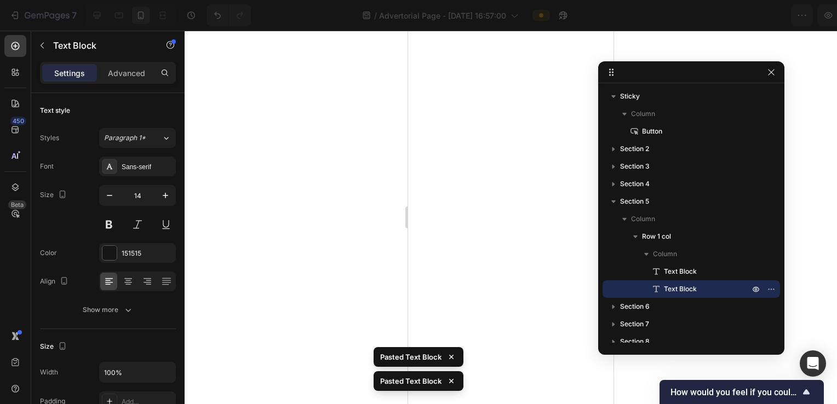
click at [700, 284] on p "Text Block" at bounding box center [695, 289] width 88 height 11
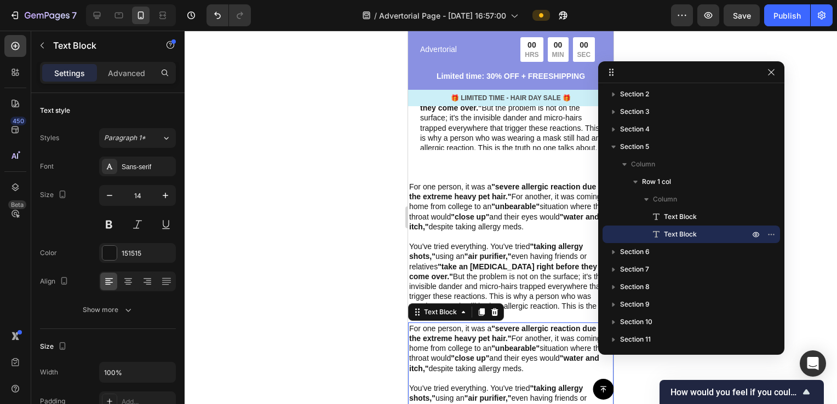
scroll to position [720, 0]
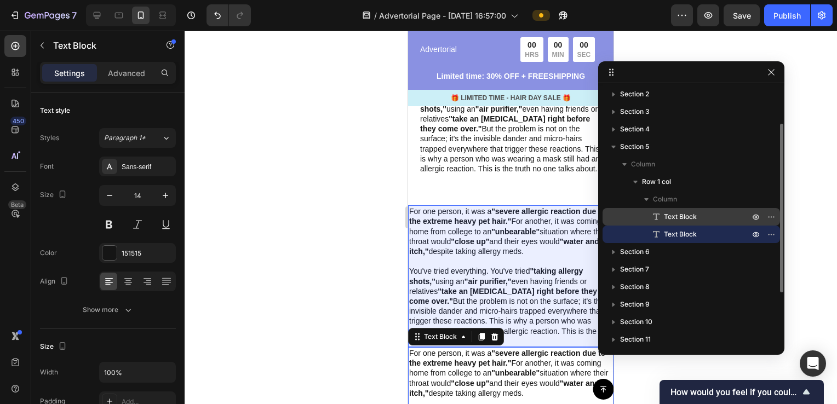
click at [693, 222] on span "Text Block" at bounding box center [680, 217] width 33 height 11
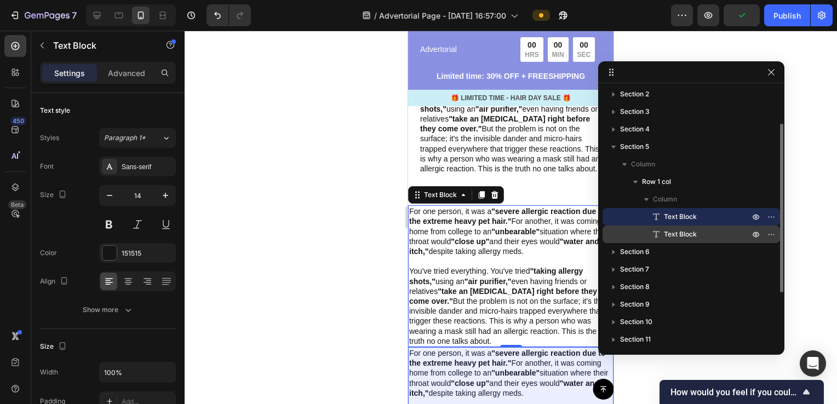
click at [693, 237] on span "Text Block" at bounding box center [680, 234] width 33 height 11
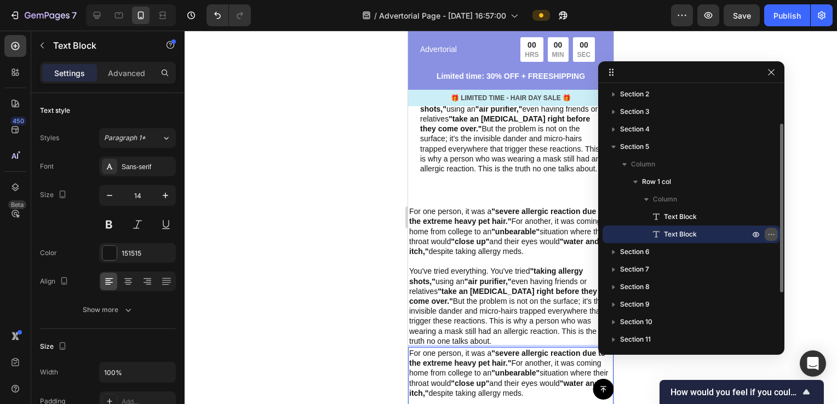
click at [776, 234] on icon "button" at bounding box center [771, 234] width 9 height 9
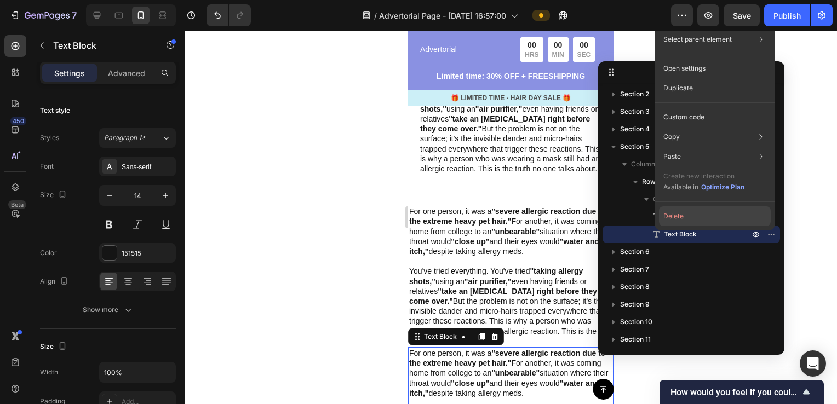
click at [708, 212] on button "Delete" at bounding box center [715, 217] width 112 height 20
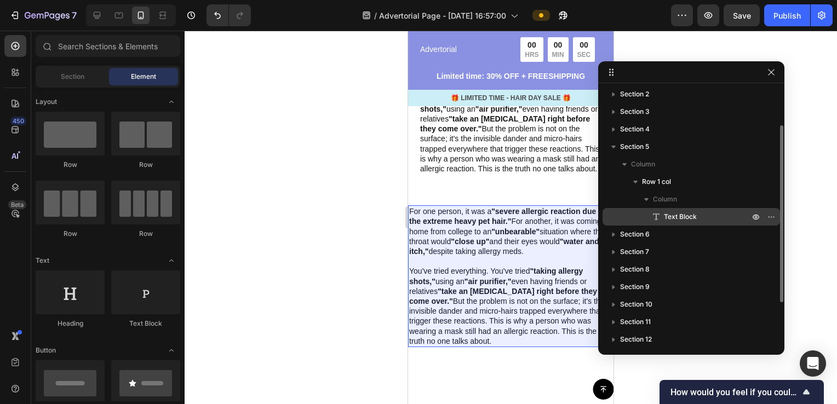
click at [706, 218] on p "Text Block" at bounding box center [695, 217] width 88 height 11
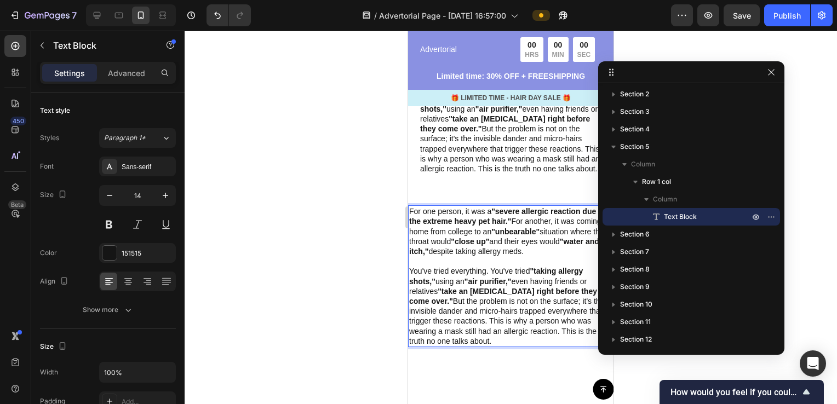
scroll to position [610, 0]
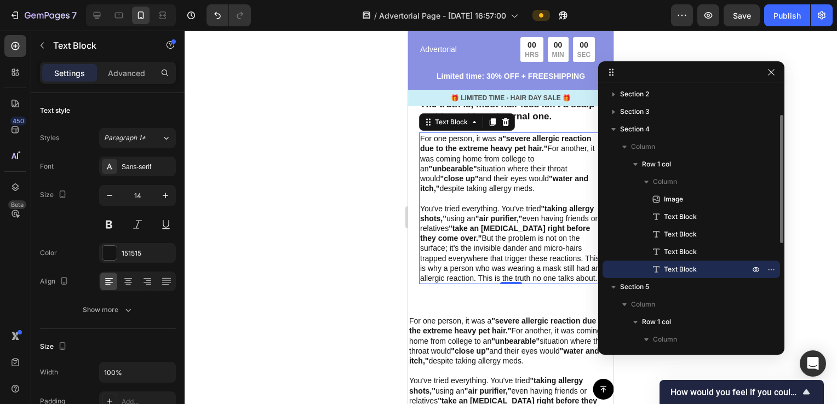
click at [697, 272] on p "Text Block" at bounding box center [695, 269] width 88 height 11
click at [770, 264] on button "button" at bounding box center [771, 269] width 13 height 13
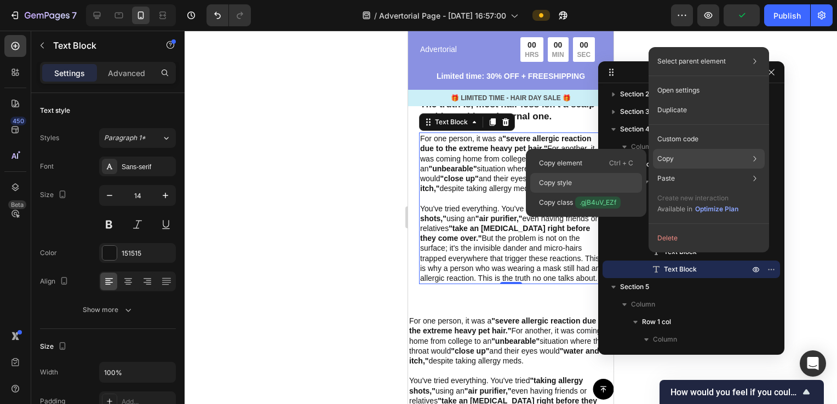
click at [588, 176] on div "Copy style" at bounding box center [587, 183] width 112 height 20
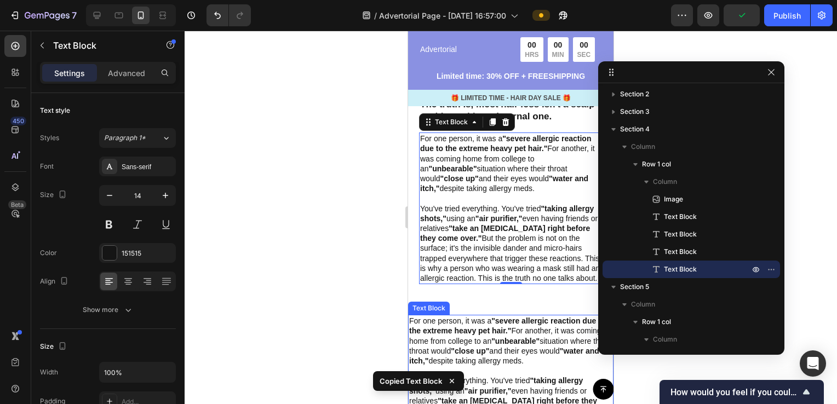
click at [464, 341] on p "For one person, it was a "severe allergic reaction due to the extreme heavy pet…" at bounding box center [510, 341] width 203 height 50
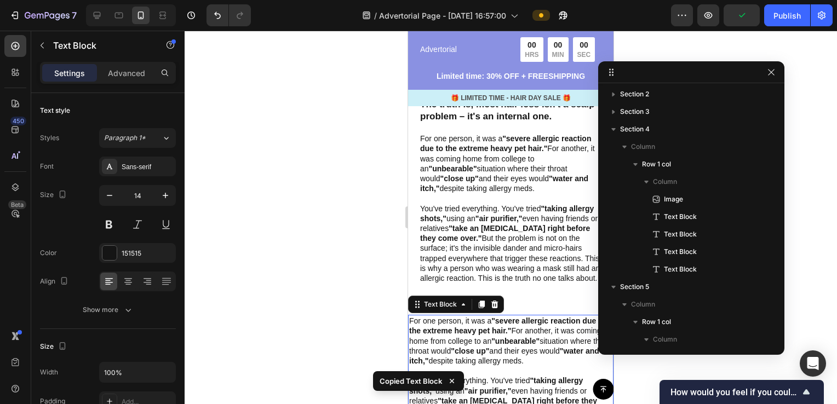
scroll to position [218, 0]
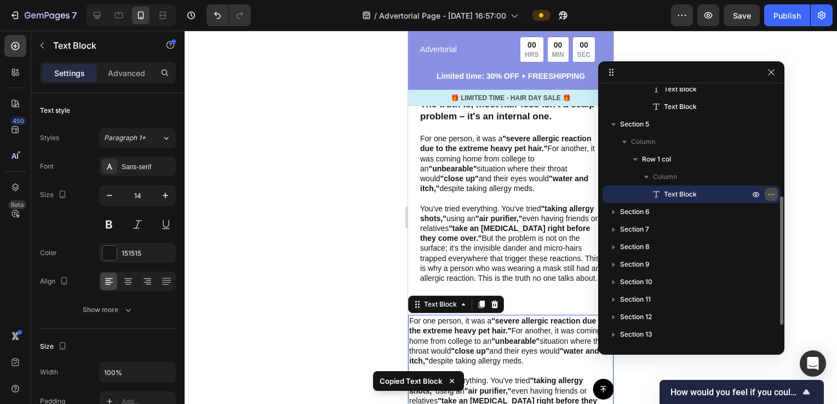
click at [771, 194] on icon "button" at bounding box center [771, 194] width 9 height 9
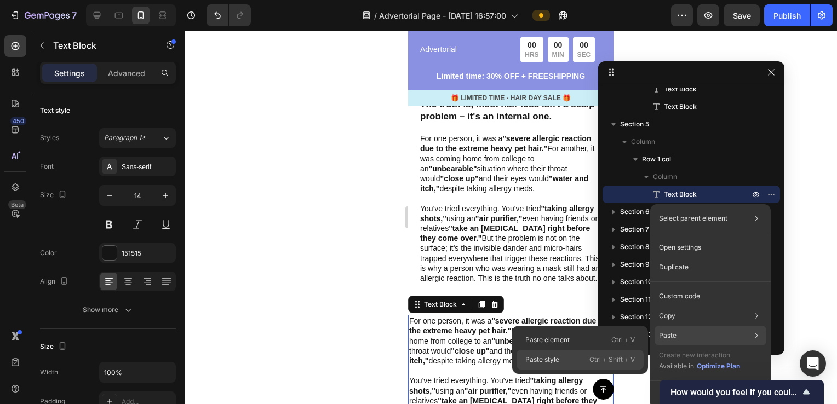
click at [577, 354] on div "Paste style Ctrl + Shift + V" at bounding box center [580, 360] width 127 height 20
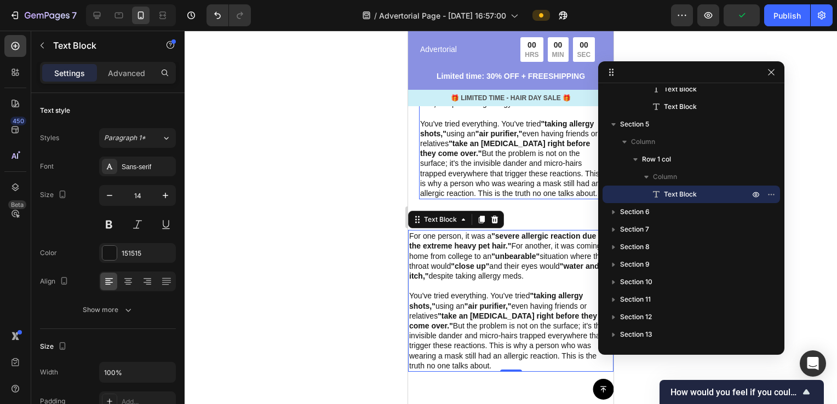
scroll to position [720, 0]
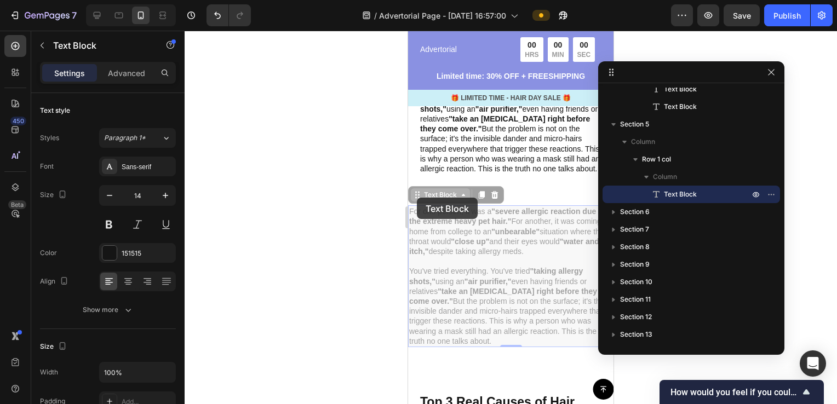
drag, startPoint x: 417, startPoint y: 198, endPoint x: 419, endPoint y: 190, distance: 8.4
drag, startPoint x: 419, startPoint y: 190, endPoint x: 430, endPoint y: 196, distance: 12.5
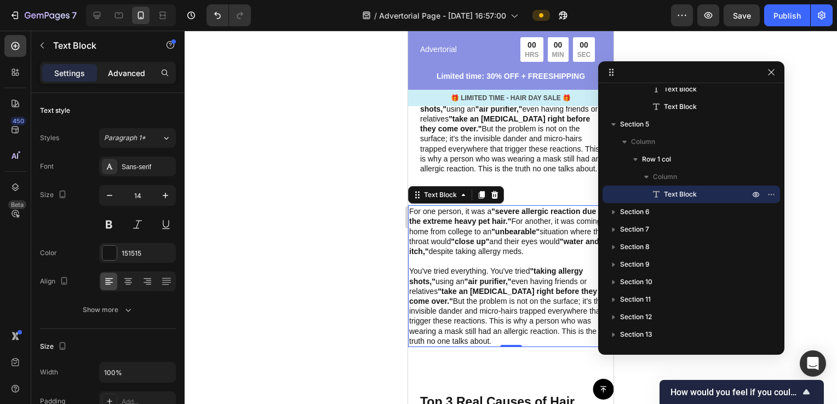
click at [138, 75] on p "Advanced" at bounding box center [126, 73] width 37 height 12
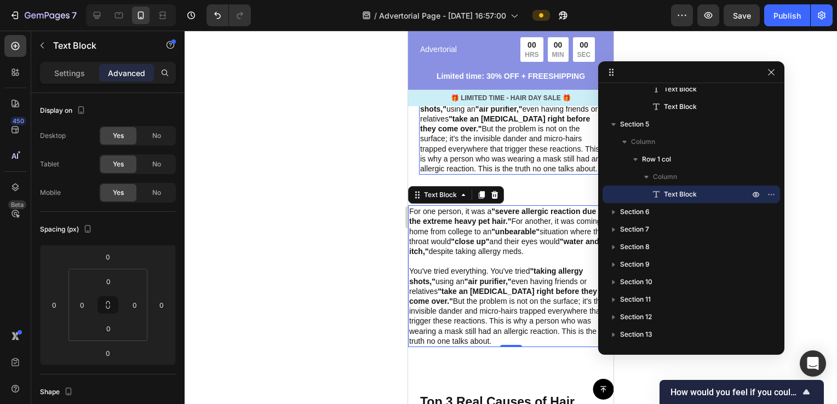
click at [512, 123] on p "You've tried everything. You've tried "taking allergy shots," using an "air pur…" at bounding box center [510, 134] width 181 height 80
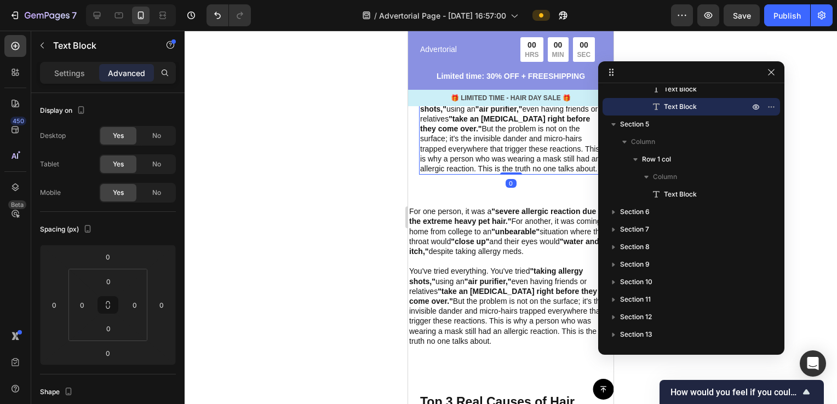
click at [492, 145] on p "You've tried everything. You've tried "taking allergy shots," using an "air pur…" at bounding box center [510, 134] width 181 height 80
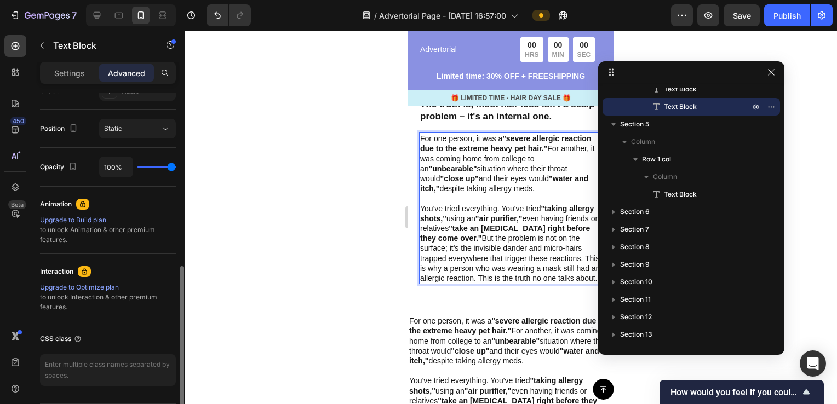
scroll to position [417, 0]
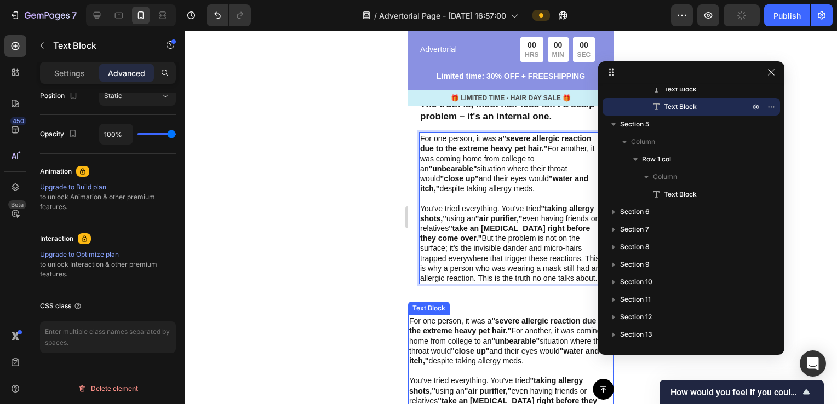
click at [500, 335] on p "For one person, it was a "severe allergic reaction due to the extreme heavy pet…" at bounding box center [510, 341] width 203 height 50
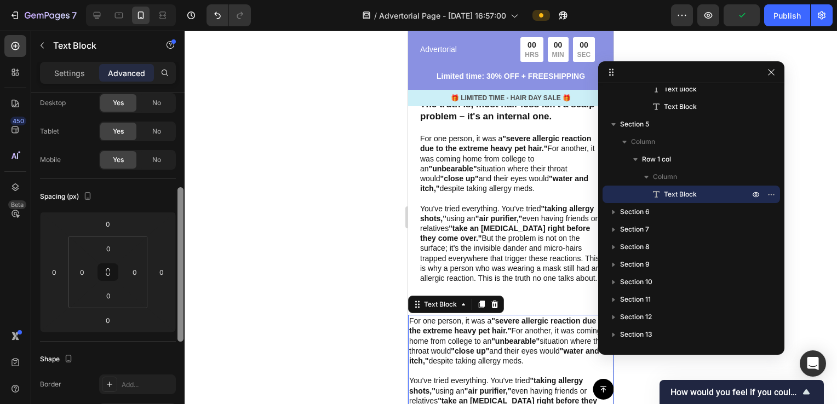
scroll to position [0, 0]
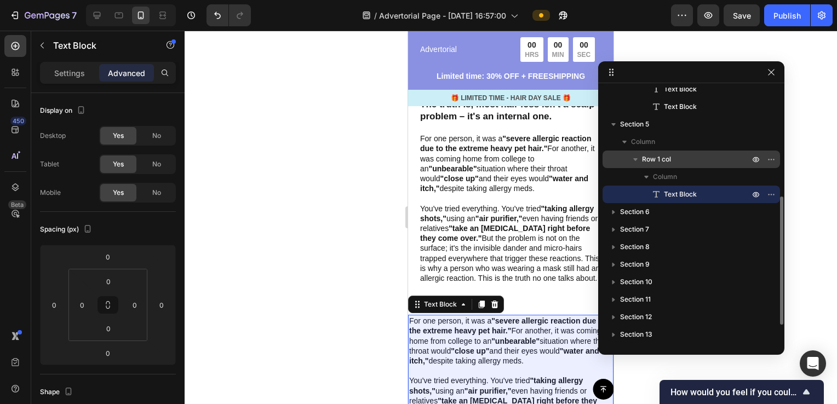
click at [701, 164] on p "Row 1 col" at bounding box center [697, 159] width 110 height 11
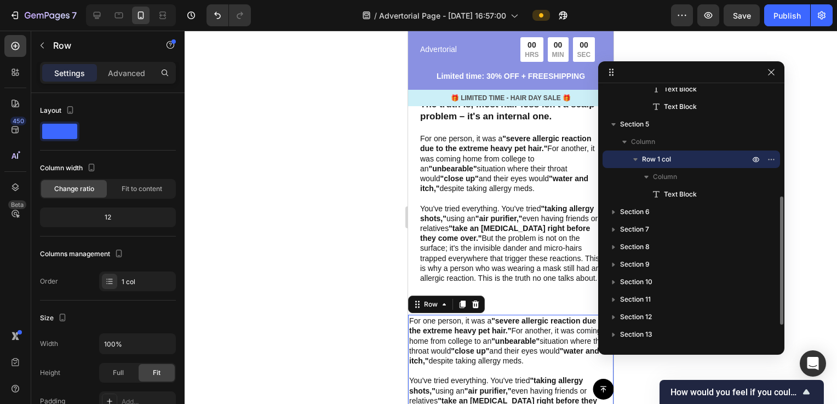
scroll to position [852, 0]
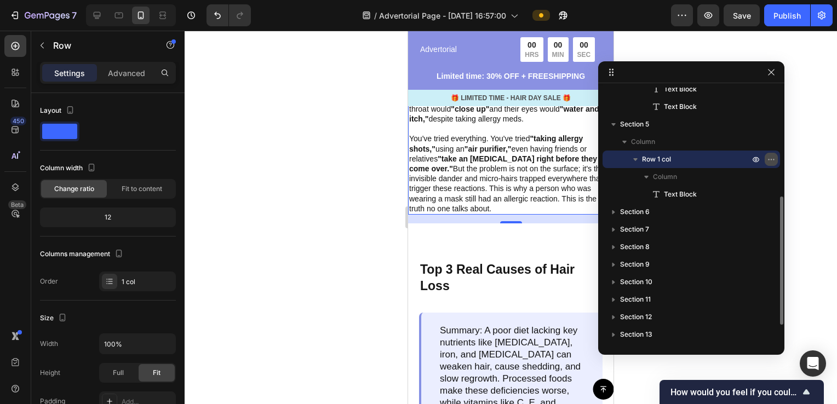
click at [774, 161] on icon "button" at bounding box center [771, 159] width 9 height 9
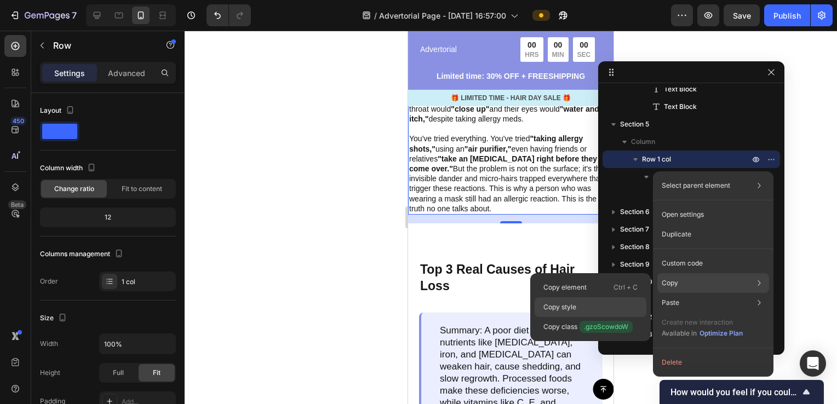
click at [590, 311] on div "Copy style" at bounding box center [591, 308] width 112 height 20
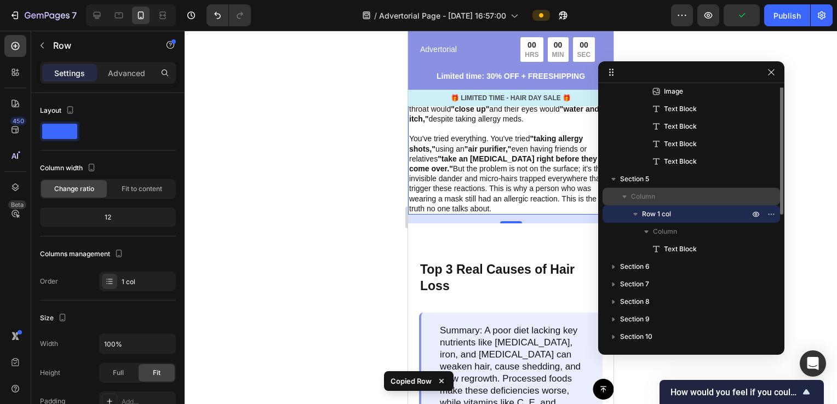
scroll to position [53, 0]
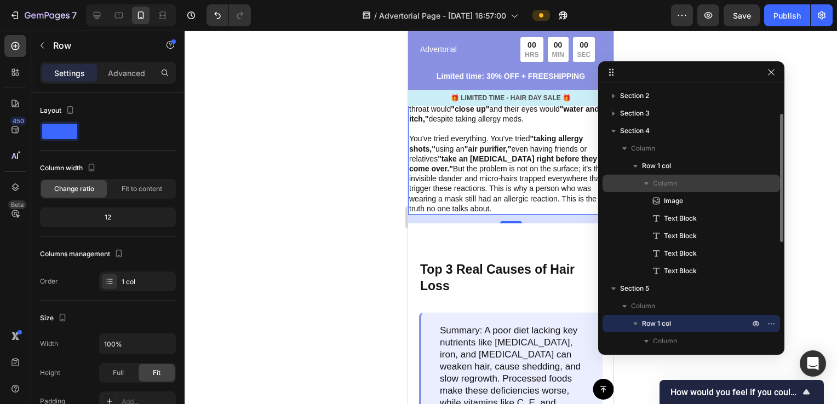
click at [682, 188] on p "Column" at bounding box center [702, 183] width 99 height 11
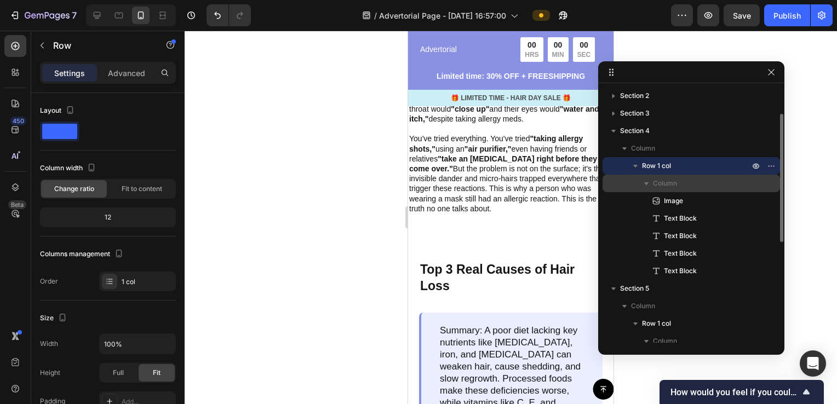
click at [677, 188] on span "Column" at bounding box center [665, 183] width 24 height 11
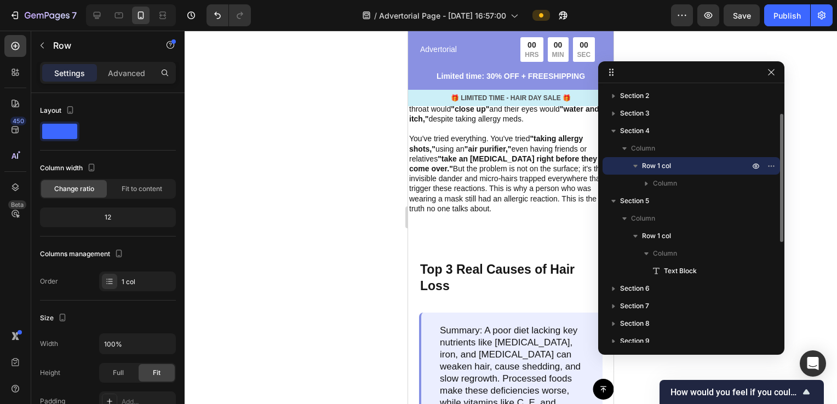
click at [693, 168] on p "Row 1 col" at bounding box center [697, 166] width 110 height 11
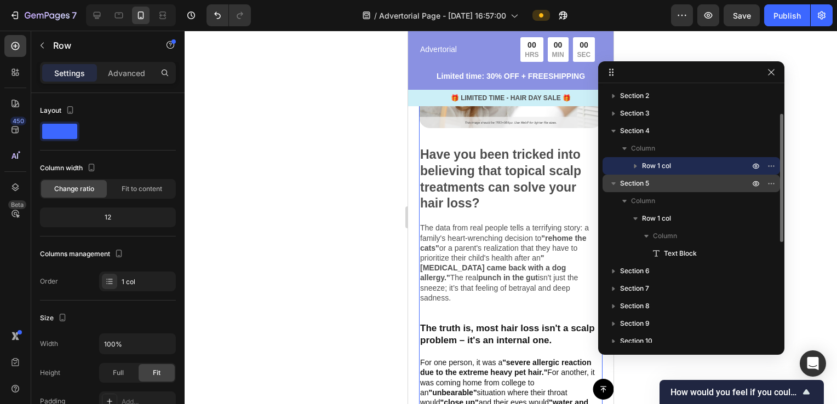
scroll to position [357, 0]
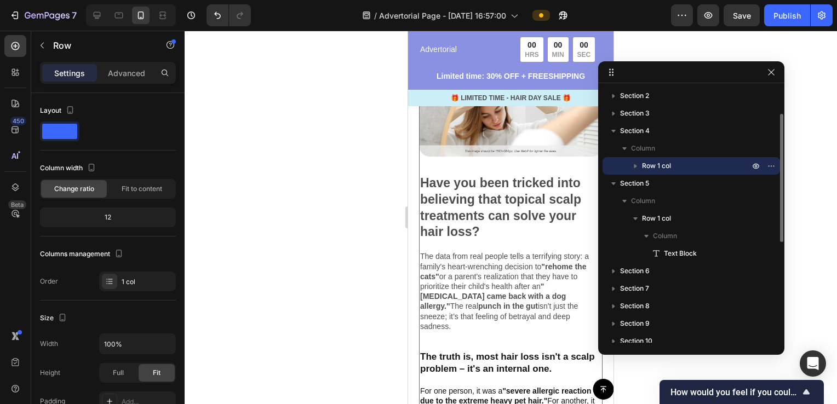
click at [634, 168] on icon "button" at bounding box center [635, 166] width 11 height 11
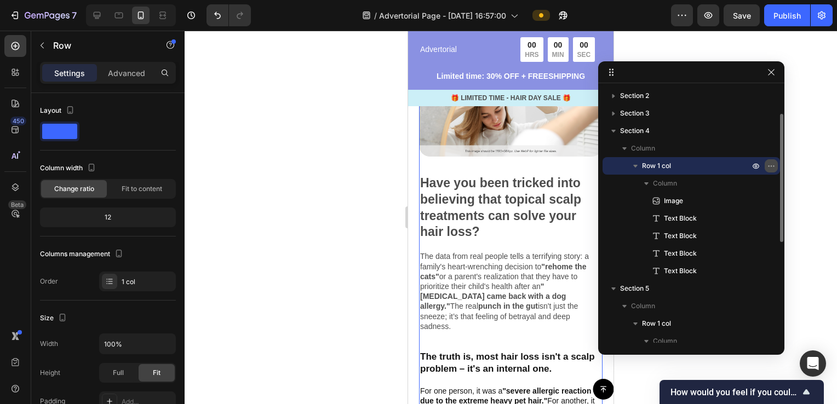
click at [774, 167] on icon "button" at bounding box center [771, 166] width 9 height 9
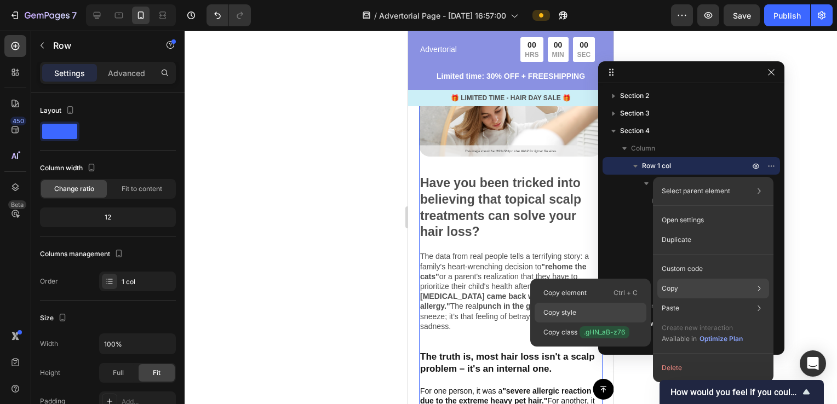
click at [596, 306] on div "Copy style" at bounding box center [591, 313] width 112 height 20
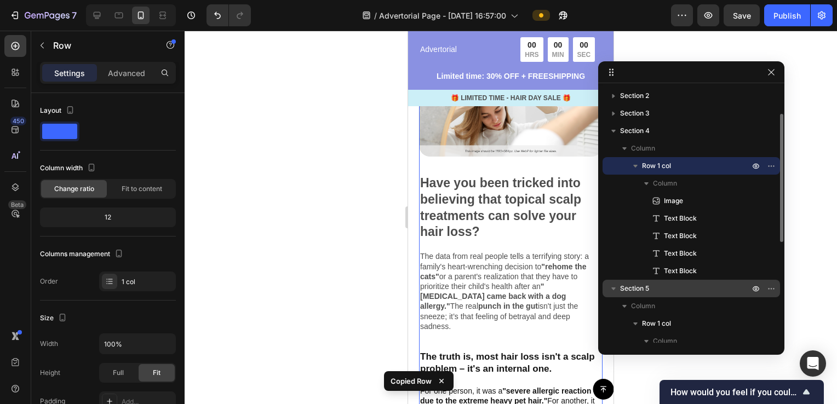
scroll to position [108, 0]
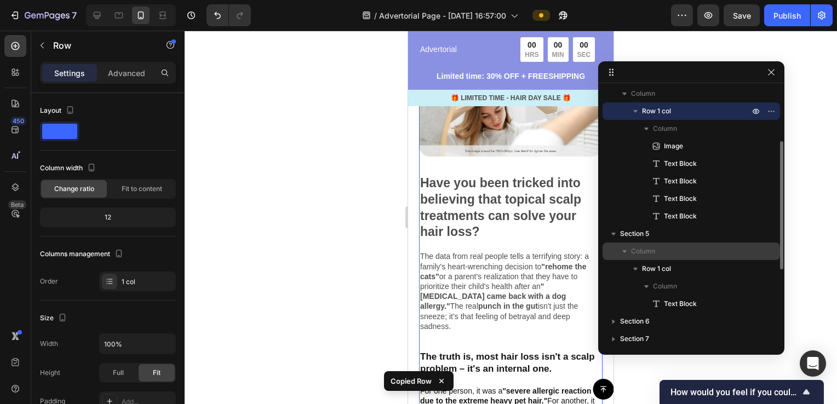
click at [666, 249] on p "Column" at bounding box center [691, 251] width 121 height 11
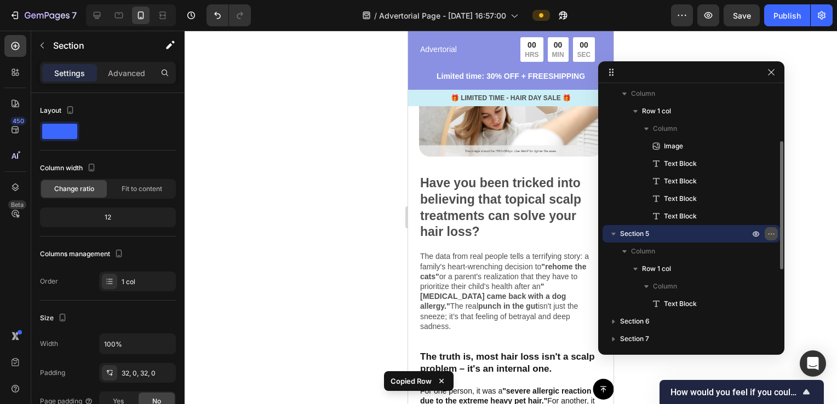
click at [774, 231] on icon "button" at bounding box center [771, 234] width 9 height 9
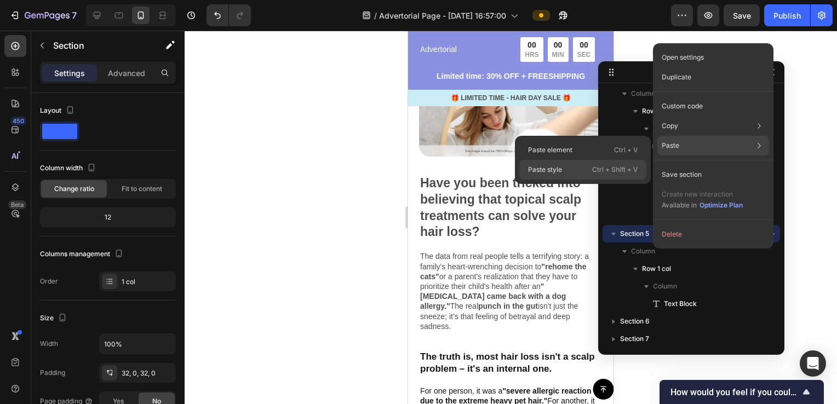
click at [562, 170] on div "Paste style Ctrl + Shift + V" at bounding box center [583, 170] width 127 height 20
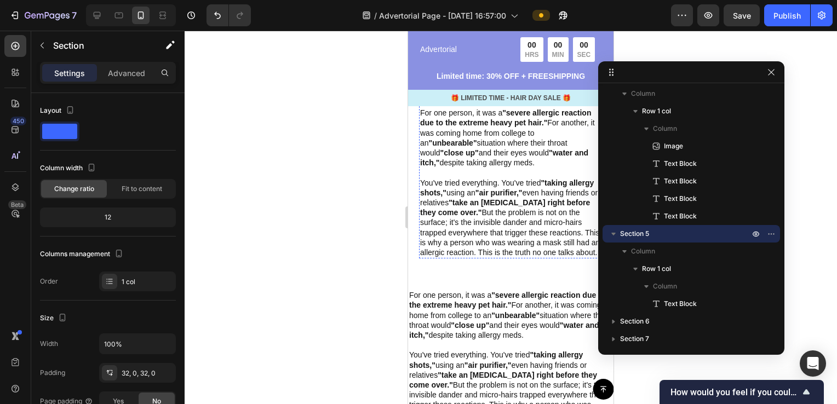
scroll to position [686, 0]
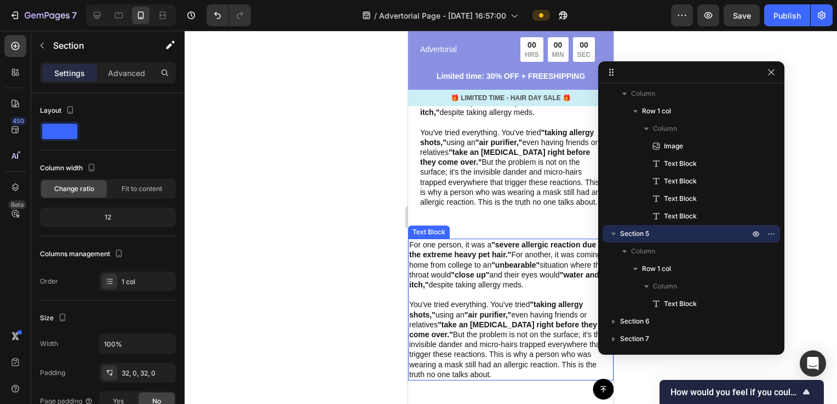
click at [467, 284] on strong ""water and itch,"" at bounding box center [504, 280] width 190 height 19
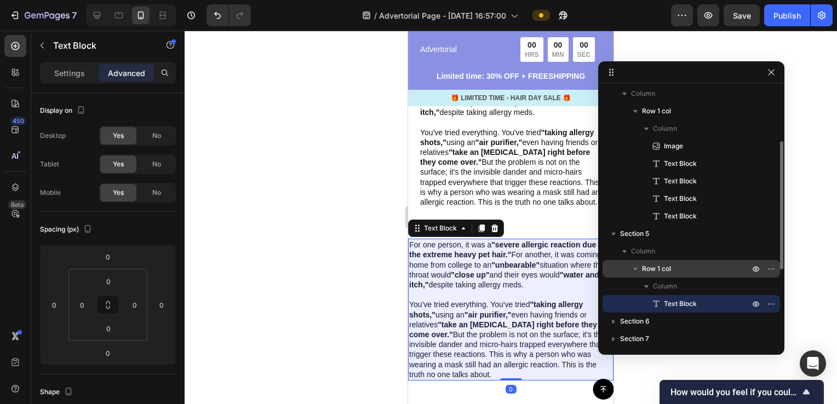
click at [683, 266] on p "Row 1 col" at bounding box center [697, 269] width 110 height 11
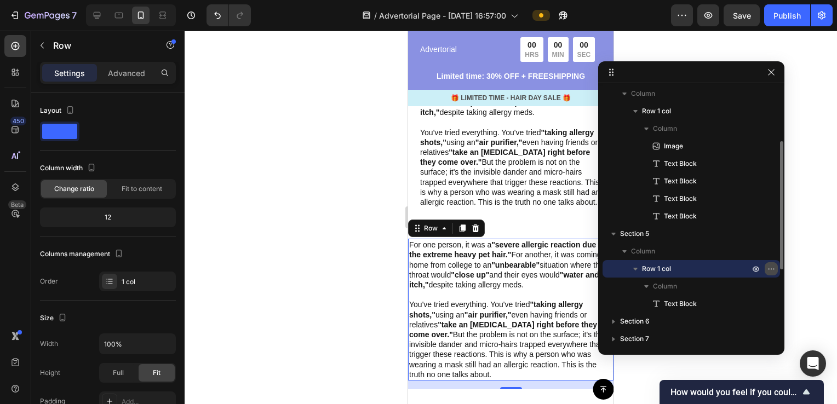
click at [775, 271] on icon "button" at bounding box center [771, 269] width 9 height 9
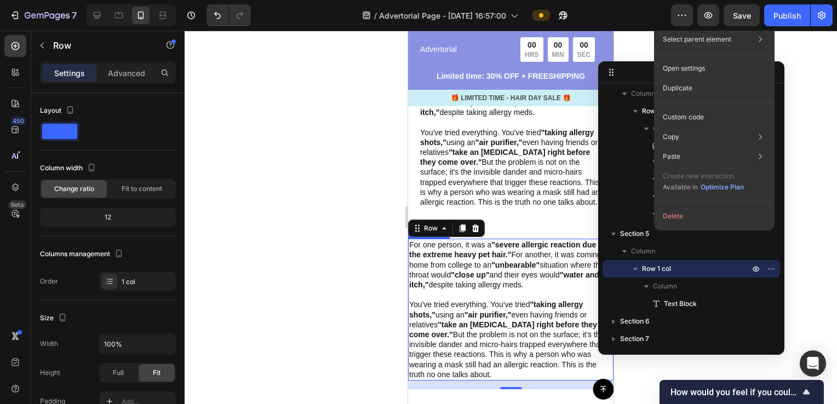
click at [465, 282] on strong ""water and itch,"" at bounding box center [504, 280] width 190 height 19
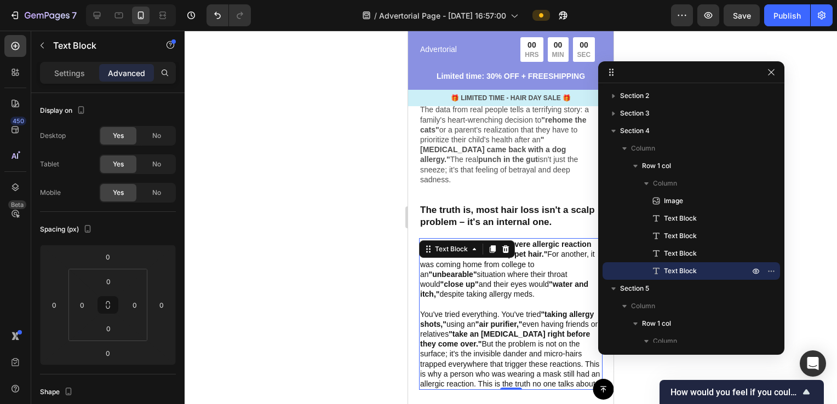
scroll to position [467, 0]
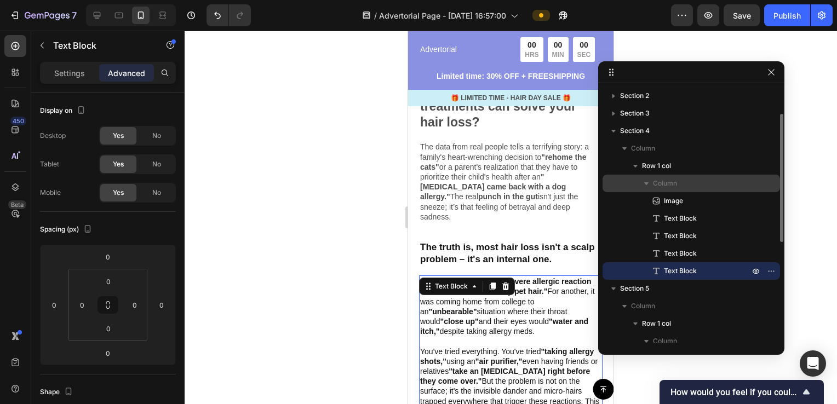
click at [692, 185] on p "Column" at bounding box center [702, 183] width 99 height 11
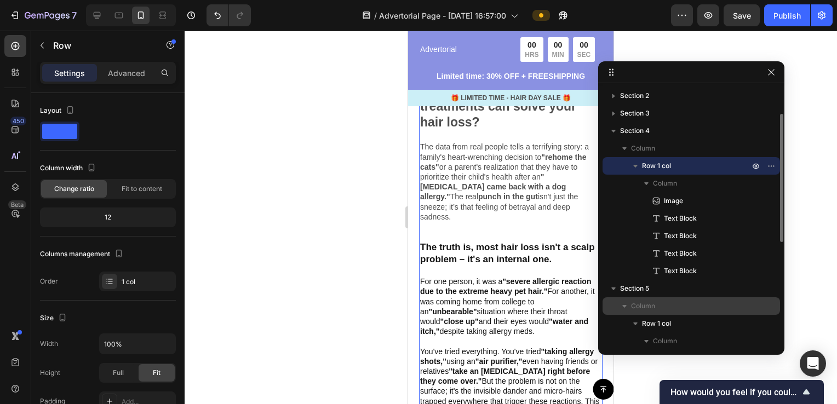
click at [656, 307] on p "Column" at bounding box center [691, 306] width 121 height 11
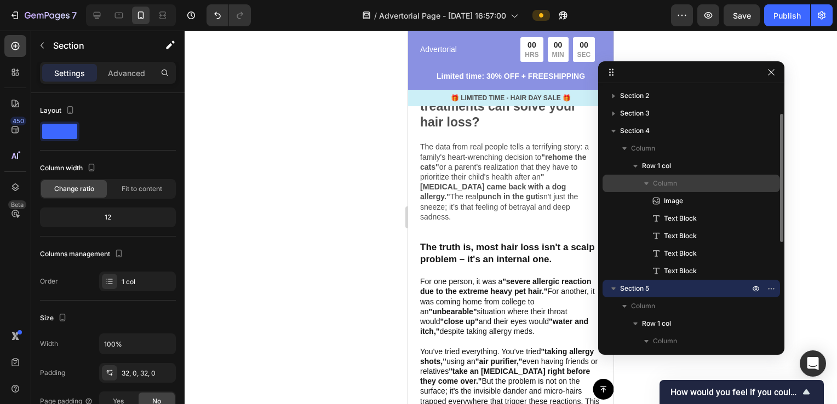
click at [673, 189] on div "Column" at bounding box center [691, 184] width 169 height 18
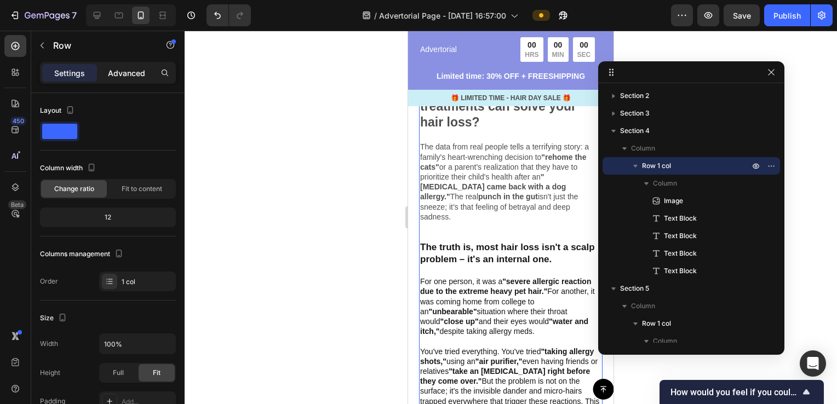
click at [141, 79] on div "Advanced" at bounding box center [126, 73] width 55 height 18
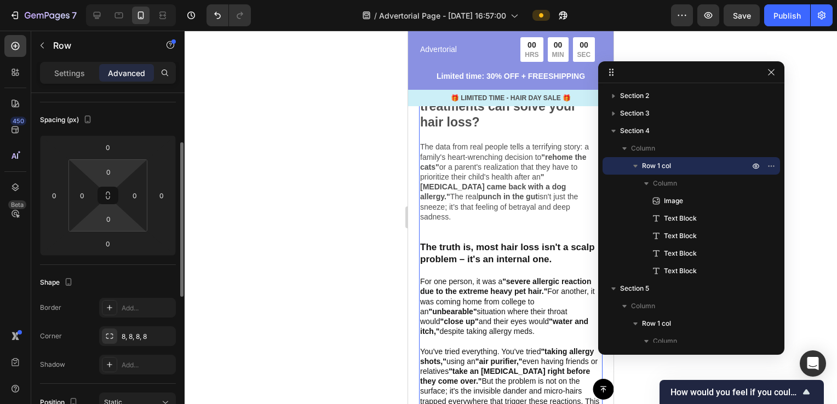
scroll to position [164, 0]
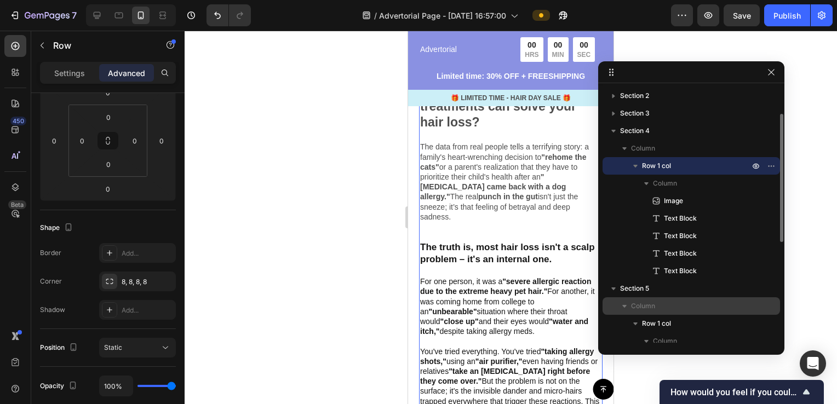
click at [668, 309] on p "Column" at bounding box center [691, 306] width 121 height 11
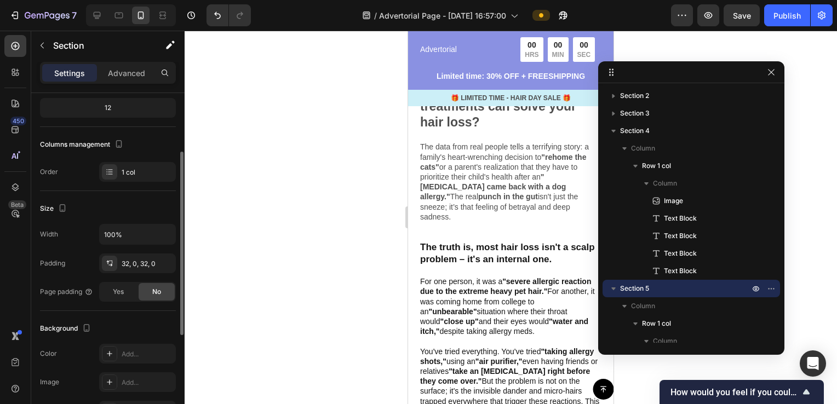
scroll to position [0, 0]
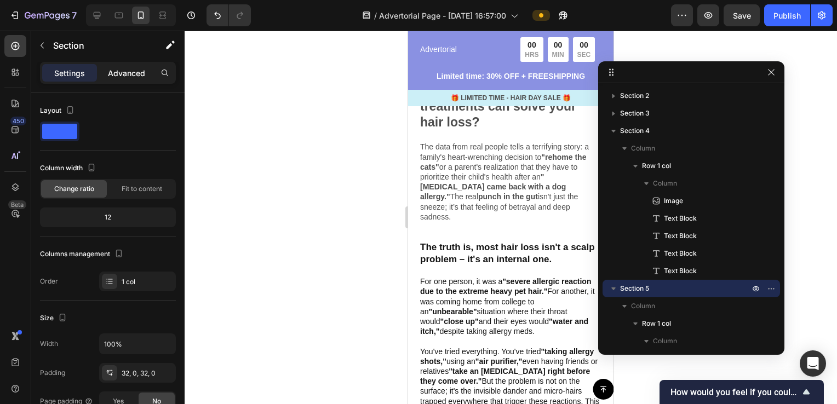
click at [140, 76] on p "Advanced" at bounding box center [126, 73] width 37 height 12
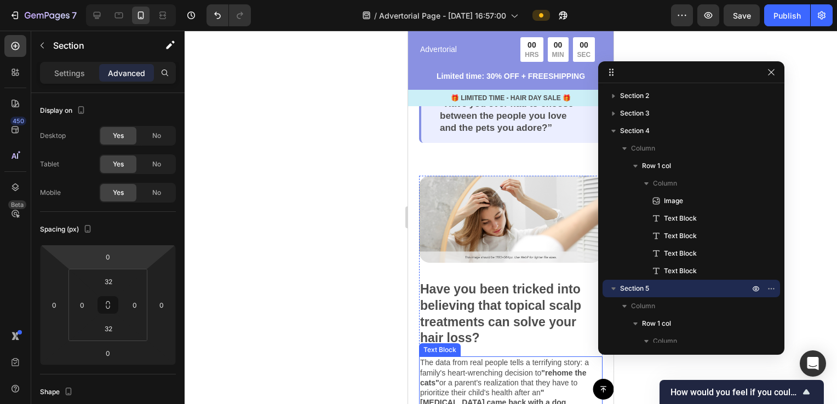
scroll to position [248, 0]
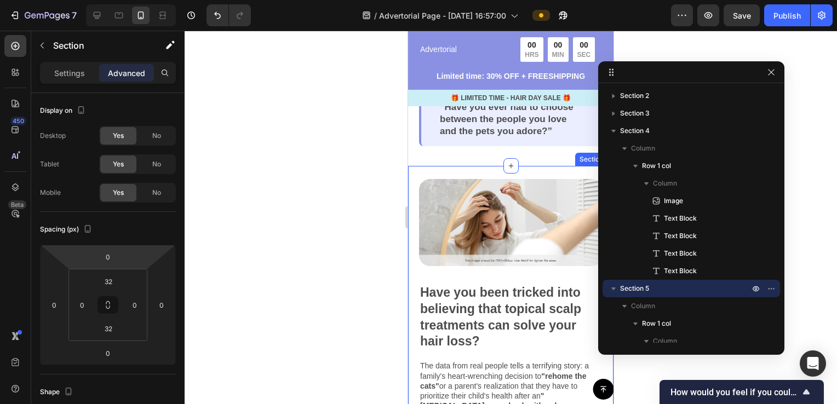
click at [416, 171] on div "Image Have you been tricked into believing that topical scalp treatments can so…" at bounding box center [511, 406] width 206 height 481
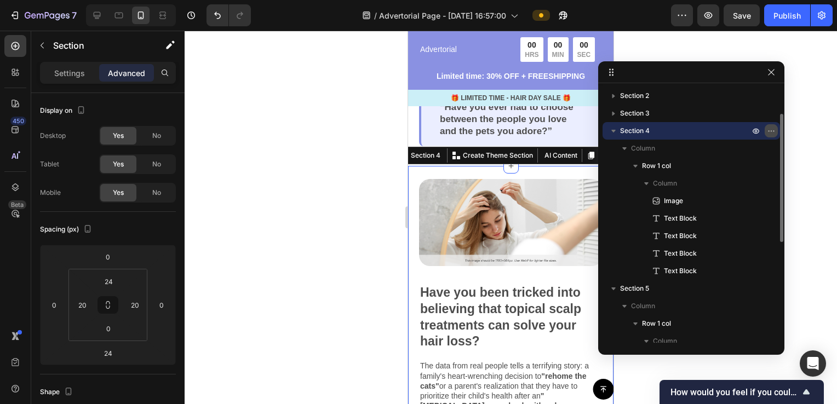
click at [774, 130] on icon "button" at bounding box center [771, 131] width 9 height 9
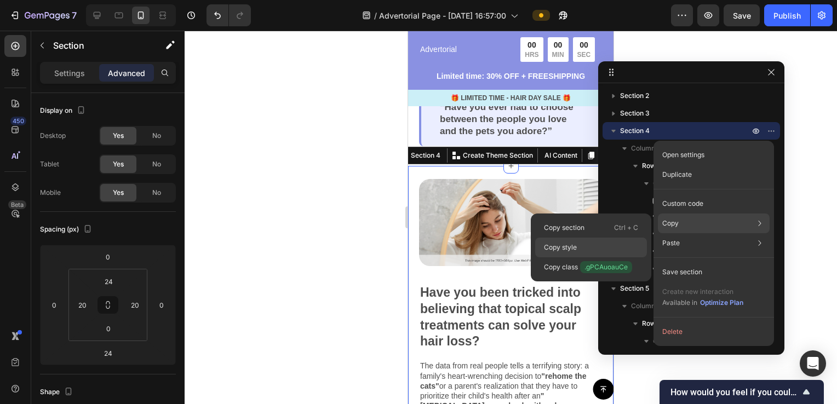
click at [559, 247] on p "Copy style" at bounding box center [560, 248] width 33 height 10
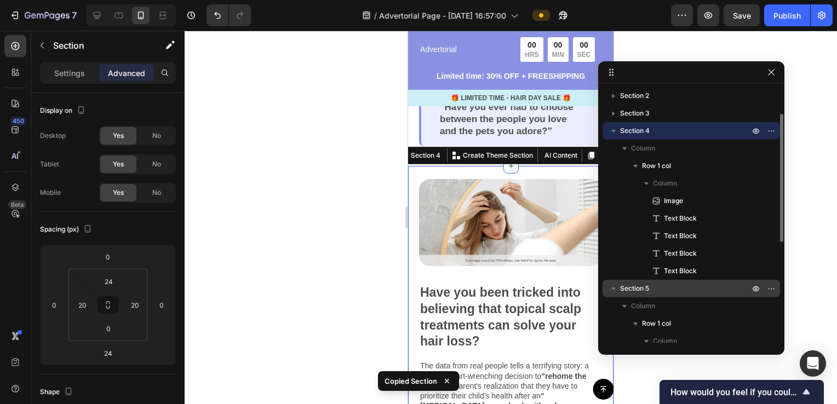
drag, startPoint x: 662, startPoint y: 288, endPoint x: 722, endPoint y: 286, distance: 59.8
click at [662, 288] on p "Section 5" at bounding box center [686, 288] width 132 height 11
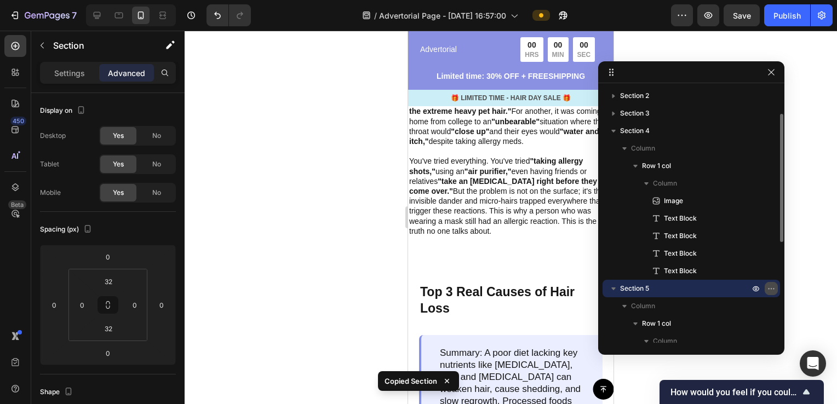
scroll to position [835, 0]
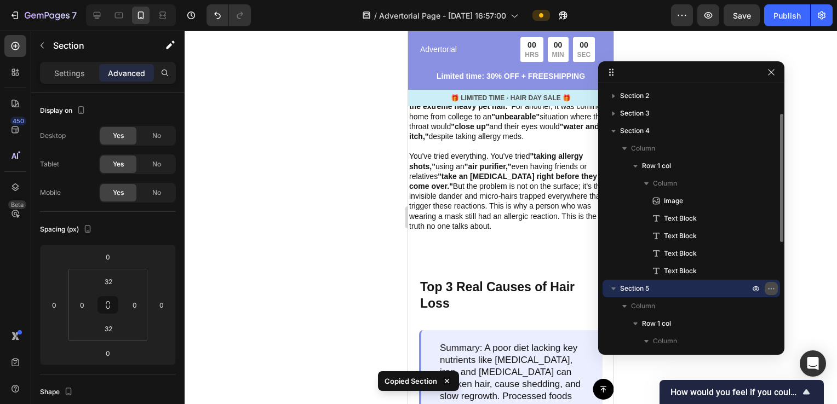
click at [772, 290] on icon "button" at bounding box center [771, 288] width 9 height 9
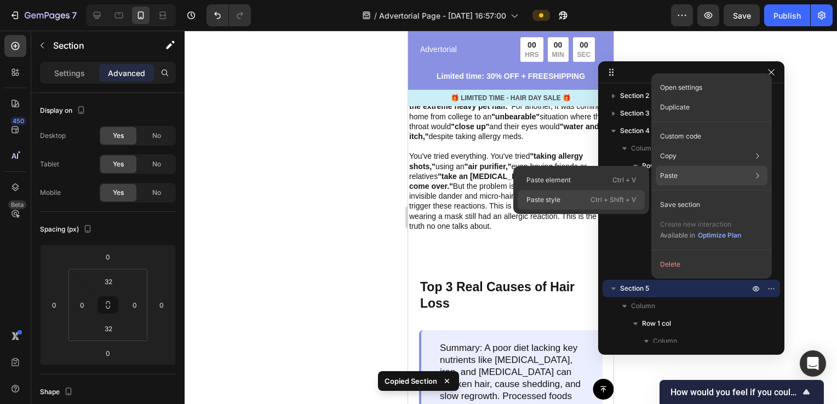
click at [561, 195] on div "Paste style Ctrl + Shift + V" at bounding box center [581, 200] width 127 height 20
type input "24"
type input "20"
type input "0"
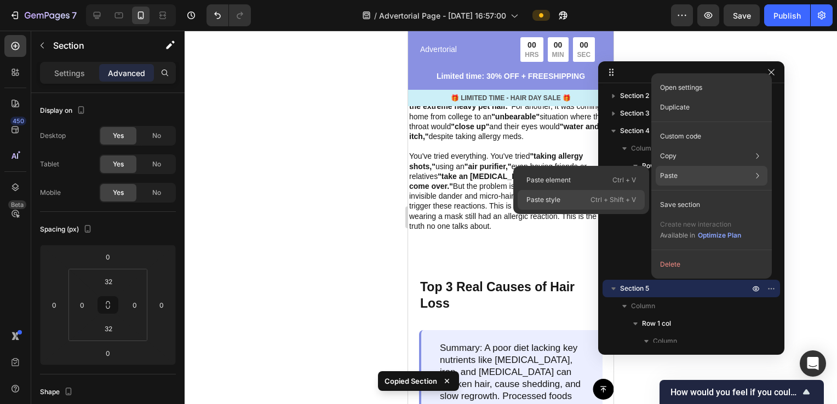
type input "20"
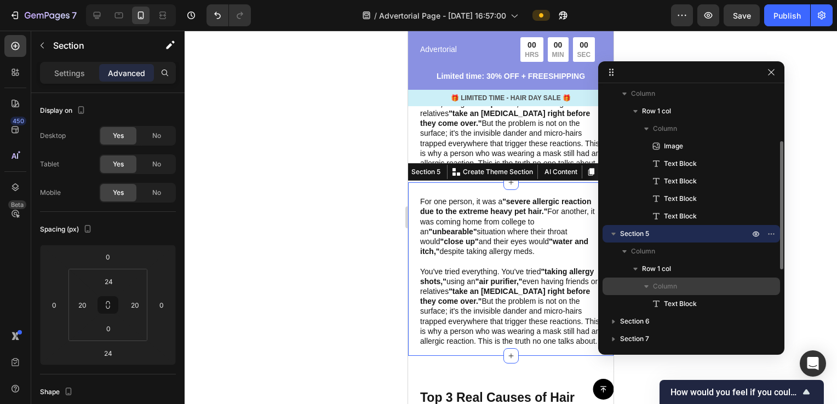
scroll to position [163, 0]
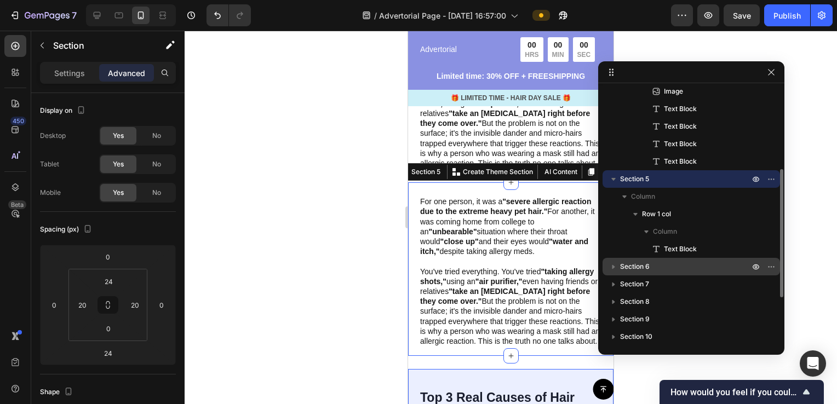
drag, startPoint x: 649, startPoint y: 269, endPoint x: 78, endPoint y: 280, distance: 570.7
click at [649, 269] on span "Section 6" at bounding box center [635, 266] width 30 height 11
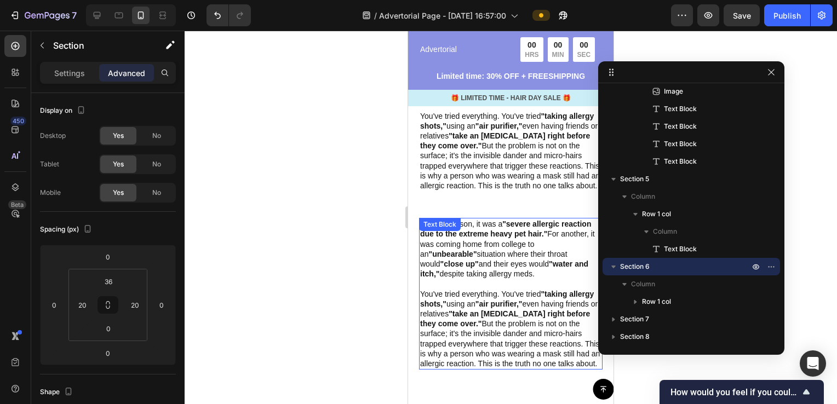
scroll to position [648, 0]
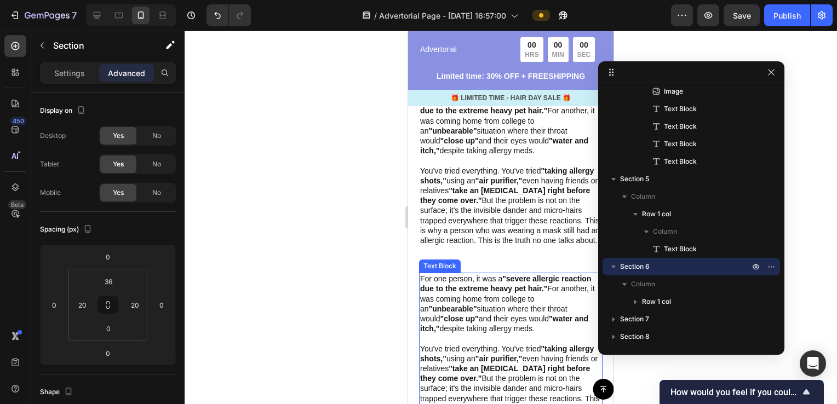
click at [501, 308] on p "For one person, it was a "severe allergic reaction due to the extreme heavy pet…" at bounding box center [510, 304] width 181 height 60
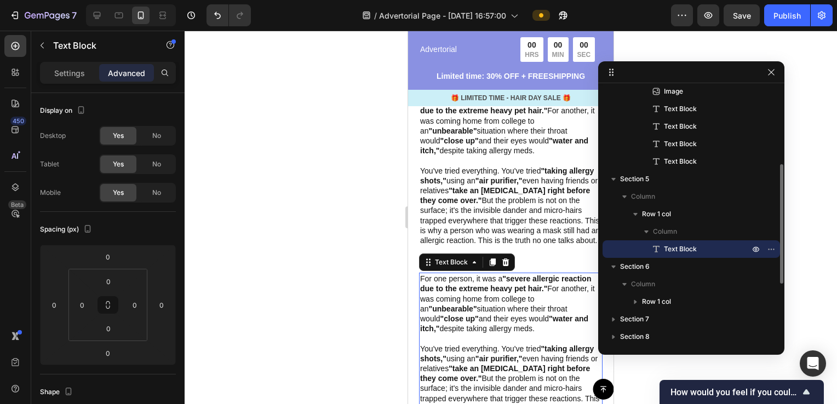
click at [661, 250] on icon at bounding box center [656, 249] width 11 height 11
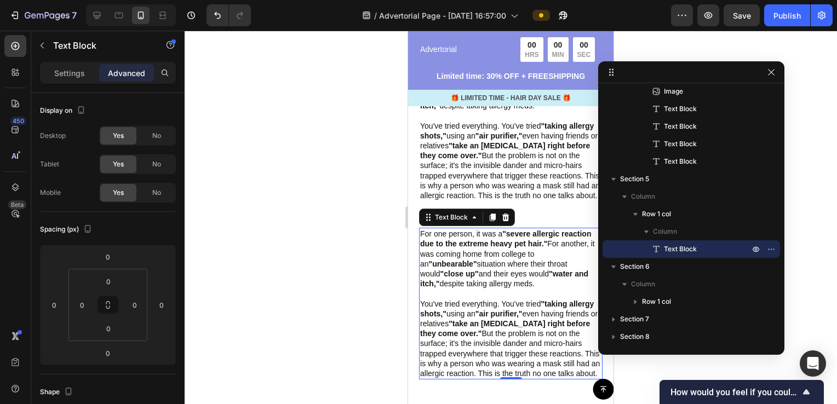
scroll to position [703, 0]
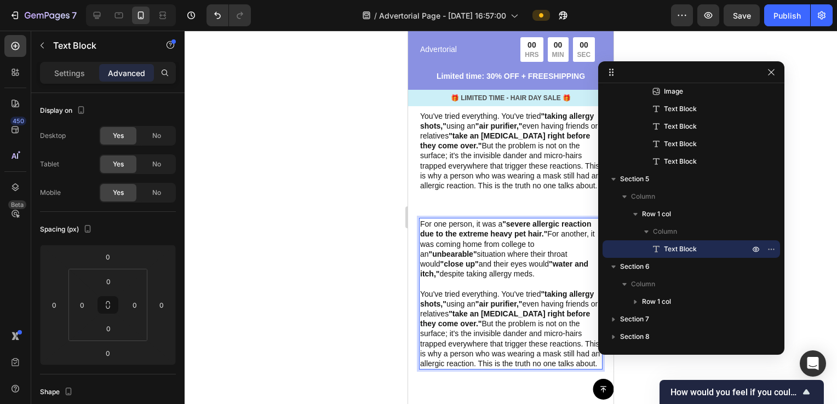
click at [513, 310] on strong ""take an [MEDICAL_DATA] right before they come over."" at bounding box center [505, 319] width 170 height 19
click at [487, 368] on p "You've tried everything. You've tried "taking allergy shots," using an "air pur…" at bounding box center [510, 329] width 181 height 80
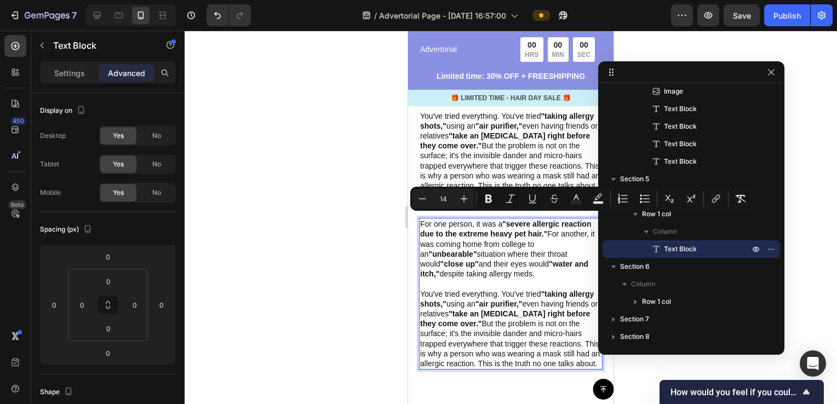
drag, startPoint x: 485, startPoint y: 369, endPoint x: 419, endPoint y: 219, distance: 164.4
click at [419, 219] on div "For one person, it was a "severe allergic reaction due to the extreme heavy pet…" at bounding box center [511, 294] width 184 height 152
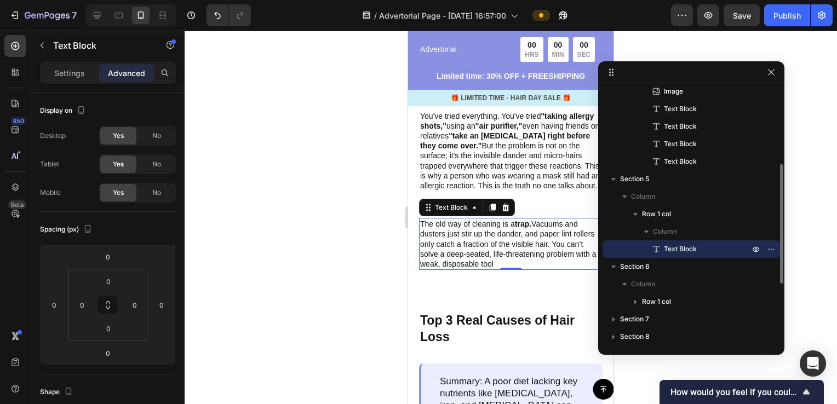
click at [671, 248] on span "Text Block" at bounding box center [680, 249] width 33 height 11
click at [82, 75] on p "Settings" at bounding box center [69, 73] width 31 height 12
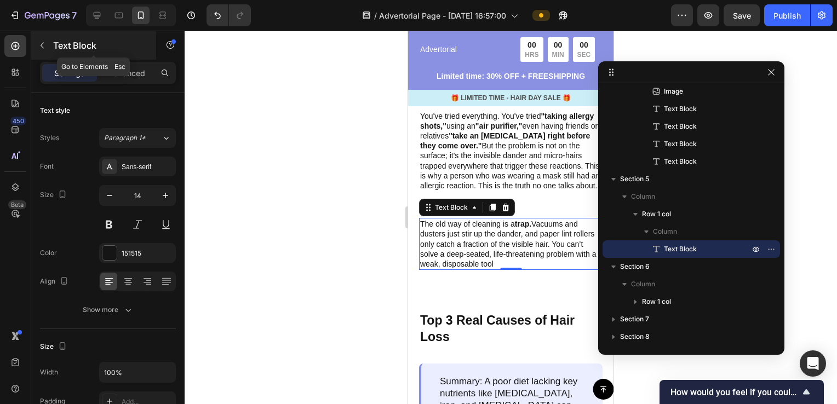
click at [39, 47] on icon "button" at bounding box center [42, 45] width 9 height 9
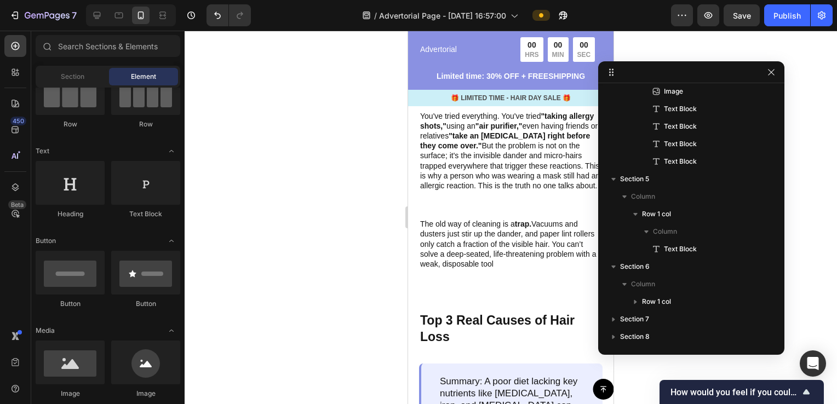
scroll to position [55, 0]
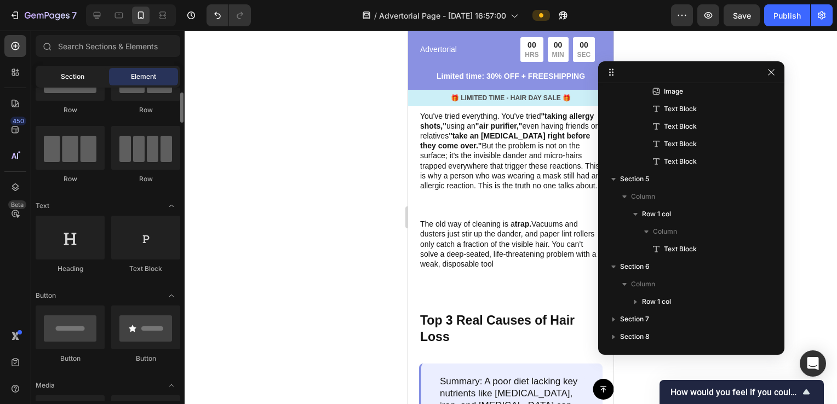
click at [82, 74] on span "Section" at bounding box center [73, 77] width 24 height 10
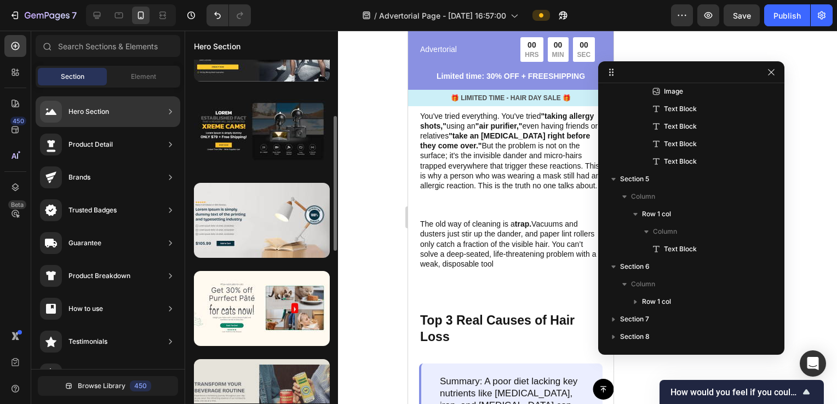
scroll to position [0, 0]
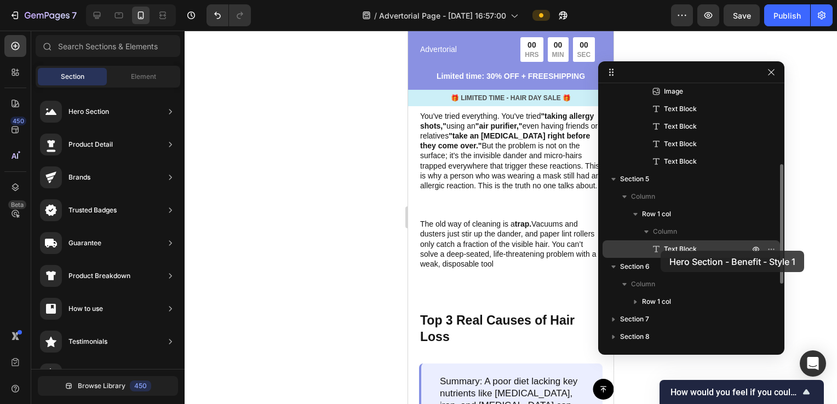
drag, startPoint x: 270, startPoint y: 183, endPoint x: 661, endPoint y: 251, distance: 397.2
click at [661, 0] on div "7 / Advertorial Page - Sep 27, 16:57:00 Preview Save Publish 450 Beta Sections(…" at bounding box center [418, 0] width 837 height 0
drag, startPoint x: 272, startPoint y: 116, endPoint x: 613, endPoint y: 255, distance: 367.7
click at [613, 0] on div "7 / Advertorial Page - Sep 27, 16:57:00 Preview Save Publish 450 Beta Sections(…" at bounding box center [418, 0] width 837 height 0
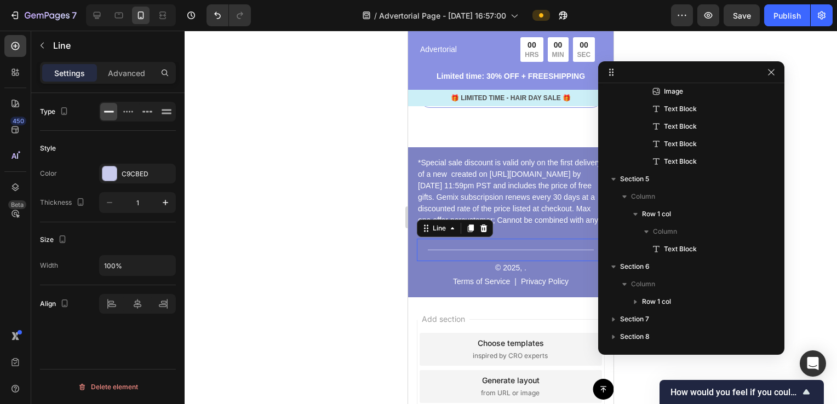
scroll to position [358, 0]
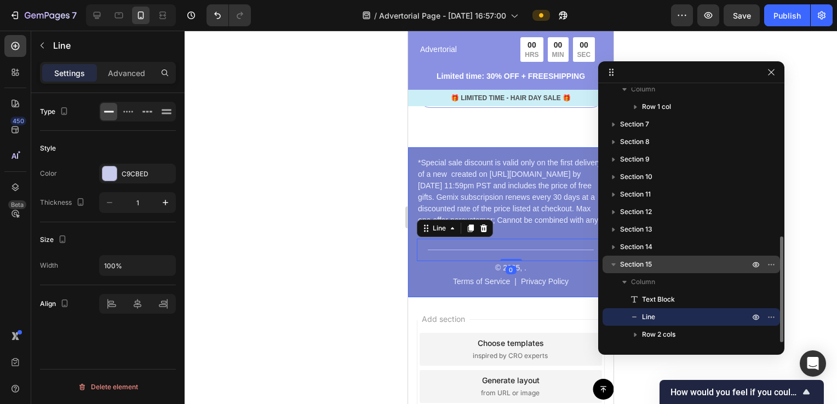
click at [616, 265] on icon "button" at bounding box center [613, 264] width 11 height 11
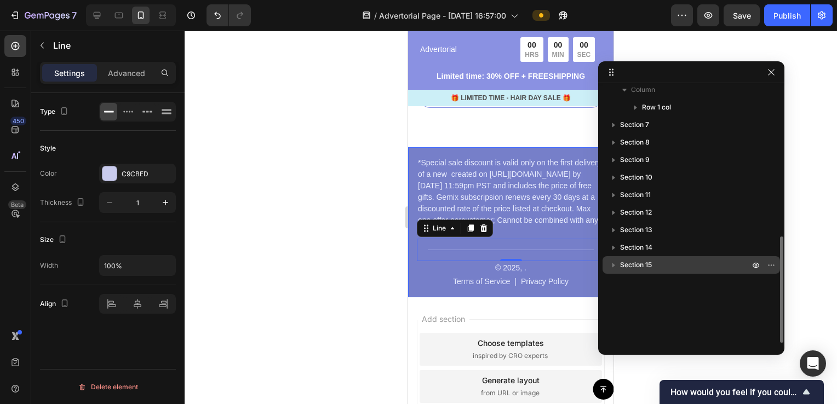
scroll to position [29, 0]
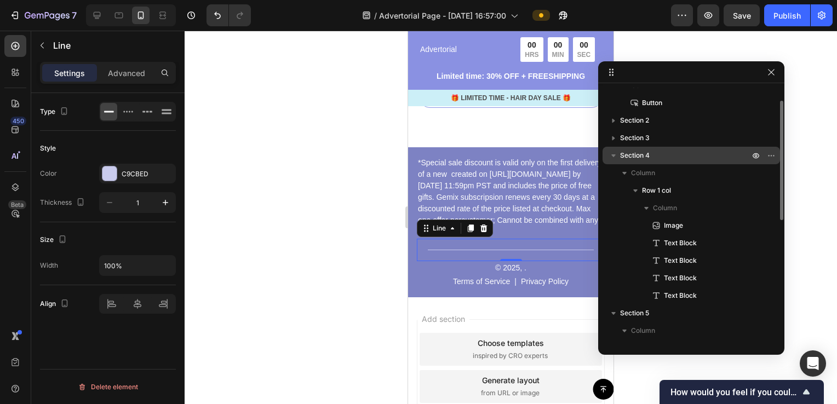
click at [635, 152] on span "Section 4" at bounding box center [635, 155] width 30 height 11
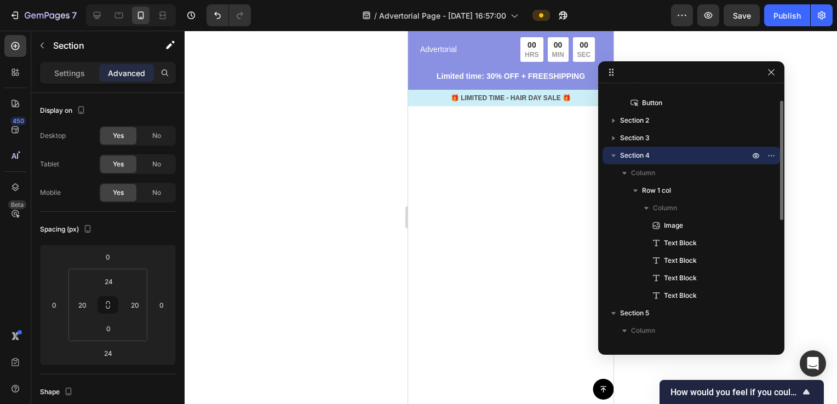
scroll to position [344, 0]
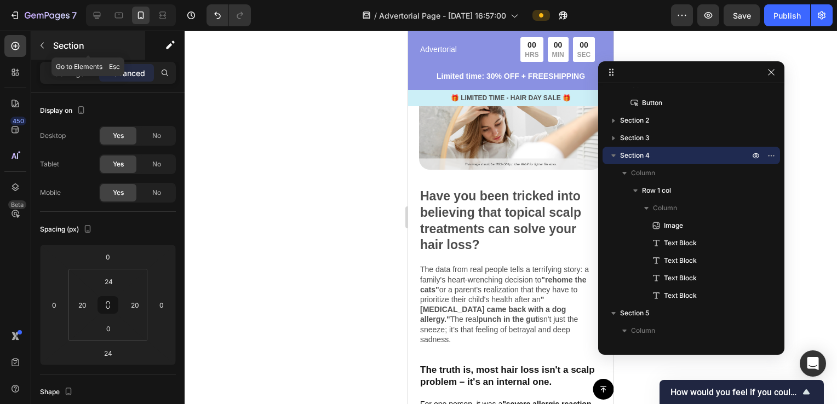
click at [37, 47] on button "button" at bounding box center [42, 46] width 18 height 18
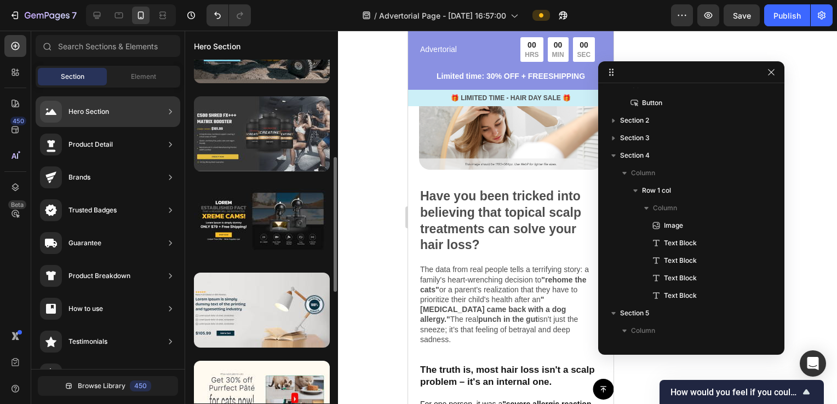
scroll to position [110, 0]
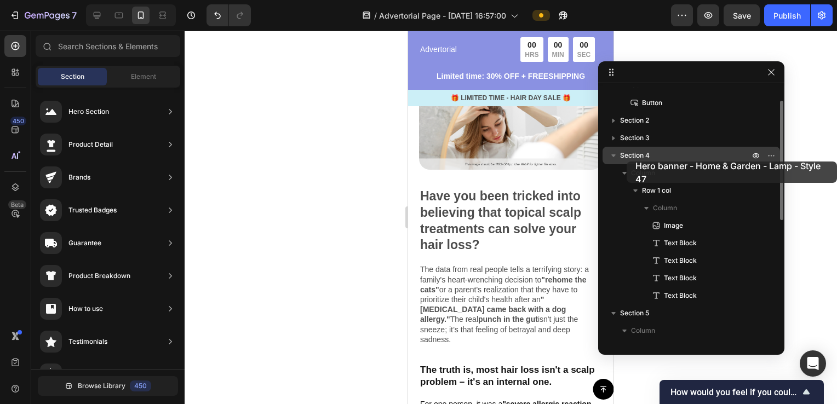
drag, startPoint x: 268, startPoint y: 263, endPoint x: 627, endPoint y: 162, distance: 372.9
click at [627, 0] on div "7 / Advertorial Page - Sep 27, 16:57:00 Preview Save Publish 450 Beta Sections(…" at bounding box center [418, 0] width 837 height 0
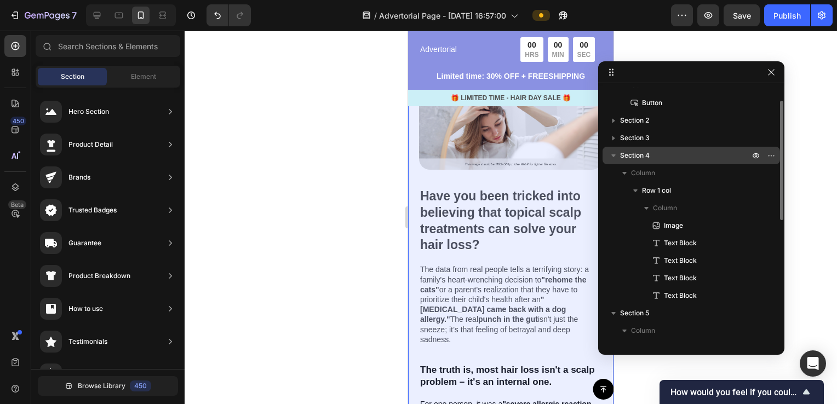
click at [614, 154] on icon "button" at bounding box center [613, 155] width 11 height 11
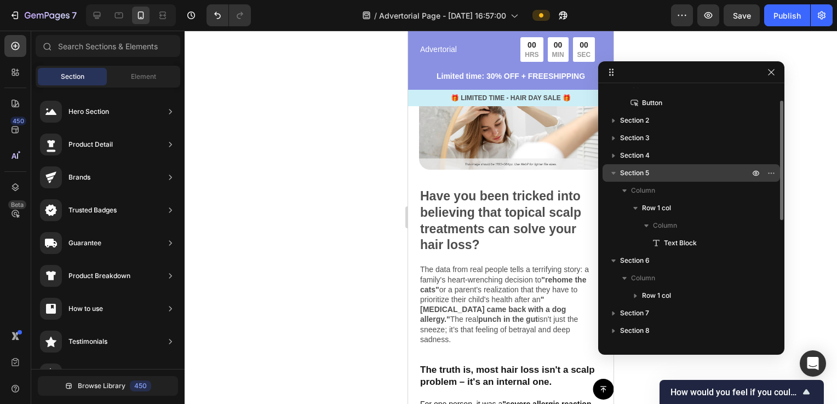
click at [649, 170] on span "Section 5" at bounding box center [634, 173] width 29 height 11
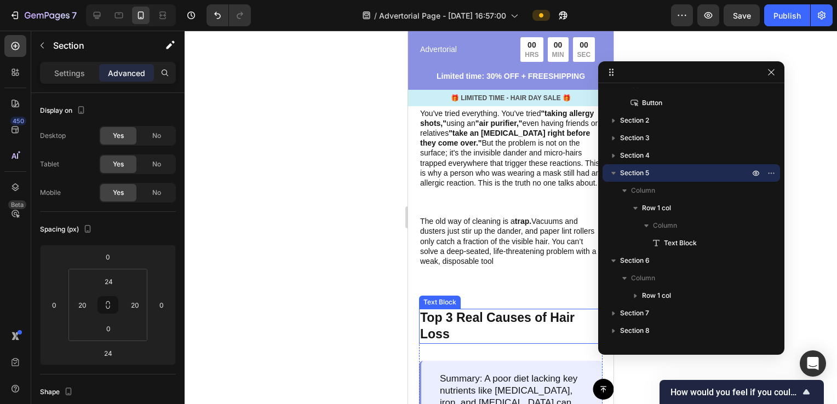
scroll to position [725, 0]
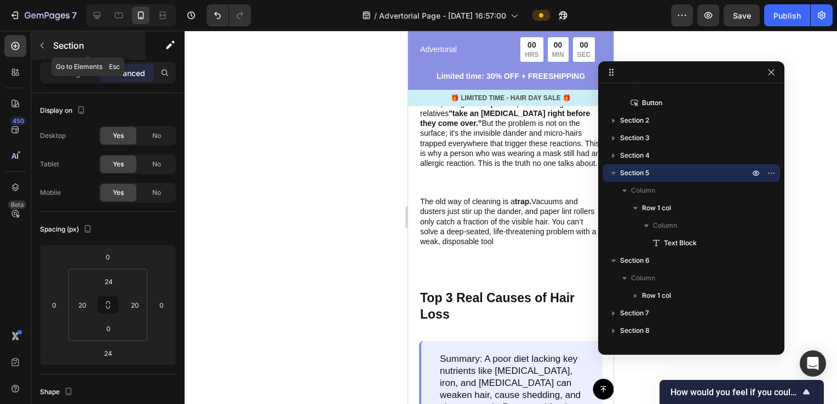
click at [35, 45] on button "button" at bounding box center [42, 46] width 18 height 18
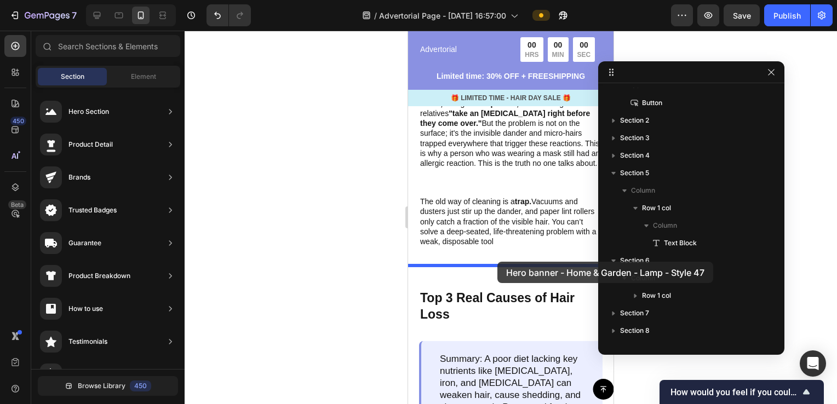
drag, startPoint x: 692, startPoint y: 288, endPoint x: 498, endPoint y: 262, distance: 196.3
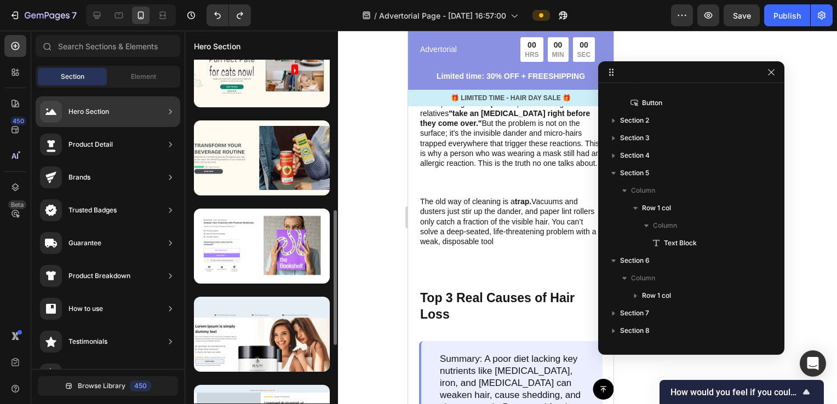
scroll to position [438, 0]
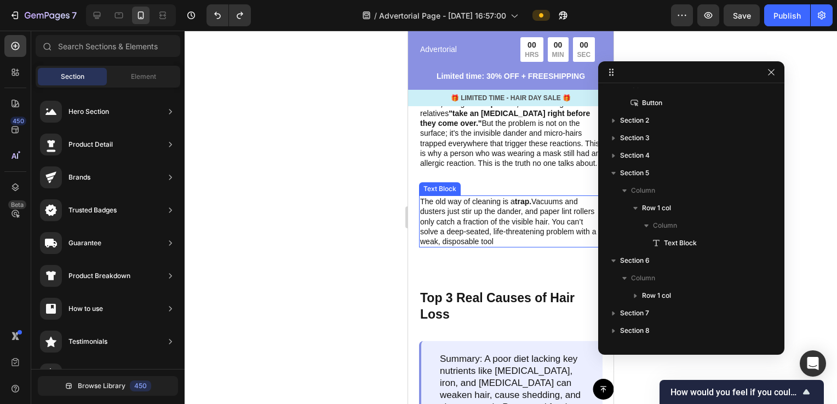
click at [515, 230] on p "The old way of cleaning is a trap. Vacuums and dusters just stir up the dander,…" at bounding box center [510, 222] width 181 height 50
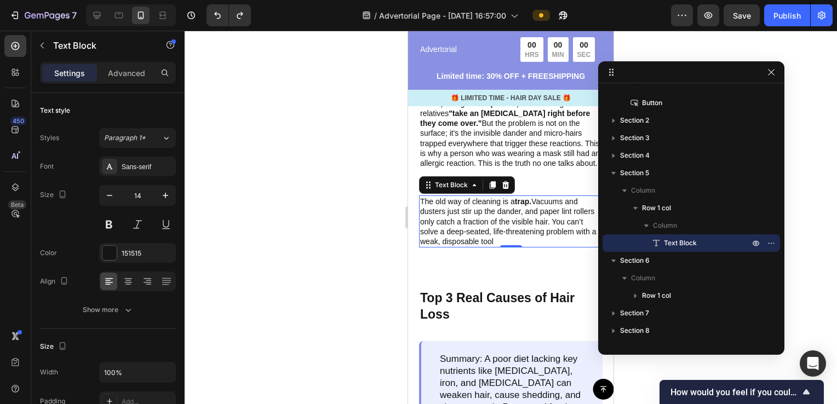
click at [134, 82] on div "Settings Advanced" at bounding box center [108, 73] width 136 height 22
click at [36, 48] on button "button" at bounding box center [42, 46] width 18 height 18
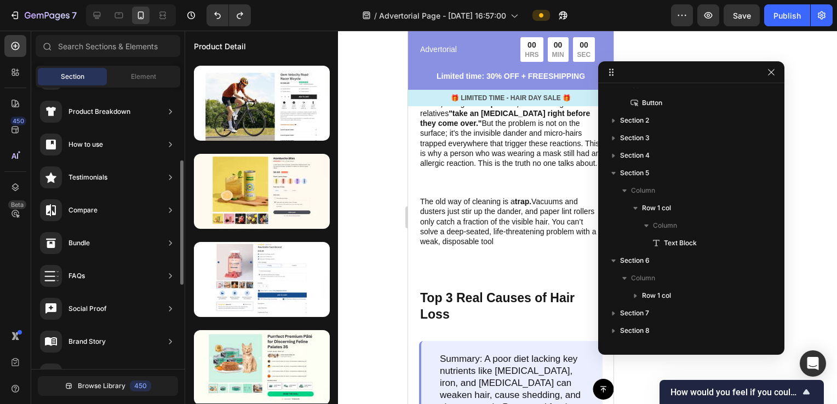
scroll to position [354, 0]
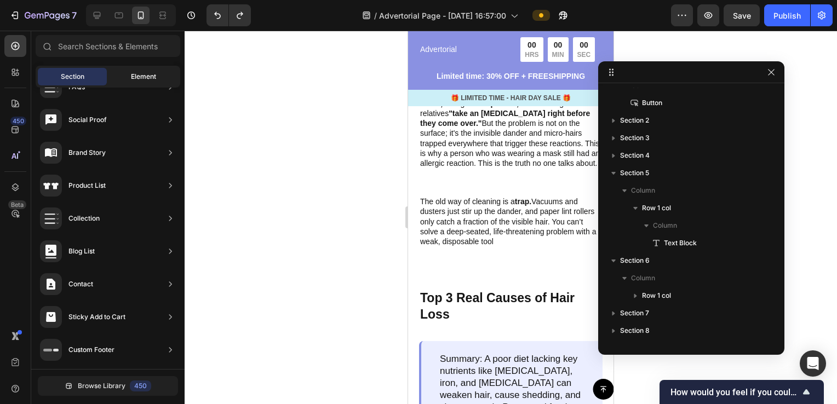
click at [136, 81] on span "Element" at bounding box center [143, 77] width 25 height 10
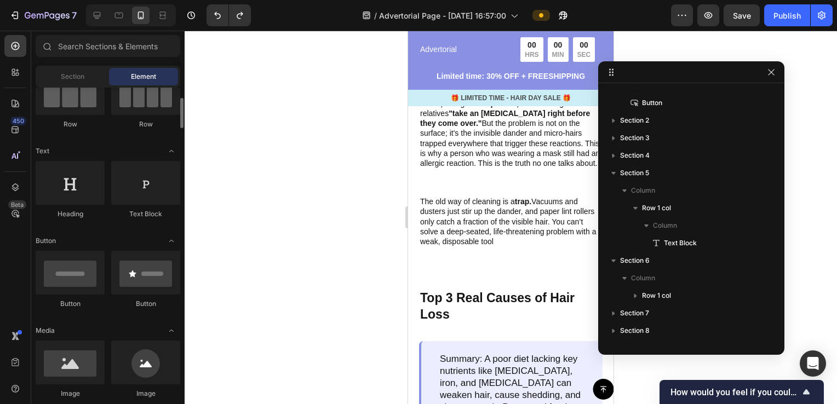
scroll to position [164, 0]
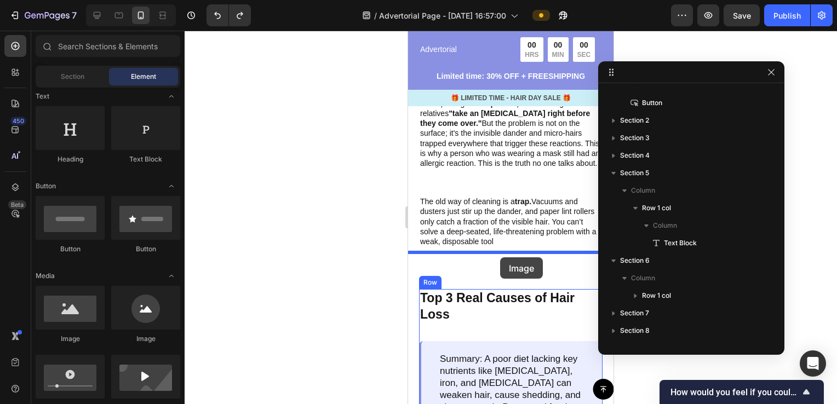
drag, startPoint x: 475, startPoint y: 350, endPoint x: 500, endPoint y: 258, distance: 95.5
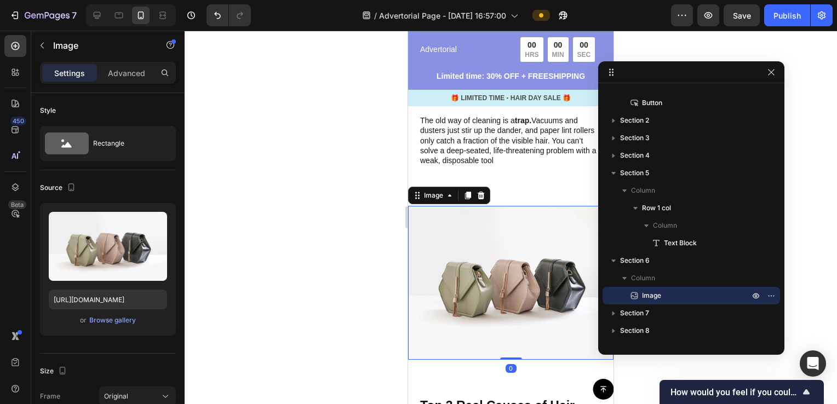
scroll to position [835, 0]
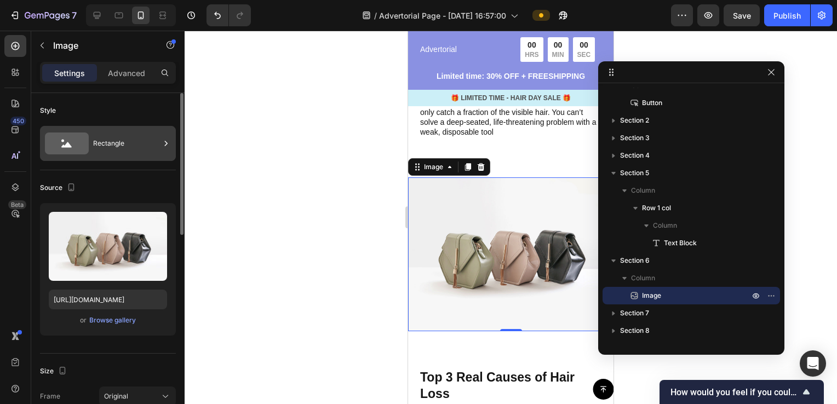
click at [149, 150] on div "Rectangle" at bounding box center [126, 143] width 67 height 25
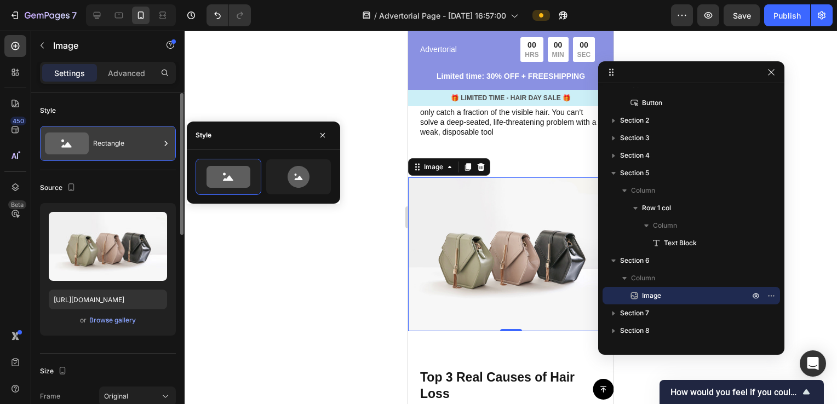
click at [149, 150] on div "Rectangle" at bounding box center [126, 143] width 67 height 25
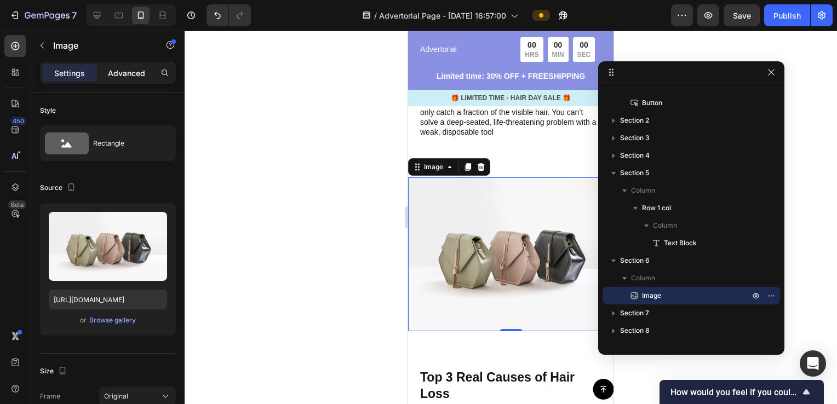
click at [128, 67] on p "Advanced" at bounding box center [126, 73] width 37 height 12
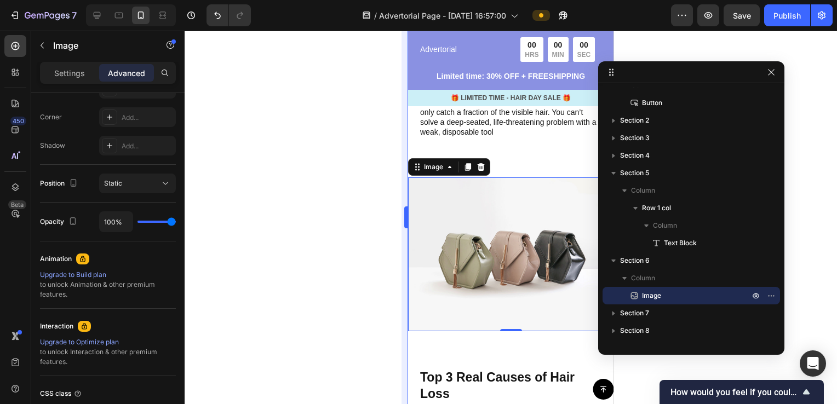
scroll to position [0, 0]
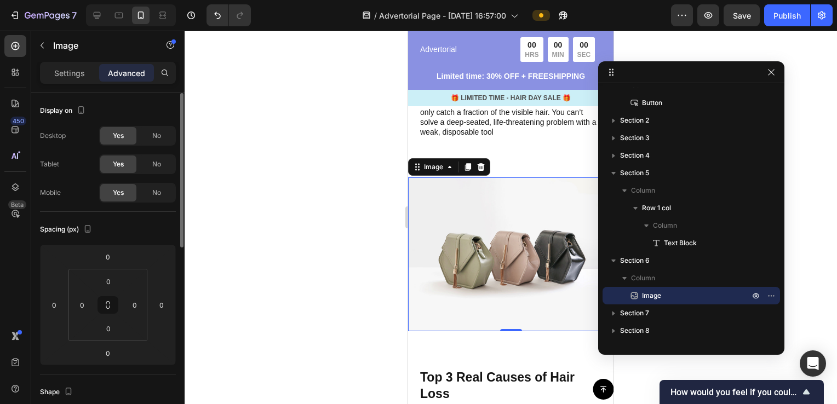
click at [531, 216] on img at bounding box center [511, 255] width 206 height 154
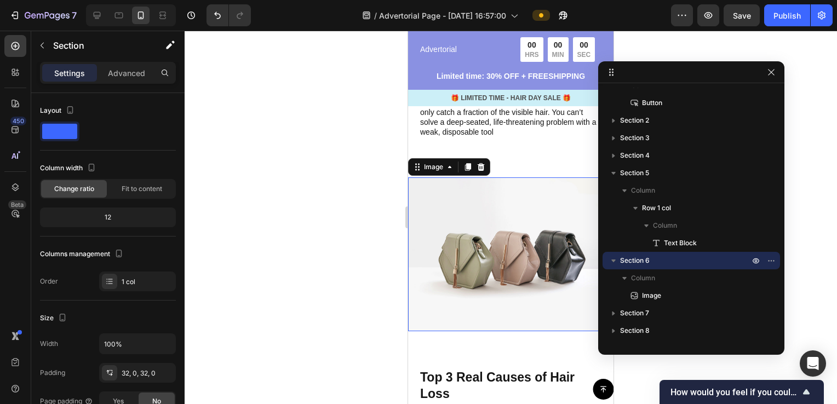
click at [530, 193] on img at bounding box center [511, 255] width 206 height 154
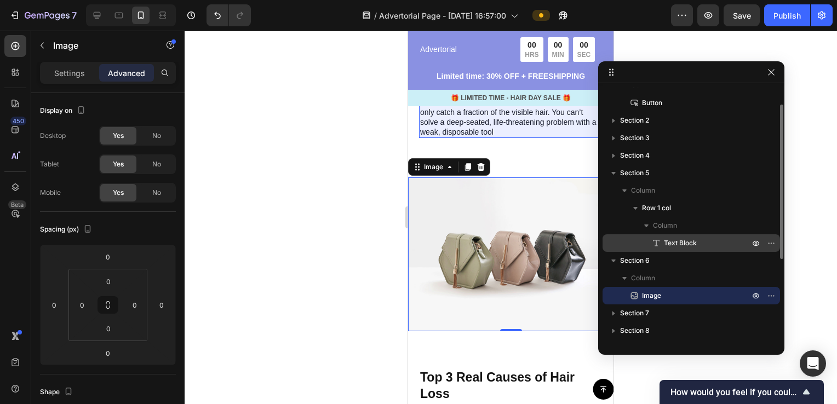
drag, startPoint x: 669, startPoint y: 300, endPoint x: 686, endPoint y: 247, distance: 55.5
click at [686, 247] on div "Sticky Column Button Section 2 Section 3 Section 4 Section 5 Column Row 1 col C…" at bounding box center [692, 215] width 186 height 255
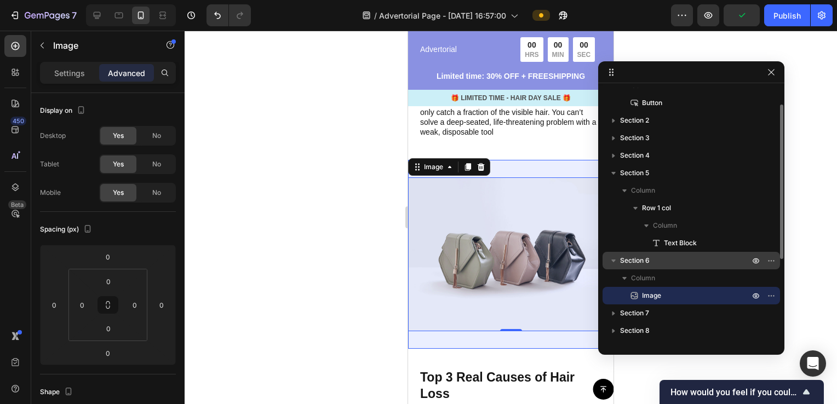
click at [680, 267] on div "Section 6" at bounding box center [691, 261] width 169 height 18
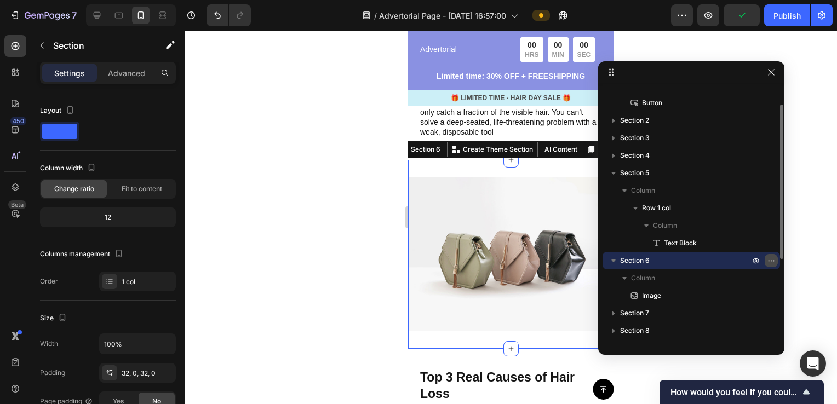
click at [773, 260] on icon "button" at bounding box center [771, 261] width 9 height 9
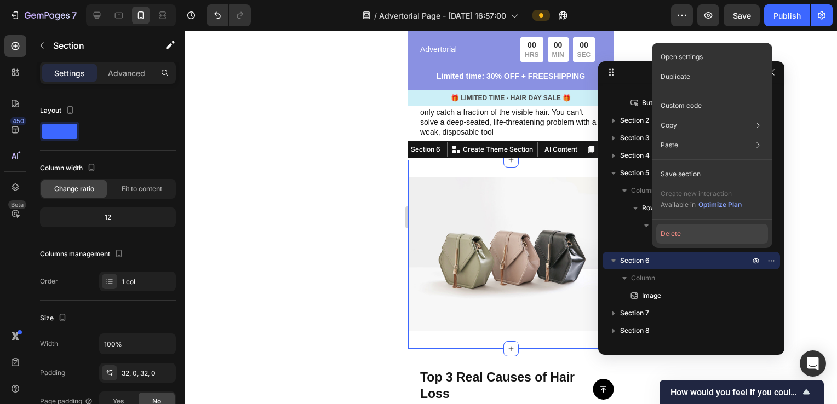
click at [693, 237] on button "Delete" at bounding box center [713, 234] width 112 height 20
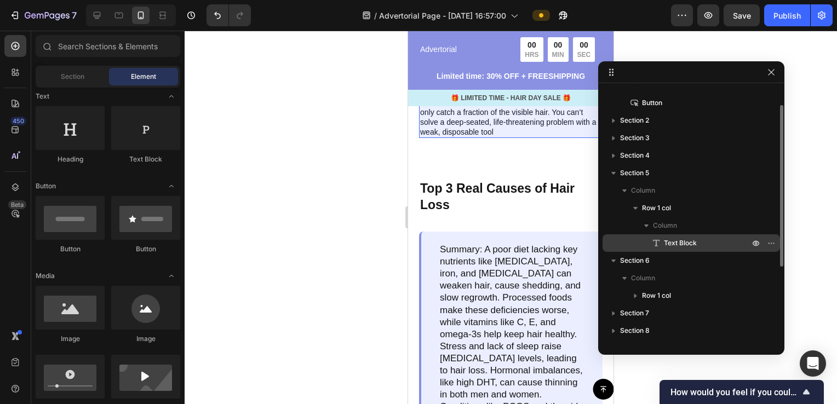
click at [693, 245] on span "Text Block" at bounding box center [680, 243] width 33 height 11
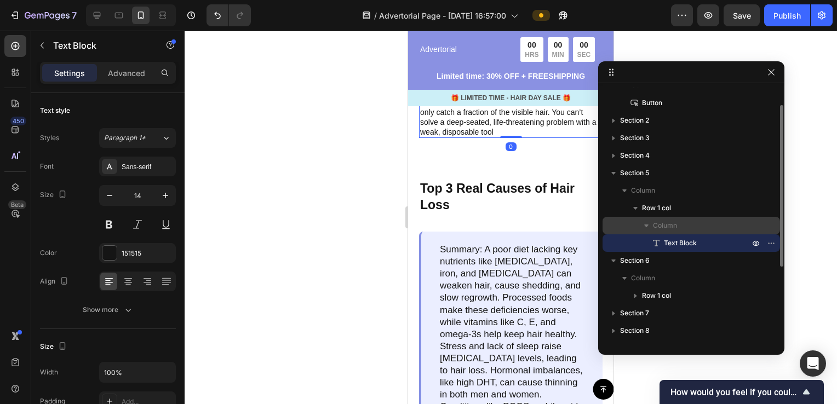
click at [684, 229] on p "Column" at bounding box center [702, 225] width 99 height 11
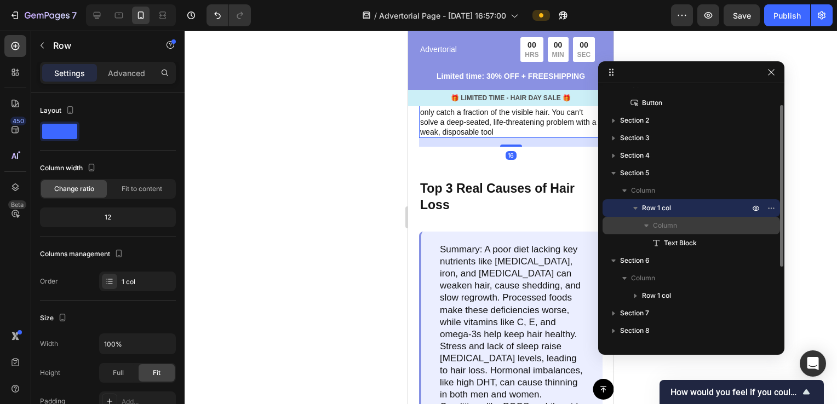
click at [710, 229] on p "Column" at bounding box center [702, 225] width 99 height 11
click at [696, 231] on div "Column" at bounding box center [691, 226] width 169 height 18
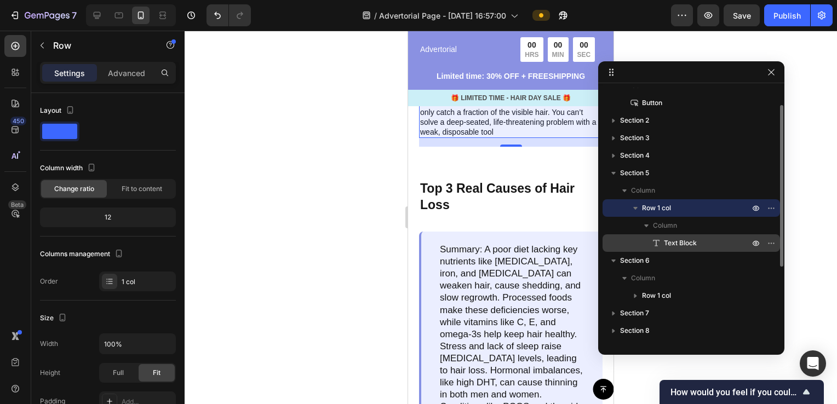
click at [687, 242] on span "Text Block" at bounding box center [680, 243] width 33 height 11
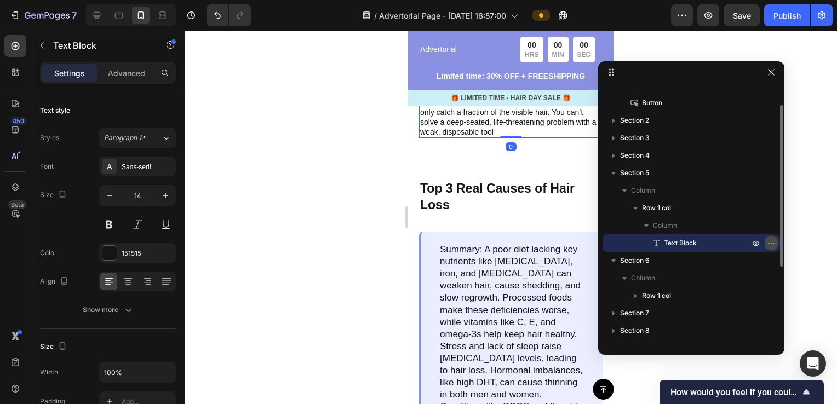
click at [774, 248] on button "button" at bounding box center [771, 243] width 13 height 13
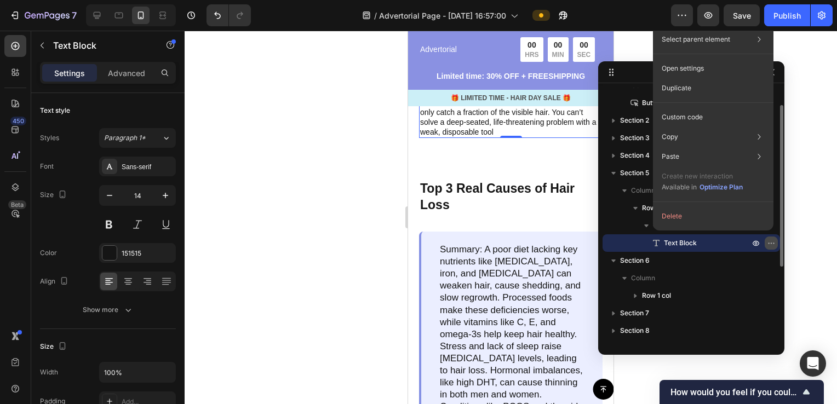
click at [774, 248] on button "button" at bounding box center [771, 243] width 13 height 13
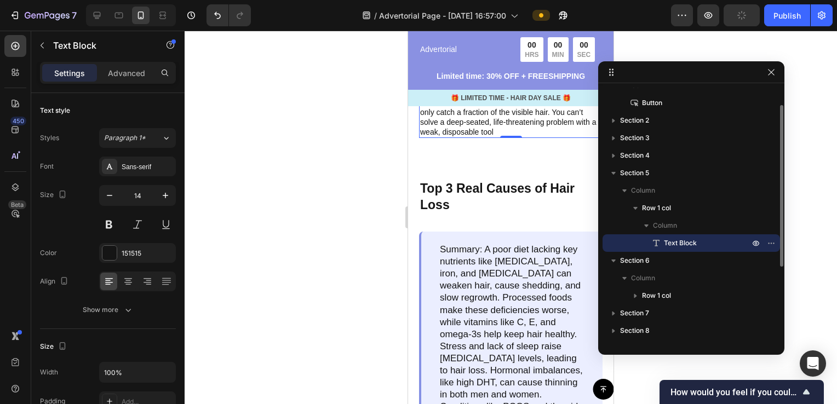
click at [702, 248] on p "Text Block" at bounding box center [695, 243] width 88 height 11
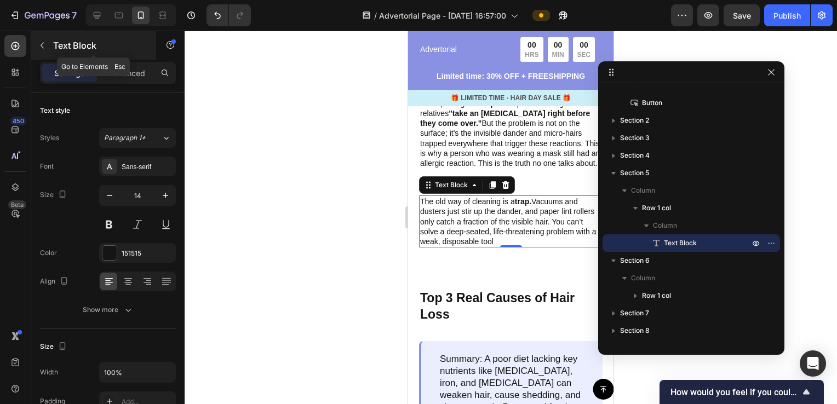
click at [42, 47] on icon "button" at bounding box center [42, 46] width 3 height 6
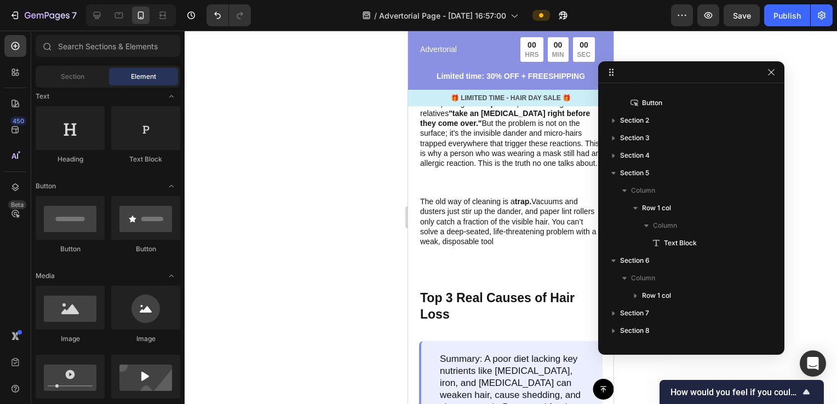
scroll to position [219, 0]
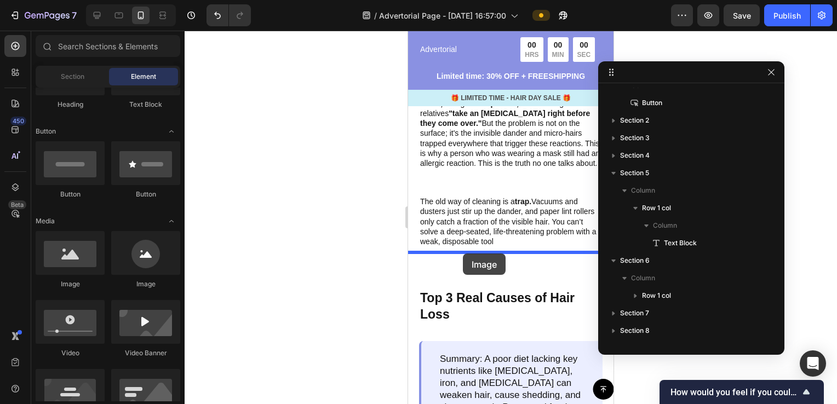
drag, startPoint x: 474, startPoint y: 295, endPoint x: 463, endPoint y: 254, distance: 42.7
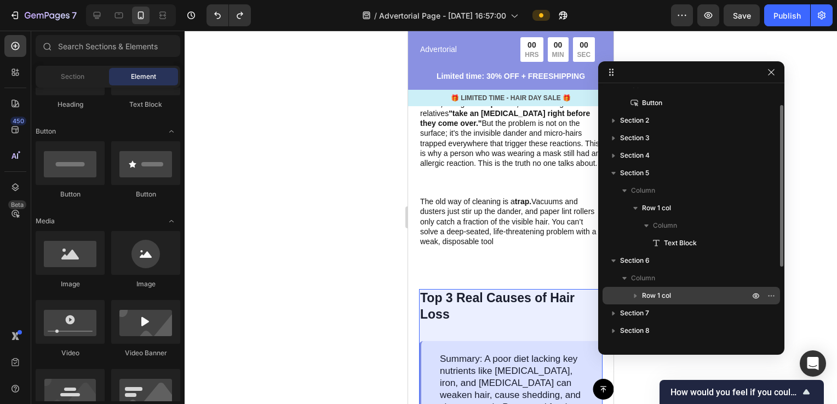
click at [669, 297] on span "Row 1 col" at bounding box center [656, 295] width 29 height 11
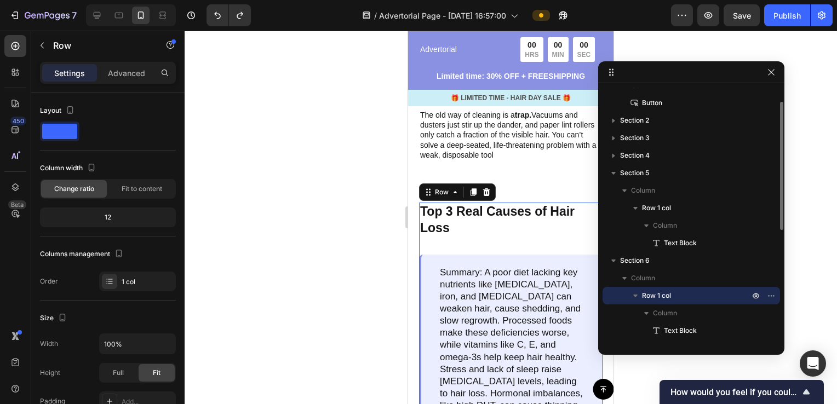
scroll to position [941, 0]
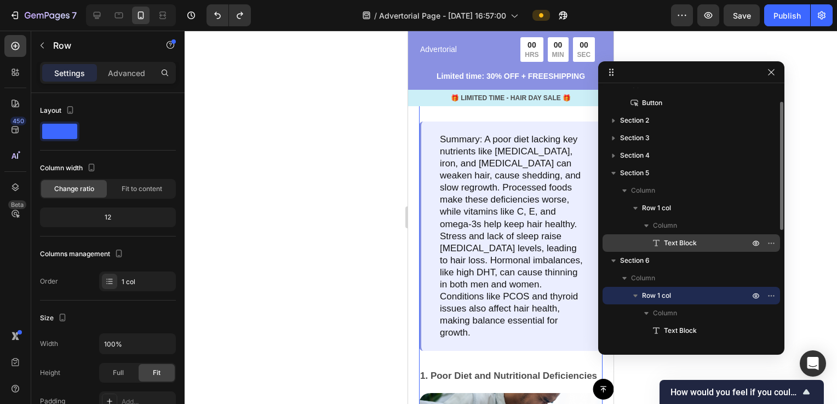
click at [679, 240] on span "Text Block" at bounding box center [680, 243] width 33 height 11
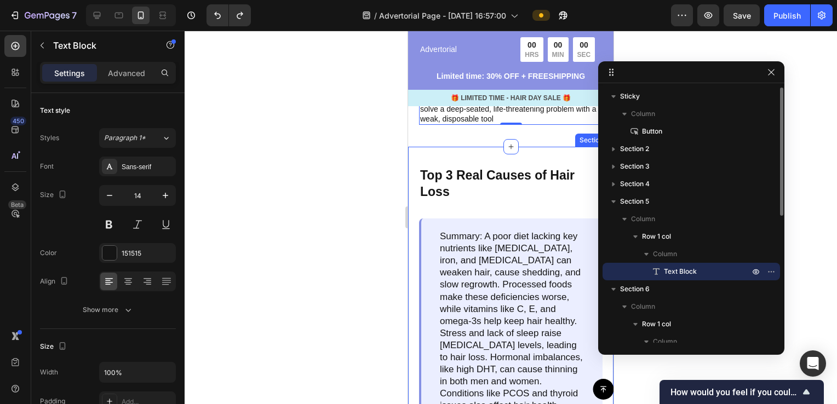
scroll to position [793, 0]
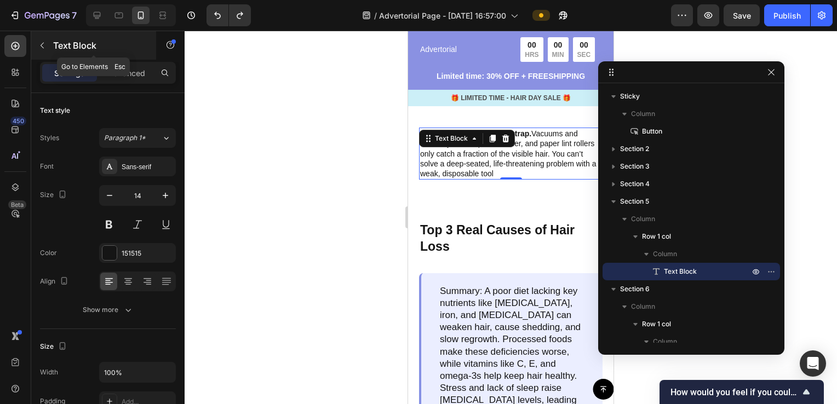
click at [34, 48] on button "button" at bounding box center [42, 46] width 18 height 18
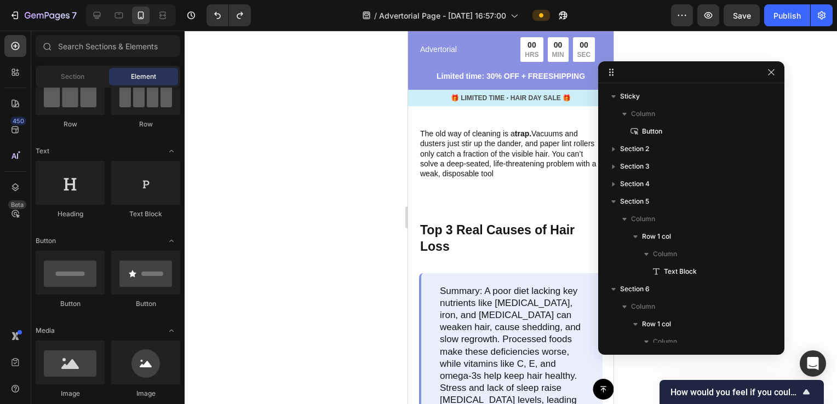
scroll to position [0, 0]
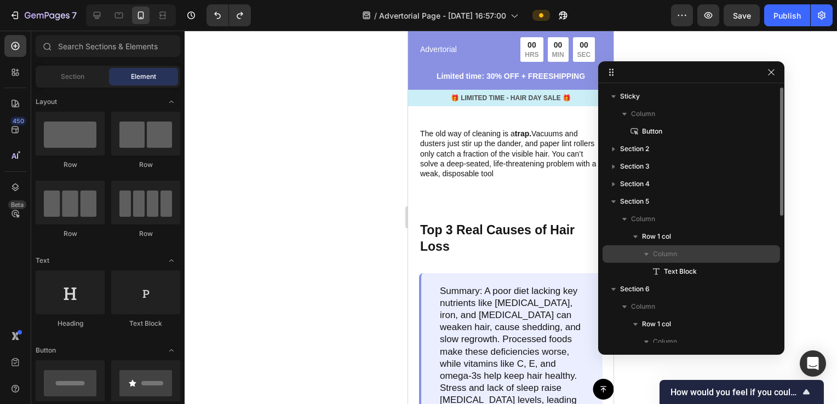
click at [685, 255] on p "Column" at bounding box center [702, 254] width 99 height 11
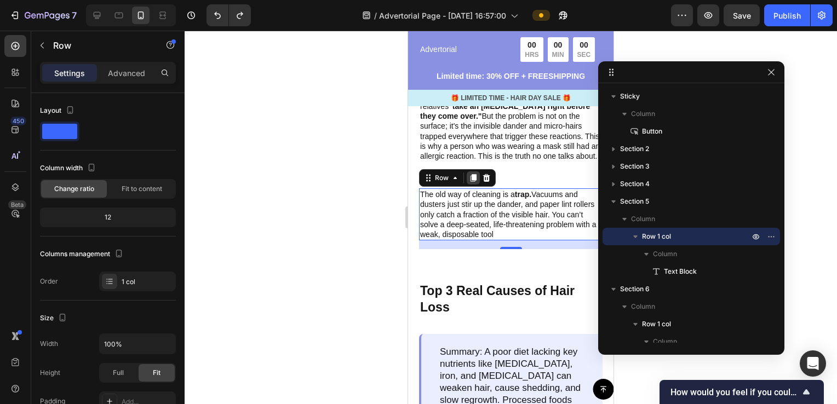
scroll to position [738, 0]
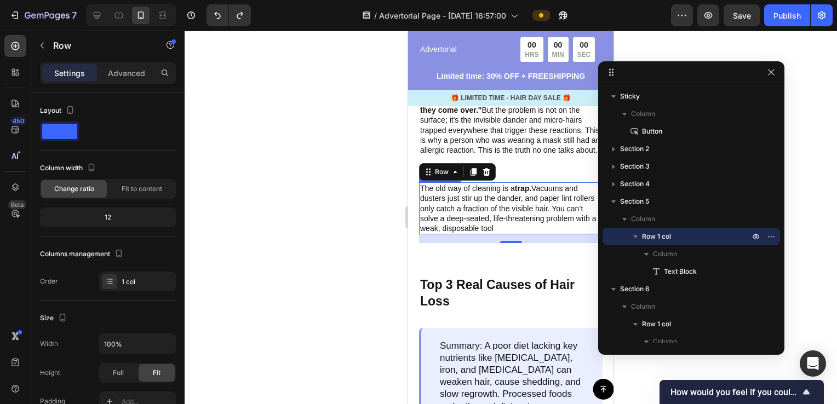
click at [495, 203] on p "The old way of cleaning is a trap. Vacuums and dusters just stir up the dander,…" at bounding box center [510, 209] width 181 height 50
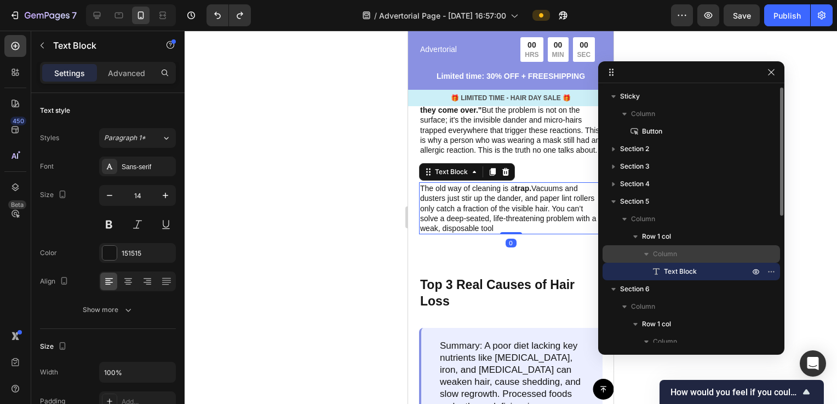
click at [659, 253] on span "Column" at bounding box center [665, 254] width 24 height 11
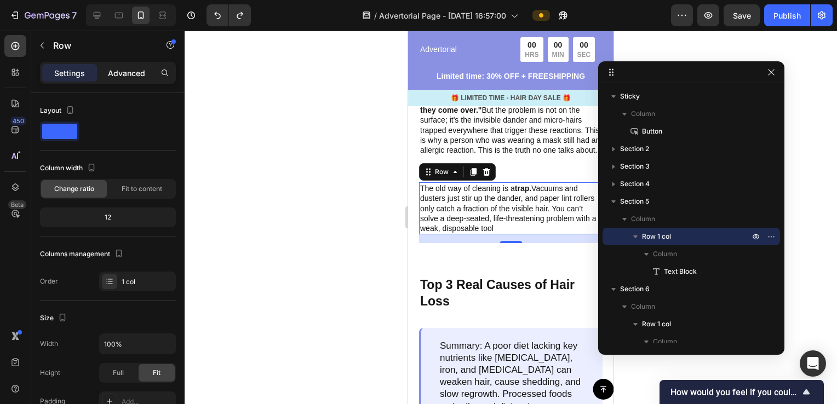
click at [124, 78] on p "Advanced" at bounding box center [126, 73] width 37 height 12
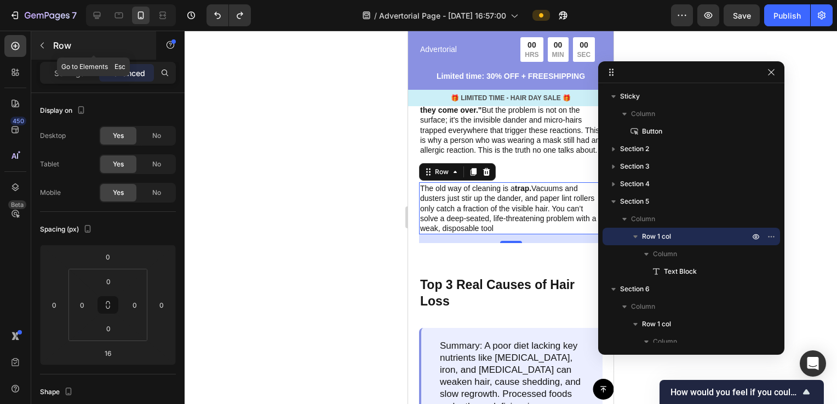
click at [43, 44] on icon "button" at bounding box center [42, 45] width 9 height 9
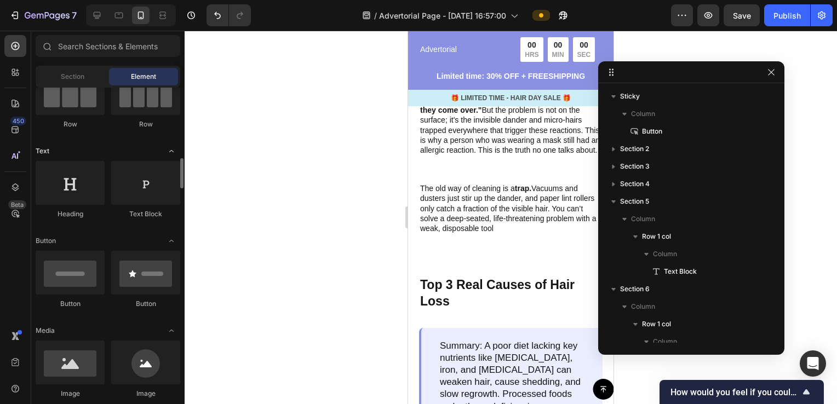
scroll to position [164, 0]
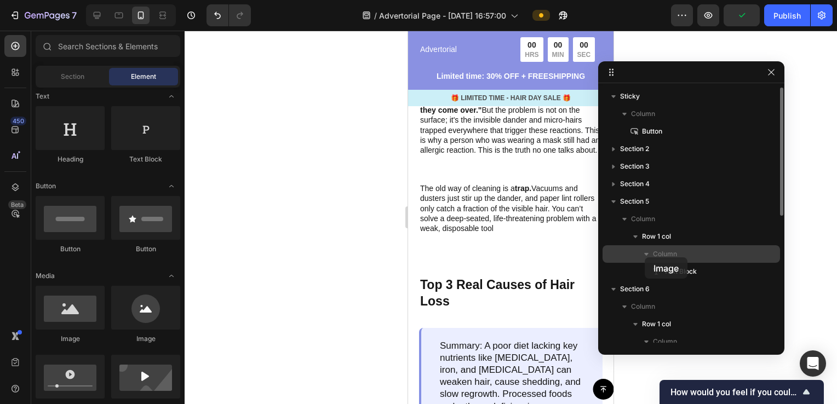
drag, startPoint x: 63, startPoint y: 321, endPoint x: 645, endPoint y: 258, distance: 585.5
click at [645, 0] on div "7 / Advertorial Page - Sep 27, 16:57:00 Preview Publish 450 Beta Sections(20) E…" at bounding box center [418, 0] width 837 height 0
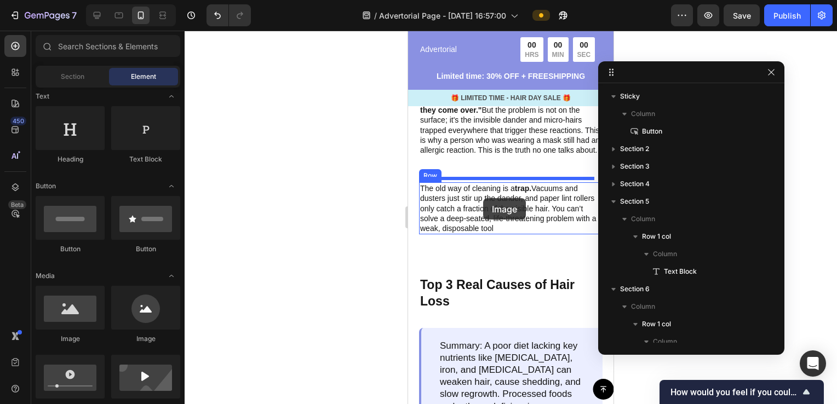
drag, startPoint x: 476, startPoint y: 349, endPoint x: 483, endPoint y: 198, distance: 150.4
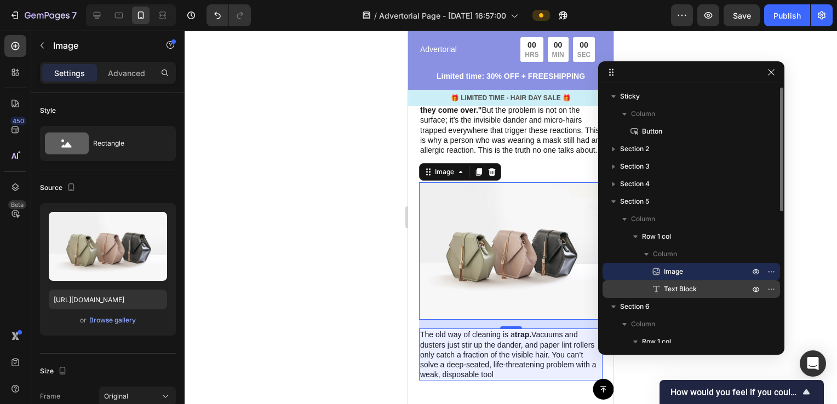
drag, startPoint x: 680, startPoint y: 268, endPoint x: 685, endPoint y: 286, distance: 18.4
click at [685, 286] on div "Image Text Block" at bounding box center [692, 280] width 178 height 35
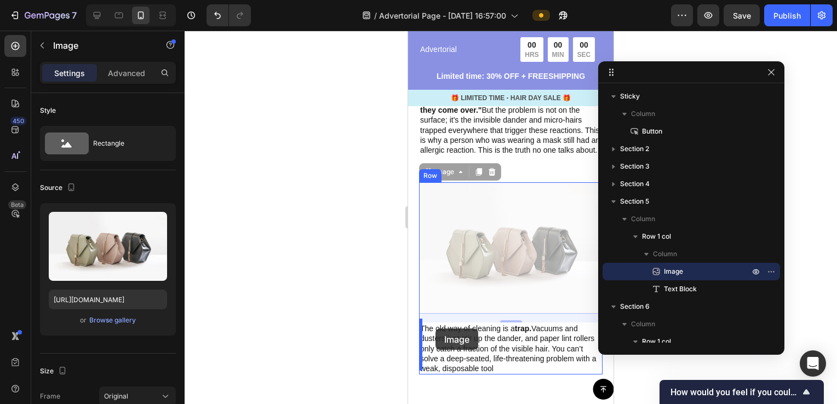
drag, startPoint x: 425, startPoint y: 172, endPoint x: 436, endPoint y: 329, distance: 157.6
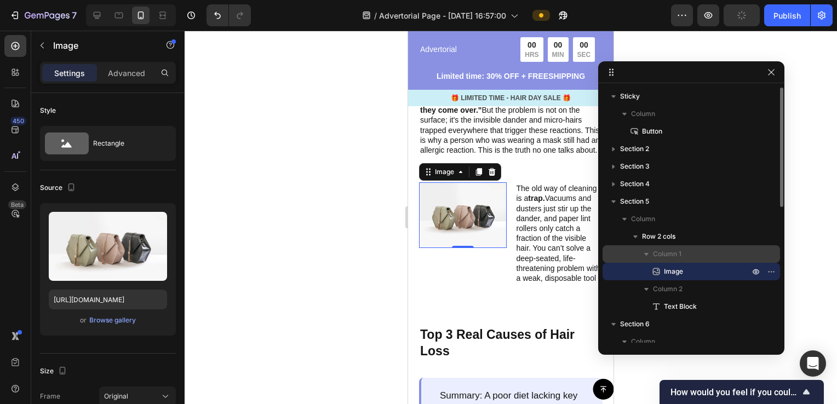
click at [666, 255] on span "Column 1" at bounding box center [667, 254] width 29 height 11
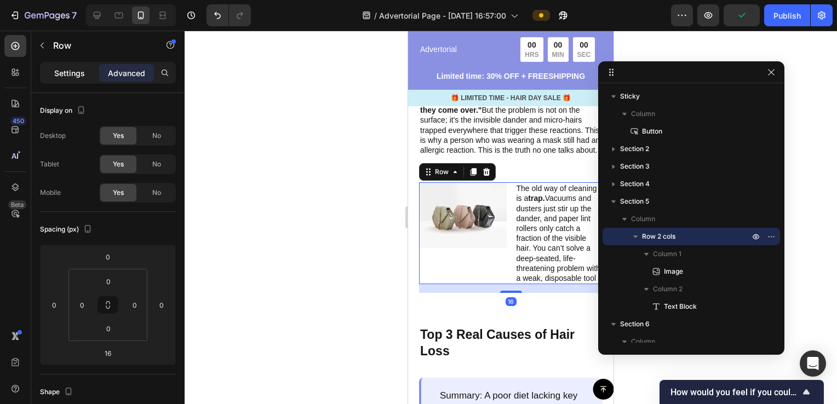
click at [59, 71] on p "Settings" at bounding box center [69, 73] width 31 height 12
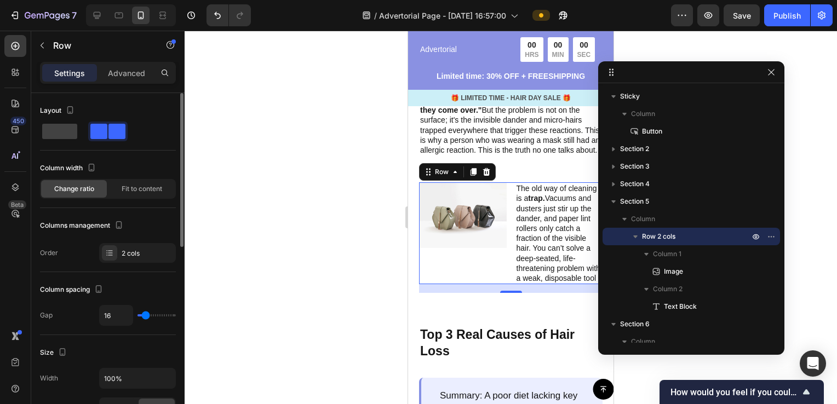
drag, startPoint x: 117, startPoint y: 134, endPoint x: 99, endPoint y: 146, distance: 21.4
click at [99, 146] on div "Layout" at bounding box center [108, 126] width 136 height 49
click at [69, 135] on span at bounding box center [59, 131] width 35 height 15
type input "0"
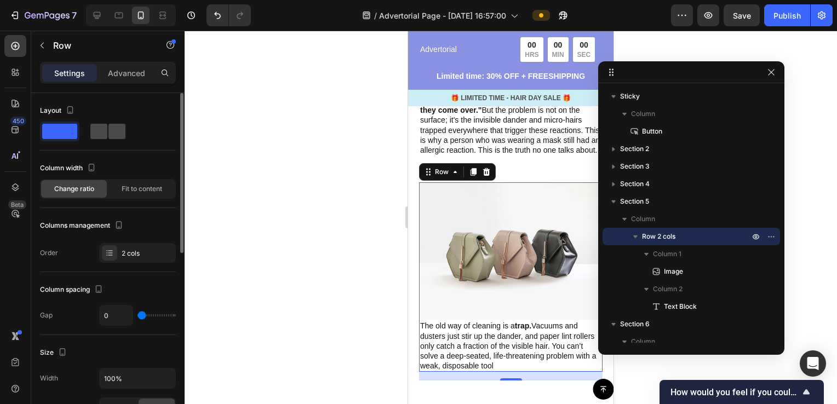
click at [97, 128] on span at bounding box center [98, 131] width 17 height 15
type input "16"
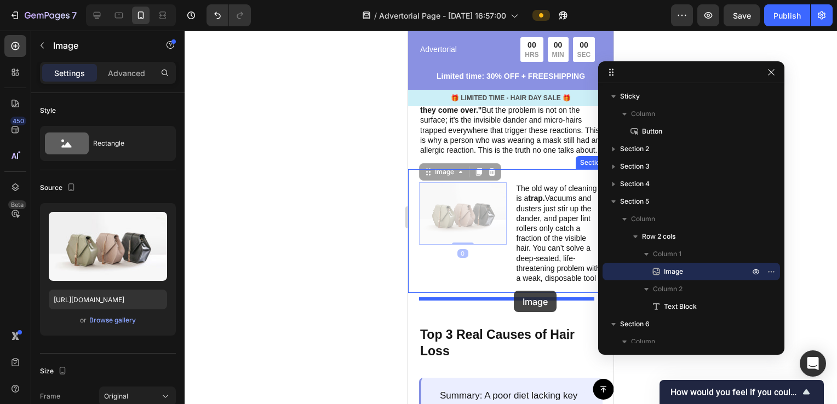
drag, startPoint x: 479, startPoint y: 230, endPoint x: 514, endPoint y: 291, distance: 70.7
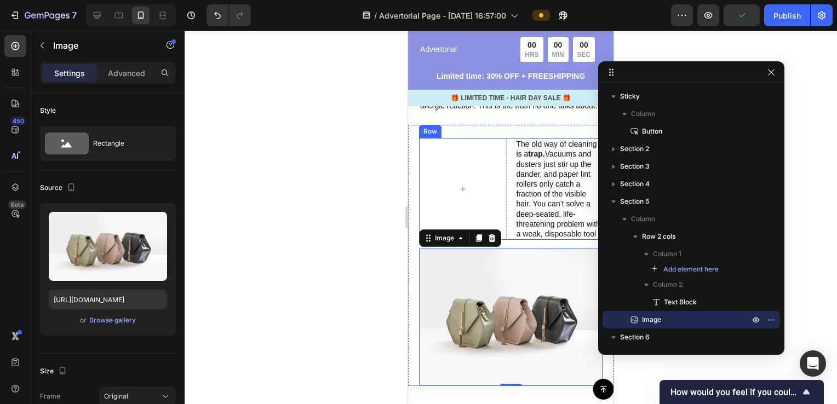
scroll to position [793, 0]
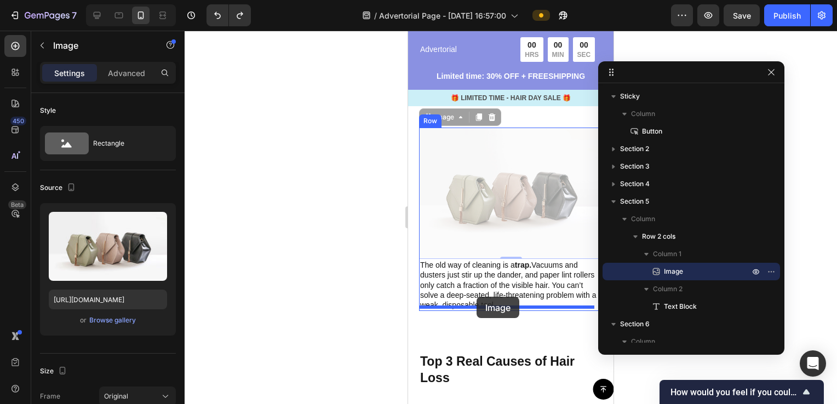
drag, startPoint x: 438, startPoint y: 113, endPoint x: 477, endPoint y: 297, distance: 188.1
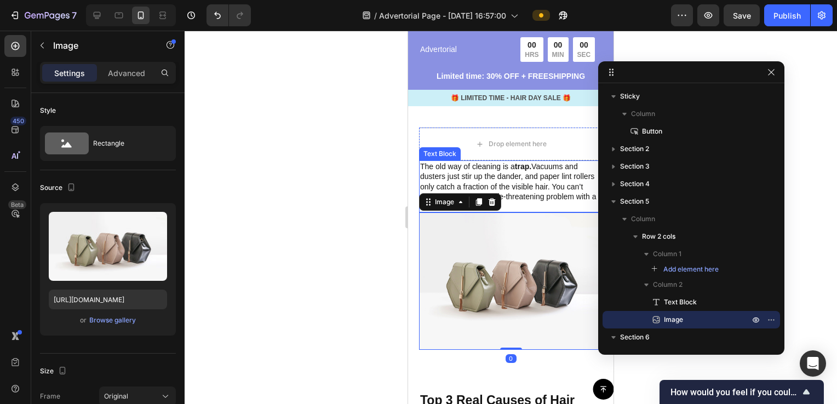
scroll to position [738, 0]
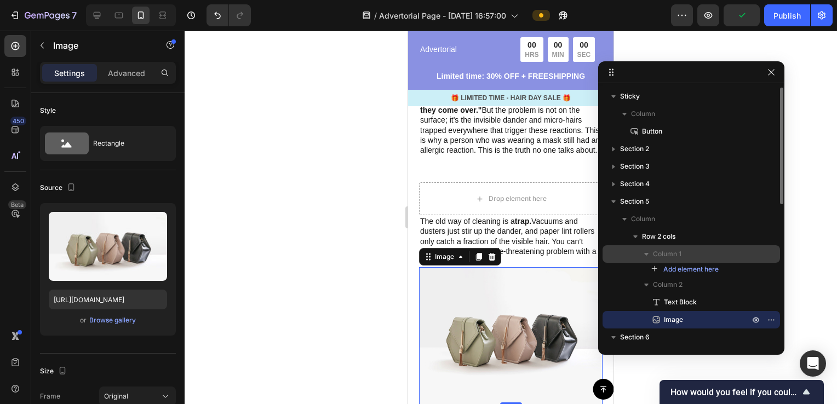
click at [665, 258] on span "Column 1" at bounding box center [667, 254] width 29 height 11
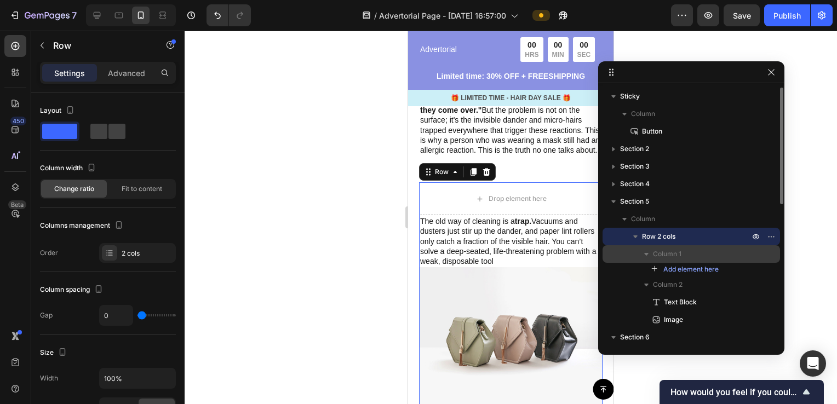
click at [722, 255] on p "Column 1" at bounding box center [702, 254] width 99 height 11
click at [722, 256] on p "Column 1" at bounding box center [702, 254] width 99 height 11
click at [733, 261] on div "Column 1" at bounding box center [691, 255] width 169 height 18
drag, startPoint x: 676, startPoint y: 275, endPoint x: 677, endPoint y: 255, distance: 19.7
click at [677, 255] on div "Column 1 Add element here Column 2 Text Block Image" at bounding box center [692, 281] width 178 height 70
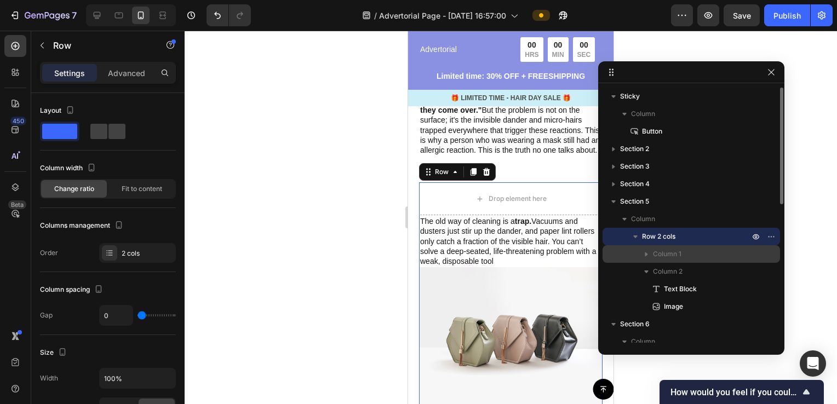
click at [720, 252] on p "Column 1" at bounding box center [702, 254] width 99 height 11
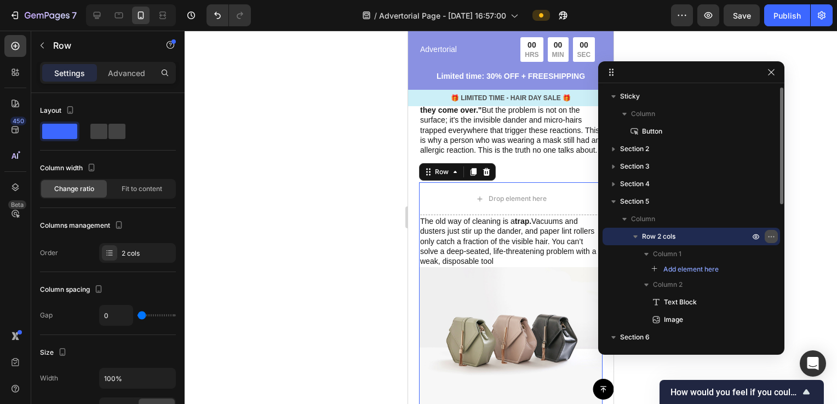
click at [774, 241] on icon "button" at bounding box center [771, 236] width 9 height 9
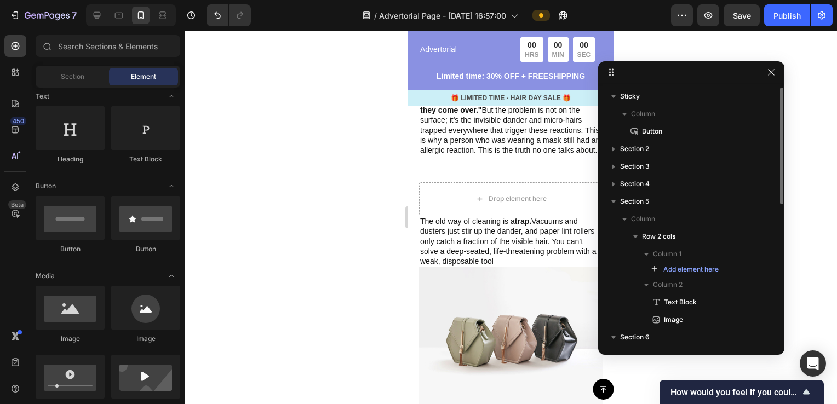
click at [728, 269] on div "Add element here" at bounding box center [692, 269] width 178 height 13
click at [658, 248] on div "Column 1" at bounding box center [691, 255] width 169 height 18
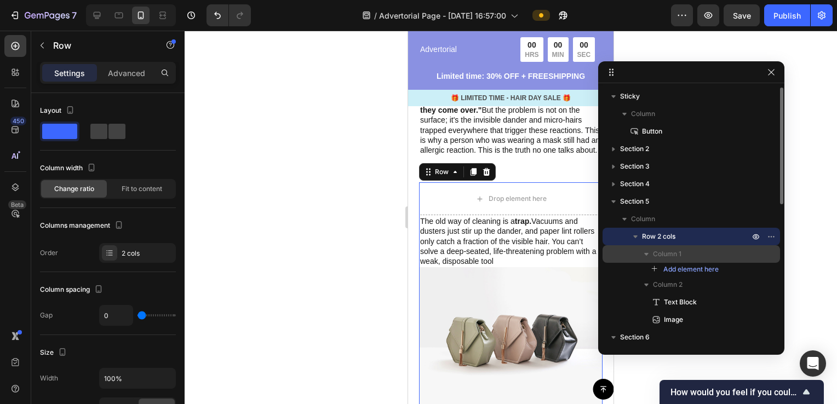
drag, startPoint x: 674, startPoint y: 288, endPoint x: 684, endPoint y: 253, distance: 35.9
click at [684, 253] on div "Column 1 Add element here Column 2 Text Block Image" at bounding box center [692, 287] width 178 height 83
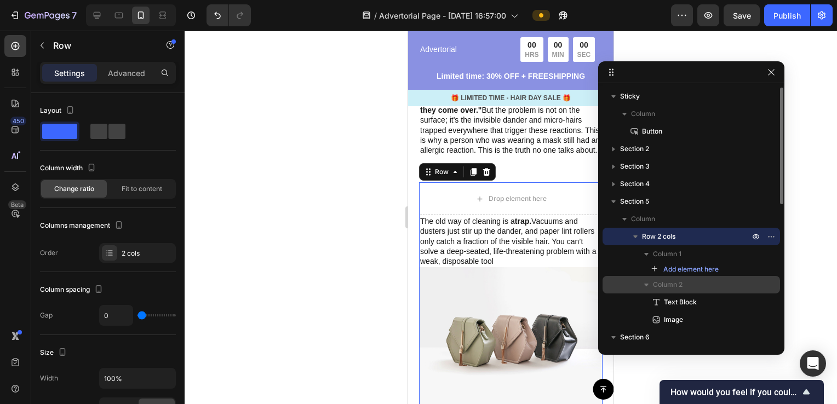
click at [649, 286] on icon "button" at bounding box center [646, 285] width 11 height 11
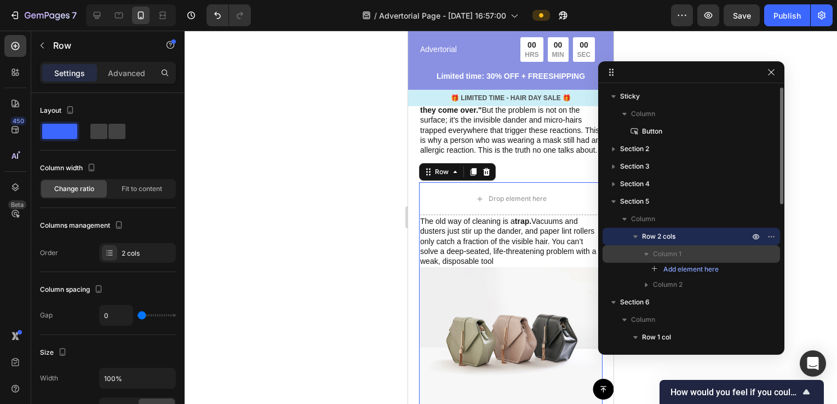
click at [651, 255] on icon "button" at bounding box center [646, 254] width 11 height 11
click at [694, 254] on p "Column 1" at bounding box center [702, 254] width 99 height 11
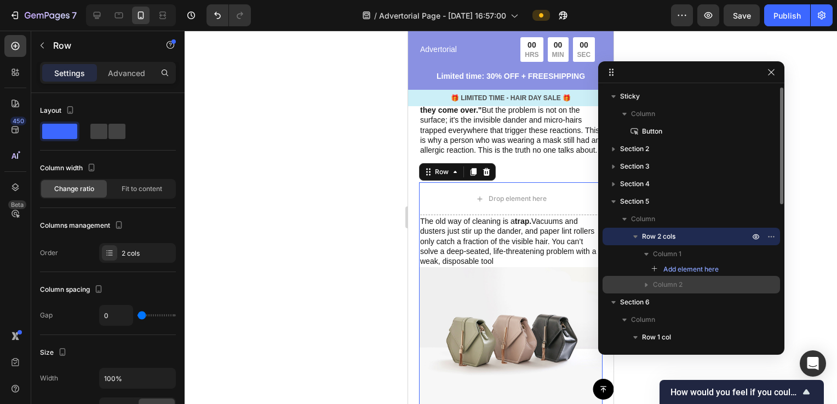
click at [677, 280] on span "Column 2" at bounding box center [668, 285] width 30 height 11
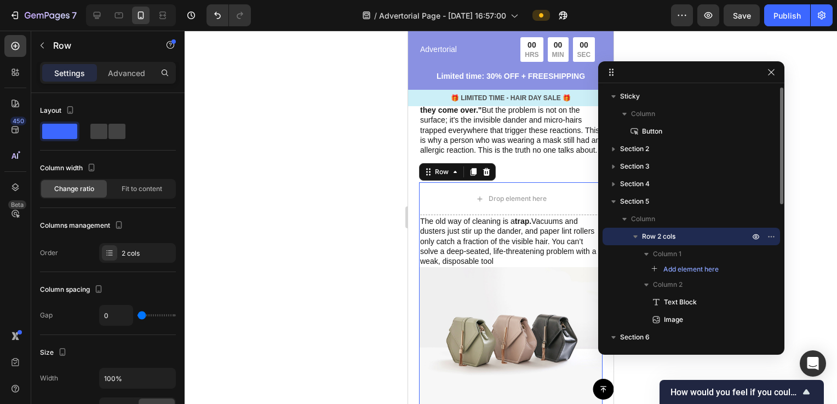
click at [728, 271] on div "Add element here" at bounding box center [692, 269] width 178 height 13
click at [686, 271] on span "Add element here" at bounding box center [691, 270] width 55 height 10
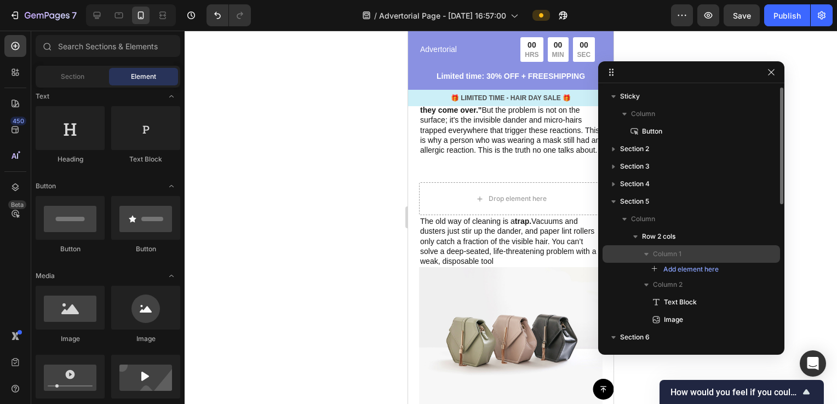
click at [689, 253] on p "Column 1" at bounding box center [702, 254] width 99 height 11
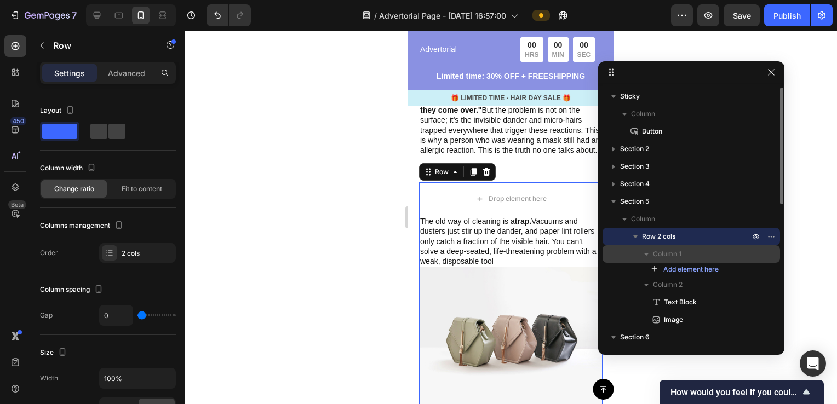
click at [695, 255] on p "Column 1" at bounding box center [702, 254] width 99 height 11
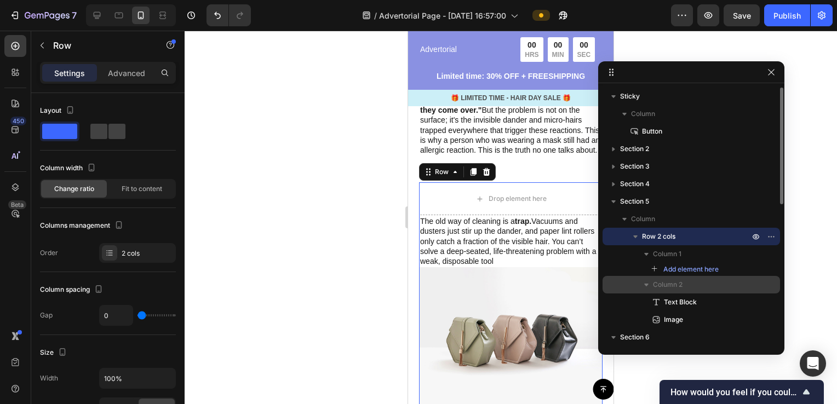
click at [671, 280] on div "Column 2" at bounding box center [691, 285] width 169 height 18
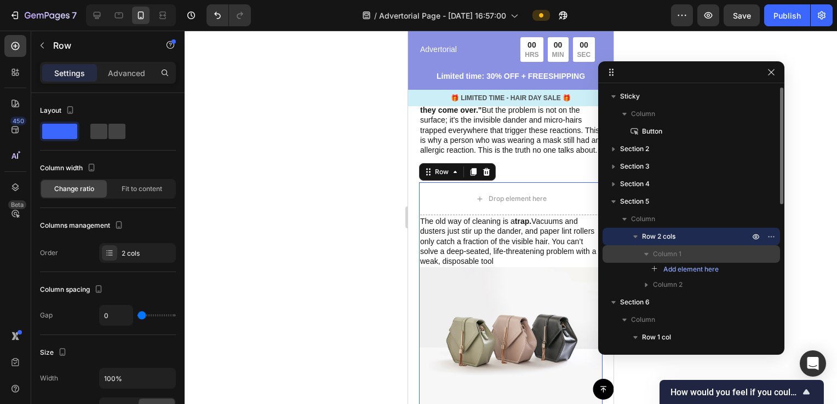
click at [691, 255] on p "Column 1" at bounding box center [702, 254] width 99 height 11
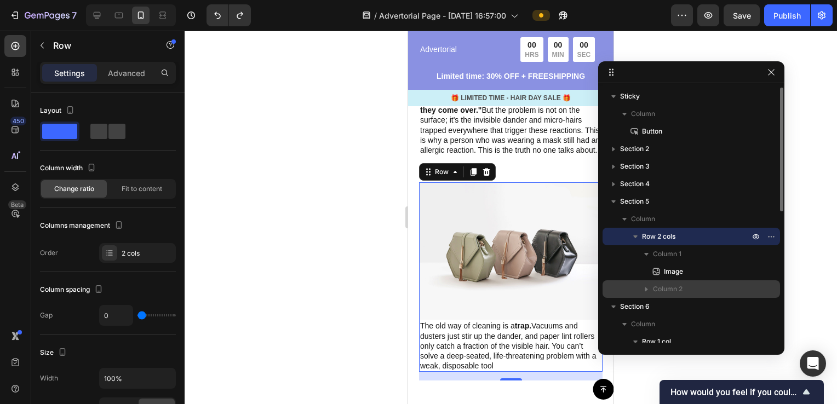
click at [642, 293] on icon "button" at bounding box center [646, 289] width 11 height 11
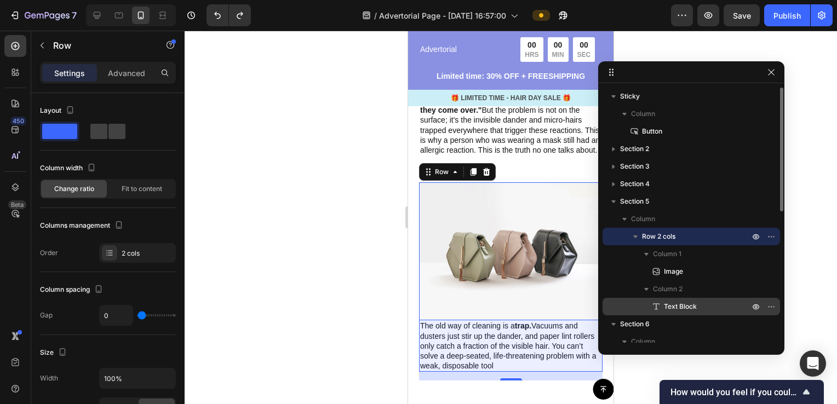
click at [680, 308] on span "Text Block" at bounding box center [680, 306] width 33 height 11
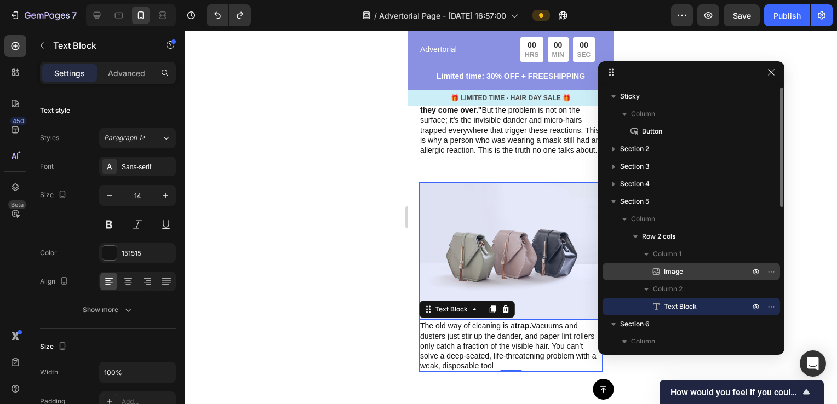
drag, startPoint x: 686, startPoint y: 306, endPoint x: 677, endPoint y: 265, distance: 42.6
click at [677, 265] on div "Column 1 Image Column 2 Text Block" at bounding box center [692, 281] width 178 height 70
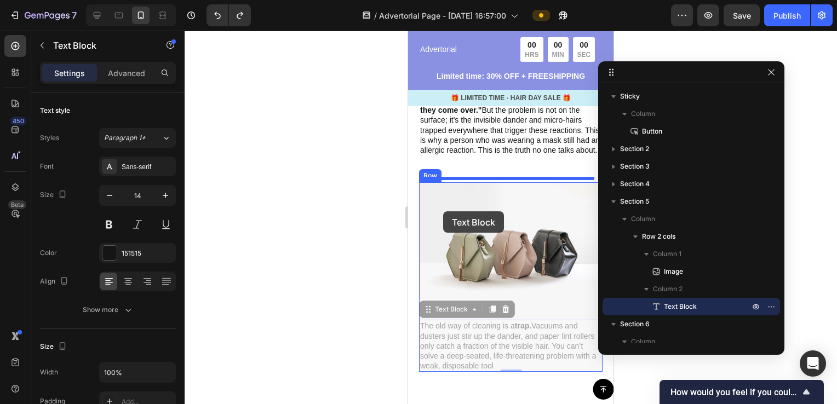
drag, startPoint x: 431, startPoint y: 301, endPoint x: 443, endPoint y: 212, distance: 90.7
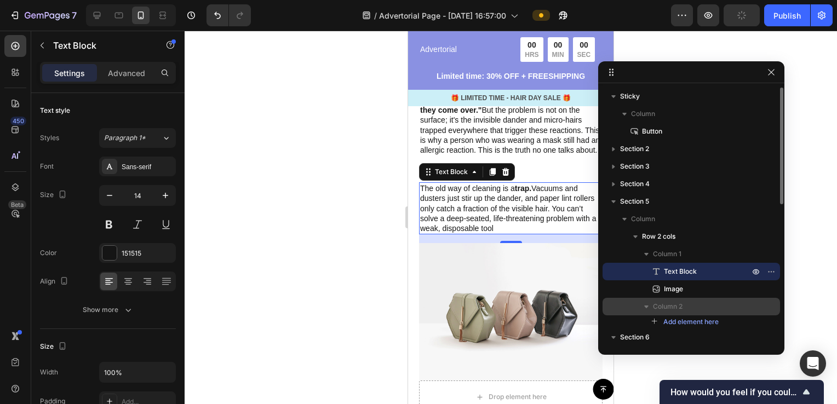
click at [678, 306] on span "Column 2" at bounding box center [668, 306] width 30 height 11
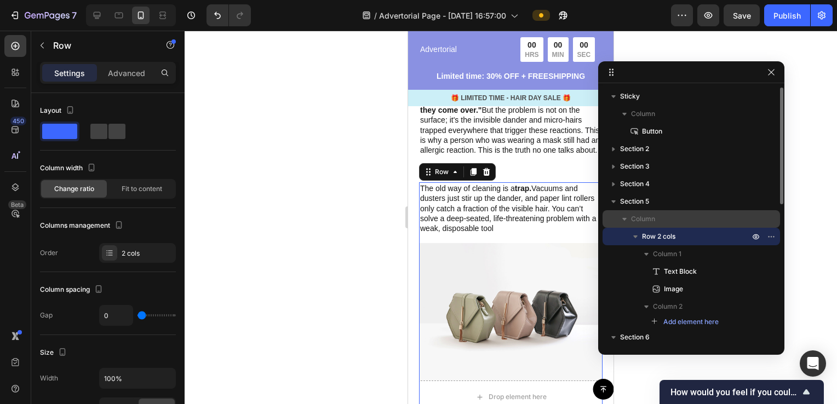
click at [653, 224] on span "Column" at bounding box center [643, 219] width 24 height 11
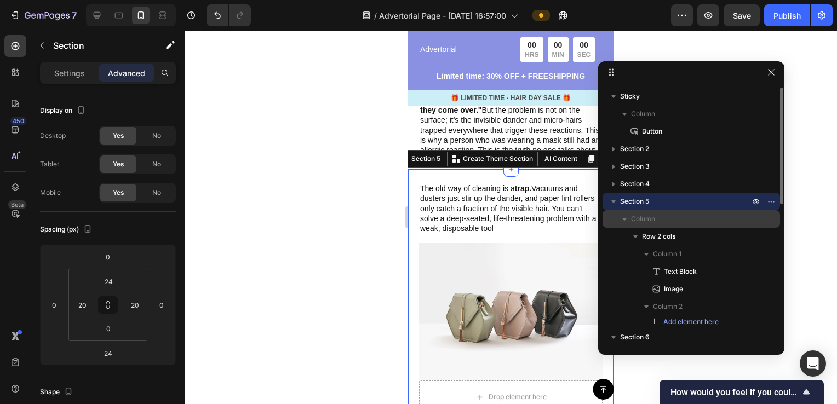
click at [666, 224] on p "Column" at bounding box center [691, 219] width 121 height 11
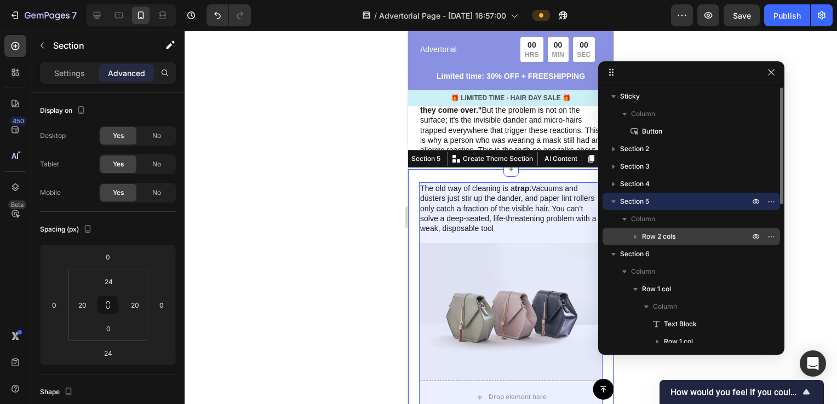
click at [673, 240] on span "Row 2 cols" at bounding box center [658, 236] width 33 height 11
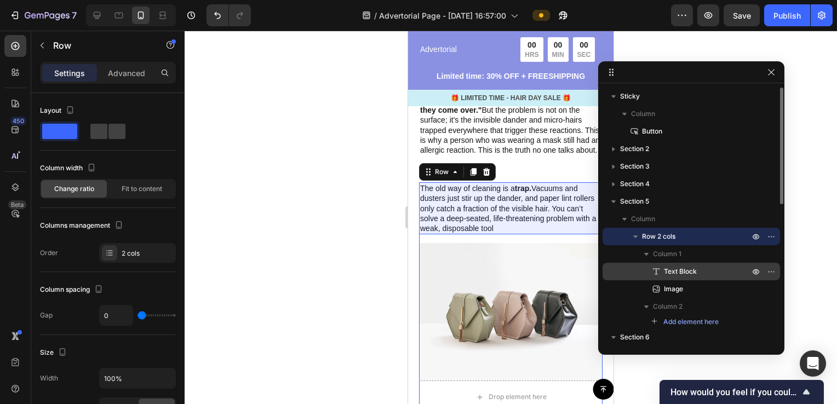
click at [699, 269] on p "Text Block" at bounding box center [695, 271] width 88 height 11
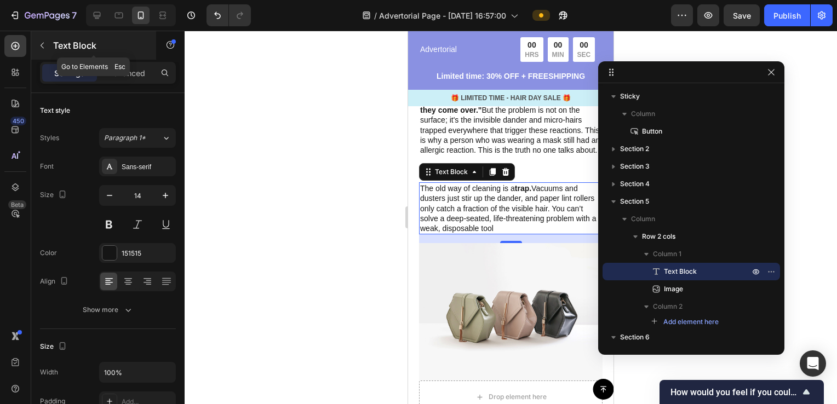
click at [42, 48] on icon "button" at bounding box center [42, 45] width 9 height 9
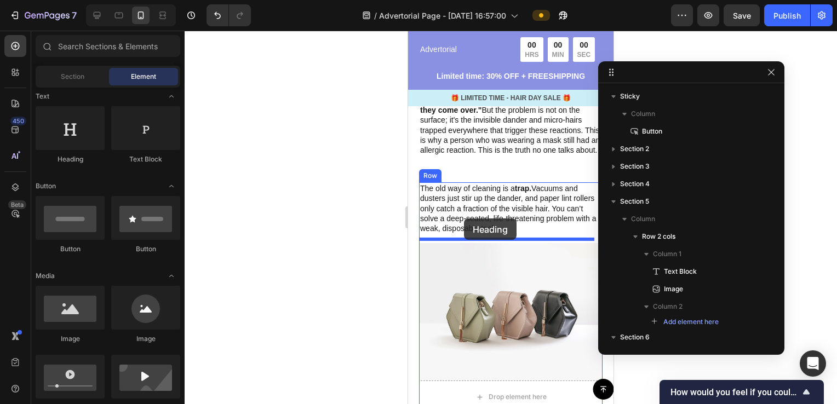
drag, startPoint x: 497, startPoint y: 165, endPoint x: 464, endPoint y: 219, distance: 63.0
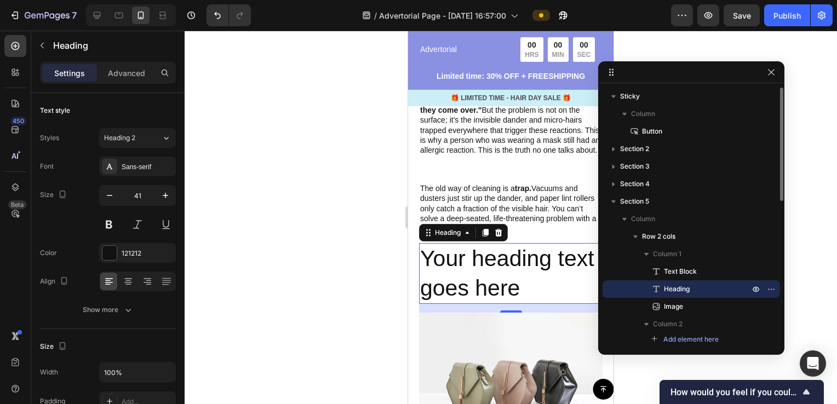
click at [681, 289] on span "Heading" at bounding box center [677, 289] width 26 height 11
click at [561, 286] on h2 "Your heading text goes here" at bounding box center [511, 273] width 184 height 61
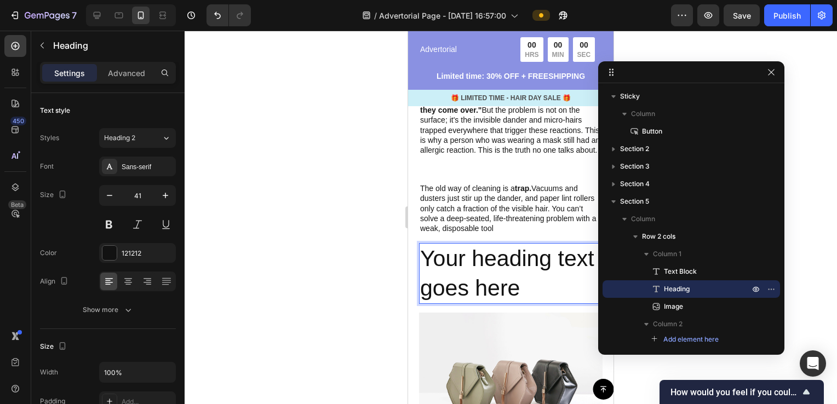
click at [561, 286] on p "Your heading text goes here" at bounding box center [510, 273] width 181 height 59
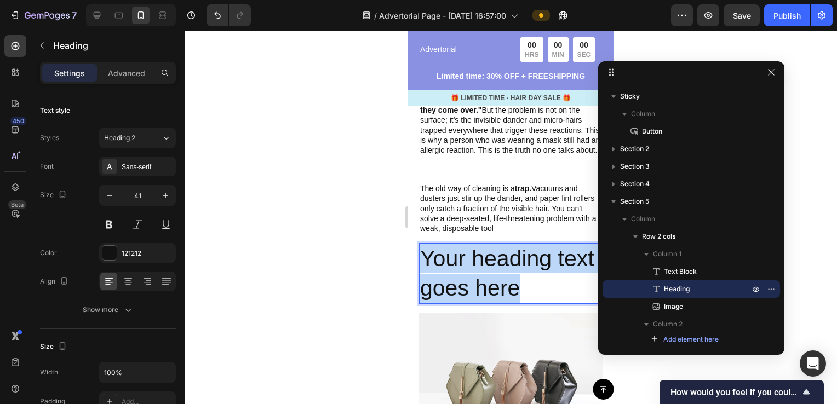
drag, startPoint x: 561, startPoint y: 286, endPoint x: 421, endPoint y: 249, distance: 144.4
click at [421, 249] on p "Your heading text goes here" at bounding box center [510, 273] width 181 height 59
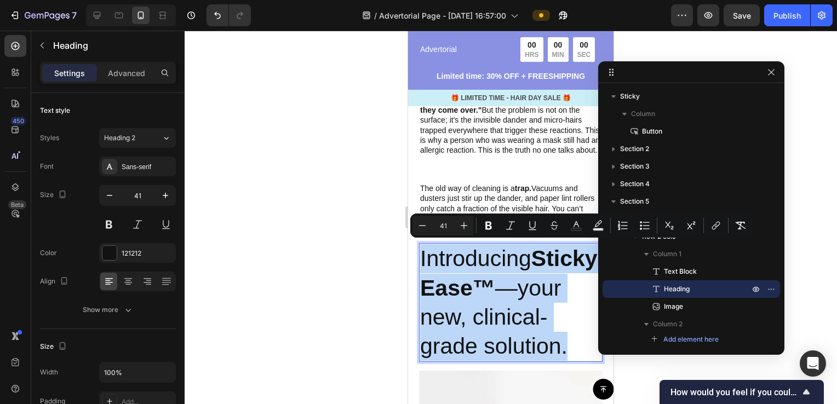
drag, startPoint x: 509, startPoint y: 374, endPoint x: 420, endPoint y: 264, distance: 141.5
click at [420, 264] on p "Introducing StickyEase™ —your new, clinical-grade solution." at bounding box center [510, 302] width 181 height 117
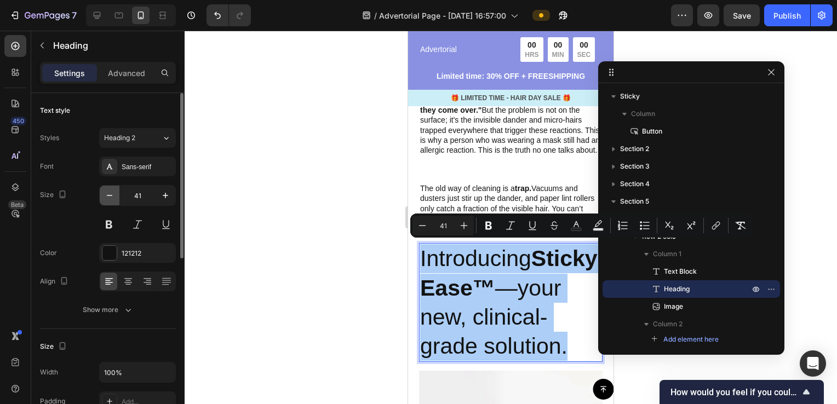
click at [102, 201] on button "button" at bounding box center [110, 196] width 20 height 20
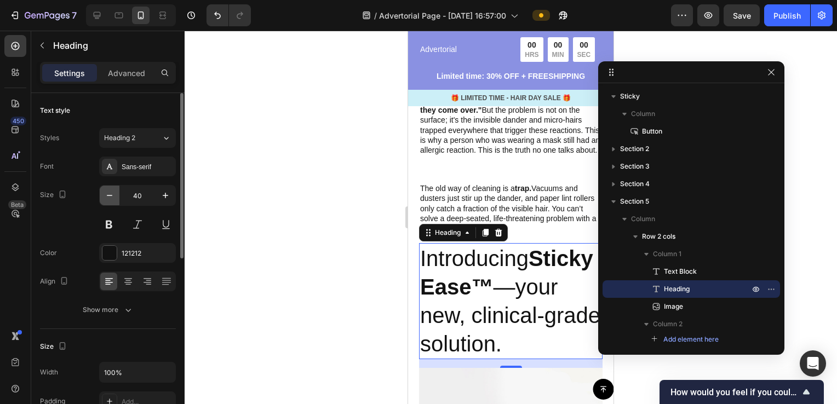
click at [102, 201] on button "button" at bounding box center [110, 196] width 20 height 20
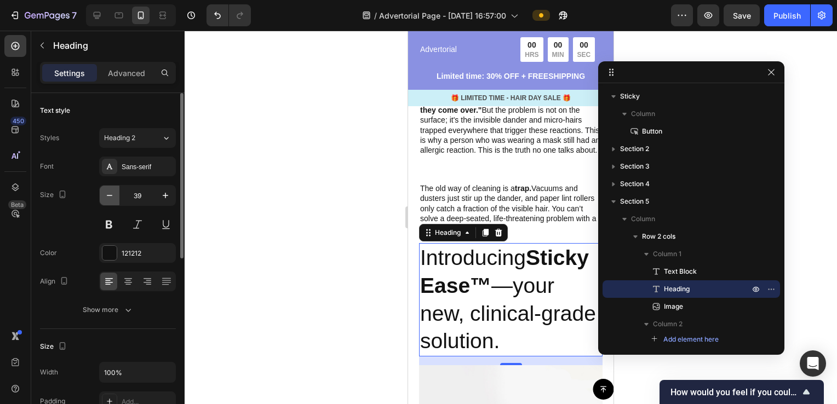
click at [102, 201] on button "button" at bounding box center [110, 196] width 20 height 20
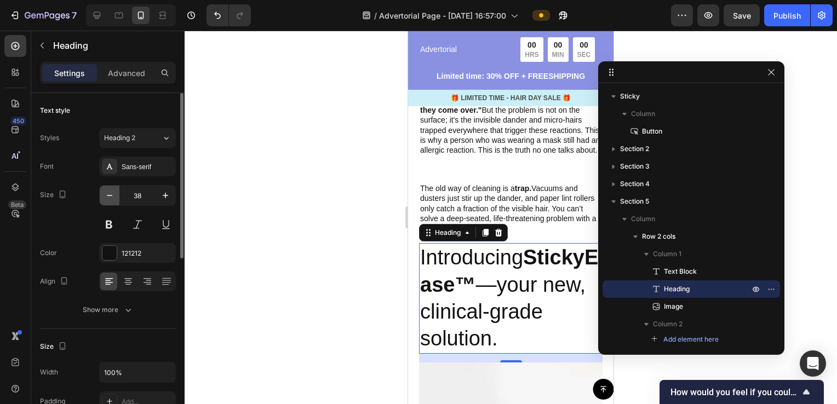
click at [102, 201] on button "button" at bounding box center [110, 196] width 20 height 20
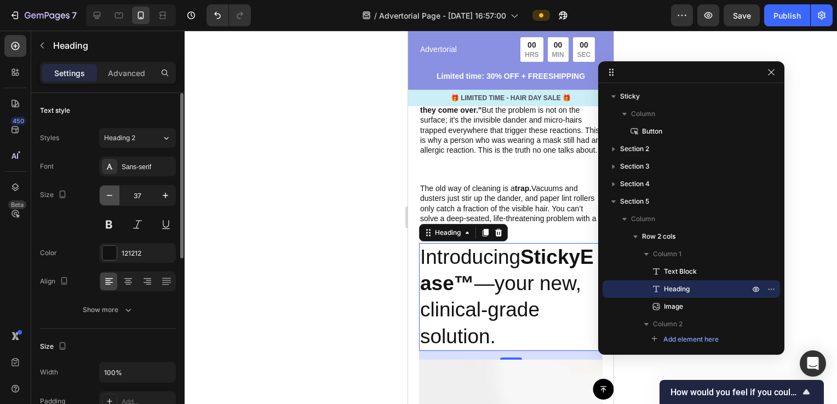
click at [102, 201] on button "button" at bounding box center [110, 196] width 20 height 20
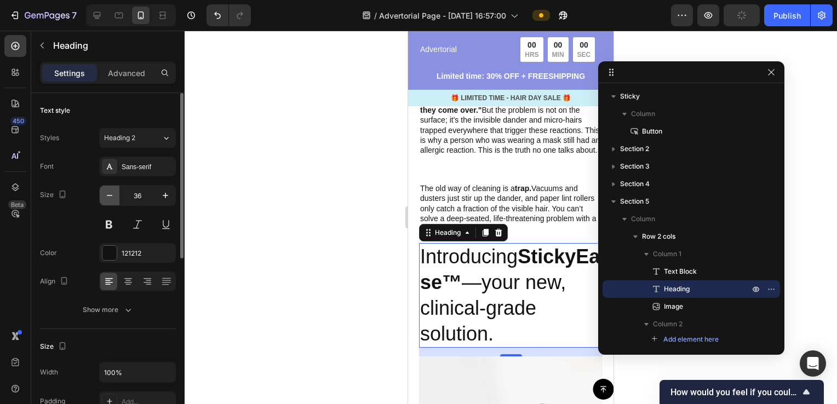
click at [102, 201] on button "button" at bounding box center [110, 196] width 20 height 20
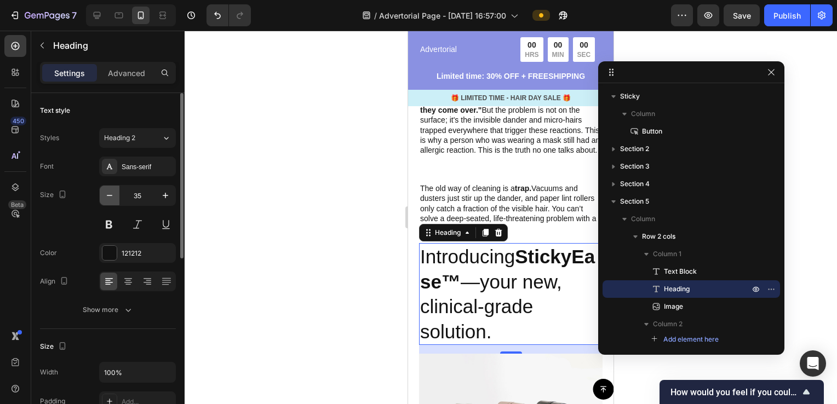
click at [102, 201] on button "button" at bounding box center [110, 196] width 20 height 20
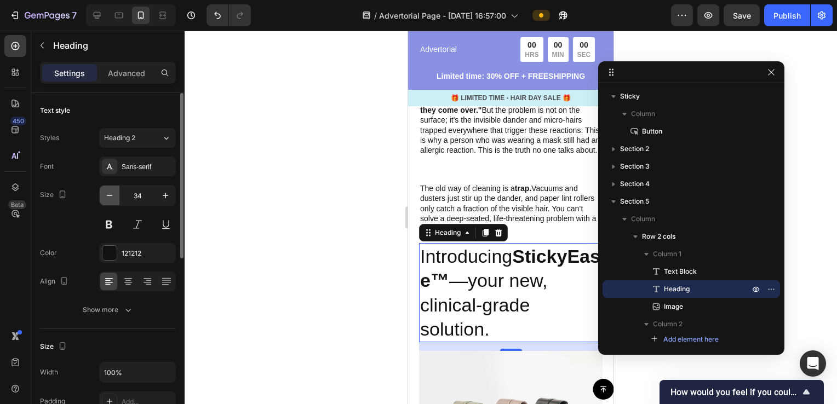
click at [102, 201] on button "button" at bounding box center [110, 196] width 20 height 20
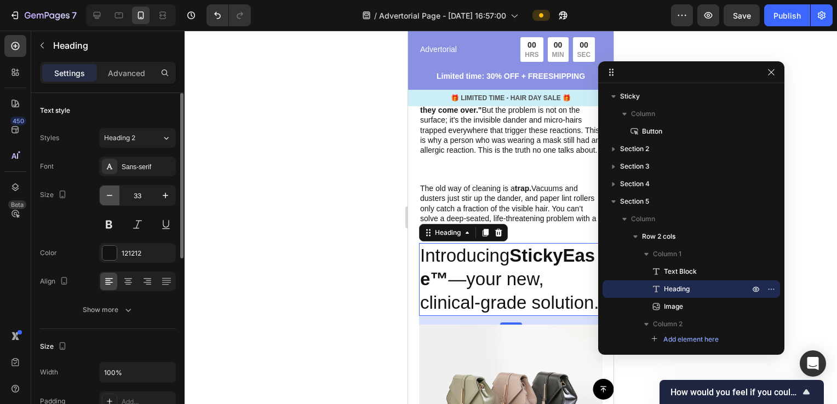
click at [102, 201] on button "button" at bounding box center [110, 196] width 20 height 20
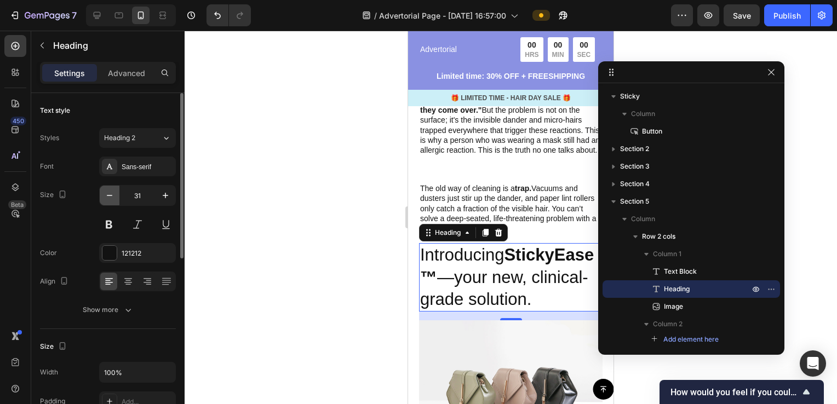
click at [102, 201] on button "button" at bounding box center [110, 196] width 20 height 20
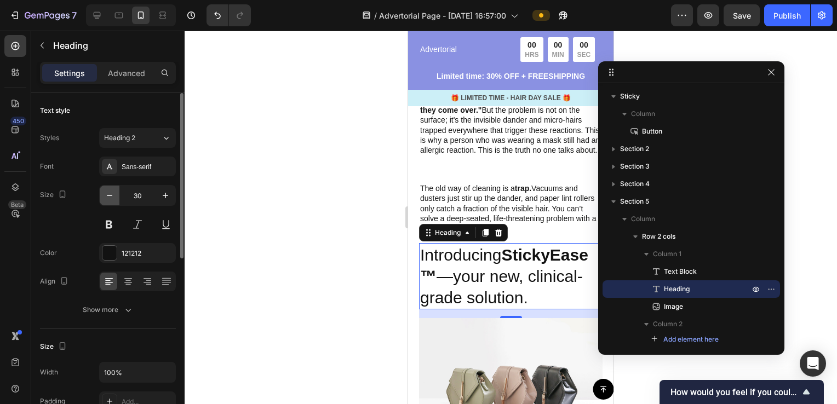
click at [102, 201] on button "button" at bounding box center [110, 196] width 20 height 20
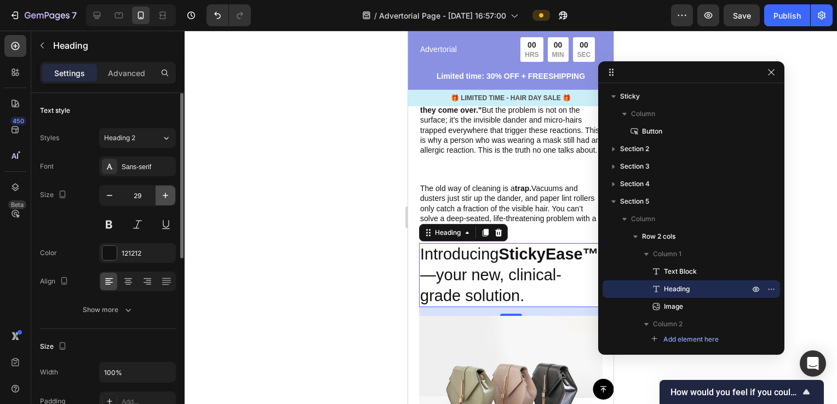
click at [167, 196] on icon "button" at bounding box center [165, 195] width 11 height 11
type input "30"
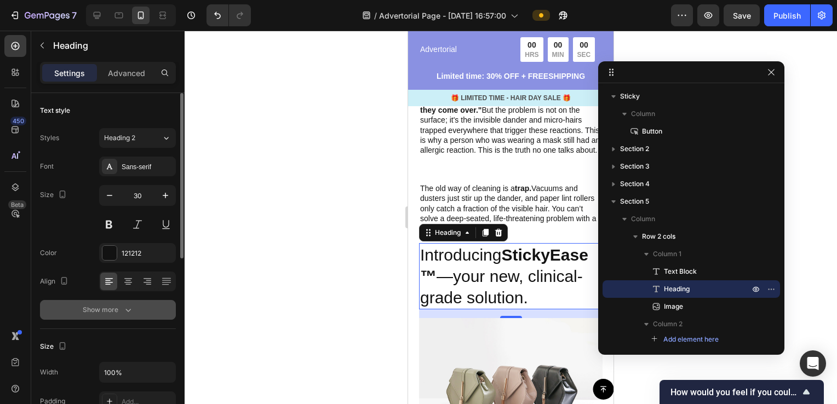
click at [123, 309] on icon "button" at bounding box center [128, 310] width 11 height 11
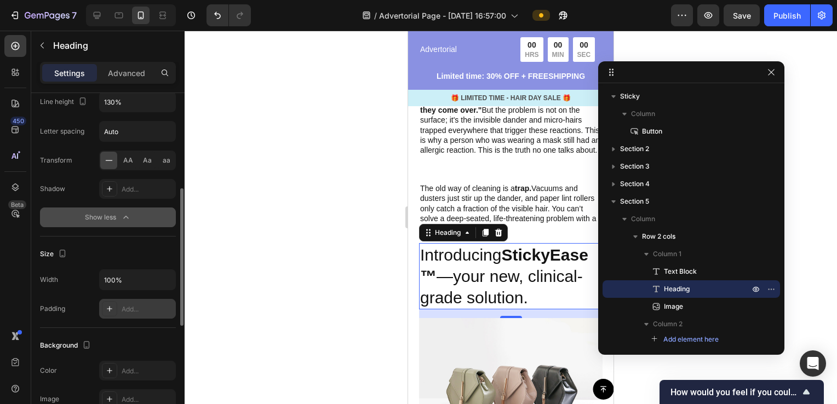
scroll to position [0, 0]
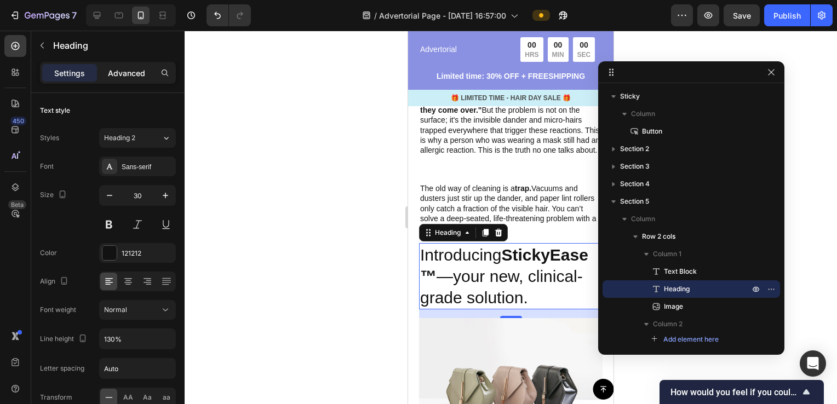
click at [126, 76] on p "Advanced" at bounding box center [126, 73] width 37 height 12
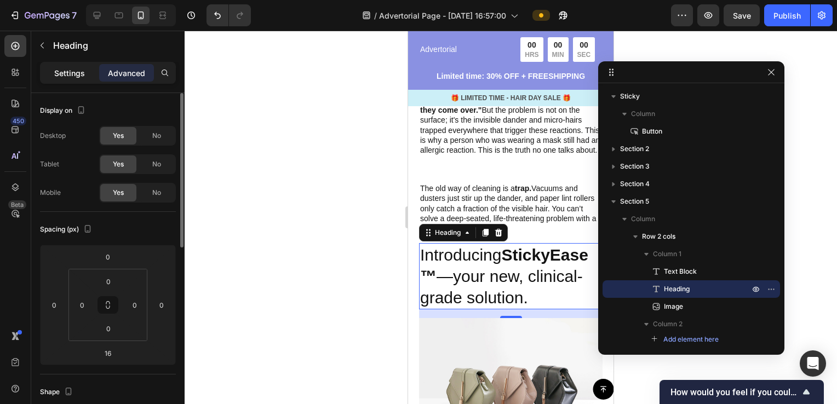
click at [68, 80] on div "Settings" at bounding box center [69, 73] width 55 height 18
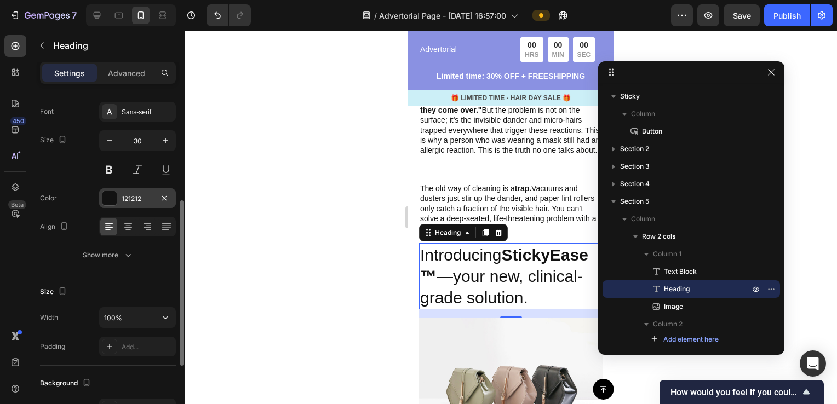
scroll to position [110, 0]
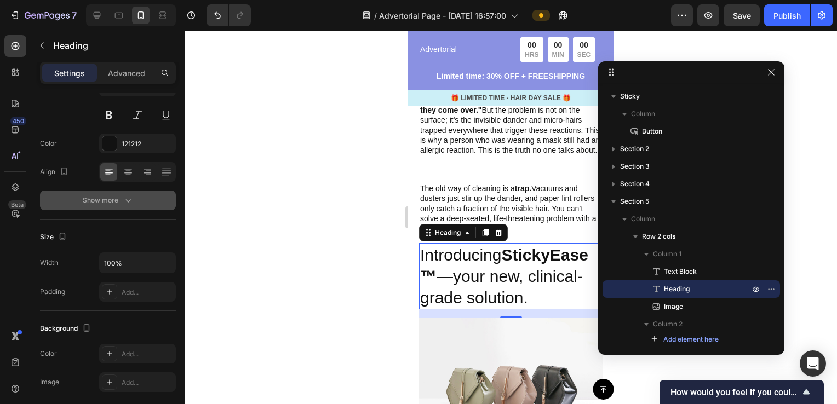
click at [121, 201] on div "Show more" at bounding box center [108, 200] width 51 height 11
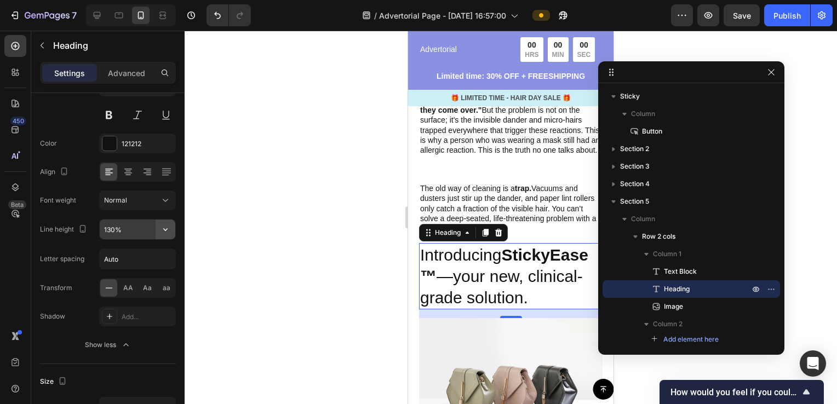
click at [169, 231] on icon "button" at bounding box center [165, 229] width 11 height 11
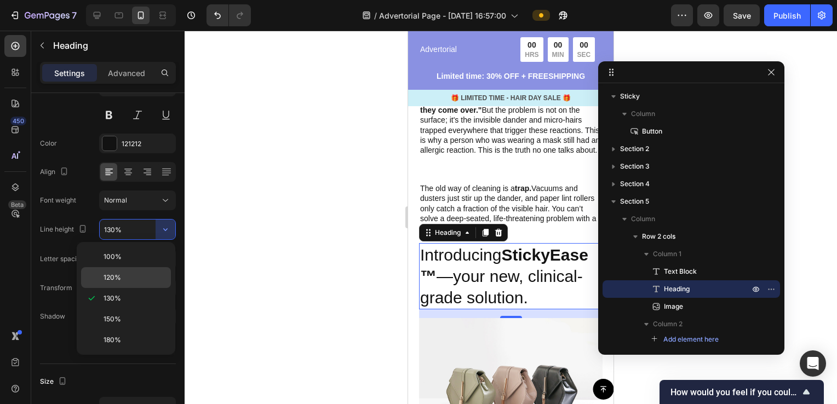
click at [127, 277] on p "120%" at bounding box center [135, 278] width 62 height 10
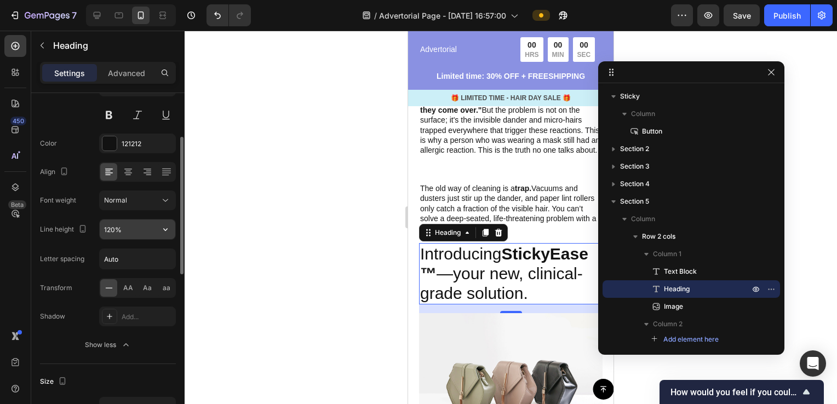
click at [158, 236] on button "button" at bounding box center [166, 230] width 20 height 20
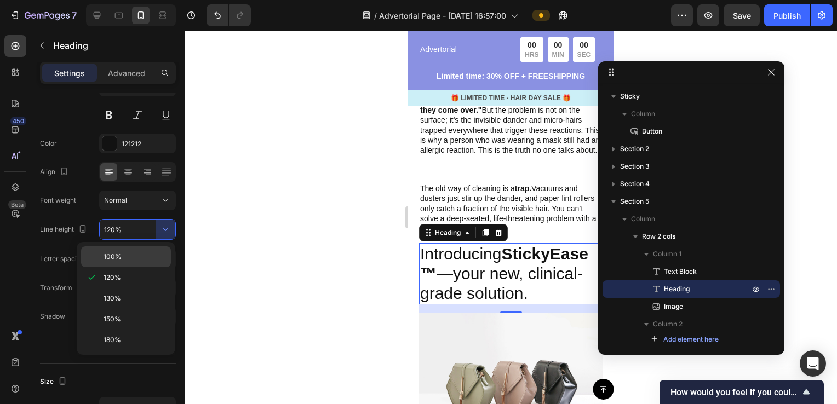
click at [132, 258] on p "100%" at bounding box center [135, 257] width 62 height 10
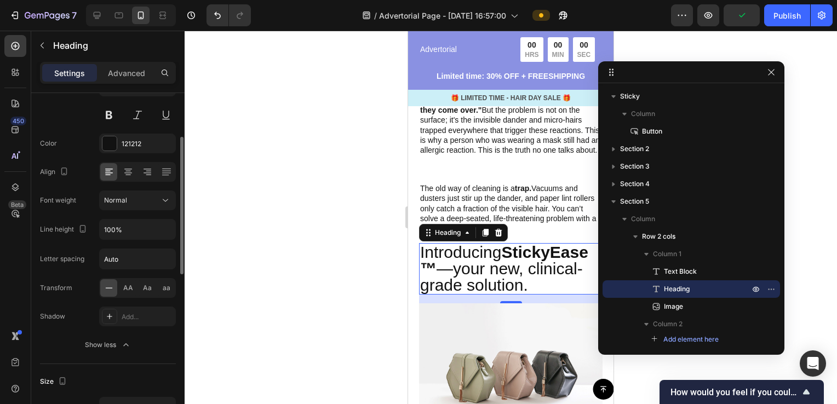
drag, startPoint x: 162, startPoint y: 242, endPoint x: 172, endPoint y: 217, distance: 26.8
click at [162, 241] on div "Font Sans-serif Size 30 Color 121212 Align Font weight Normal Line height 100% …" at bounding box center [108, 201] width 136 height 308
click at [161, 235] on button "button" at bounding box center [166, 230] width 20 height 20
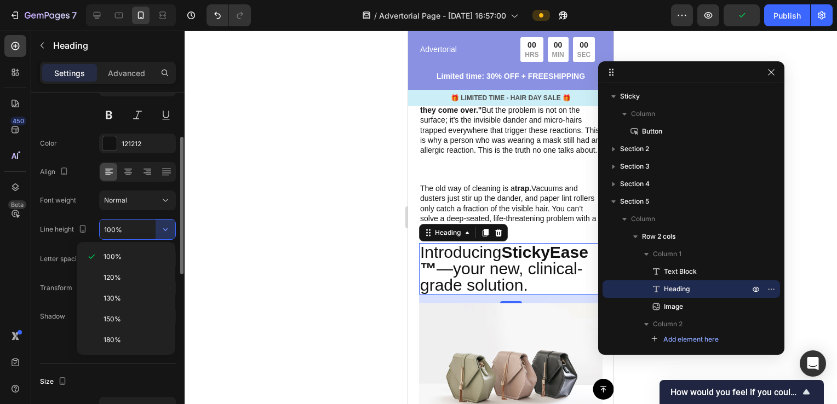
click at [133, 227] on input "100%" at bounding box center [138, 230] width 76 height 20
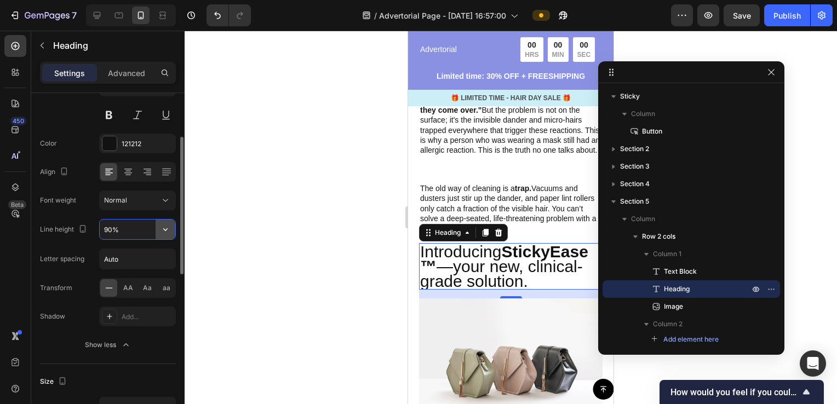
click at [173, 233] on button "button" at bounding box center [166, 230] width 20 height 20
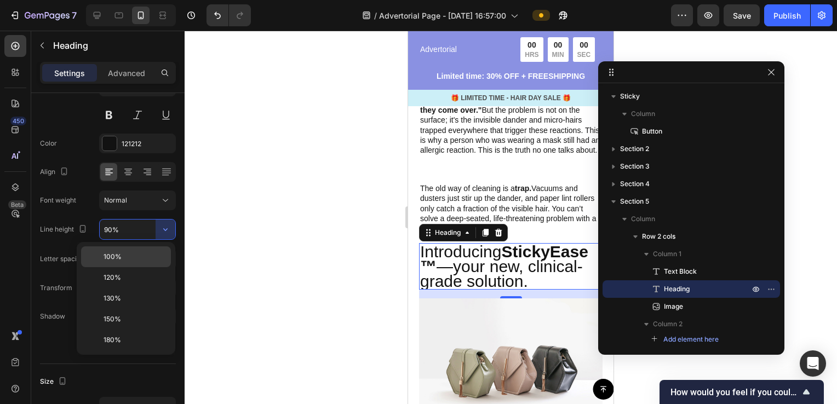
click at [134, 257] on p "100%" at bounding box center [135, 257] width 62 height 10
type input "100%"
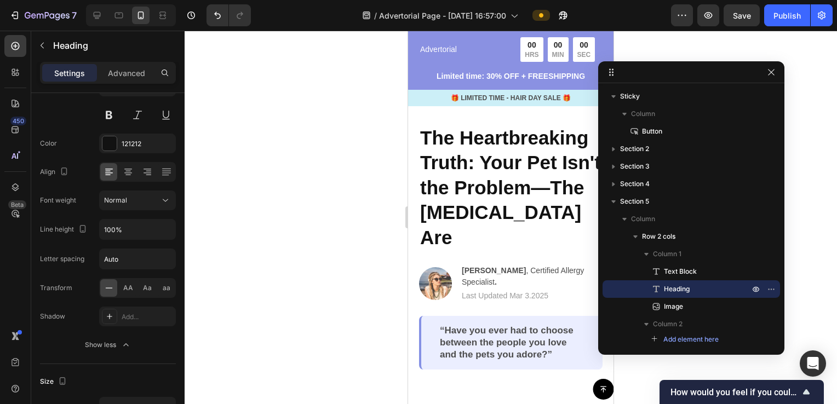
scroll to position [0, 0]
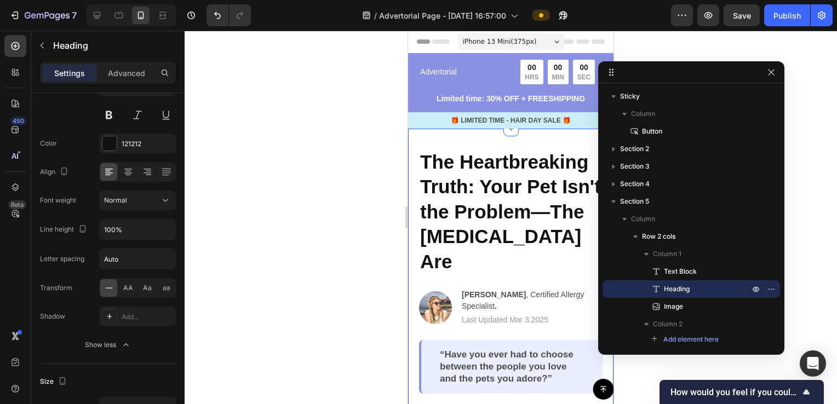
click at [342, 258] on div at bounding box center [511, 218] width 653 height 374
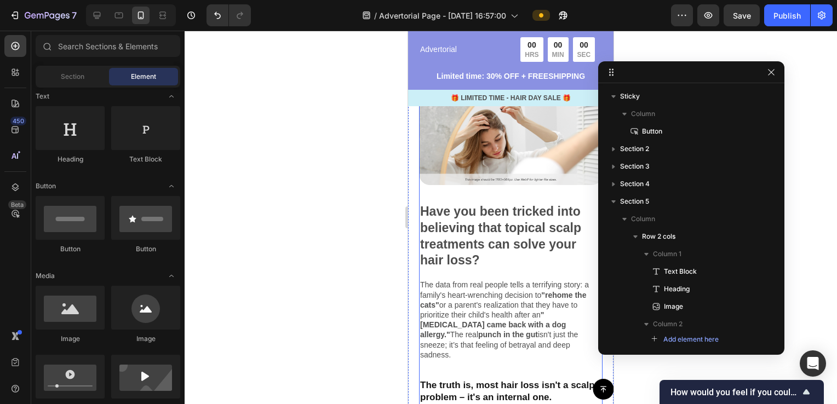
scroll to position [384, 0]
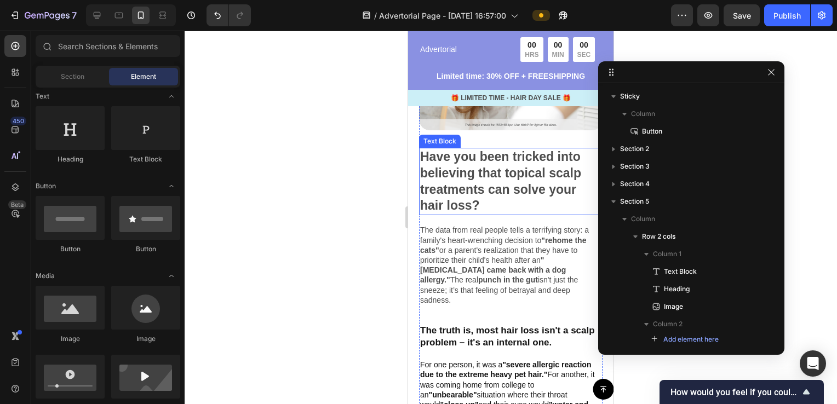
click at [501, 166] on p "Have you been tricked into believing that topical scalp treatments can solve yo…" at bounding box center [510, 182] width 181 height 66
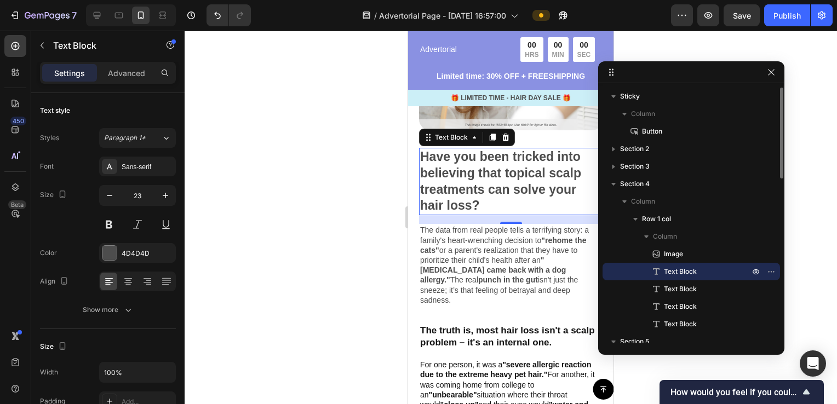
click at [680, 275] on span "Text Block" at bounding box center [680, 271] width 33 height 11
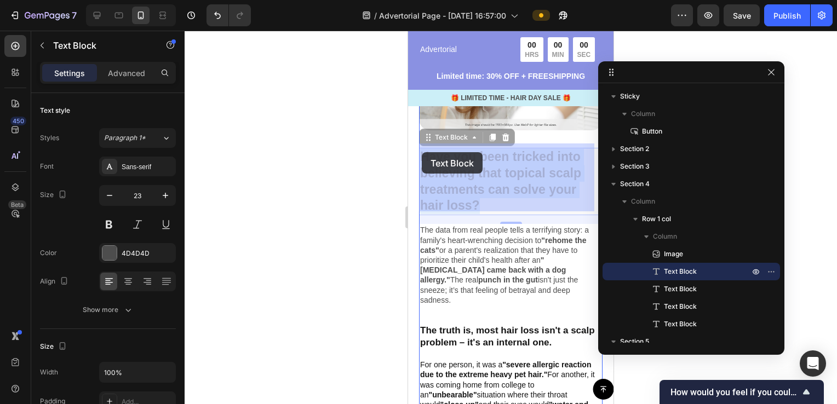
drag, startPoint x: 480, startPoint y: 199, endPoint x: 422, endPoint y: 152, distance: 74.5
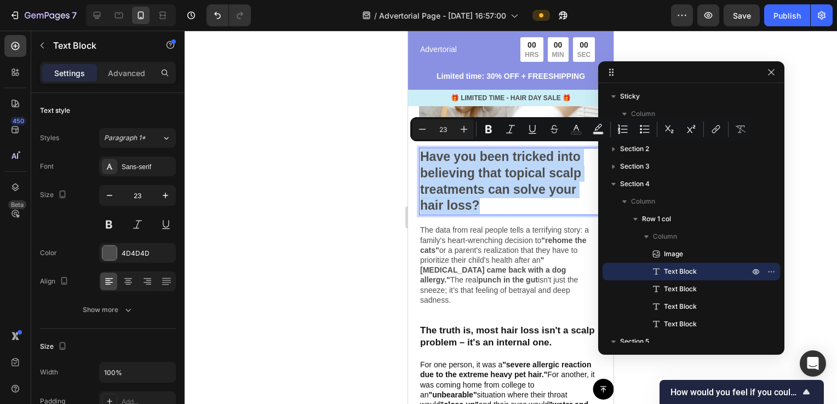
drag, startPoint x: 481, startPoint y: 203, endPoint x: 419, endPoint y: 156, distance: 78.6
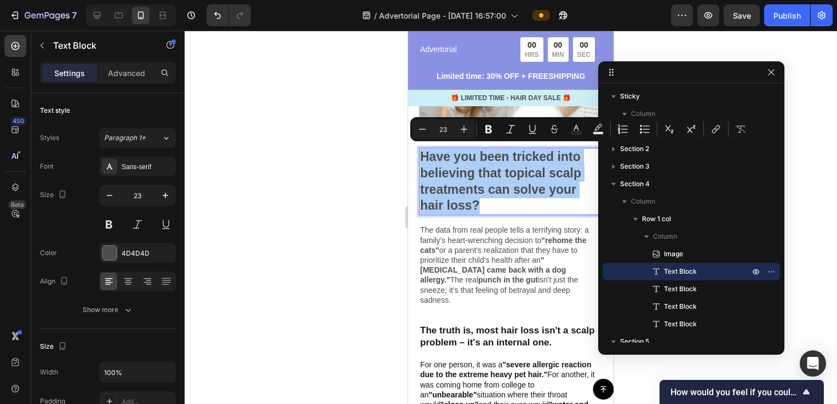
click at [208, 41] on div at bounding box center [511, 218] width 653 height 374
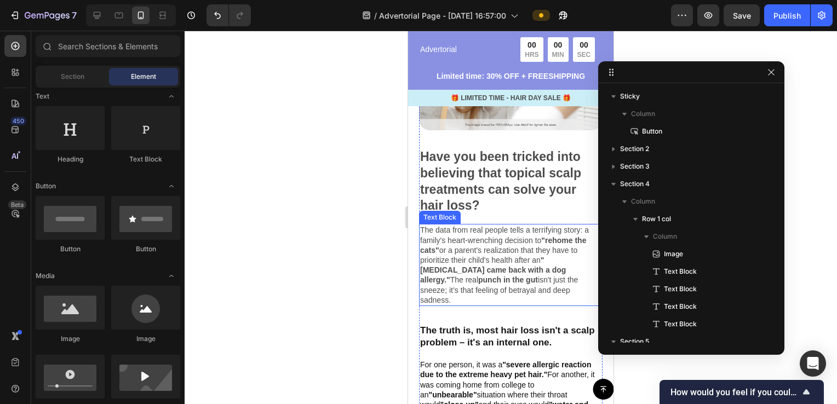
click at [481, 268] on strong ""[MEDICAL_DATA] came back with a dog allergy."" at bounding box center [493, 270] width 146 height 29
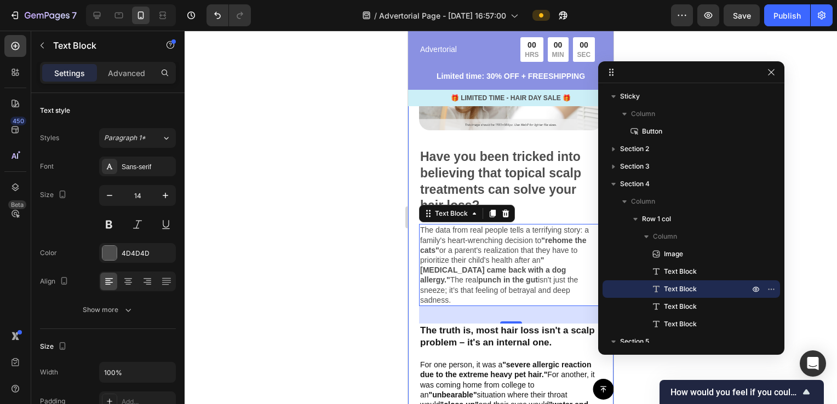
click at [347, 302] on div at bounding box center [511, 218] width 653 height 374
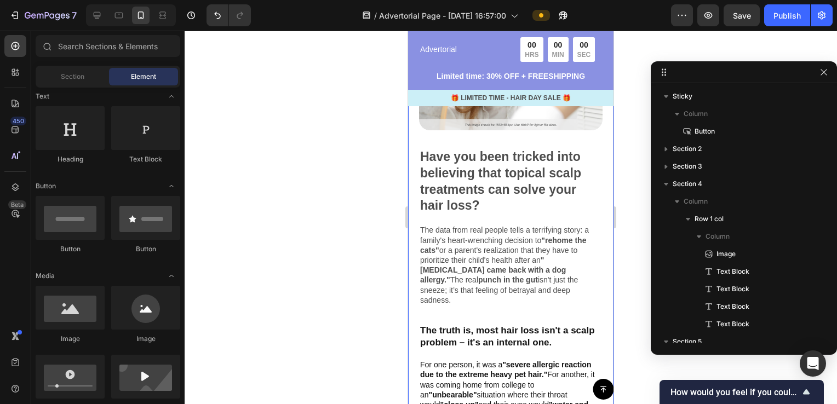
drag, startPoint x: 654, startPoint y: 76, endPoint x: 719, endPoint y: 76, distance: 64.7
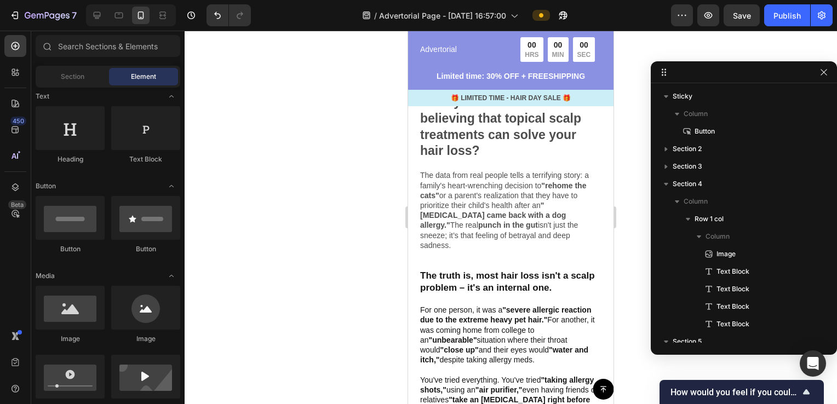
click at [366, 218] on div at bounding box center [511, 218] width 653 height 374
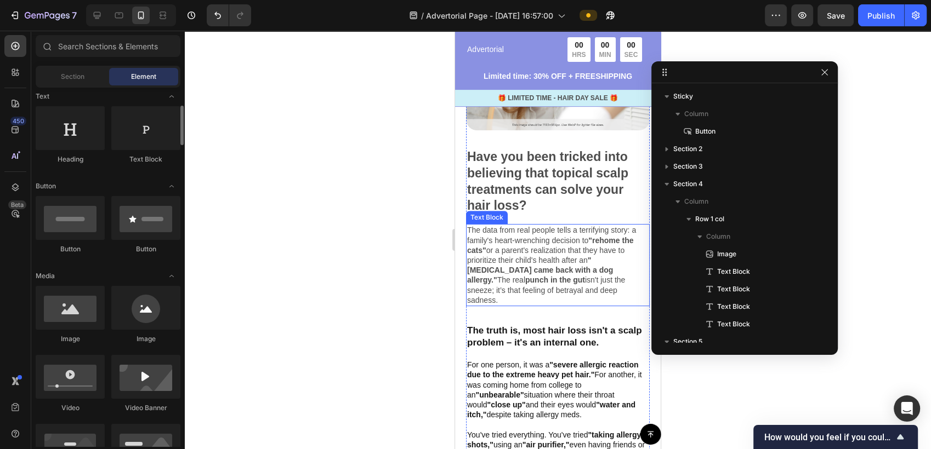
scroll to position [164, 0]
click at [342, 274] on div at bounding box center [558, 240] width 746 height 419
click at [369, 257] on div at bounding box center [558, 240] width 746 height 419
click at [466, 125] on div "Image Have you been tricked into believing that topical scalp treatments can so…" at bounding box center [558, 277] width 184 height 468
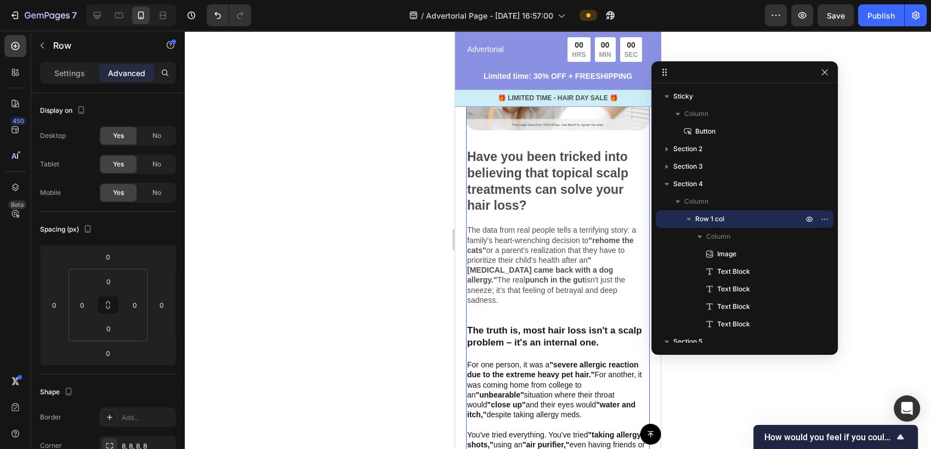
click at [430, 152] on div at bounding box center [558, 240] width 746 height 419
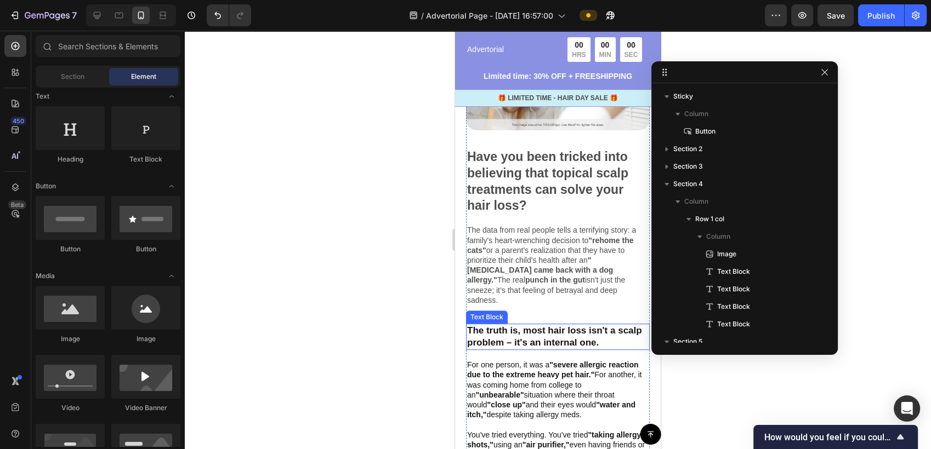
click at [565, 328] on p "The truth is, most hair loss isn't a scalp problem – it's an internal one." at bounding box center [557, 337] width 181 height 24
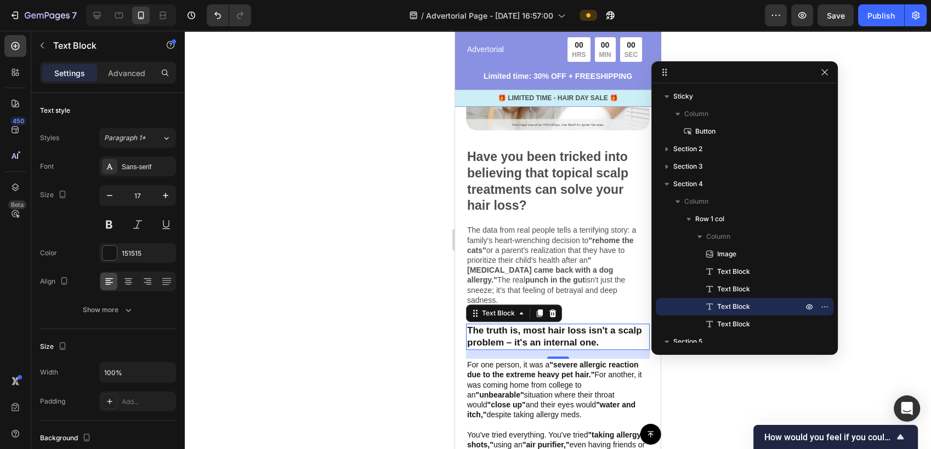
click at [627, 331] on p "The truth is, most hair loss isn't a scalp problem – it's an internal one." at bounding box center [557, 337] width 181 height 24
drag, startPoint x: 627, startPoint y: 331, endPoint x: 467, endPoint y: 322, distance: 160.3
click at [467, 325] on p "The truth is, most hair loss isn't a scalp problem – it's an internal one." at bounding box center [557, 337] width 181 height 24
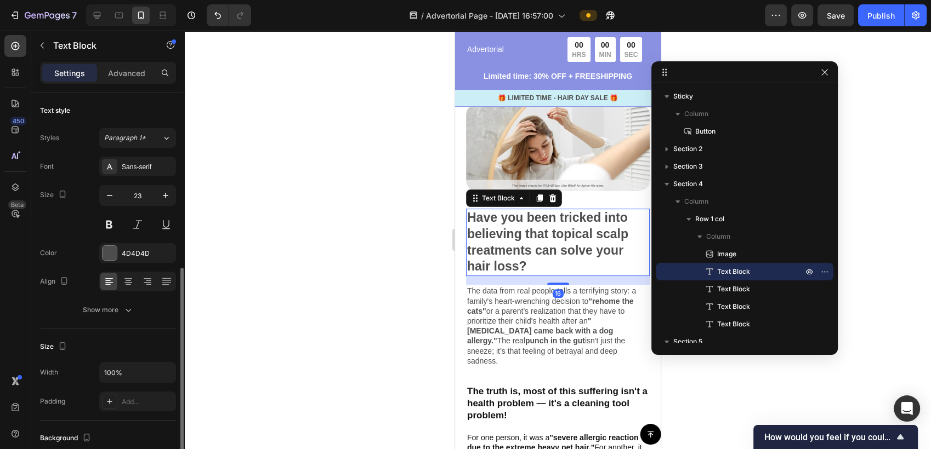
scroll to position [110, 0]
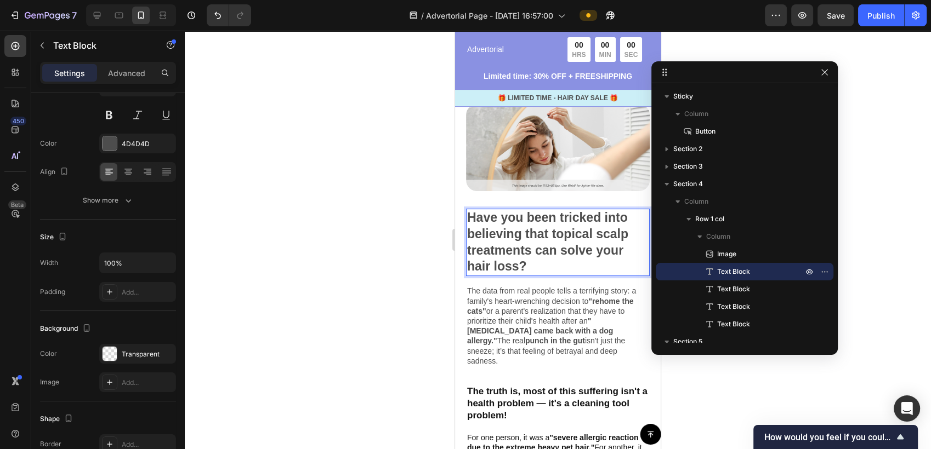
click at [529, 264] on p "Have you been tricked into believing that topical scalp treatments can solve yo…" at bounding box center [557, 243] width 181 height 66
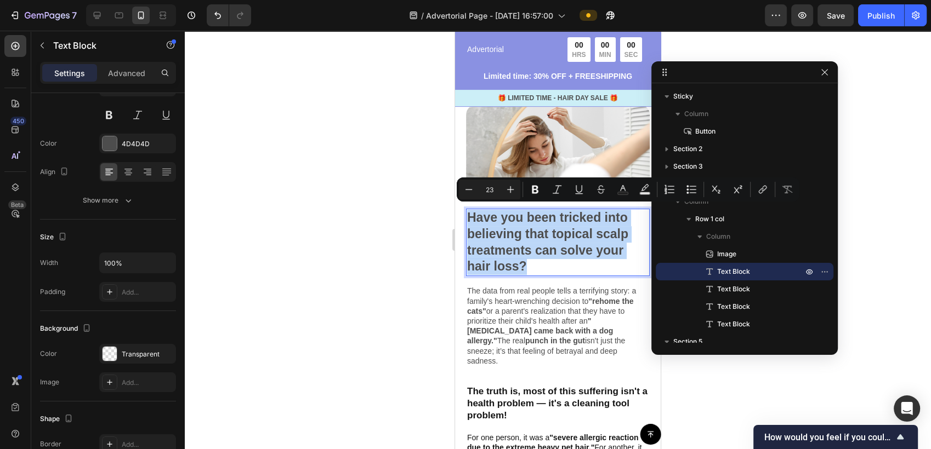
drag, startPoint x: 529, startPoint y: 264, endPoint x: 470, endPoint y: 231, distance: 67.5
click at [470, 231] on p "Have you been tricked into believing that topical scalp treatments can solve yo…" at bounding box center [557, 243] width 181 height 66
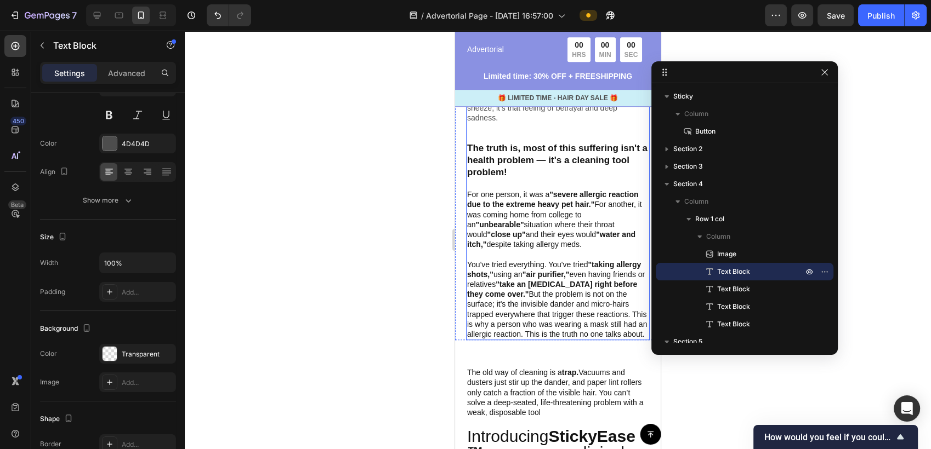
scroll to position [627, 0]
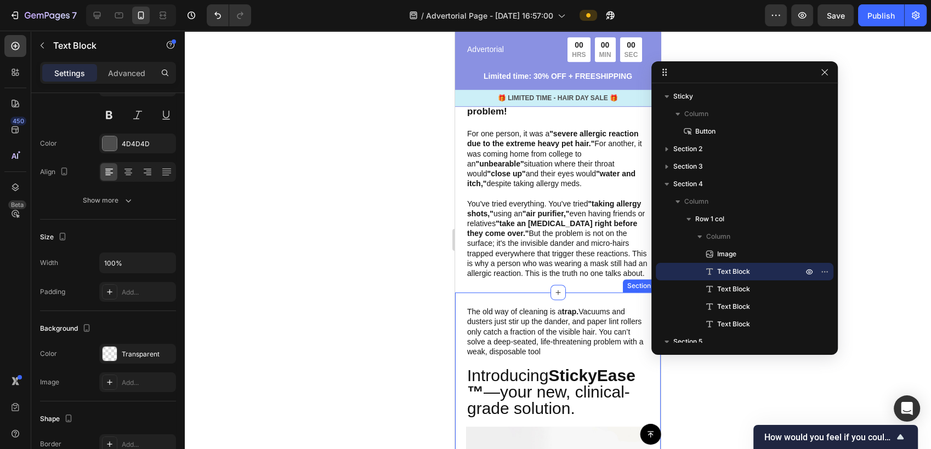
click at [534, 308] on div "The old way of cleaning is a trap. Vacuums and dusters just stir up the dander,…" at bounding box center [558, 450] width 206 height 314
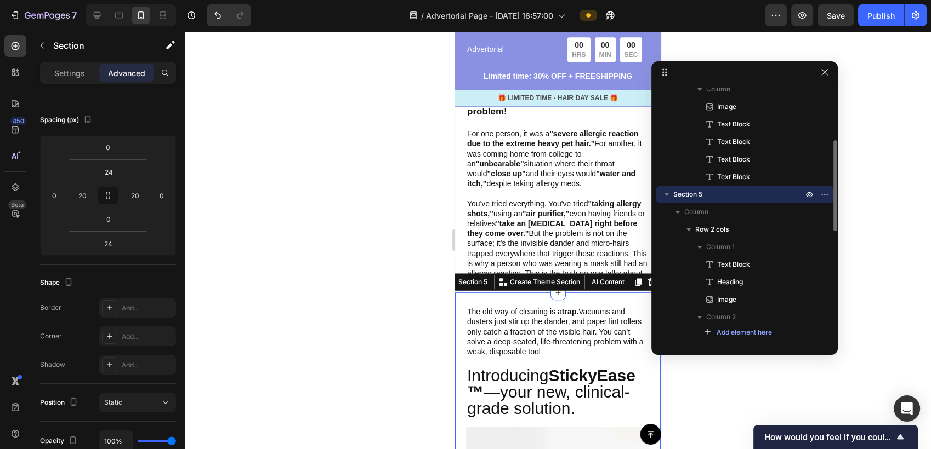
scroll to position [0, 0]
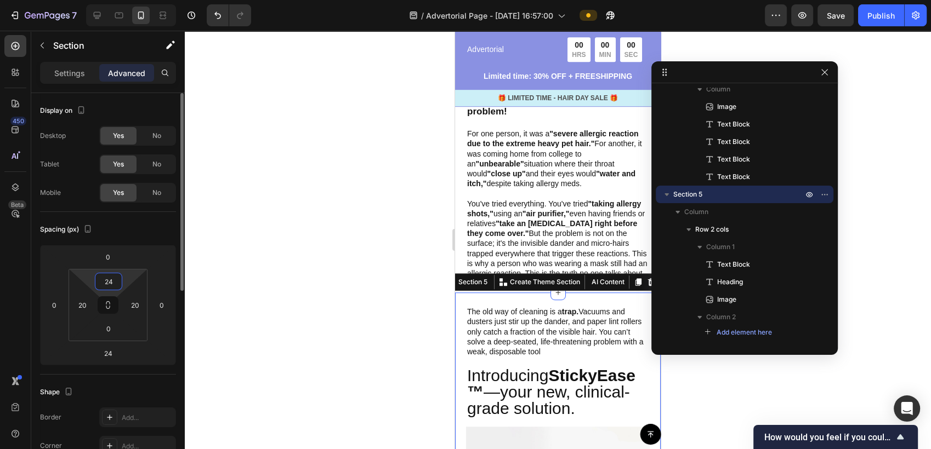
click at [111, 285] on input "24" at bounding box center [109, 281] width 22 height 16
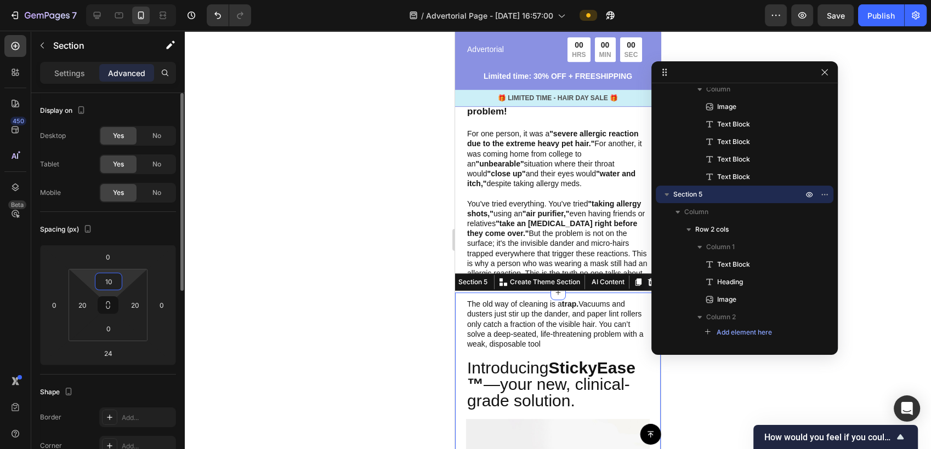
type input "10"
click at [392, 355] on div at bounding box center [558, 240] width 746 height 419
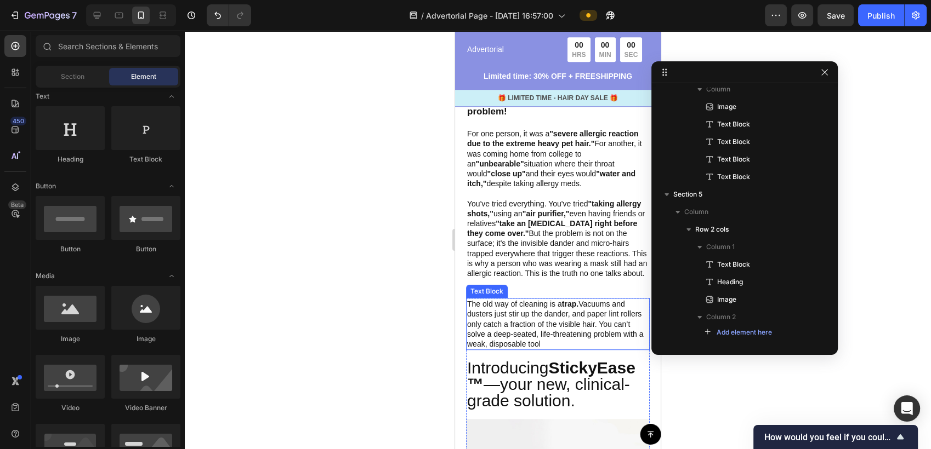
click at [508, 312] on p "The old way of cleaning is a trap. Vacuums and dusters just stir up the dander,…" at bounding box center [557, 324] width 181 height 50
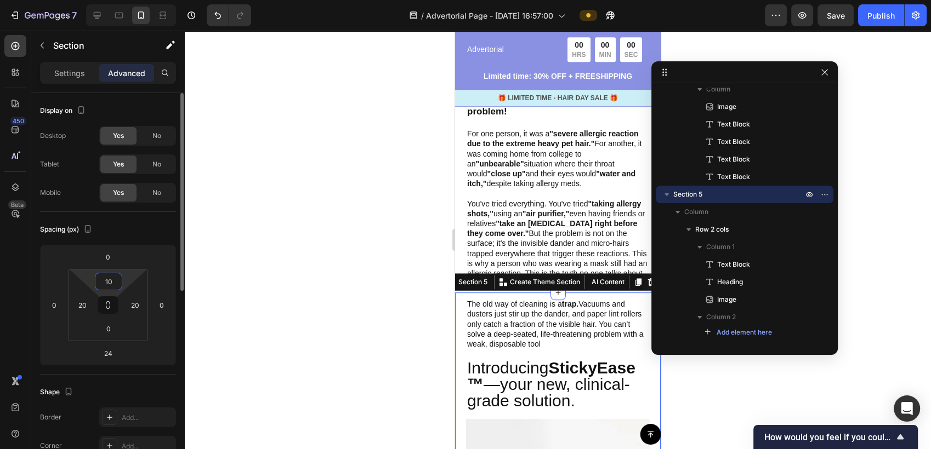
click at [113, 287] on input "10" at bounding box center [109, 281] width 22 height 16
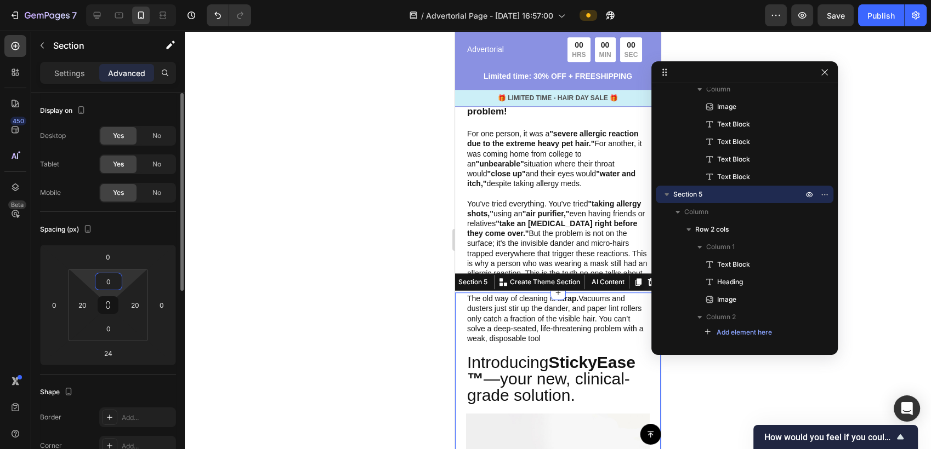
type input "0"
click at [366, 322] on div at bounding box center [558, 240] width 746 height 419
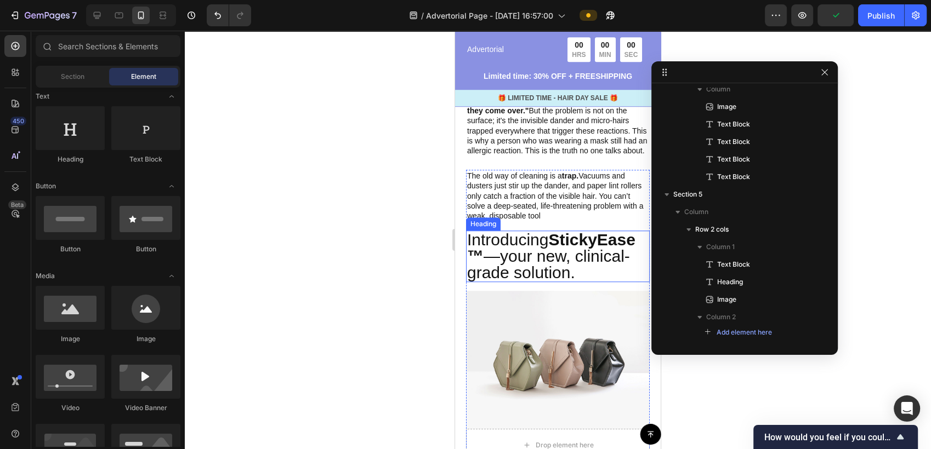
scroll to position [810, 0]
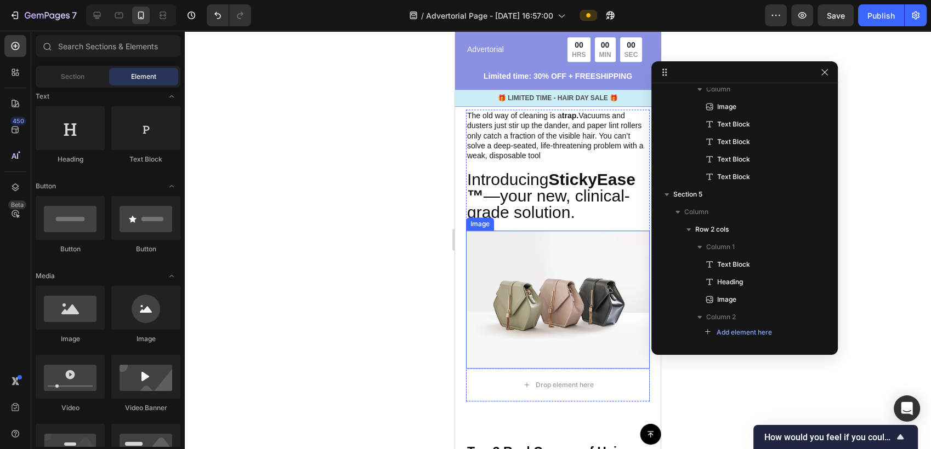
click at [566, 314] on img at bounding box center [558, 300] width 184 height 138
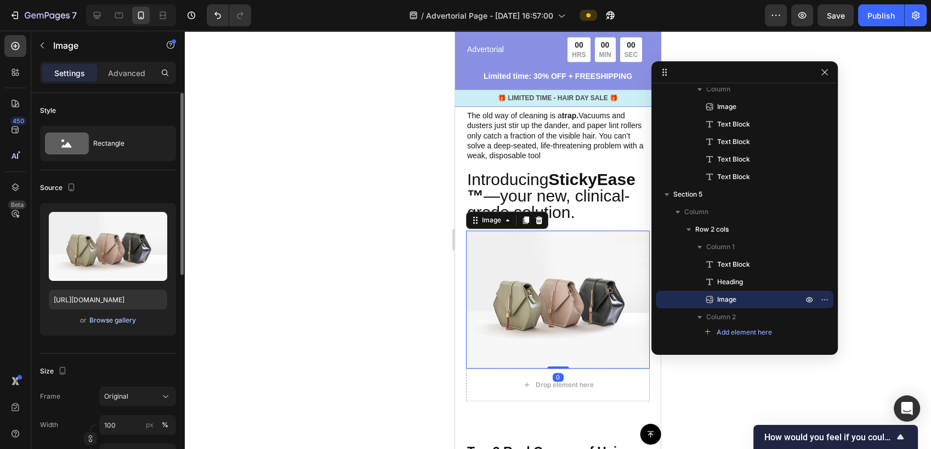
click at [110, 320] on div "Browse gallery" at bounding box center [112, 321] width 47 height 10
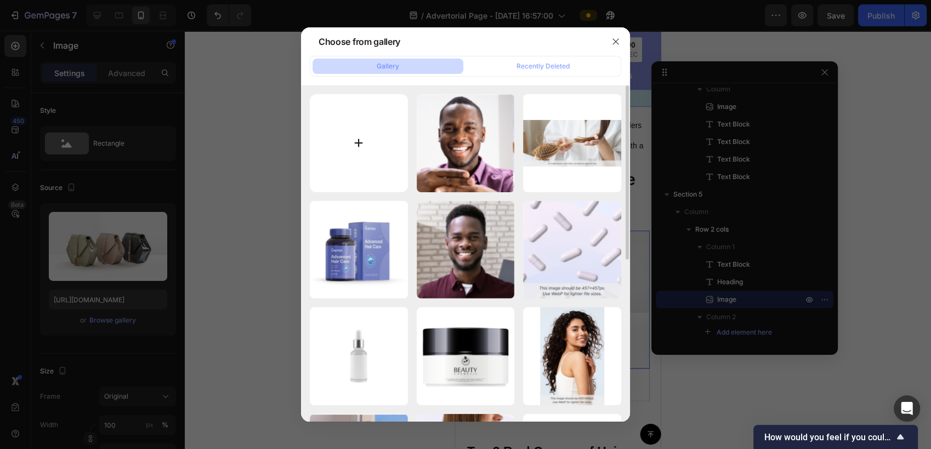
click at [355, 139] on input "file" at bounding box center [359, 143] width 98 height 98
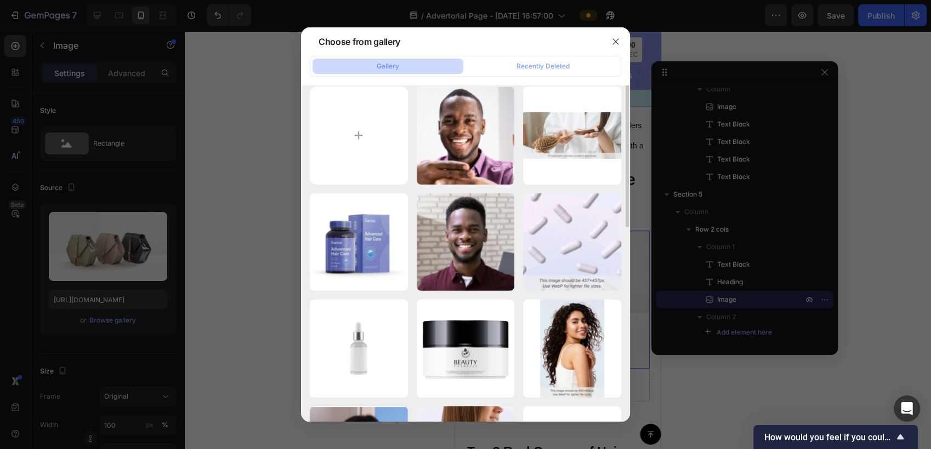
scroll to position [0, 0]
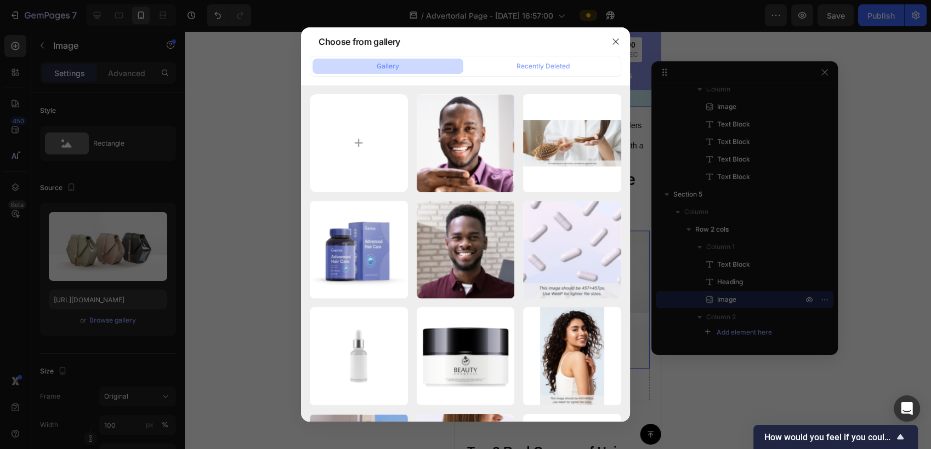
click at [543, 57] on div "Gallery Recently Deleted" at bounding box center [465, 66] width 311 height 21
click at [543, 61] on div "Recently Deleted" at bounding box center [542, 66] width 53 height 10
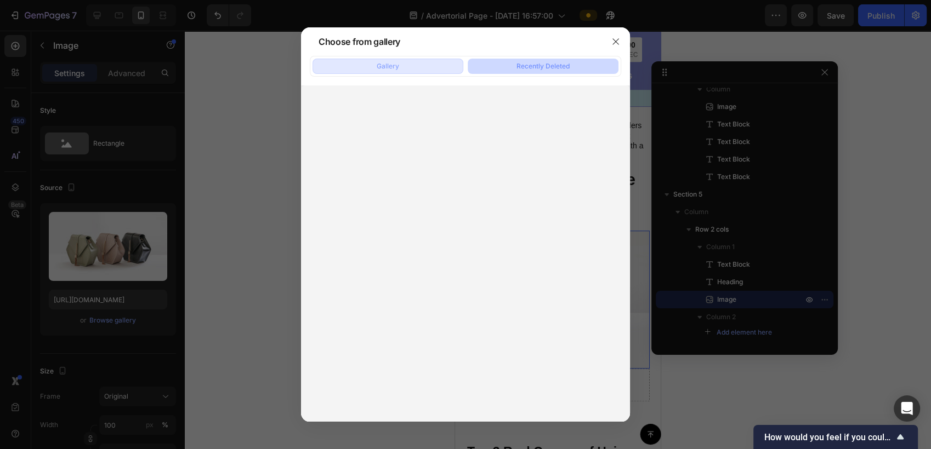
click at [401, 68] on button "Gallery" at bounding box center [387, 66] width 151 height 15
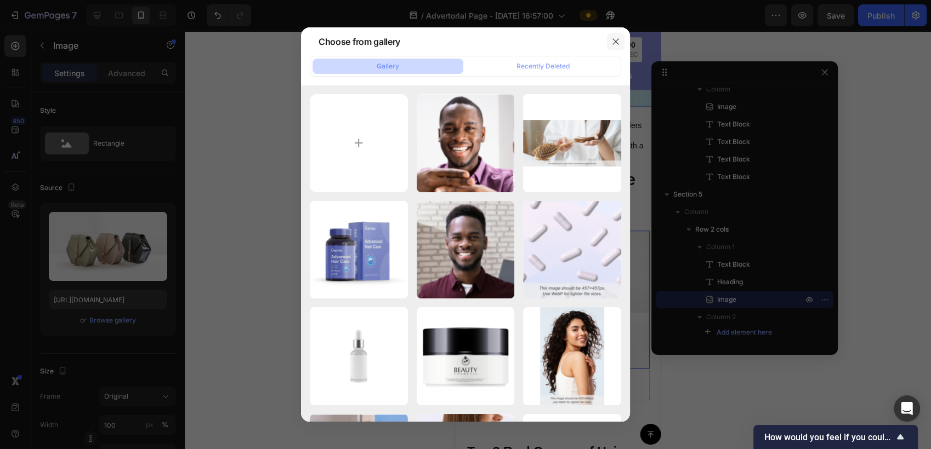
click at [613, 44] on icon "button" at bounding box center [615, 41] width 9 height 9
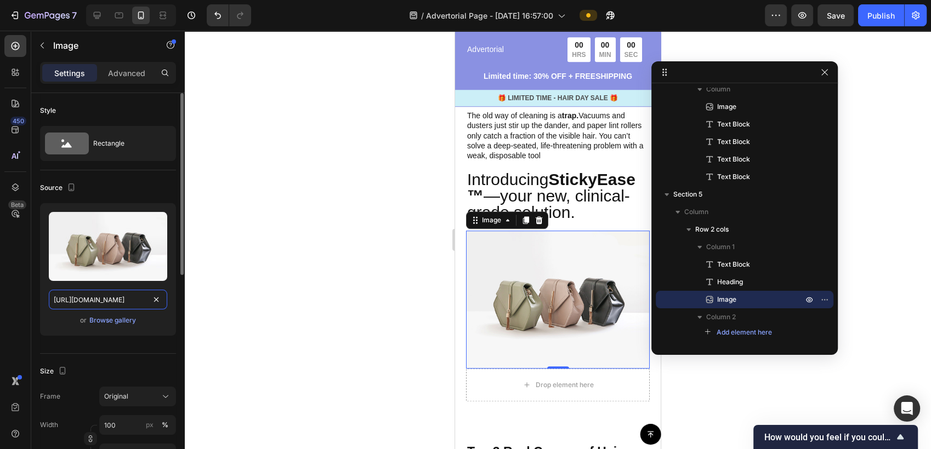
click at [126, 299] on input "https://cdn.shopify.com/s/files/1/2005/9307/files/image_demo.jpg" at bounding box center [108, 300] width 118 height 20
paste input "0674/9978/6498/files/1_18f3a975-5565-4e54-bed4-c204e34058a5.jpg?v=1758647626"
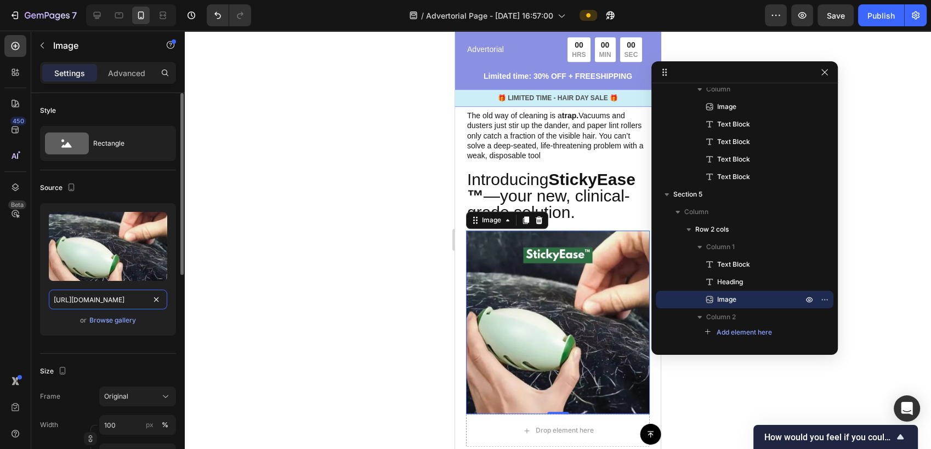
scroll to position [0, 284]
type input "https://cdn.shopify.com/s/files/1/0674/9978/6498/files/1_18f3a975-5565-4e54-bed…"
click at [386, 283] on div at bounding box center [558, 240] width 746 height 419
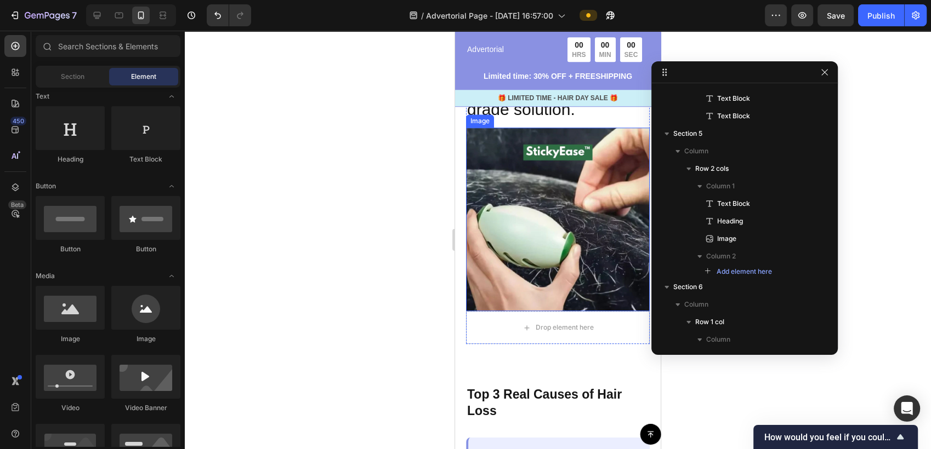
scroll to position [993, 0]
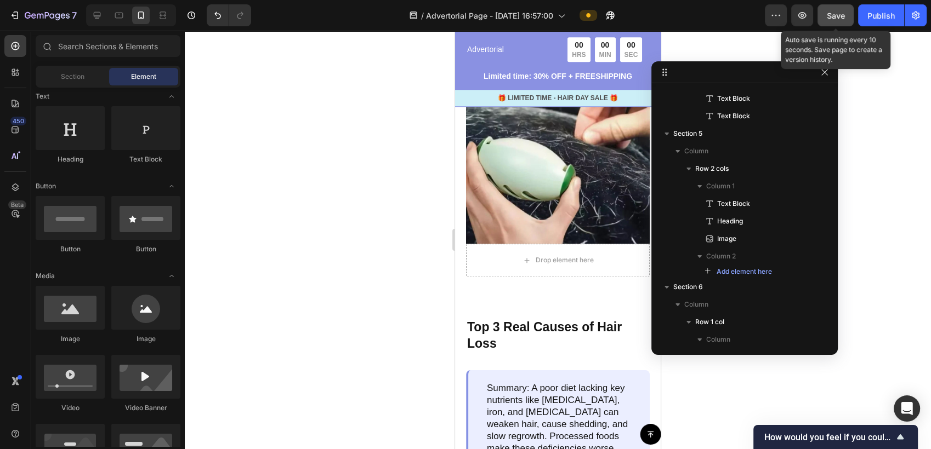
drag, startPoint x: 835, startPoint y: 24, endPoint x: 7, endPoint y: 321, distance: 879.5
click at [835, 24] on button "Save" at bounding box center [835, 15] width 36 height 22
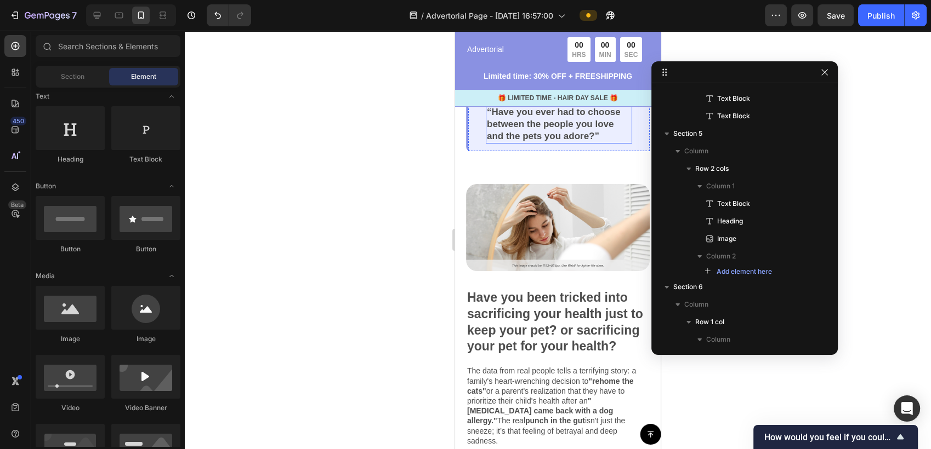
scroll to position [243, 0]
click at [585, 238] on img at bounding box center [558, 227] width 184 height 87
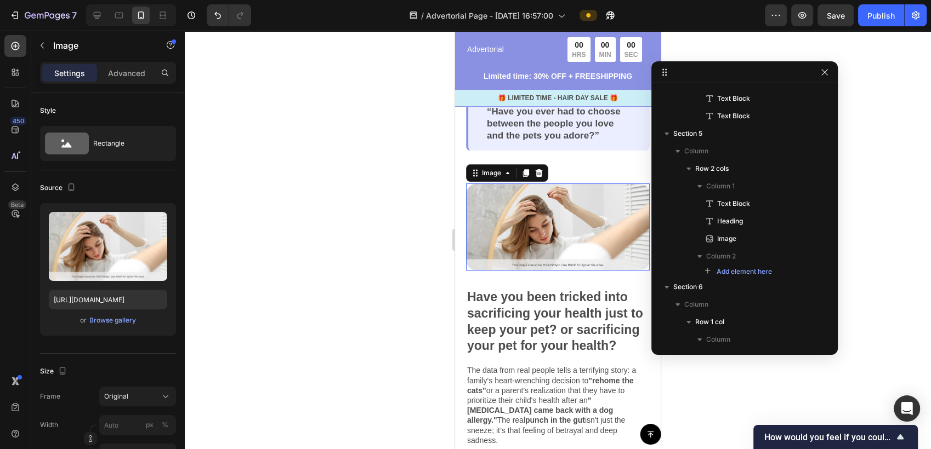
scroll to position [60, 0]
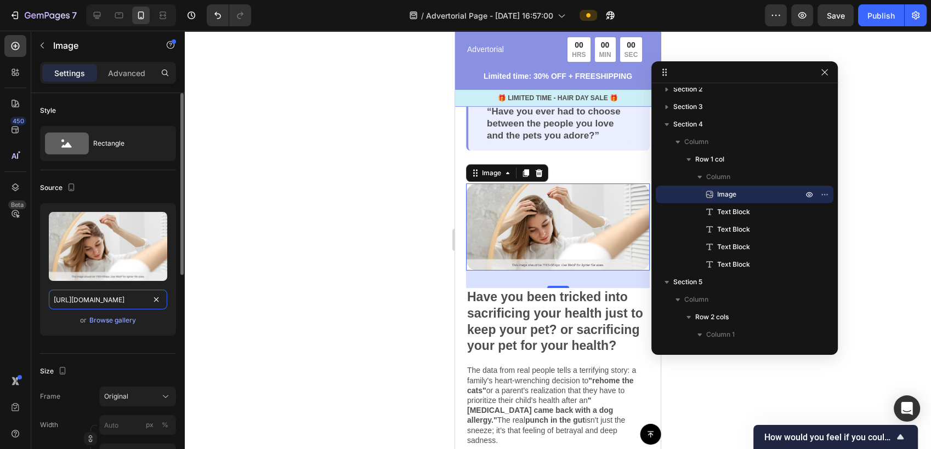
click at [120, 300] on input "https://cdn.shopify.com/s/files/1/0674/9978/6498/files/gempages_561022344315798…" at bounding box center [108, 300] width 118 height 20
paste input "Screenshot_2025-09-24_002812.jpg?v=1758653936"
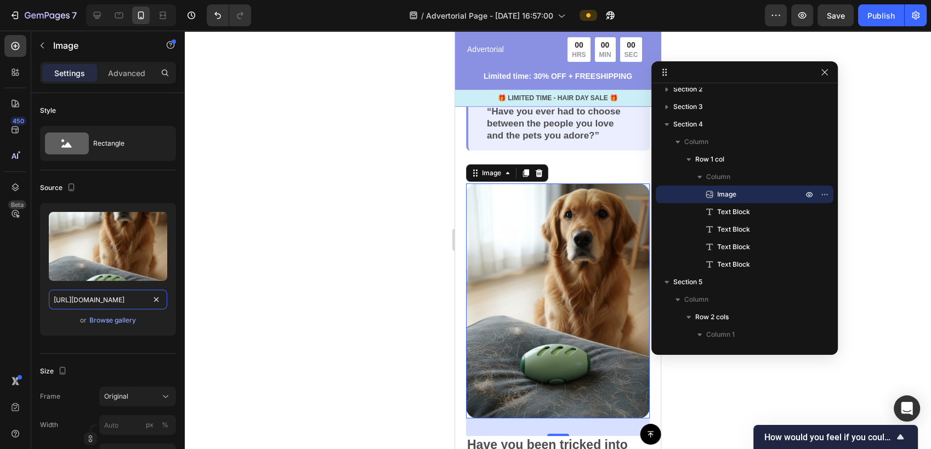
scroll to position [0, 246]
type input "https://cdn.shopify.com/s/files/1/0674/9978/6498/files/Screenshot_2025-09-24_00…"
click at [323, 300] on div at bounding box center [558, 240] width 746 height 419
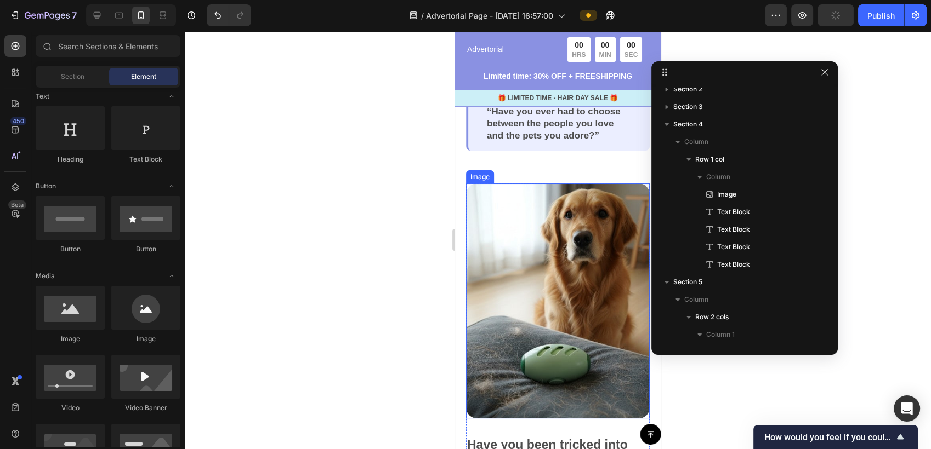
scroll to position [304, 0]
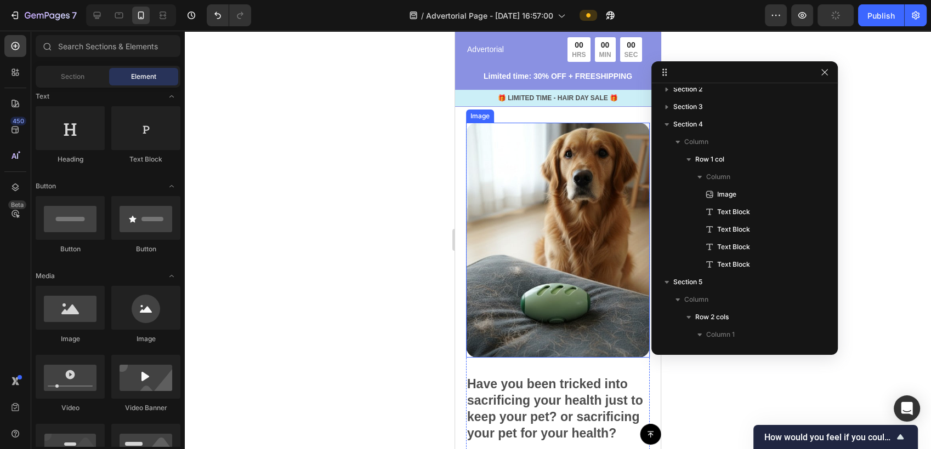
click at [571, 257] on img at bounding box center [558, 240] width 184 height 235
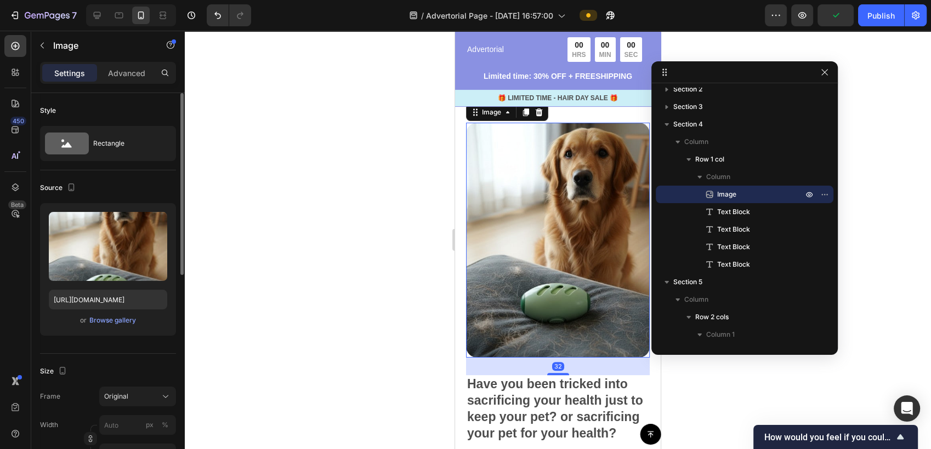
scroll to position [61, 0]
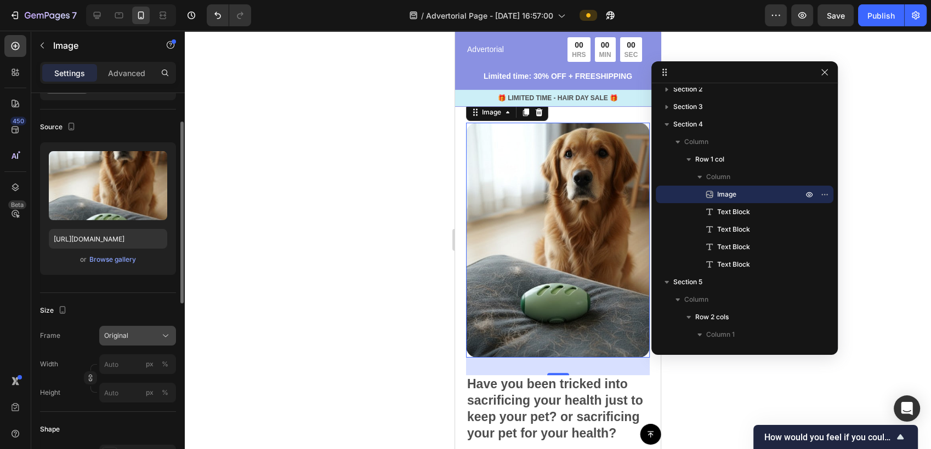
click at [155, 335] on div "Original" at bounding box center [131, 336] width 54 height 10
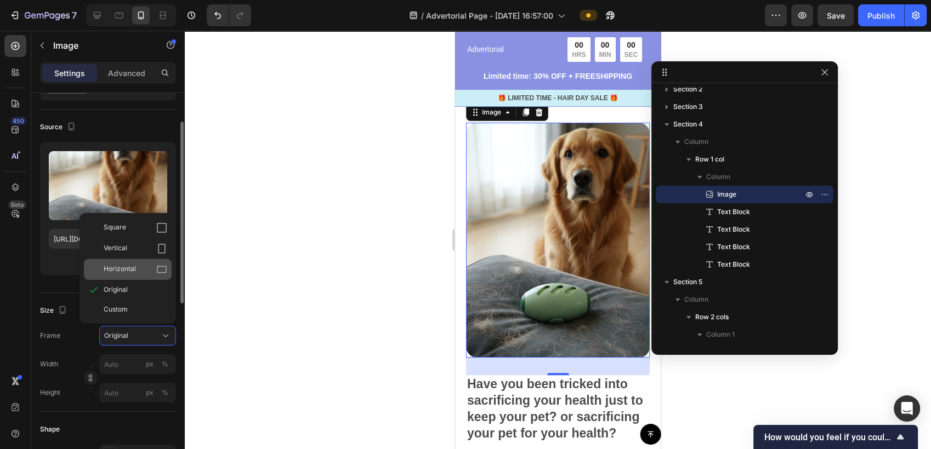
click at [141, 261] on div "Horizontal" at bounding box center [128, 269] width 88 height 21
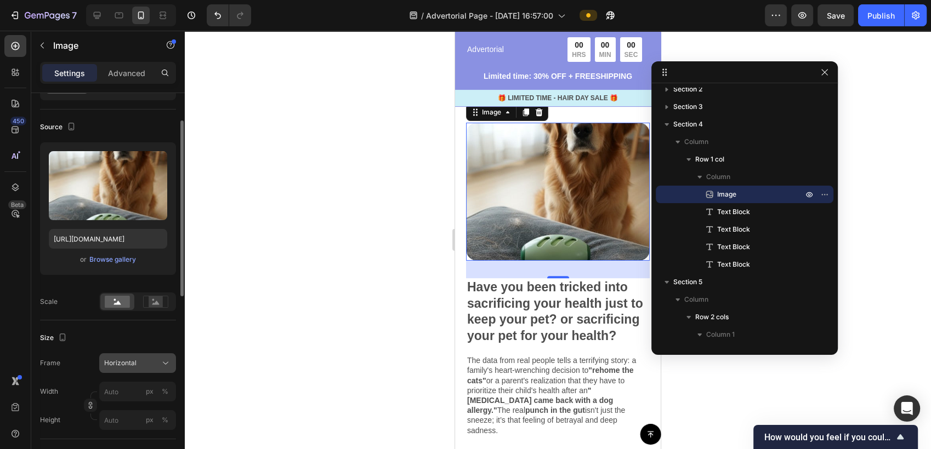
click at [122, 372] on button "Horizontal" at bounding box center [137, 364] width 77 height 20
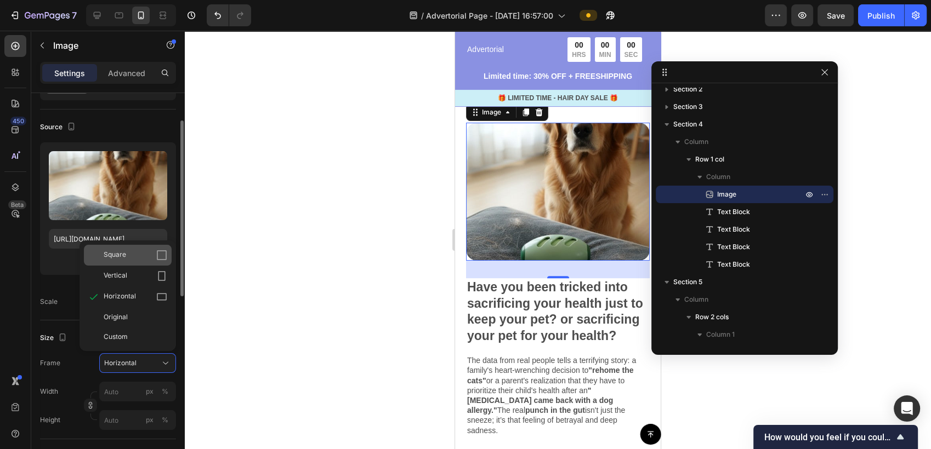
click at [137, 258] on div "Square" at bounding box center [136, 255] width 64 height 11
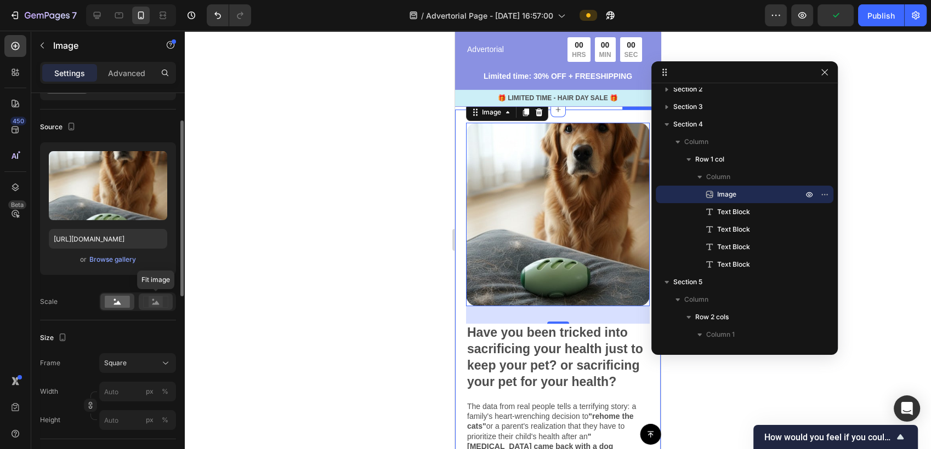
click at [156, 300] on rect at bounding box center [156, 302] width 14 height 11
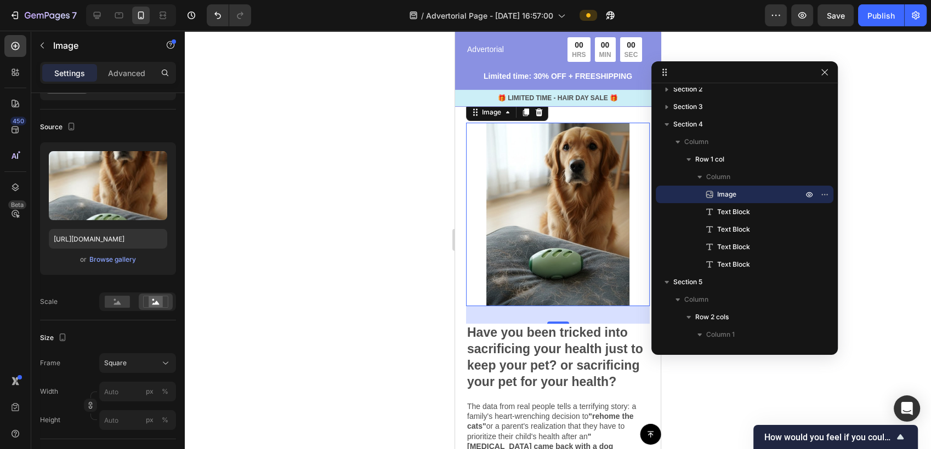
click at [726, 392] on div at bounding box center [558, 240] width 746 height 419
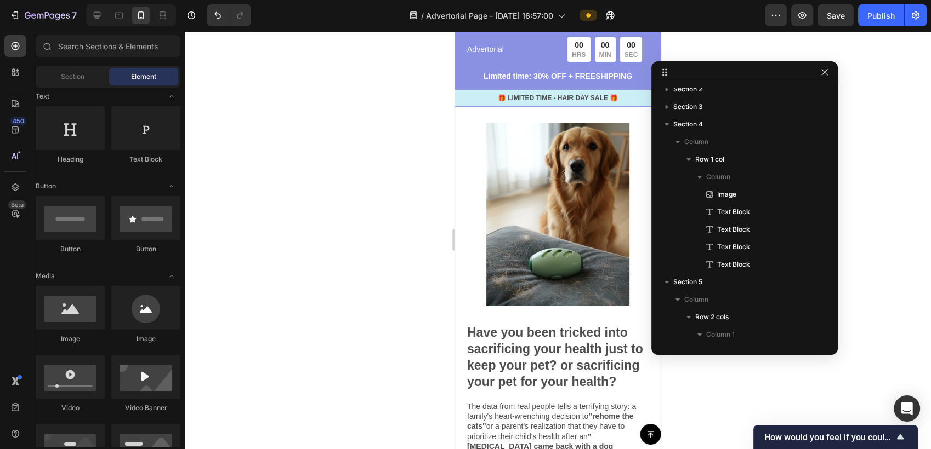
click at [726, 392] on div at bounding box center [558, 240] width 746 height 419
click at [544, 292] on img at bounding box center [558, 215] width 184 height 184
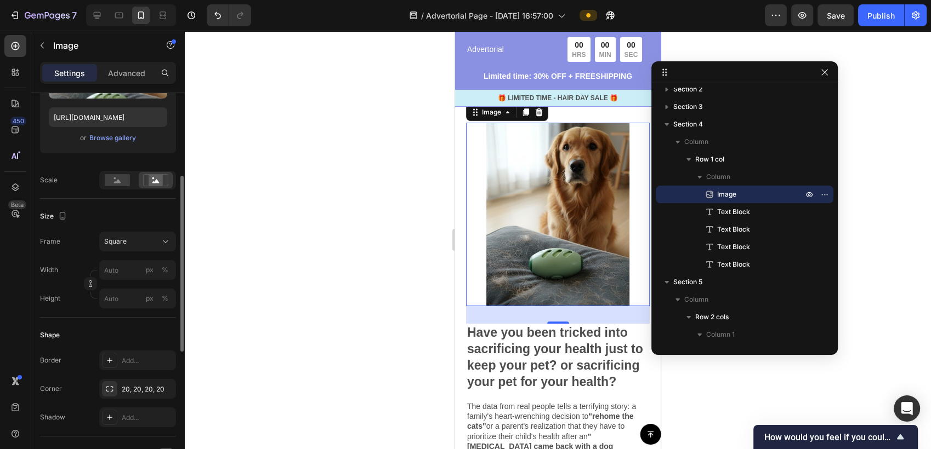
scroll to position [243, 0]
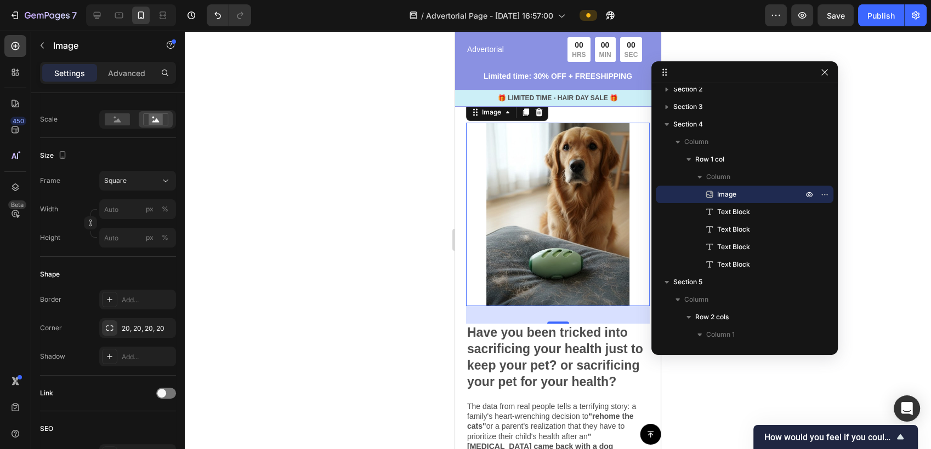
click at [691, 371] on div at bounding box center [558, 240] width 746 height 419
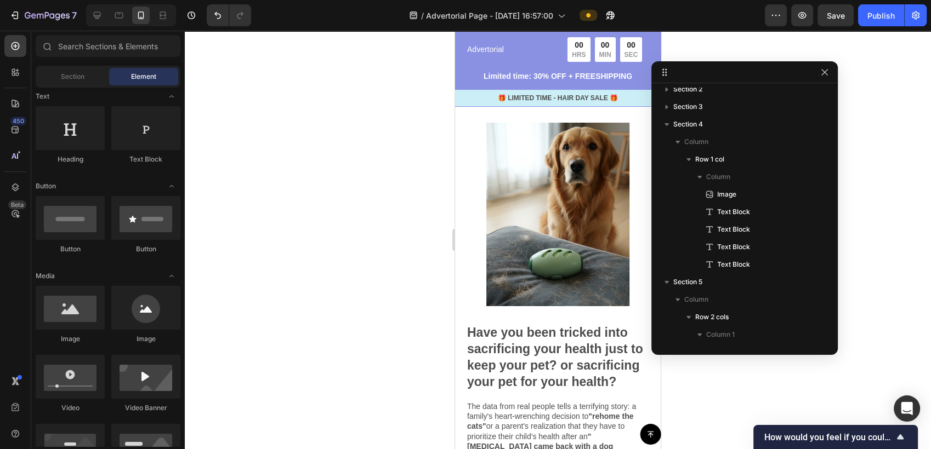
click at [686, 384] on div at bounding box center [558, 240] width 746 height 419
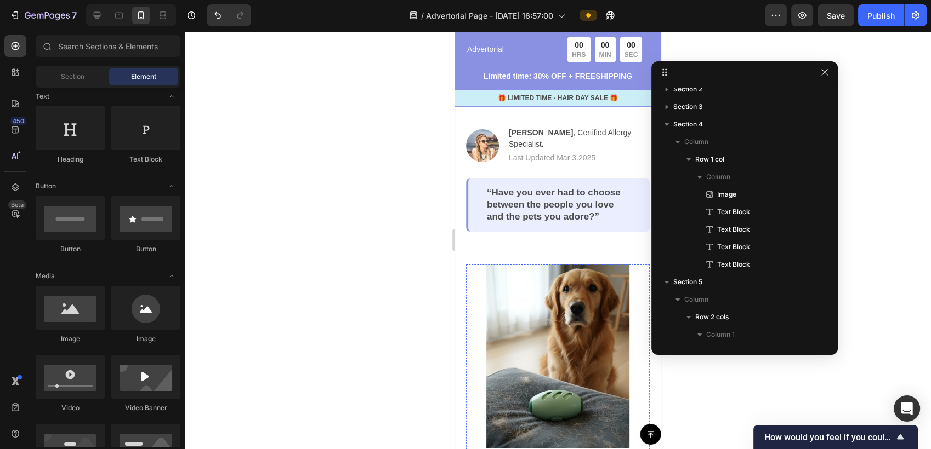
scroll to position [183, 0]
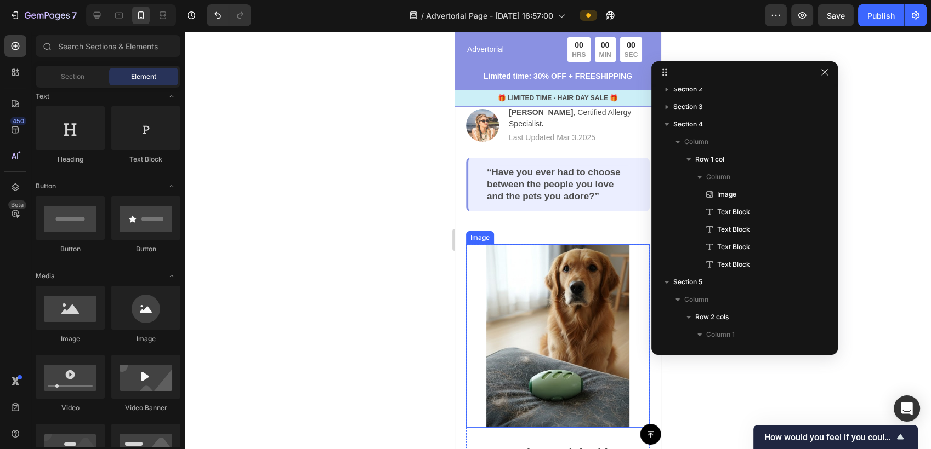
click at [490, 251] on img at bounding box center [558, 336] width 184 height 184
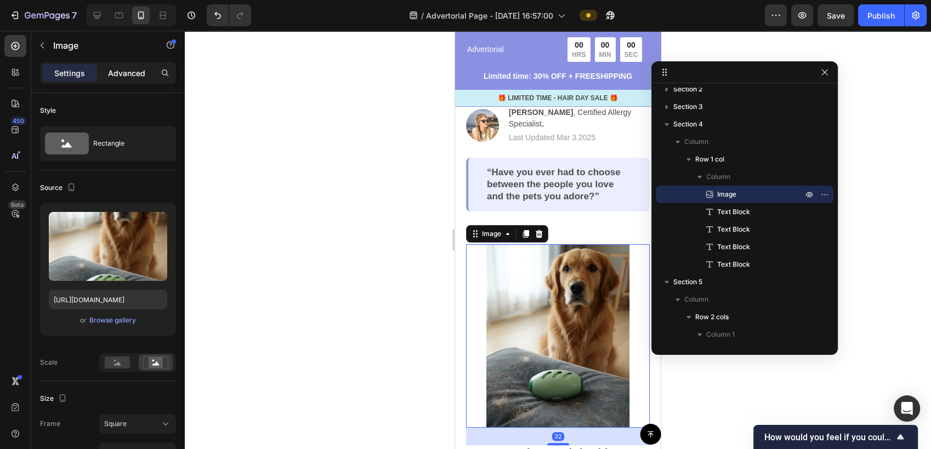
click at [134, 77] on p "Advanced" at bounding box center [126, 73] width 37 height 12
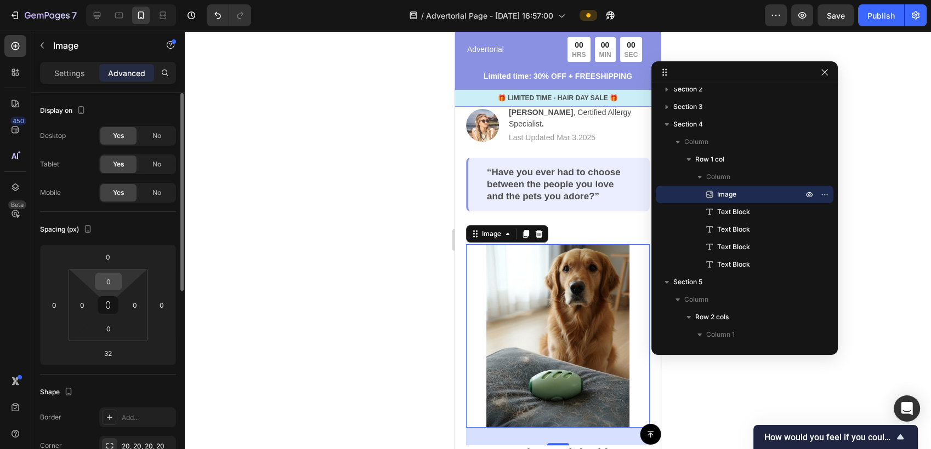
click at [111, 284] on input "0" at bounding box center [109, 281] width 22 height 16
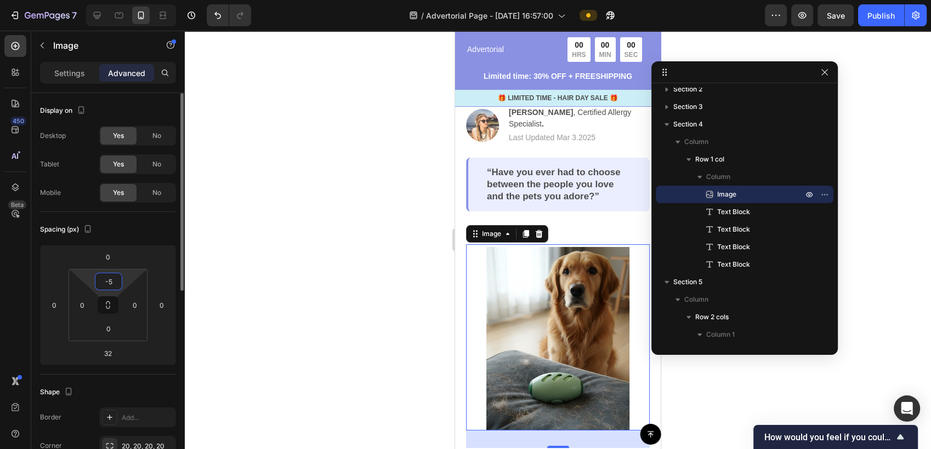
type input "-5"
click at [243, 314] on div at bounding box center [558, 240] width 746 height 419
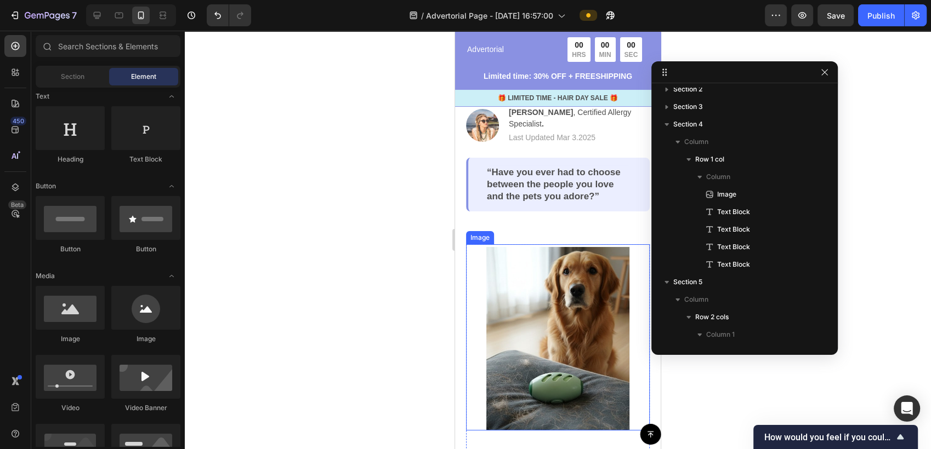
click at [525, 258] on img at bounding box center [558, 339] width 184 height 184
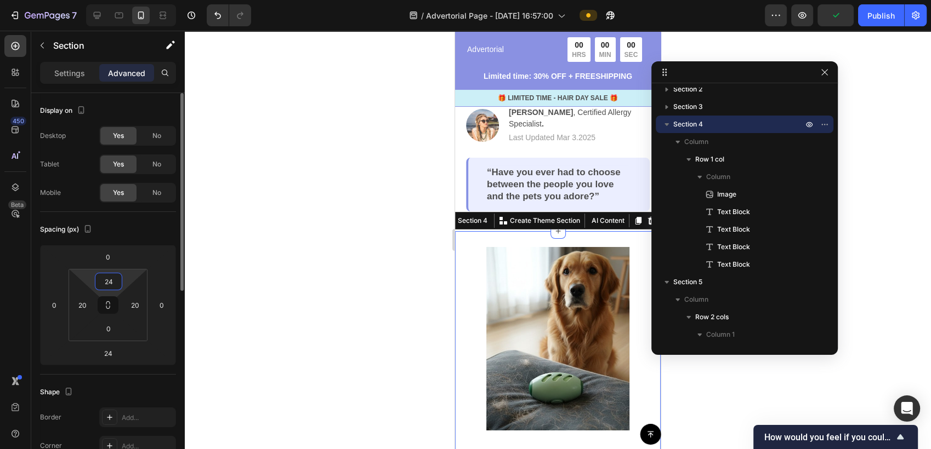
click at [117, 286] on input "24" at bounding box center [109, 281] width 22 height 16
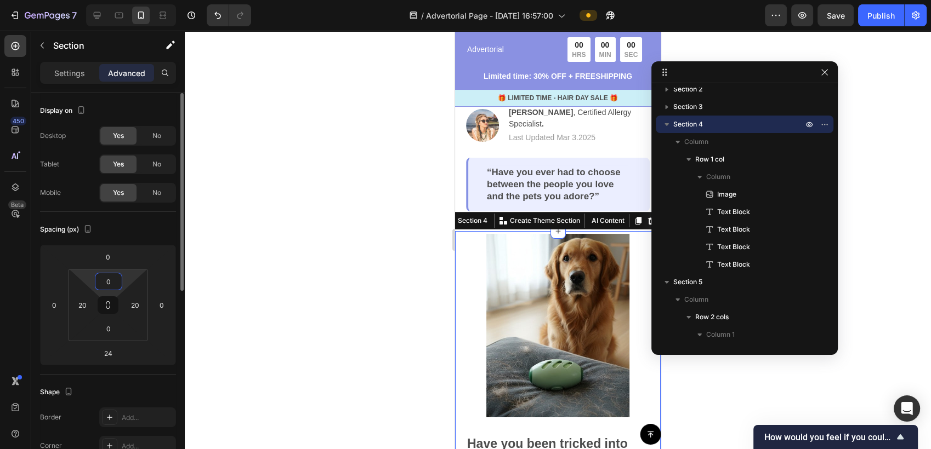
type input "0"
click at [293, 294] on div at bounding box center [558, 240] width 746 height 419
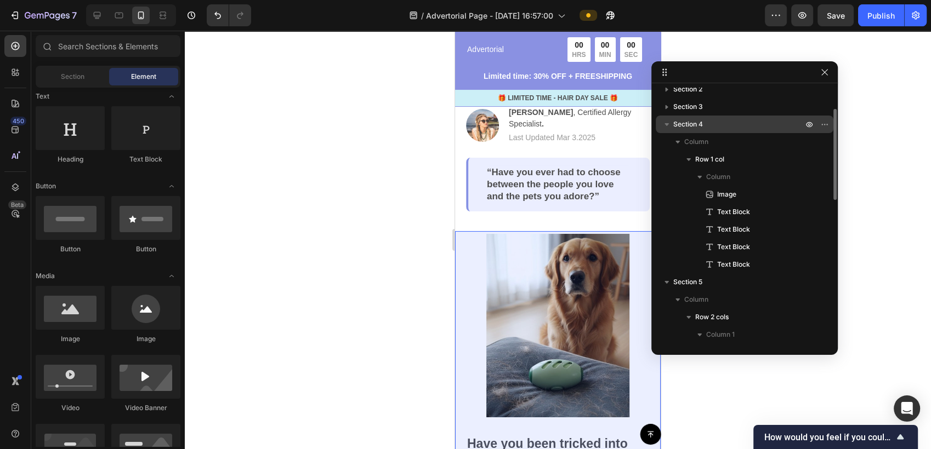
click at [706, 127] on p "Section 4" at bounding box center [739, 124] width 132 height 11
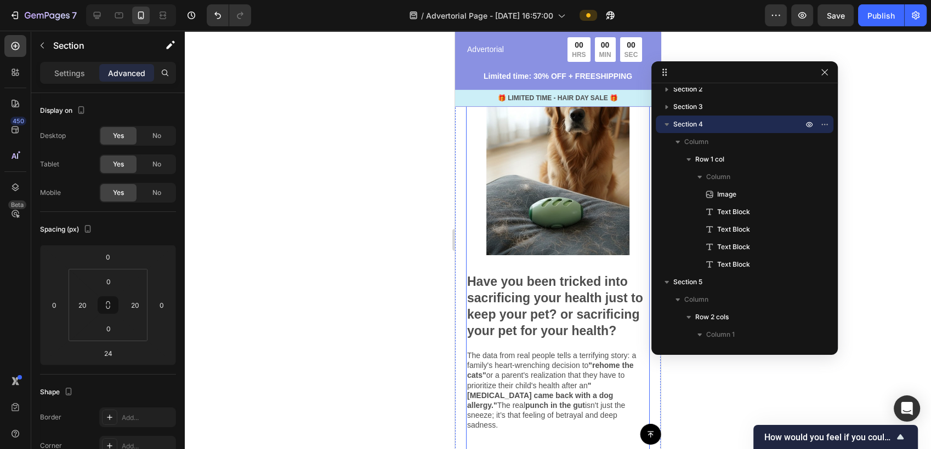
scroll to position [162, 0]
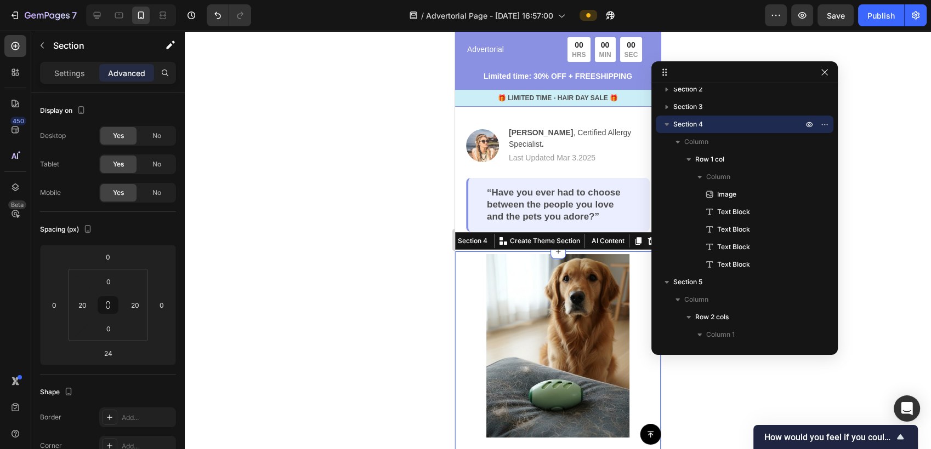
click at [434, 287] on div at bounding box center [558, 240] width 746 height 419
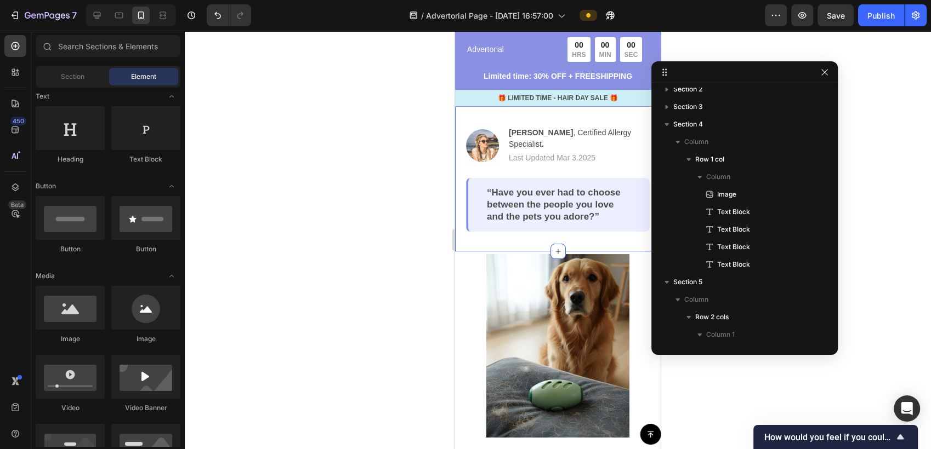
click at [510, 240] on div "The Heartbreaking Truth: Your Pet Isn't the Problem—The Allergies Are Heading I…" at bounding box center [558, 110] width 206 height 286
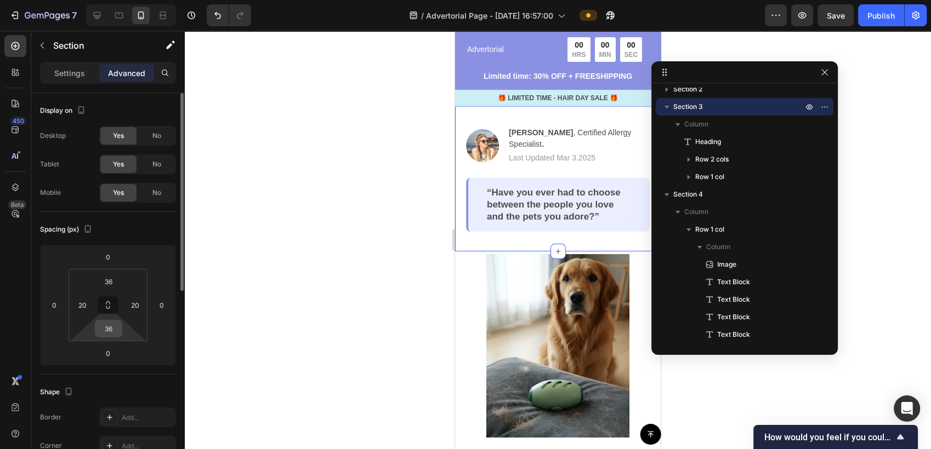
click at [113, 331] on input "36" at bounding box center [109, 329] width 22 height 16
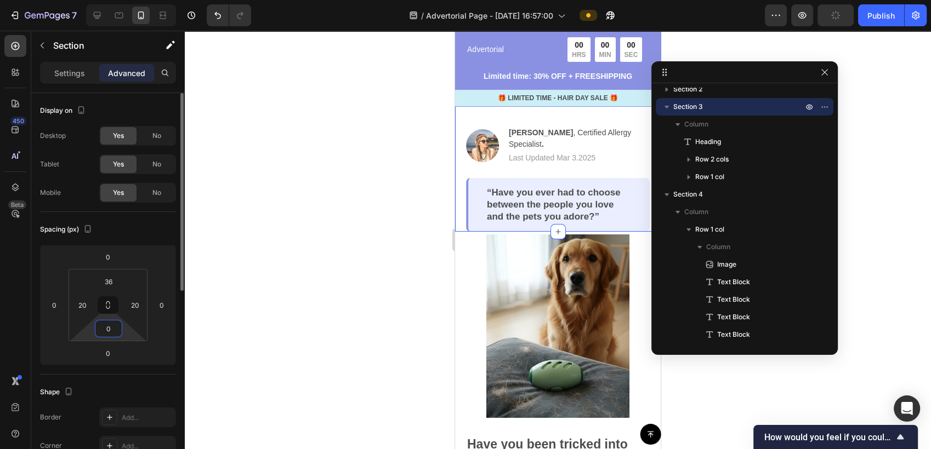
drag, startPoint x: 112, startPoint y: 332, endPoint x: 98, endPoint y: 331, distance: 14.3
click at [98, 331] on input "0" at bounding box center [109, 329] width 22 height 16
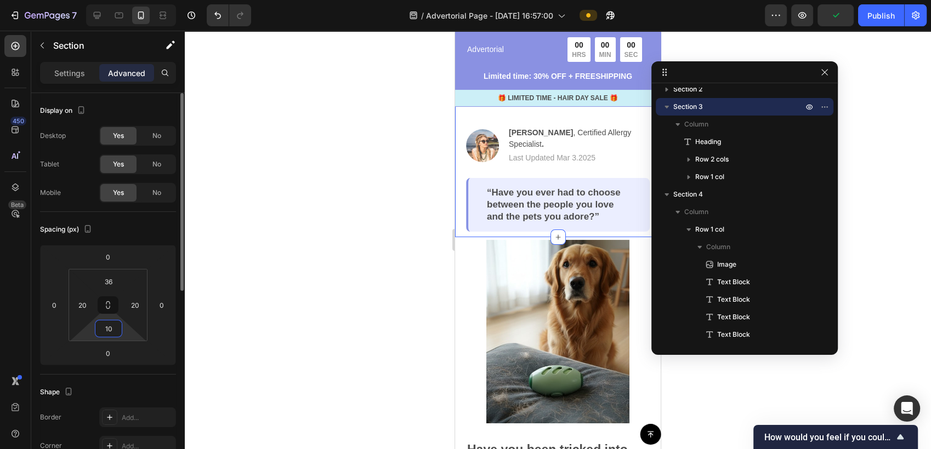
type input "10"
click at [121, 284] on div "36" at bounding box center [108, 282] width 27 height 18
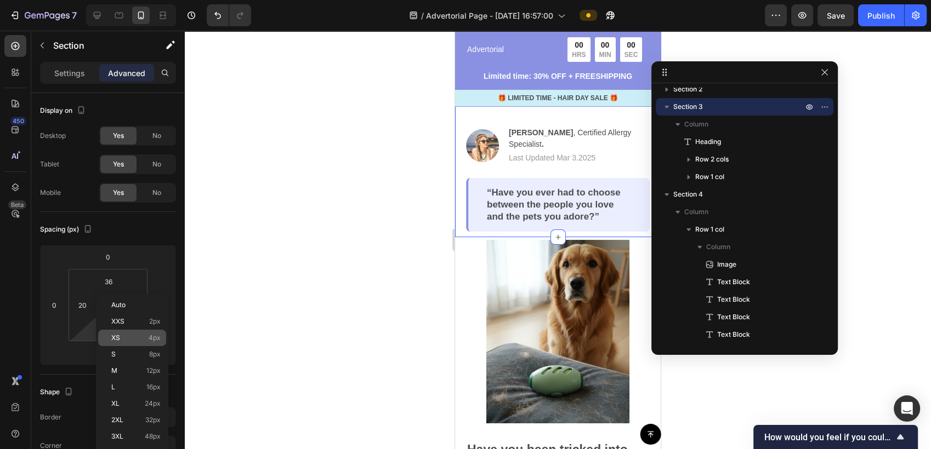
click at [151, 340] on span "4px" at bounding box center [155, 338] width 12 height 8
type input "4"
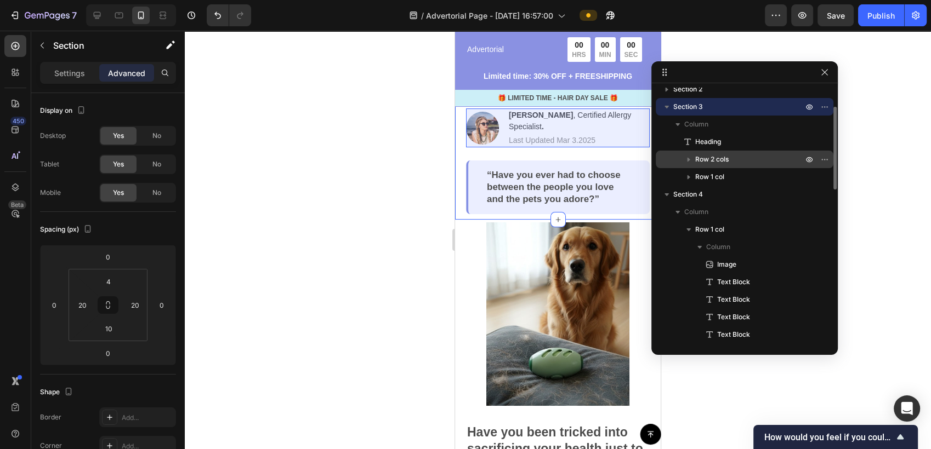
click at [727, 162] on span "Row 2 cols" at bounding box center [711, 159] width 33 height 11
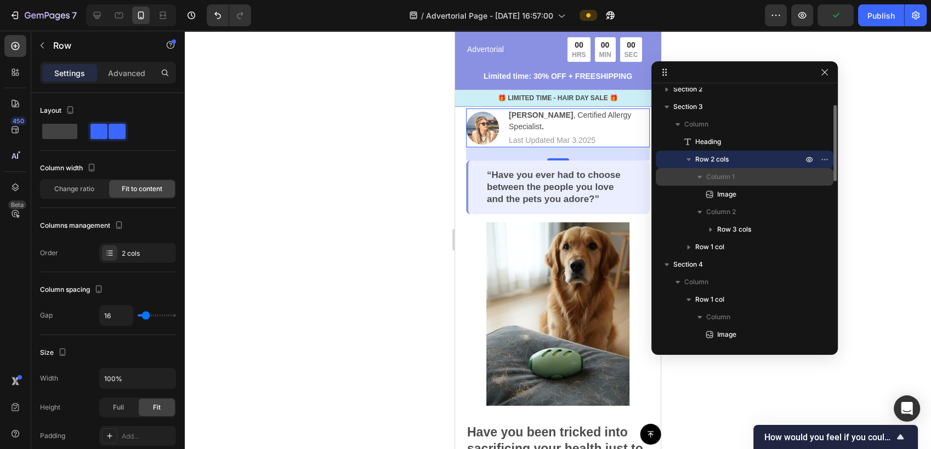
click at [697, 175] on icon "button" at bounding box center [699, 177] width 11 height 11
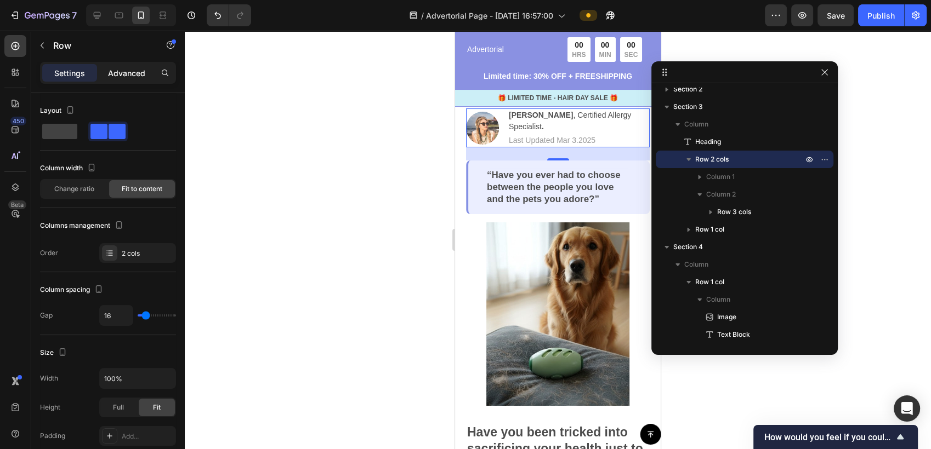
click at [117, 72] on p "Advanced" at bounding box center [126, 73] width 37 height 12
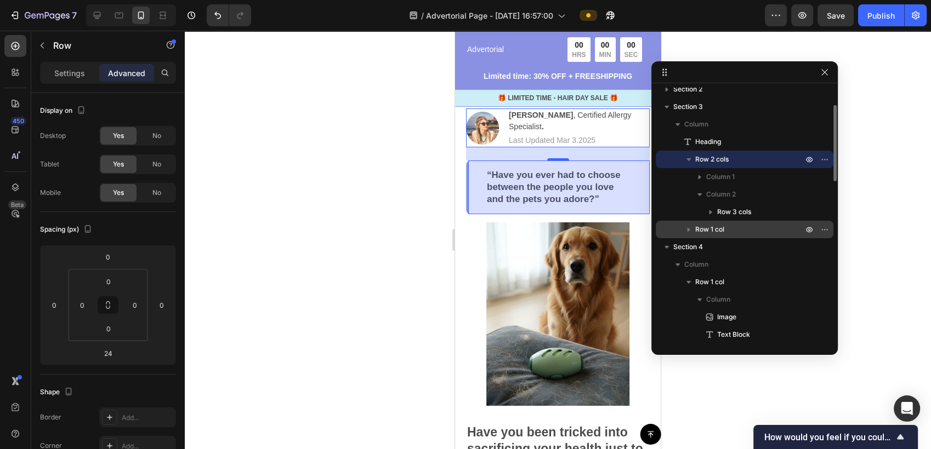
click at [713, 231] on span "Row 1 col" at bounding box center [709, 229] width 29 height 11
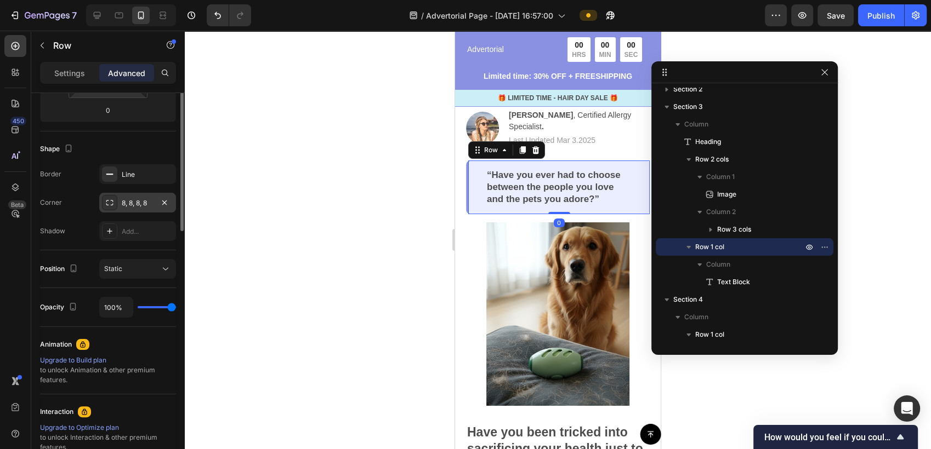
scroll to position [122, 0]
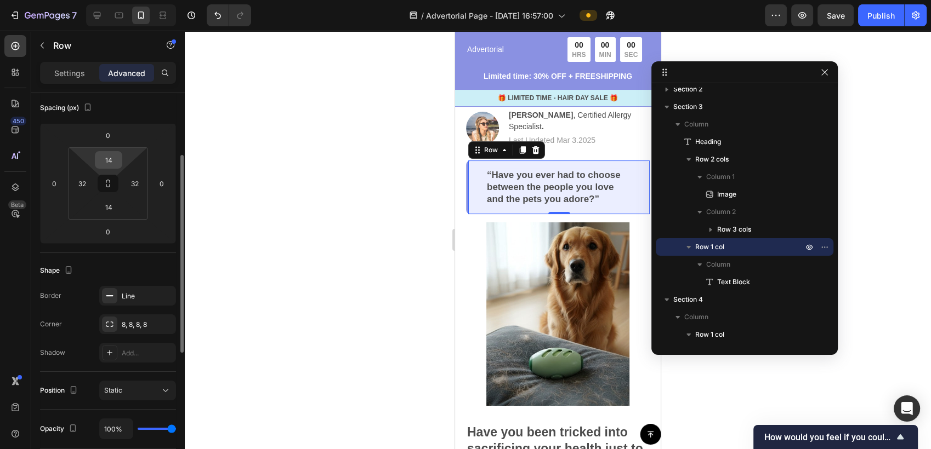
click at [113, 159] on input "14" at bounding box center [109, 160] width 22 height 16
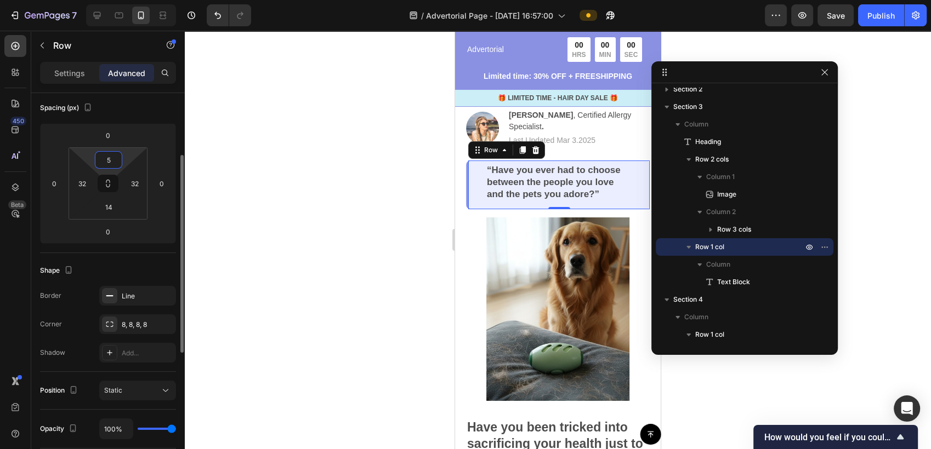
type input "5"
click at [112, 212] on input "14" at bounding box center [109, 207] width 22 height 16
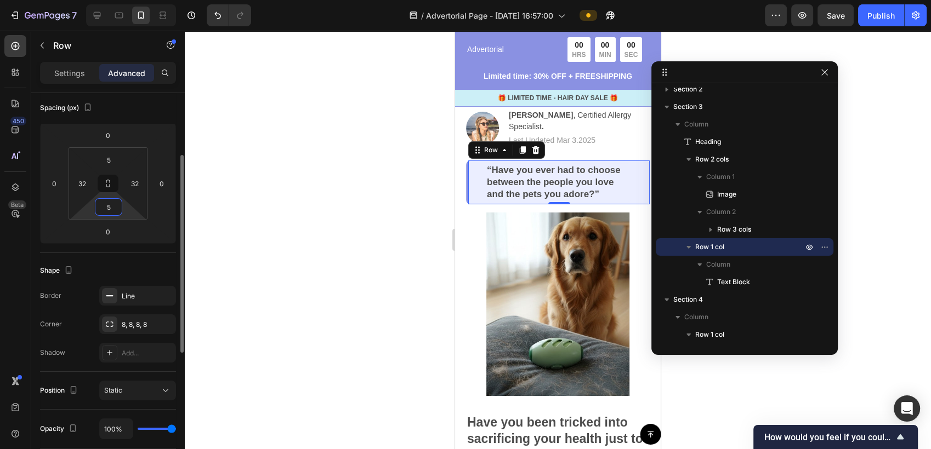
type input "5"
click at [324, 247] on div at bounding box center [558, 240] width 746 height 419
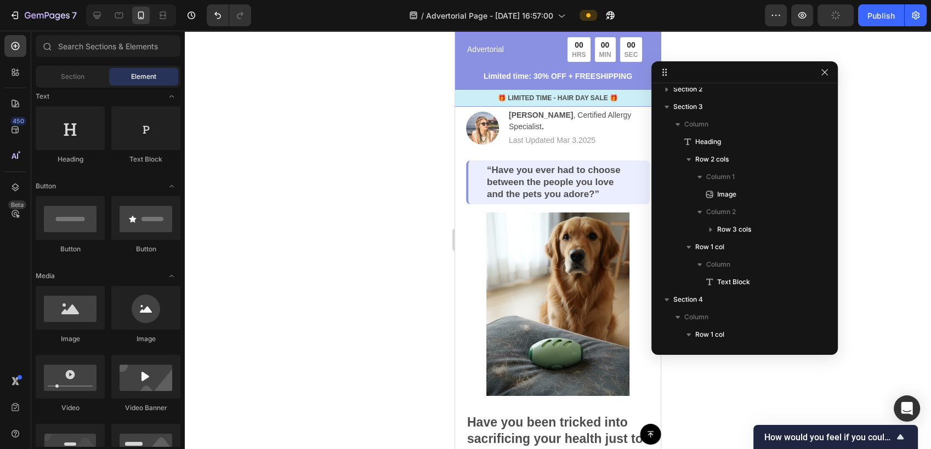
click at [387, 248] on div at bounding box center [558, 240] width 746 height 419
click at [499, 146] on div "Image Dr. A. Jones , Certified Allergy Specialist . Text Block | Text Block Las…" at bounding box center [558, 128] width 184 height 39
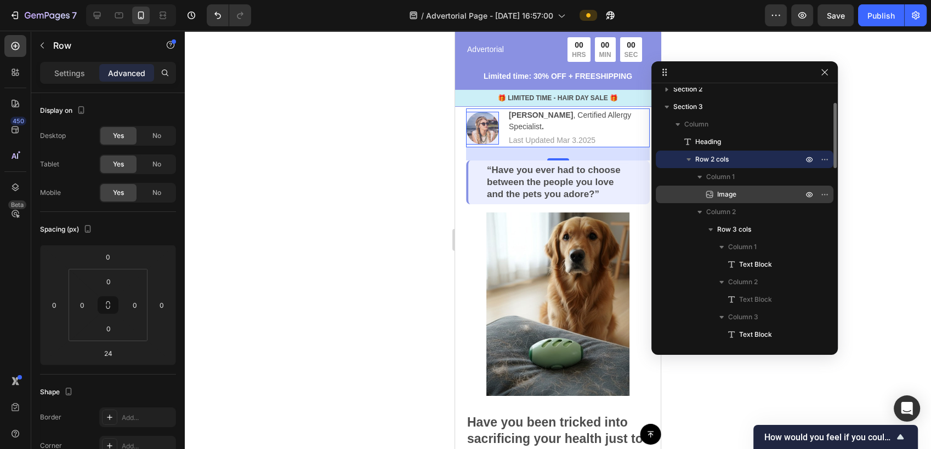
click at [740, 191] on p "Image" at bounding box center [748, 194] width 88 height 11
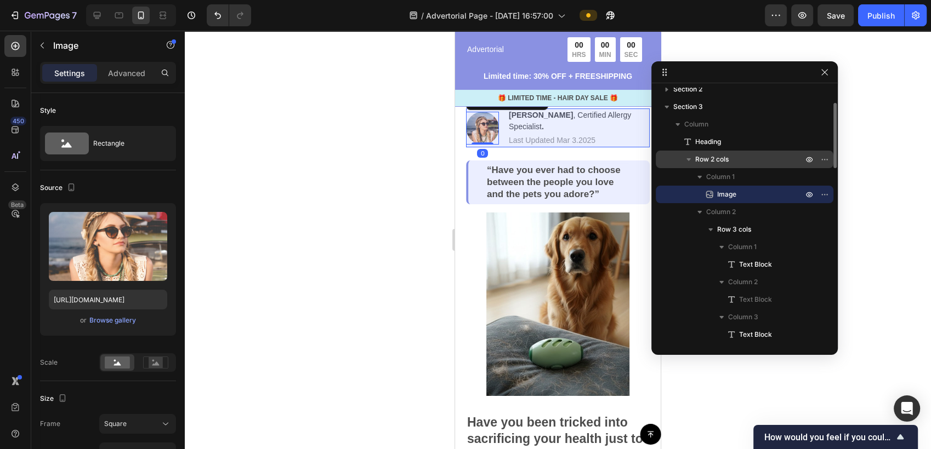
click at [737, 162] on p "Row 2 cols" at bounding box center [750, 159] width 110 height 11
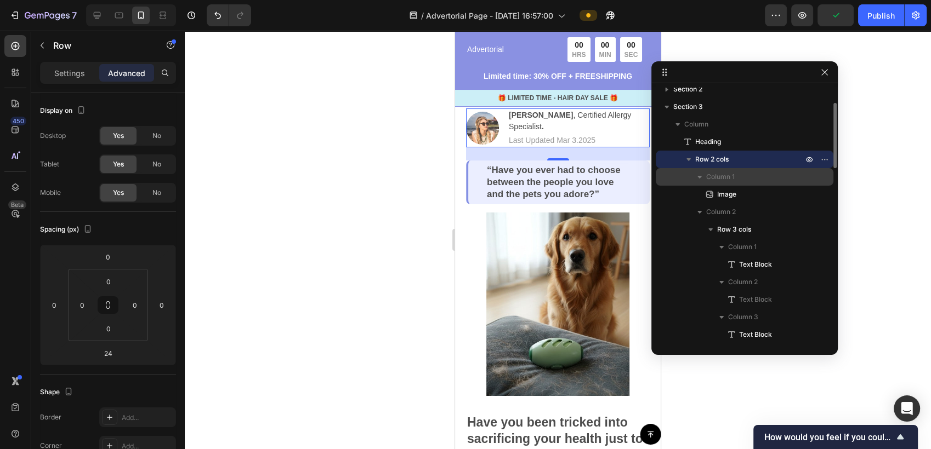
click at [740, 181] on p "Column 1" at bounding box center [755, 177] width 99 height 11
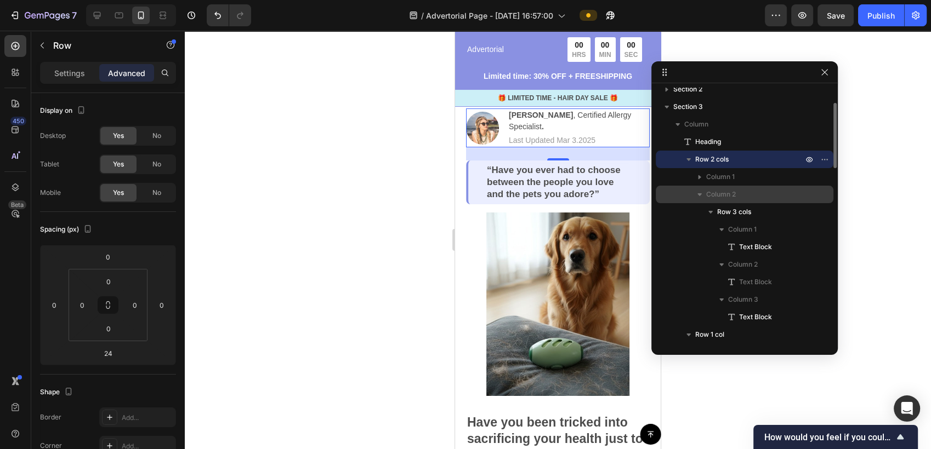
click at [742, 199] on p "Column 2" at bounding box center [755, 194] width 99 height 11
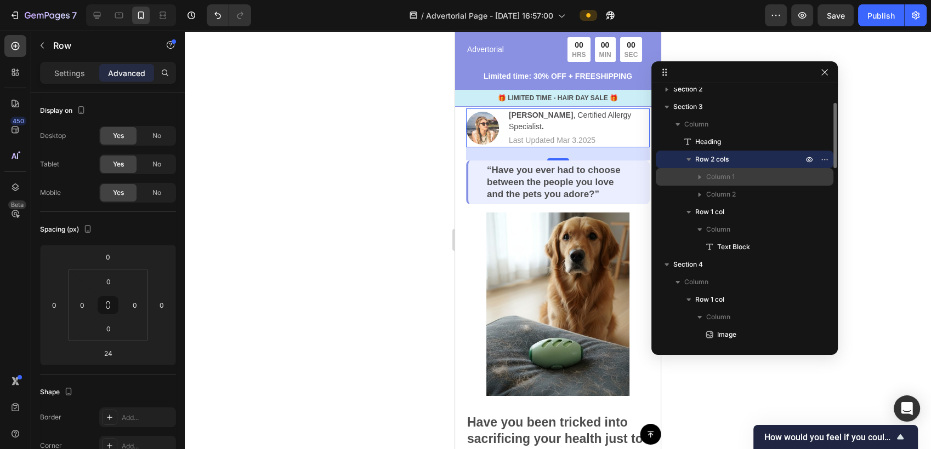
click at [697, 177] on icon "button" at bounding box center [699, 177] width 11 height 11
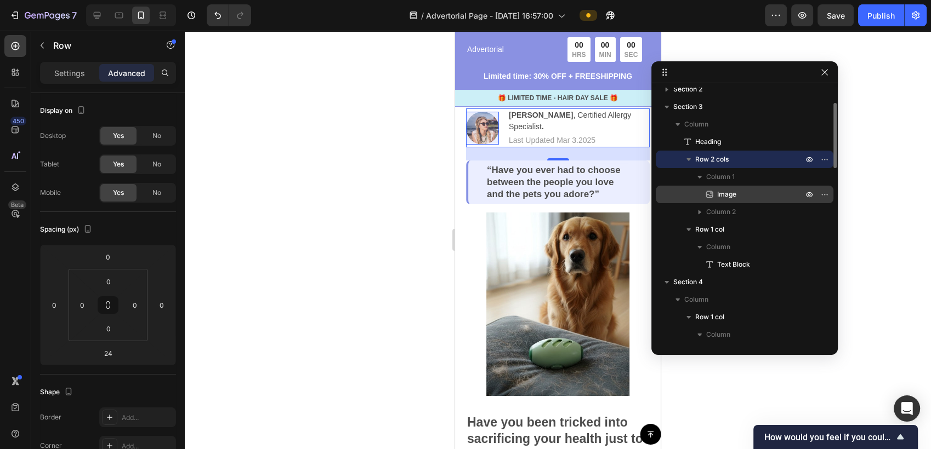
click at [752, 193] on p "Image" at bounding box center [748, 194] width 88 height 11
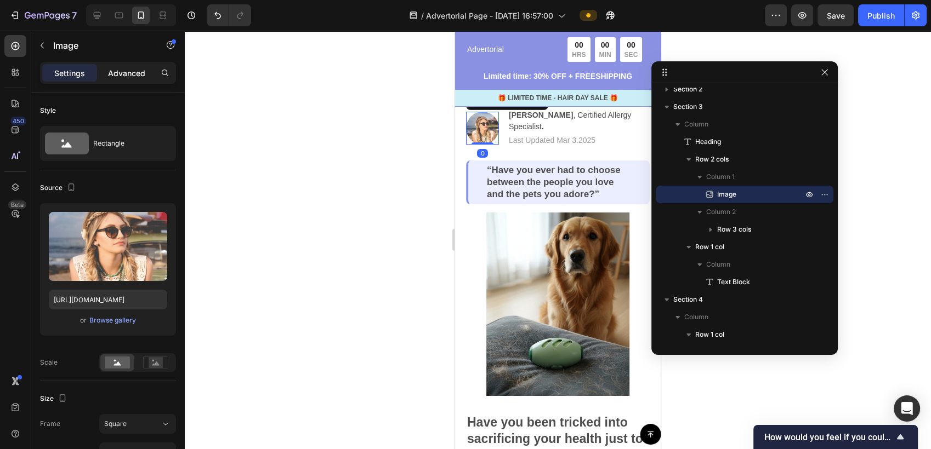
click at [138, 72] on p "Advanced" at bounding box center [126, 73] width 37 height 12
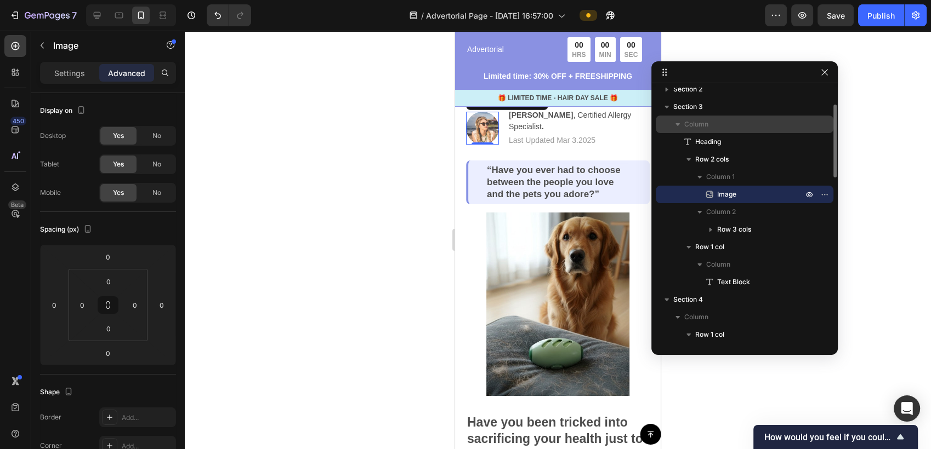
click at [717, 126] on p "Column" at bounding box center [744, 124] width 121 height 11
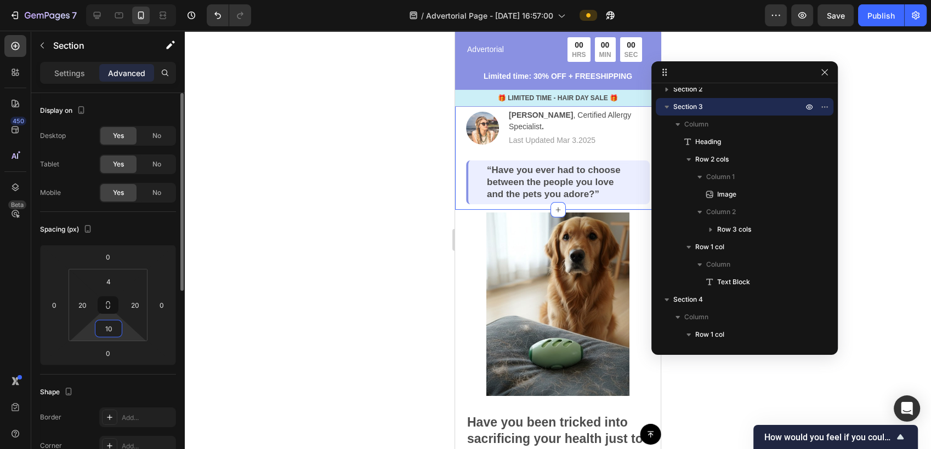
click at [112, 337] on input "10" at bounding box center [109, 329] width 22 height 16
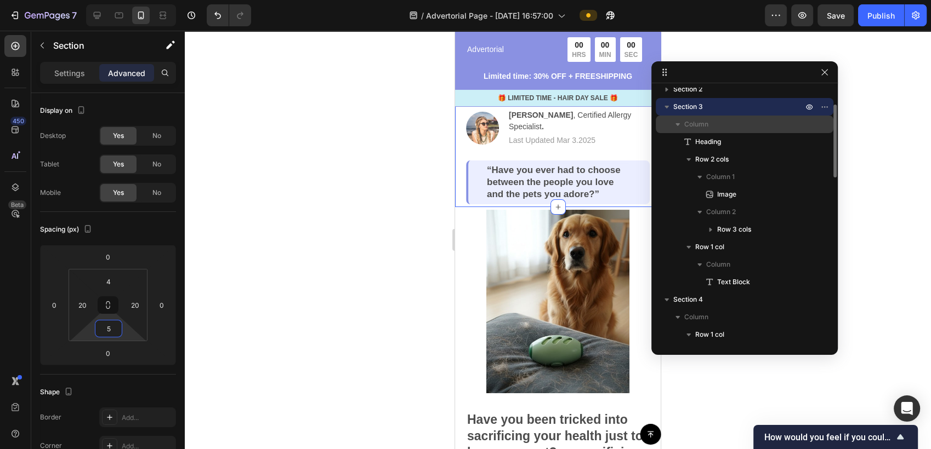
type input "5"
click at [708, 128] on span "Column" at bounding box center [696, 124] width 24 height 11
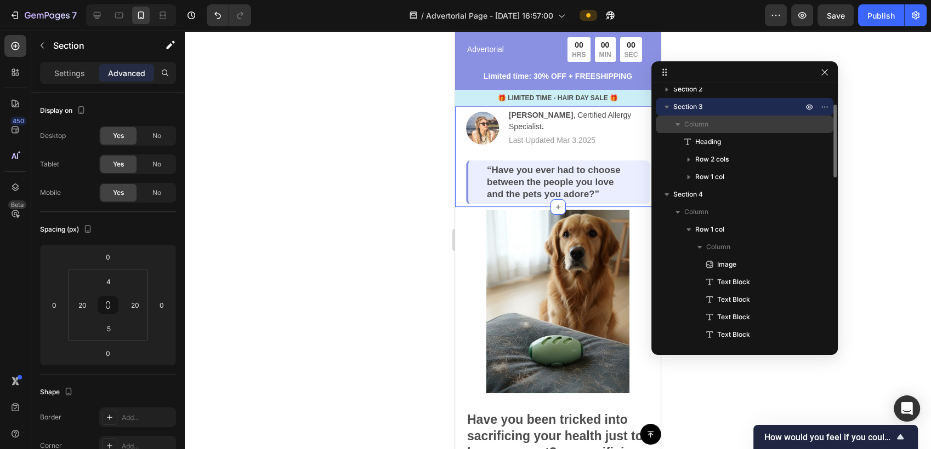
click at [718, 144] on span "Heading" at bounding box center [708, 141] width 26 height 11
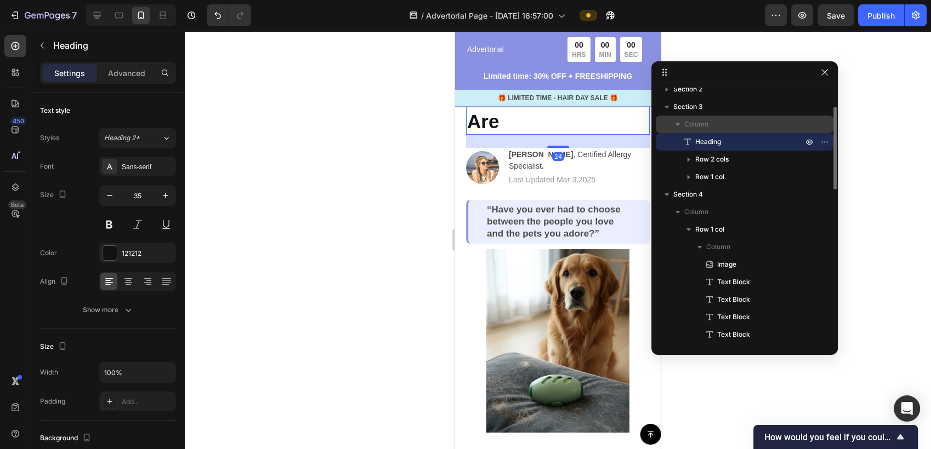
scroll to position [61, 0]
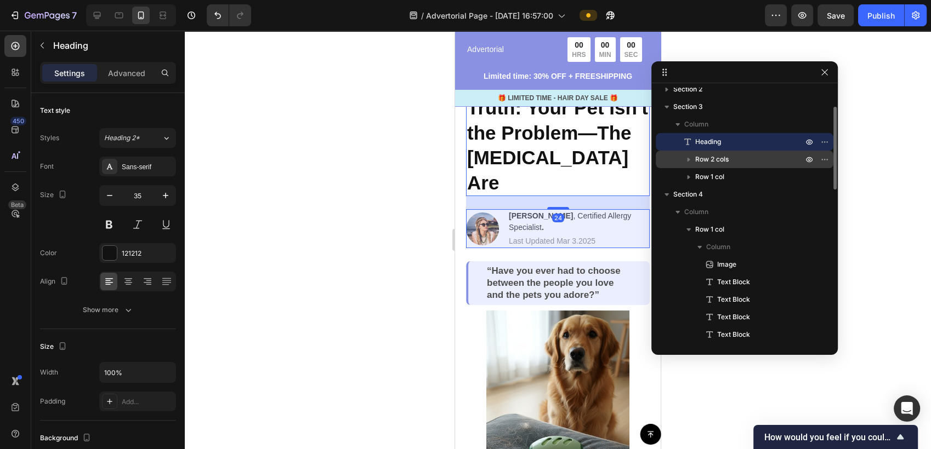
click at [727, 161] on span "Row 2 cols" at bounding box center [711, 159] width 33 height 11
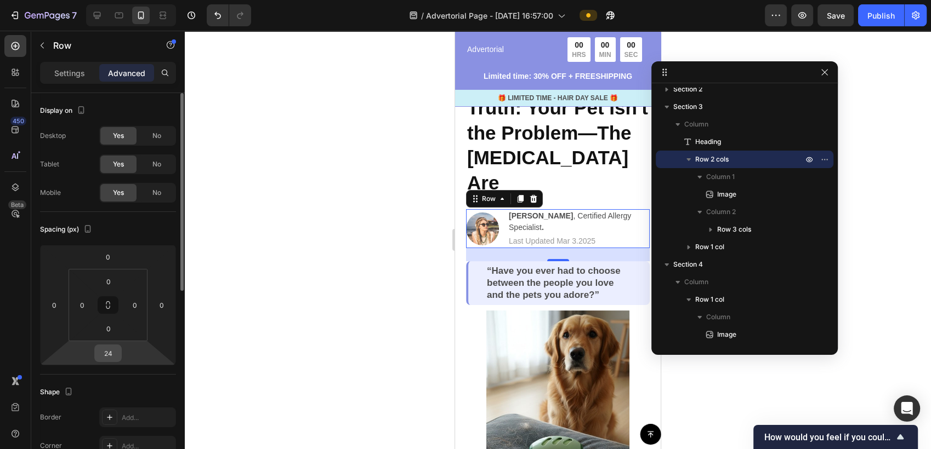
click at [113, 351] on input "24" at bounding box center [108, 353] width 22 height 16
type input "10"
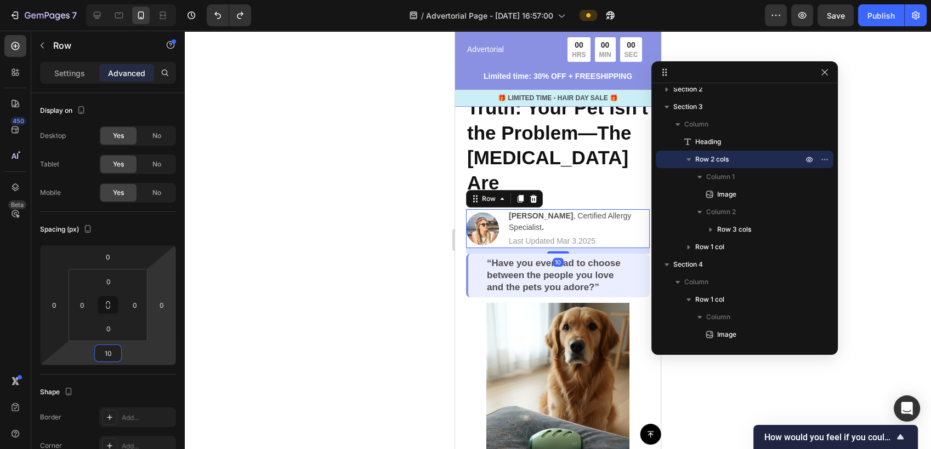
click at [426, 327] on div at bounding box center [558, 240] width 746 height 419
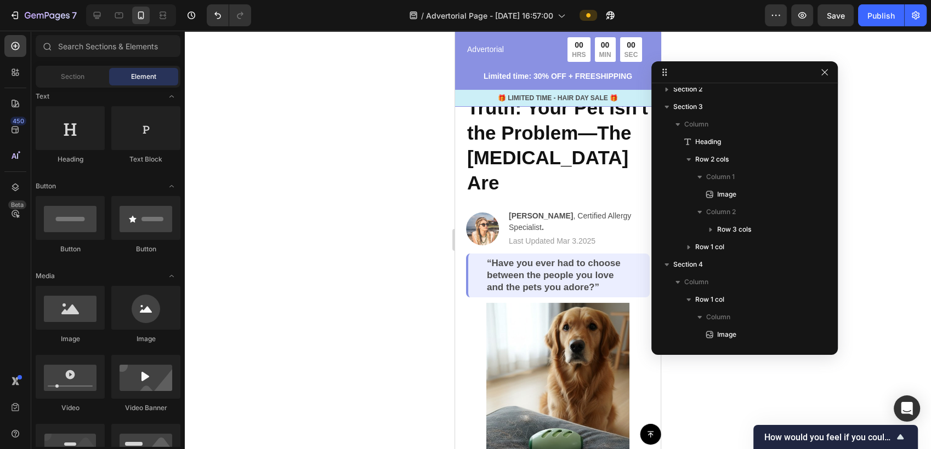
click at [395, 318] on div at bounding box center [558, 240] width 746 height 419
click at [489, 182] on h2 "The Heartbreaking Truth: Your Pet Isn't the Problem—The [MEDICAL_DATA] Are" at bounding box center [558, 133] width 184 height 127
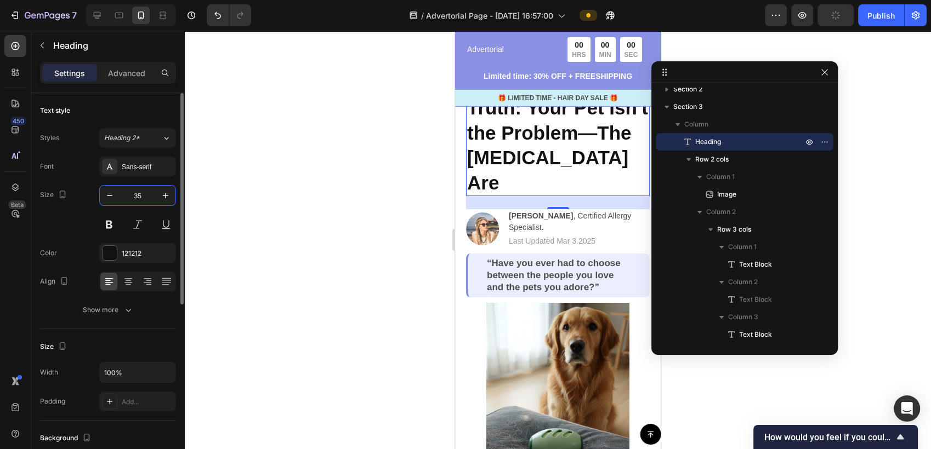
click at [139, 200] on input "35" at bounding box center [137, 196] width 36 height 20
type input "25"
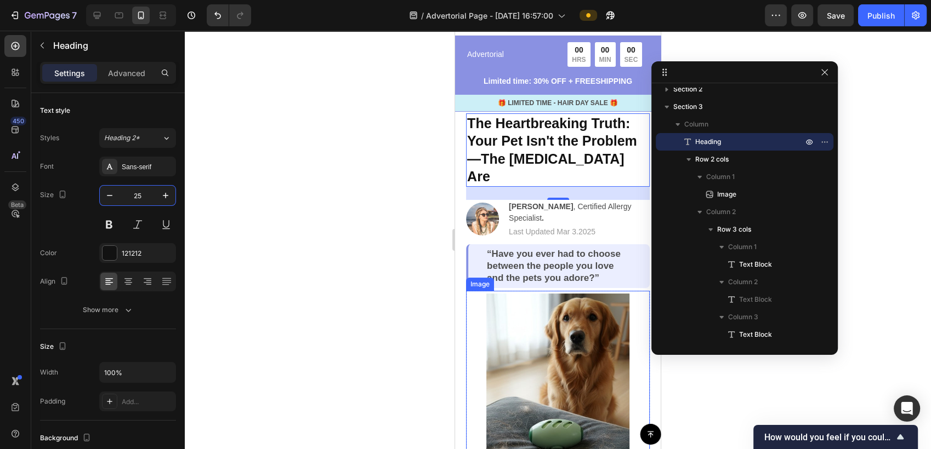
scroll to position [0, 0]
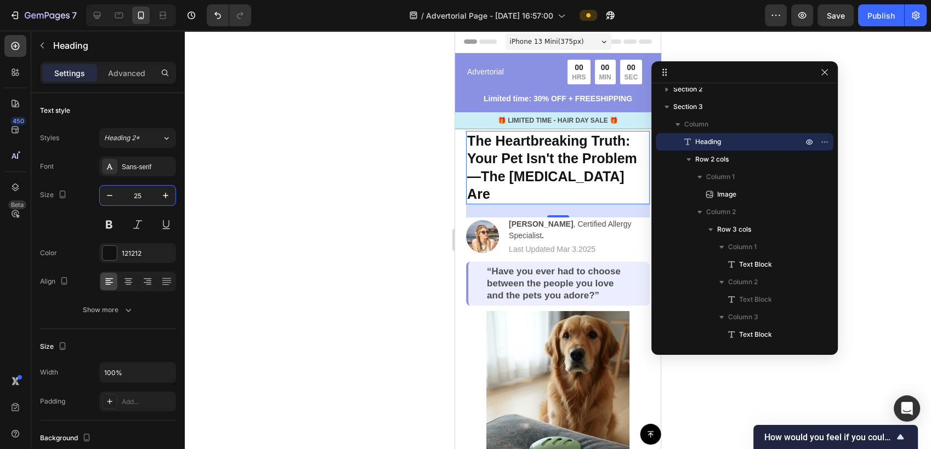
click at [429, 254] on div at bounding box center [558, 240] width 746 height 419
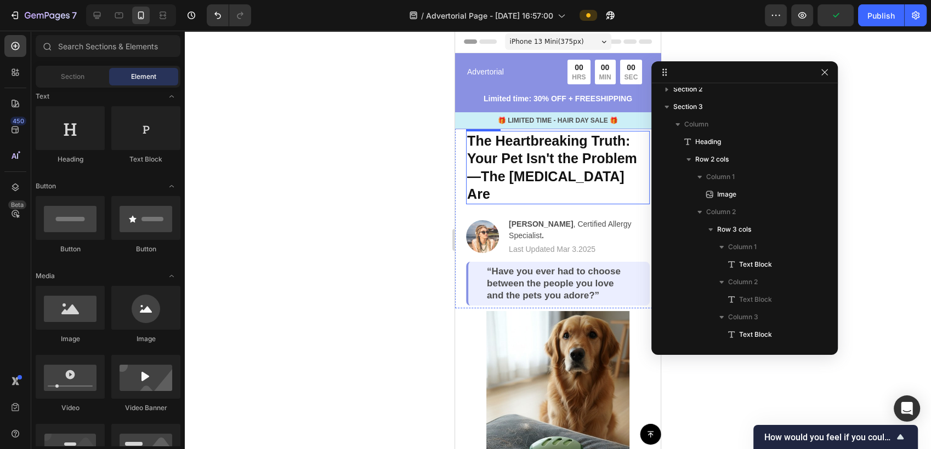
click at [505, 172] on h2 "The Heartbreaking Truth: Your Pet Isn't the Problem—The [MEDICAL_DATA] Are" at bounding box center [558, 167] width 184 height 73
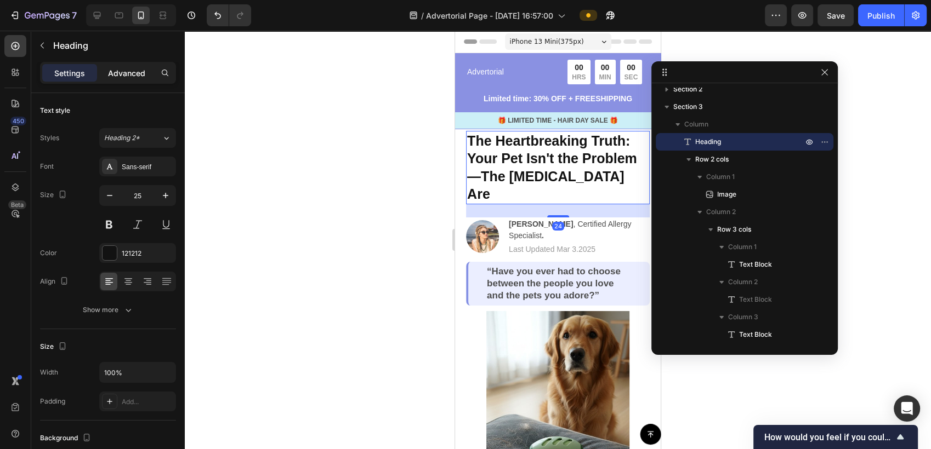
click at [138, 74] on p "Advanced" at bounding box center [126, 73] width 37 height 12
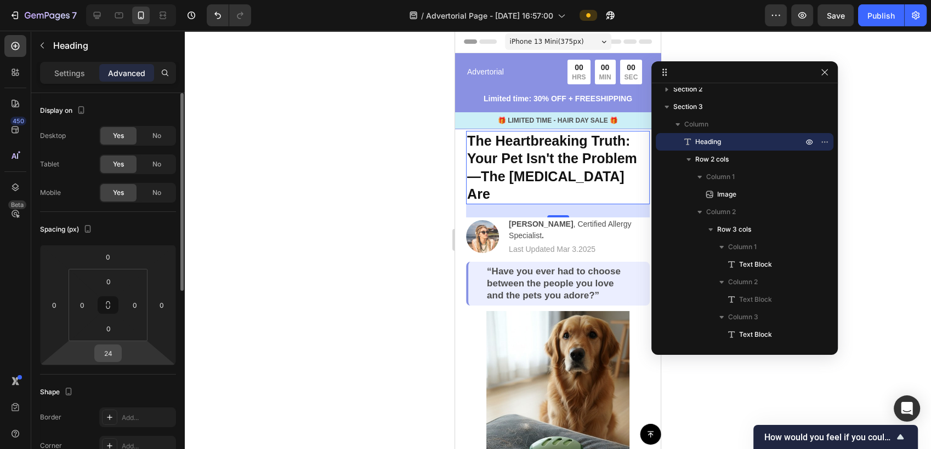
click at [118, 357] on input "24" at bounding box center [108, 353] width 22 height 16
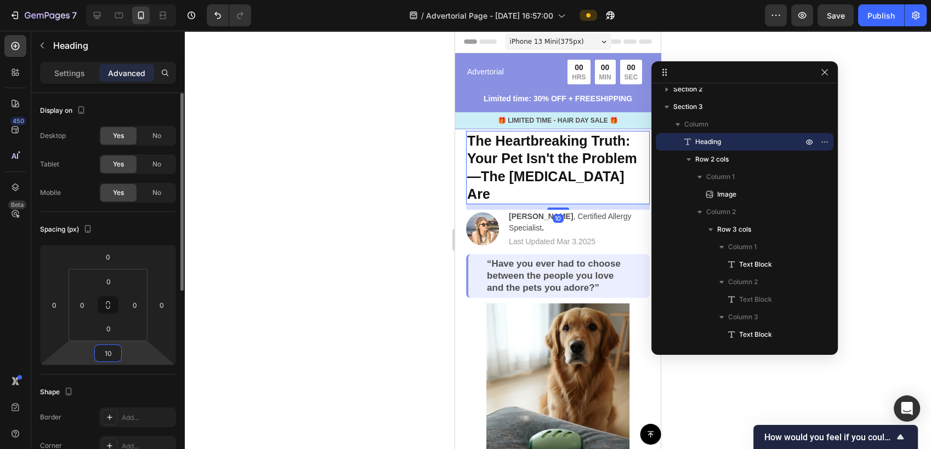
type input "10"
click at [386, 204] on div at bounding box center [558, 240] width 746 height 419
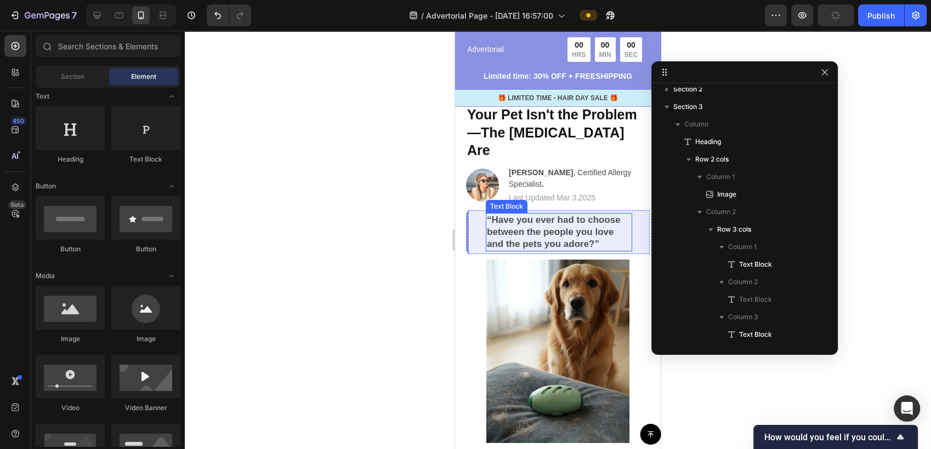
scroll to position [61, 0]
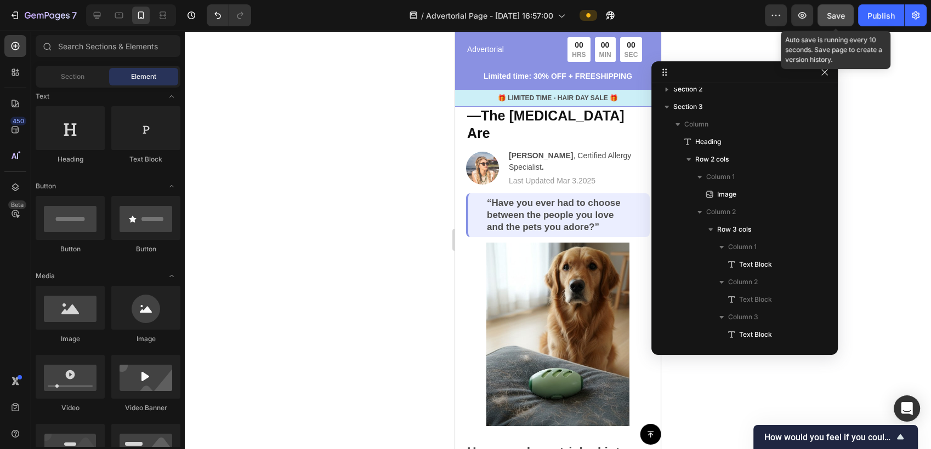
click at [836, 20] on span "Save" at bounding box center [836, 15] width 18 height 9
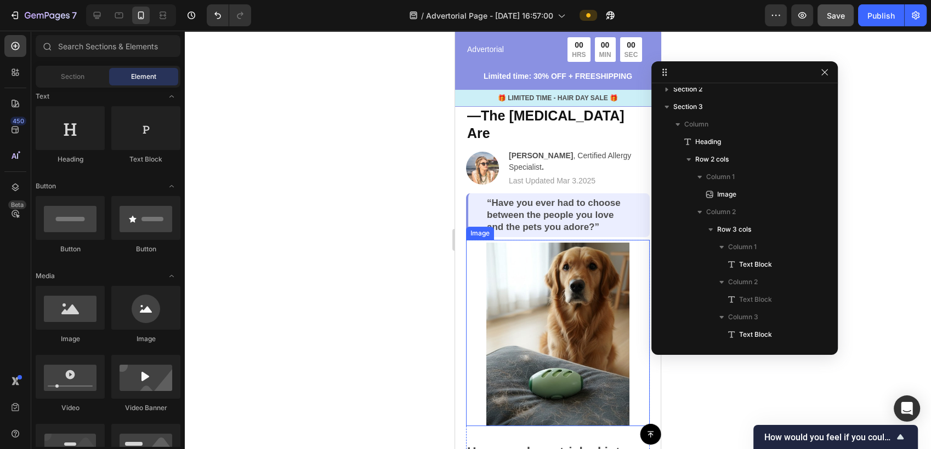
click at [505, 375] on img at bounding box center [558, 335] width 184 height 184
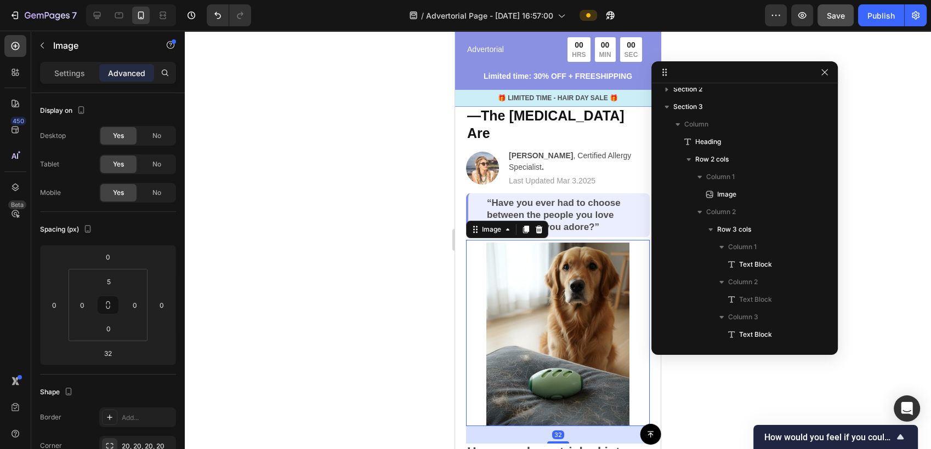
scroll to position [340, 0]
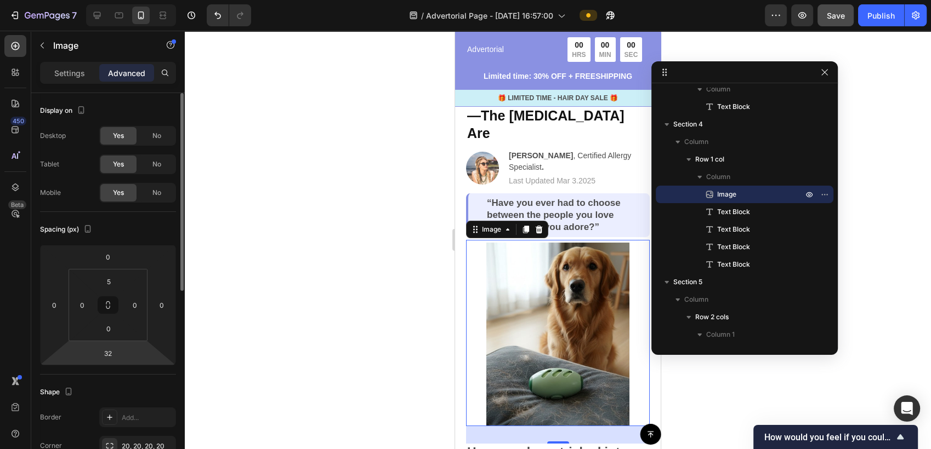
click at [121, 361] on div "32" at bounding box center [107, 354] width 27 height 18
click at [119, 356] on div "32" at bounding box center [107, 354] width 27 height 18
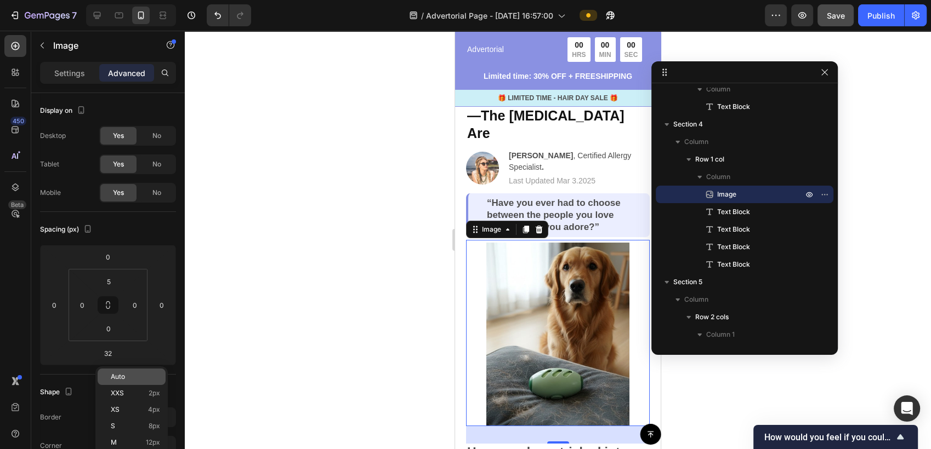
click at [120, 374] on span "Auto" at bounding box center [118, 377] width 14 height 8
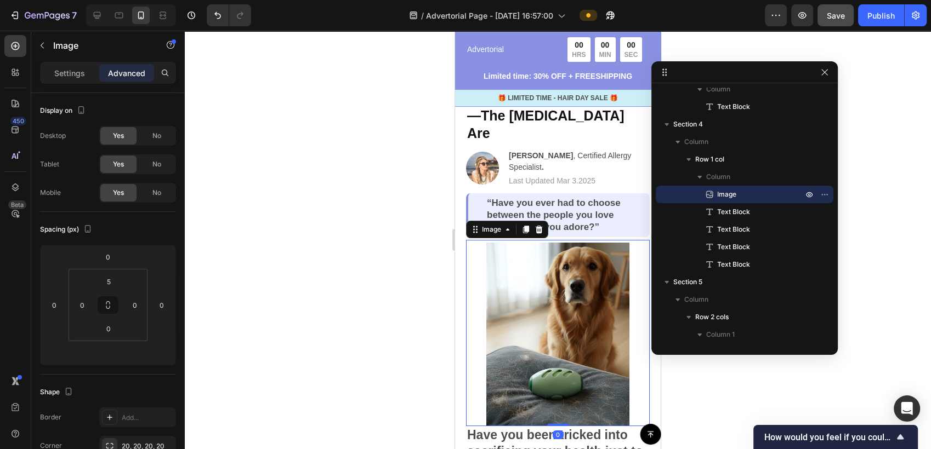
click at [367, 366] on div at bounding box center [558, 240] width 746 height 419
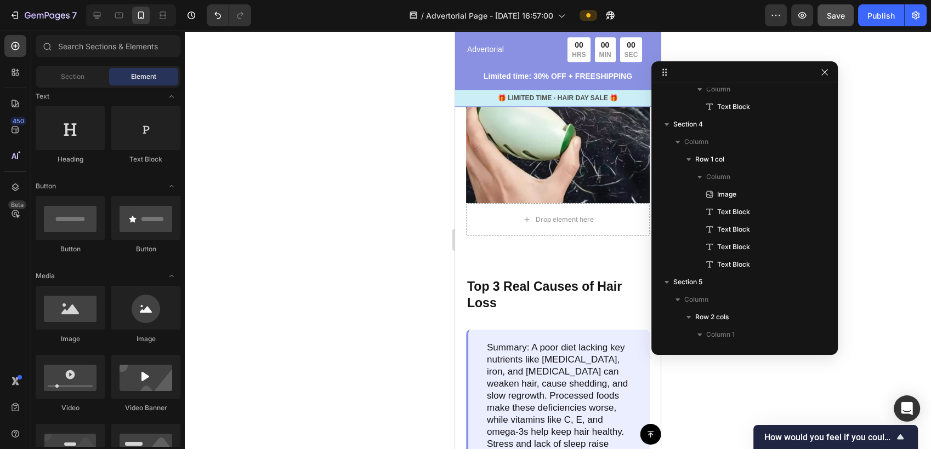
scroll to position [974, 0]
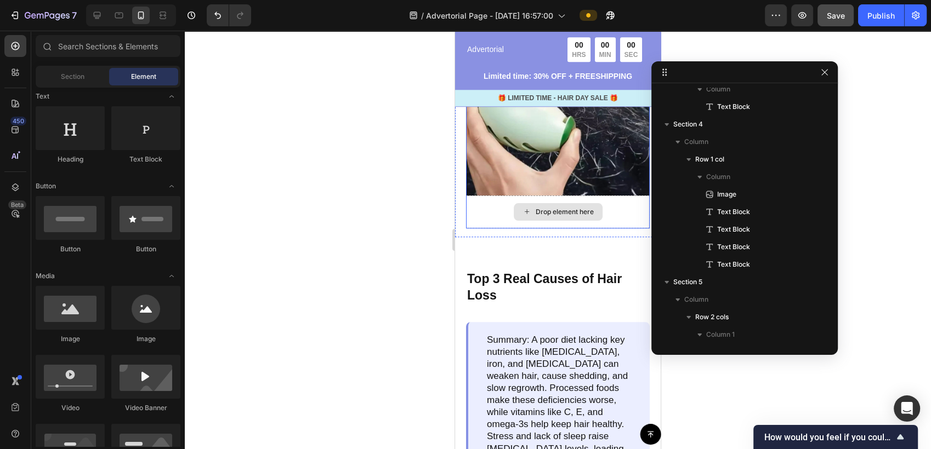
click at [551, 216] on div "Drop element here" at bounding box center [564, 212] width 58 height 9
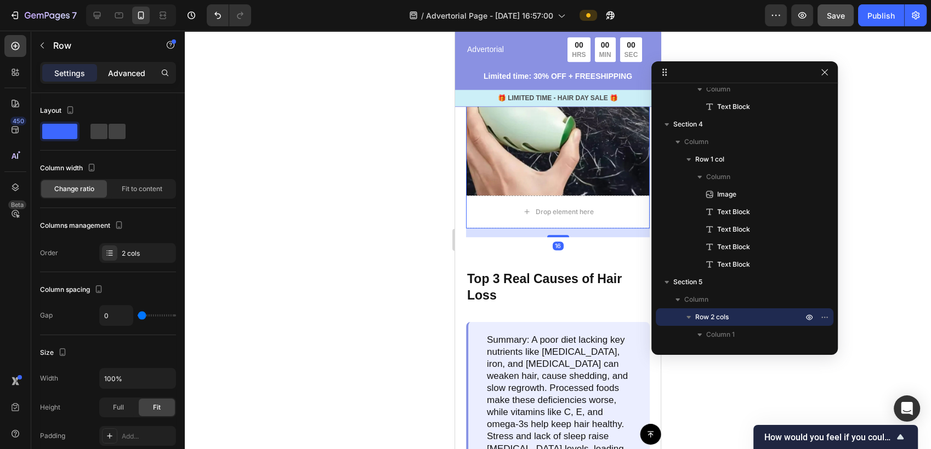
click at [136, 78] on p "Advanced" at bounding box center [126, 73] width 37 height 12
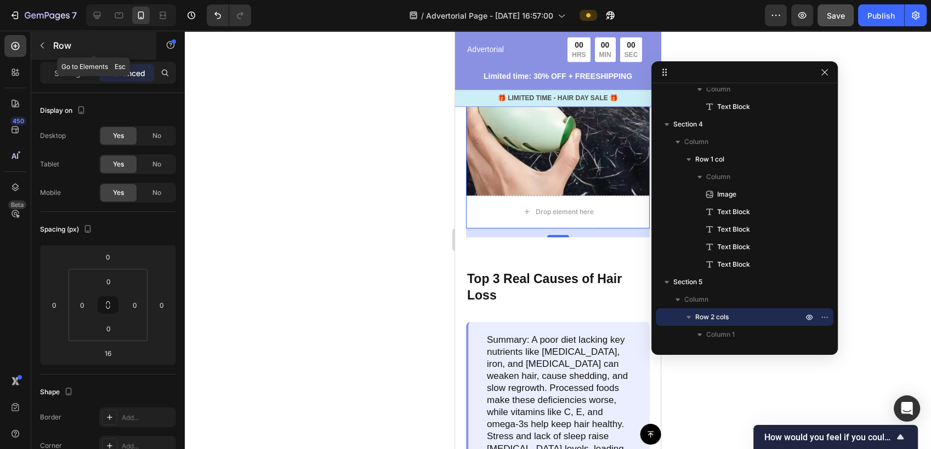
click at [39, 43] on icon "button" at bounding box center [42, 45] width 9 height 9
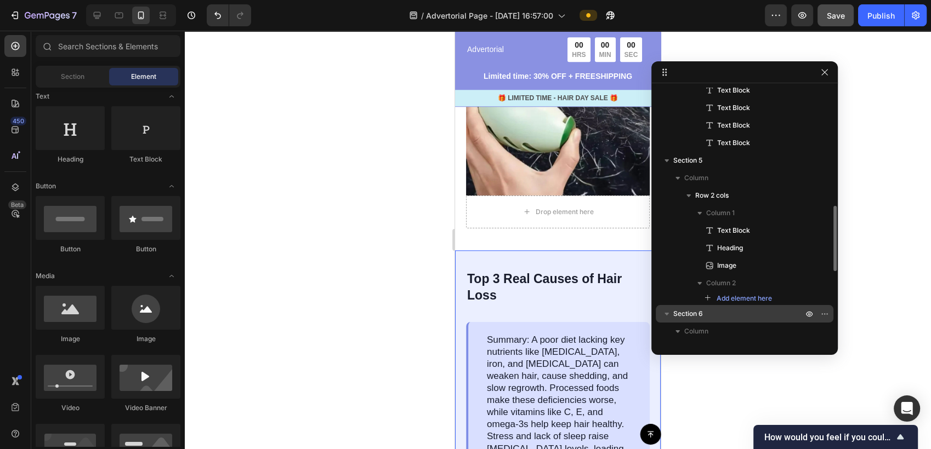
scroll to position [523, 0]
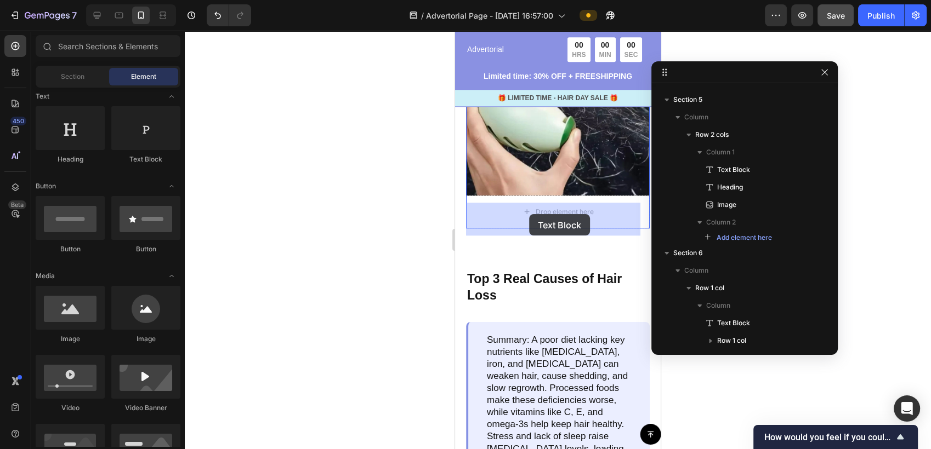
drag, startPoint x: 598, startPoint y: 171, endPoint x: 529, endPoint y: 214, distance: 81.5
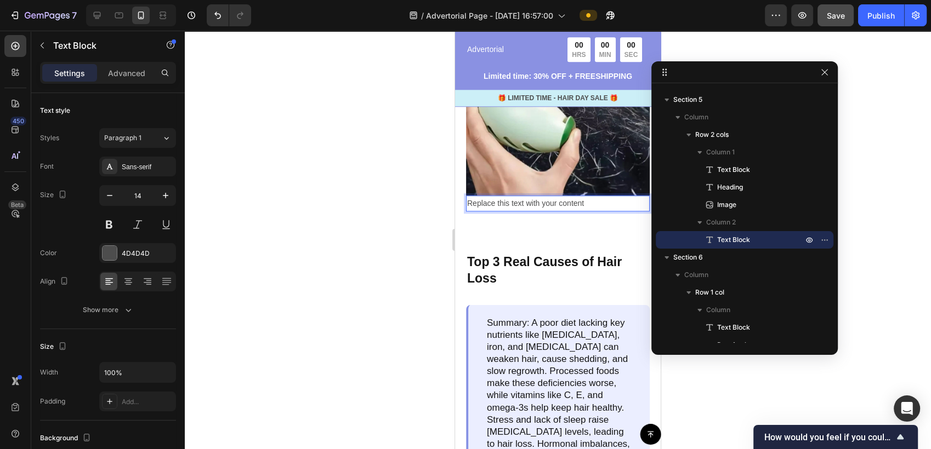
click at [600, 212] on div "Replace this text with your content" at bounding box center [558, 204] width 184 height 16
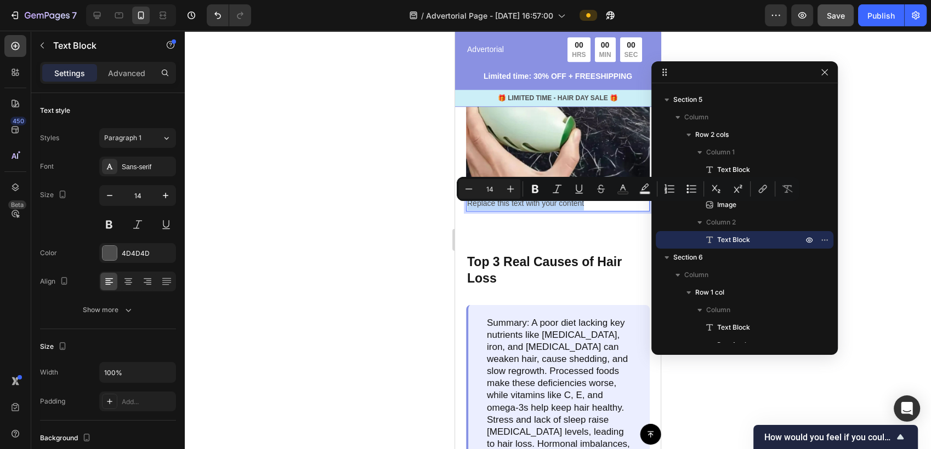
drag, startPoint x: 598, startPoint y: 209, endPoint x: 468, endPoint y: 209, distance: 129.9
click at [468, 209] on p "Replace this text with your content" at bounding box center [557, 204] width 181 height 14
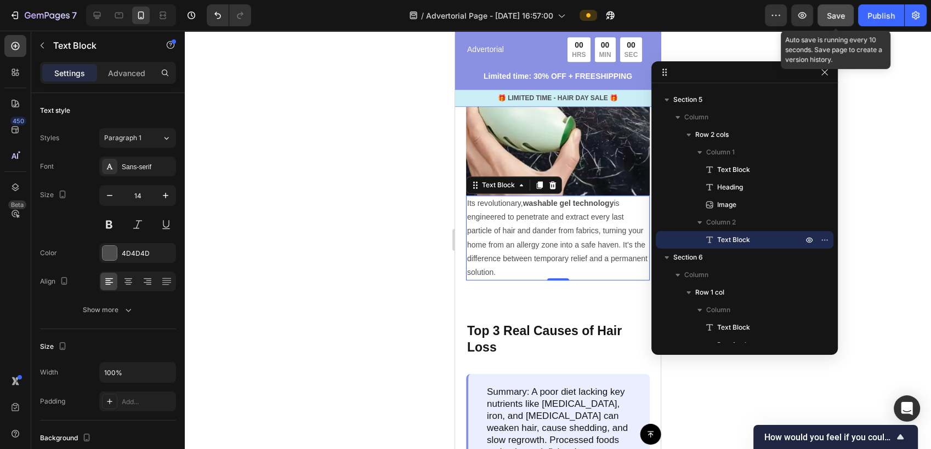
drag, startPoint x: 830, startPoint y: 13, endPoint x: 155, endPoint y: 276, distance: 724.2
click at [830, 13] on span "Save" at bounding box center [836, 15] width 18 height 9
click at [720, 236] on span "Text Block" at bounding box center [733, 240] width 33 height 11
click at [41, 43] on icon "button" at bounding box center [42, 45] width 9 height 9
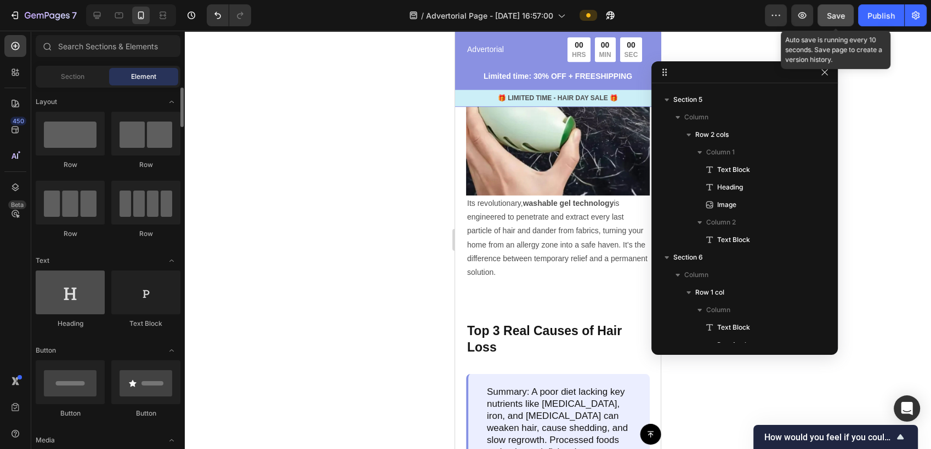
scroll to position [61, 0]
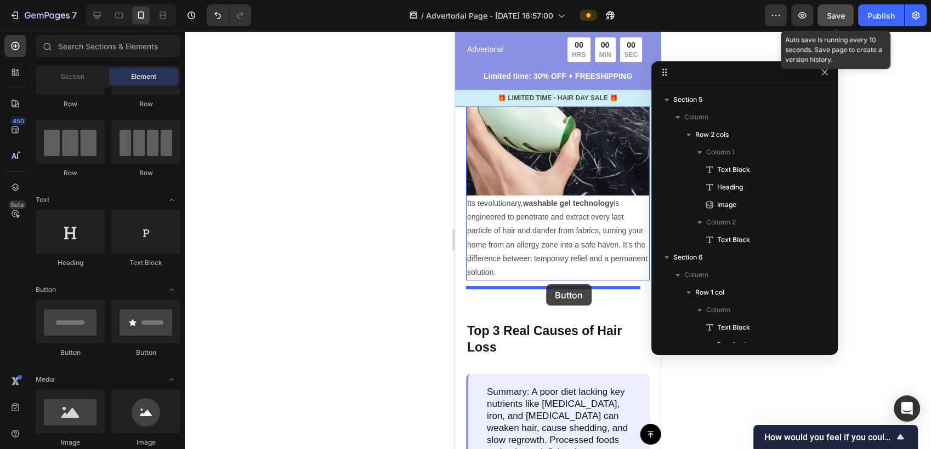
drag, startPoint x: 526, startPoint y: 356, endPoint x: 546, endPoint y: 284, distance: 74.5
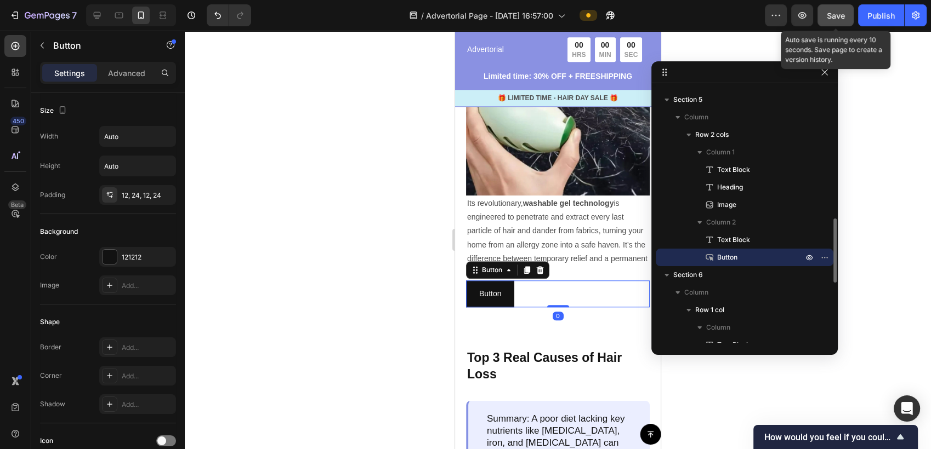
click at [738, 254] on p "Button" at bounding box center [748, 257] width 88 height 11
click at [135, 140] on input "Auto" at bounding box center [138, 137] width 76 height 20
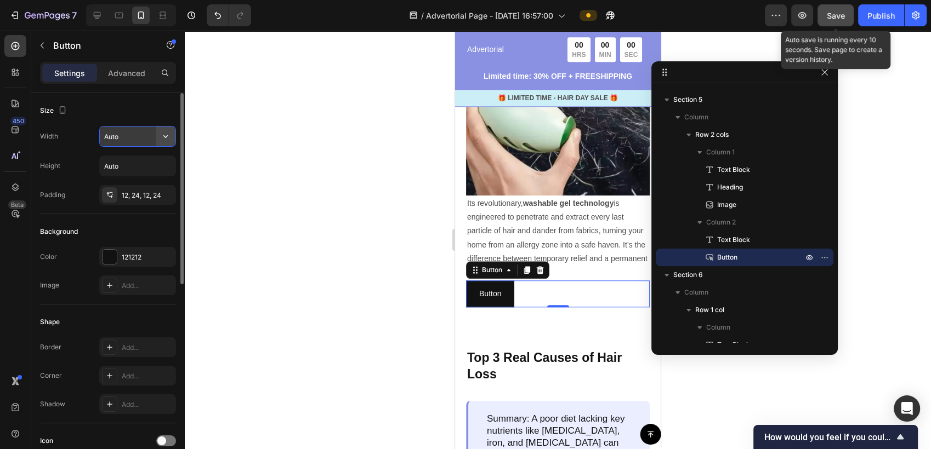
click at [163, 138] on icon "button" at bounding box center [165, 136] width 11 height 11
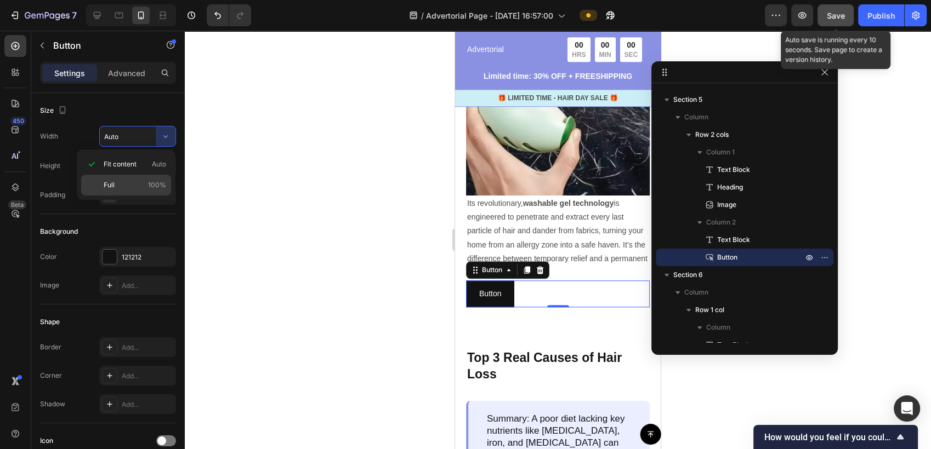
click at [144, 188] on p "Full 100%" at bounding box center [135, 185] width 62 height 10
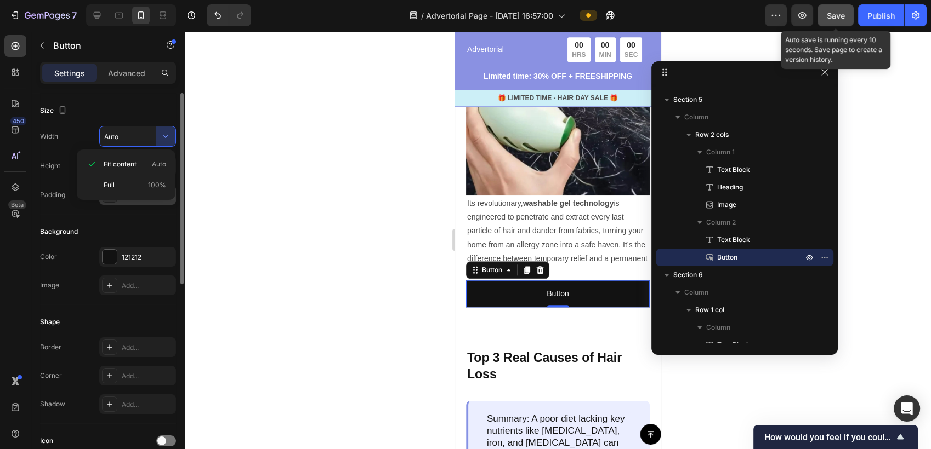
type input "100%"
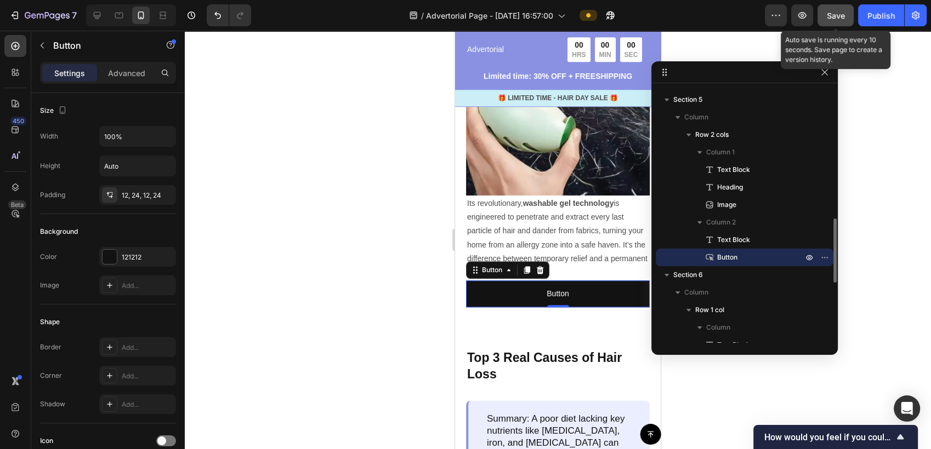
click at [731, 252] on span "Button" at bounding box center [727, 257] width 20 height 11
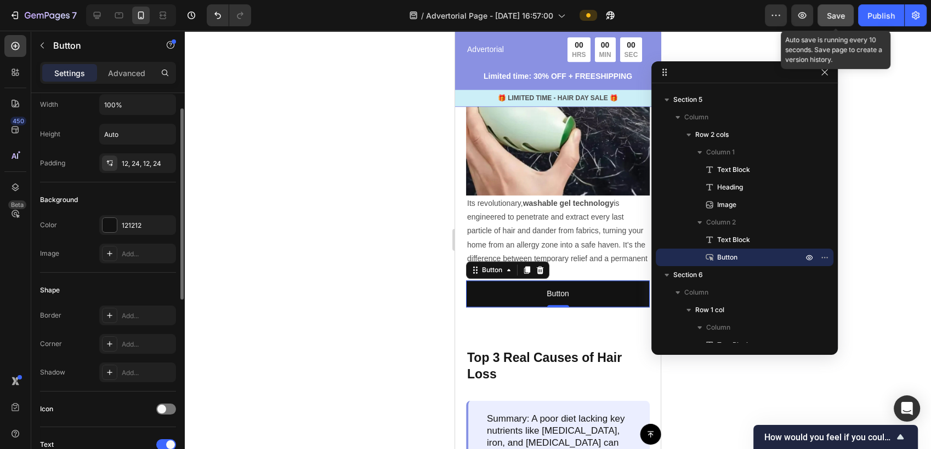
scroll to position [0, 0]
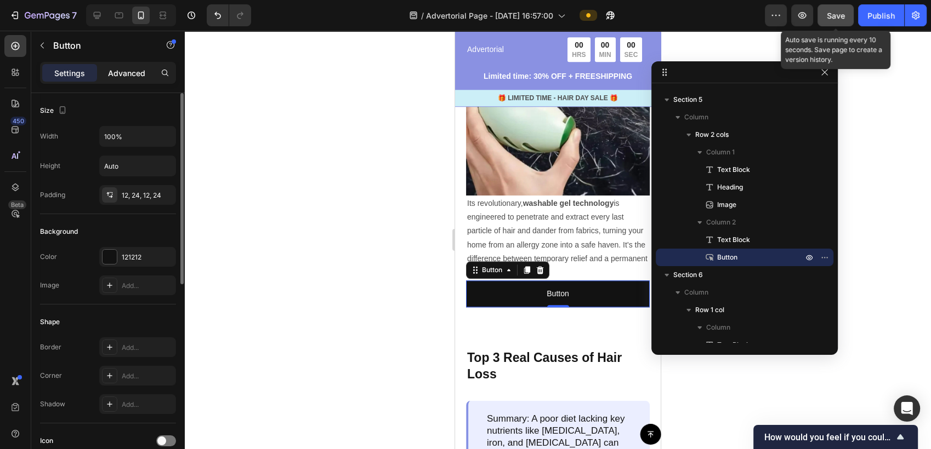
click at [119, 78] on p "Advanced" at bounding box center [126, 73] width 37 height 12
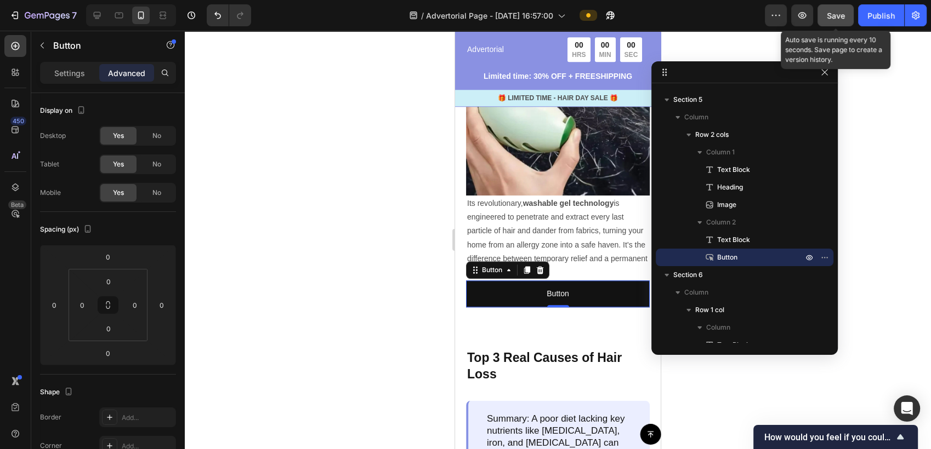
click at [62, 72] on p "Settings" at bounding box center [69, 73] width 31 height 12
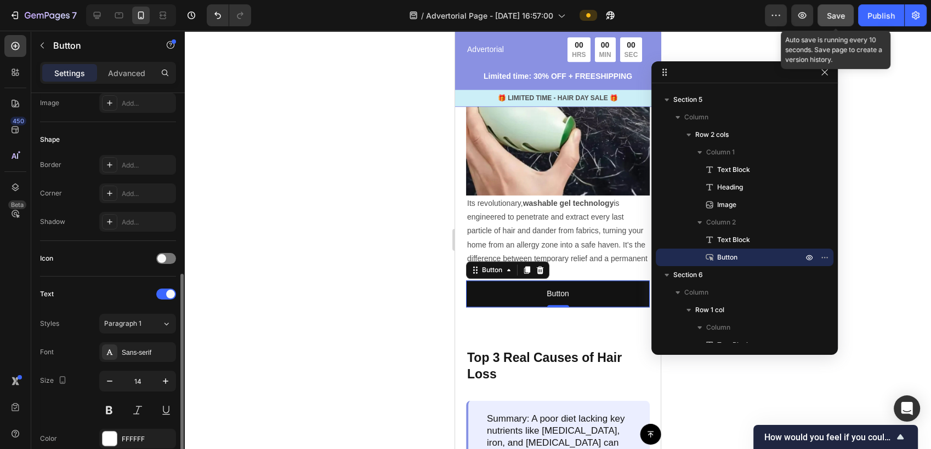
scroll to position [243, 0]
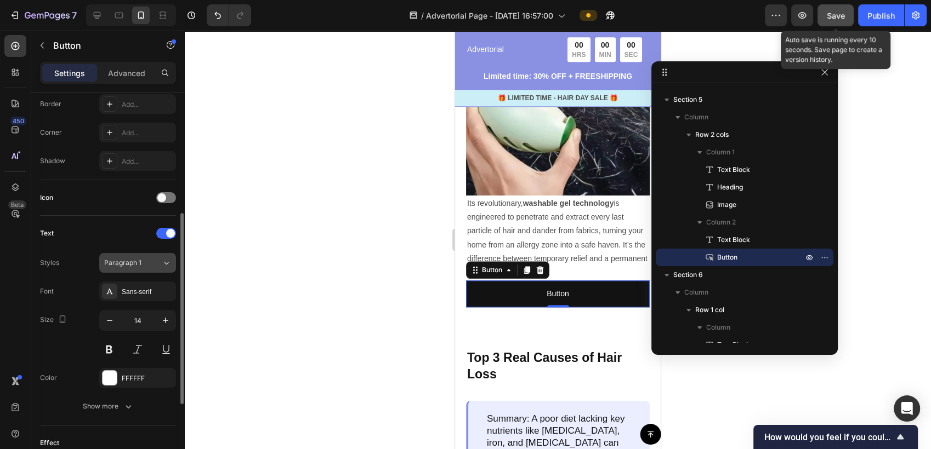
click at [132, 262] on span "Paragraph 1" at bounding box center [122, 263] width 37 height 10
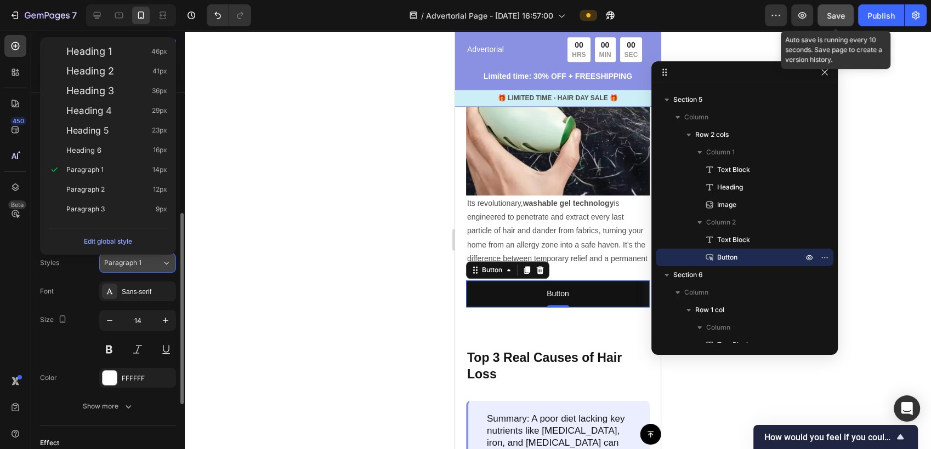
click at [132, 262] on span "Paragraph 1" at bounding box center [122, 263] width 37 height 10
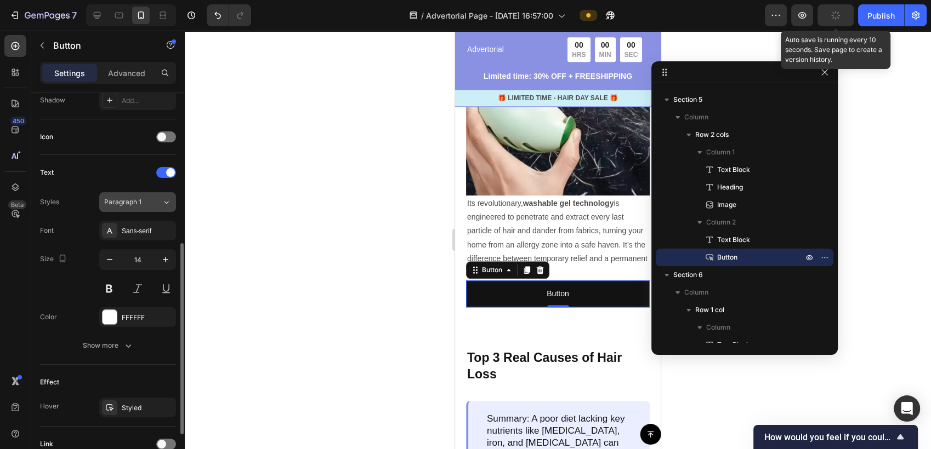
scroll to position [365, 0]
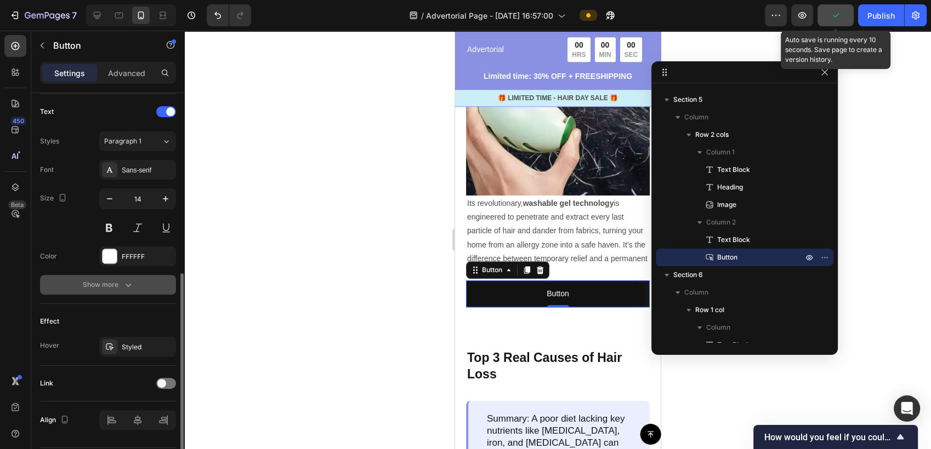
click at [119, 275] on button "Show more" at bounding box center [108, 285] width 136 height 20
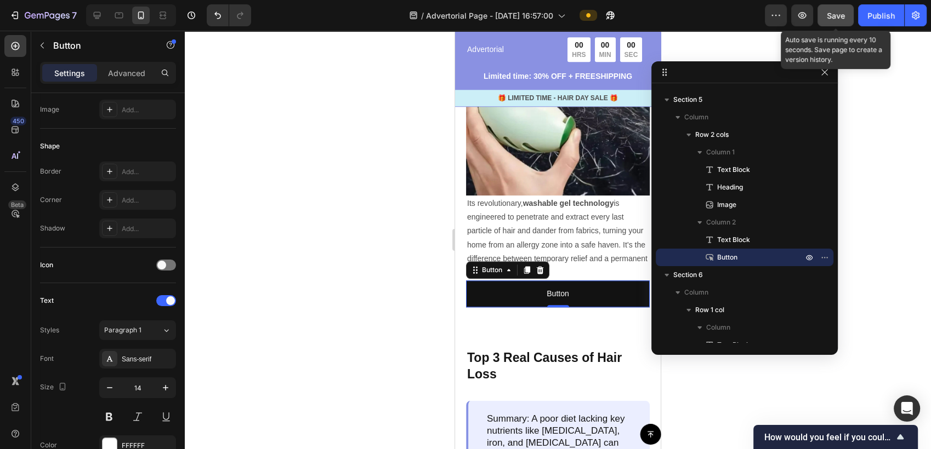
scroll to position [0, 0]
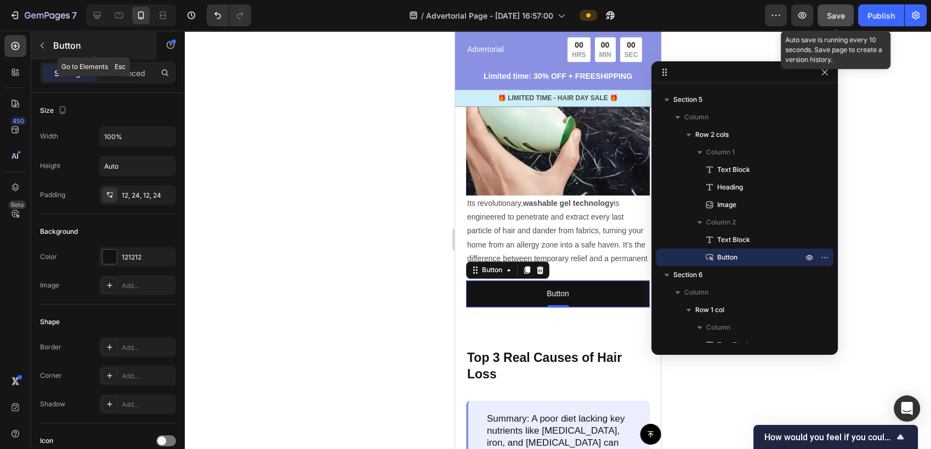
click at [61, 43] on p "Button" at bounding box center [99, 45] width 93 height 13
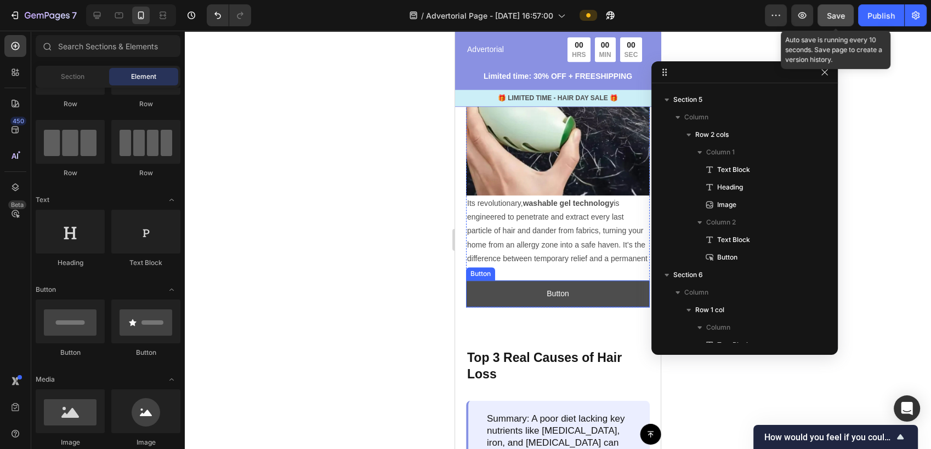
click at [619, 303] on button "Button" at bounding box center [558, 294] width 184 height 27
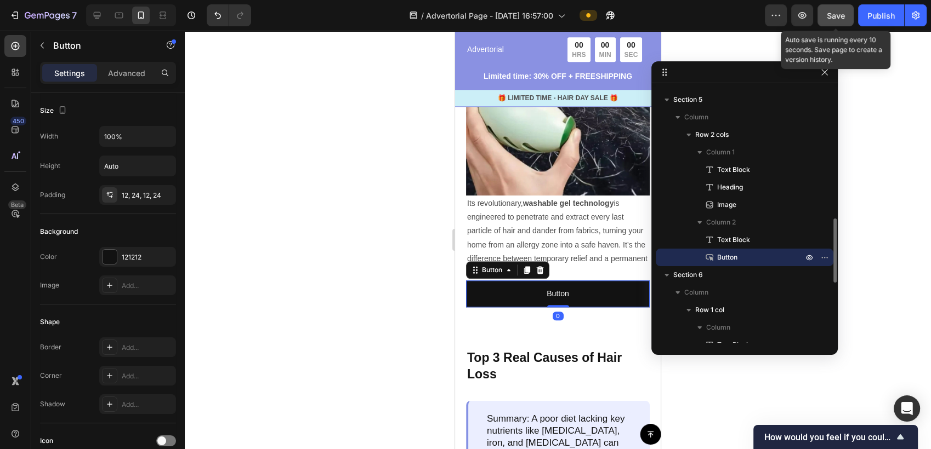
click at [787, 258] on p "Button" at bounding box center [748, 257] width 88 height 11
click at [828, 255] on icon "button" at bounding box center [824, 257] width 9 height 9
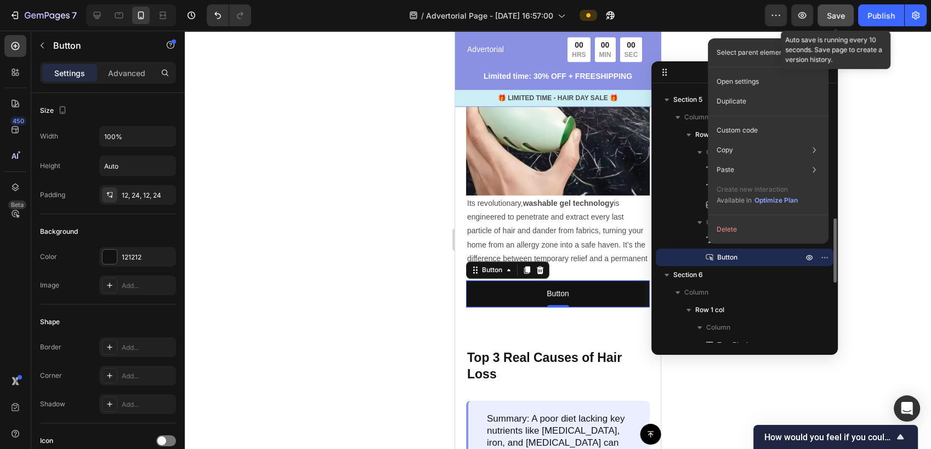
click at [736, 254] on span "Button" at bounding box center [727, 257] width 20 height 11
click at [65, 69] on p "Settings" at bounding box center [69, 73] width 31 height 12
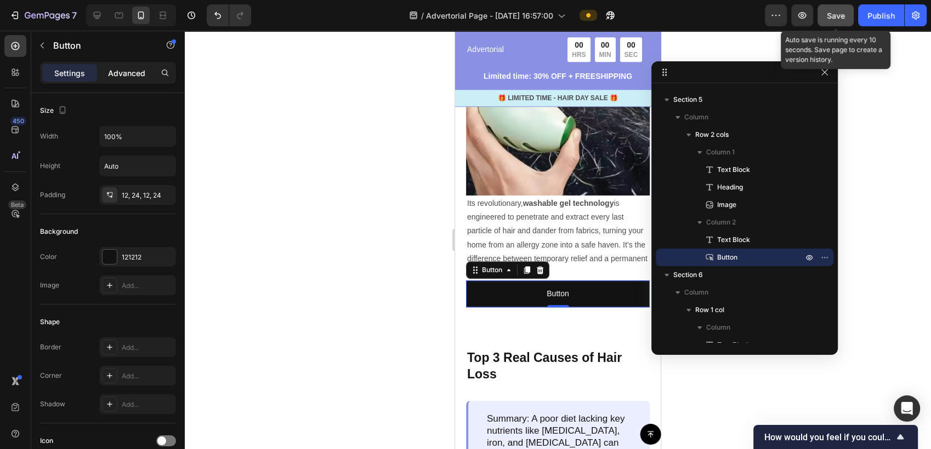
click at [132, 78] on div "Advanced" at bounding box center [126, 73] width 55 height 18
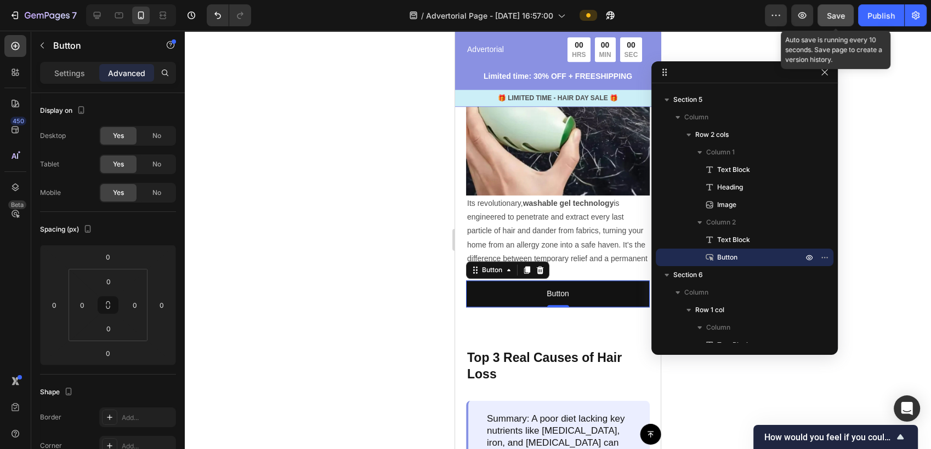
click at [67, 64] on div "Settings Advanced" at bounding box center [108, 73] width 136 height 22
click at [81, 76] on p "Settings" at bounding box center [69, 73] width 31 height 12
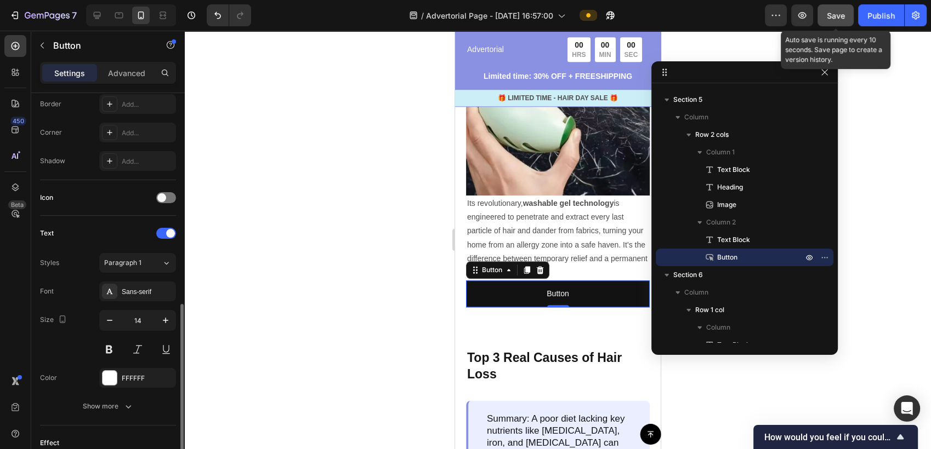
scroll to position [304, 0]
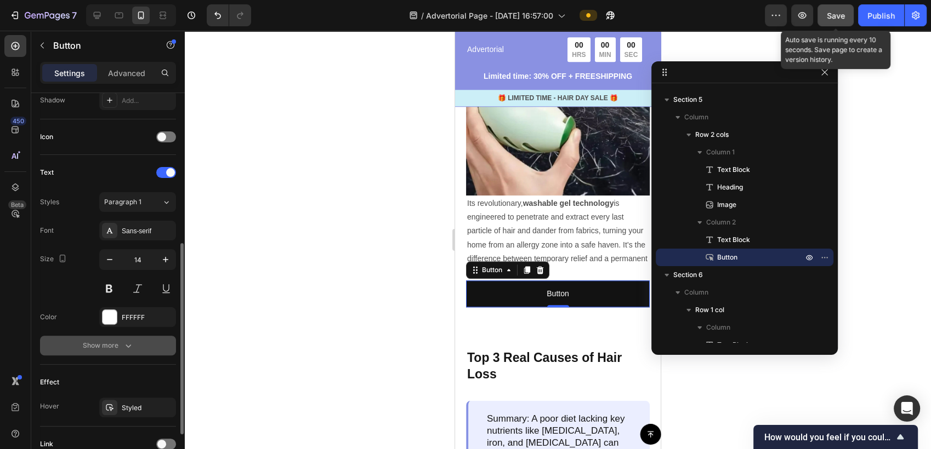
click at [115, 347] on div "Show more" at bounding box center [108, 345] width 51 height 11
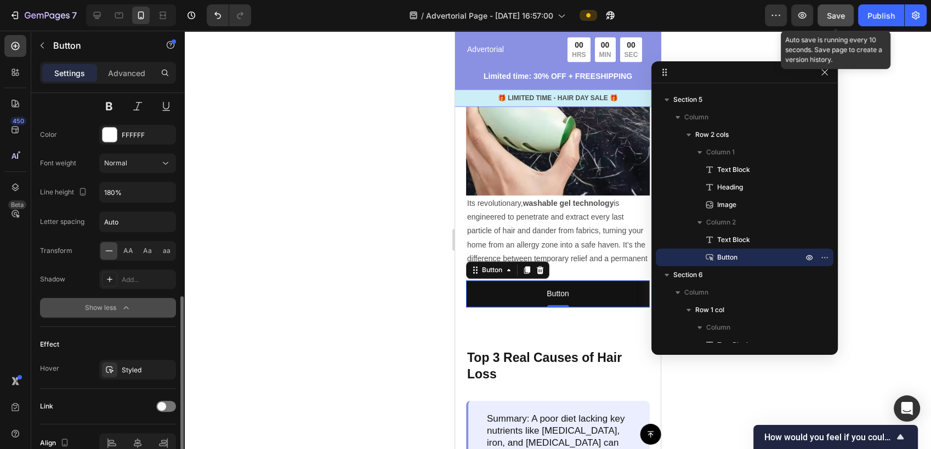
scroll to position [542, 0]
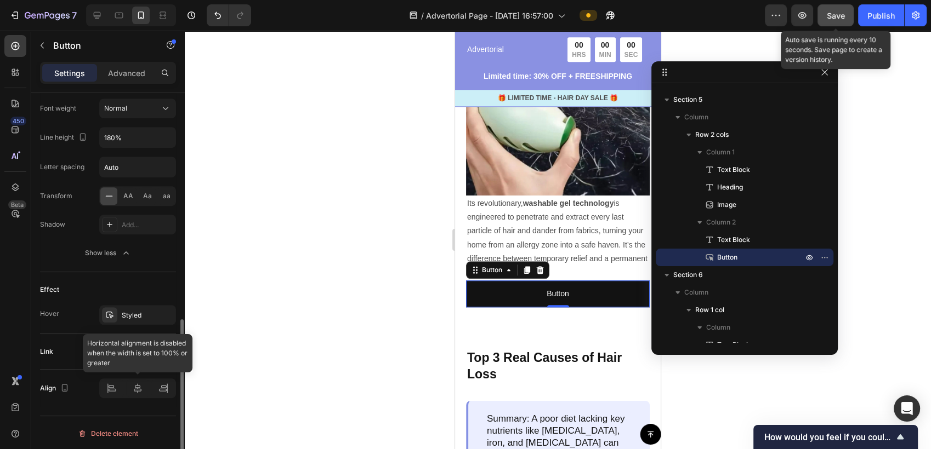
click at [138, 389] on div at bounding box center [137, 389] width 77 height 20
click at [167, 392] on div at bounding box center [137, 389] width 77 height 20
click at [112, 390] on div at bounding box center [137, 389] width 77 height 20
click at [170, 353] on div at bounding box center [166, 351] width 20 height 11
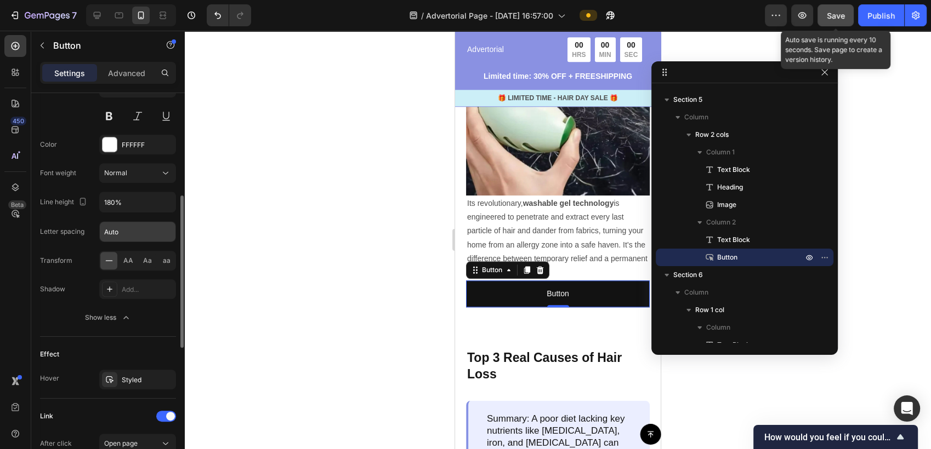
scroll to position [416, 0]
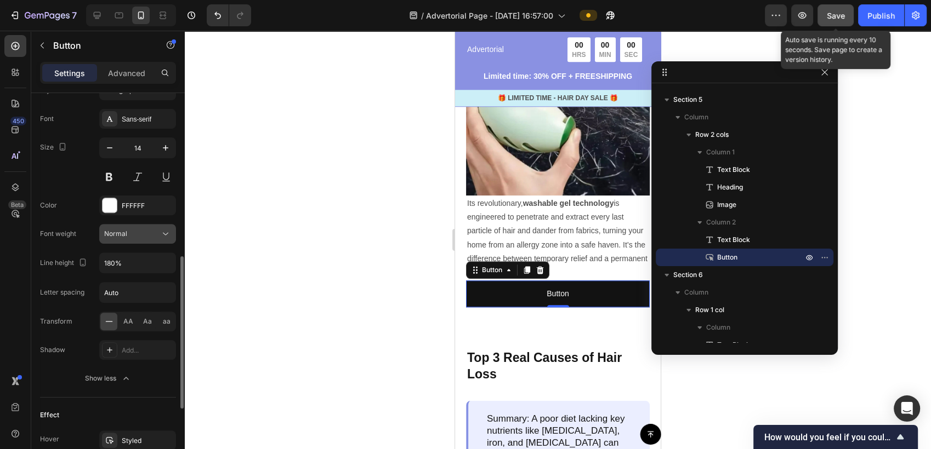
click at [136, 236] on div "Normal" at bounding box center [132, 234] width 56 height 10
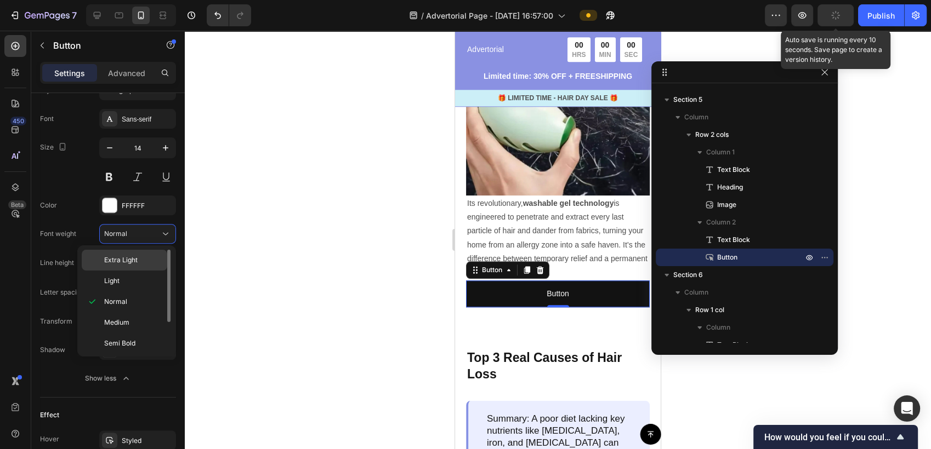
click at [137, 257] on p "Extra Light" at bounding box center [133, 260] width 58 height 10
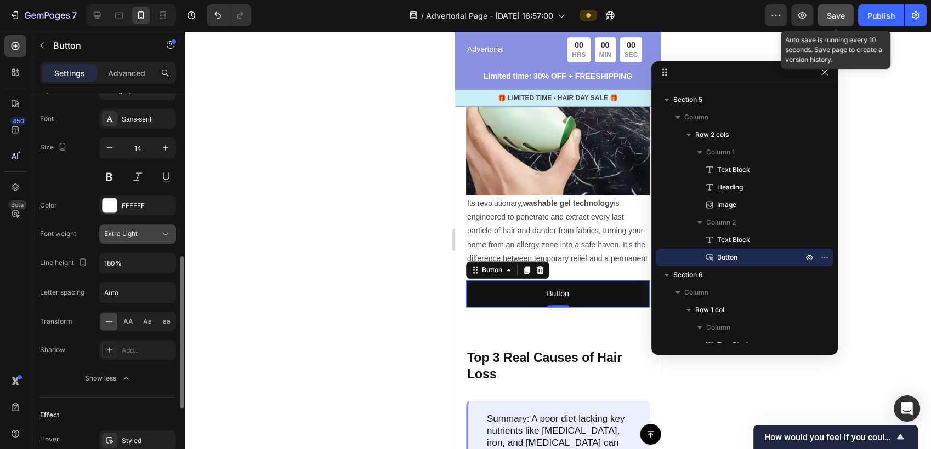
click at [136, 235] on span "Extra Light" at bounding box center [120, 234] width 33 height 8
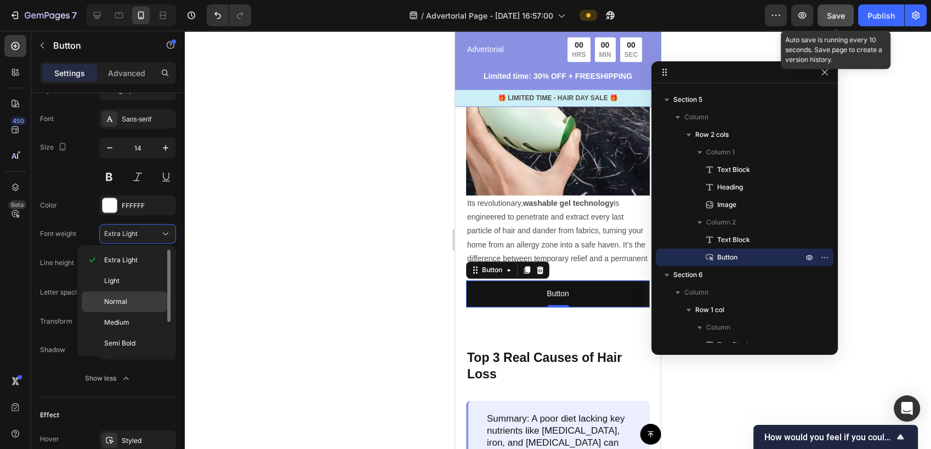
click at [131, 301] on p "Normal" at bounding box center [133, 302] width 58 height 10
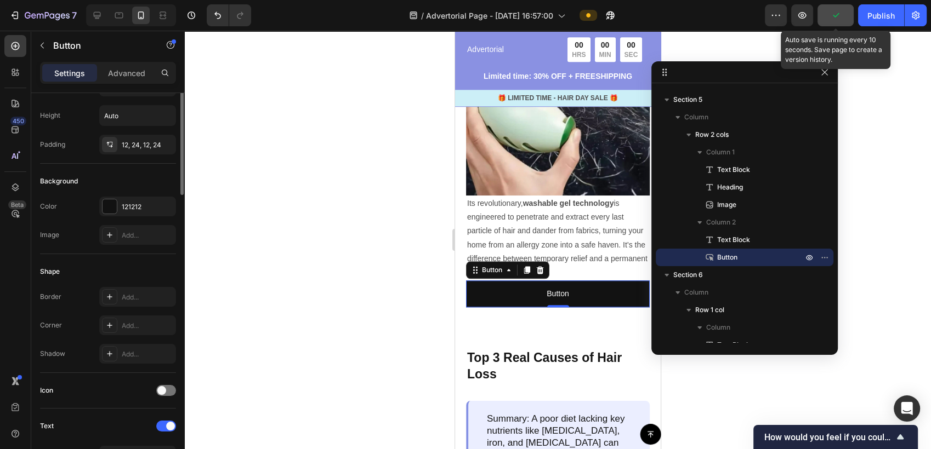
scroll to position [0, 0]
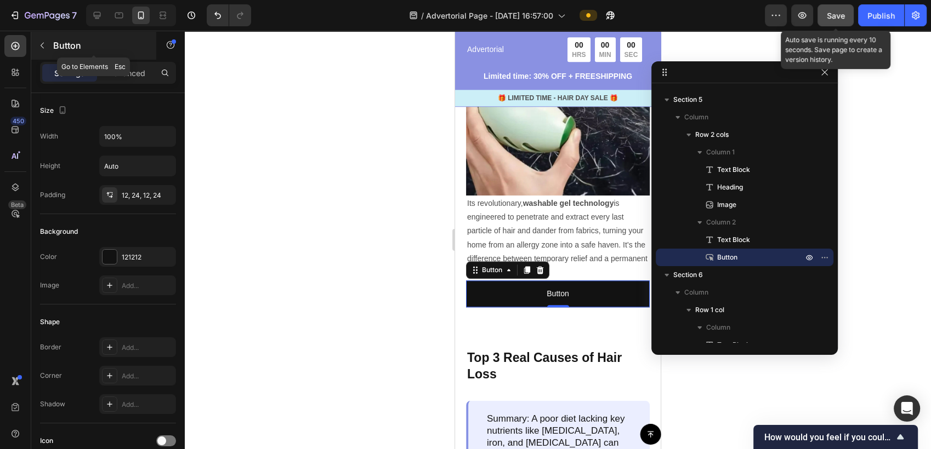
click at [122, 45] on p "Button" at bounding box center [99, 45] width 93 height 13
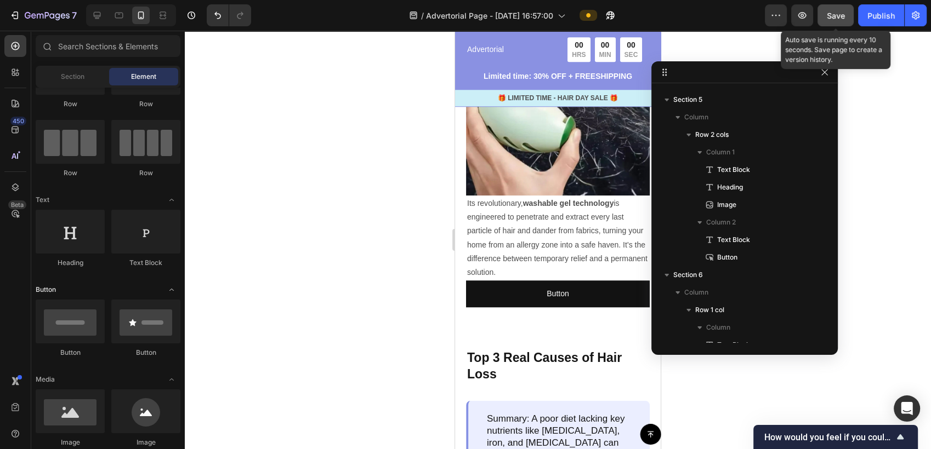
click at [173, 293] on icon "Toggle open" at bounding box center [171, 290] width 9 height 9
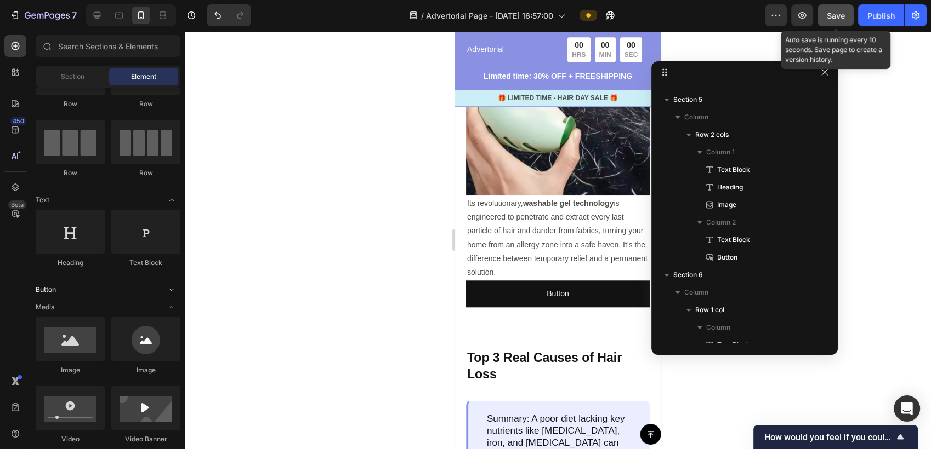
click at [173, 293] on icon "Toggle open" at bounding box center [171, 290] width 9 height 9
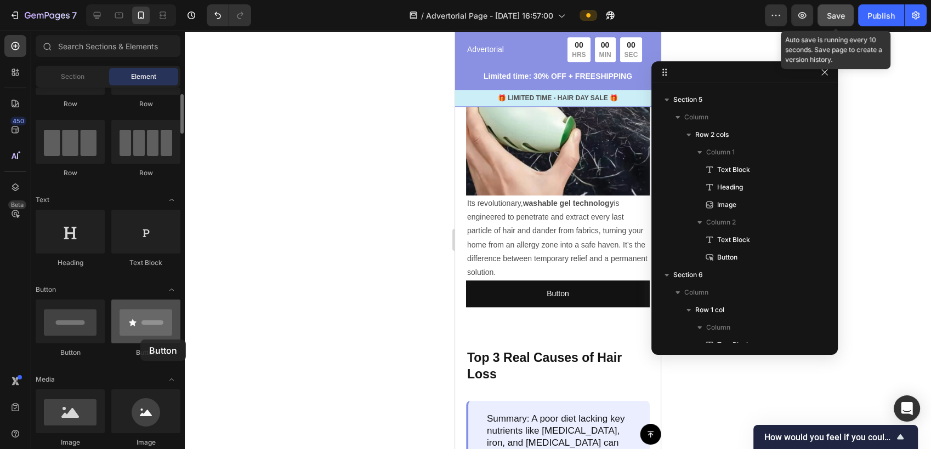
click at [140, 340] on div at bounding box center [145, 322] width 69 height 44
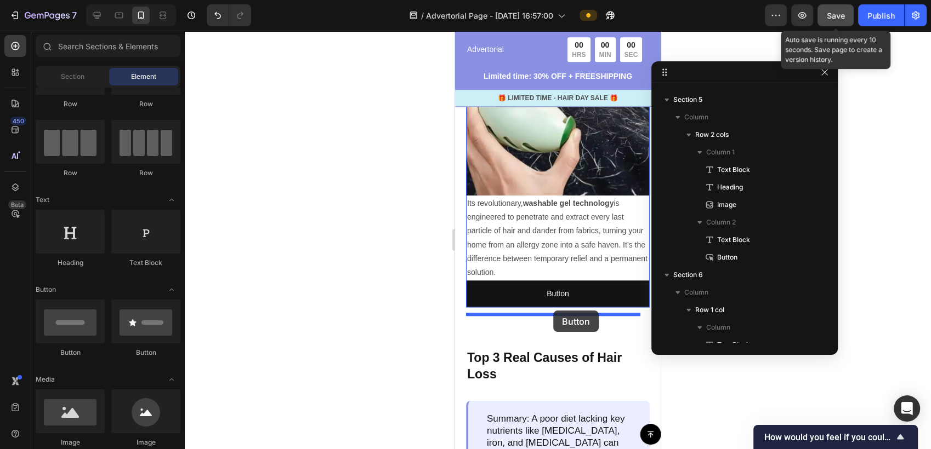
drag, startPoint x: 607, startPoint y: 367, endPoint x: 553, endPoint y: 311, distance: 78.3
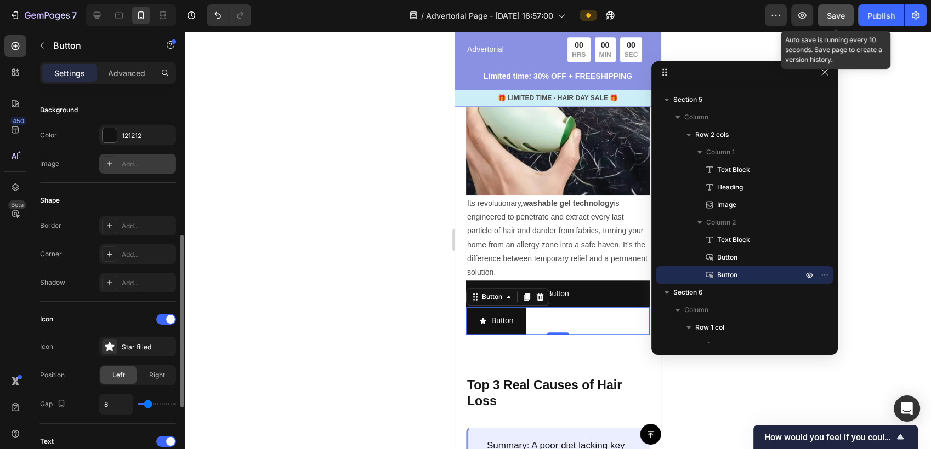
scroll to position [183, 0]
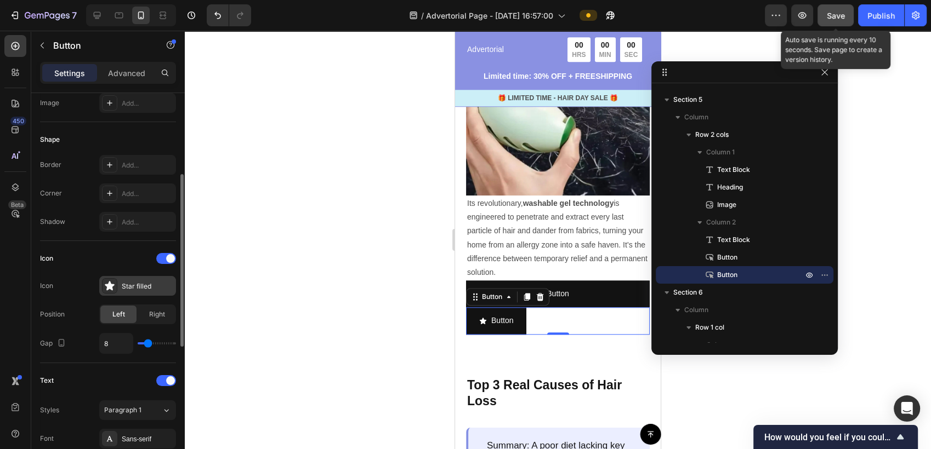
click at [139, 284] on div "Star filled" at bounding box center [148, 287] width 52 height 10
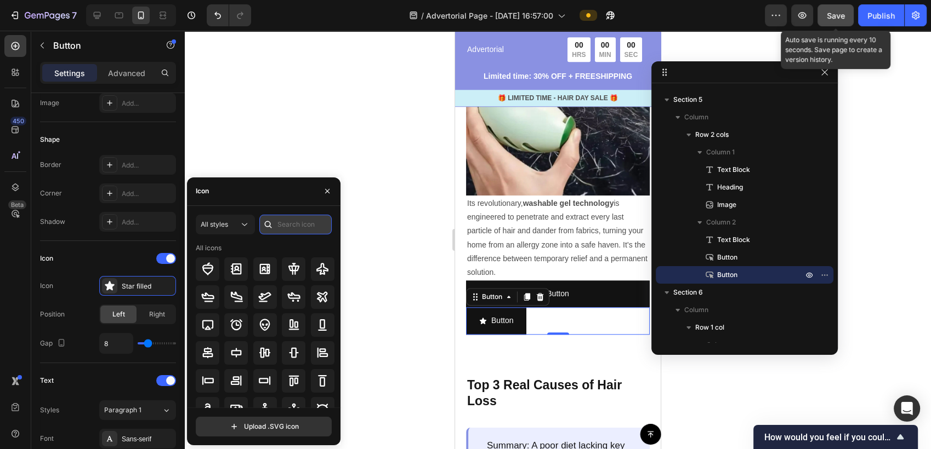
click at [294, 223] on input "text" at bounding box center [295, 225] width 72 height 20
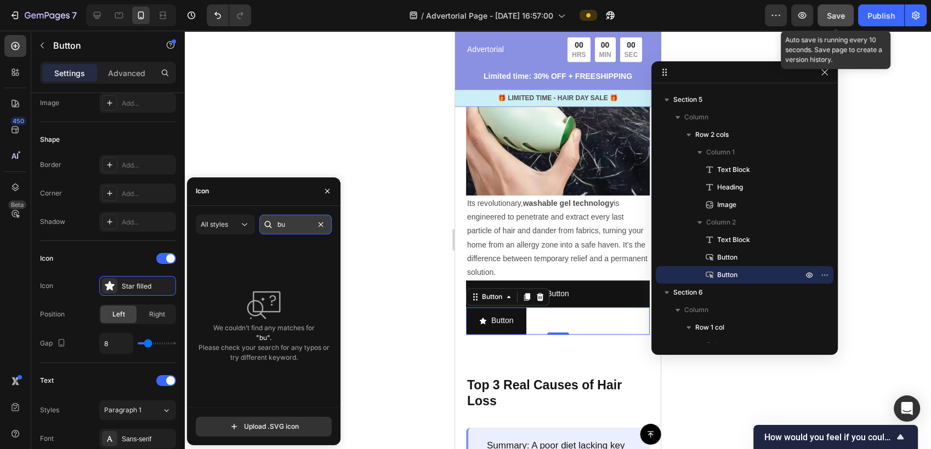
type input "b"
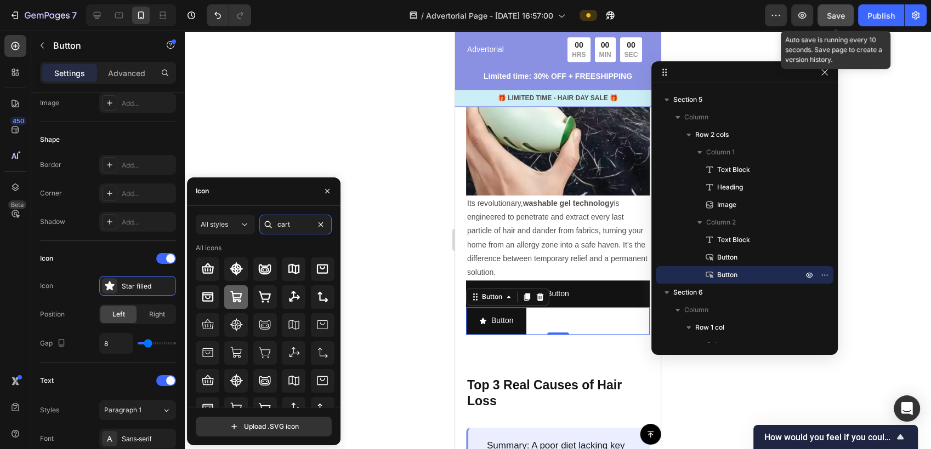
type input "cart"
click at [242, 301] on icon at bounding box center [236, 296] width 13 height 13
click at [259, 297] on icon at bounding box center [264, 296] width 13 height 13
click at [222, 297] on div at bounding box center [265, 298] width 139 height 24
click at [265, 298] on icon at bounding box center [264, 296] width 13 height 13
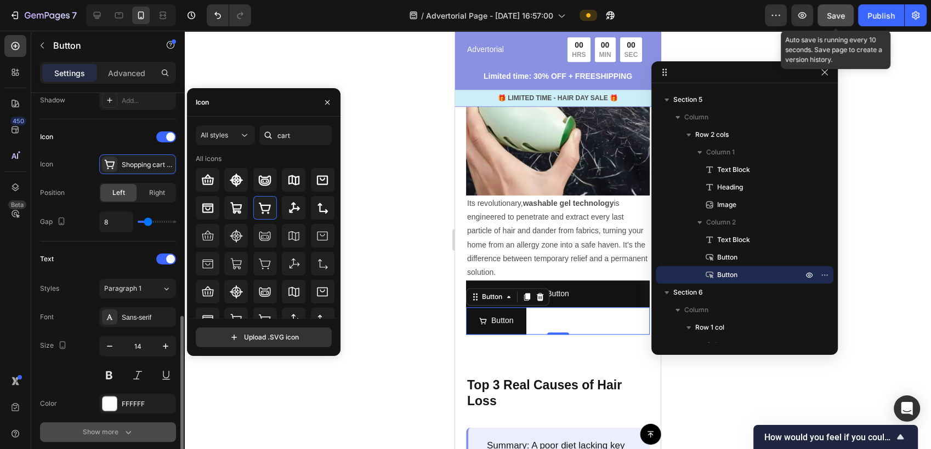
scroll to position [365, 0]
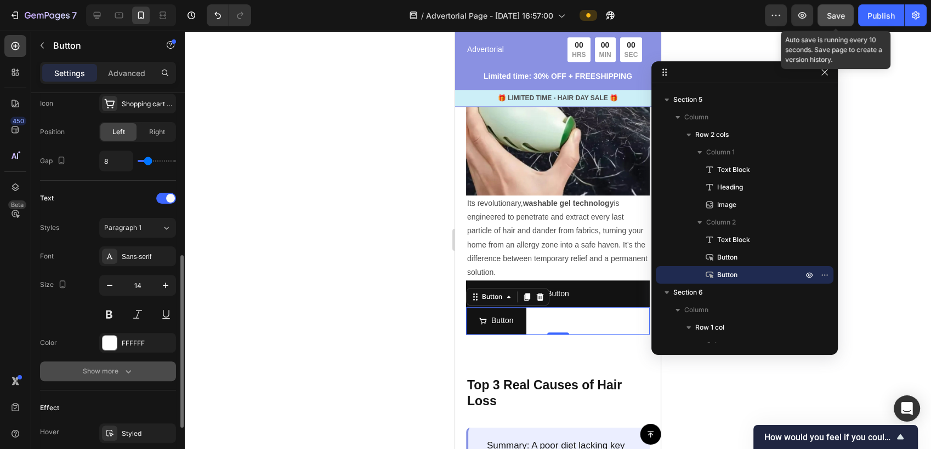
click at [111, 373] on div "Show more" at bounding box center [108, 371] width 51 height 11
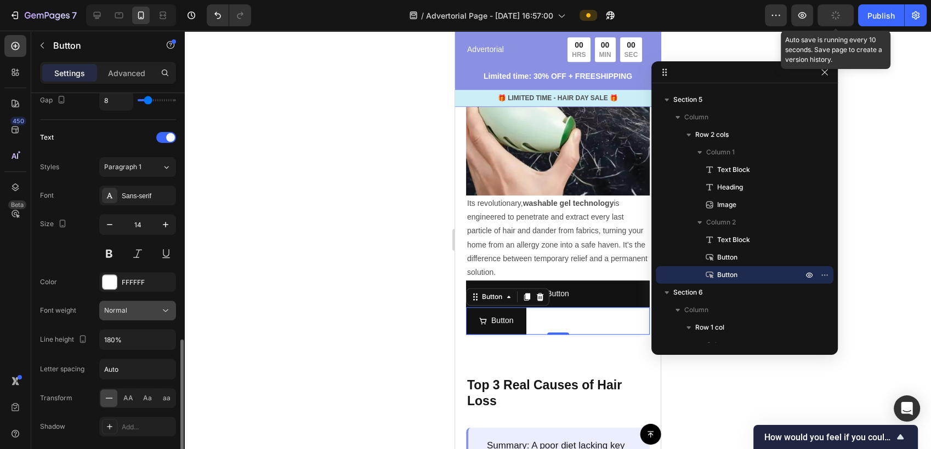
scroll to position [487, 0]
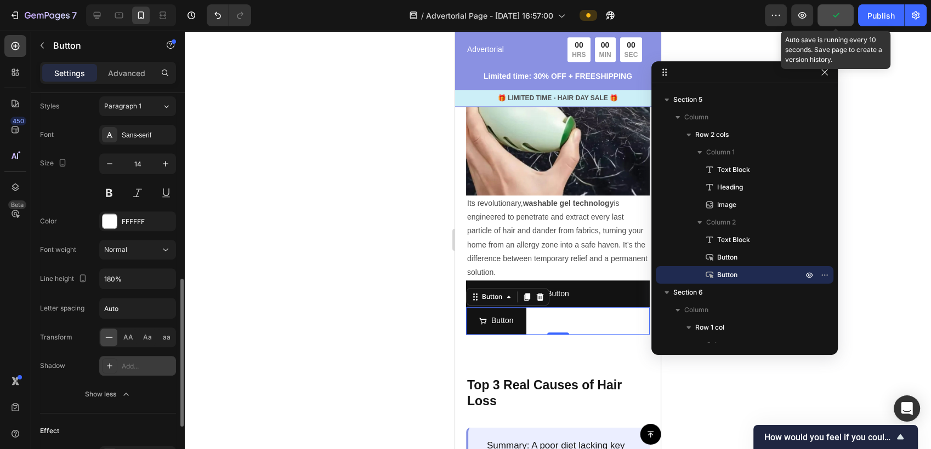
click at [140, 367] on div "Add..." at bounding box center [148, 367] width 52 height 10
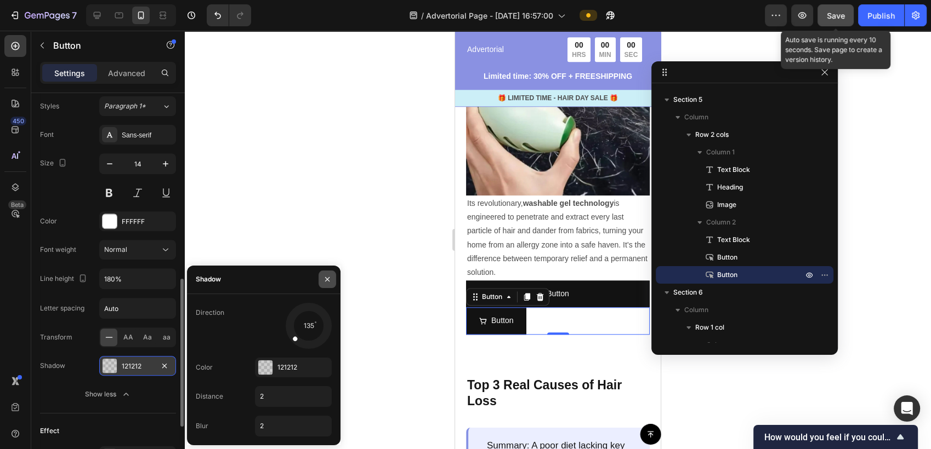
click at [332, 274] on button "button" at bounding box center [327, 280] width 18 height 18
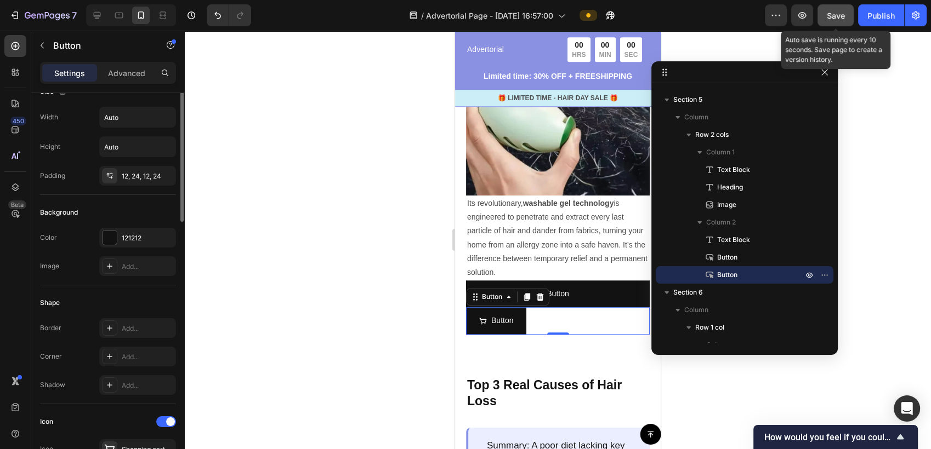
scroll to position [0, 0]
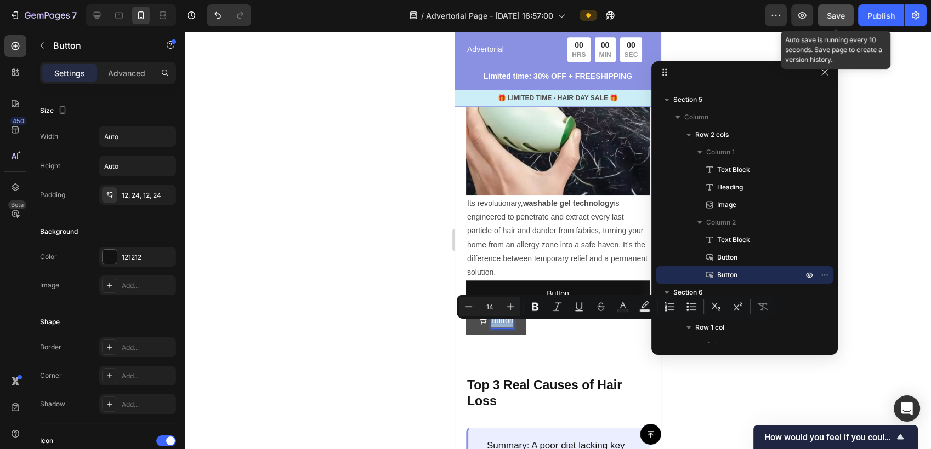
drag, startPoint x: 492, startPoint y: 327, endPoint x: 512, endPoint y: 327, distance: 19.7
click at [512, 327] on p "Button" at bounding box center [502, 321] width 22 height 14
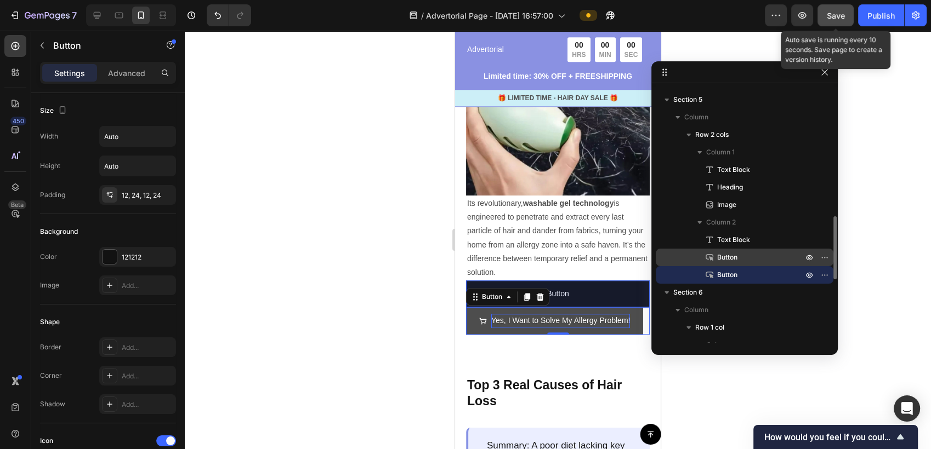
click at [746, 264] on div "Button" at bounding box center [744, 258] width 169 height 18
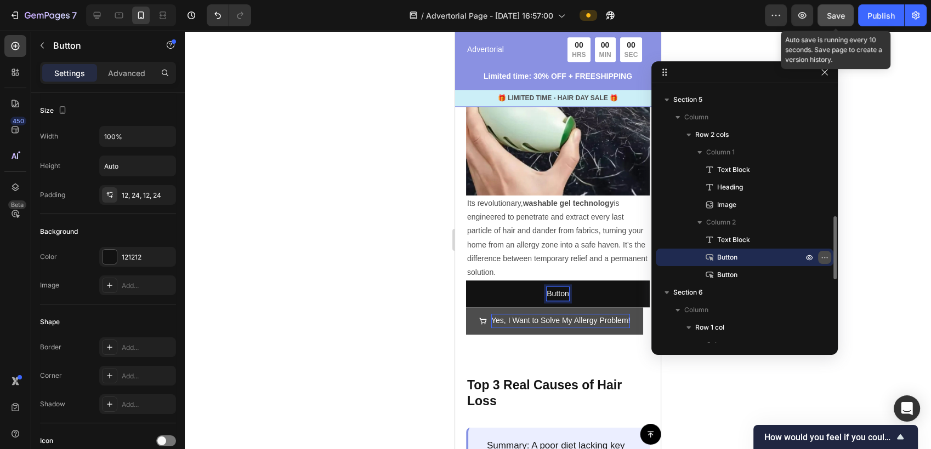
click at [824, 258] on icon "button" at bounding box center [824, 257] width 9 height 9
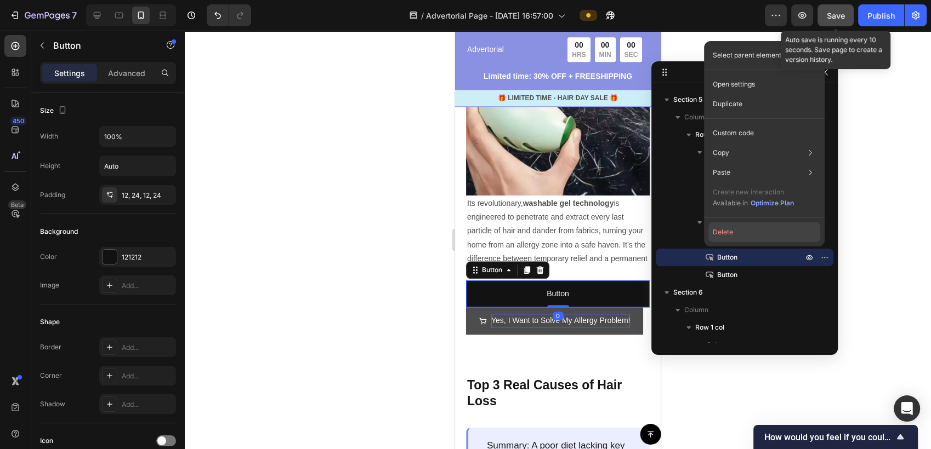
click at [732, 234] on button "Delete" at bounding box center [764, 233] width 112 height 20
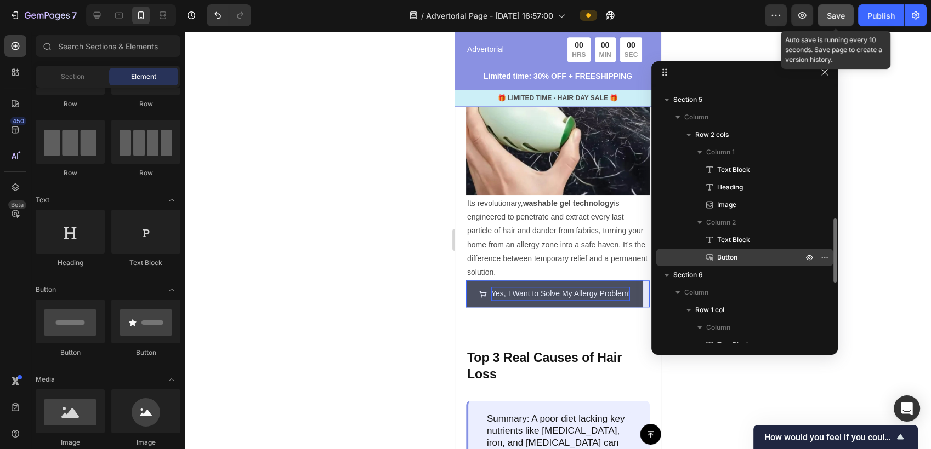
click at [740, 257] on p "Button" at bounding box center [748, 257] width 88 height 11
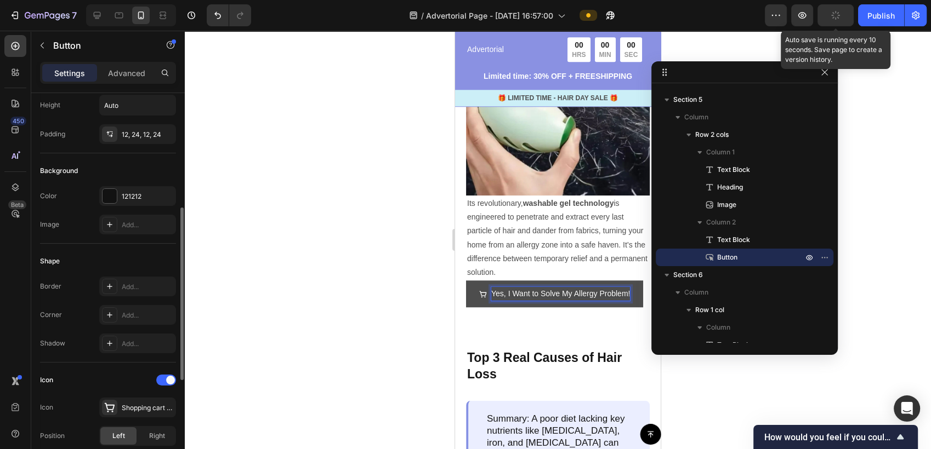
scroll to position [183, 0]
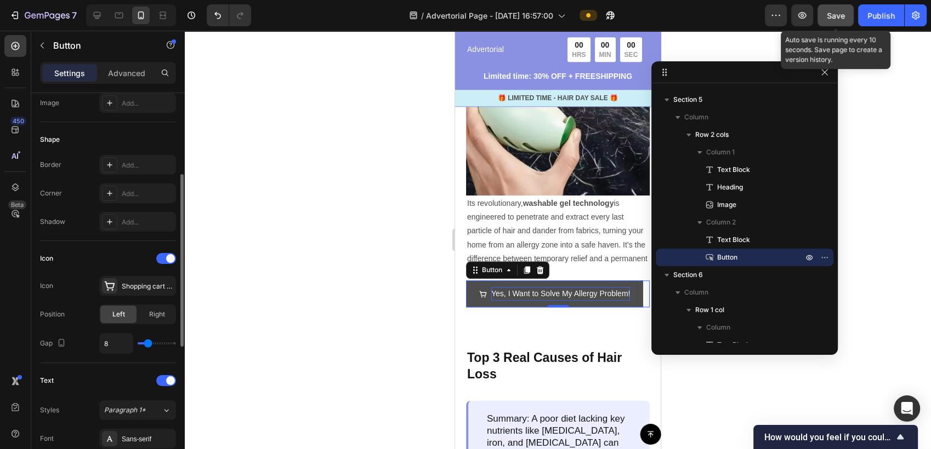
type input "30"
type input "33"
type input "36"
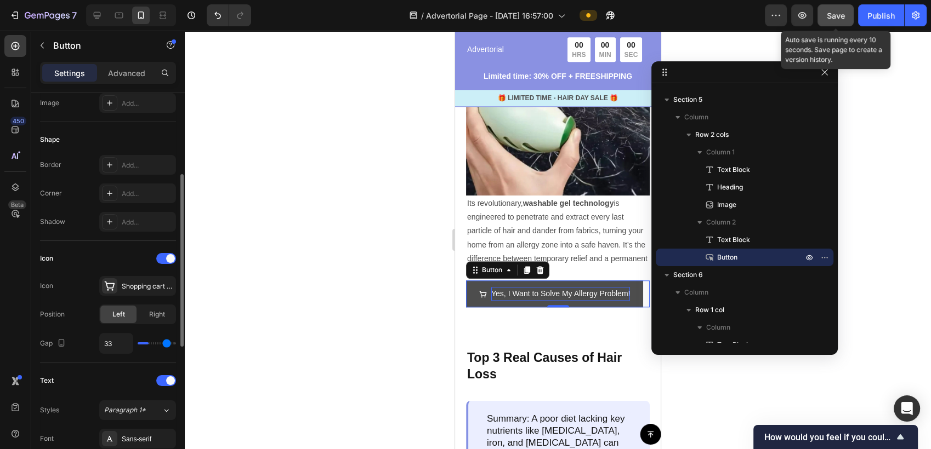
type input "36"
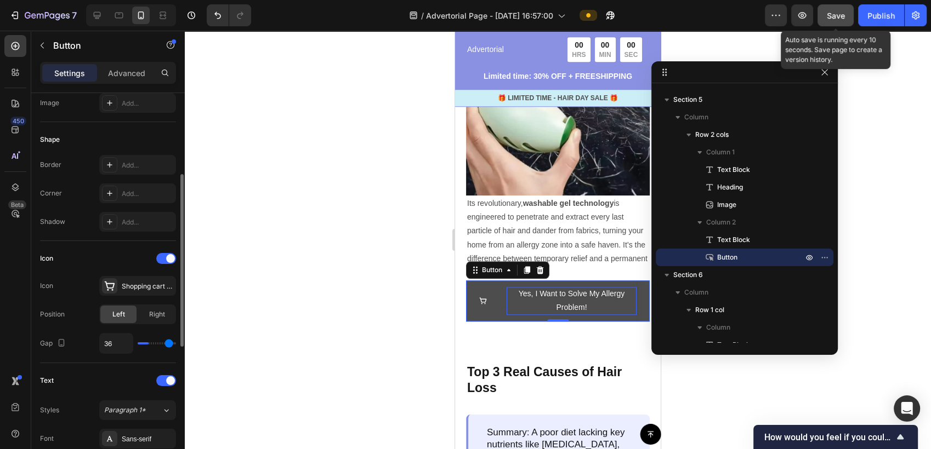
type input "38"
type input "39"
type input "40"
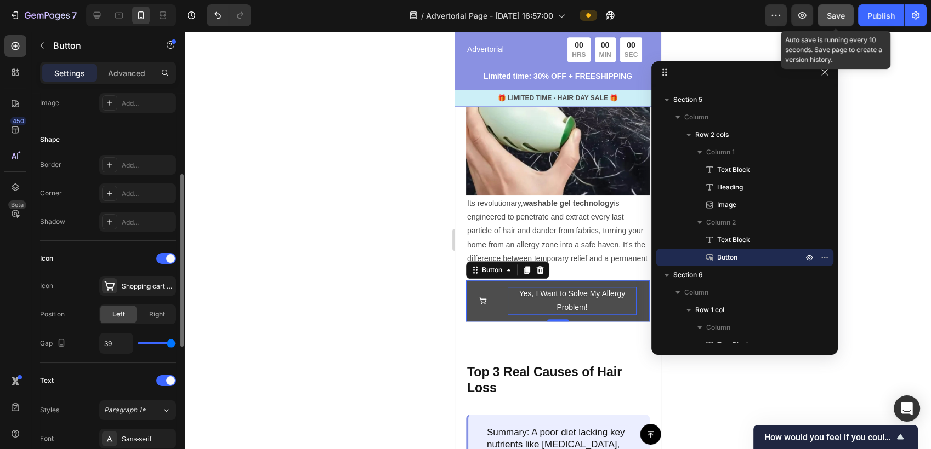
type input "40"
type input "38"
type input "33"
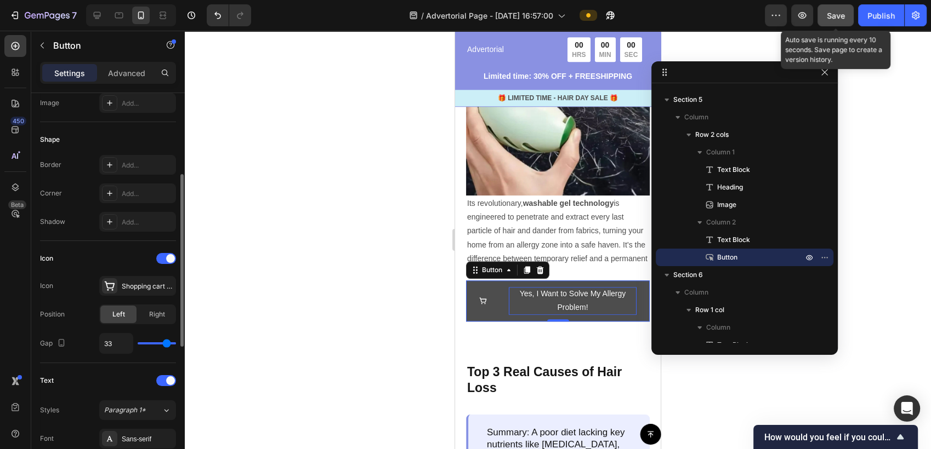
type input "29"
type input "25"
type input "23"
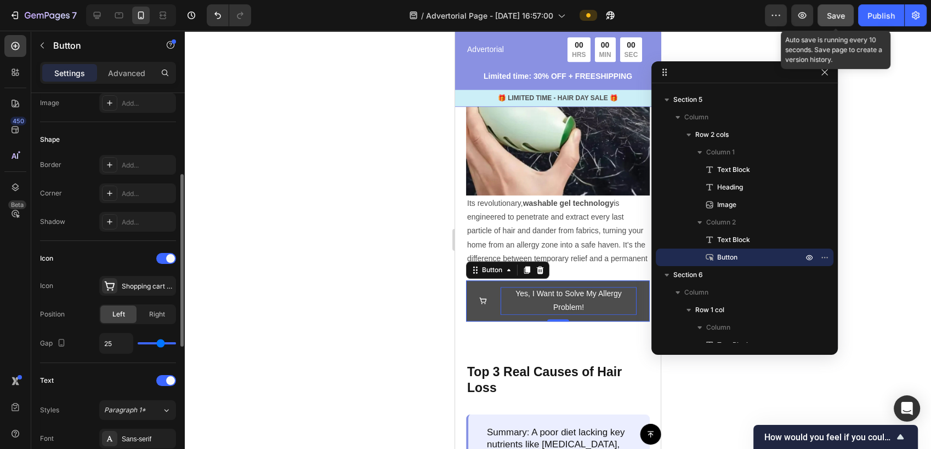
type input "23"
type input "20"
type input "18"
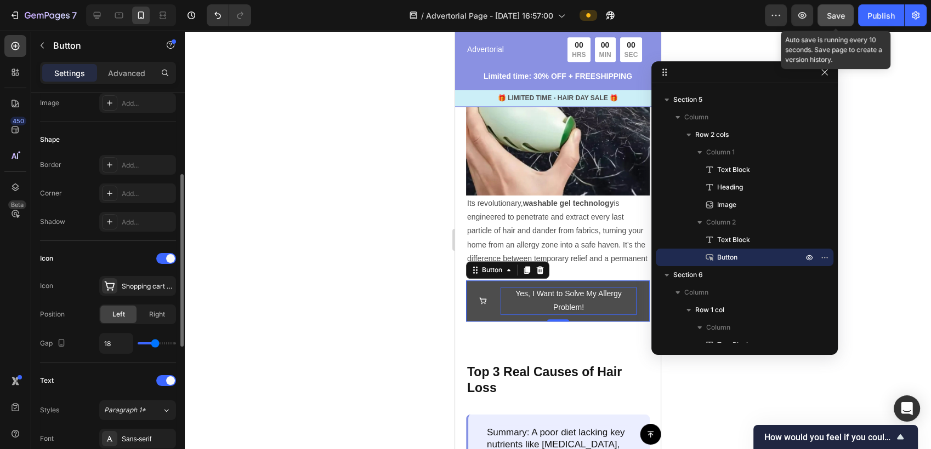
type input "14"
type input "13"
type input "12"
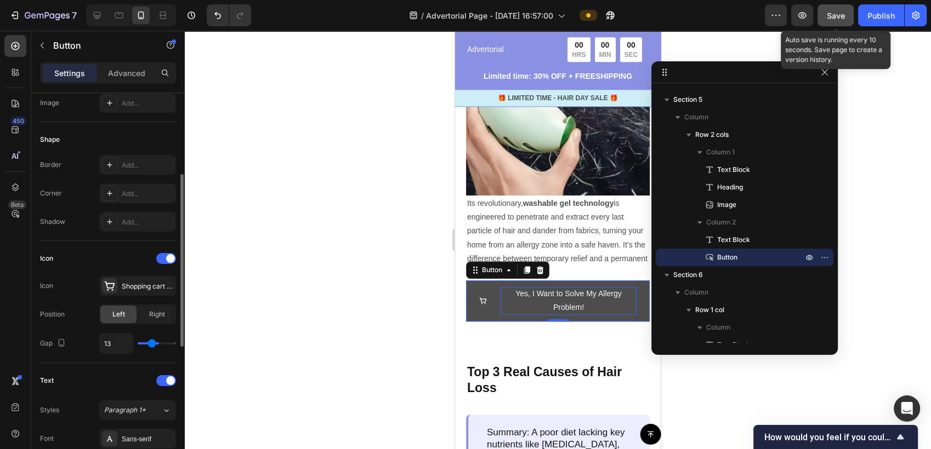
type input "12"
type input "10"
type input "9"
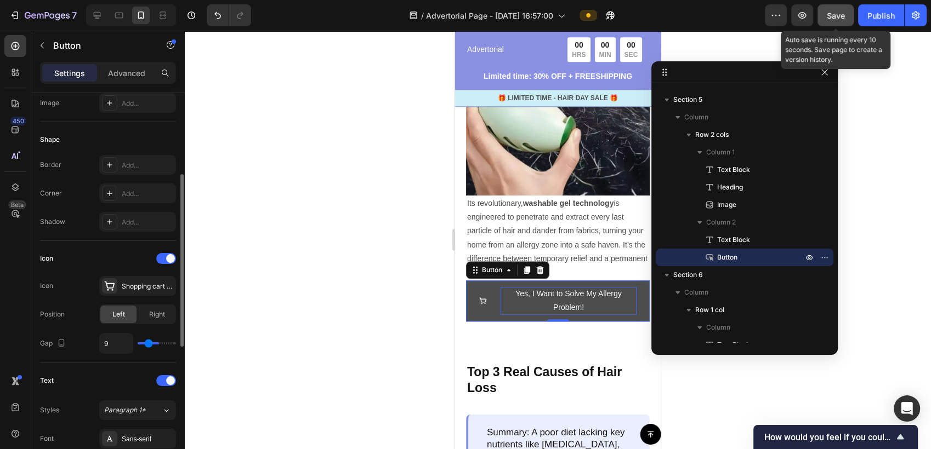
type input "7"
type input "0"
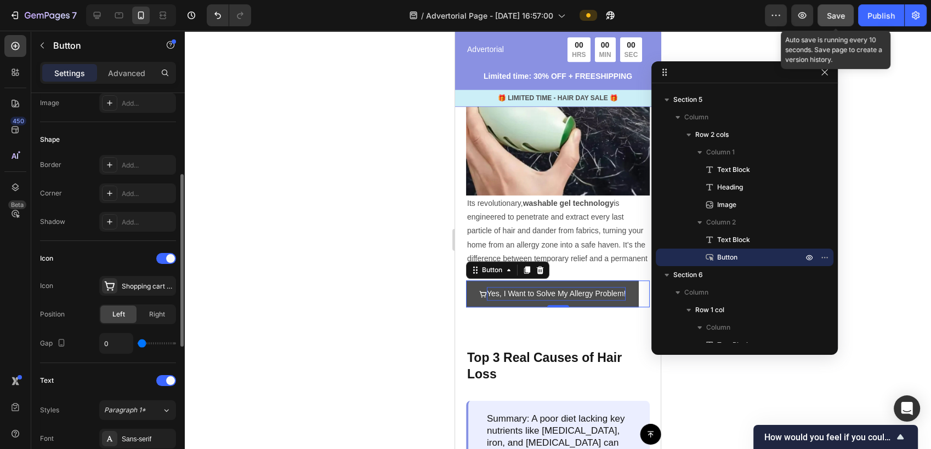
drag, startPoint x: 147, startPoint y: 344, endPoint x: 156, endPoint y: 328, distance: 17.7
type input "0"
click at [138, 343] on input "range" at bounding box center [157, 344] width 38 height 2
type input "1"
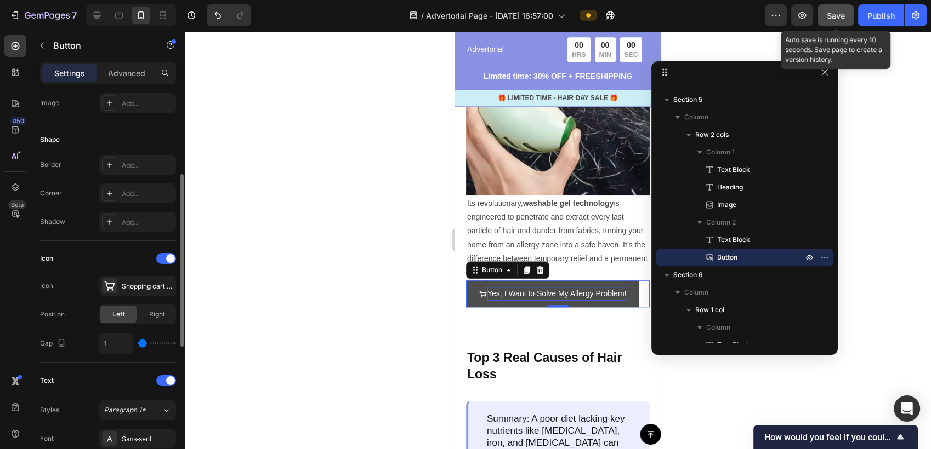
type input "2"
type input "3"
type input "4"
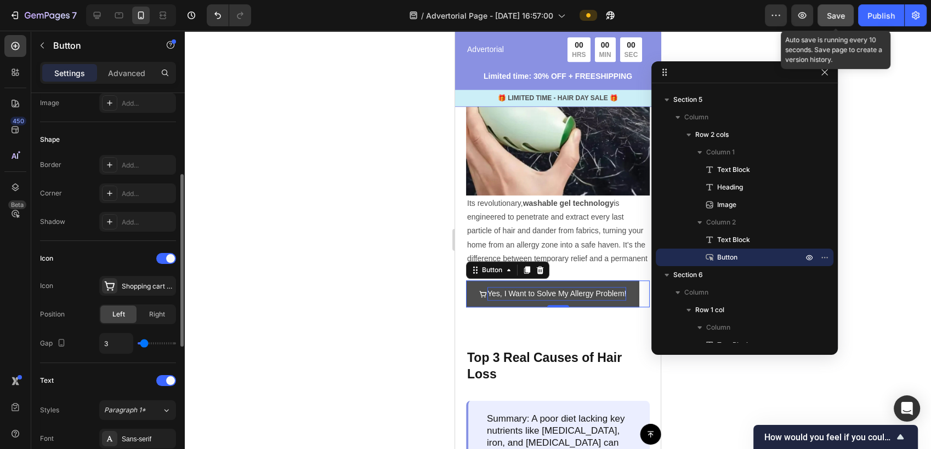
type input "4"
type input "0"
click at [140, 344] on input "range" at bounding box center [157, 344] width 38 height 2
click at [153, 288] on div "Shopping cart simple bold" at bounding box center [148, 287] width 52 height 10
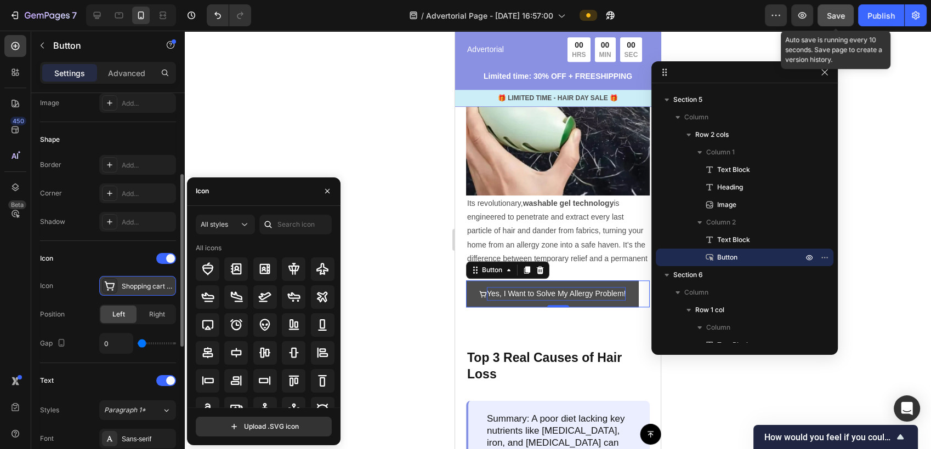
click at [153, 288] on div "Shopping cart simple bold" at bounding box center [148, 287] width 52 height 10
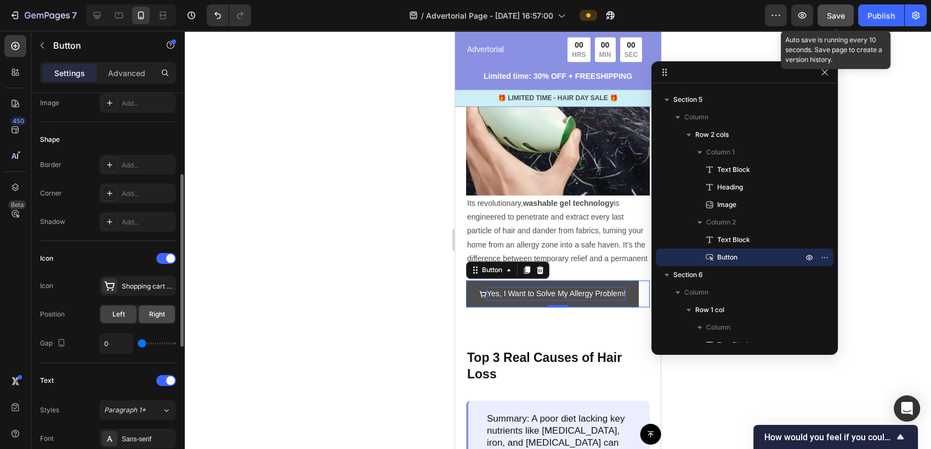
click at [152, 312] on span "Right" at bounding box center [157, 315] width 16 height 10
click at [123, 318] on span "Left" at bounding box center [118, 315] width 13 height 10
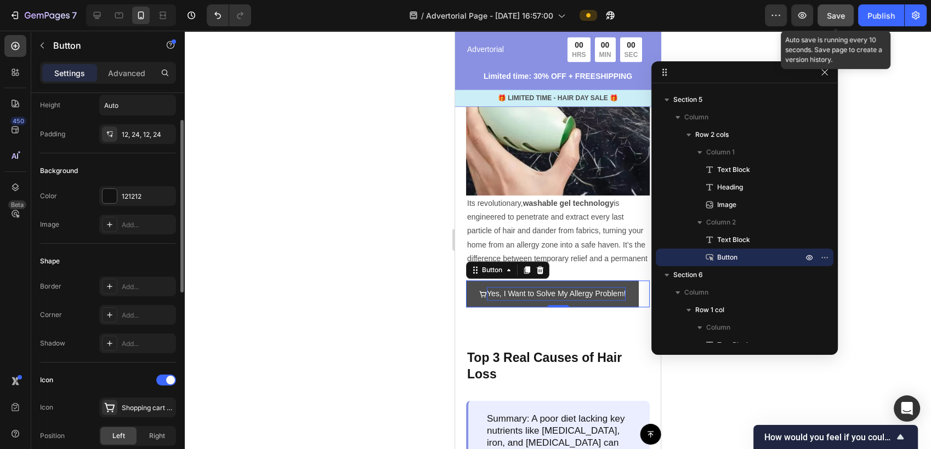
scroll to position [243, 0]
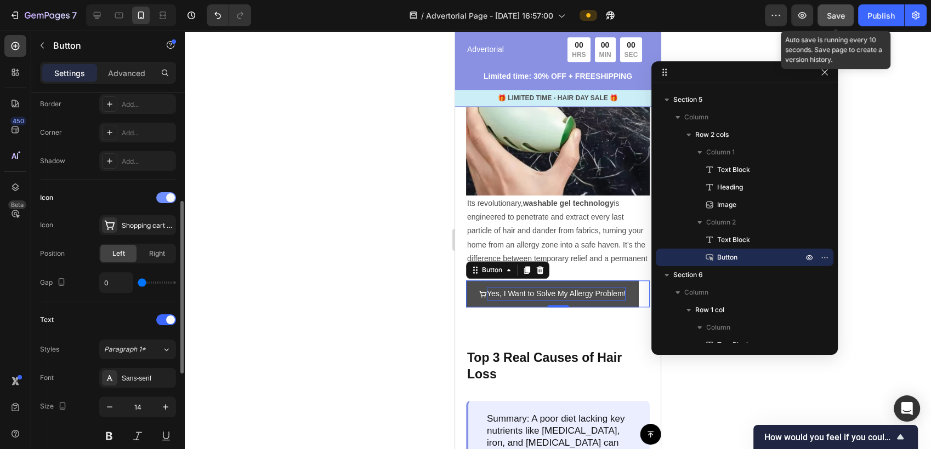
click at [163, 197] on div at bounding box center [166, 197] width 20 height 11
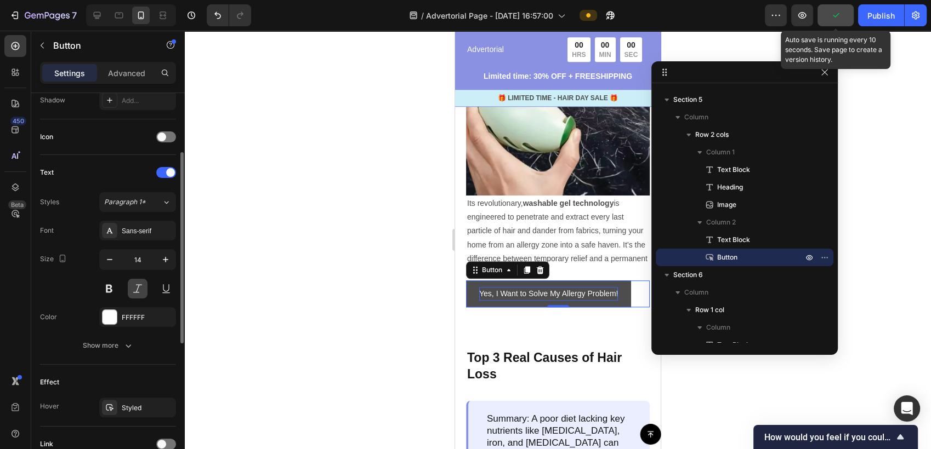
scroll to position [365, 0]
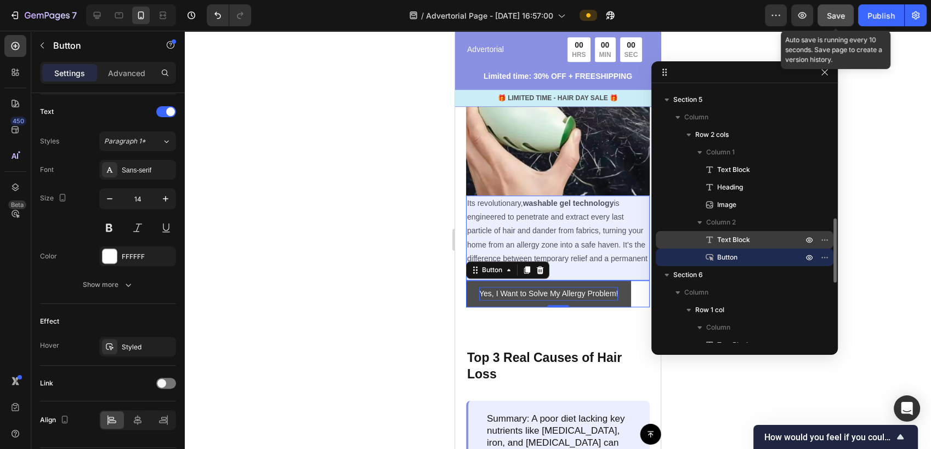
click at [749, 244] on span "Text Block" at bounding box center [733, 240] width 33 height 11
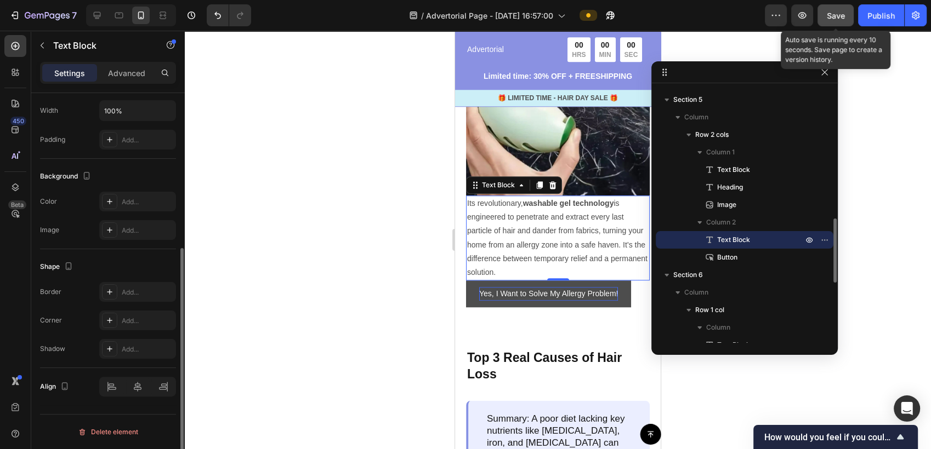
scroll to position [0, 0]
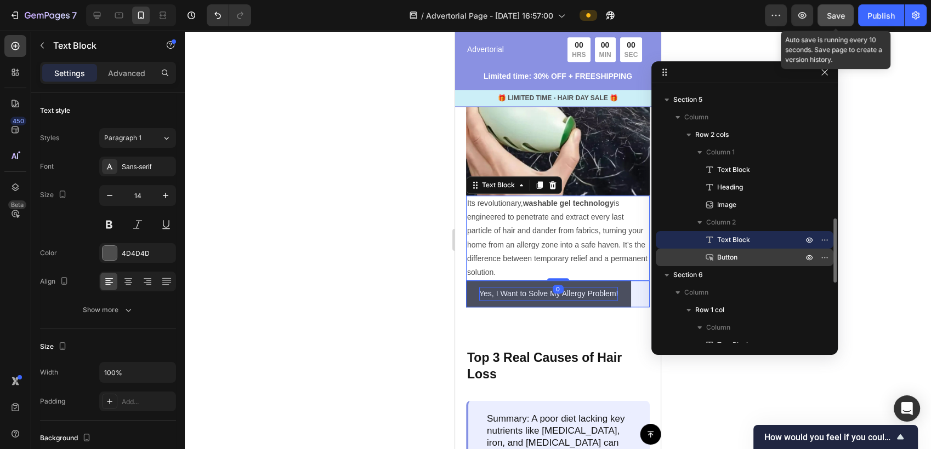
click at [752, 259] on p "Button" at bounding box center [748, 257] width 88 height 11
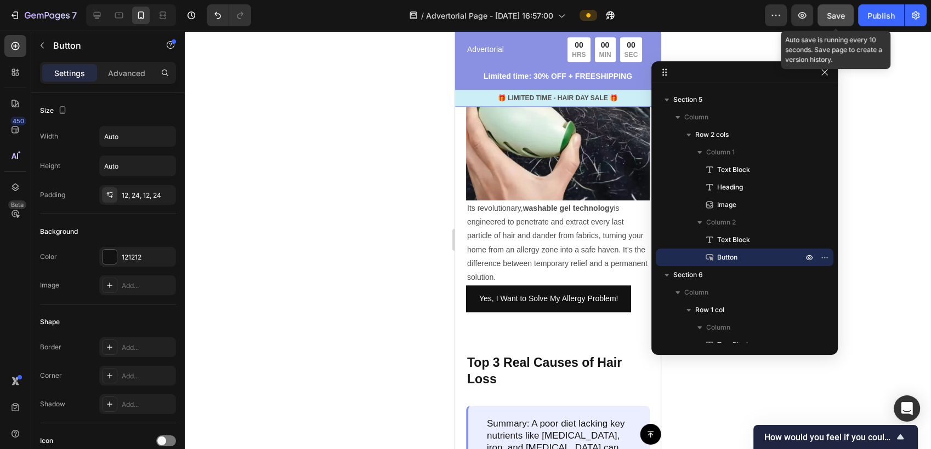
scroll to position [974, 0]
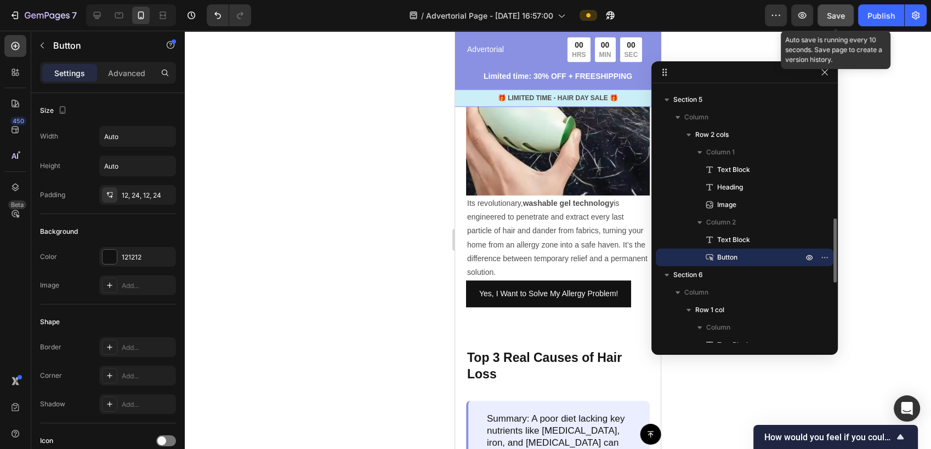
click at [727, 257] on span "Button" at bounding box center [727, 257] width 20 height 11
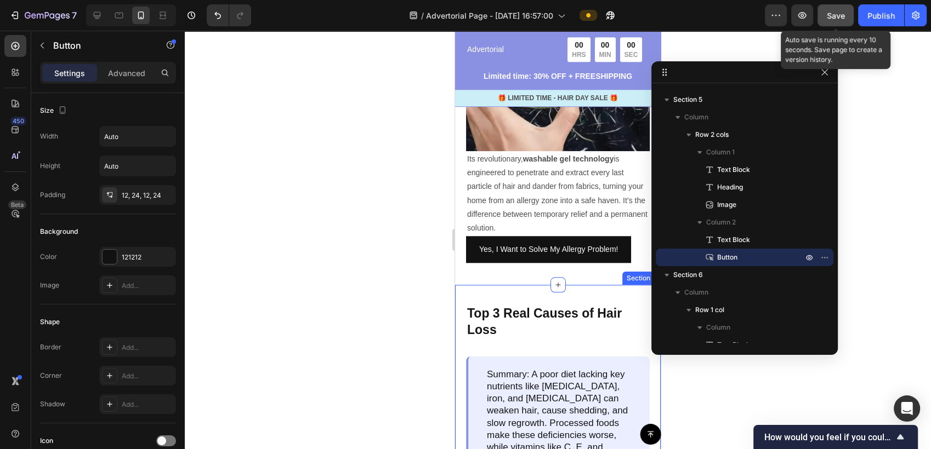
scroll to position [1035, 0]
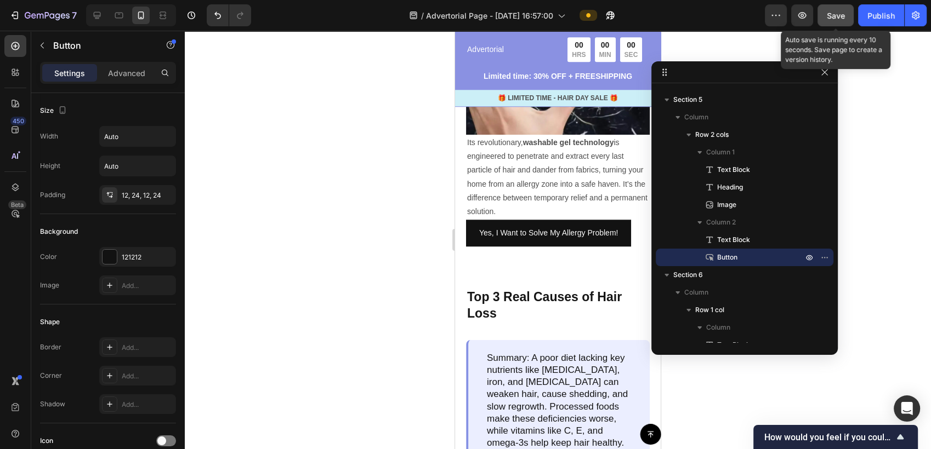
drag, startPoint x: 833, startPoint y: 20, endPoint x: 161, endPoint y: 132, distance: 681.3
click at [833, 20] on span "Save" at bounding box center [836, 15] width 18 height 9
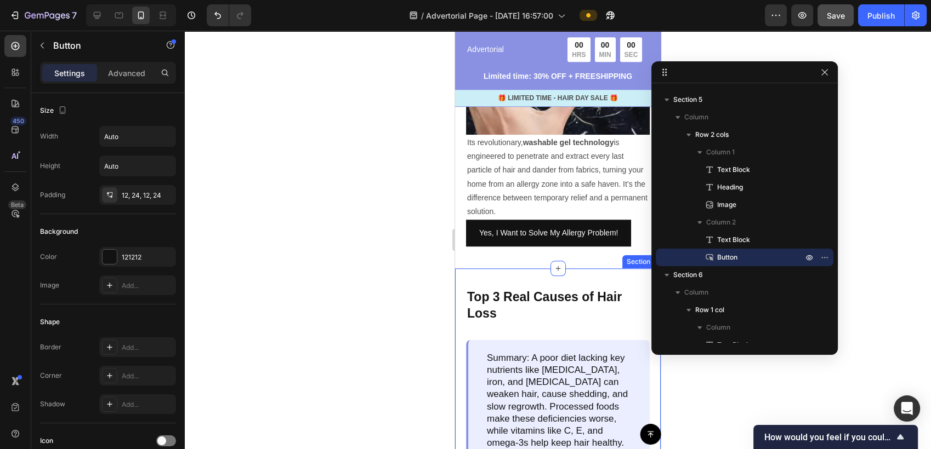
click at [394, 296] on div at bounding box center [558, 240] width 746 height 419
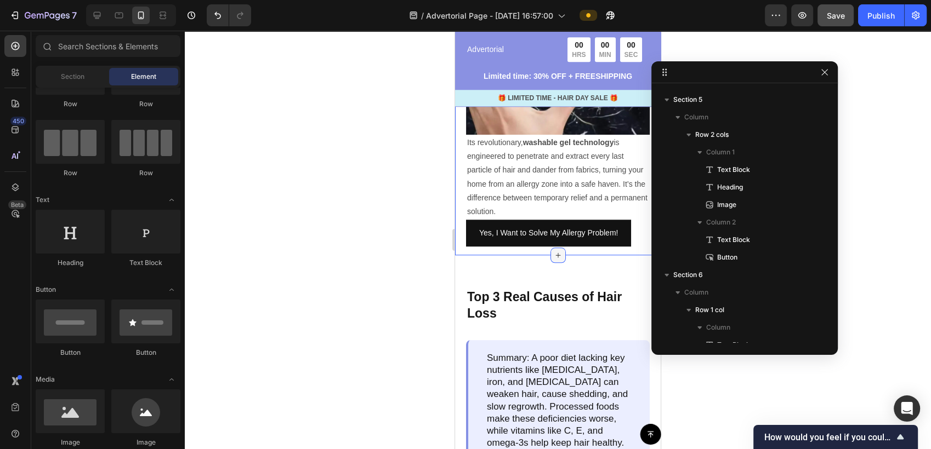
click at [554, 260] on icon at bounding box center [558, 255] width 9 height 9
click at [716, 402] on div at bounding box center [558, 240] width 746 height 419
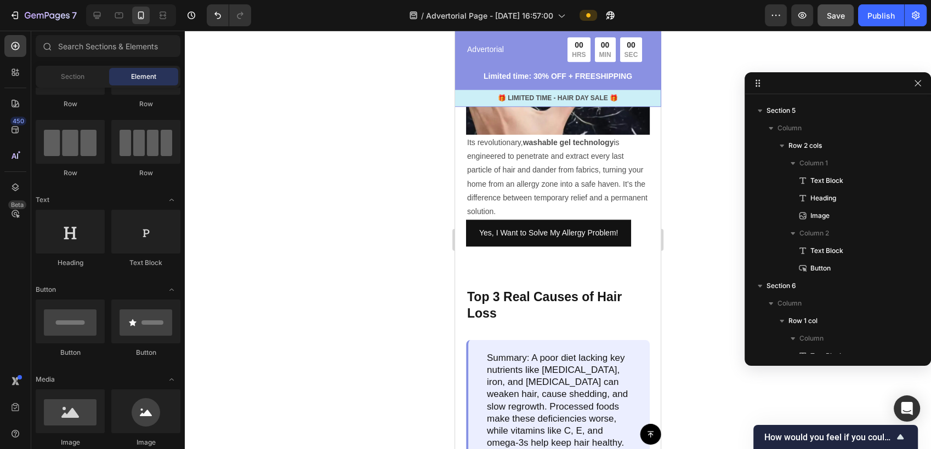
drag, startPoint x: 739, startPoint y: 69, endPoint x: 155, endPoint y: 157, distance: 590.8
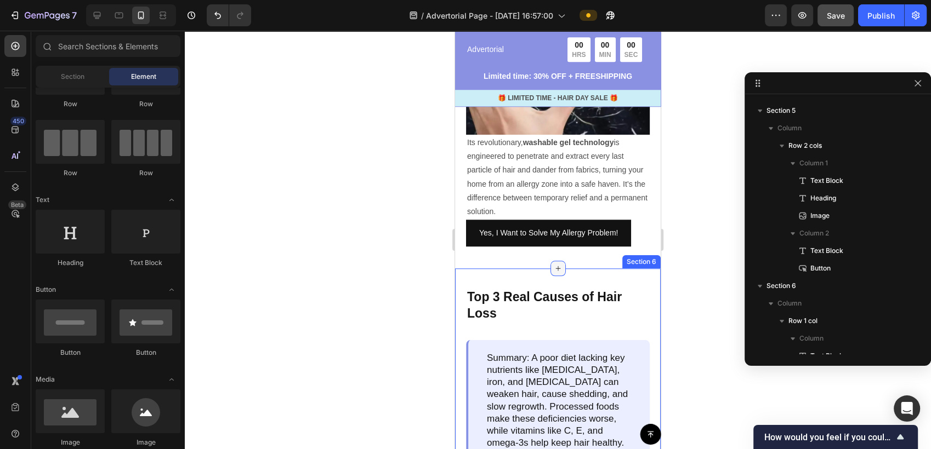
click at [554, 270] on div at bounding box center [557, 268] width 15 height 15
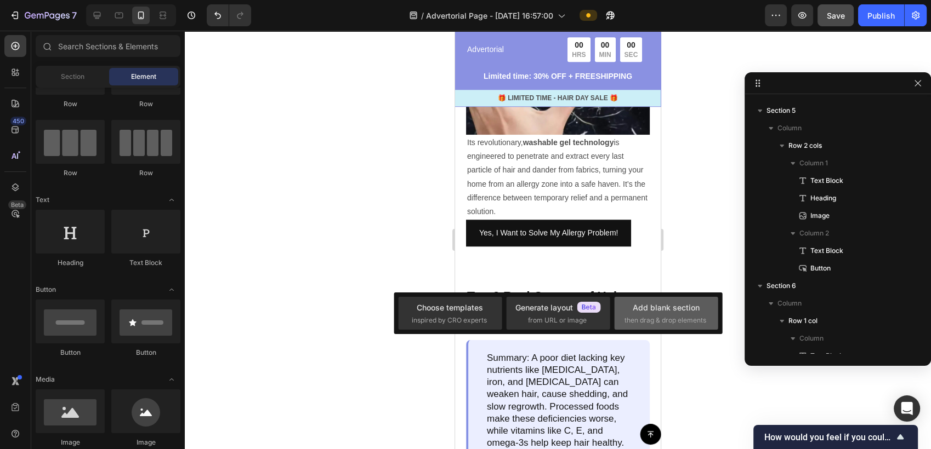
click at [682, 316] on span "then drag & drop elements" at bounding box center [665, 321] width 82 height 10
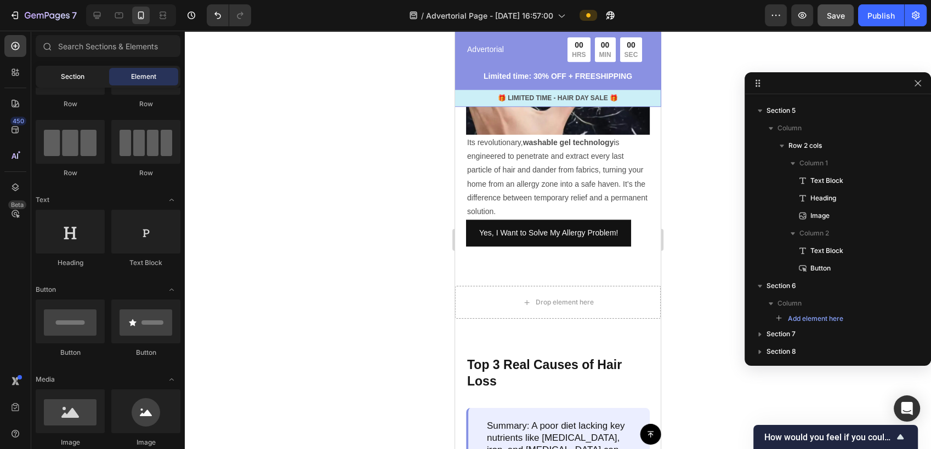
click at [75, 76] on span "Section" at bounding box center [73, 77] width 24 height 10
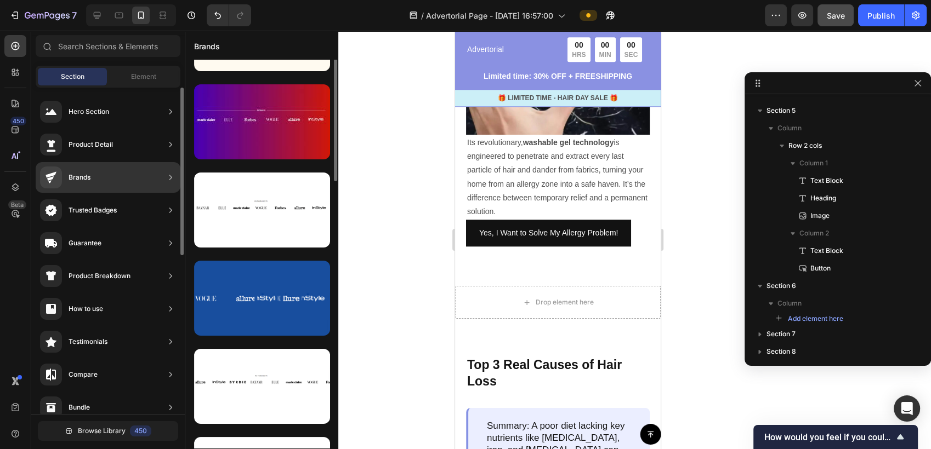
scroll to position [133, 0]
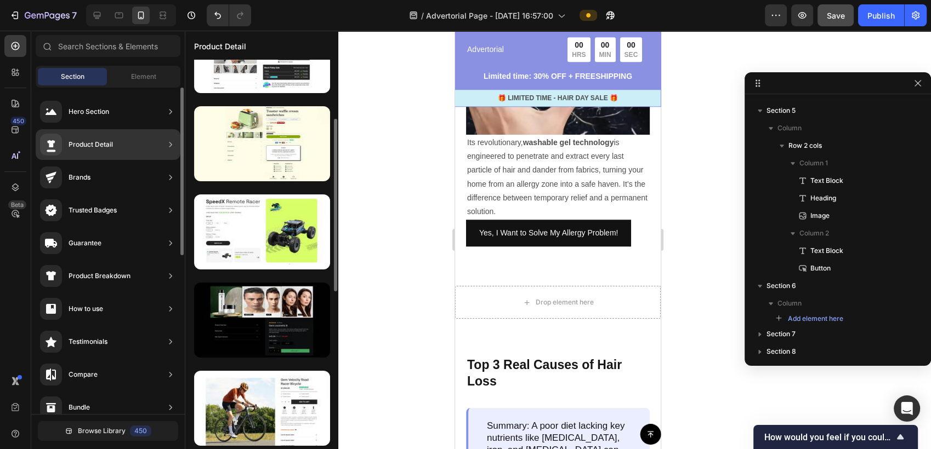
click at [156, 145] on div "Product Detail" at bounding box center [108, 144] width 145 height 31
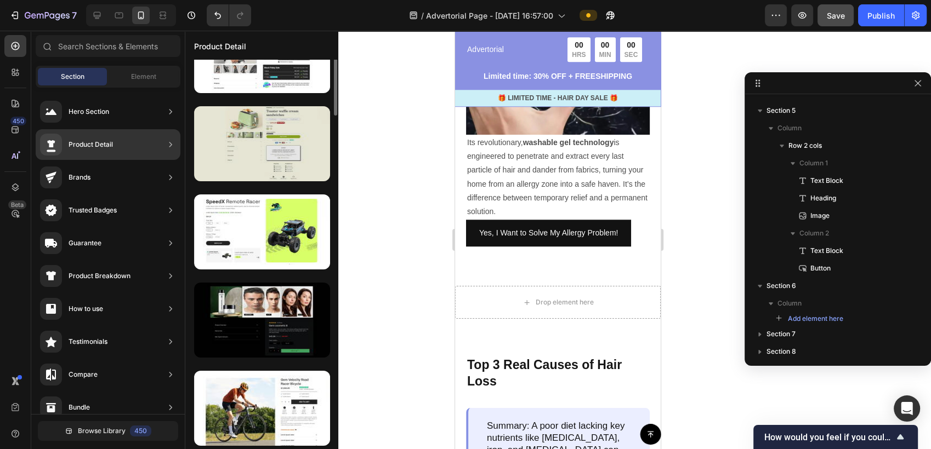
scroll to position [0, 0]
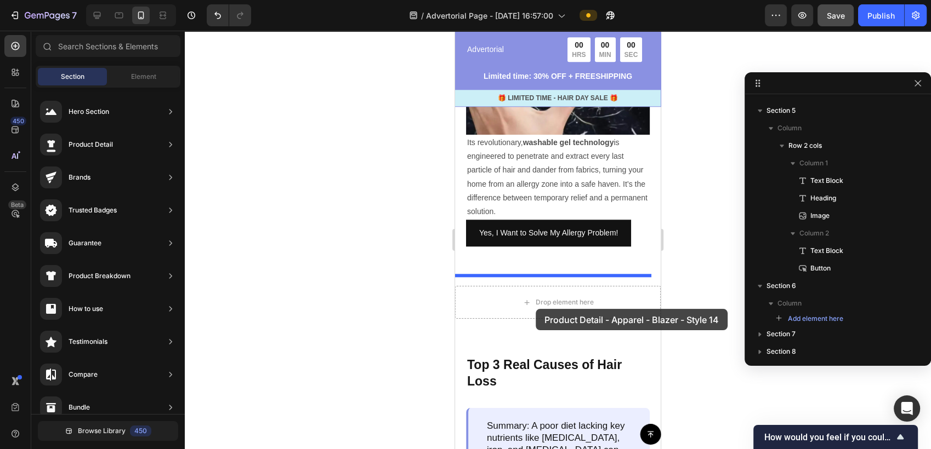
drag, startPoint x: 713, startPoint y: 144, endPoint x: 535, endPoint y: 309, distance: 242.4
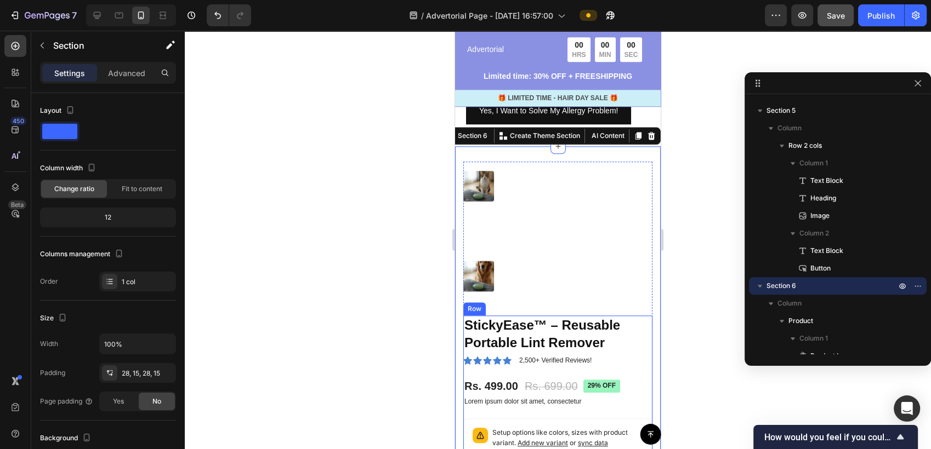
scroll to position [1096, 0]
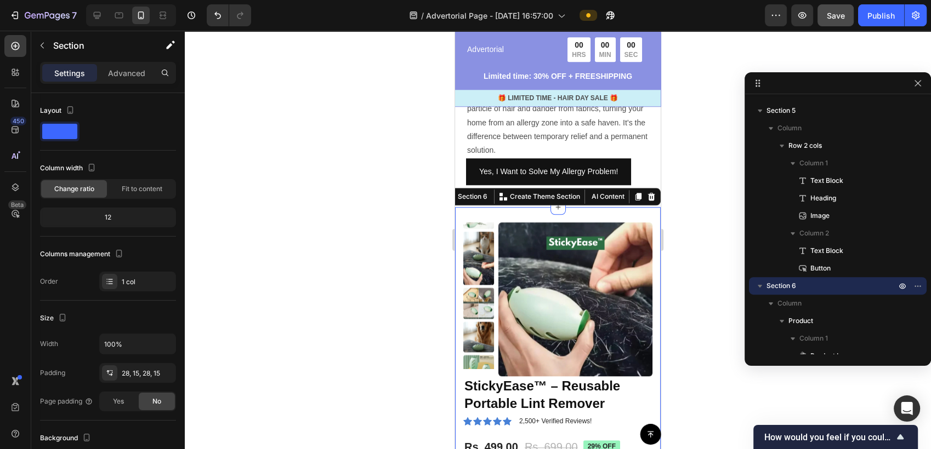
click at [725, 180] on div at bounding box center [558, 240] width 746 height 419
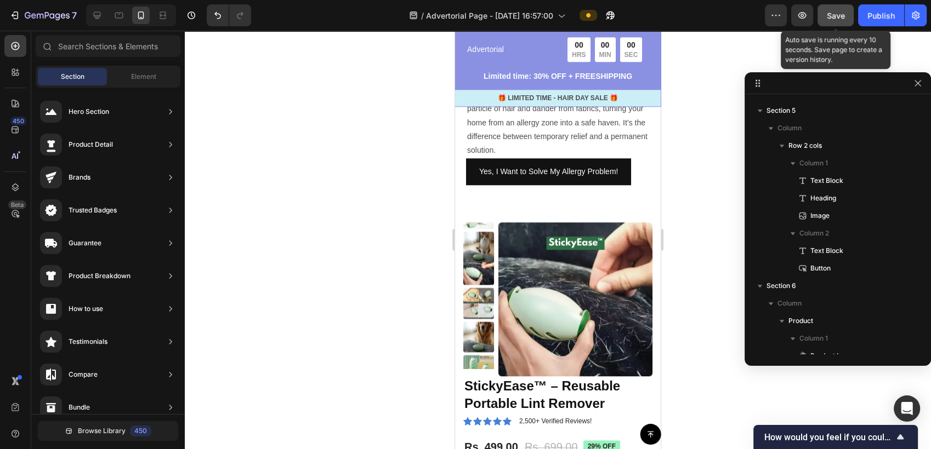
click at [835, 20] on div "Save" at bounding box center [836, 16] width 18 height 12
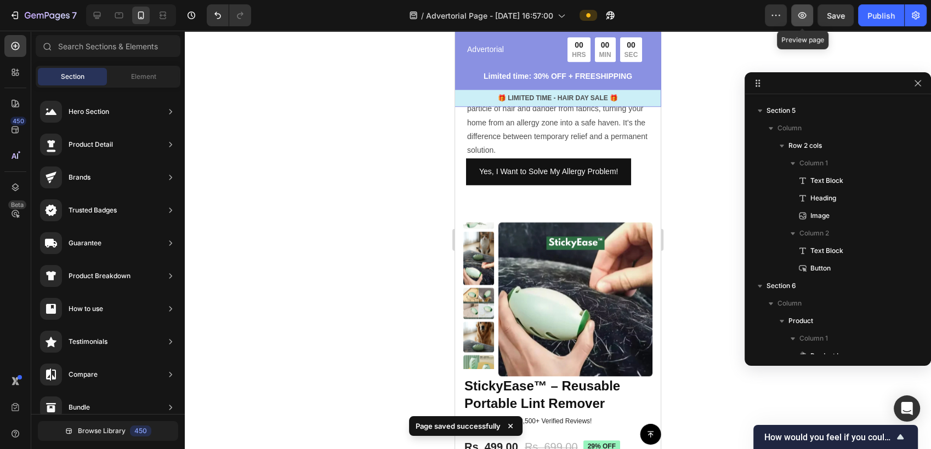
click at [805, 20] on icon "button" at bounding box center [801, 15] width 11 height 11
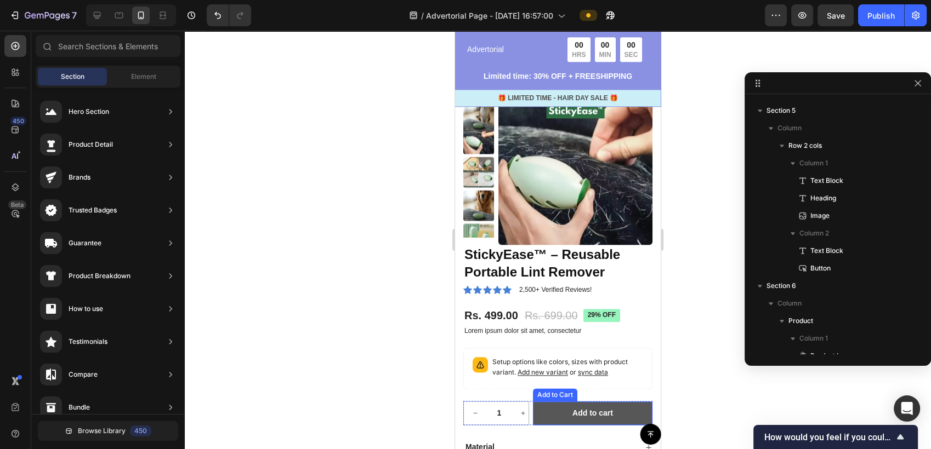
scroll to position [1218, 0]
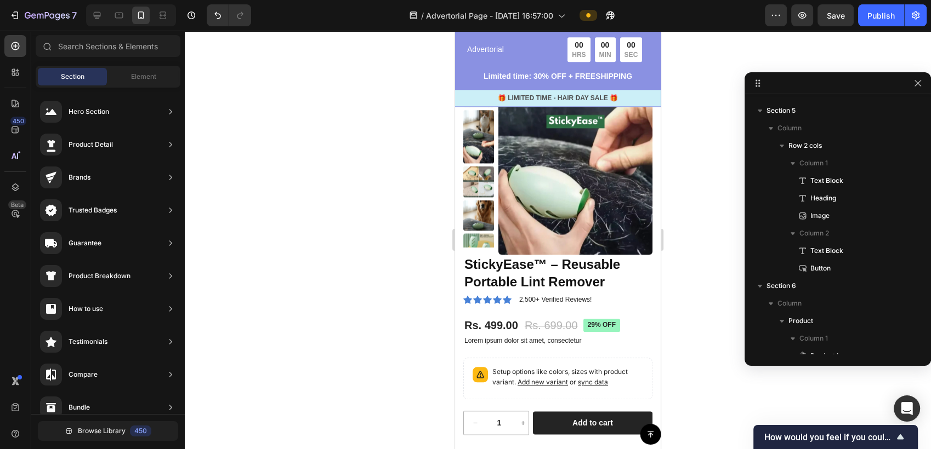
click at [364, 253] on div at bounding box center [558, 240] width 746 height 419
click at [693, 345] on div at bounding box center [558, 240] width 746 height 419
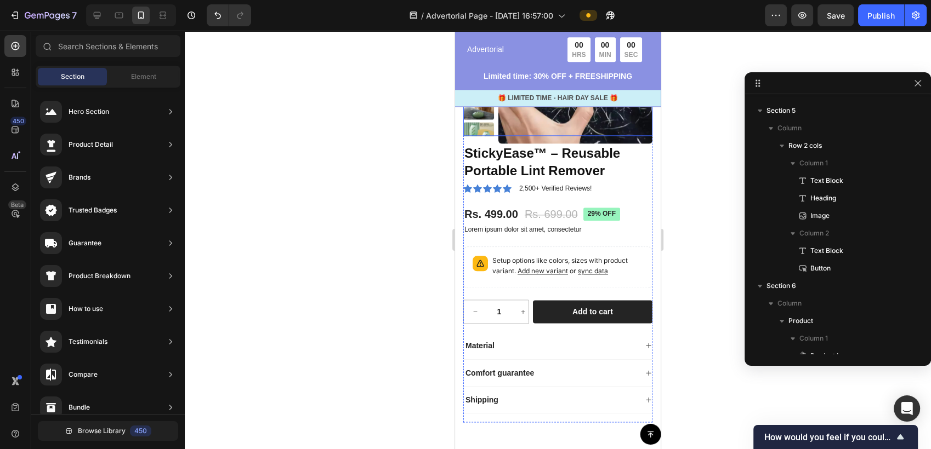
scroll to position [1340, 0]
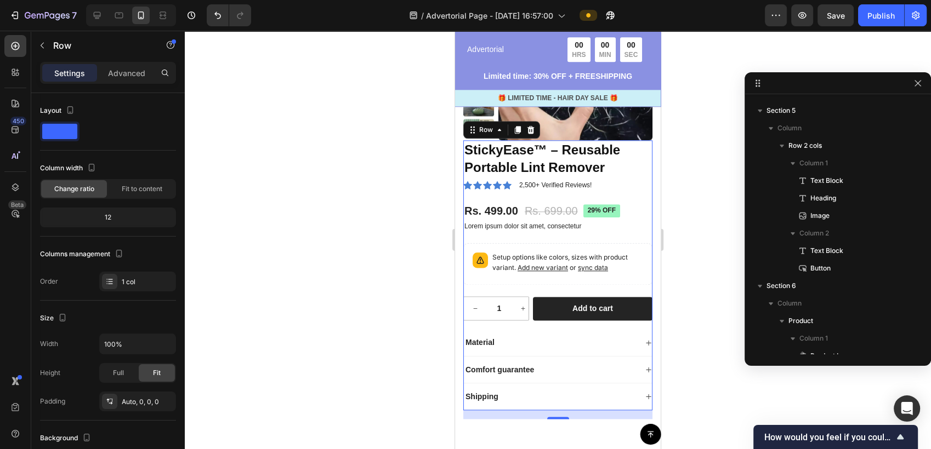
click at [637, 178] on div "StickyEase™ – Reusable Portable Lint Remover Product Title Icon Icon Icon Icon …" at bounding box center [557, 275] width 189 height 270
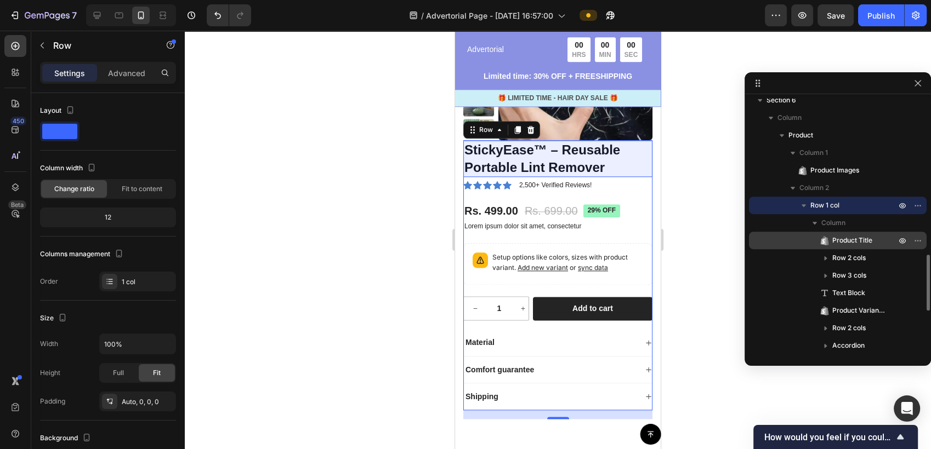
click at [837, 242] on span "Product Title" at bounding box center [852, 240] width 40 height 11
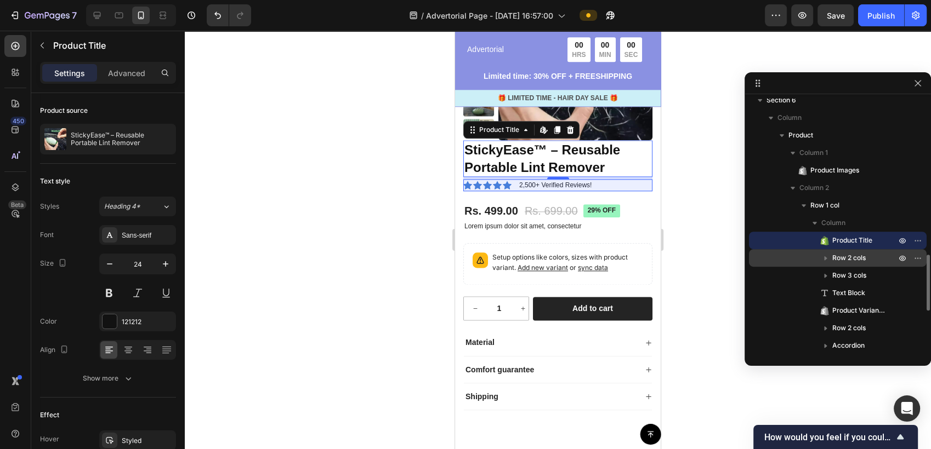
click at [837, 261] on span "Row 2 cols" at bounding box center [848, 258] width 33 height 11
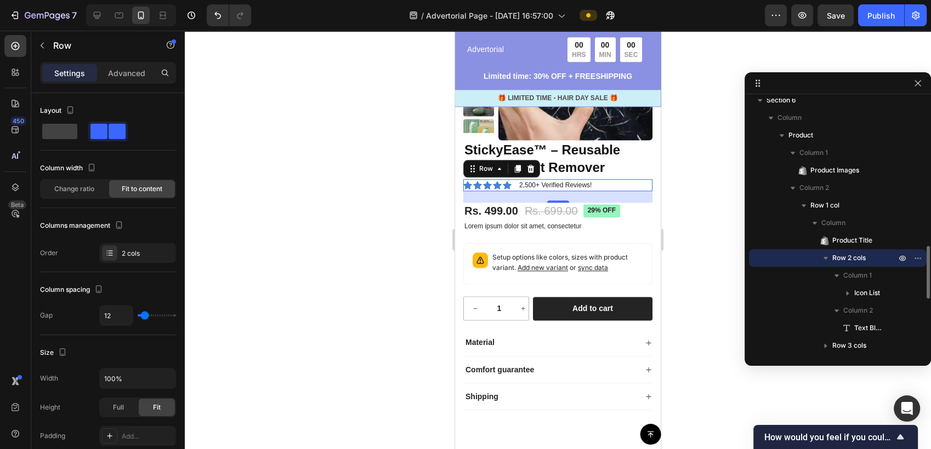
click at [837, 261] on span "Row 2 cols" at bounding box center [848, 258] width 33 height 11
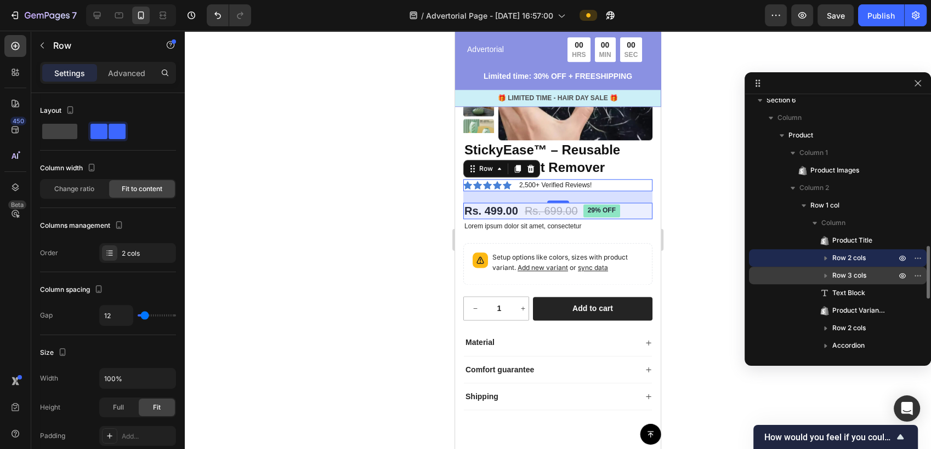
click at [837, 270] on span "Row 3 cols" at bounding box center [849, 275] width 34 height 11
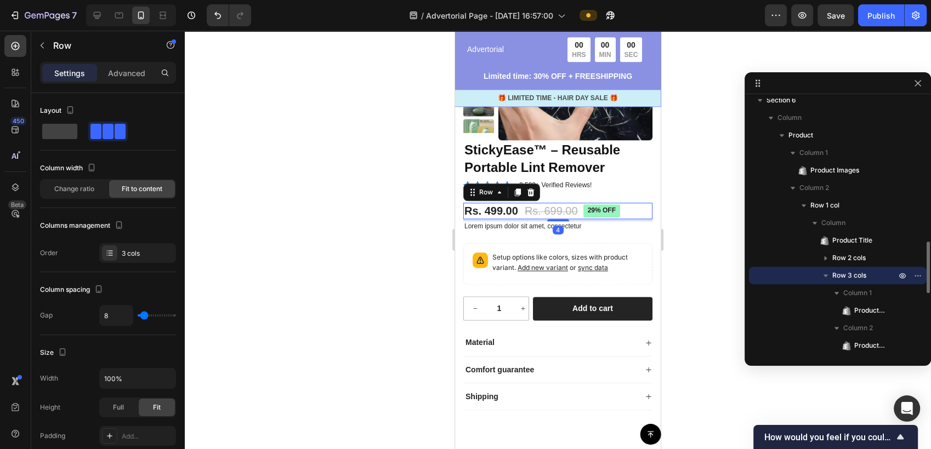
click at [837, 270] on span "Row 3 cols" at bounding box center [849, 275] width 34 height 11
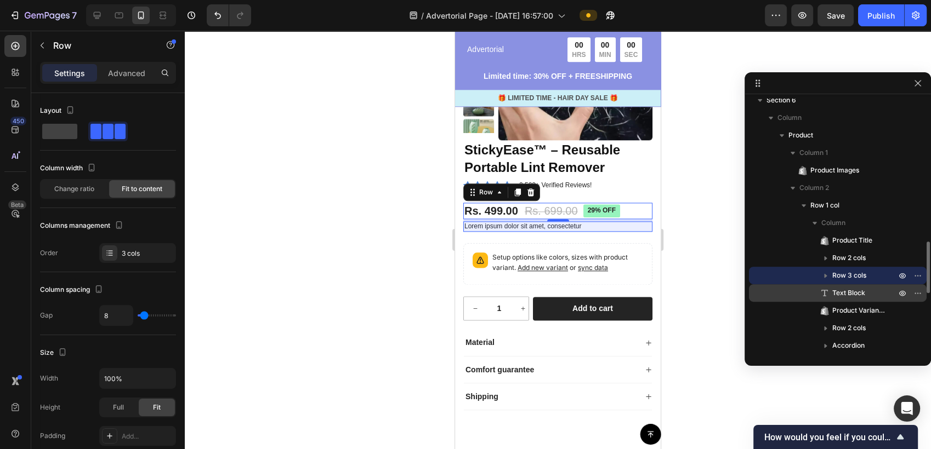
click at [837, 288] on p "Text Block" at bounding box center [852, 293] width 66 height 11
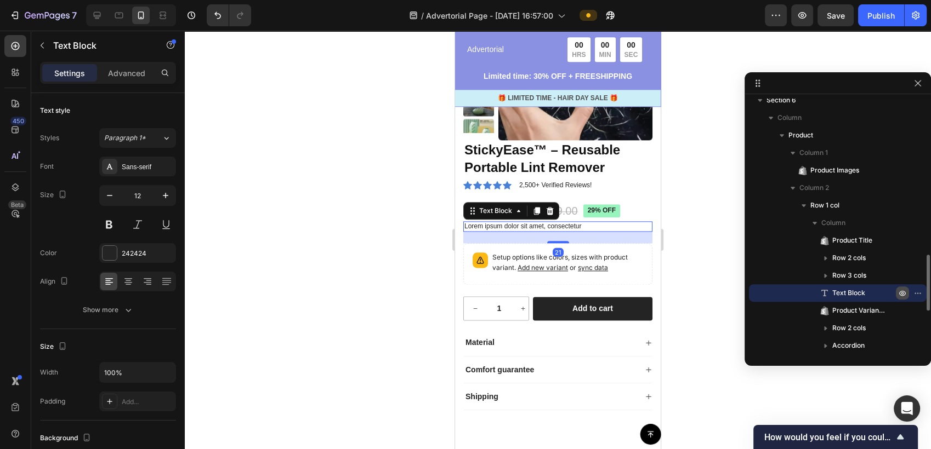
click at [837, 293] on icon "button" at bounding box center [902, 293] width 9 height 9
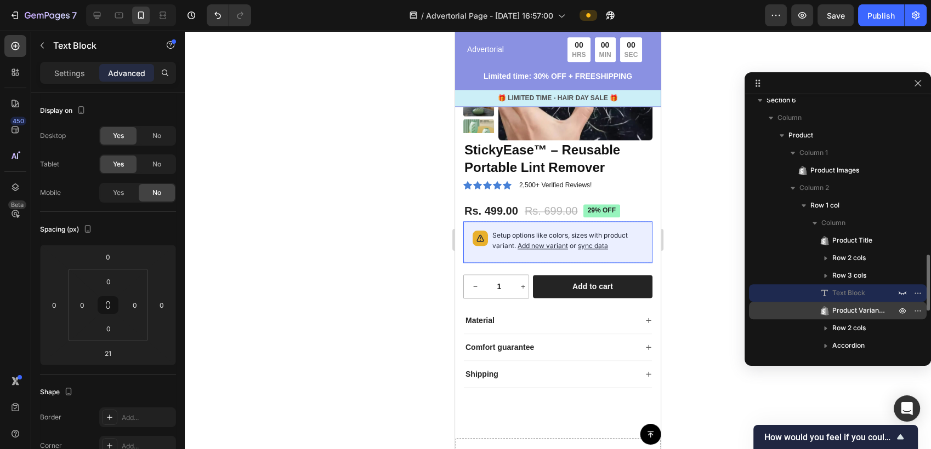
click at [837, 312] on span "Product Variants & Swatches" at bounding box center [858, 310] width 53 height 11
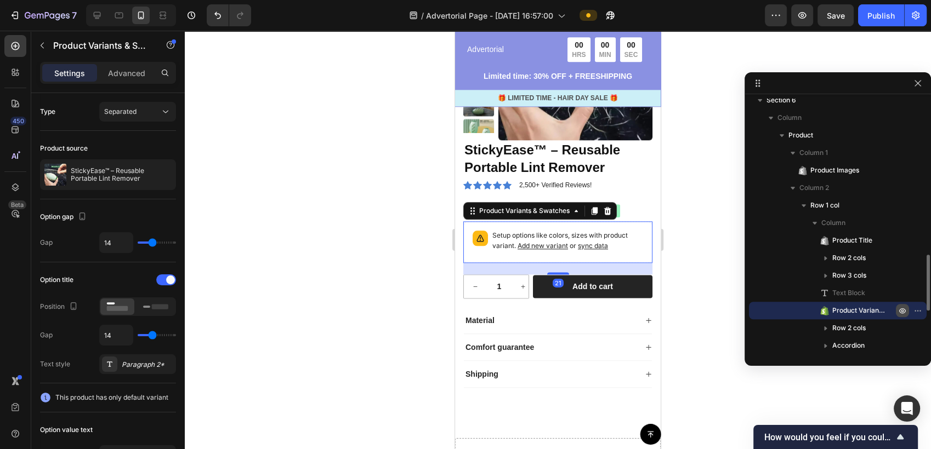
click at [837, 311] on icon "button" at bounding box center [902, 310] width 9 height 9
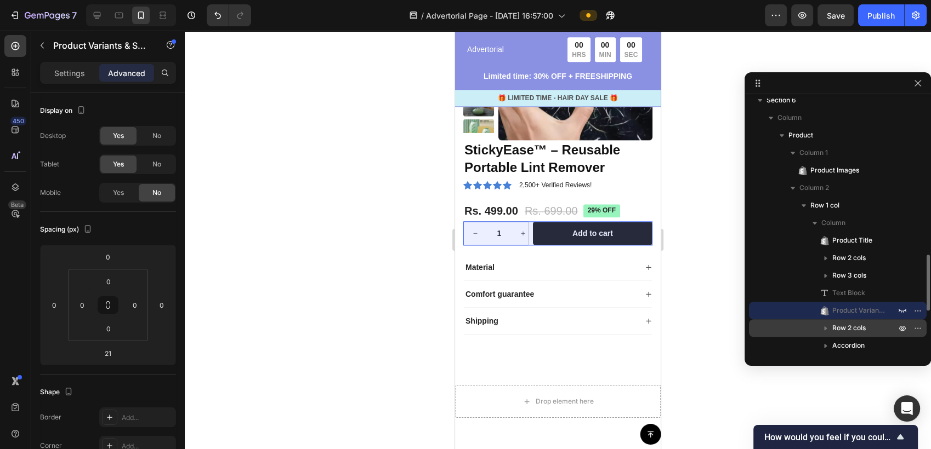
click at [837, 331] on span "Row 2 cols" at bounding box center [848, 328] width 33 height 11
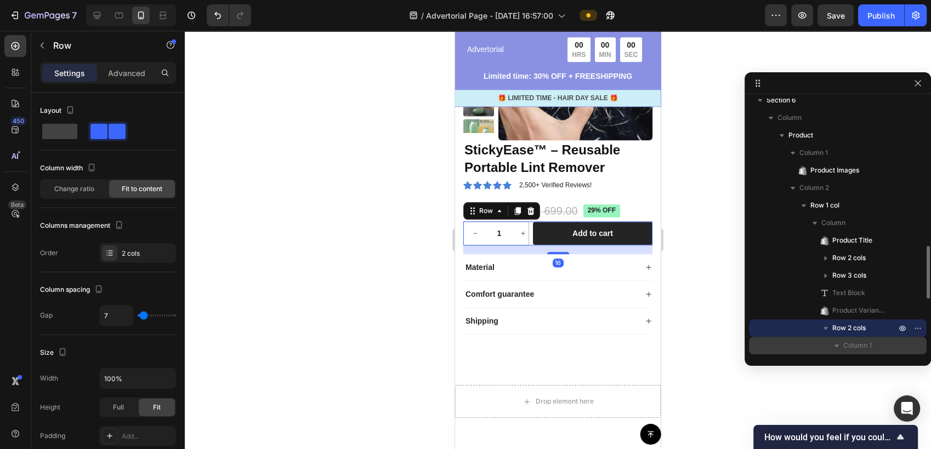
scroll to position [770, 0]
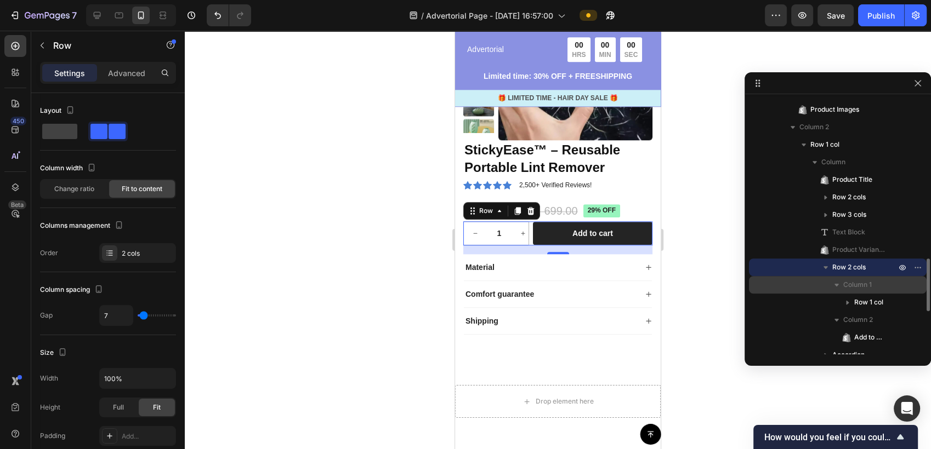
click at [837, 291] on div "Column 1" at bounding box center [837, 285] width 169 height 18
click at [837, 282] on span "Column 1" at bounding box center [857, 285] width 29 height 11
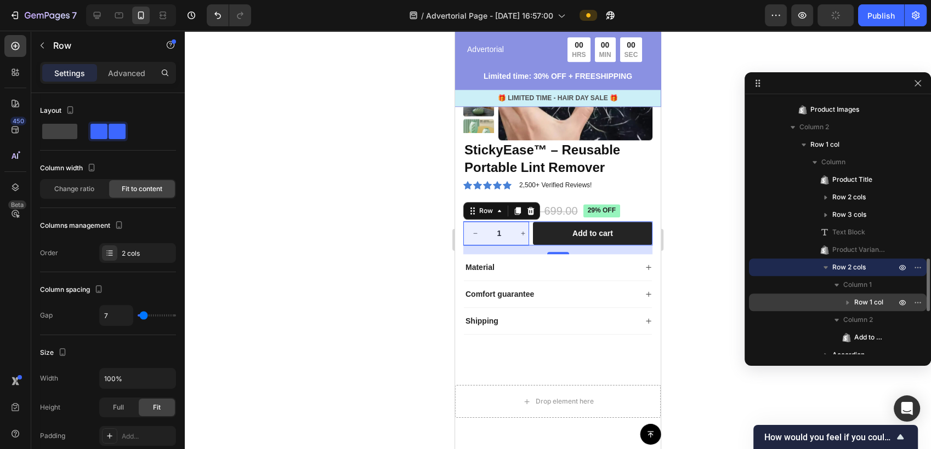
click at [837, 304] on span "Row 1 col" at bounding box center [868, 302] width 29 height 11
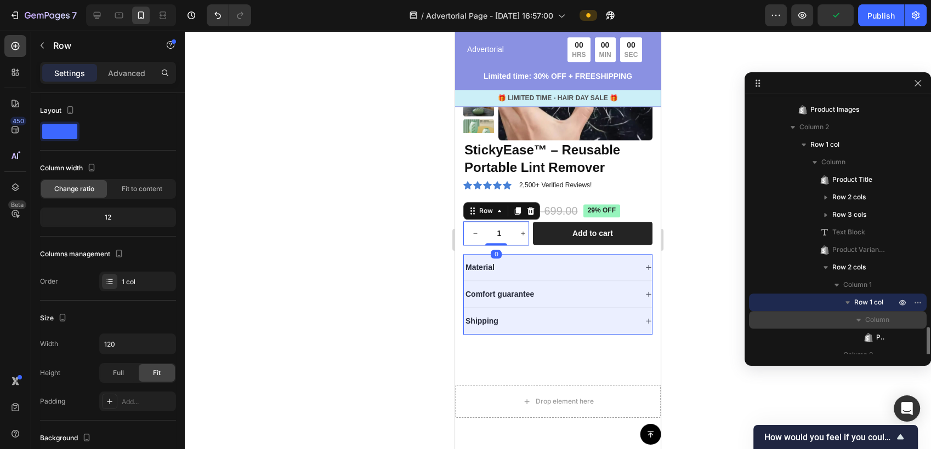
scroll to position [830, 0]
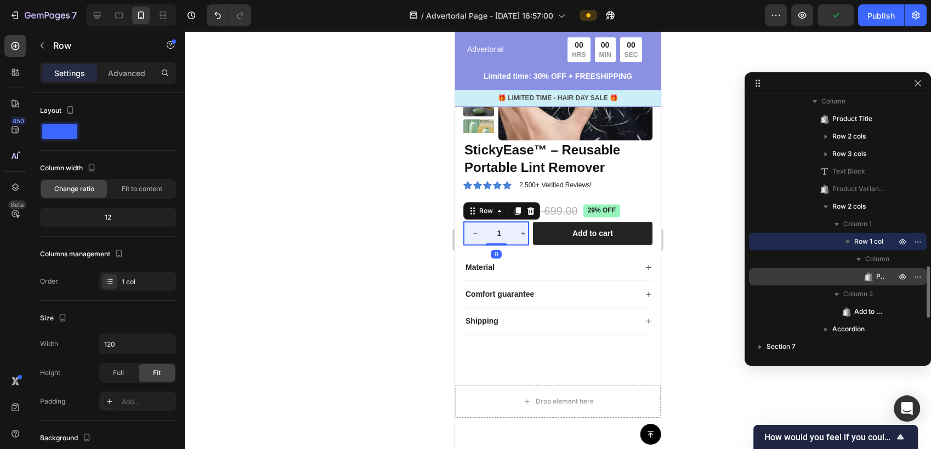
click at [837, 277] on span "Product Quantity" at bounding box center [880, 276] width 9 height 11
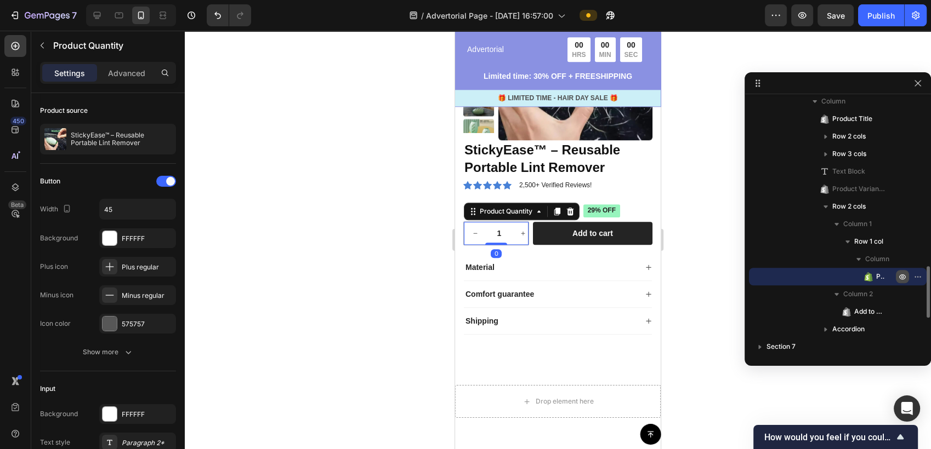
click at [837, 278] on icon "button" at bounding box center [902, 276] width 9 height 9
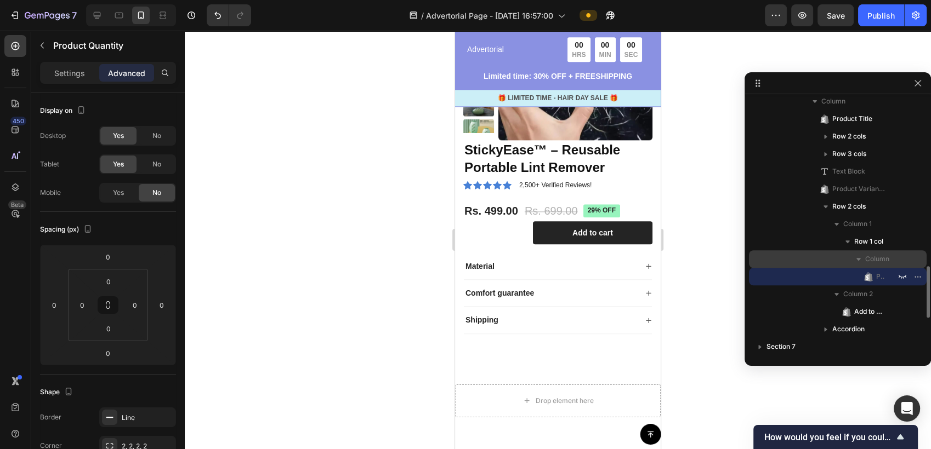
click at [837, 261] on icon "button" at bounding box center [858, 259] width 11 height 11
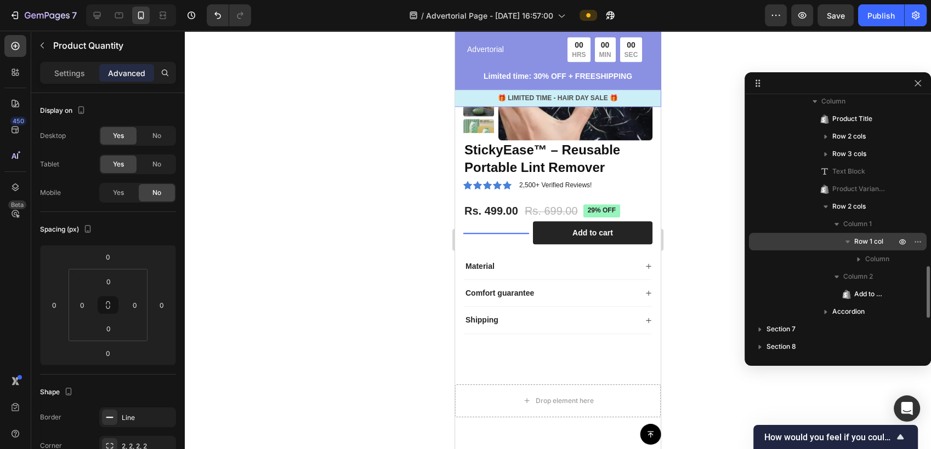
click at [837, 241] on span "Row 1 col" at bounding box center [868, 241] width 29 height 11
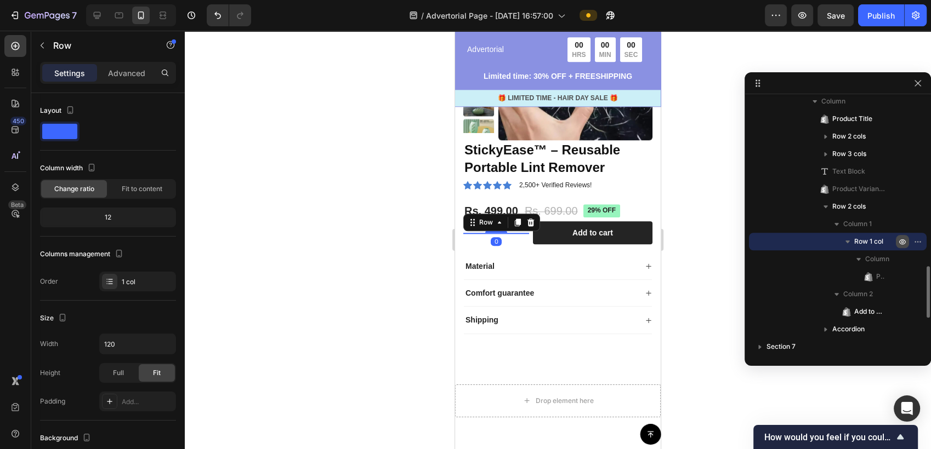
click at [837, 240] on button "button" at bounding box center [902, 241] width 13 height 13
click at [837, 243] on icon "button" at bounding box center [917, 241] width 9 height 9
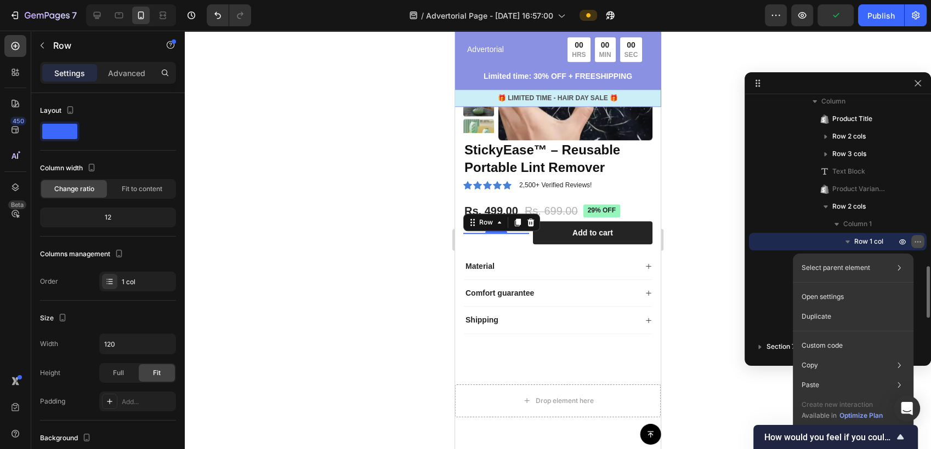
click at [837, 243] on icon "button" at bounding box center [917, 241] width 9 height 9
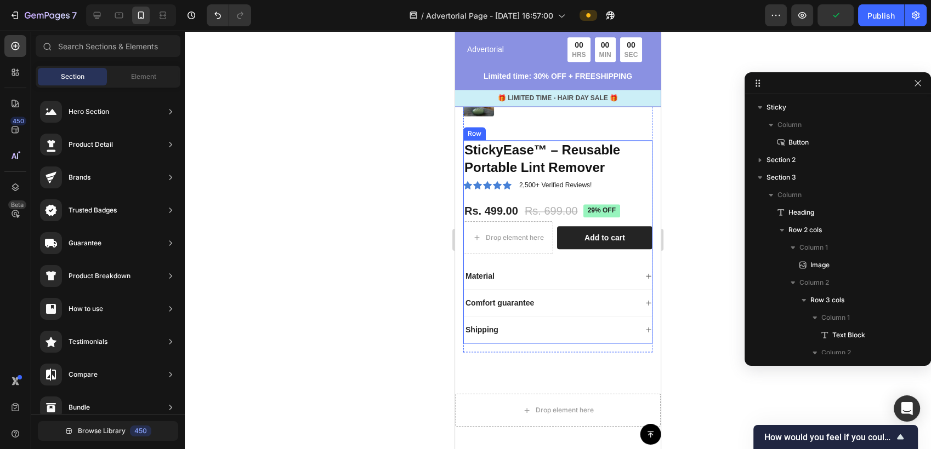
scroll to position [830, 0]
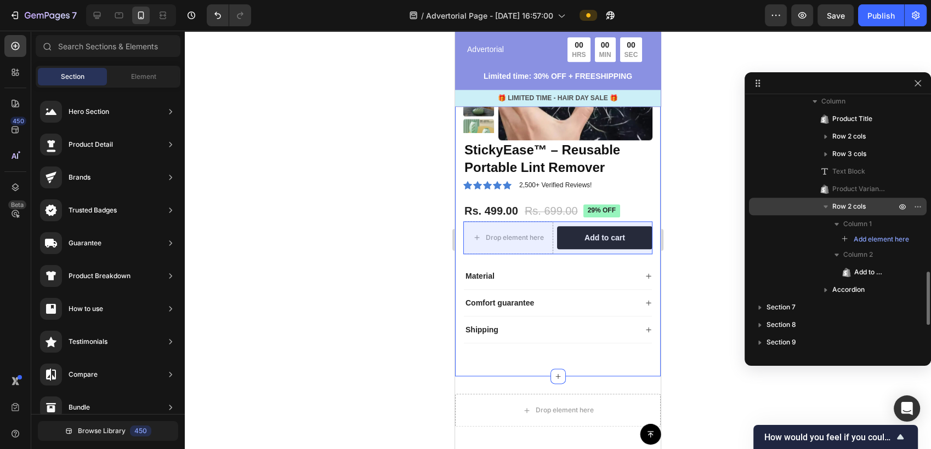
click at [867, 207] on p "Row 2 cols" at bounding box center [865, 206] width 66 height 11
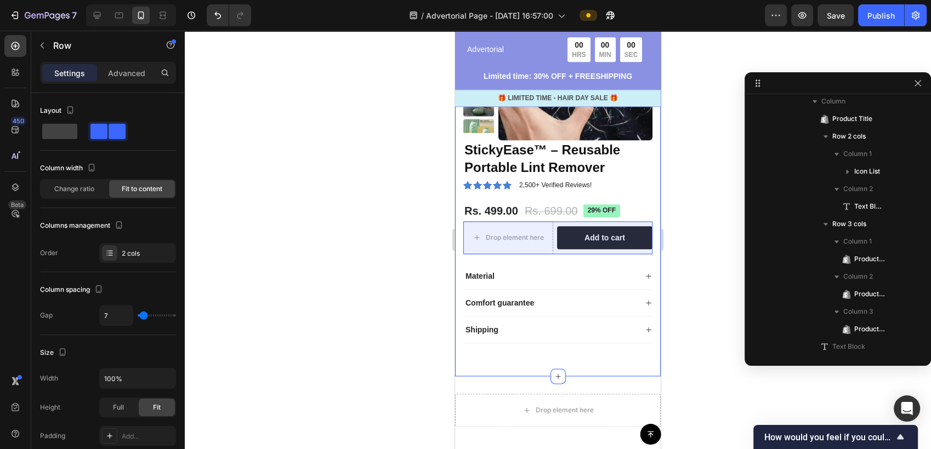
scroll to position [1007, 0]
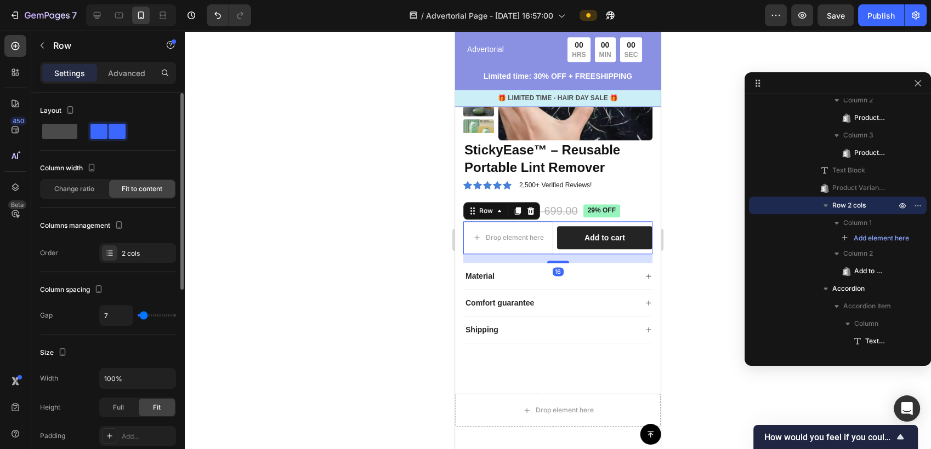
click at [59, 132] on span at bounding box center [59, 131] width 35 height 15
type input "0"
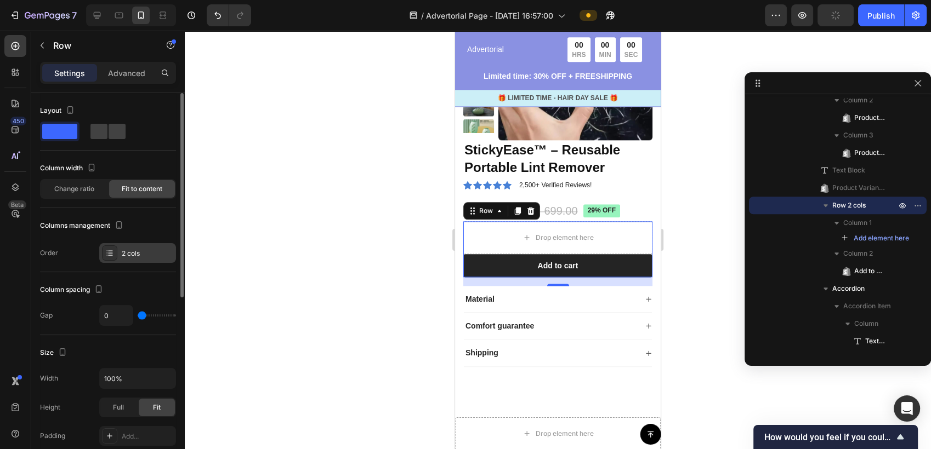
click at [138, 255] on div "2 cols" at bounding box center [148, 254] width 52 height 10
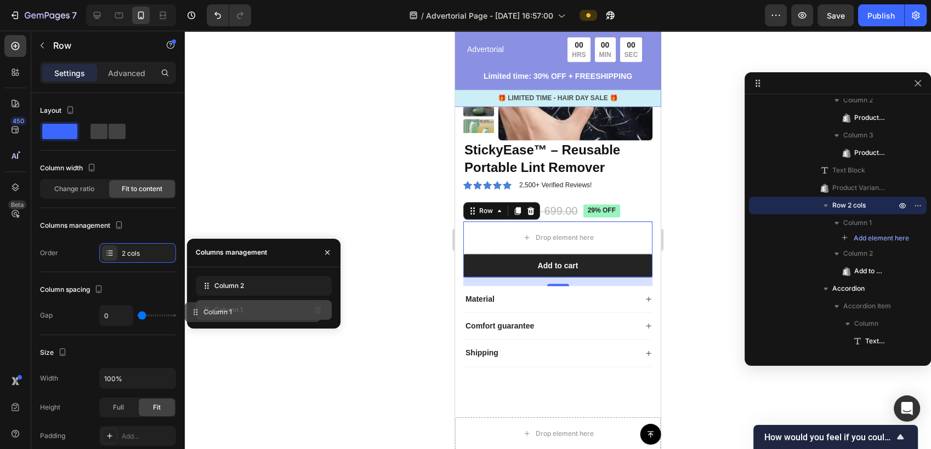
click at [307, 315] on div "Column 1" at bounding box center [264, 310] width 136 height 20
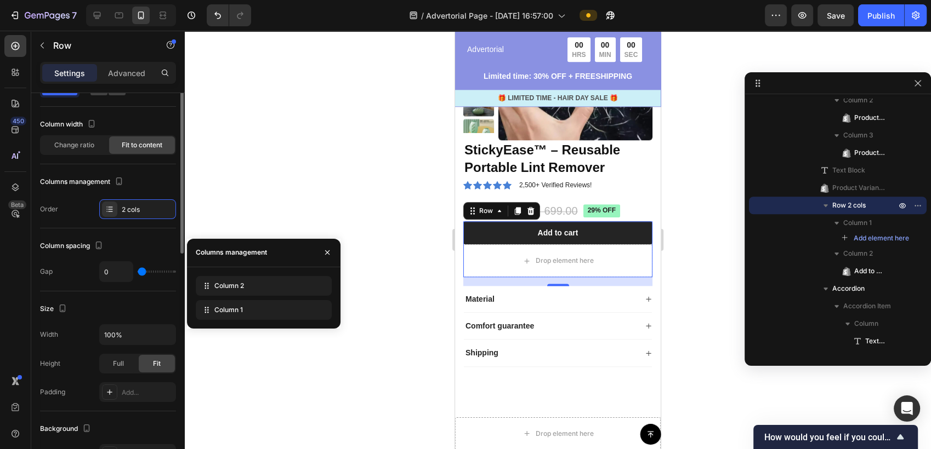
scroll to position [0, 0]
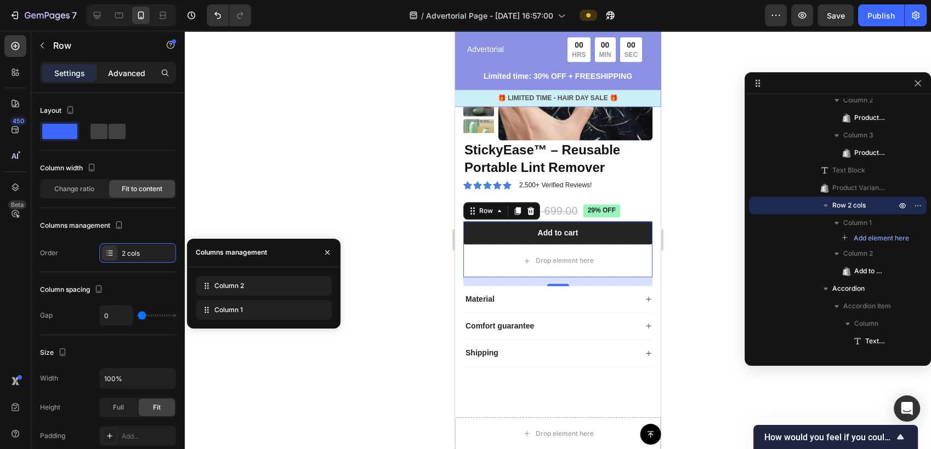
click at [128, 72] on p "Advanced" at bounding box center [126, 73] width 37 height 12
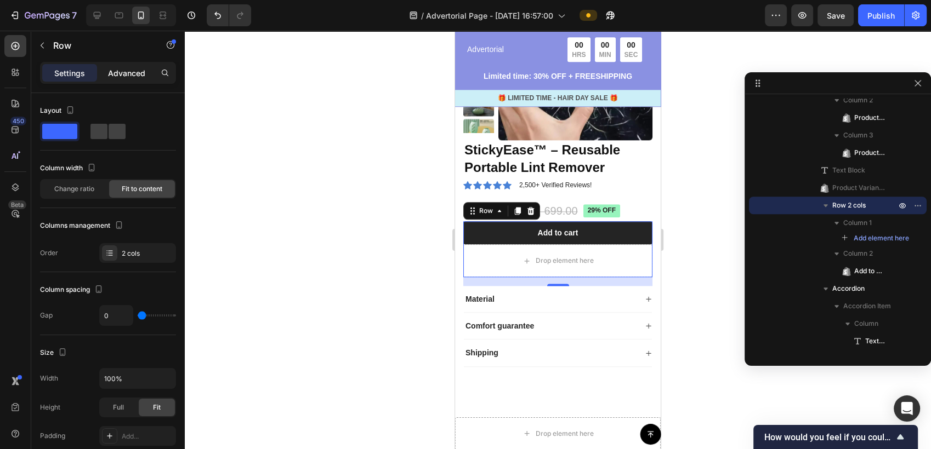
click at [123, 66] on div "Advanced" at bounding box center [126, 73] width 55 height 18
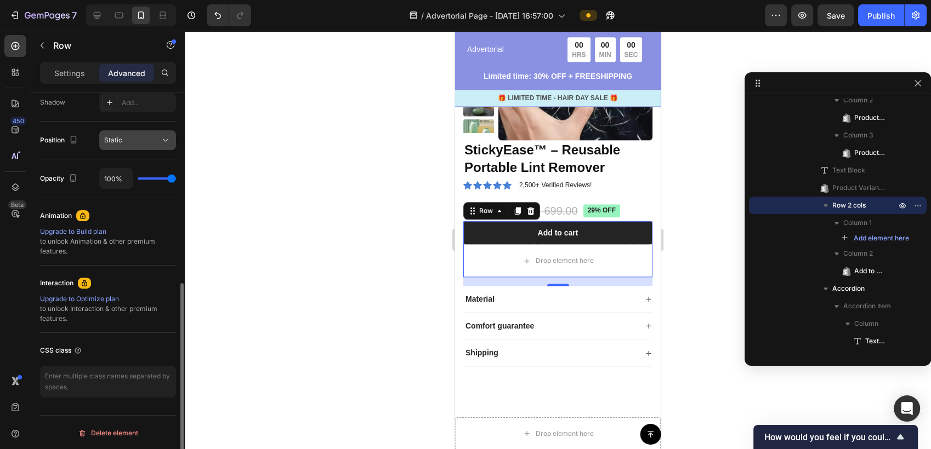
scroll to position [7, 0]
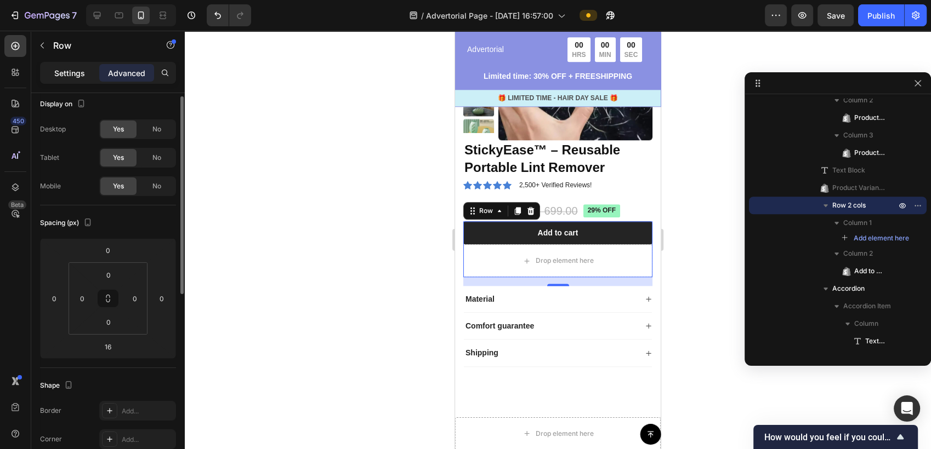
click at [88, 73] on div "Settings" at bounding box center [69, 73] width 55 height 18
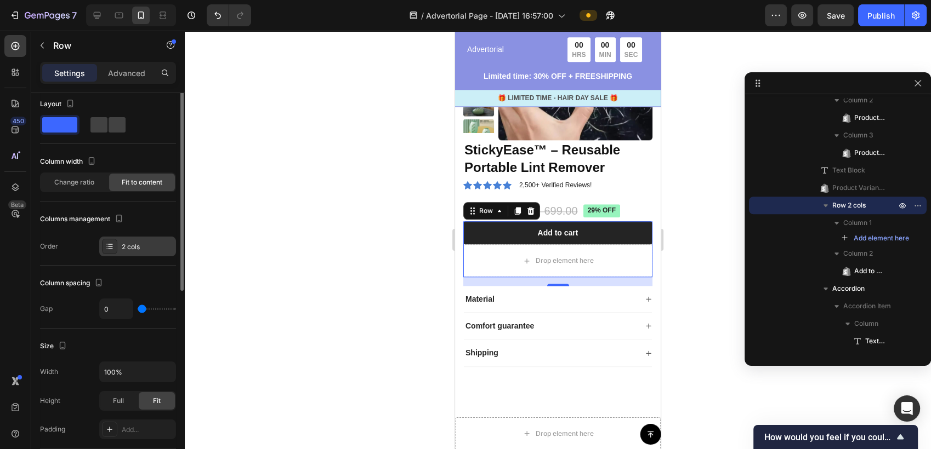
scroll to position [0, 0]
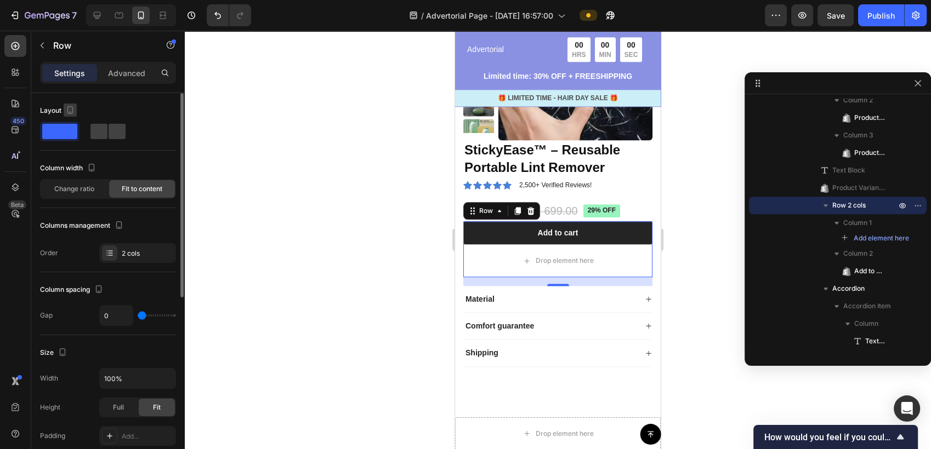
click at [68, 112] on icon "button" at bounding box center [70, 110] width 11 height 11
click at [66, 111] on icon "button" at bounding box center [70, 110] width 11 height 11
click at [123, 225] on icon "button" at bounding box center [118, 225] width 11 height 11
click at [132, 250] on div "2 cols" at bounding box center [148, 254] width 52 height 10
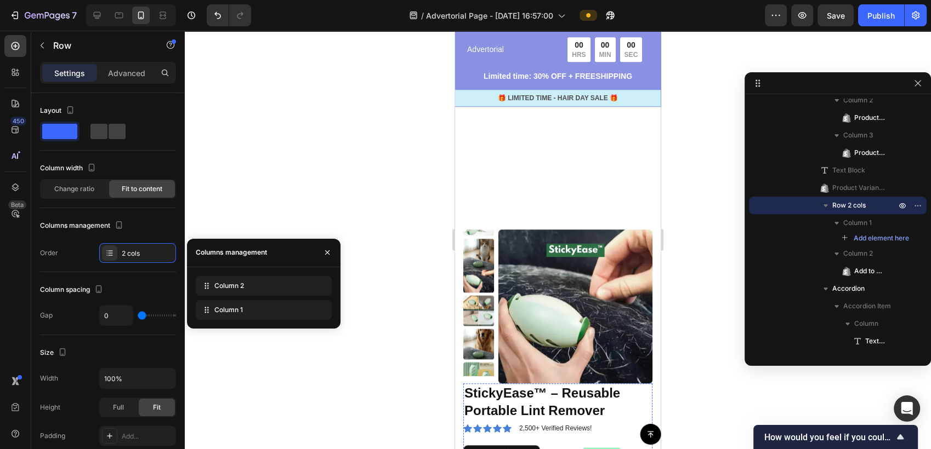
scroll to position [1096, 0]
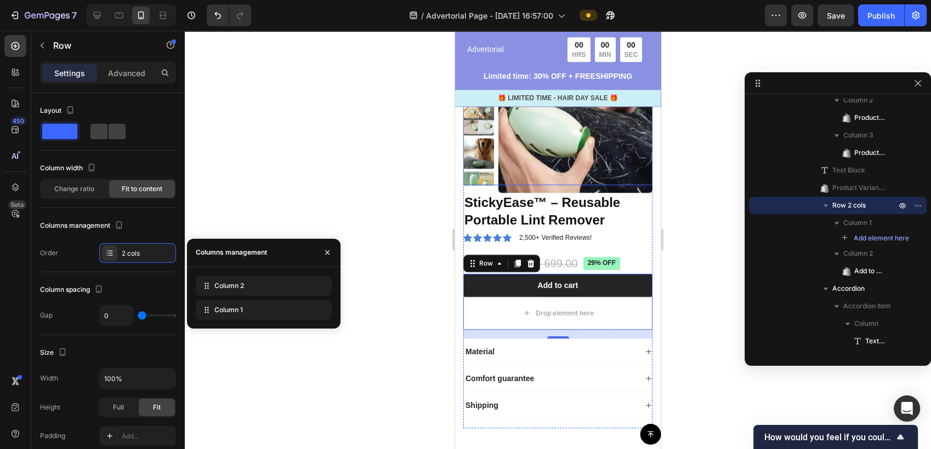
click at [532, 193] on img at bounding box center [575, 116] width 154 height 154
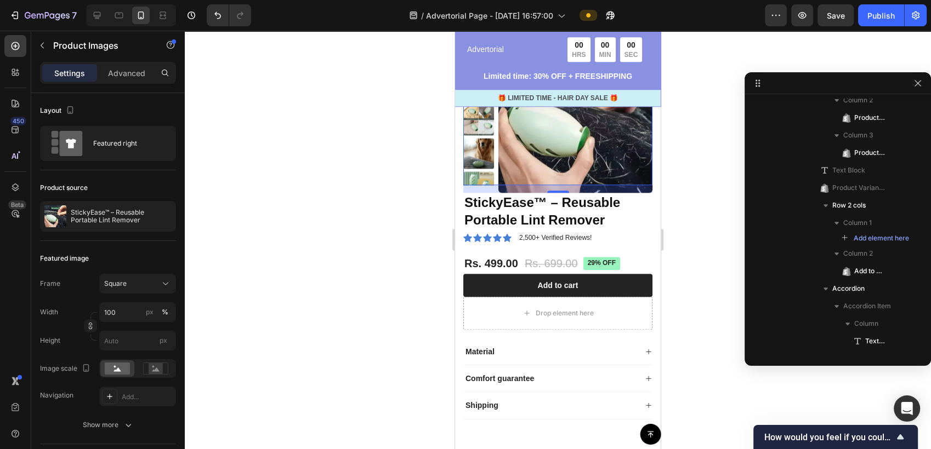
scroll to position [674, 0]
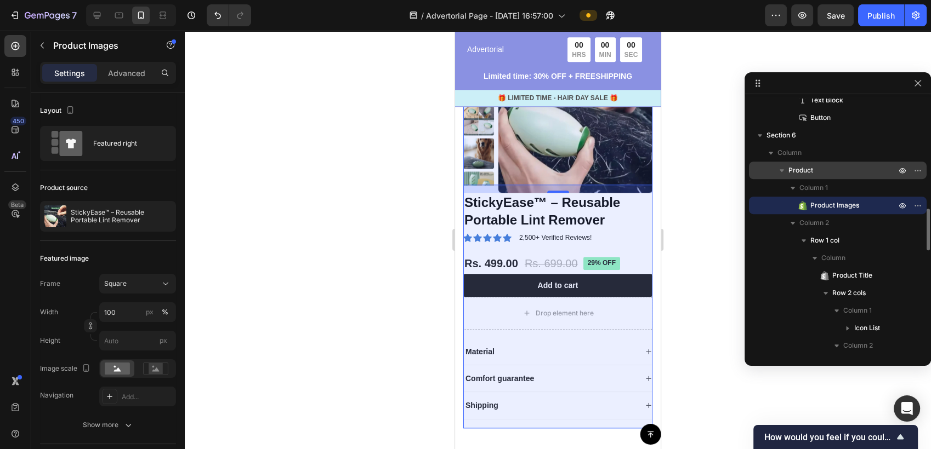
click at [833, 172] on p "Product" at bounding box center [843, 170] width 110 height 11
click at [922, 171] on button "button" at bounding box center [917, 170] width 13 height 13
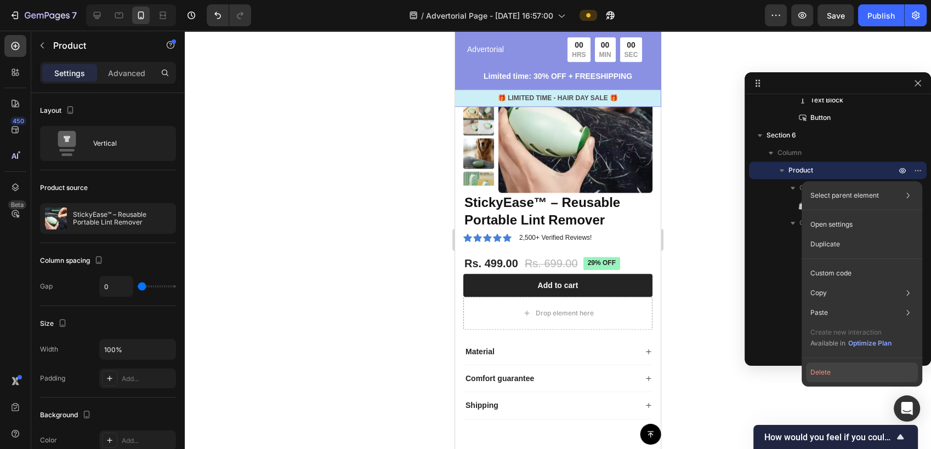
click at [836, 370] on button "Delete" at bounding box center [862, 373] width 112 height 20
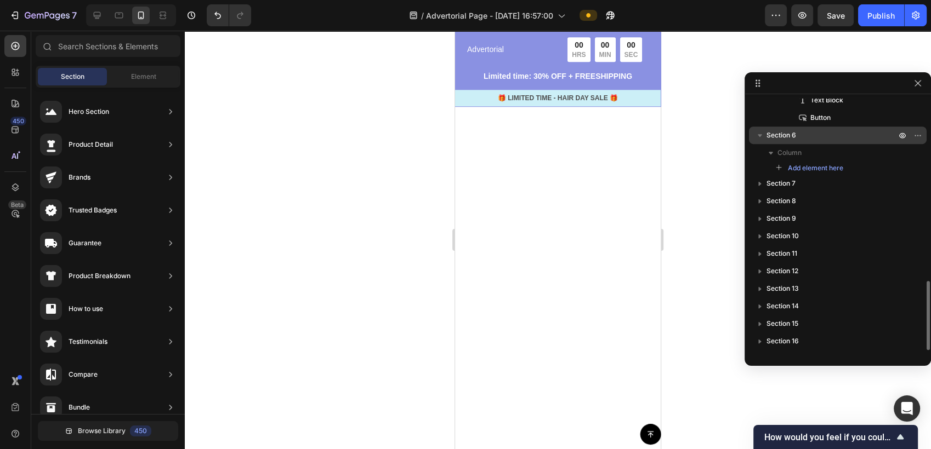
click at [802, 137] on p "Section 6" at bounding box center [832, 135] width 132 height 11
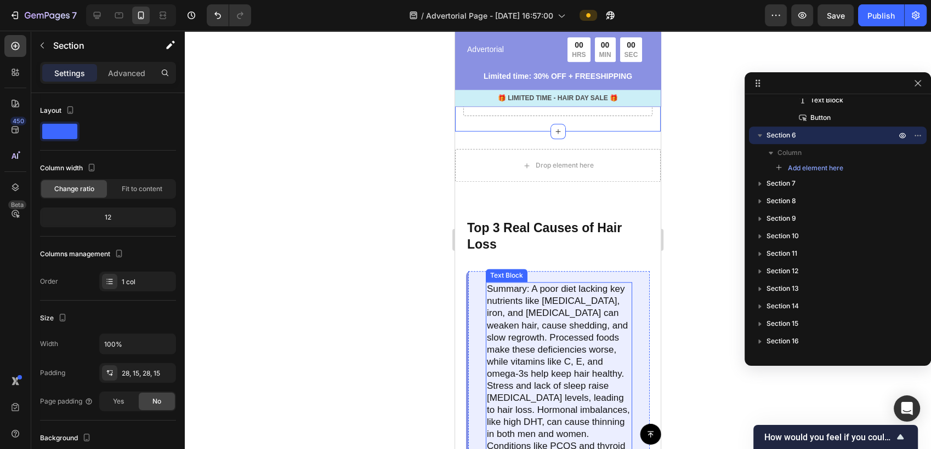
scroll to position [1096, 0]
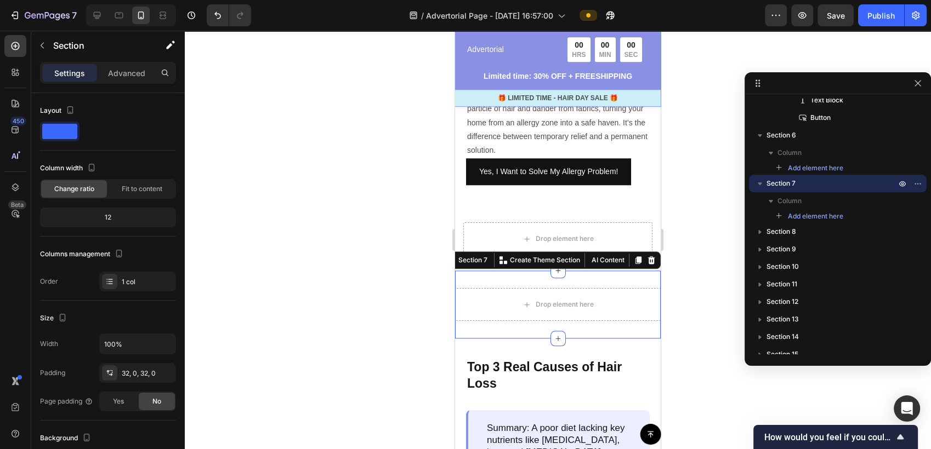
click at [619, 288] on div "Drop element here Section 7 You can create reusable sections Create Theme Secti…" at bounding box center [558, 305] width 206 height 68
click at [647, 265] on icon at bounding box center [651, 260] width 9 height 9
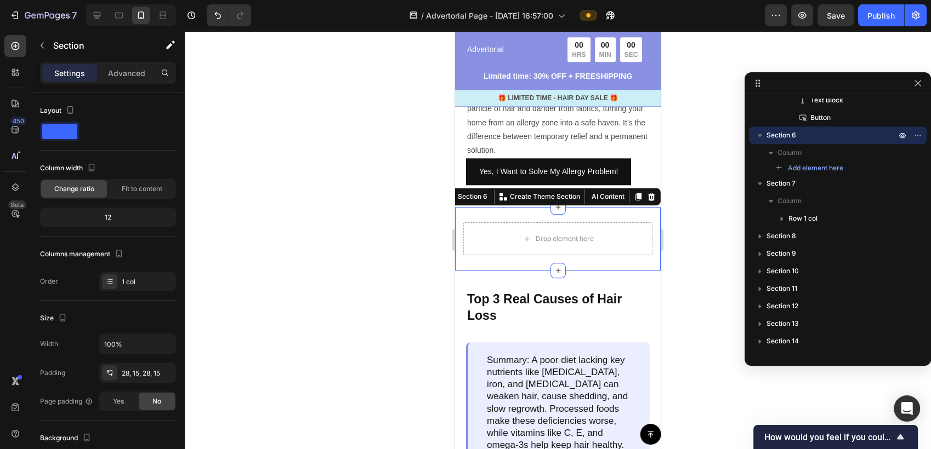
click at [642, 220] on div "Drop element here Section 6 You can create reusable sections Create Theme Secti…" at bounding box center [558, 239] width 206 height 64
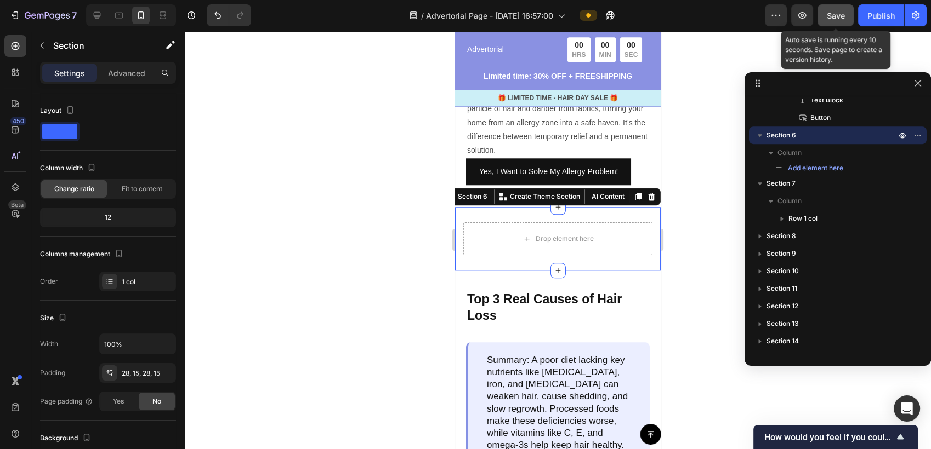
click at [846, 20] on button "Save" at bounding box center [835, 15] width 36 height 22
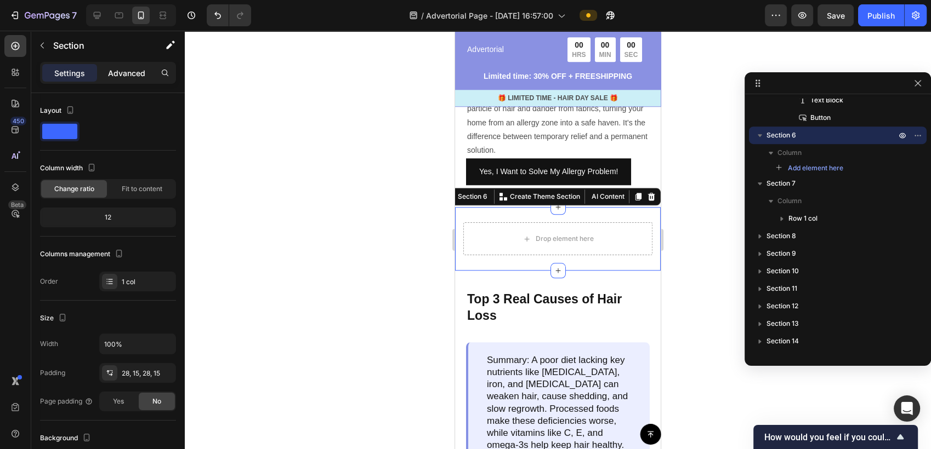
click at [113, 73] on p "Advanced" at bounding box center [126, 73] width 37 height 12
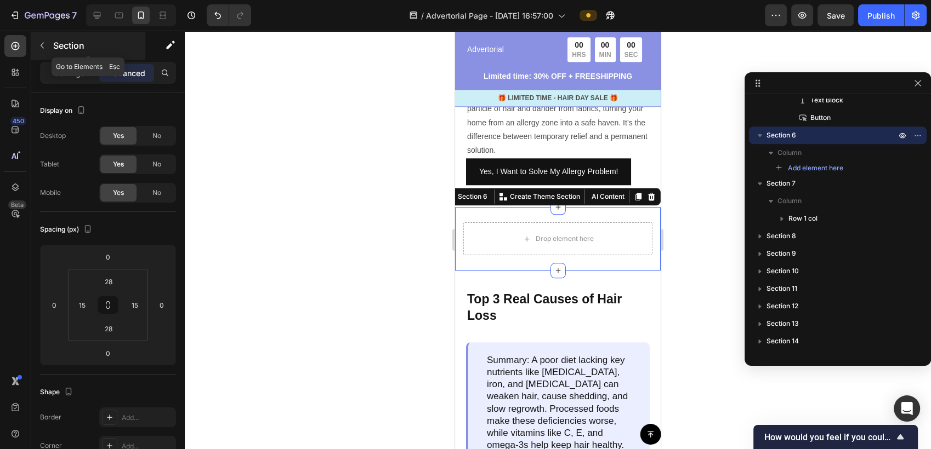
click at [44, 47] on icon "button" at bounding box center [42, 45] width 9 height 9
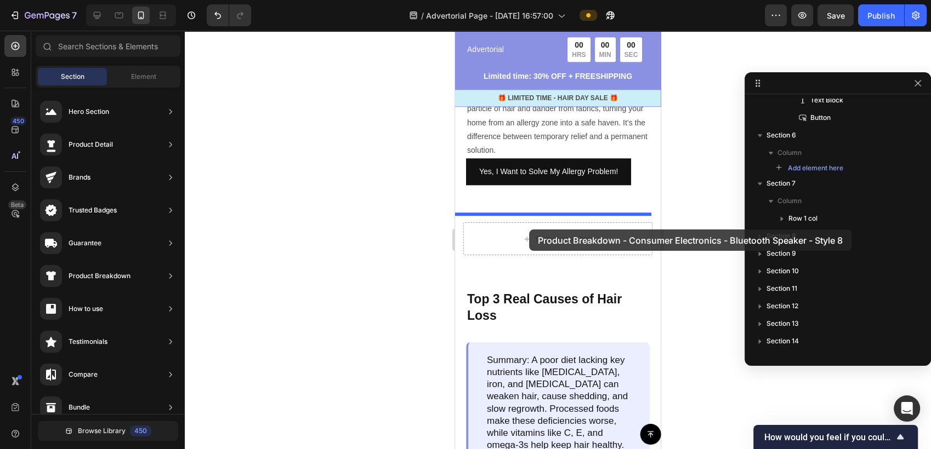
drag, startPoint x: 748, startPoint y: 379, endPoint x: 529, endPoint y: 230, distance: 265.4
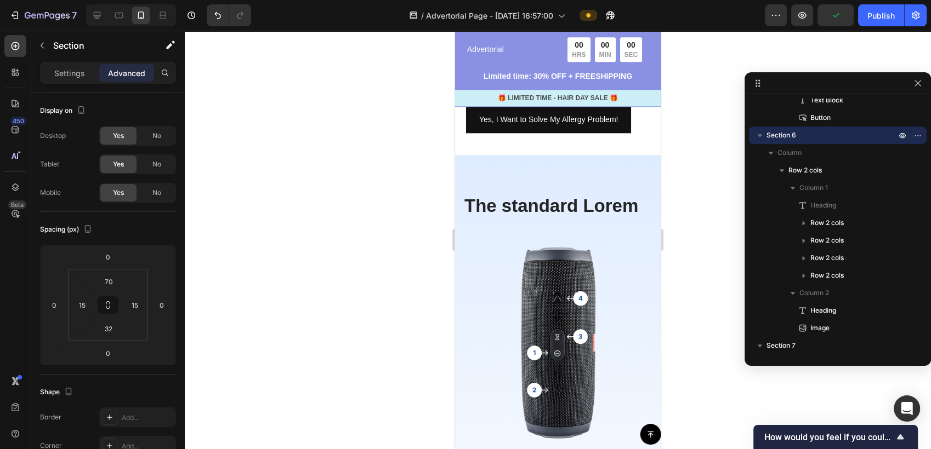
scroll to position [1157, 0]
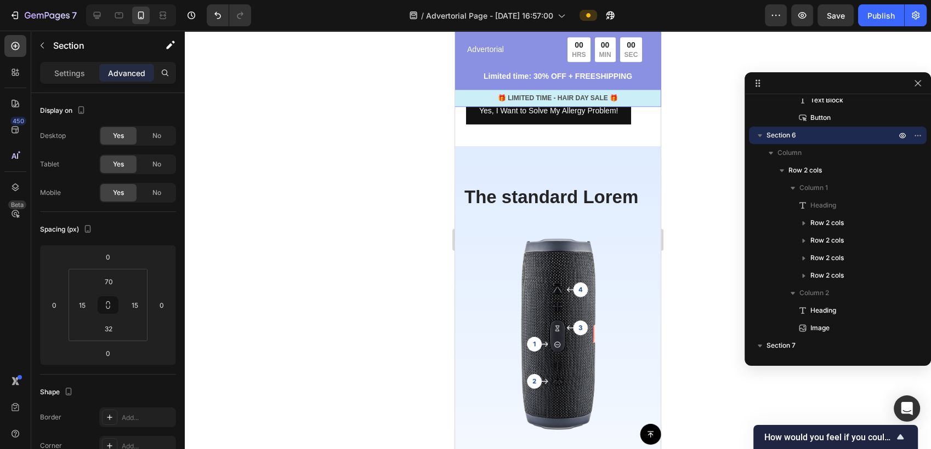
click at [625, 175] on div "The standard Lorem Heading Step - 1 Text Block At vero eos et accusamus et iust…" at bounding box center [558, 391] width 206 height 490
click at [829, 152] on p "Column" at bounding box center [837, 152] width 121 height 11
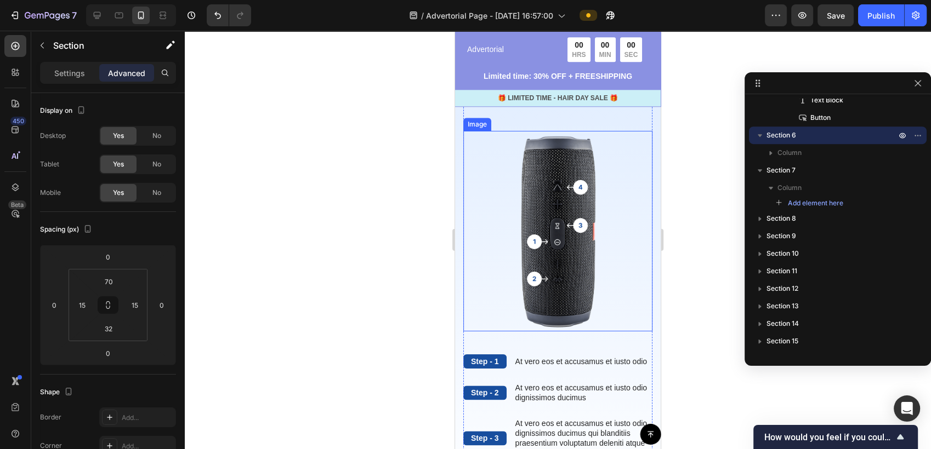
scroll to position [1340, 0]
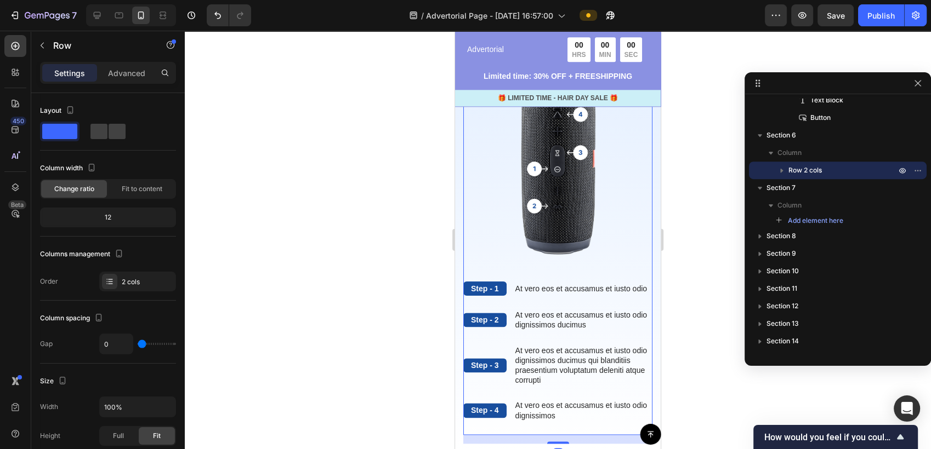
click at [634, 263] on div "The standard Lorem Heading Image" at bounding box center [557, 145] width 189 height 272
click at [779, 169] on icon "button" at bounding box center [781, 170] width 11 height 11
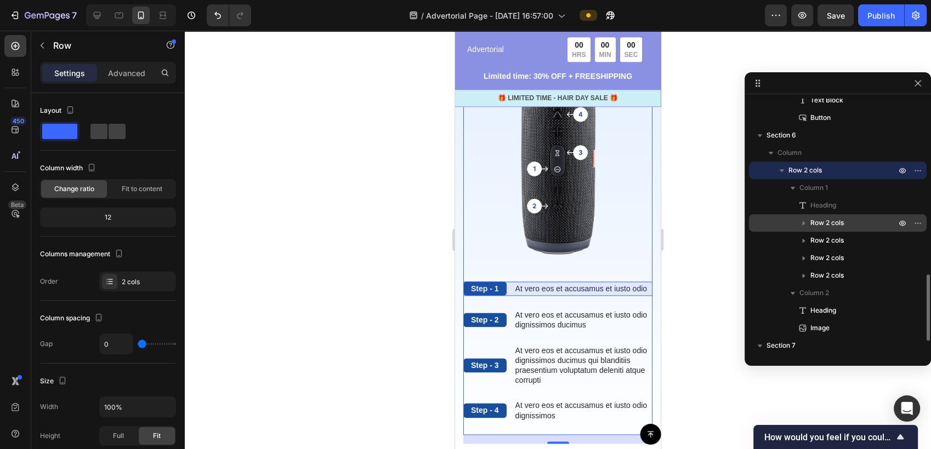
click at [830, 225] on span "Row 2 cols" at bounding box center [826, 223] width 33 height 11
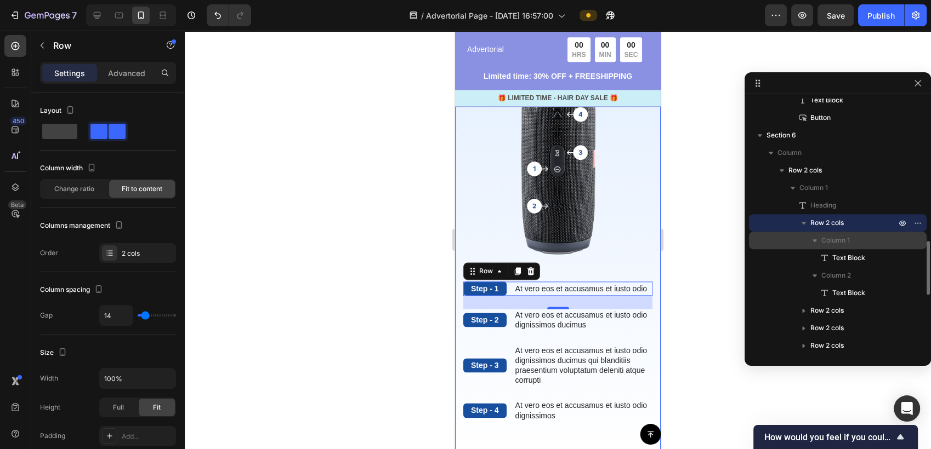
click at [815, 241] on icon "button" at bounding box center [814, 241] width 4 height 3
click at [815, 241] on icon "button" at bounding box center [814, 241] width 3 height 4
click at [834, 252] on div "Text Block" at bounding box center [837, 258] width 169 height 18
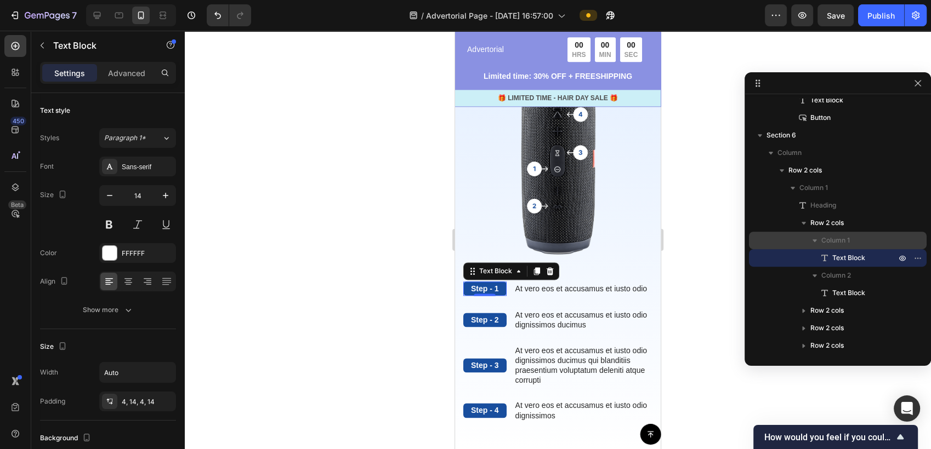
click at [488, 284] on p "Step - 1" at bounding box center [485, 289] width 28 height 10
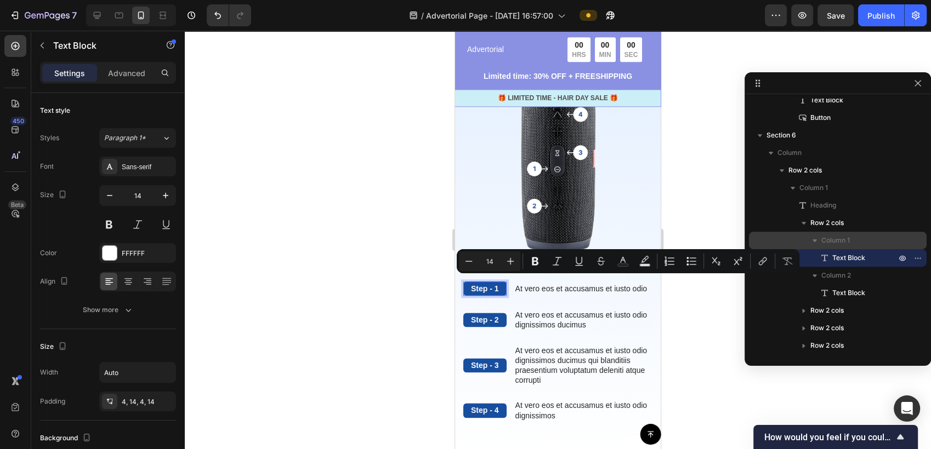
click at [499, 282] on div "Step - 1" at bounding box center [484, 289] width 43 height 14
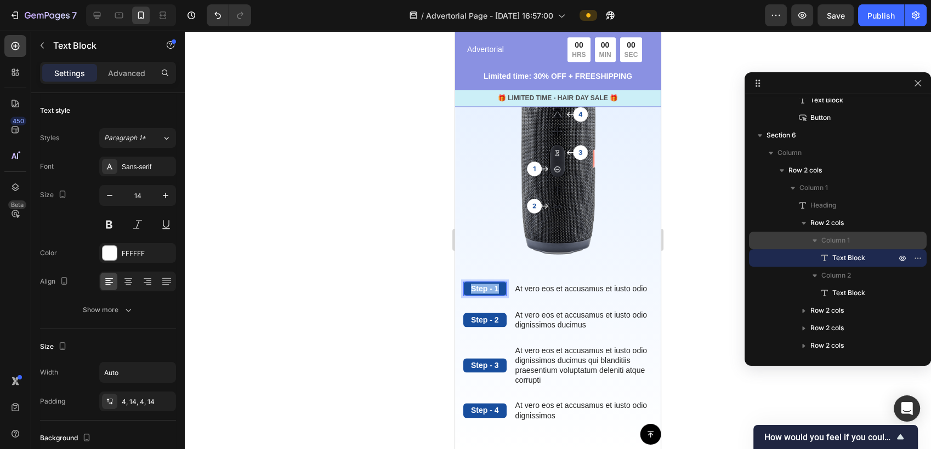
drag, startPoint x: 499, startPoint y: 282, endPoint x: 470, endPoint y: 282, distance: 29.1
click at [470, 282] on div "Step - 1" at bounding box center [484, 289] width 43 height 14
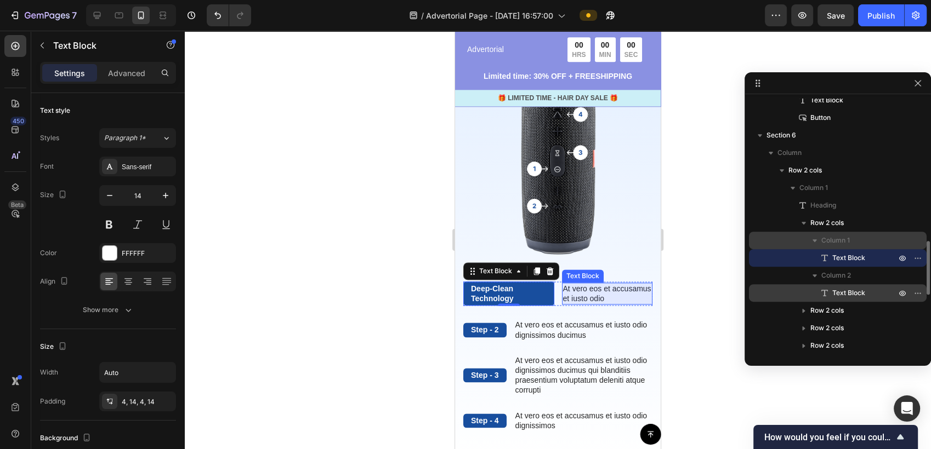
click at [844, 290] on span "Text Block" at bounding box center [848, 293] width 33 height 11
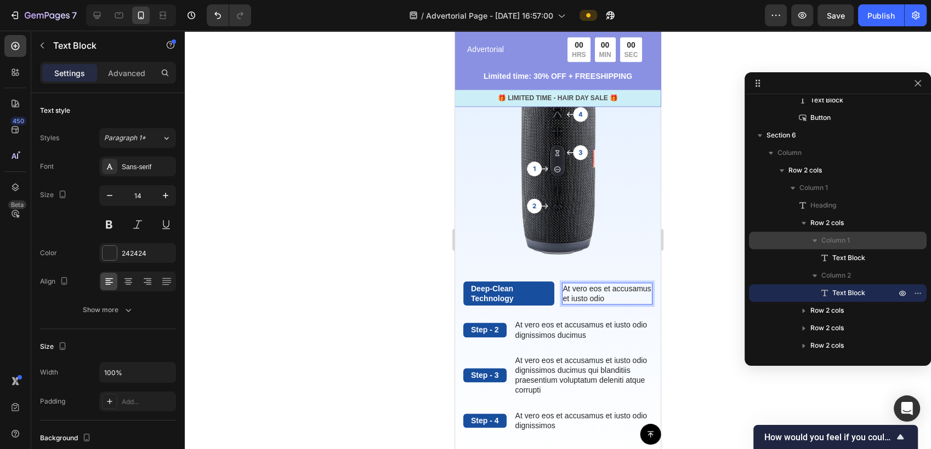
click at [579, 299] on p "At vero eos et accusamus et iusto odio" at bounding box center [607, 294] width 89 height 20
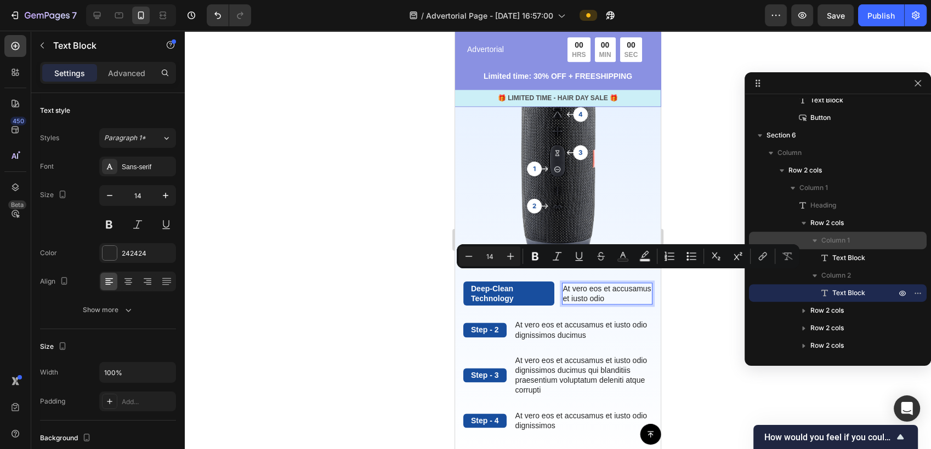
drag, startPoint x: 580, startPoint y: 299, endPoint x: 557, endPoint y: 275, distance: 32.6
click at [562, 283] on div "At vero eos et accusamus et iusto odio" at bounding box center [607, 294] width 91 height 22
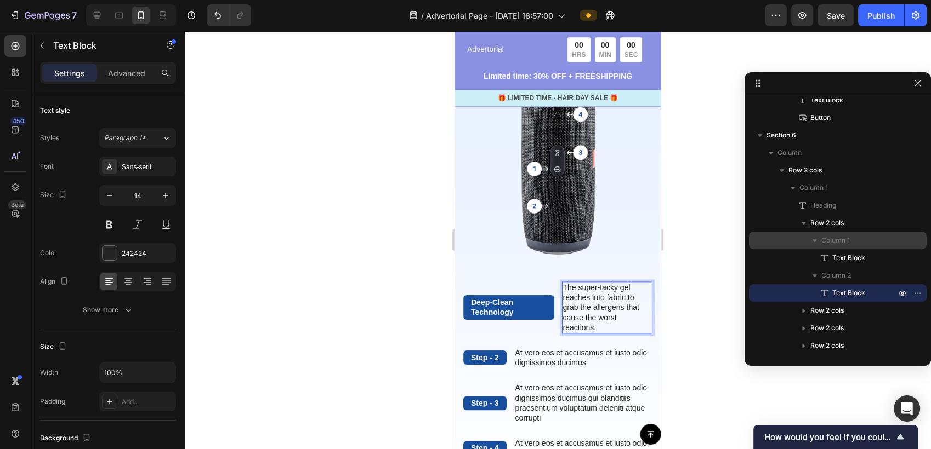
click at [692, 267] on div at bounding box center [558, 240] width 746 height 419
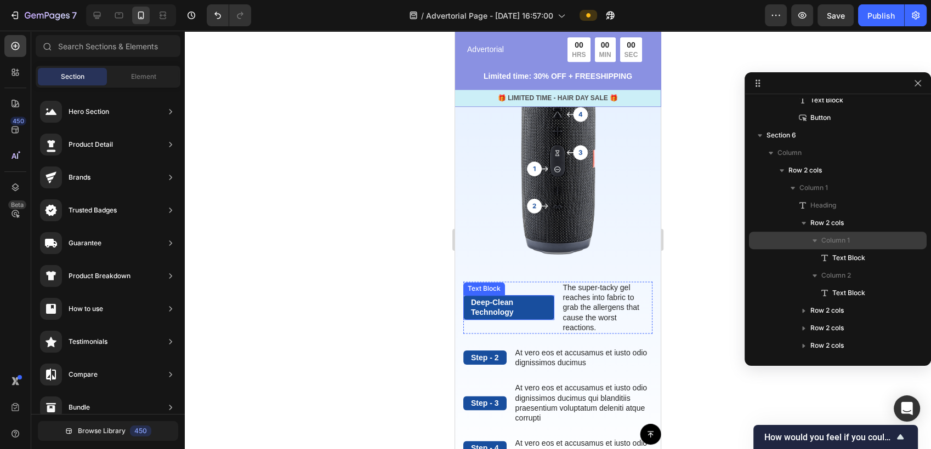
click at [537, 303] on p "Deep-Clean Technology" at bounding box center [509, 308] width 76 height 20
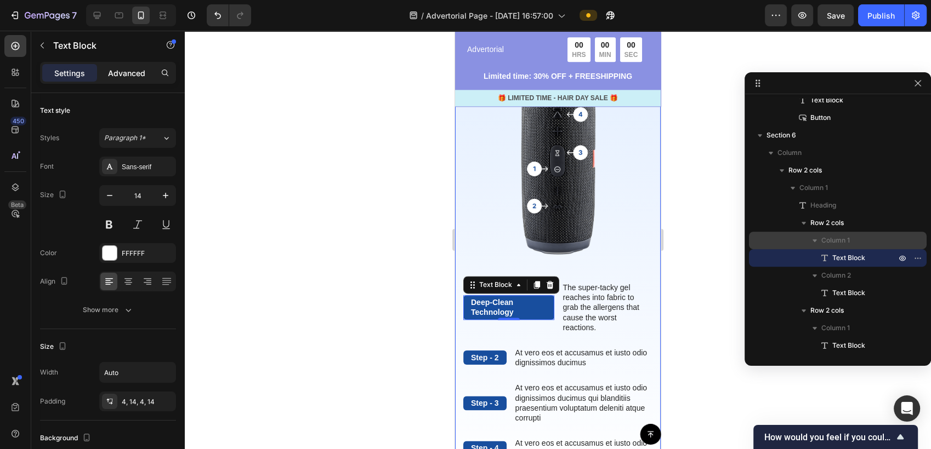
click at [133, 72] on p "Advanced" at bounding box center [126, 73] width 37 height 12
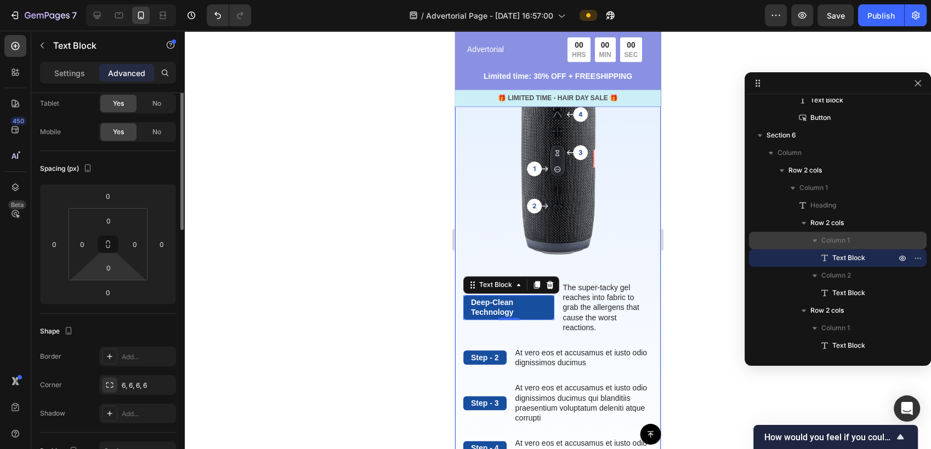
scroll to position [0, 0]
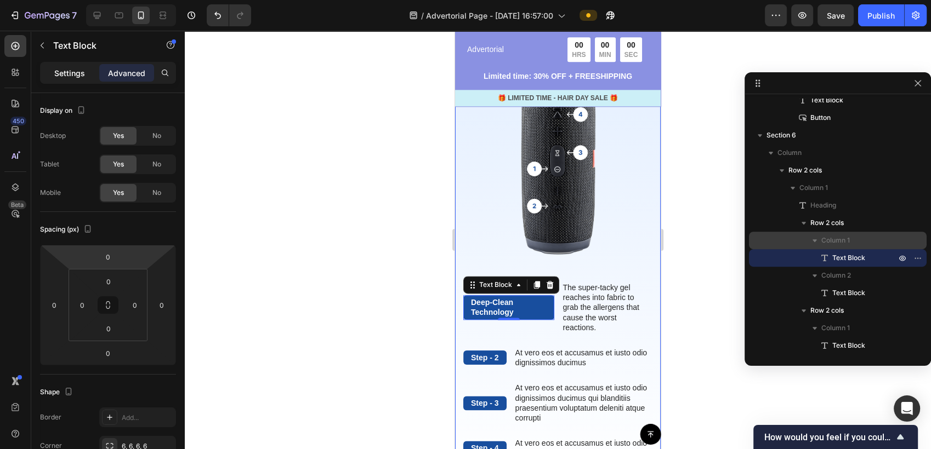
click at [75, 76] on p "Settings" at bounding box center [69, 73] width 31 height 12
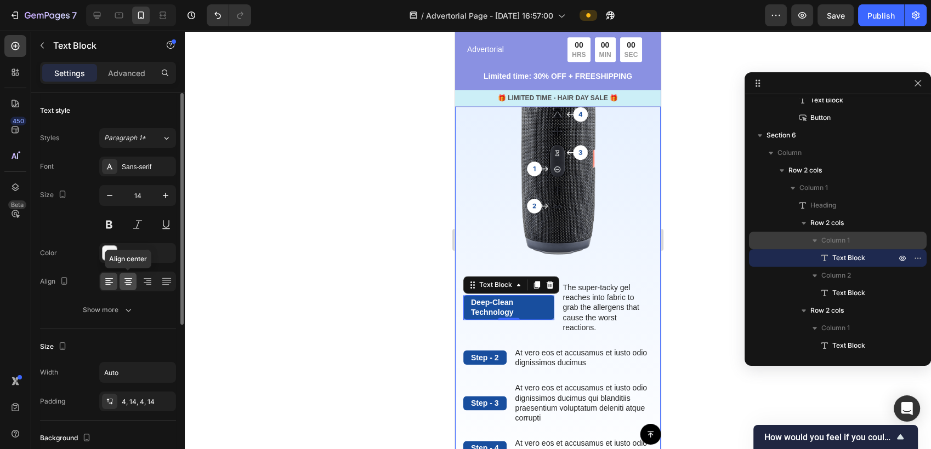
click at [136, 286] on div at bounding box center [127, 282] width 17 height 18
click at [706, 277] on div at bounding box center [558, 240] width 746 height 419
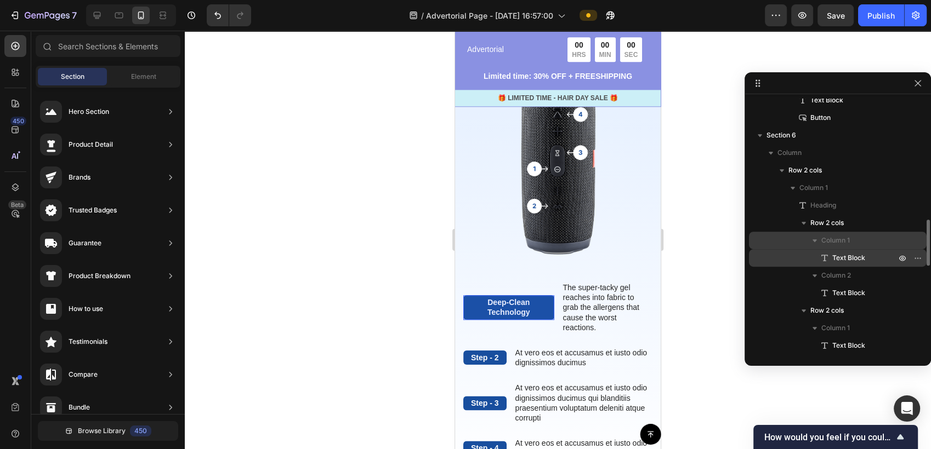
click at [842, 258] on span "Text Block" at bounding box center [848, 258] width 33 height 11
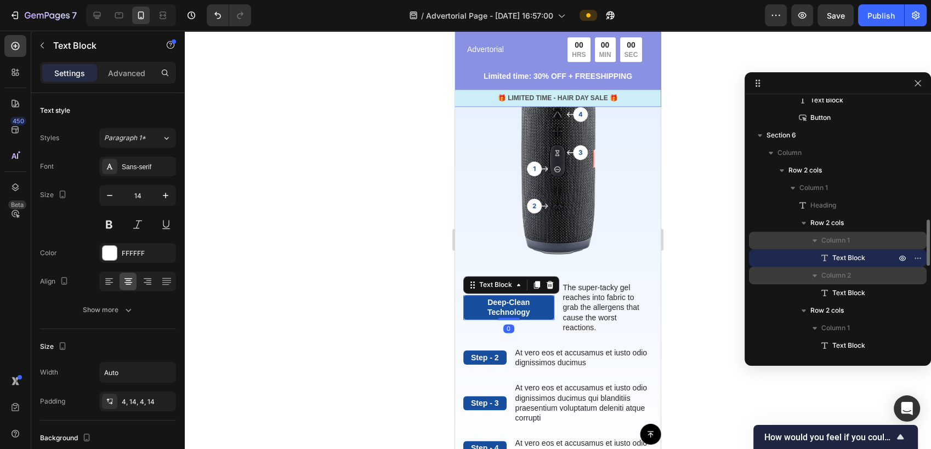
click at [842, 273] on span "Column 2" at bounding box center [836, 275] width 30 height 11
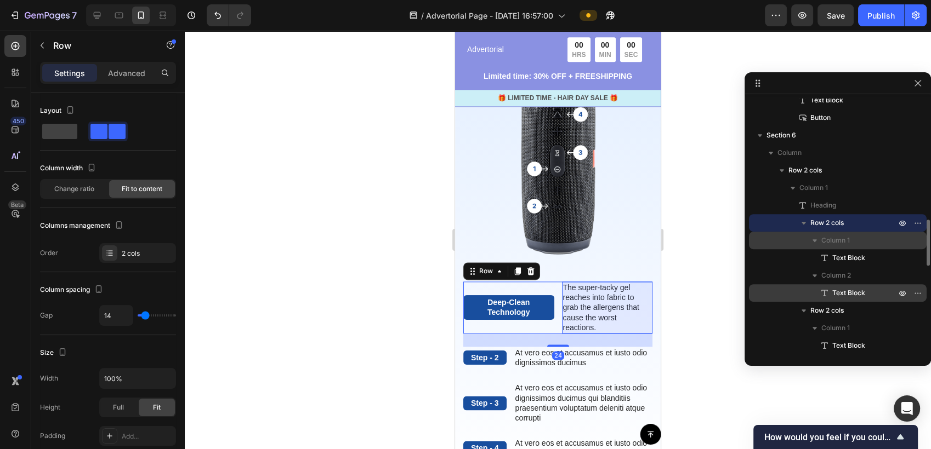
click at [840, 290] on span "Text Block" at bounding box center [848, 293] width 33 height 11
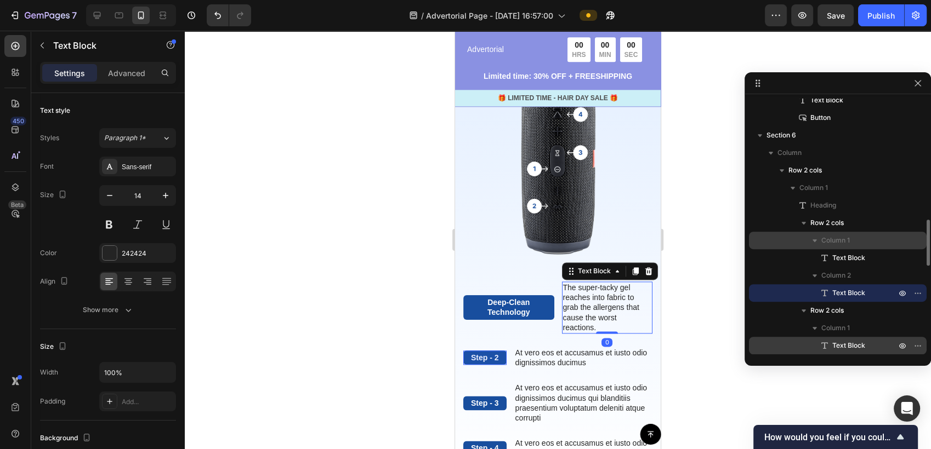
click at [837, 343] on span "Text Block" at bounding box center [848, 345] width 33 height 11
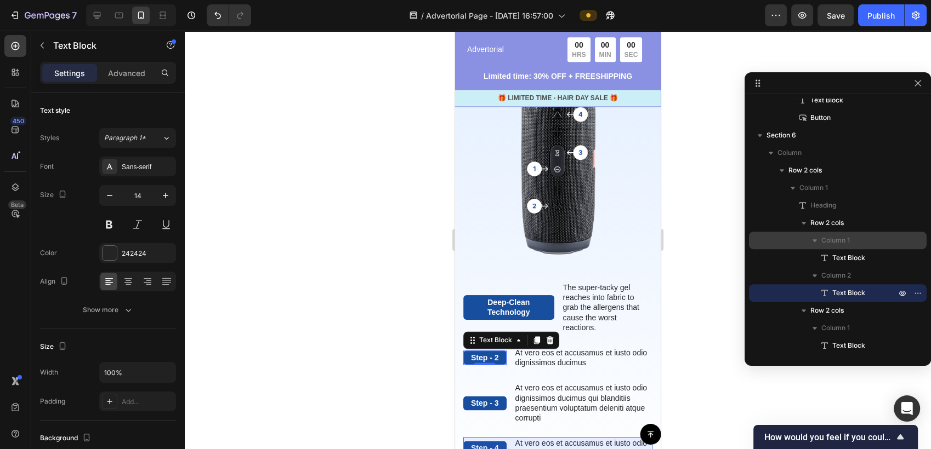
scroll to position [814, 0]
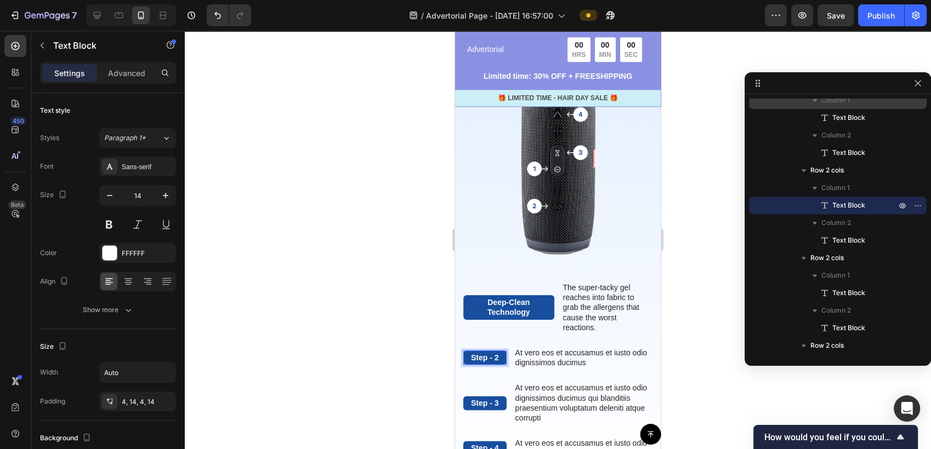
click at [493, 353] on p "Step - 2" at bounding box center [485, 358] width 28 height 10
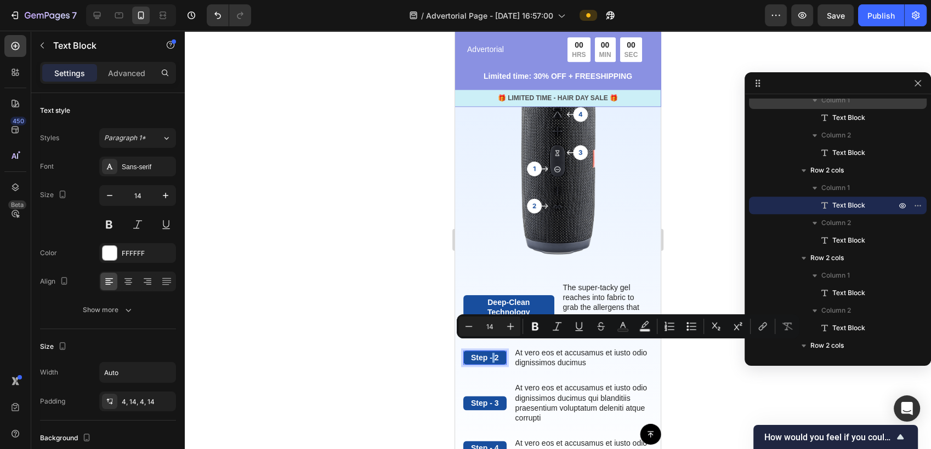
click at [496, 353] on p "Step - 2" at bounding box center [485, 358] width 28 height 10
drag, startPoint x: 497, startPoint y: 346, endPoint x: 467, endPoint y: 347, distance: 29.6
click at [467, 351] on div "Step - 2" at bounding box center [484, 358] width 43 height 14
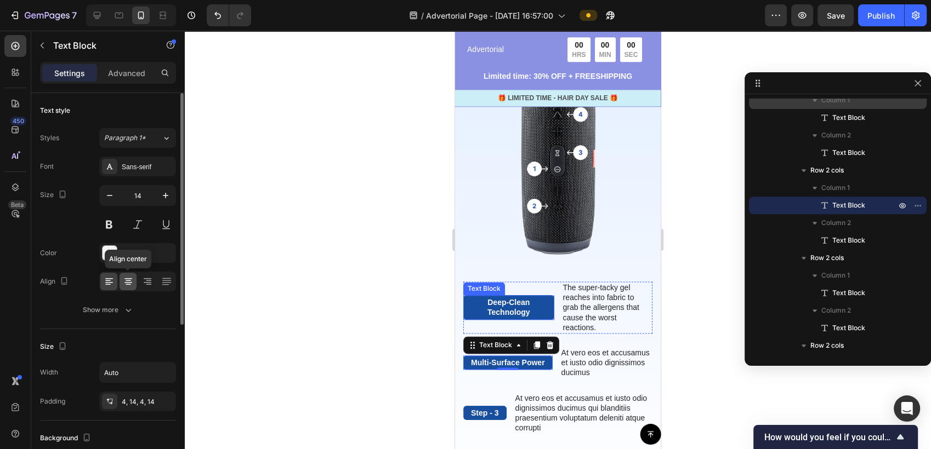
click at [133, 283] on icon at bounding box center [128, 281] width 11 height 11
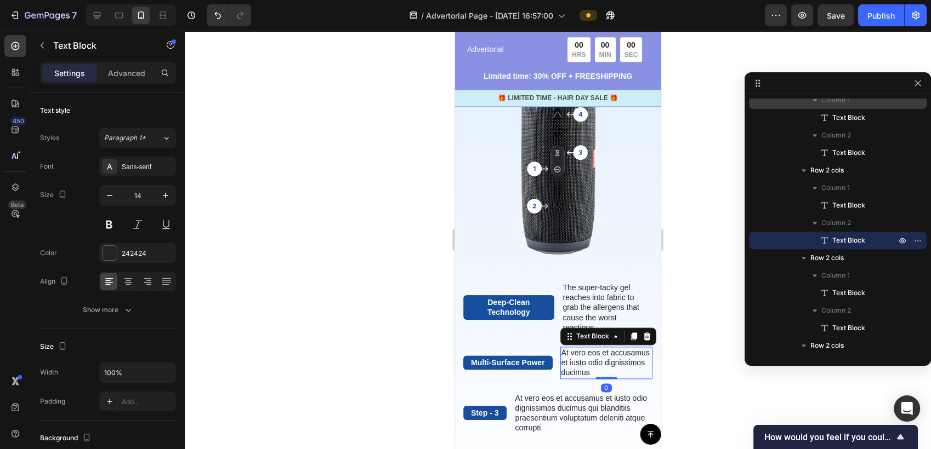
click at [584, 357] on p "At vero eos et accusamus et iusto odio dignissimos ducimus" at bounding box center [606, 363] width 90 height 30
click at [845, 239] on span "Text Block" at bounding box center [848, 240] width 33 height 11
click at [628, 363] on p "At vero eos et accusamus et iusto odio dignissimos ducimus" at bounding box center [606, 363] width 90 height 30
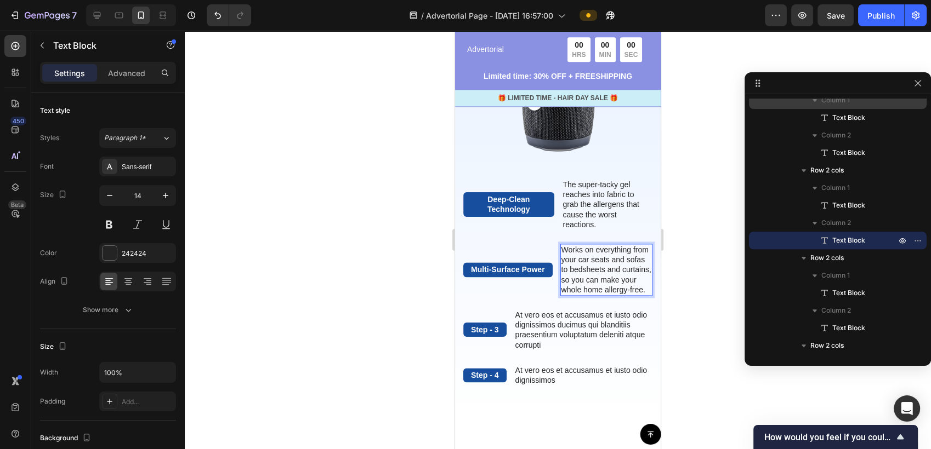
scroll to position [1461, 0]
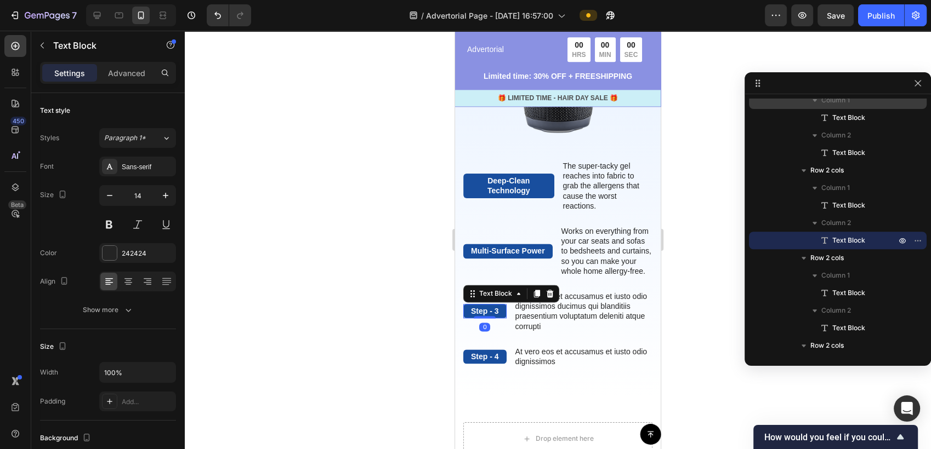
click at [485, 316] on div "Step - 3 Text Block 0" at bounding box center [484, 311] width 43 height 14
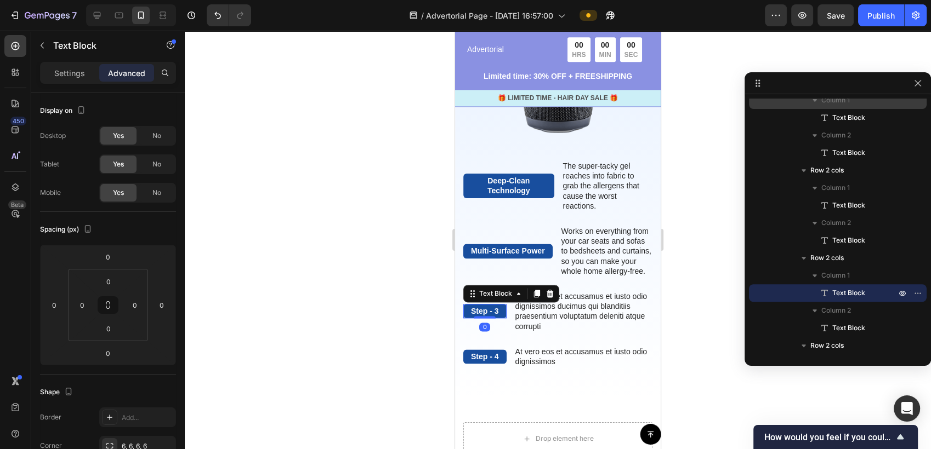
click at [500, 311] on div "Step - 3" at bounding box center [484, 311] width 43 height 14
click at [500, 310] on div "Step - 3" at bounding box center [484, 311] width 43 height 14
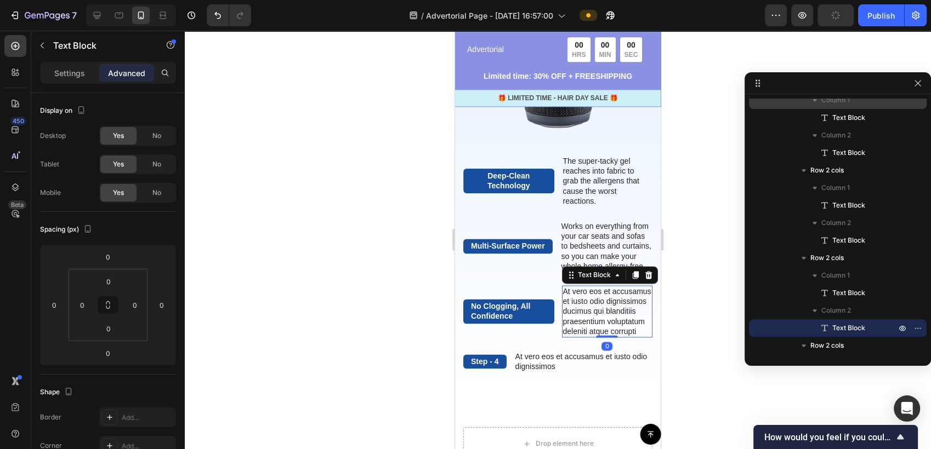
click at [597, 322] on p "At vero eos et accusamus et iusto odio dignissimos ducimus qui blanditiis praes…" at bounding box center [607, 312] width 89 height 50
click at [838, 327] on span "Text Block" at bounding box center [848, 328] width 33 height 11
click at [609, 337] on p "At vero eos et accusamus et iusto odio dignissimos ducimus qui blanditiis praes…" at bounding box center [607, 312] width 89 height 50
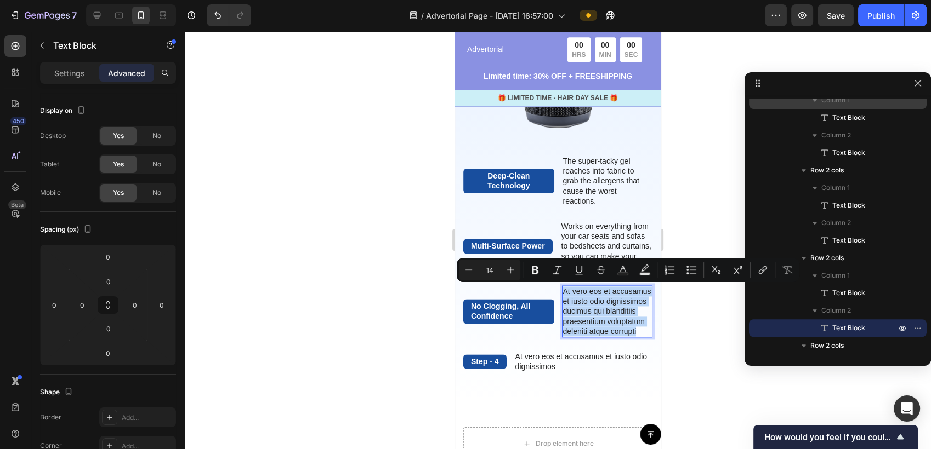
drag, startPoint x: 607, startPoint y: 341, endPoint x: 557, endPoint y: 293, distance: 69.4
click at [562, 293] on div "At vero eos et accusamus et iusto odio dignissimos ducimus qui blanditiis praes…" at bounding box center [607, 312] width 91 height 52
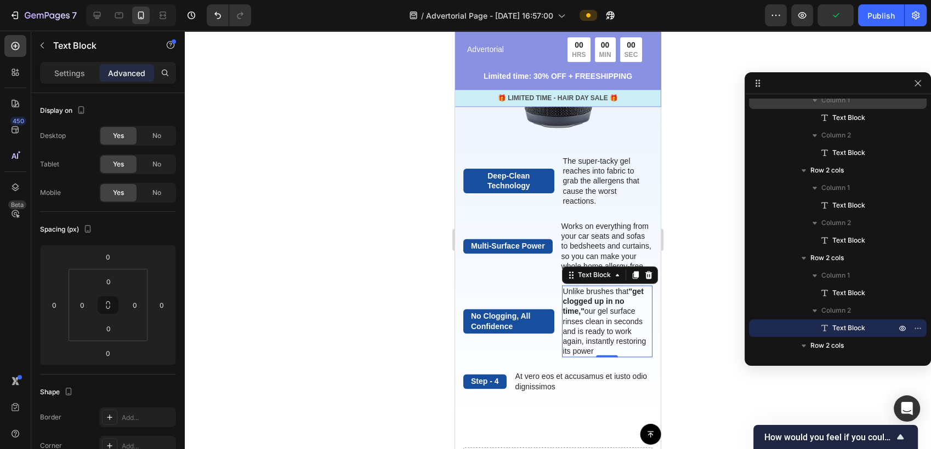
click at [677, 355] on div at bounding box center [558, 240] width 746 height 419
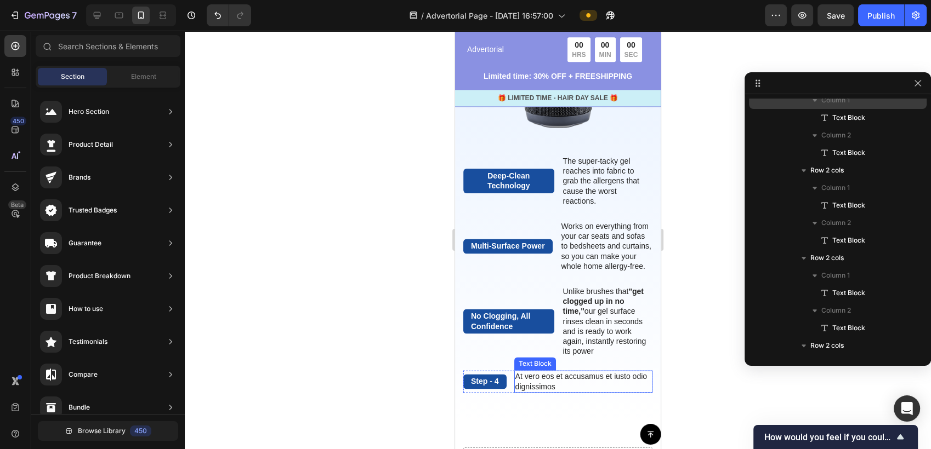
click at [571, 380] on p "At vero eos et accusamus et iusto odio dignissimos" at bounding box center [583, 382] width 136 height 20
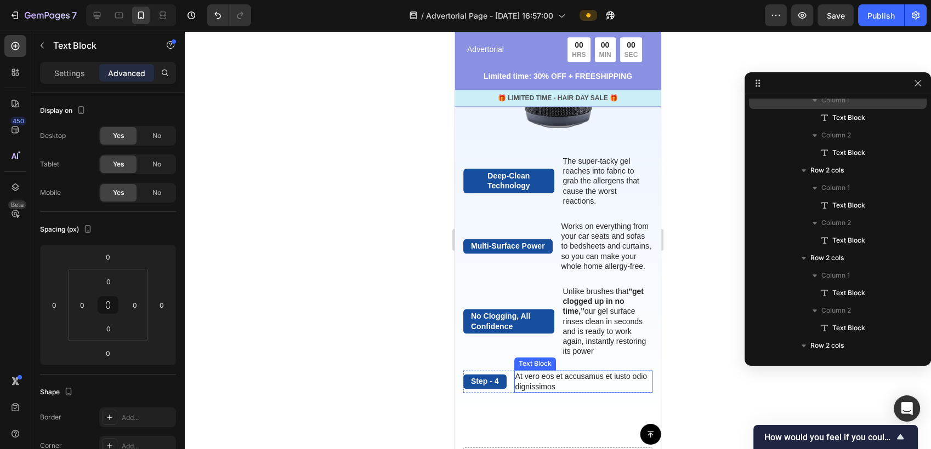
scroll to position [1024, 0]
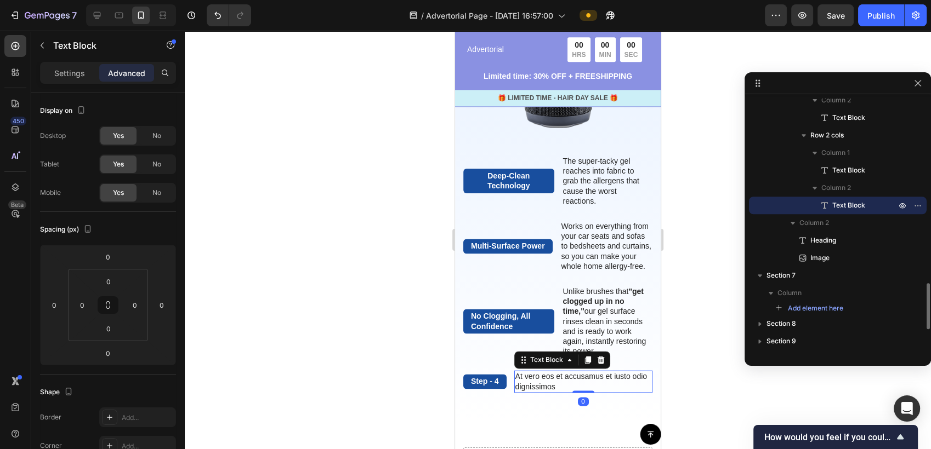
drag, startPoint x: 601, startPoint y: 361, endPoint x: 582, endPoint y: 366, distance: 19.8
click at [601, 361] on icon at bounding box center [600, 360] width 9 height 9
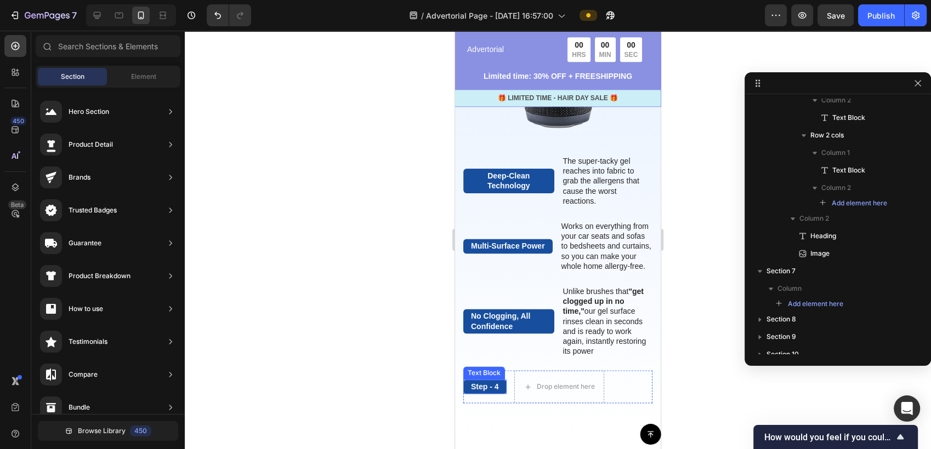
click at [489, 386] on p "Step - 4" at bounding box center [485, 387] width 28 height 10
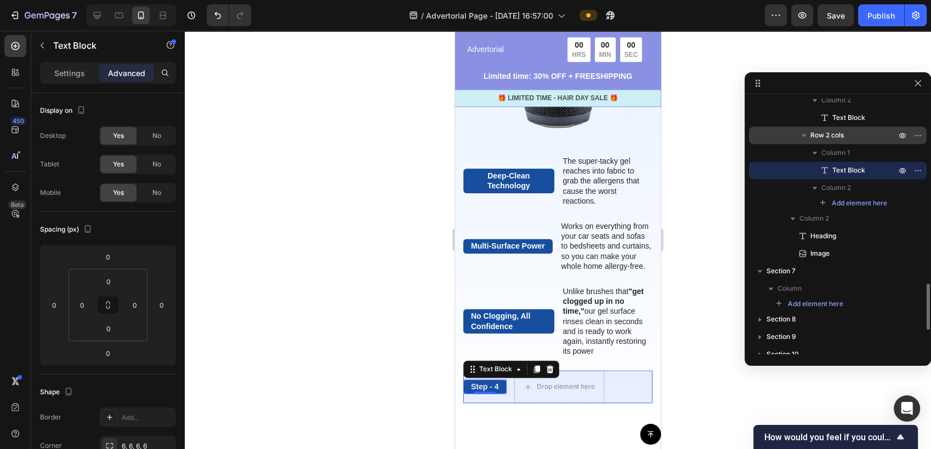
click at [851, 139] on p "Row 2 cols" at bounding box center [854, 135] width 88 height 11
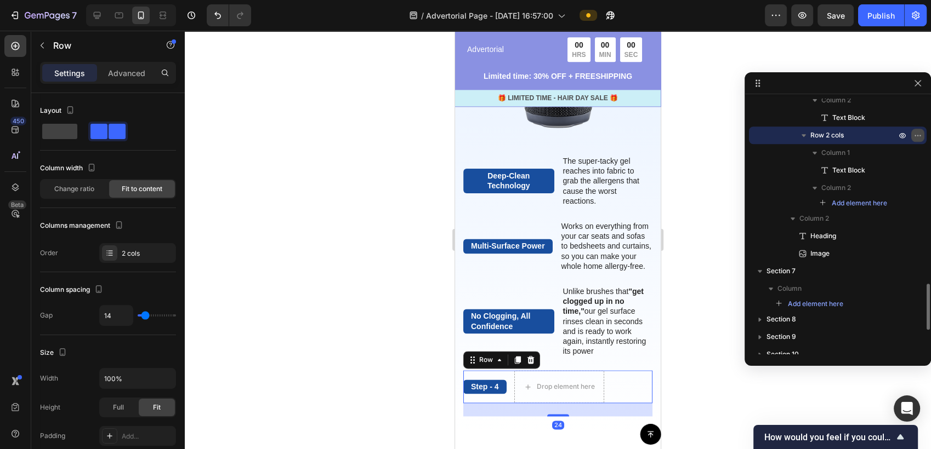
click at [914, 134] on icon "button" at bounding box center [917, 135] width 9 height 9
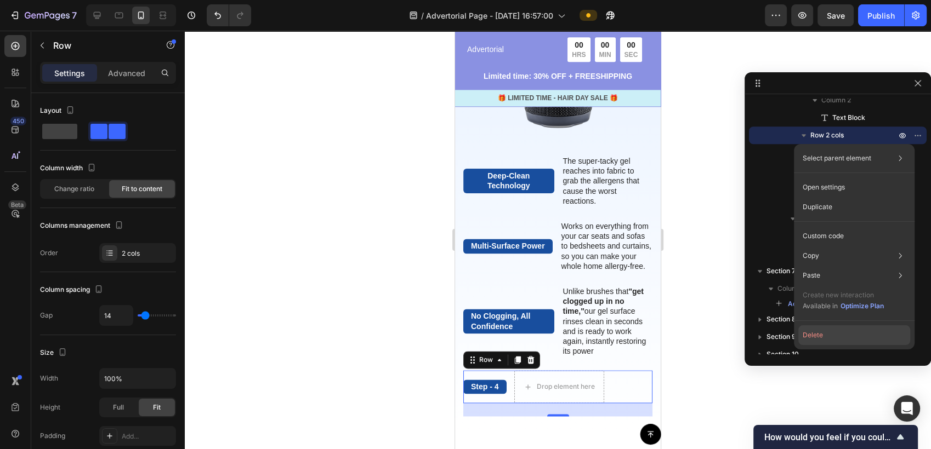
click at [817, 338] on button "Delete" at bounding box center [854, 336] width 112 height 20
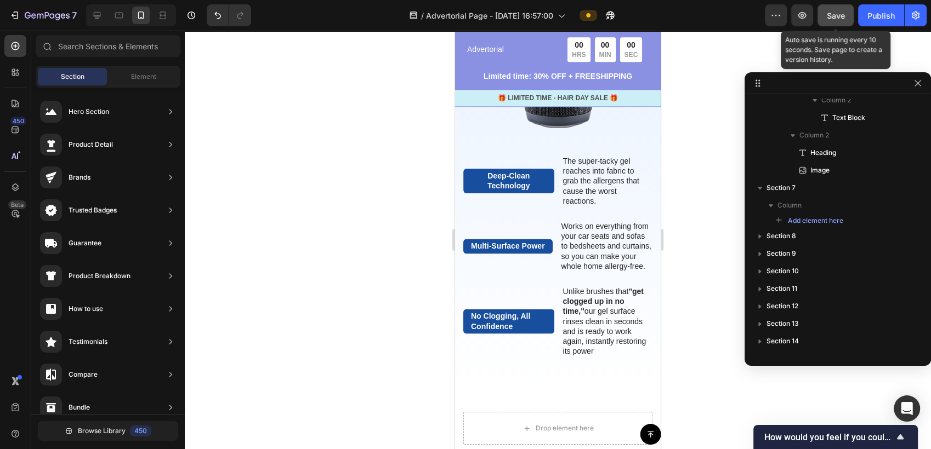
click at [827, 18] on span "Save" at bounding box center [836, 15] width 18 height 9
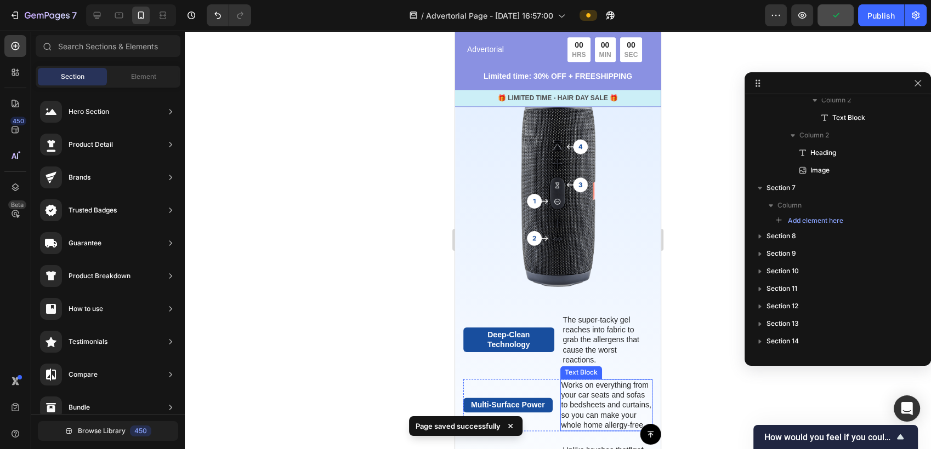
scroll to position [1284, 0]
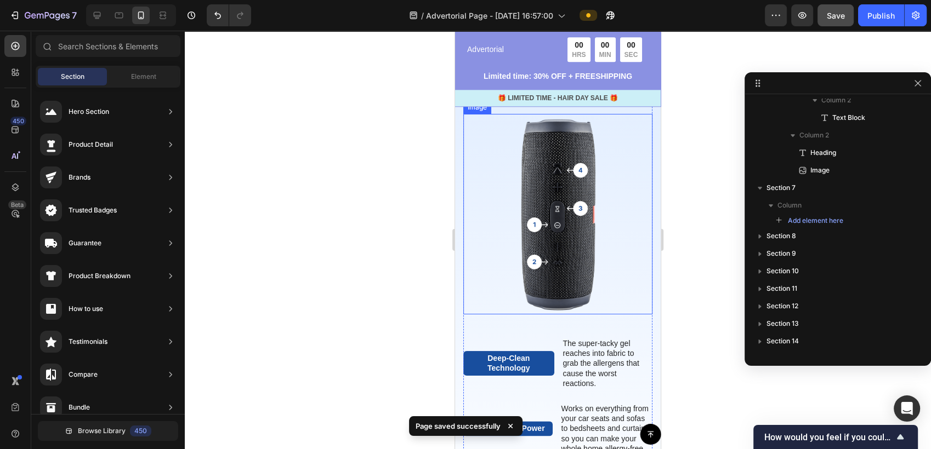
click at [617, 213] on img at bounding box center [557, 214] width 189 height 201
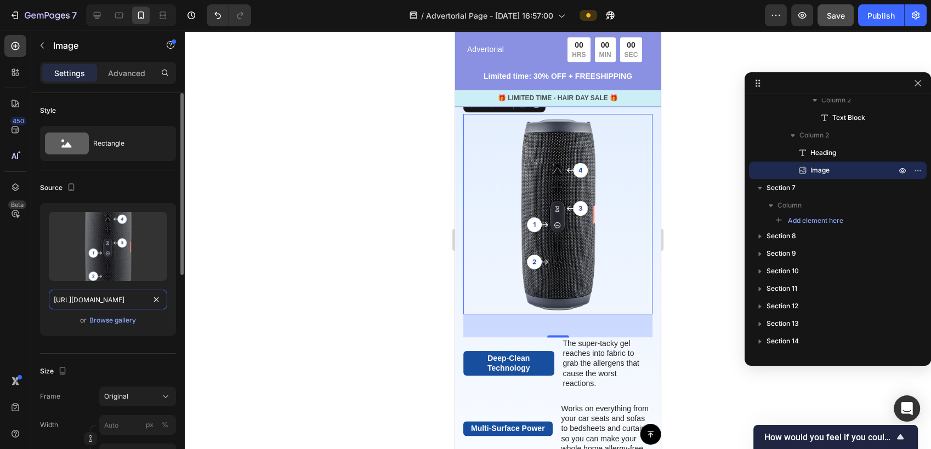
click at [124, 301] on input "[URL][DOMAIN_NAME]" at bounding box center [108, 300] width 118 height 20
paste input "0674/9978/6498/files/4_8ffb7cb8-4d5f-4d7a-b7e5-8d082d666c6b.jpg?v=1758647638"
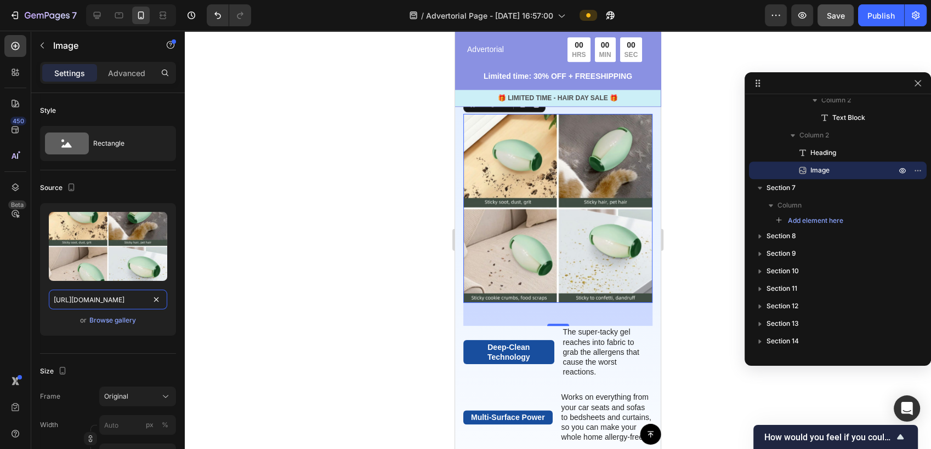
scroll to position [1273, 0]
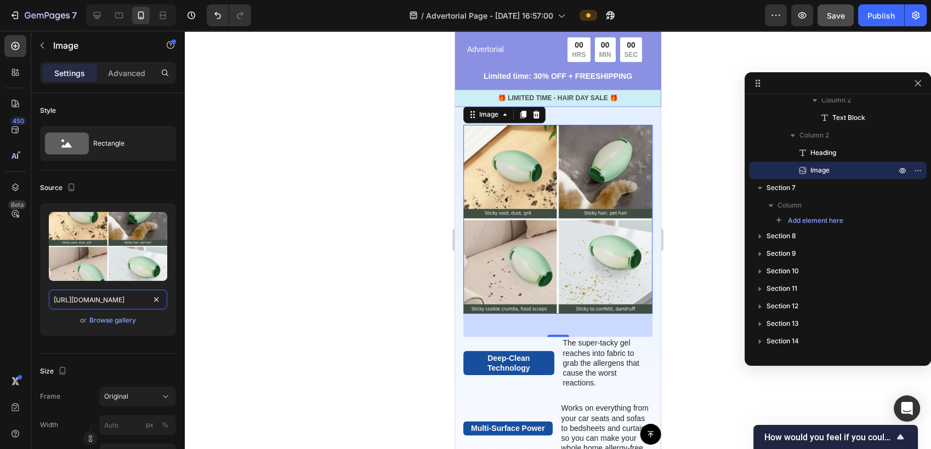
type input "[URL][DOMAIN_NAME]"
click at [334, 265] on div at bounding box center [558, 240] width 746 height 419
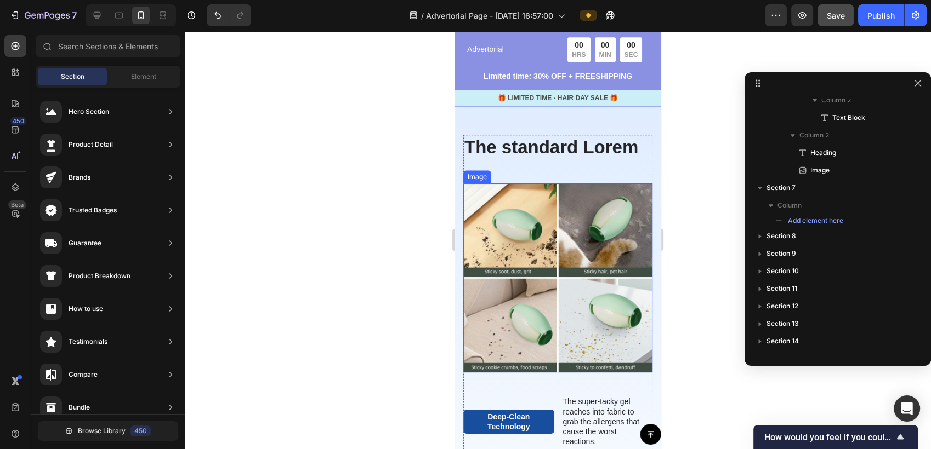
scroll to position [1212, 0]
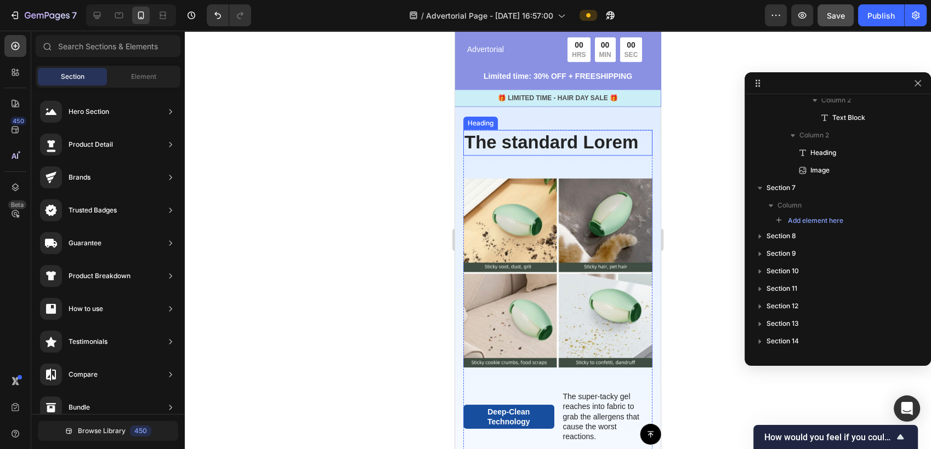
click at [607, 151] on h2 "The standard Lorem" at bounding box center [557, 143] width 189 height 26
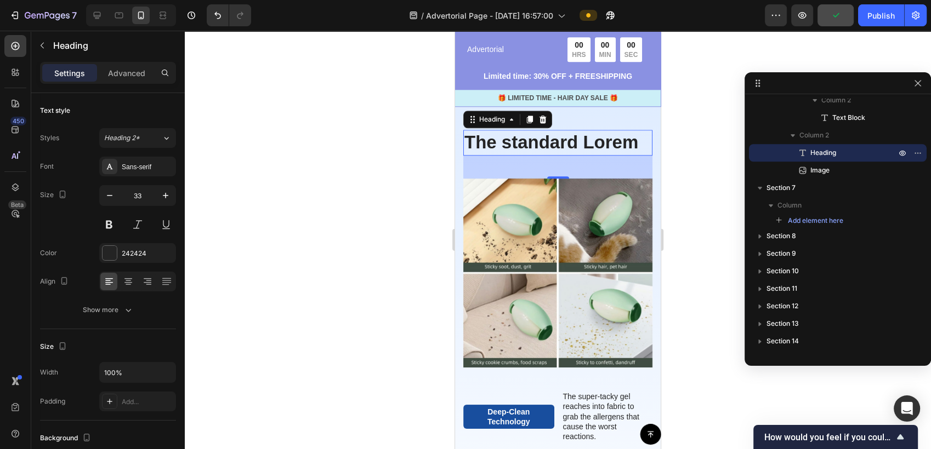
click at [553, 155] on h2 "The standard Lorem" at bounding box center [557, 143] width 189 height 26
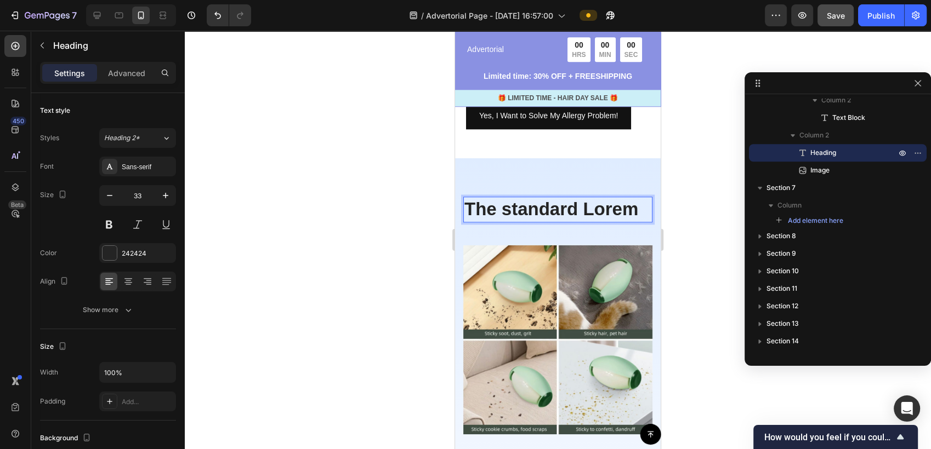
scroll to position [1090, 0]
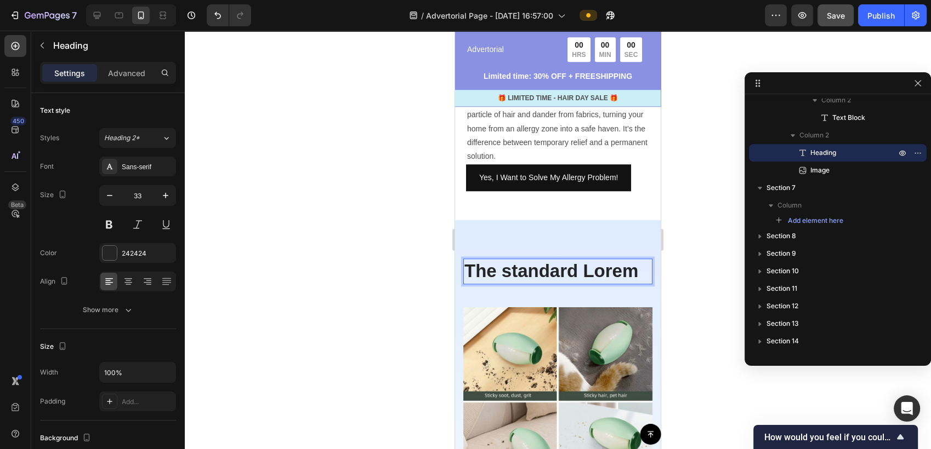
click at [639, 269] on p "The standard Lorem" at bounding box center [557, 272] width 187 height 24
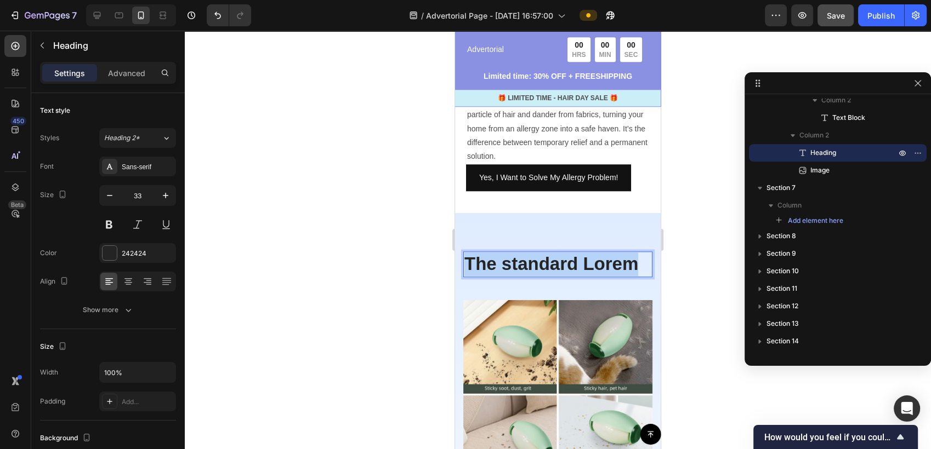
drag, startPoint x: 639, startPoint y: 271, endPoint x: 463, endPoint y: 266, distance: 175.5
click at [464, 266] on p "The standard Lorem" at bounding box center [557, 265] width 187 height 24
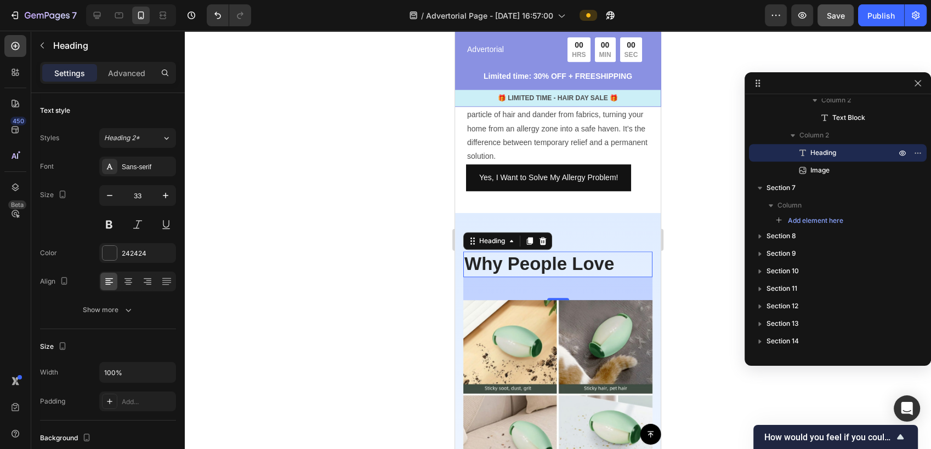
click at [384, 285] on div at bounding box center [558, 240] width 746 height 419
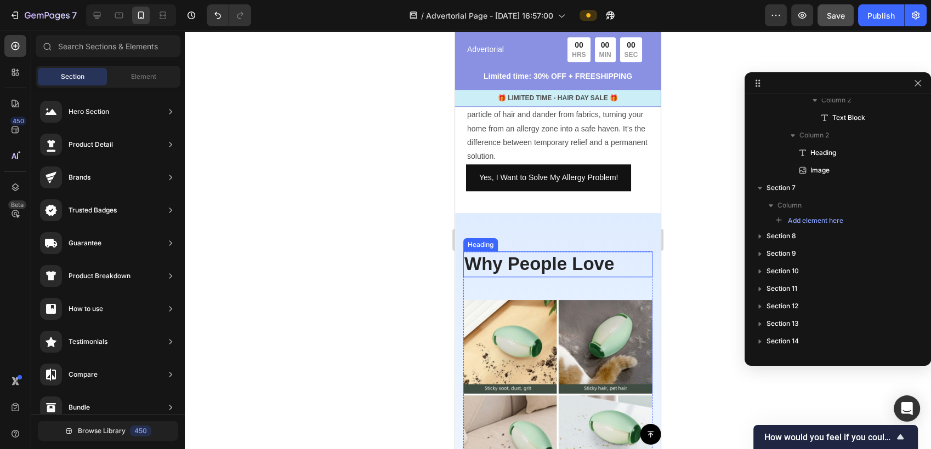
click at [504, 276] on p "Why People Love" at bounding box center [557, 265] width 187 height 24
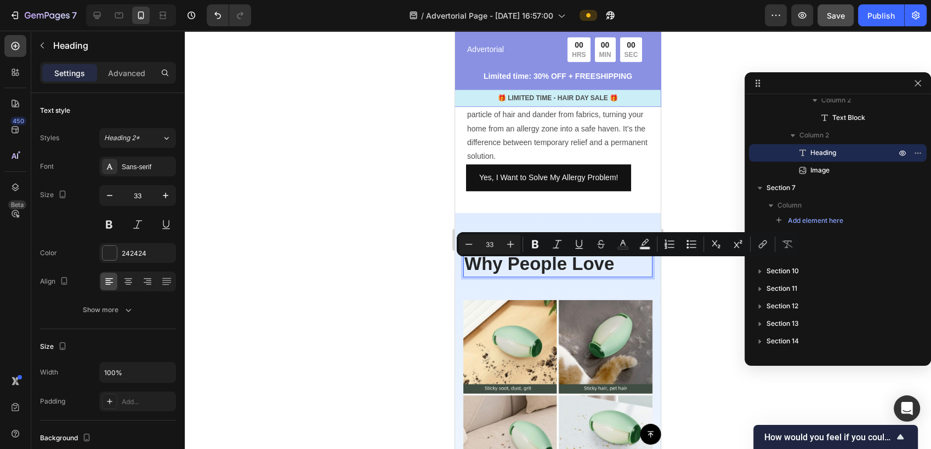
click at [502, 275] on p "Why People Love" at bounding box center [557, 265] width 187 height 24
click at [495, 274] on p "Why People Love" at bounding box center [557, 265] width 187 height 24
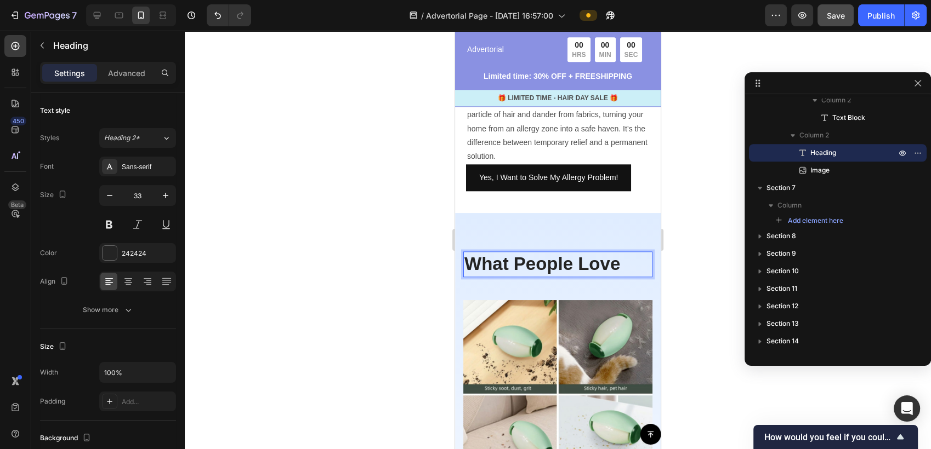
click at [342, 263] on div at bounding box center [558, 240] width 746 height 419
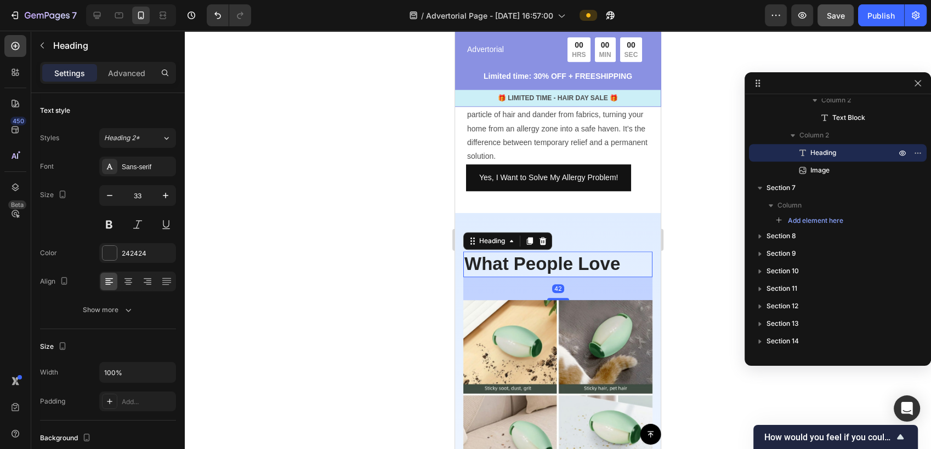
click at [548, 270] on p "What People Love" at bounding box center [557, 265] width 187 height 24
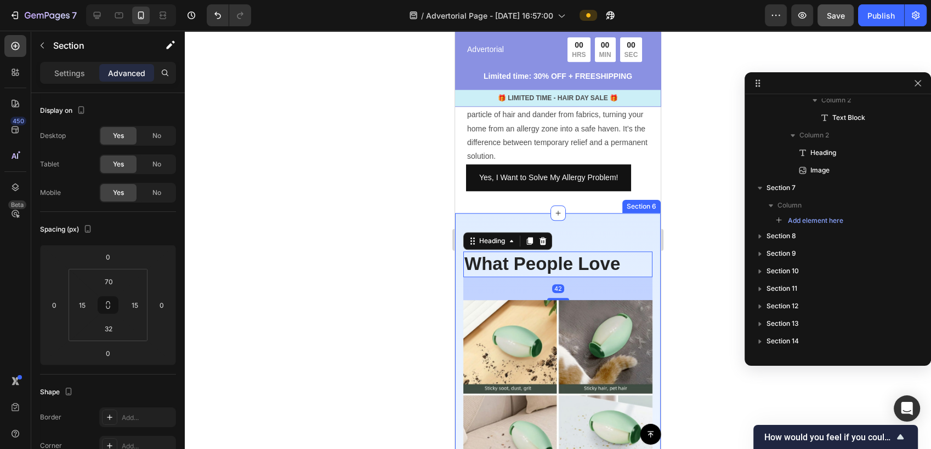
scroll to position [603, 0]
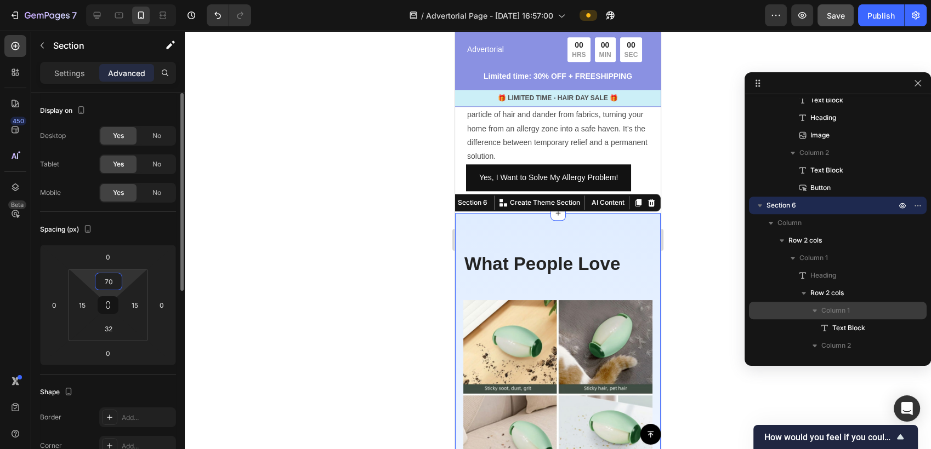
click at [115, 282] on input "70" at bounding box center [109, 281] width 22 height 16
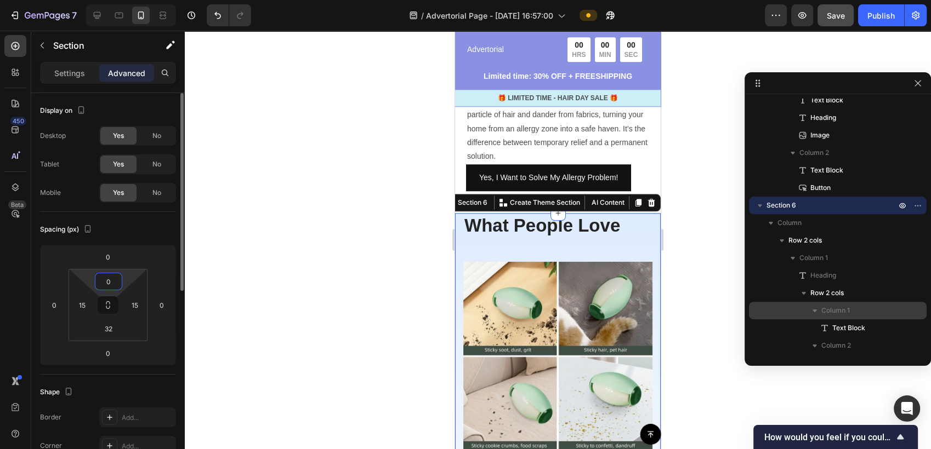
type input "0"
click at [109, 326] on input "32" at bounding box center [109, 329] width 22 height 16
type input "32"
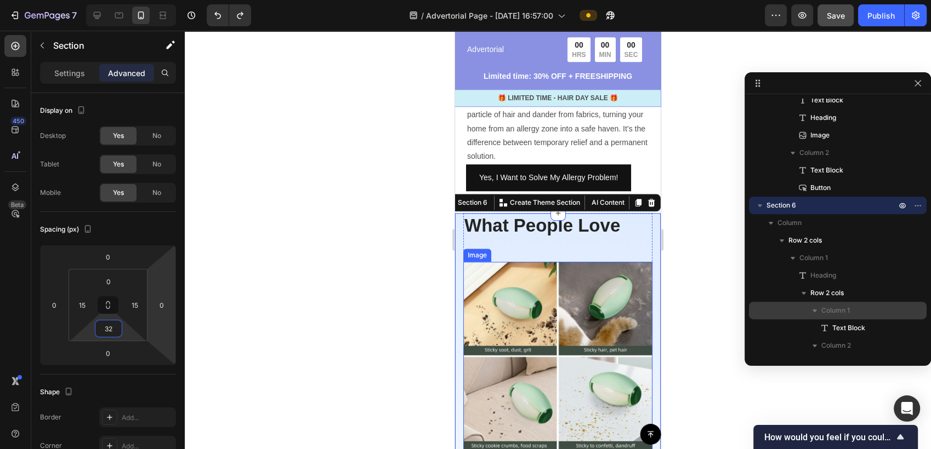
click at [532, 299] on img at bounding box center [557, 356] width 189 height 189
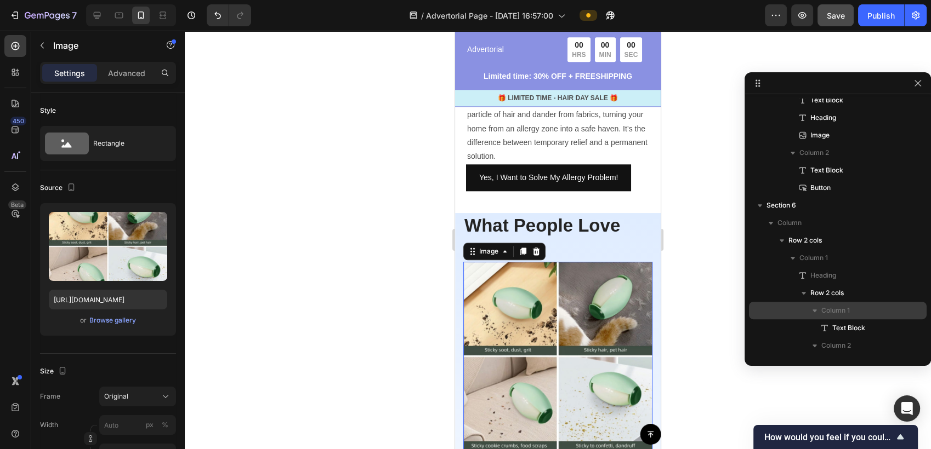
scroll to position [989, 0]
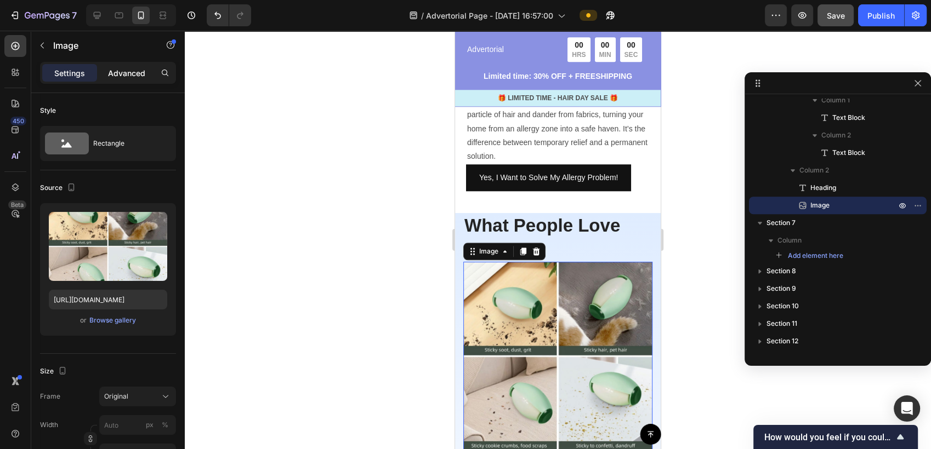
click at [141, 72] on p "Advanced" at bounding box center [126, 73] width 37 height 12
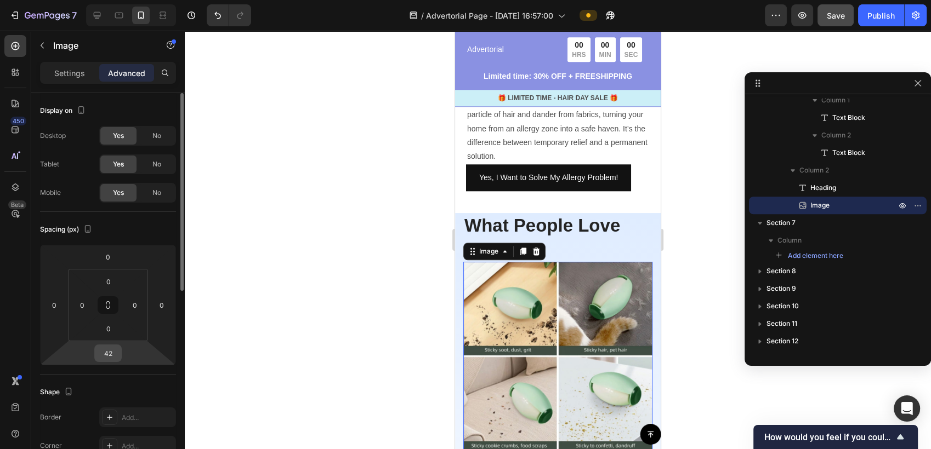
click at [114, 352] on input "42" at bounding box center [108, 353] width 22 height 16
type input "0"
click at [560, 292] on img at bounding box center [557, 356] width 189 height 189
click at [689, 292] on div at bounding box center [558, 240] width 746 height 419
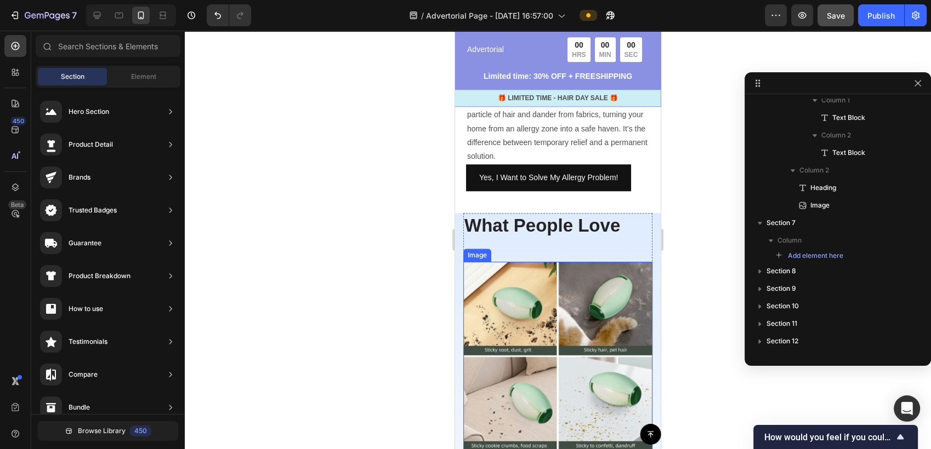
click at [627, 320] on img at bounding box center [557, 356] width 189 height 189
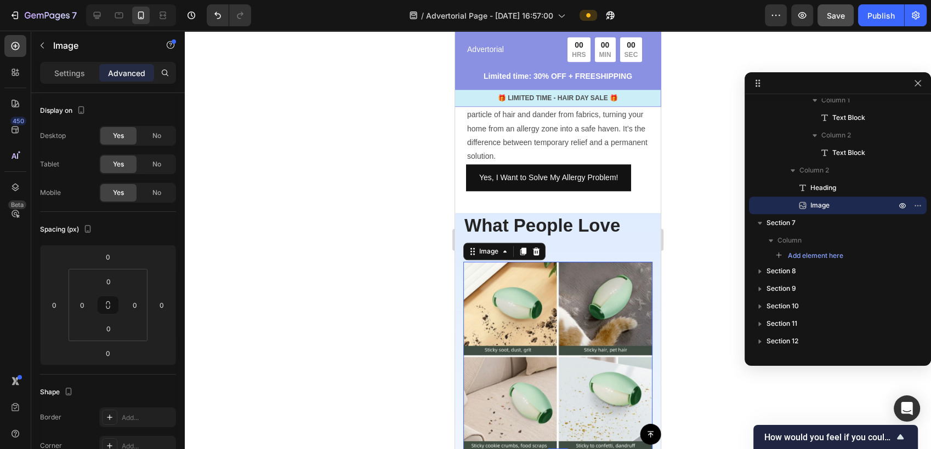
click at [607, 324] on img at bounding box center [557, 356] width 189 height 189
click at [510, 297] on img at bounding box center [557, 356] width 189 height 189
click at [586, 229] on p "What People Love" at bounding box center [557, 226] width 187 height 24
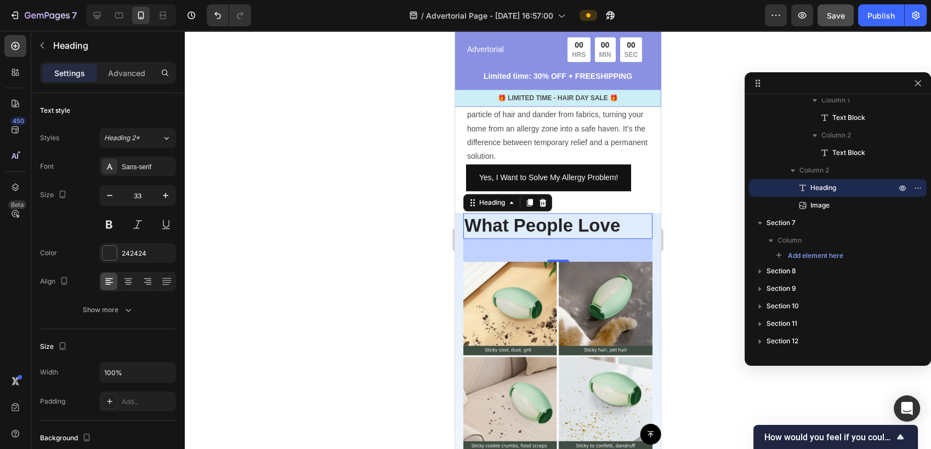
click at [127, 81] on div "Settings Advanced" at bounding box center [108, 73] width 136 height 22
click at [128, 75] on p "Advanced" at bounding box center [126, 73] width 37 height 12
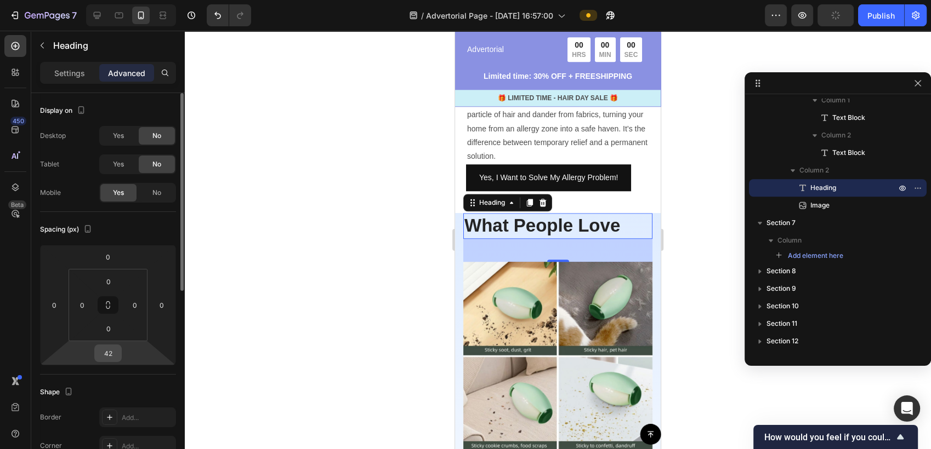
click at [112, 360] on input "42" at bounding box center [108, 353] width 22 height 16
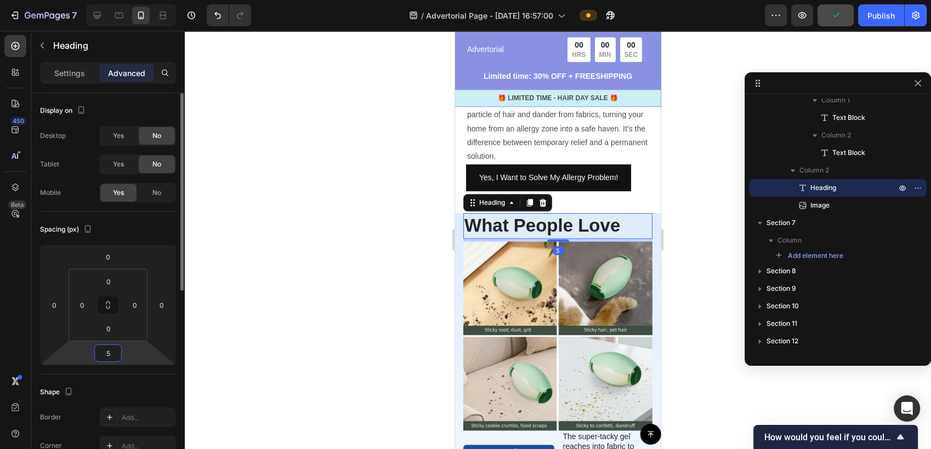
type input "5"
click at [678, 335] on div at bounding box center [558, 240] width 746 height 419
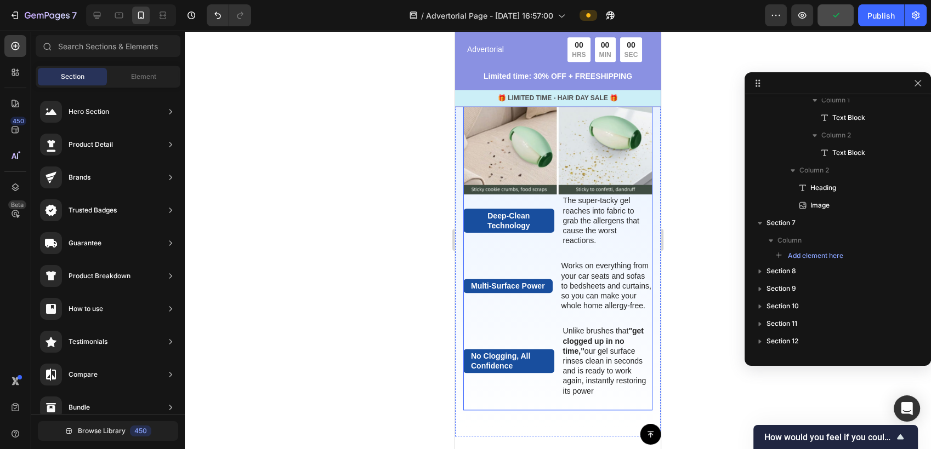
scroll to position [1394, 0]
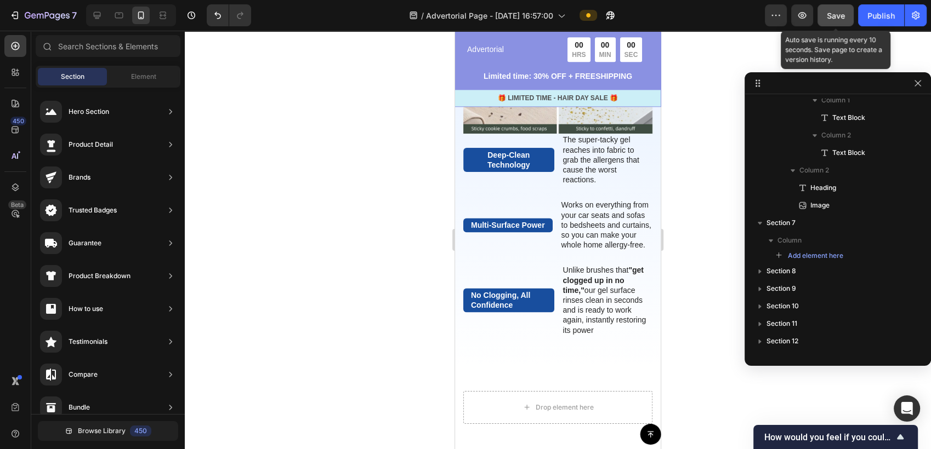
click at [835, 20] on div "Save" at bounding box center [836, 16] width 18 height 12
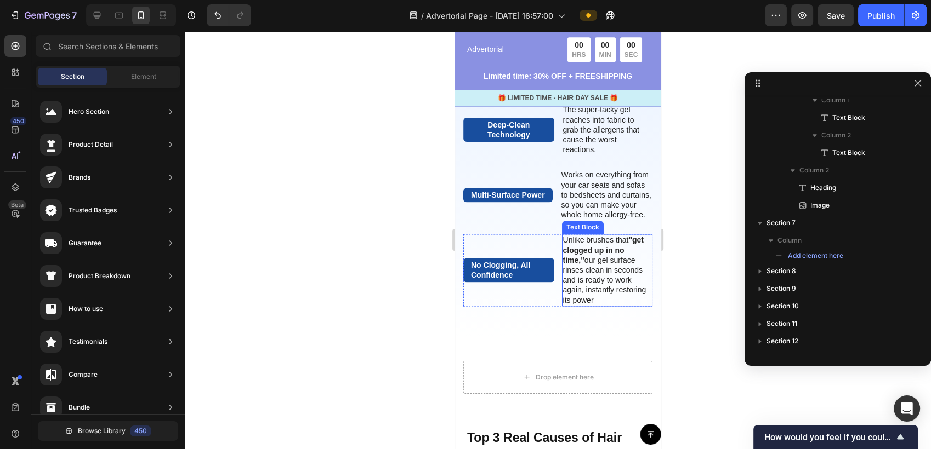
scroll to position [1456, 0]
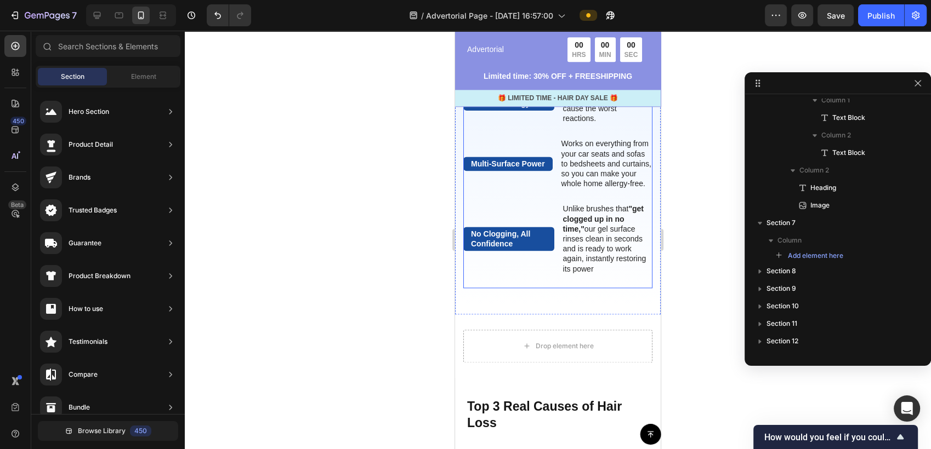
click at [551, 278] on div "The standard Lorem Heading Deep-Clean Technology Text Block The super-tacky gel…" at bounding box center [557, 179] width 189 height 215
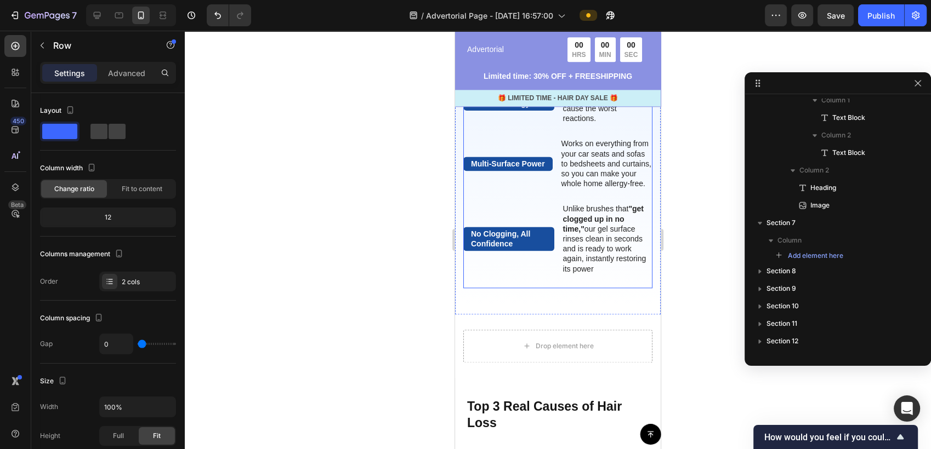
scroll to position [639, 0]
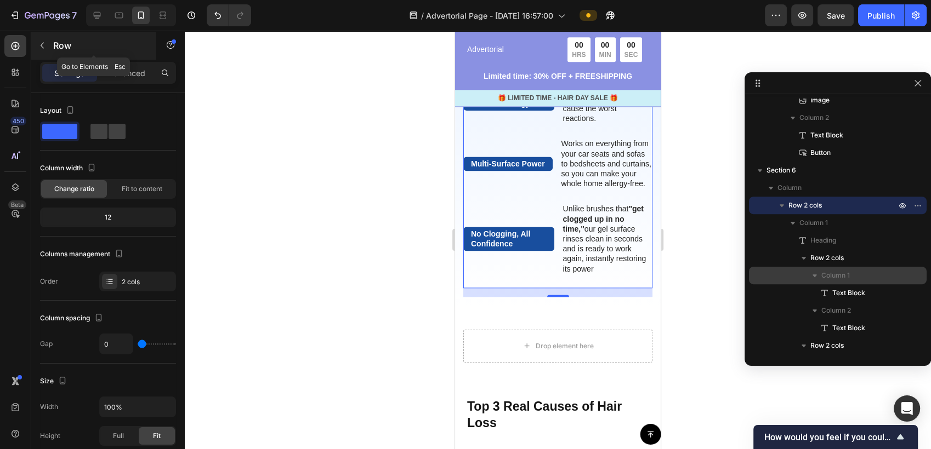
click at [40, 46] on icon "button" at bounding box center [42, 45] width 9 height 9
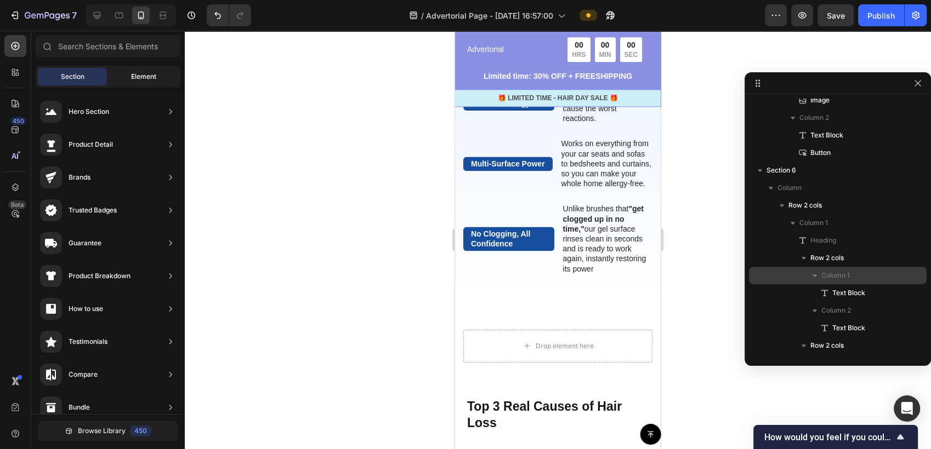
click at [137, 79] on span "Element" at bounding box center [143, 77] width 25 height 10
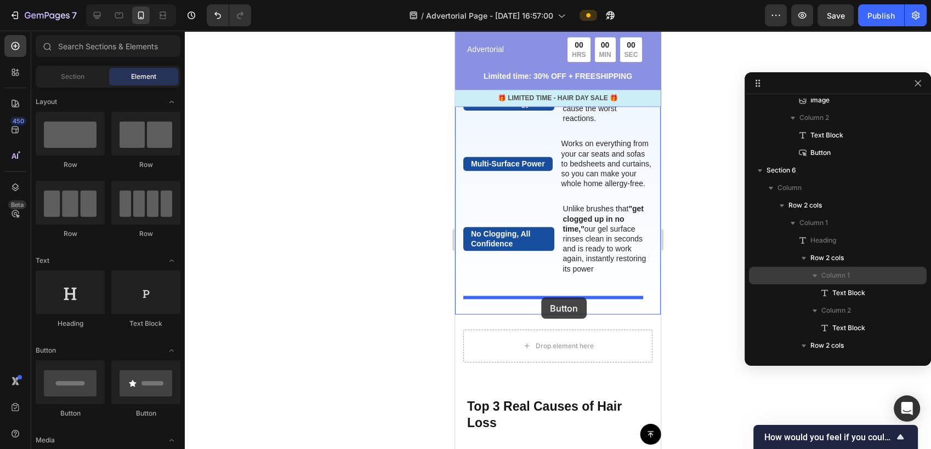
drag, startPoint x: 526, startPoint y: 359, endPoint x: 541, endPoint y: 298, distance: 63.3
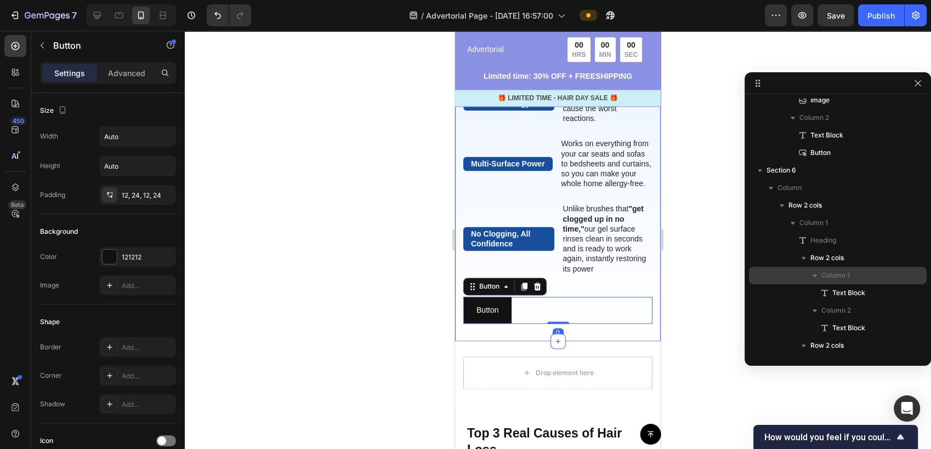
scroll to position [1007, 0]
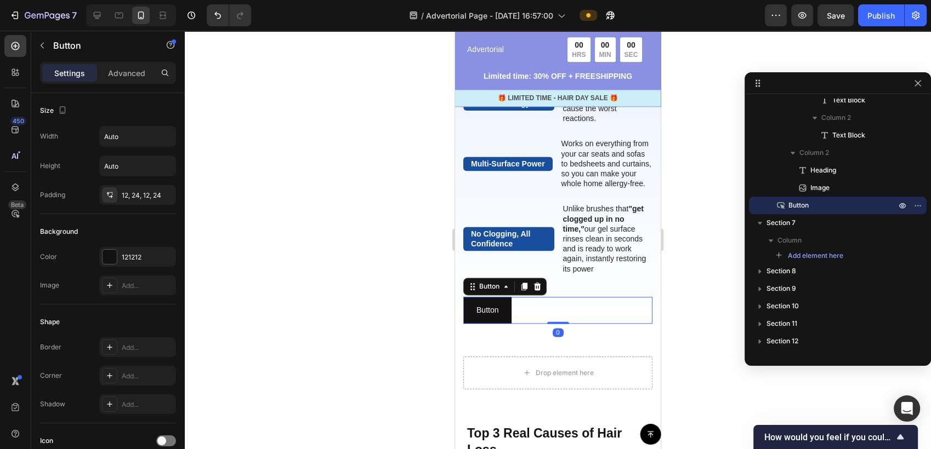
click at [527, 311] on div "Button Button 0" at bounding box center [557, 310] width 189 height 27
click at [495, 307] on p "Button" at bounding box center [487, 311] width 22 height 14
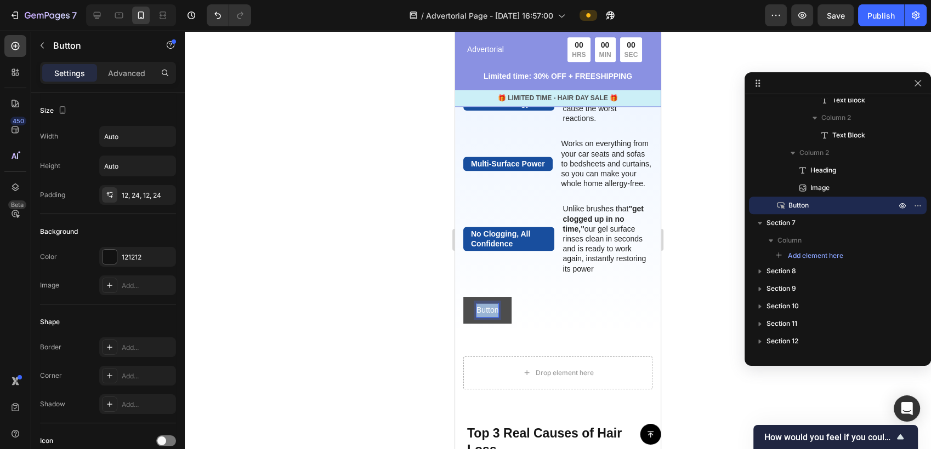
click at [495, 307] on p "Button" at bounding box center [487, 311] width 22 height 14
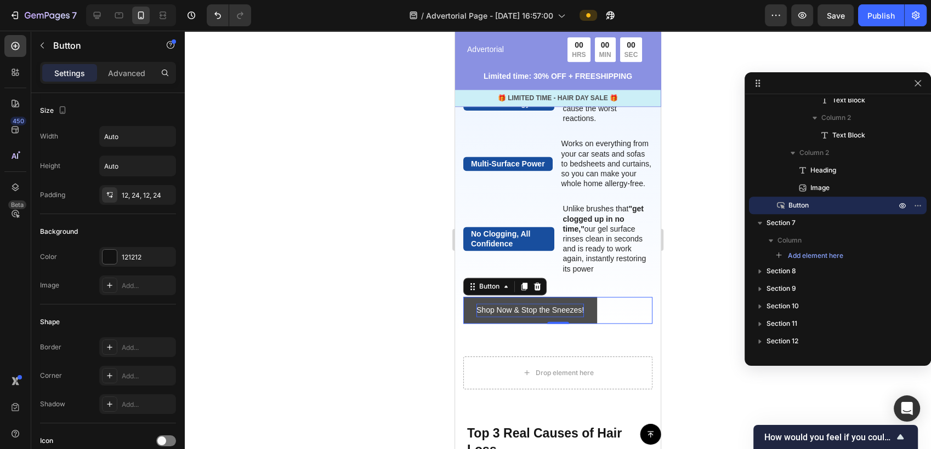
click at [403, 314] on div at bounding box center [558, 240] width 746 height 419
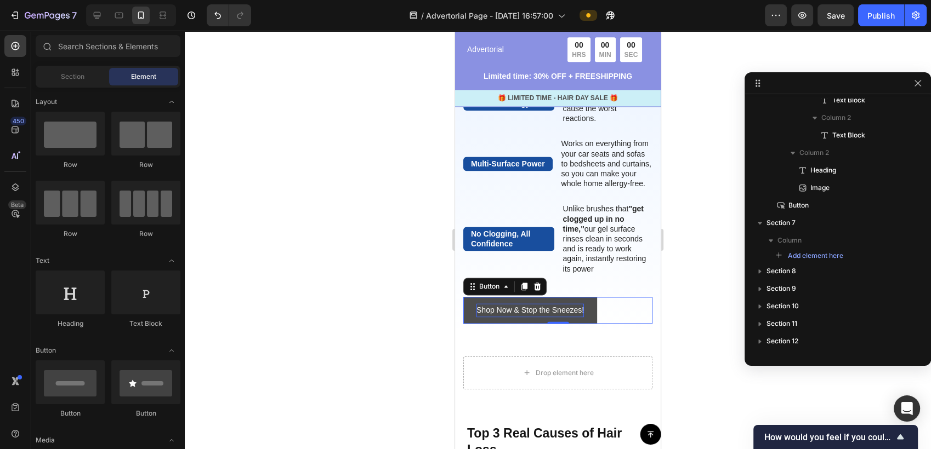
click at [600, 308] on div "Shop Now & Stop the Sneezes! Button 0" at bounding box center [557, 310] width 189 height 27
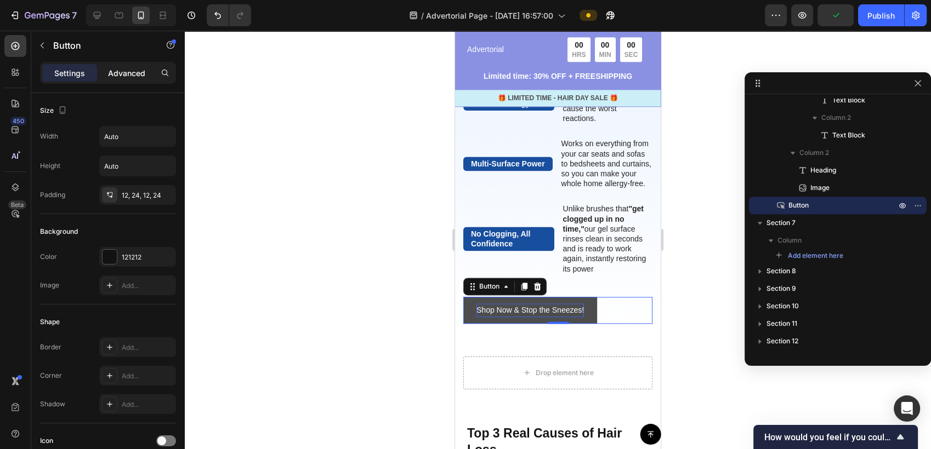
click at [123, 79] on div "Advanced" at bounding box center [126, 73] width 55 height 18
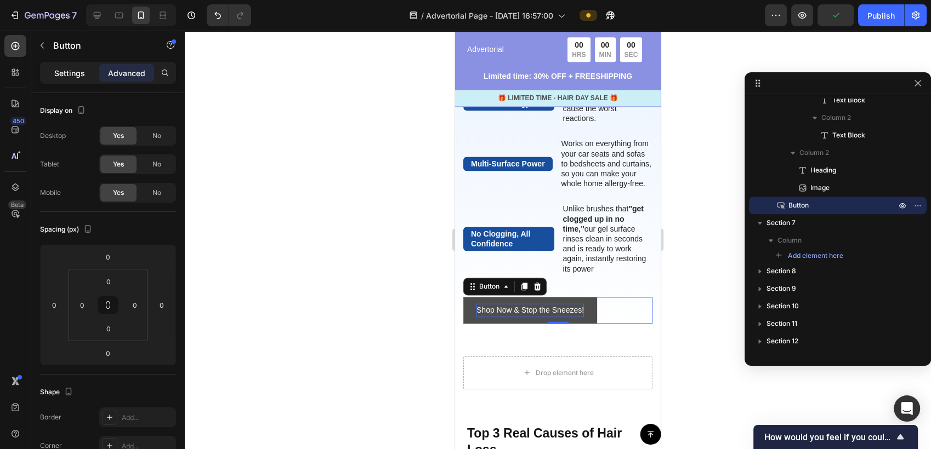
click at [59, 69] on p "Settings" at bounding box center [69, 73] width 31 height 12
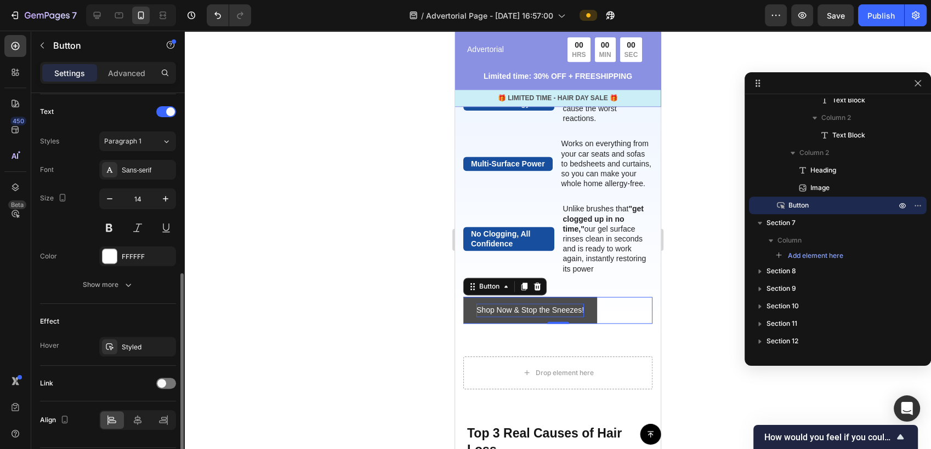
scroll to position [397, 0]
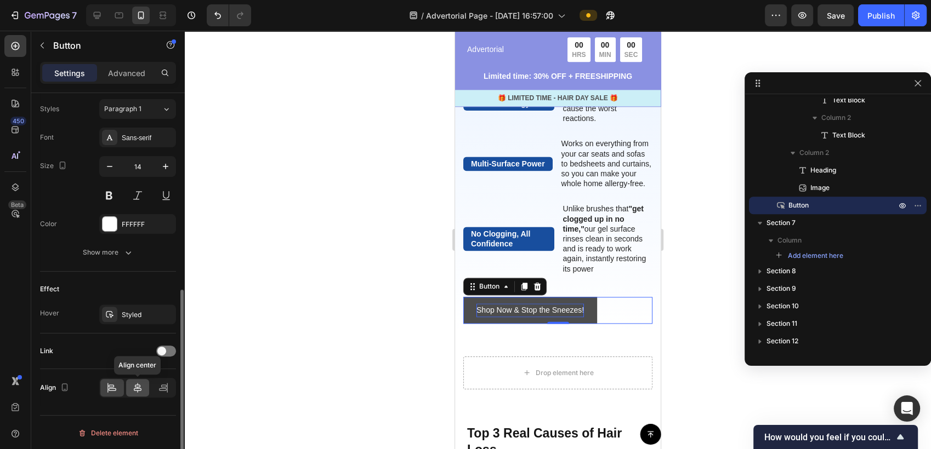
click at [140, 388] on icon at bounding box center [138, 388] width 8 height 10
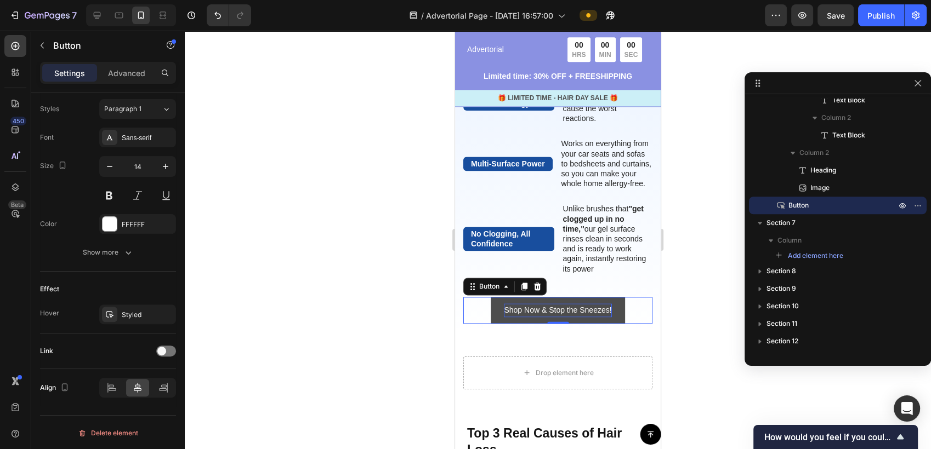
click at [703, 293] on div at bounding box center [558, 240] width 746 height 419
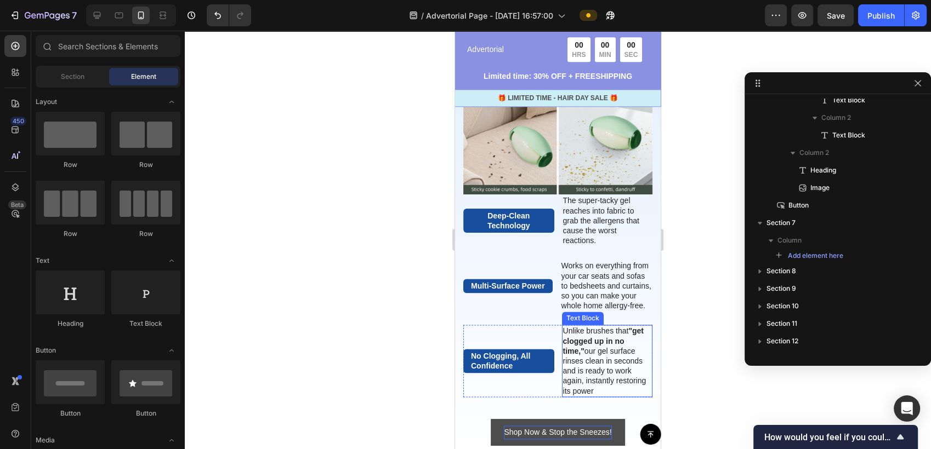
scroll to position [1273, 0]
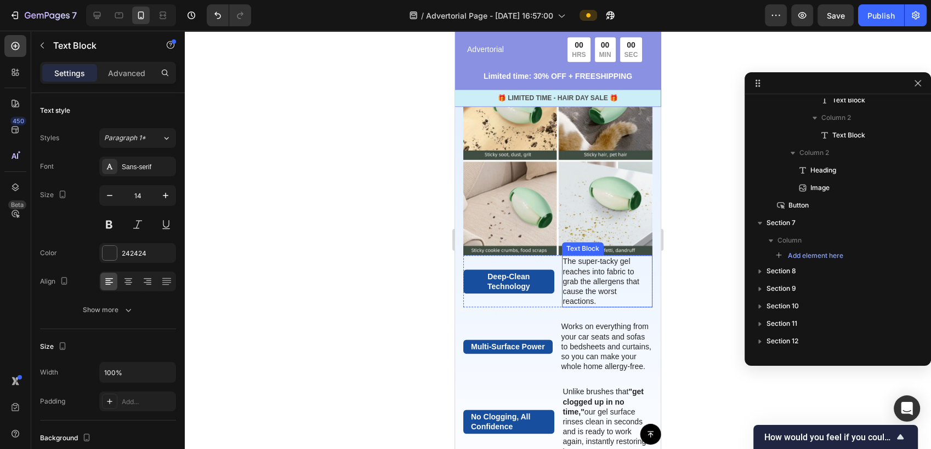
click at [622, 281] on p "The super-tacky gel reaches into fabric to grab the allergens that cause the wo…" at bounding box center [607, 282] width 89 height 50
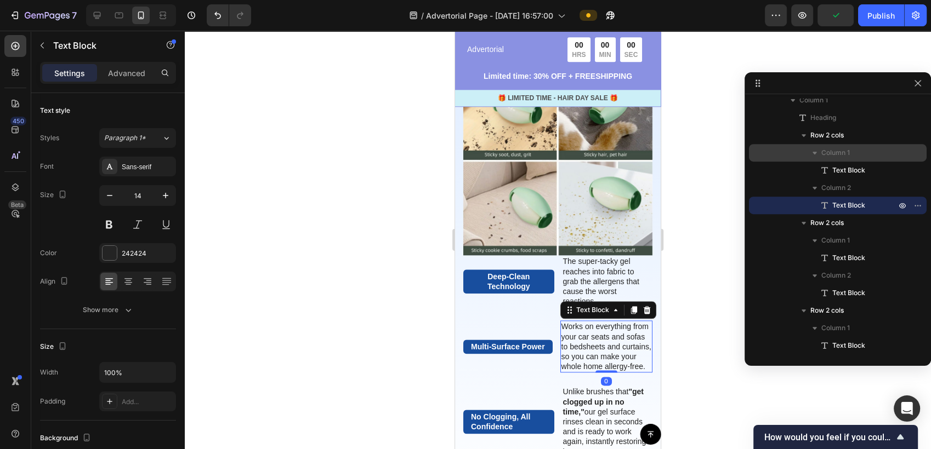
click at [578, 334] on p "Works on everything from your car seats and sofas to bedsheets and curtains, so…" at bounding box center [606, 347] width 90 height 50
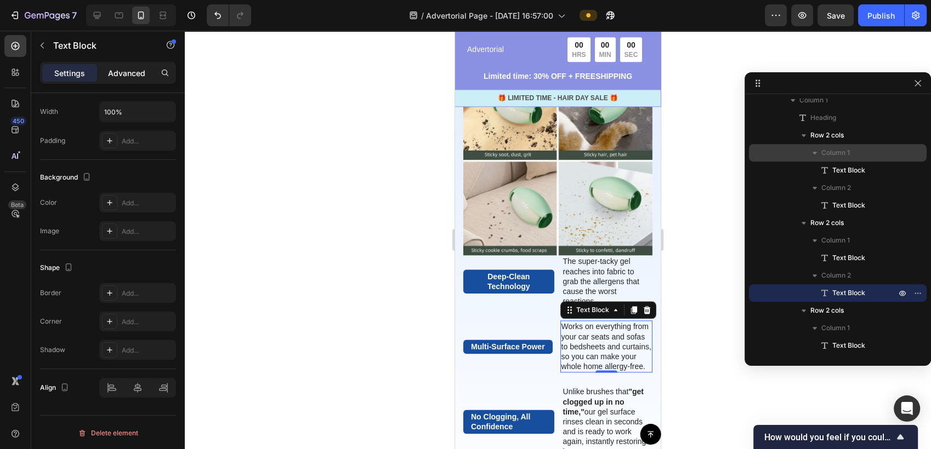
click at [123, 81] on div "Settings Advanced" at bounding box center [108, 73] width 136 height 22
click at [124, 77] on p "Advanced" at bounding box center [126, 73] width 37 height 12
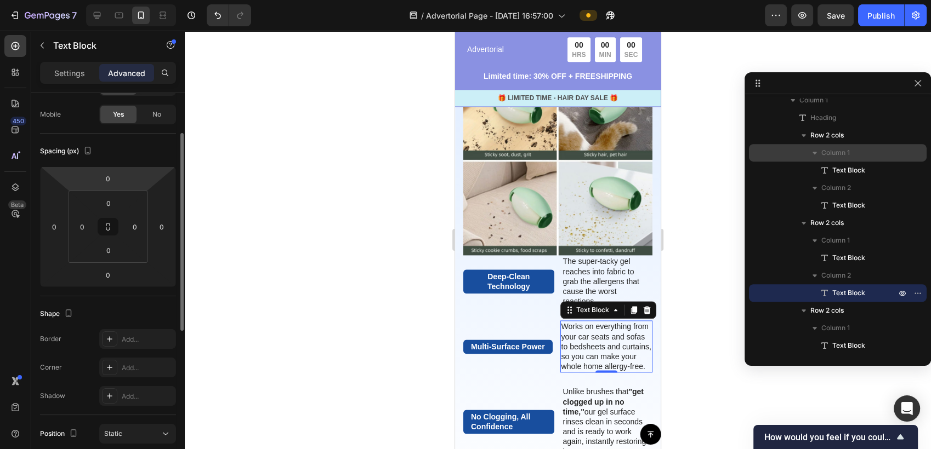
scroll to position [18, 0]
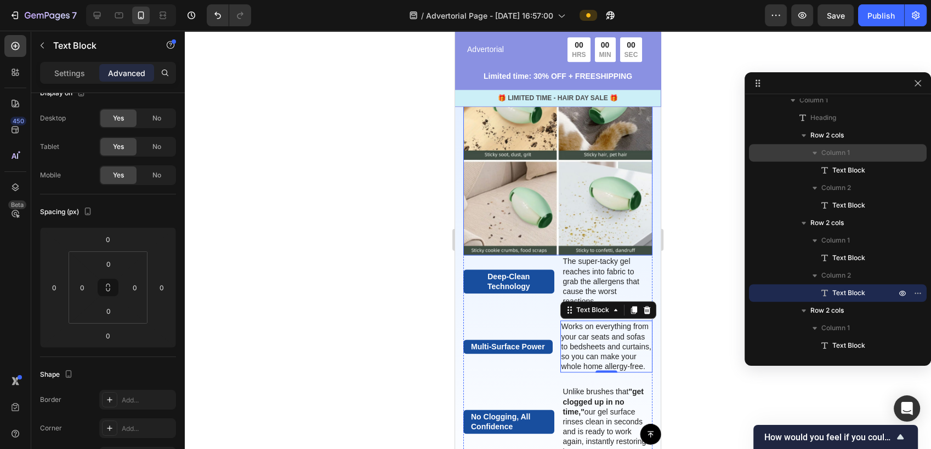
click at [561, 207] on img at bounding box center [557, 160] width 189 height 189
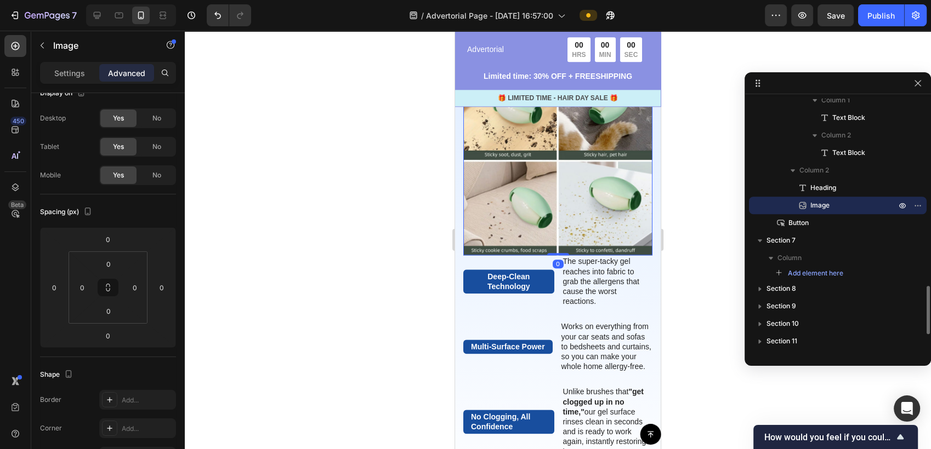
scroll to position [0, 0]
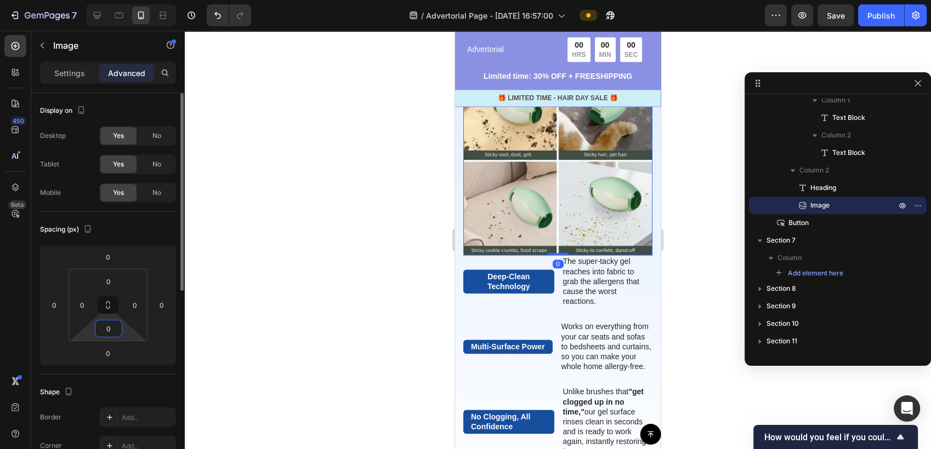
click at [109, 336] on input "0" at bounding box center [109, 329] width 22 height 16
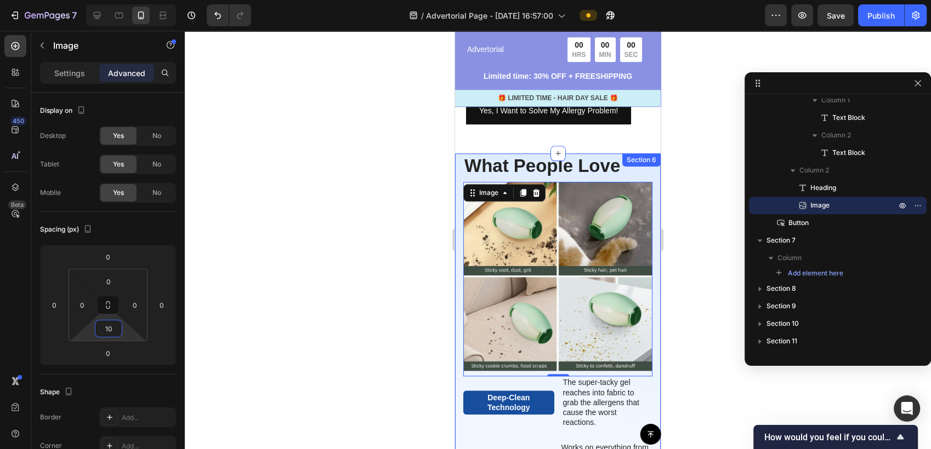
scroll to position [1156, 0]
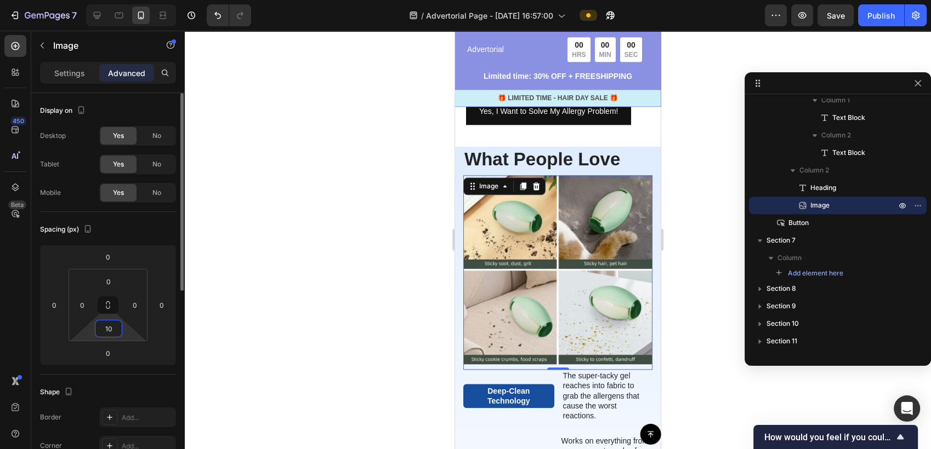
click at [116, 331] on input "10" at bounding box center [109, 329] width 22 height 16
type input "15"
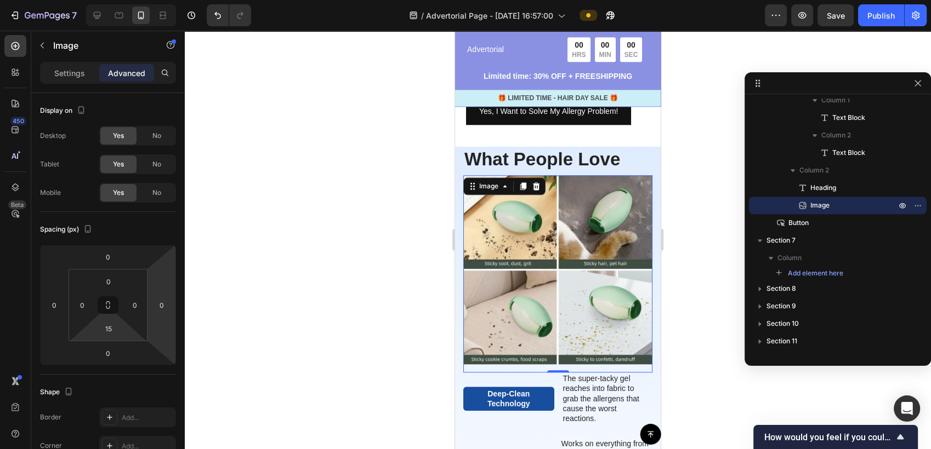
click at [366, 272] on div at bounding box center [558, 240] width 746 height 419
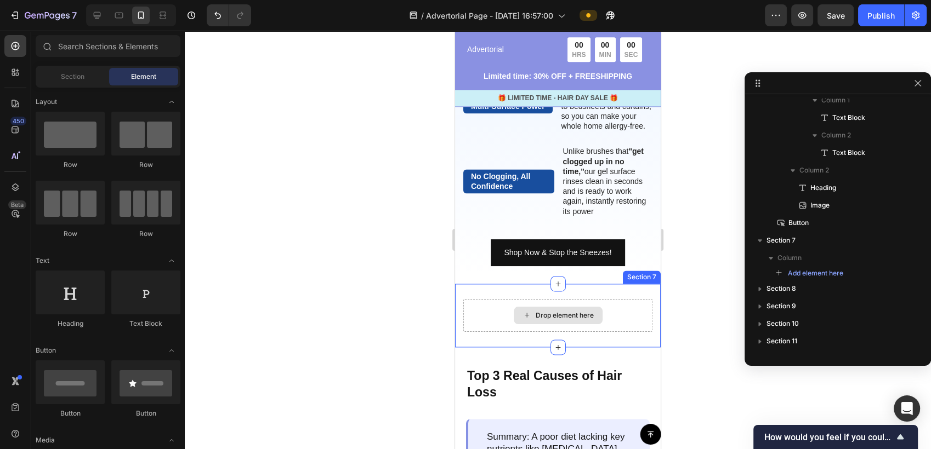
scroll to position [1583, 0]
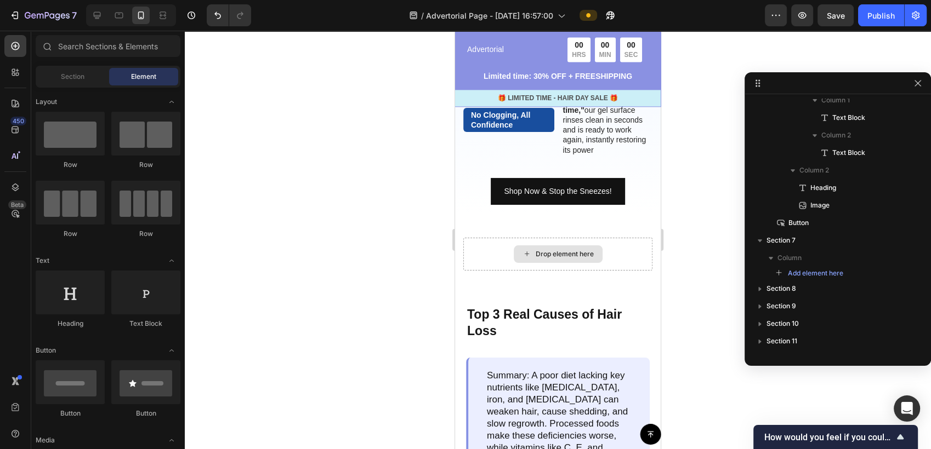
click at [564, 259] on div "Drop element here" at bounding box center [558, 255] width 89 height 18
click at [70, 81] on span "Section" at bounding box center [73, 77] width 24 height 10
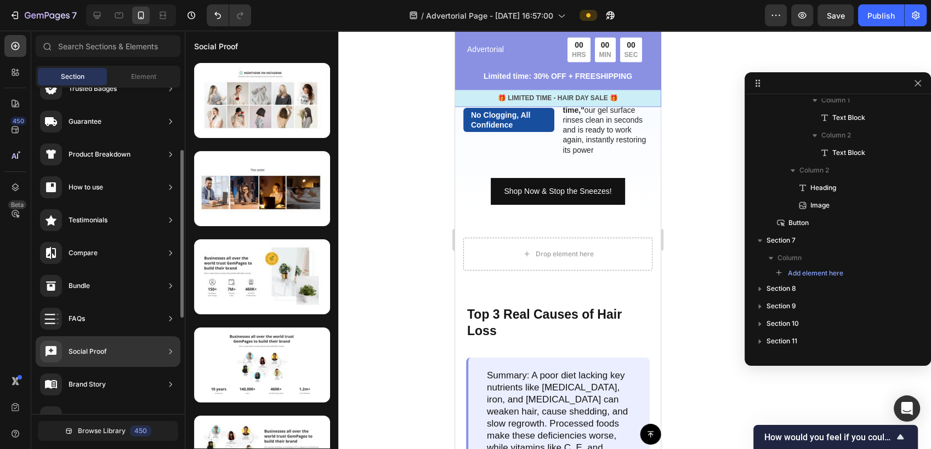
scroll to position [243, 0]
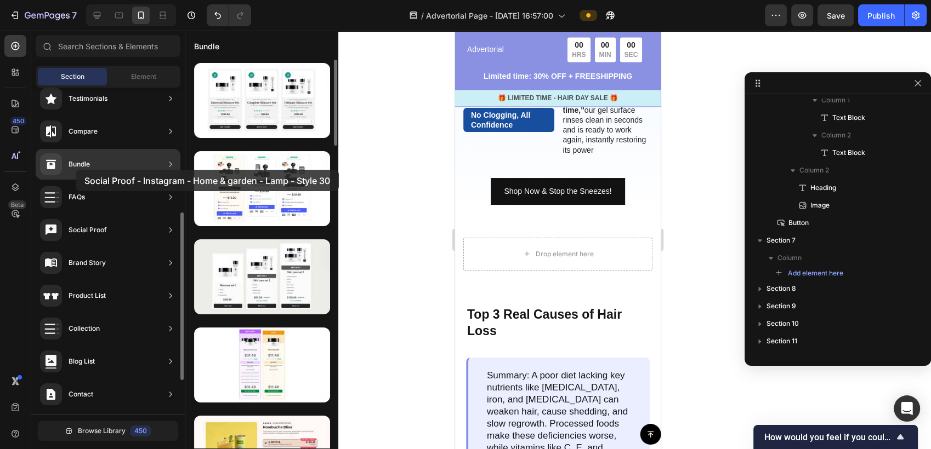
drag, startPoint x: 253, startPoint y: 196, endPoint x: 76, endPoint y: 170, distance: 179.5
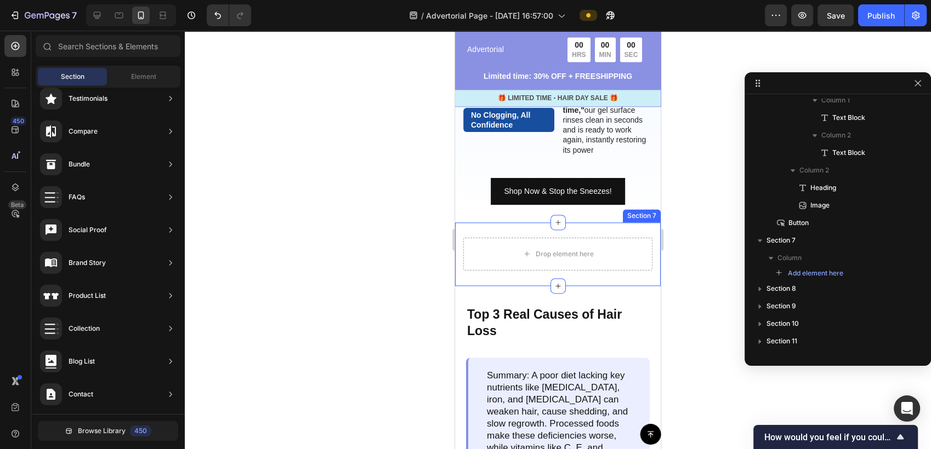
click at [619, 231] on div "Drop element here Section 7" at bounding box center [558, 255] width 206 height 64
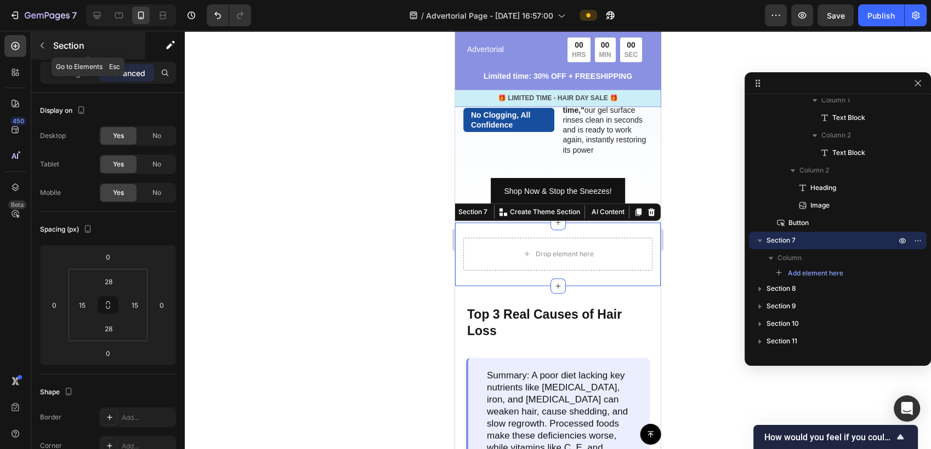
click at [38, 49] on icon "button" at bounding box center [42, 45] width 9 height 9
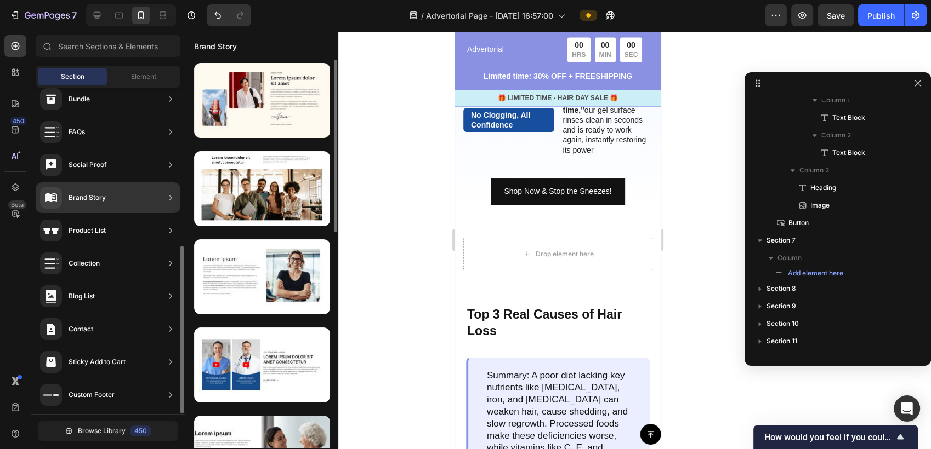
scroll to position [248, 0]
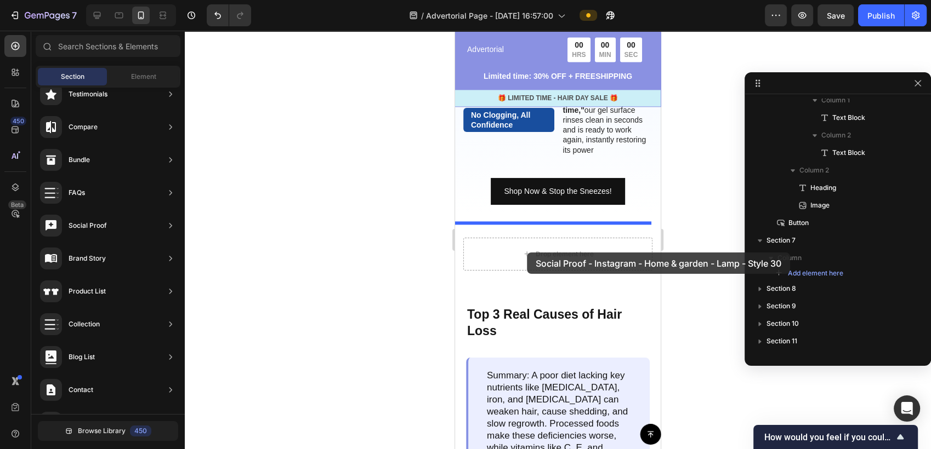
drag, startPoint x: 710, startPoint y: 213, endPoint x: 527, endPoint y: 253, distance: 187.8
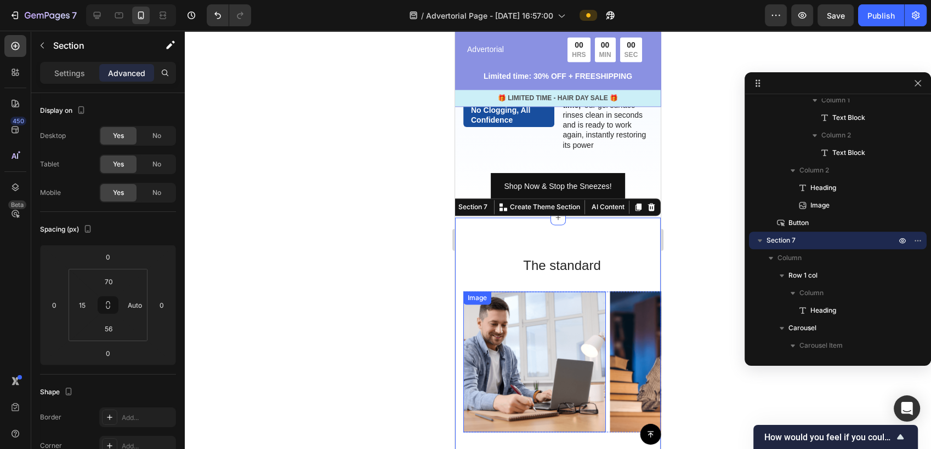
scroll to position [1583, 0]
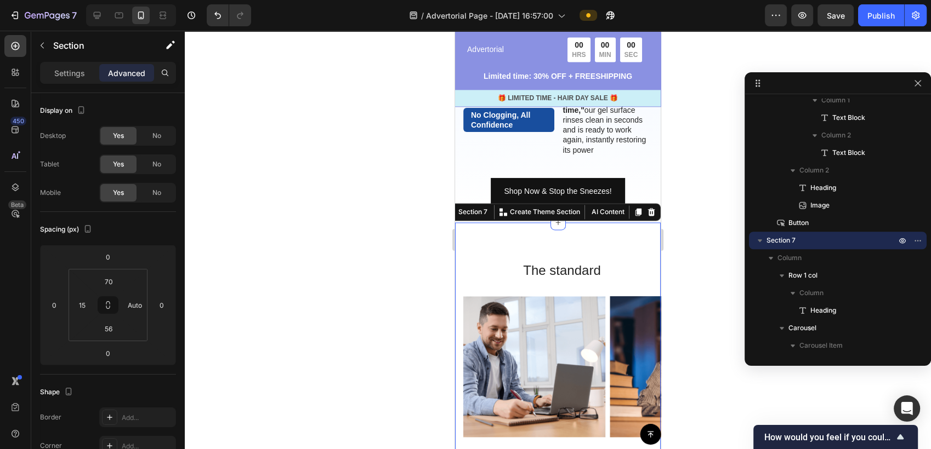
click at [606, 252] on div "The standard Heading Row Image Image Image Image Carousel Section 7 You can cre…" at bounding box center [558, 349] width 206 height 253
click at [43, 42] on icon "button" at bounding box center [42, 45] width 9 height 9
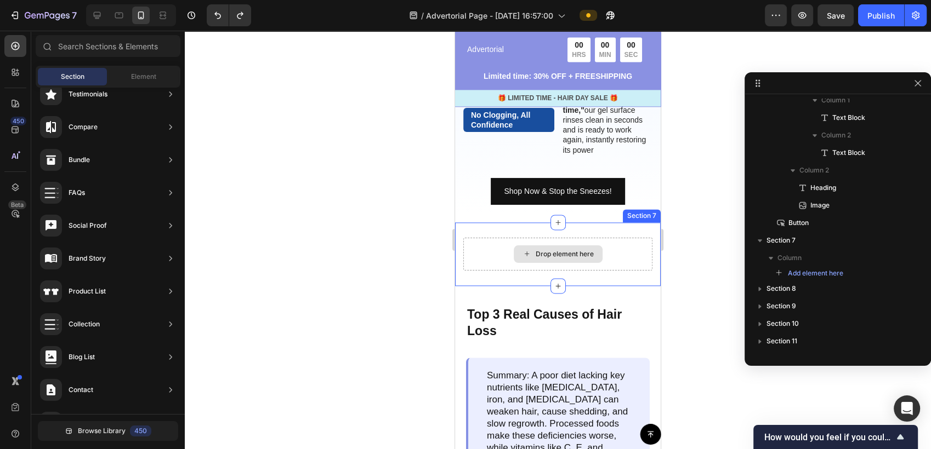
click at [512, 243] on div "Drop element here" at bounding box center [557, 254] width 189 height 33
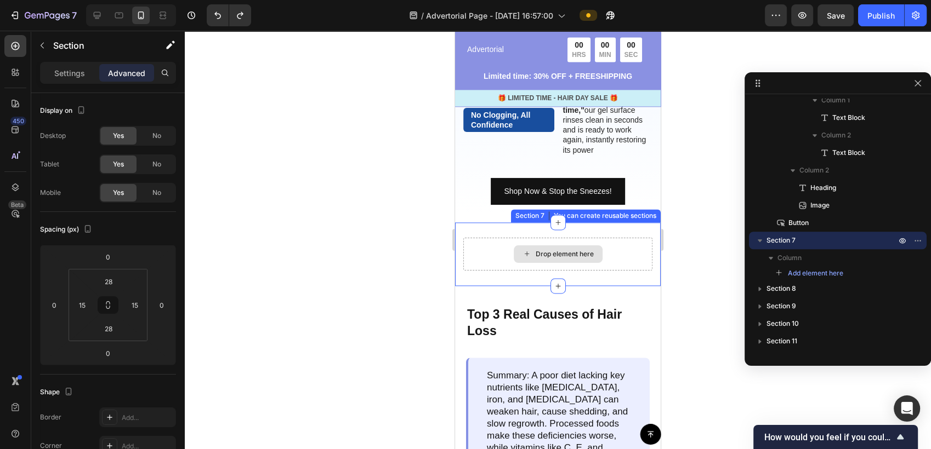
click at [553, 257] on div "Drop element here" at bounding box center [564, 254] width 58 height 9
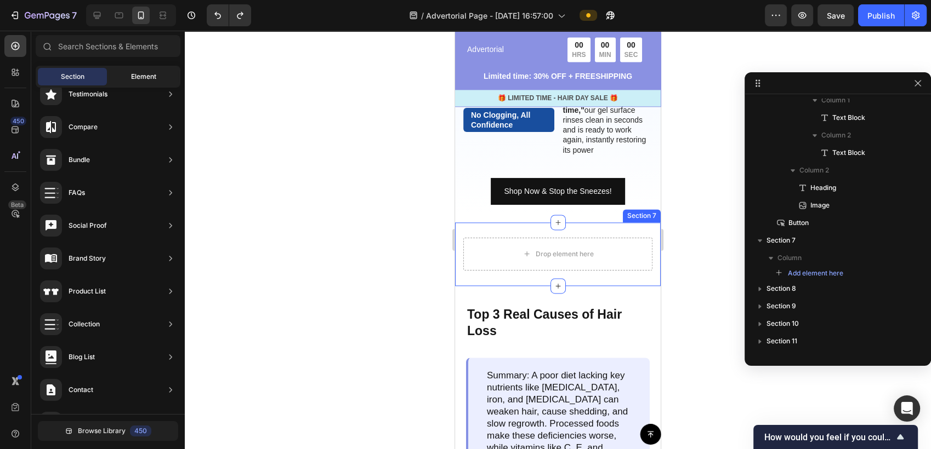
click at [143, 81] on span "Element" at bounding box center [143, 77] width 25 height 10
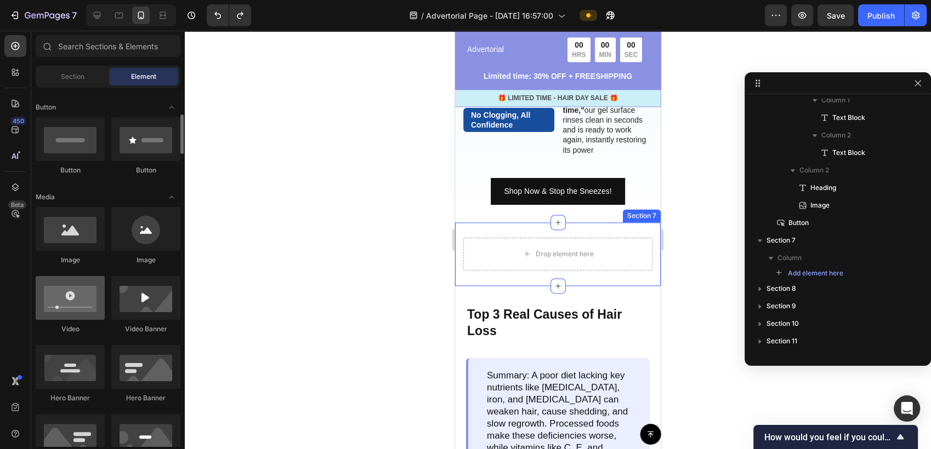
scroll to position [0, 0]
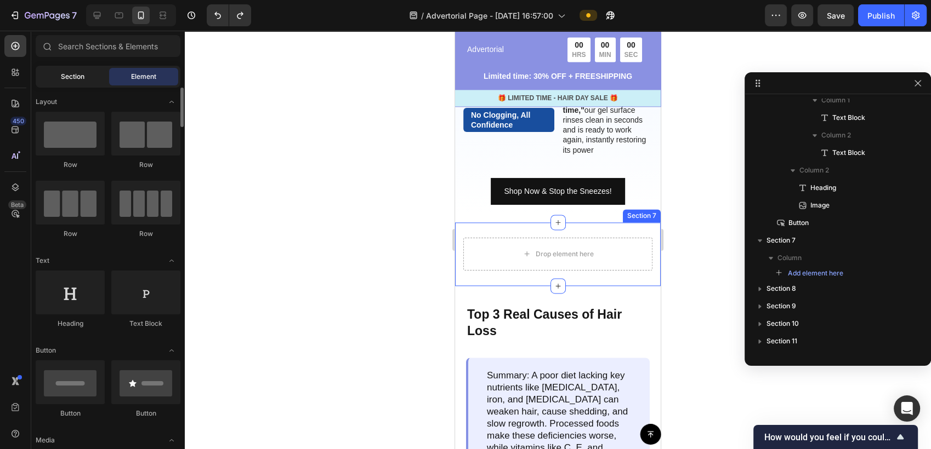
click at [63, 79] on span "Section" at bounding box center [73, 77] width 24 height 10
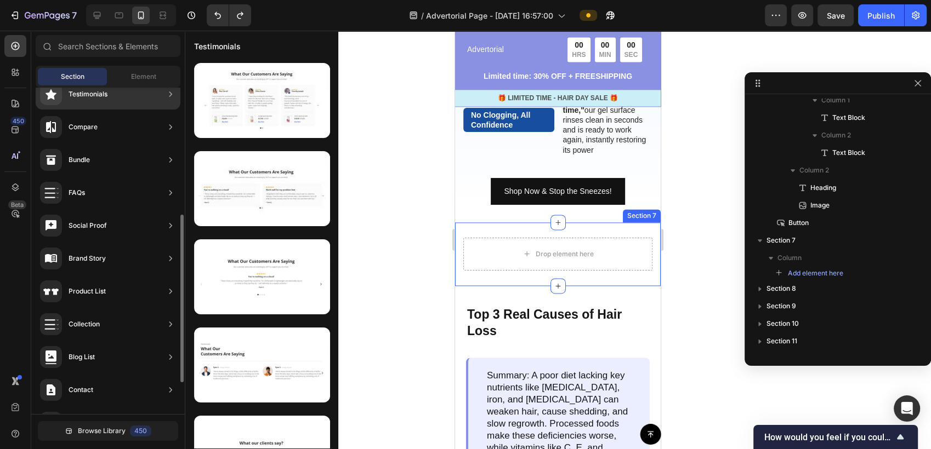
click at [119, 101] on div "Testimonials" at bounding box center [108, 94] width 145 height 31
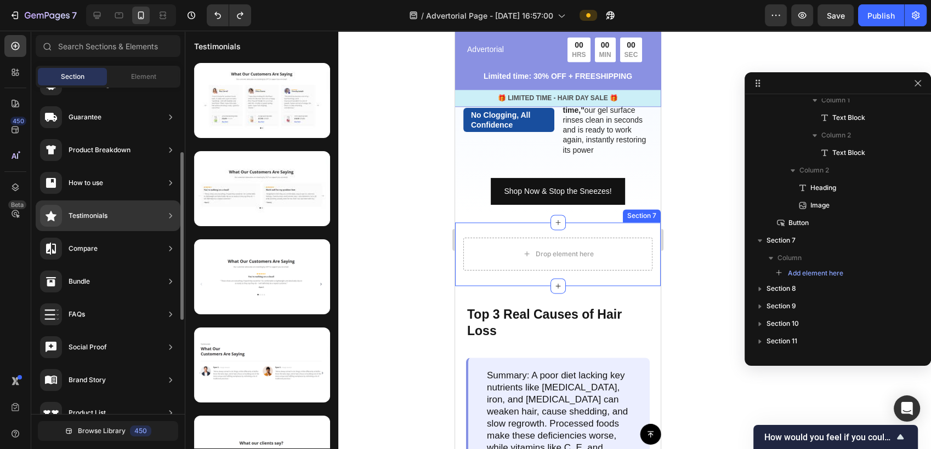
scroll to position [187, 0]
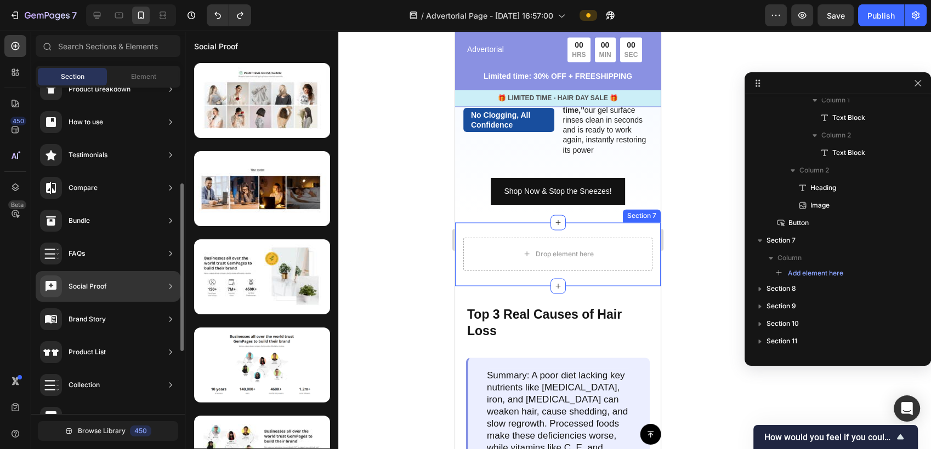
click at [126, 279] on div "Social Proof" at bounding box center [108, 286] width 145 height 31
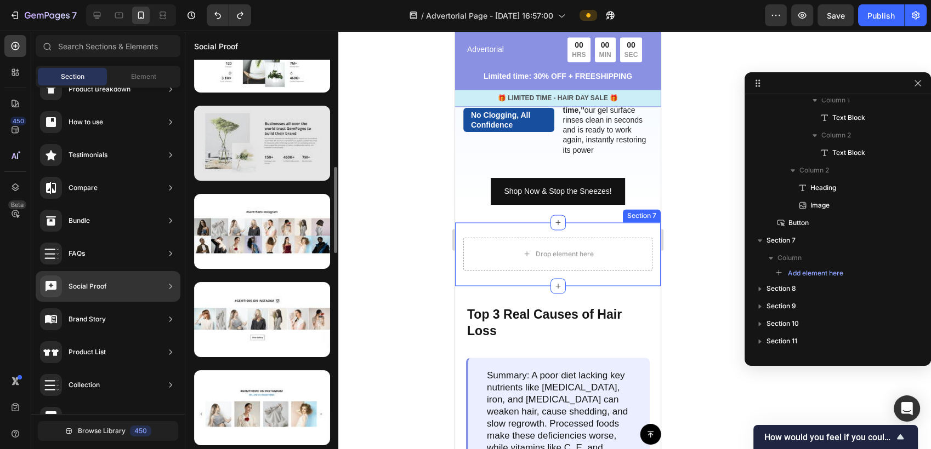
scroll to position [548, 0]
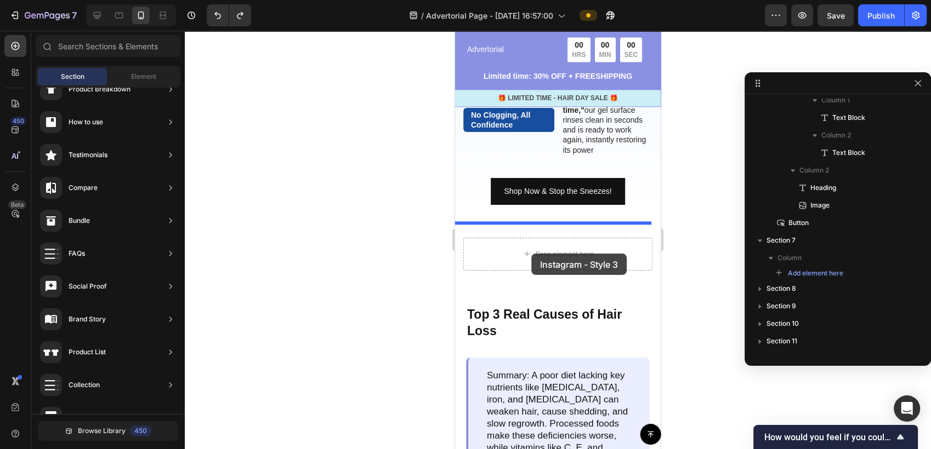
drag, startPoint x: 736, startPoint y: 309, endPoint x: 531, endPoint y: 254, distance: 212.3
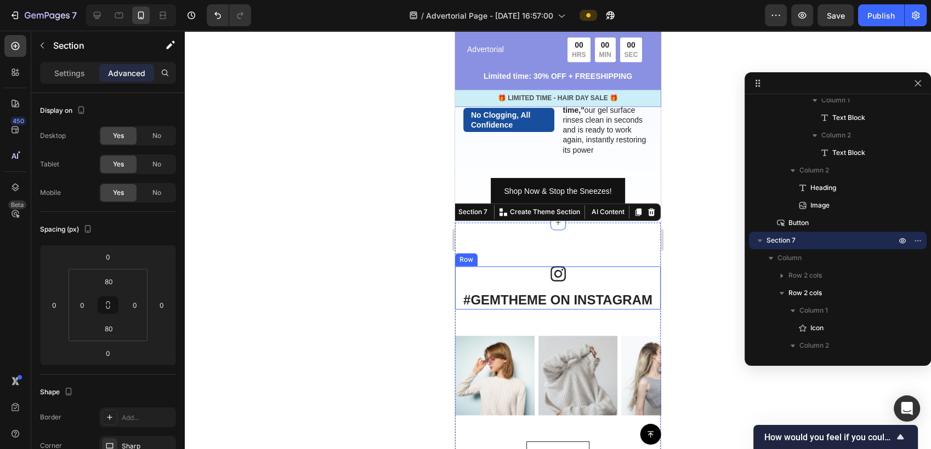
scroll to position [1644, 0]
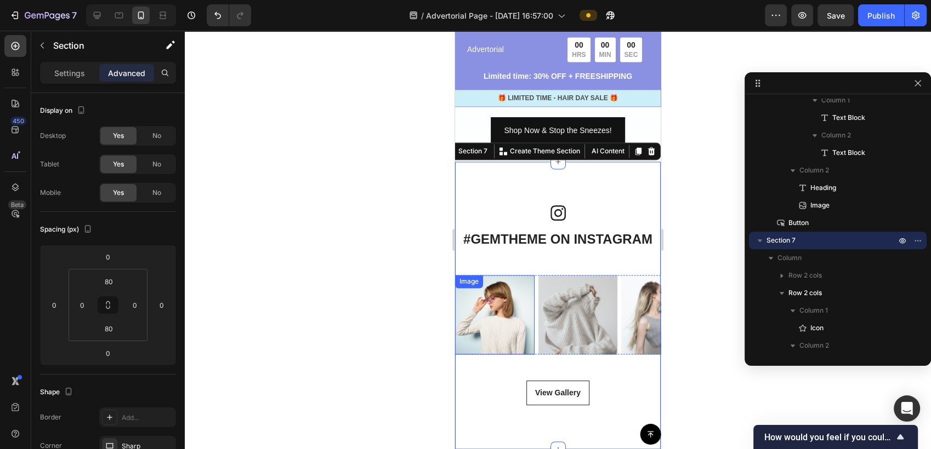
click at [498, 318] on img at bounding box center [494, 314] width 79 height 79
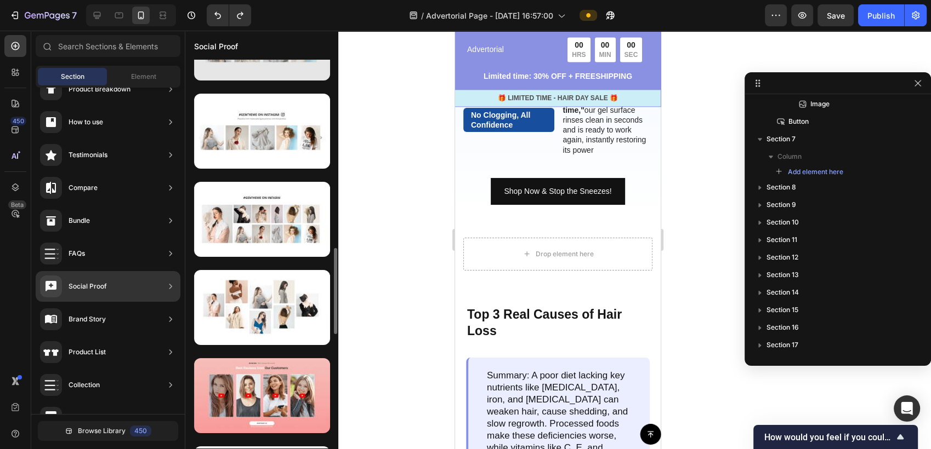
scroll to position [913, 0]
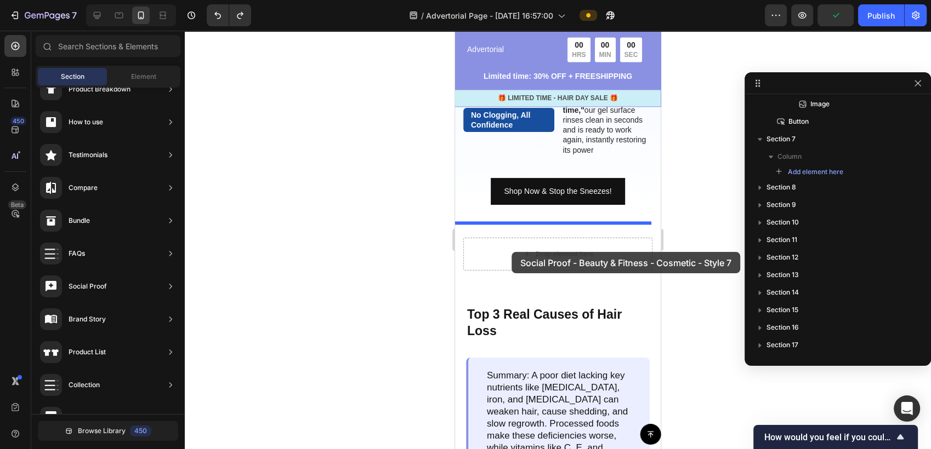
drag, startPoint x: 731, startPoint y: 372, endPoint x: 511, endPoint y: 252, distance: 250.2
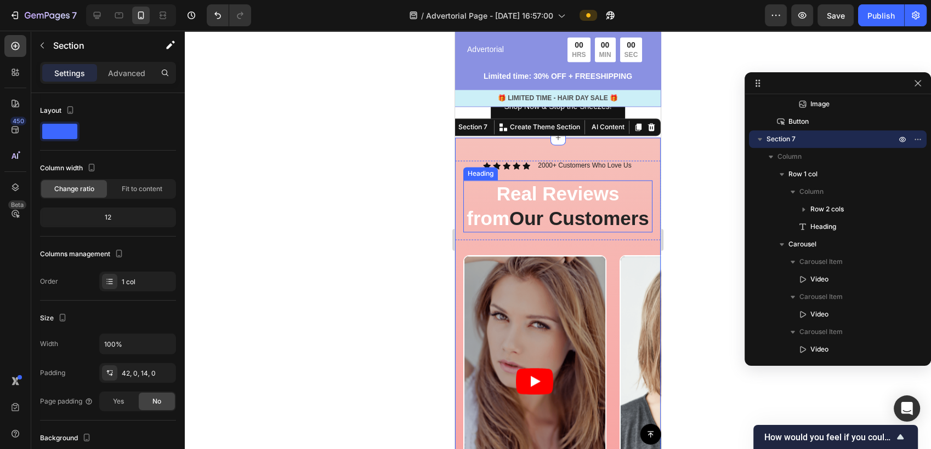
scroll to position [1705, 0]
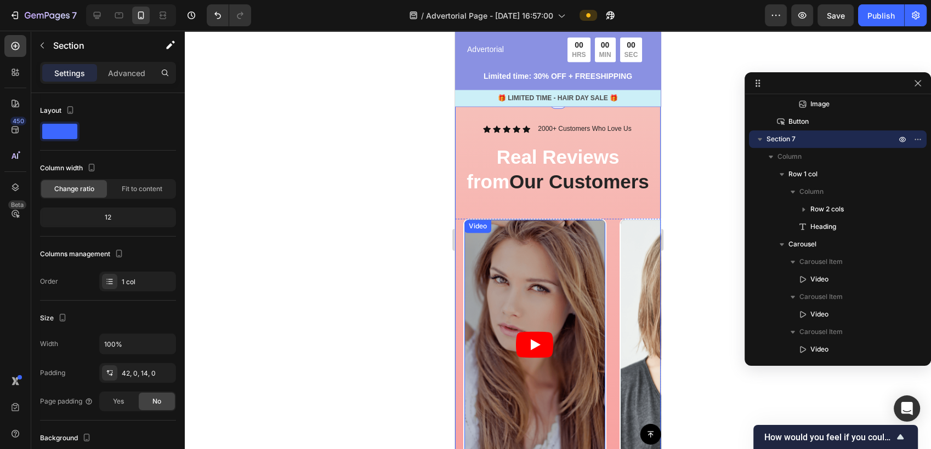
click at [546, 290] on article at bounding box center [534, 345] width 141 height 250
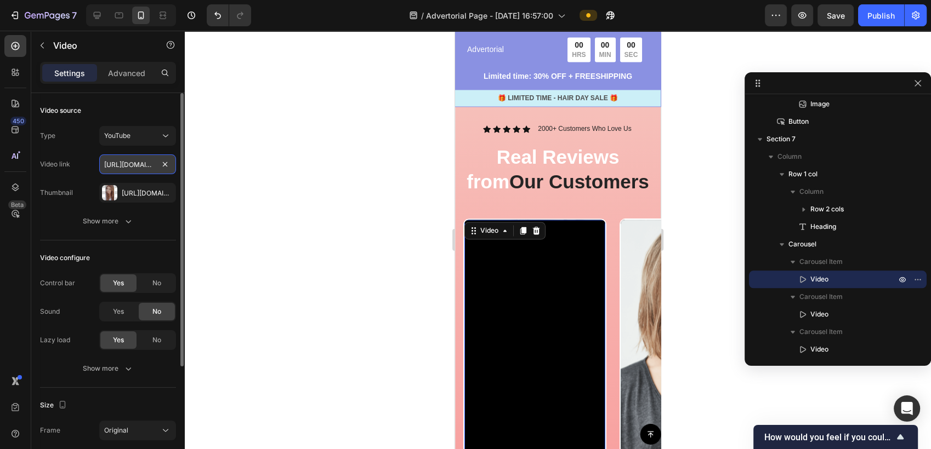
click at [133, 164] on input "[URL][DOMAIN_NAME]" at bounding box center [137, 165] width 77 height 20
paste input "[DOMAIN_NAME][URL]"
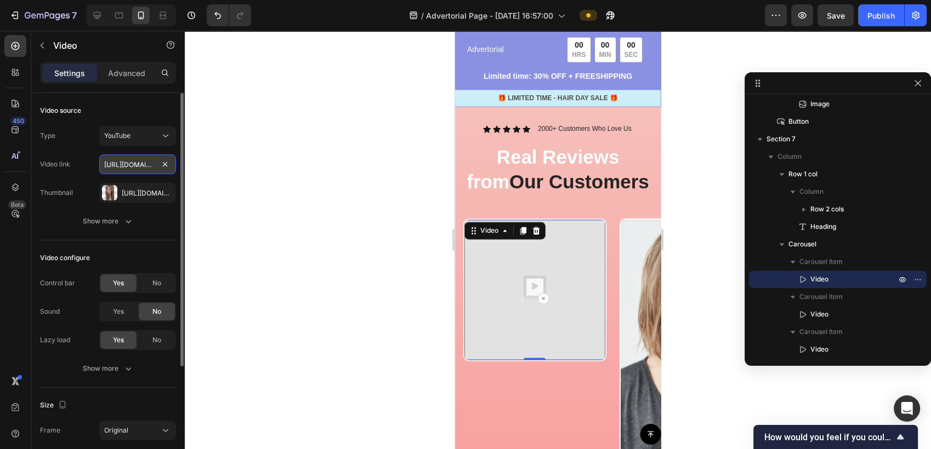
scroll to position [0, 206]
type input "[URL][DOMAIN_NAME]"
click at [257, 192] on div at bounding box center [558, 240] width 746 height 419
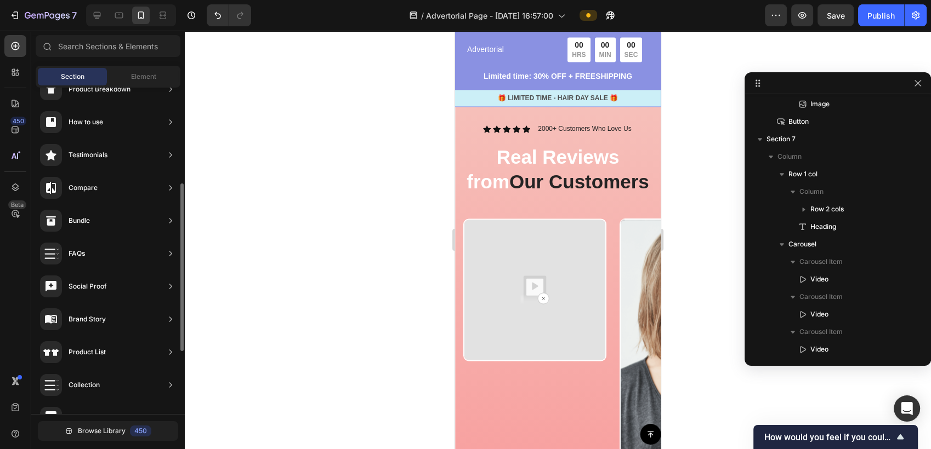
scroll to position [487, 0]
click at [573, 277] on img at bounding box center [534, 290] width 141 height 141
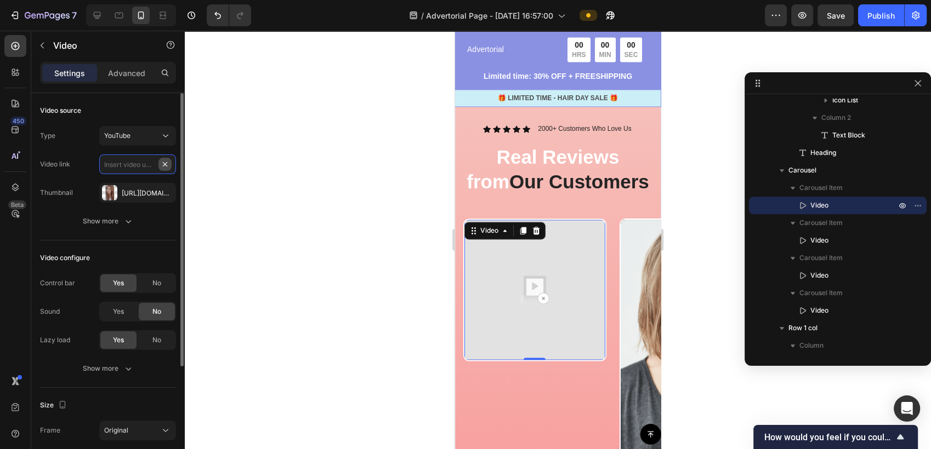
scroll to position [0, 0]
click at [145, 139] on div "YouTube" at bounding box center [132, 136] width 56 height 10
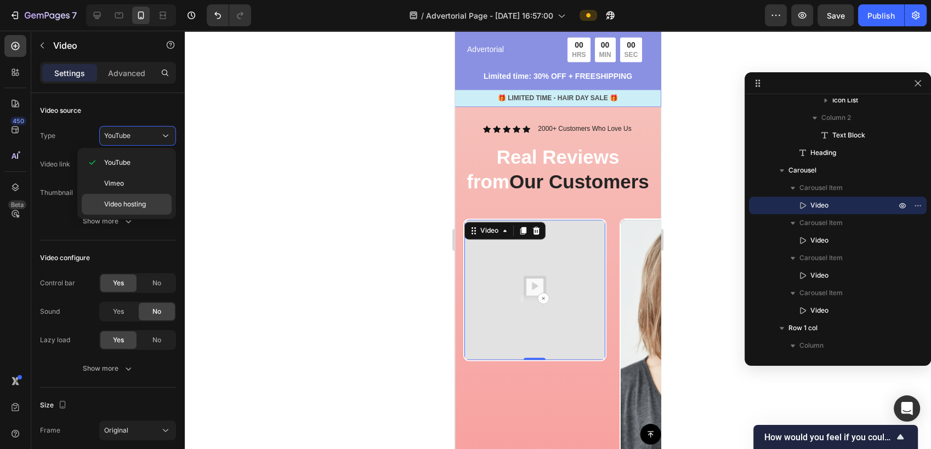
click at [132, 206] on span "Video hosting" at bounding box center [125, 205] width 42 height 10
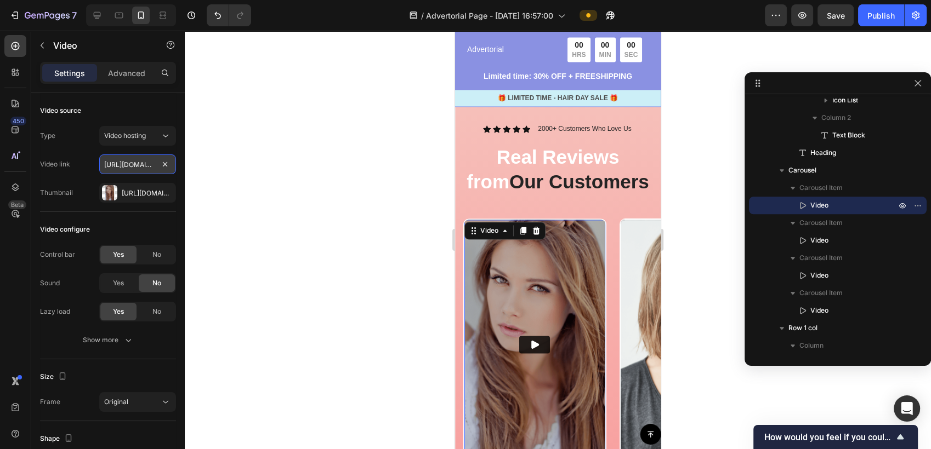
click at [140, 166] on input "[URL][DOMAIN_NAME]" at bounding box center [137, 165] width 77 height 20
paste input "[DOMAIN_NAME][URL]"
type input "[URL][DOMAIN_NAME]"
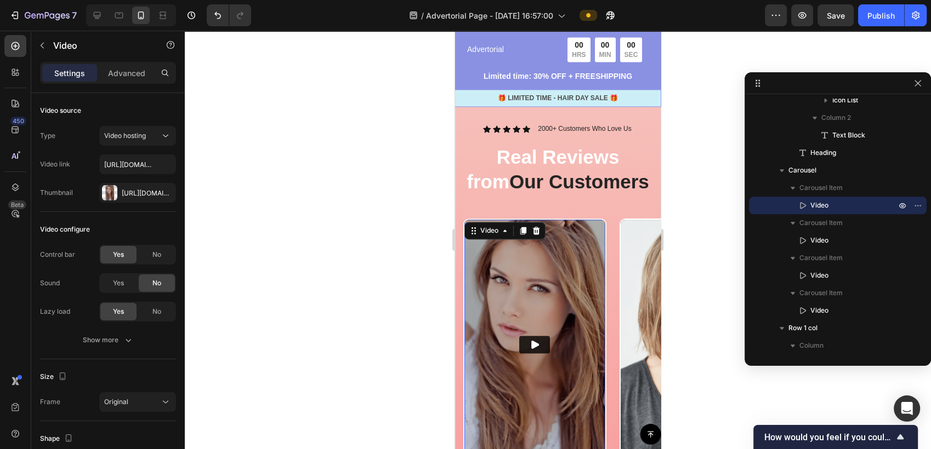
click at [321, 212] on div at bounding box center [558, 240] width 746 height 419
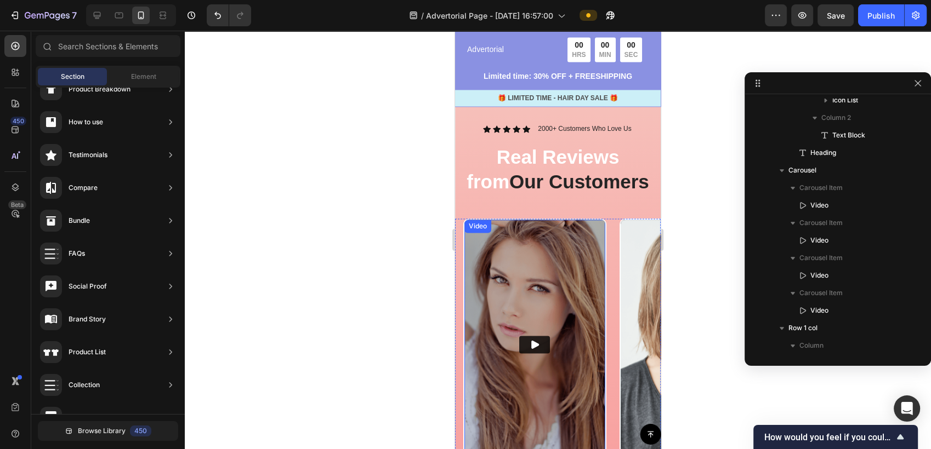
click at [549, 349] on button "Play" at bounding box center [534, 345] width 31 height 18
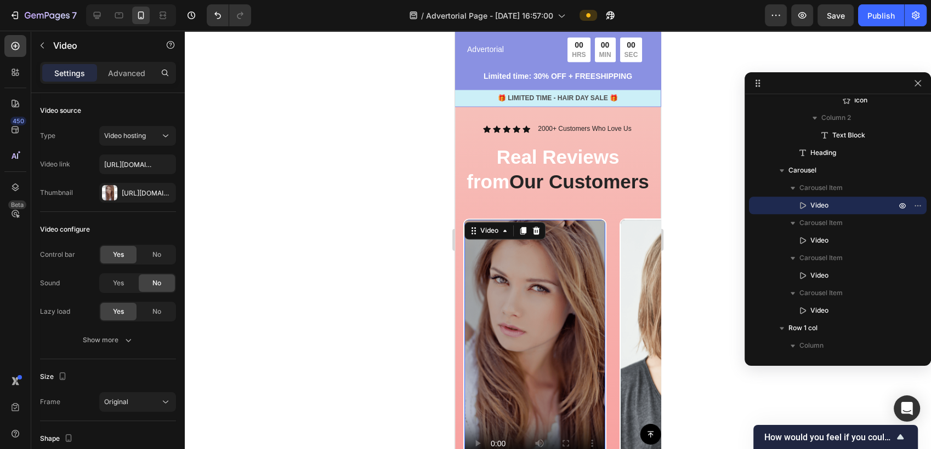
scroll to position [1765, 0]
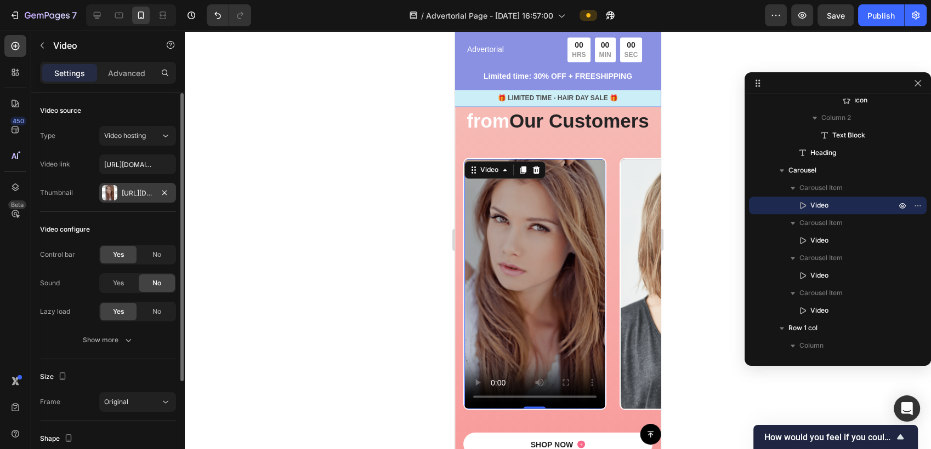
click at [114, 192] on div at bounding box center [109, 192] width 15 height 15
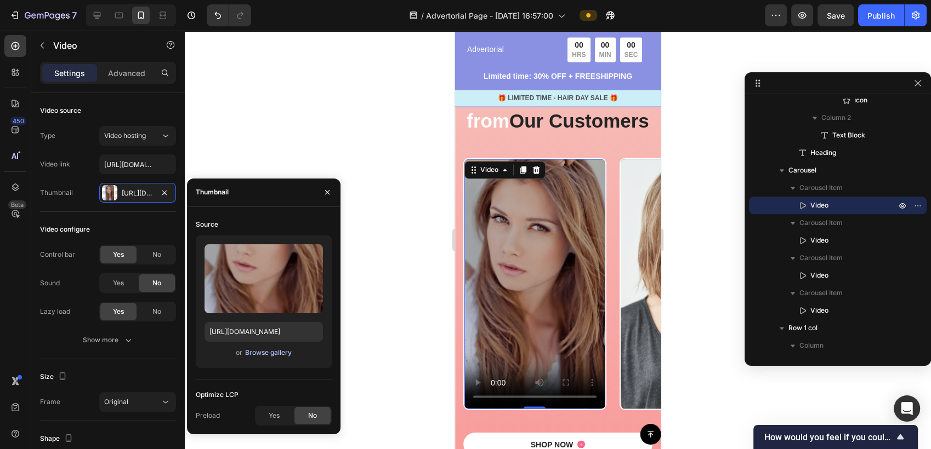
click at [278, 356] on div "Browse gallery" at bounding box center [268, 353] width 47 height 10
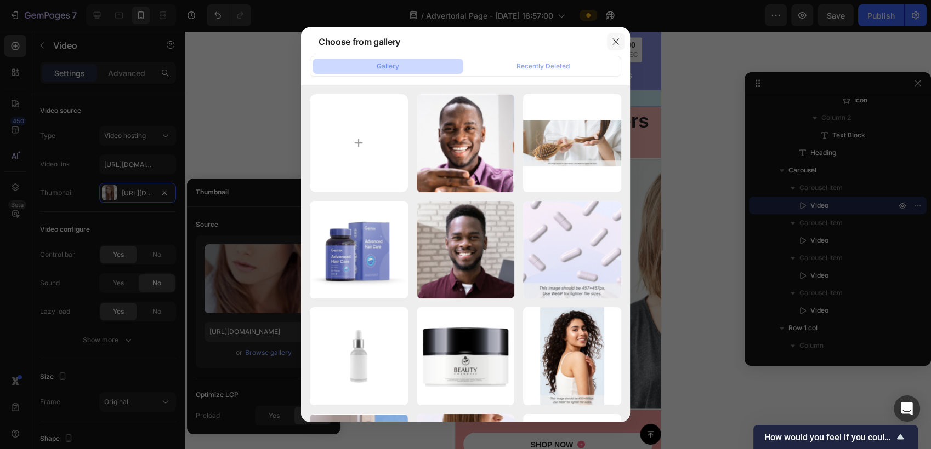
click at [617, 40] on icon "button" at bounding box center [615, 41] width 6 height 6
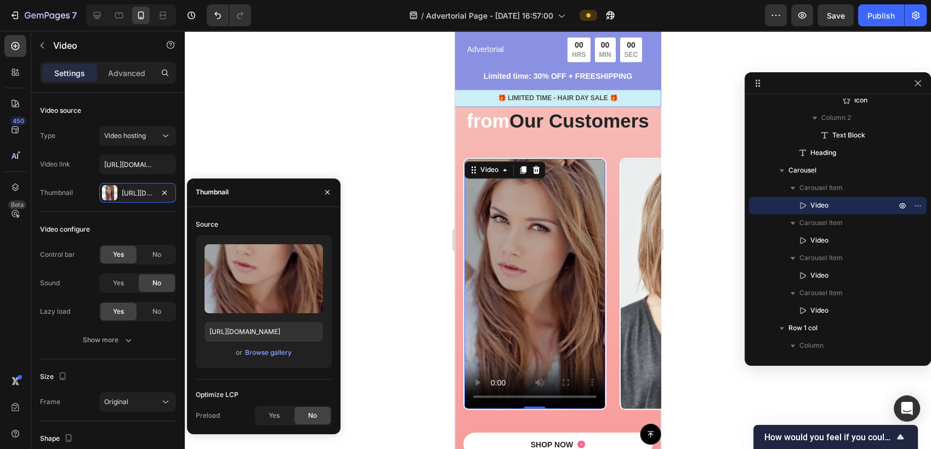
click at [346, 156] on div at bounding box center [558, 240] width 746 height 419
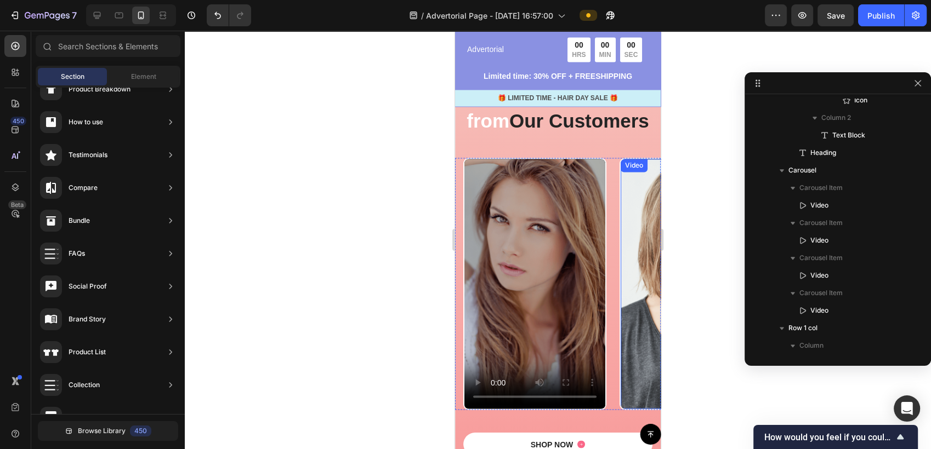
click at [632, 386] on article at bounding box center [690, 284] width 141 height 250
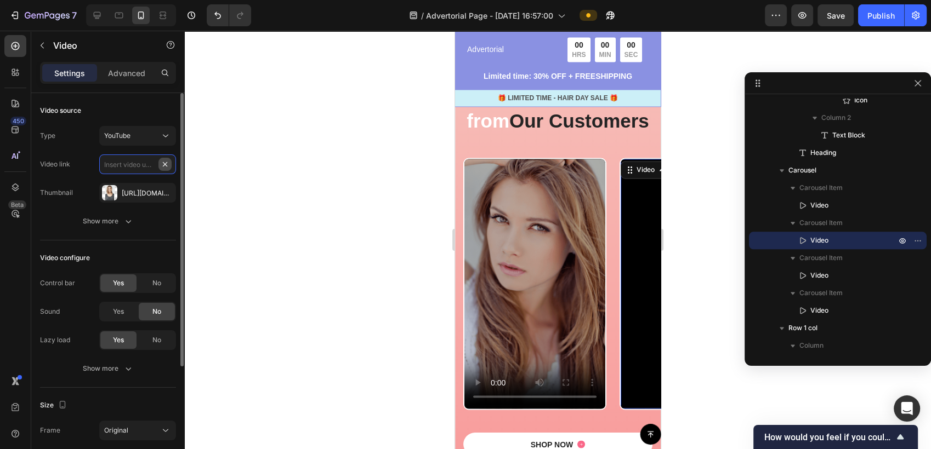
scroll to position [0, 0]
click at [135, 164] on input "text" at bounding box center [137, 165] width 77 height 20
paste input "[URL][DOMAIN_NAME]"
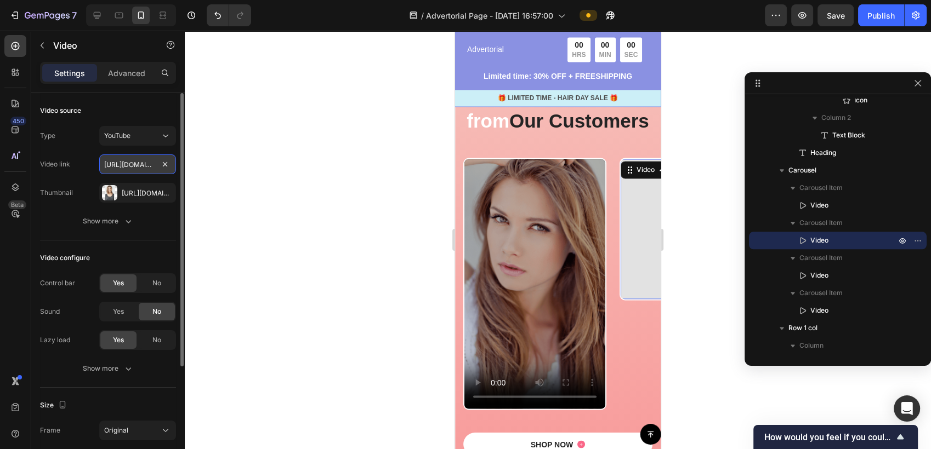
scroll to position [0, 206]
type input "[URL][DOMAIN_NAME]"
click at [208, 189] on div at bounding box center [558, 240] width 746 height 419
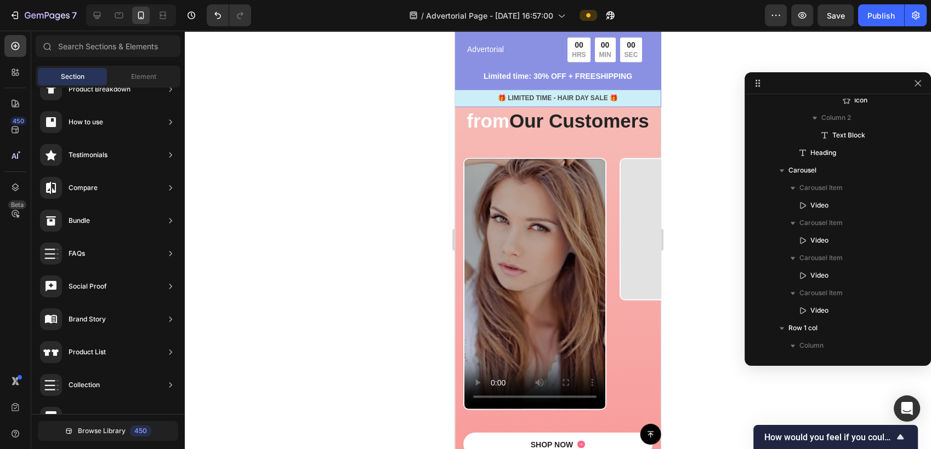
click at [401, 192] on div at bounding box center [558, 240] width 746 height 419
click at [641, 294] on img at bounding box center [690, 229] width 141 height 141
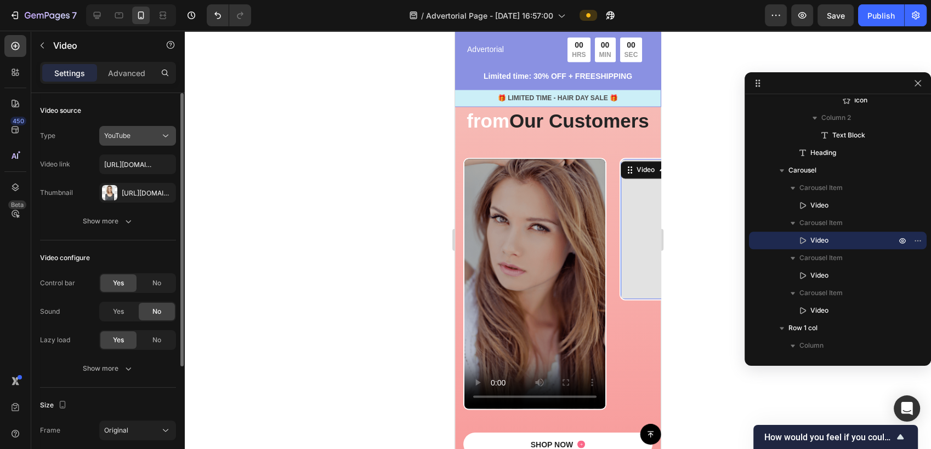
click at [139, 140] on div "YouTube" at bounding box center [132, 136] width 56 height 10
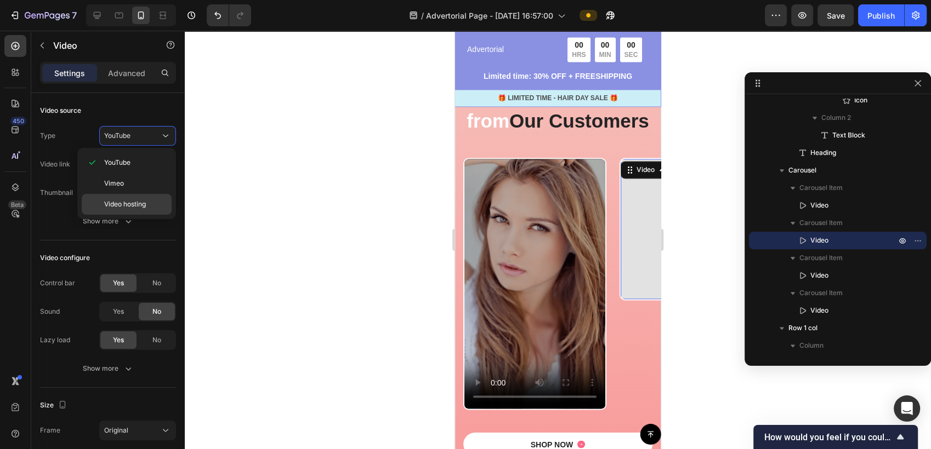
click at [129, 201] on span "Video hosting" at bounding box center [125, 205] width 42 height 10
type input "[URL][DOMAIN_NAME]"
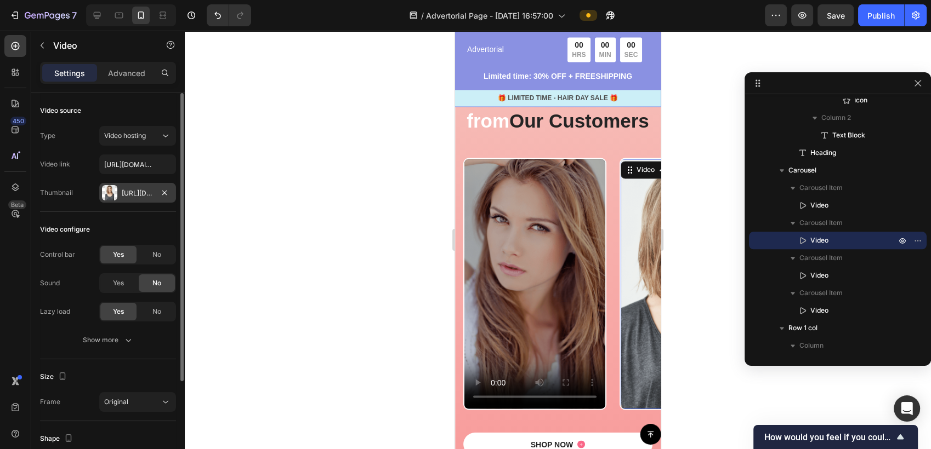
click at [134, 196] on div "[URL][DOMAIN_NAME]" at bounding box center [138, 194] width 32 height 10
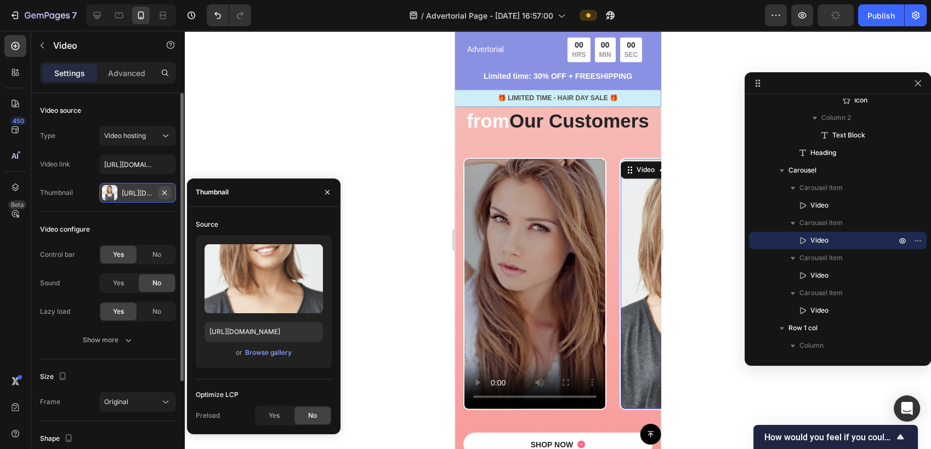
click at [163, 190] on icon "button" at bounding box center [164, 193] width 9 height 9
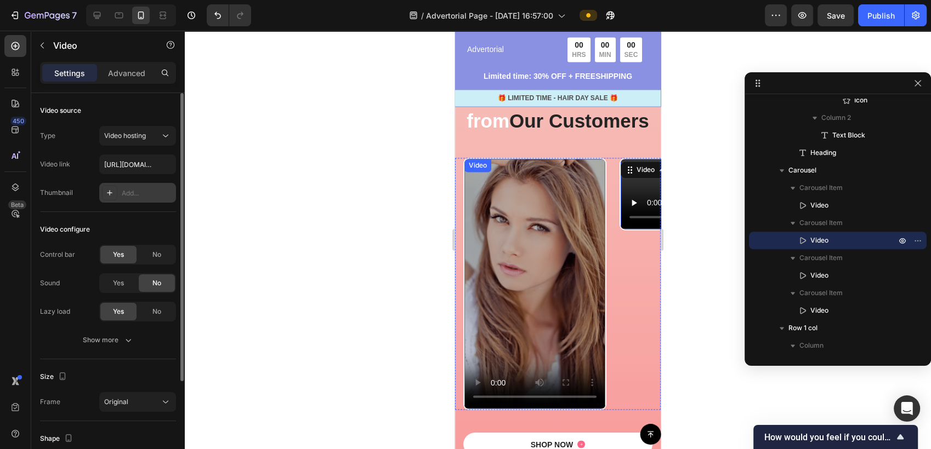
click at [561, 248] on video at bounding box center [534, 284] width 141 height 250
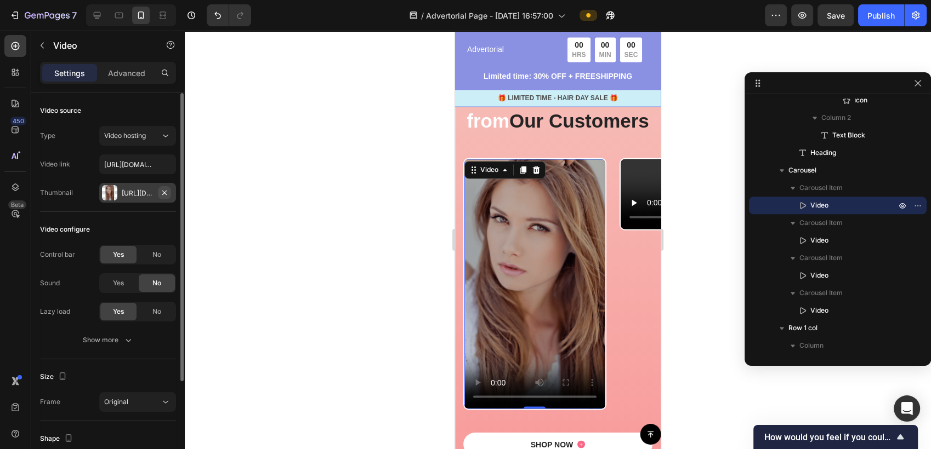
click at [167, 193] on icon "button" at bounding box center [164, 193] width 9 height 9
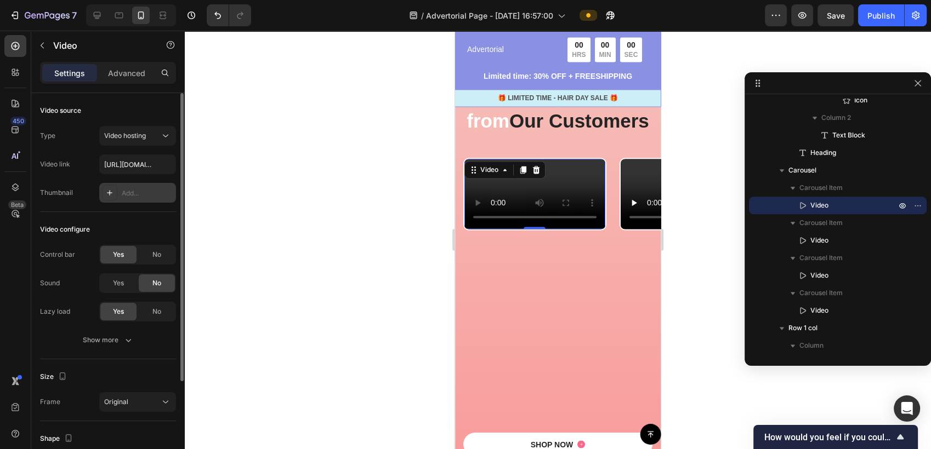
click at [315, 237] on div at bounding box center [558, 240] width 746 height 419
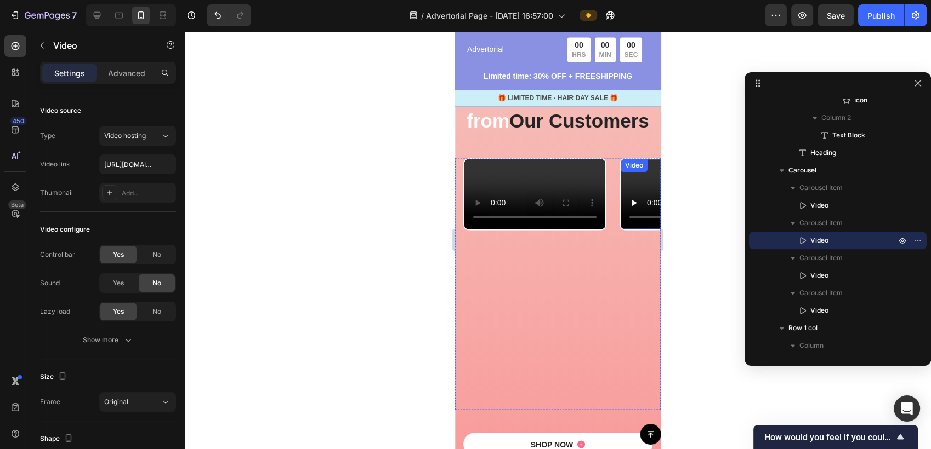
click at [639, 181] on video at bounding box center [690, 194] width 141 height 70
click at [636, 187] on video at bounding box center [690, 194] width 141 height 70
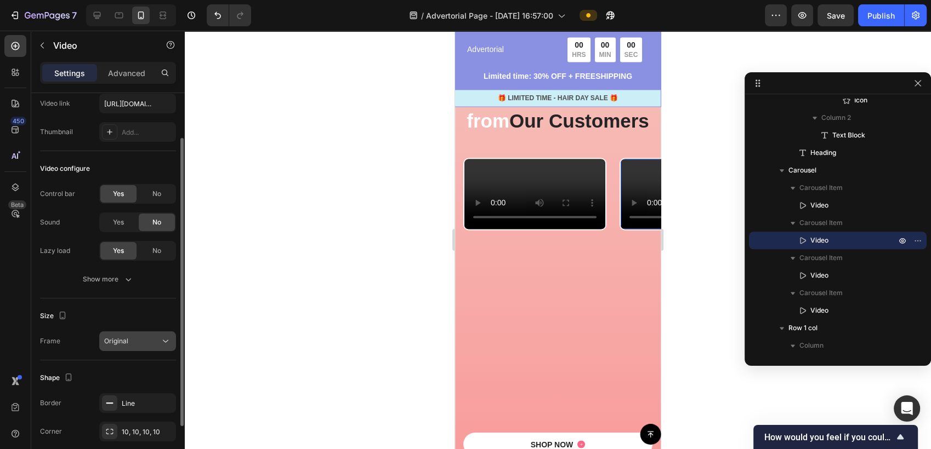
click at [140, 346] on button "Original" at bounding box center [137, 342] width 77 height 20
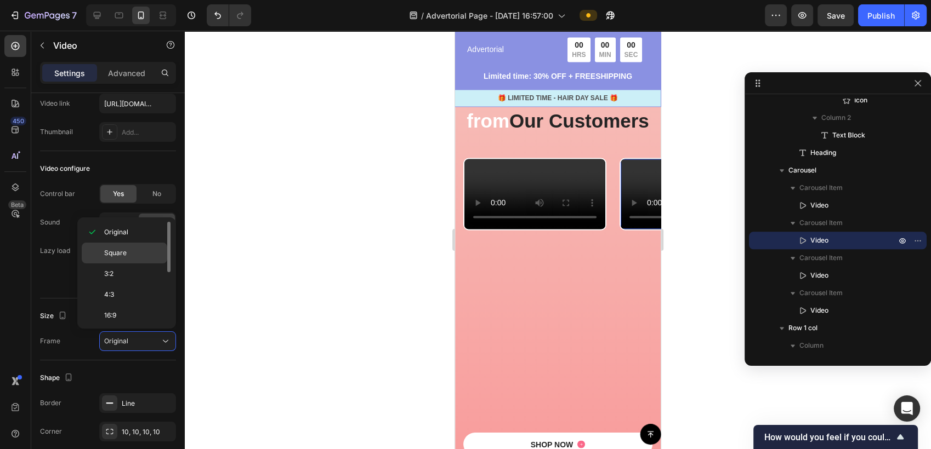
click at [126, 249] on span "Square" at bounding box center [115, 253] width 22 height 10
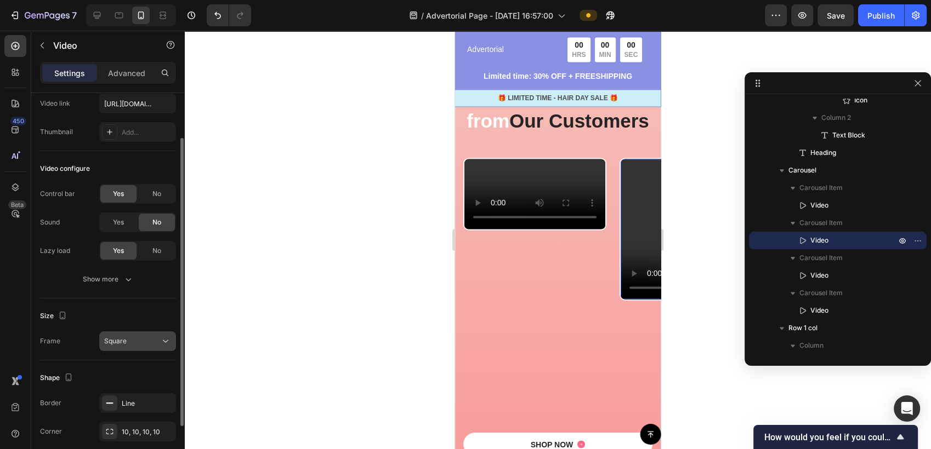
click at [136, 347] on button "Square" at bounding box center [137, 342] width 77 height 20
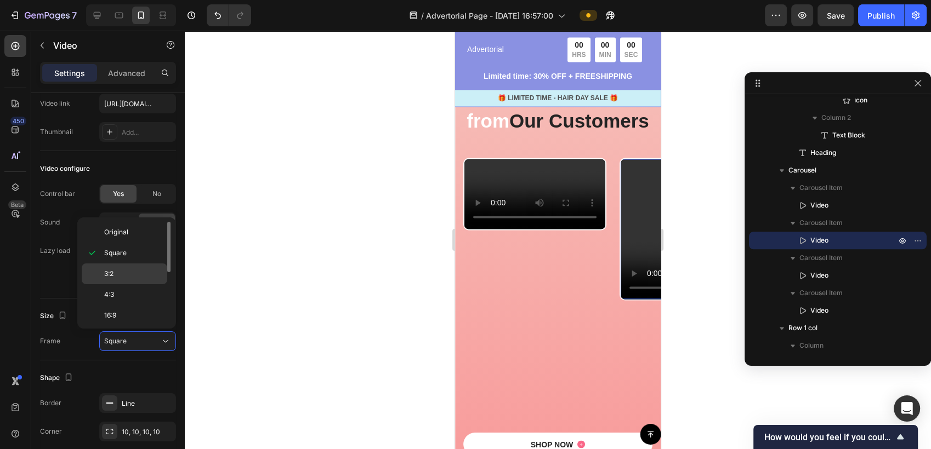
click at [123, 265] on div "3:2" at bounding box center [125, 274] width 86 height 21
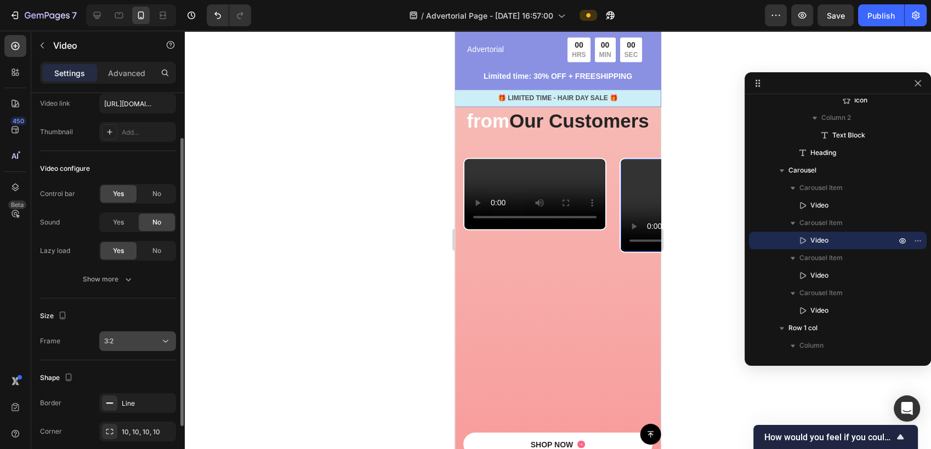
click at [134, 342] on div "3:2" at bounding box center [132, 342] width 56 height 10
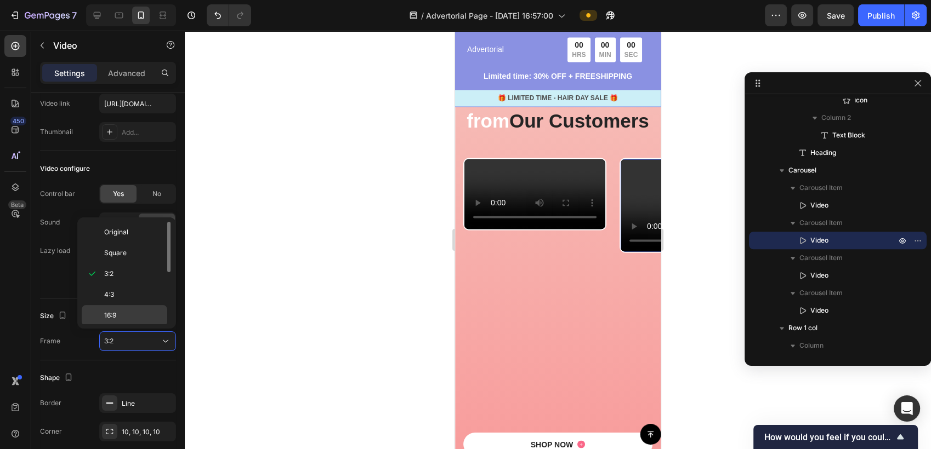
click at [127, 321] on div "16:9" at bounding box center [125, 315] width 86 height 21
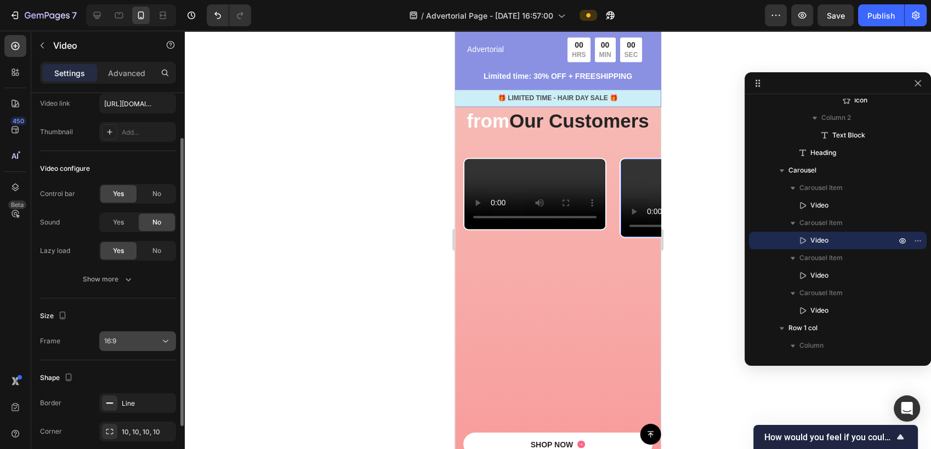
click at [137, 346] on div "16:9" at bounding box center [137, 341] width 67 height 11
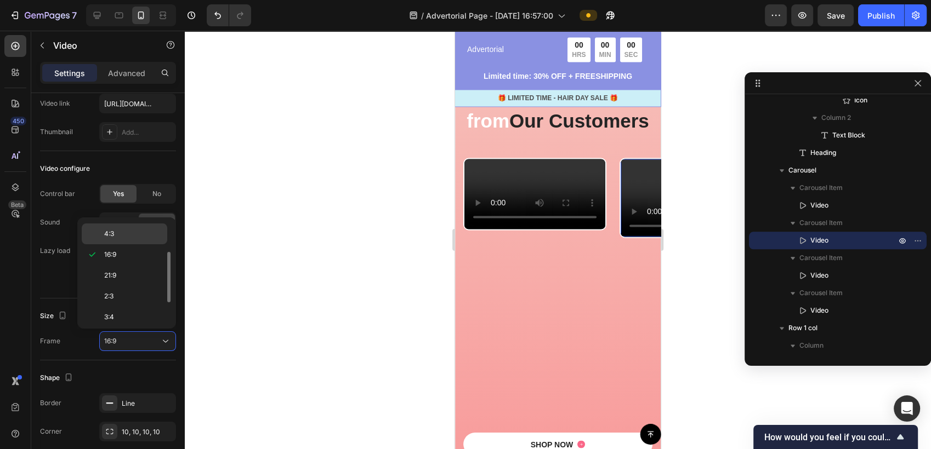
scroll to position [105, 0]
click at [123, 294] on p "9:16" at bounding box center [133, 294] width 58 height 10
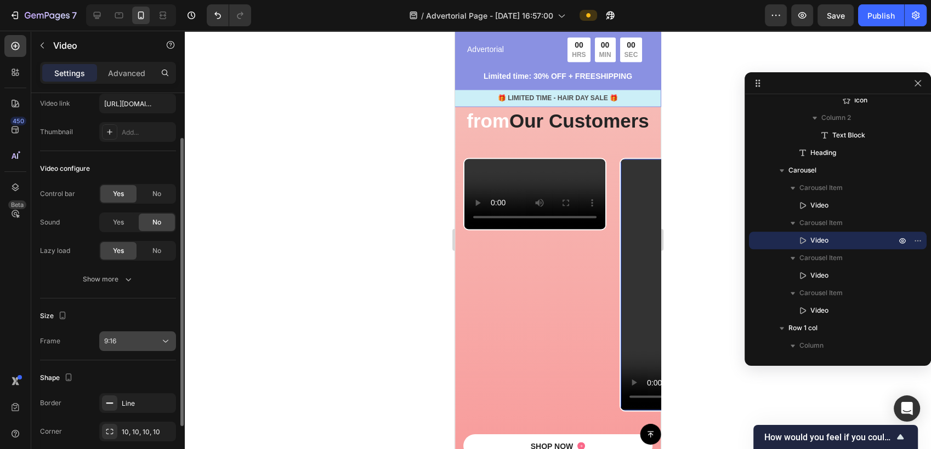
click at [132, 338] on div "9:16" at bounding box center [132, 342] width 56 height 10
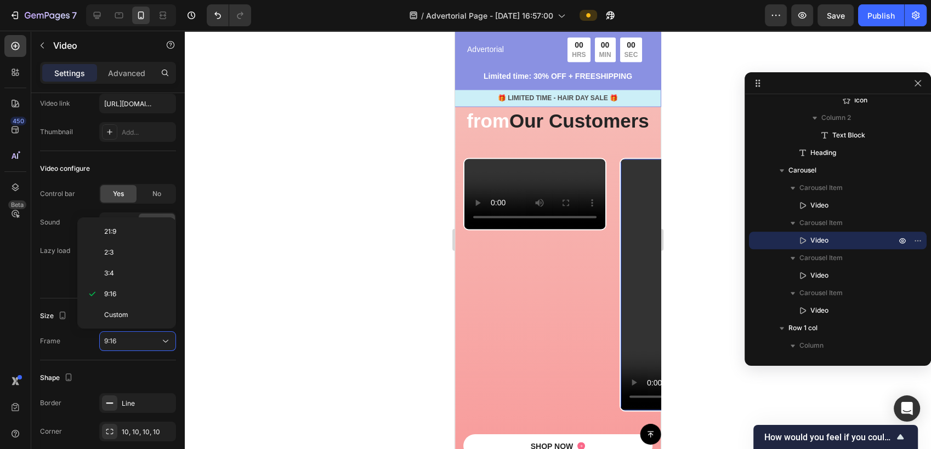
click at [243, 300] on div at bounding box center [558, 240] width 746 height 419
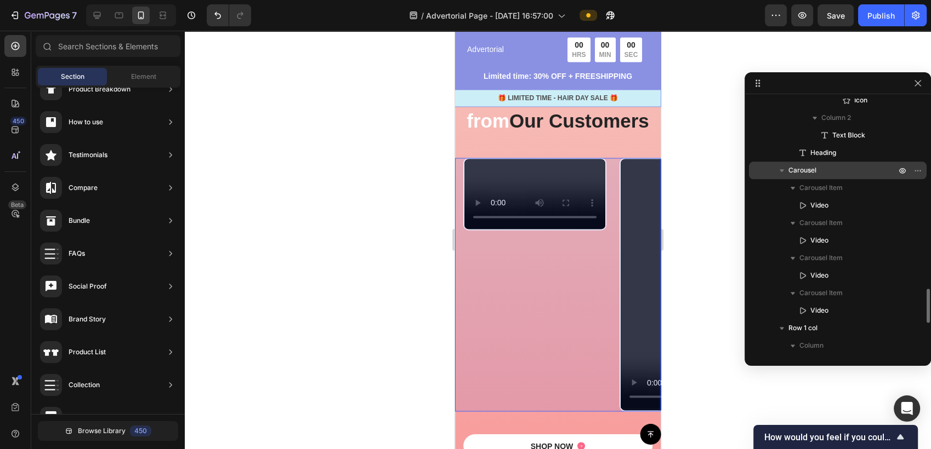
click at [824, 175] on p "Carousel" at bounding box center [843, 170] width 110 height 11
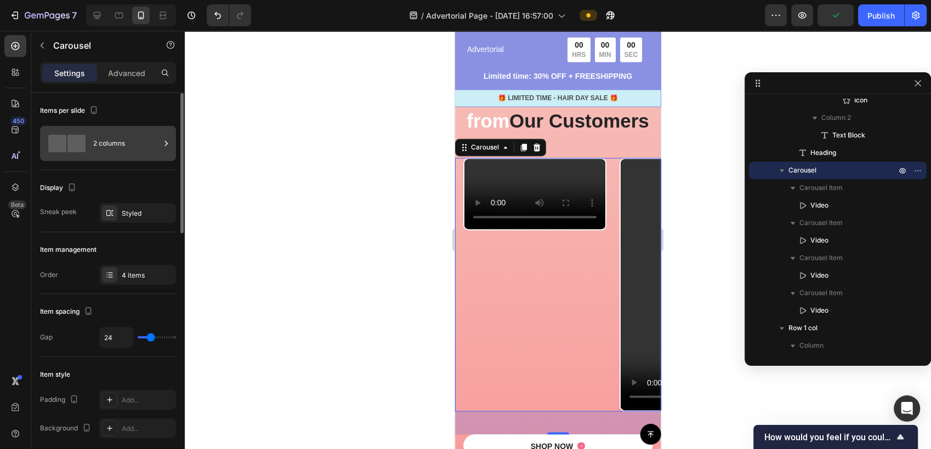
click at [134, 143] on div "2 columns" at bounding box center [126, 143] width 67 height 25
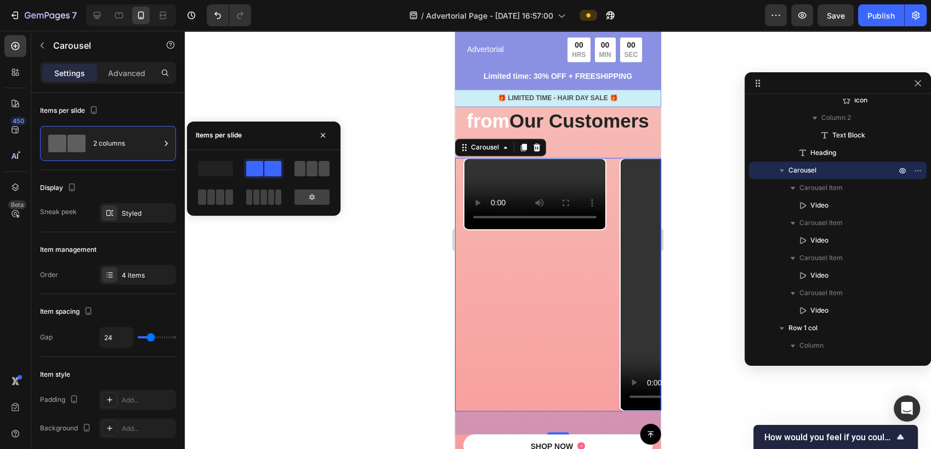
click at [322, 173] on span at bounding box center [323, 168] width 11 height 15
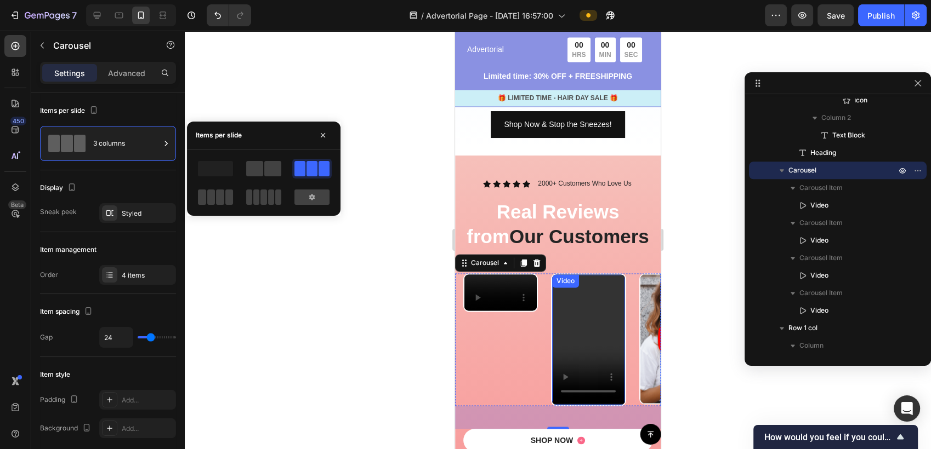
scroll to position [1644, 0]
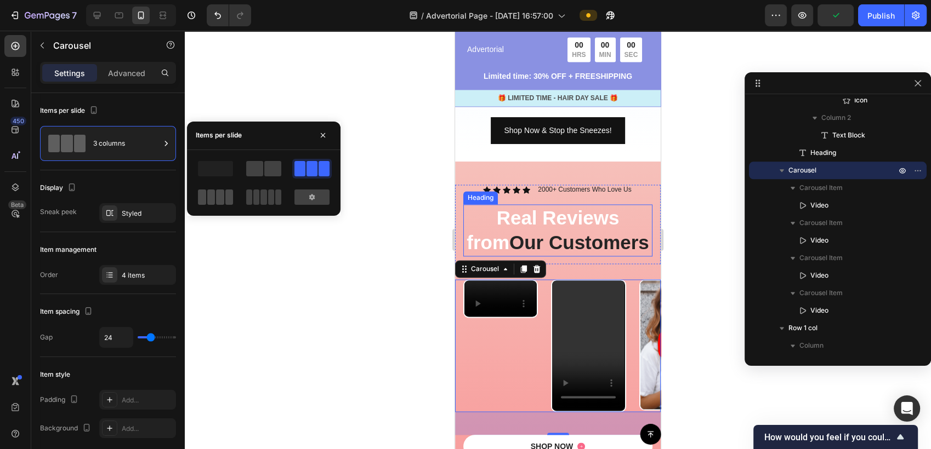
click at [203, 198] on span at bounding box center [202, 197] width 8 height 15
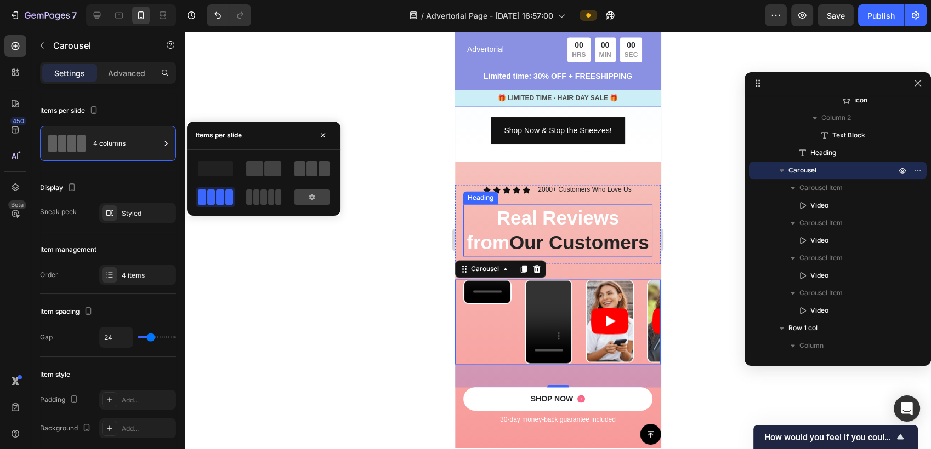
click at [312, 172] on span at bounding box center [311, 168] width 11 height 15
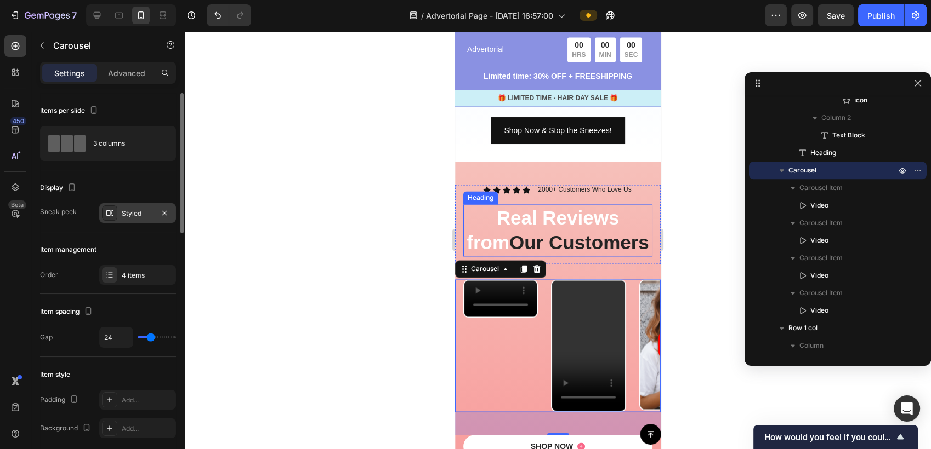
click at [137, 217] on div "Styled" at bounding box center [138, 214] width 32 height 10
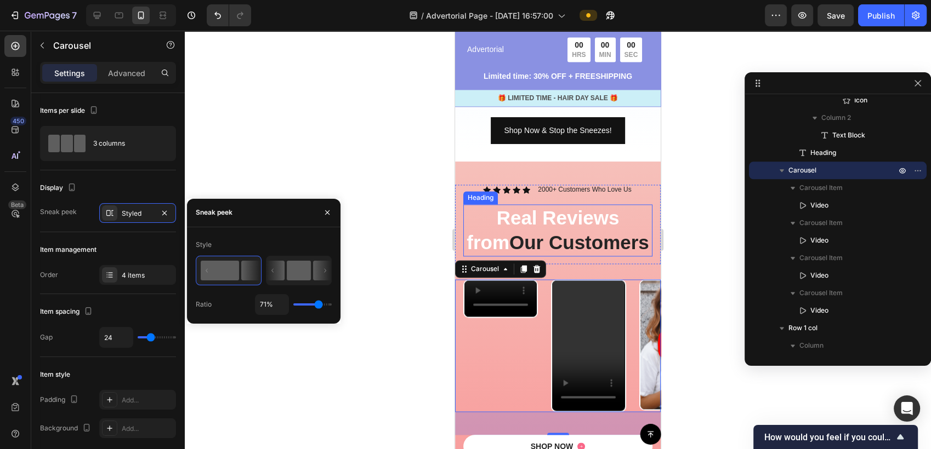
click at [287, 265] on rect at bounding box center [299, 271] width 24 height 20
type input "50%"
type input "50"
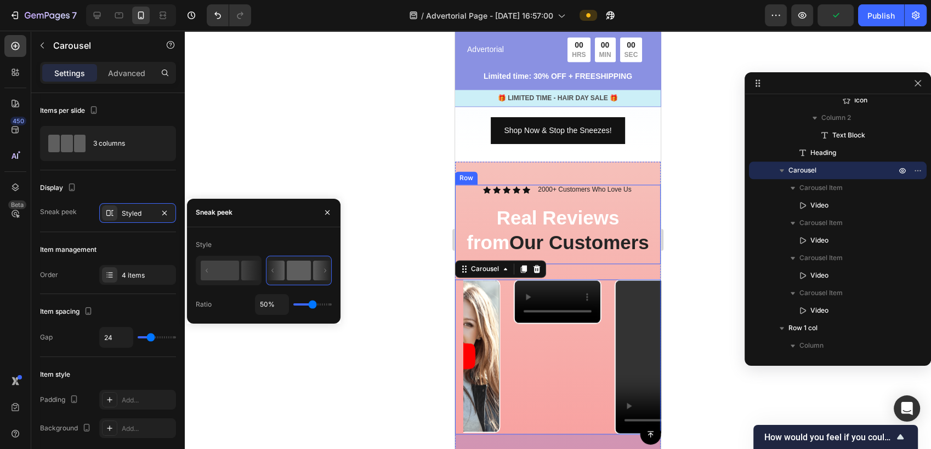
type input "45%"
type input "45"
type input "34%"
type input "34"
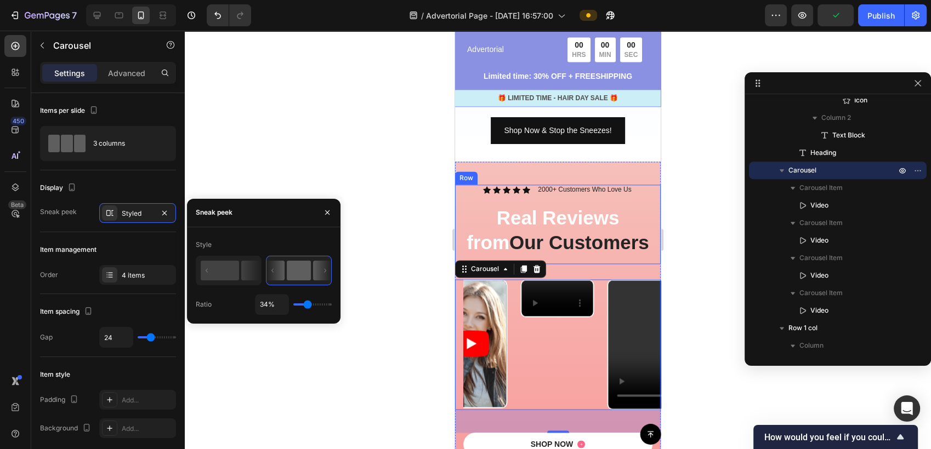
type input "31%"
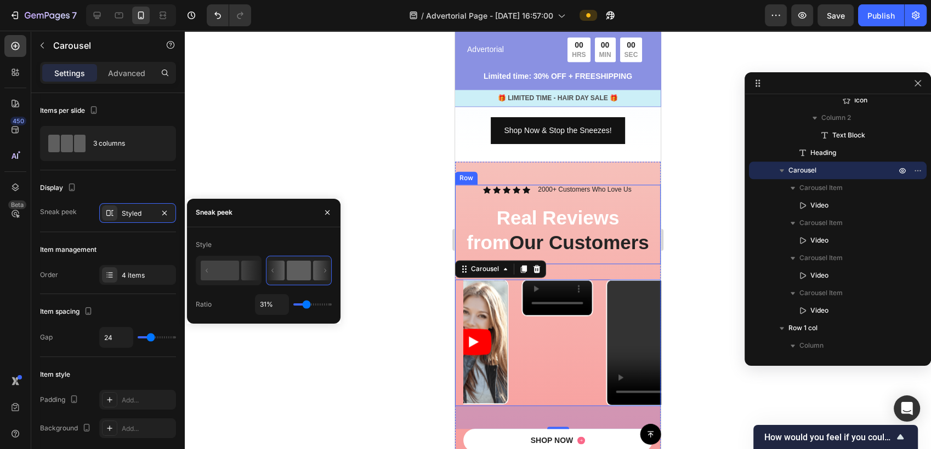
type input "31"
click at [306, 306] on input "range" at bounding box center [312, 305] width 38 height 2
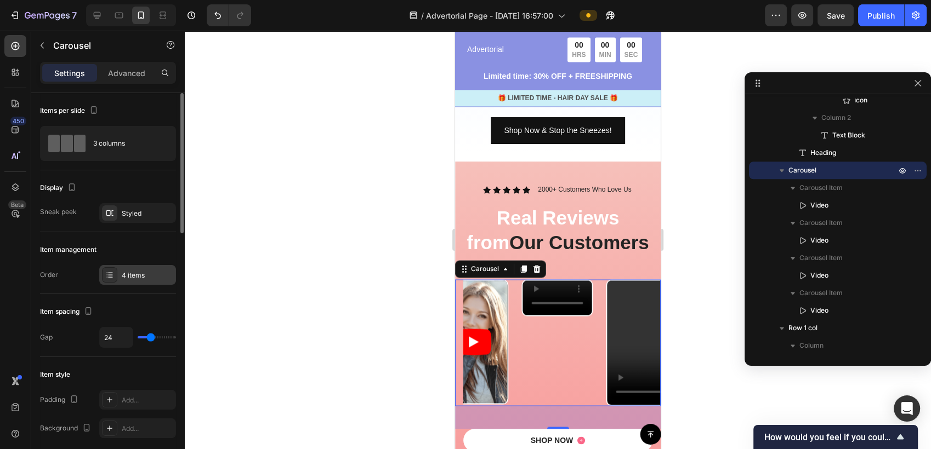
click at [131, 278] on div "4 items" at bounding box center [148, 276] width 52 height 10
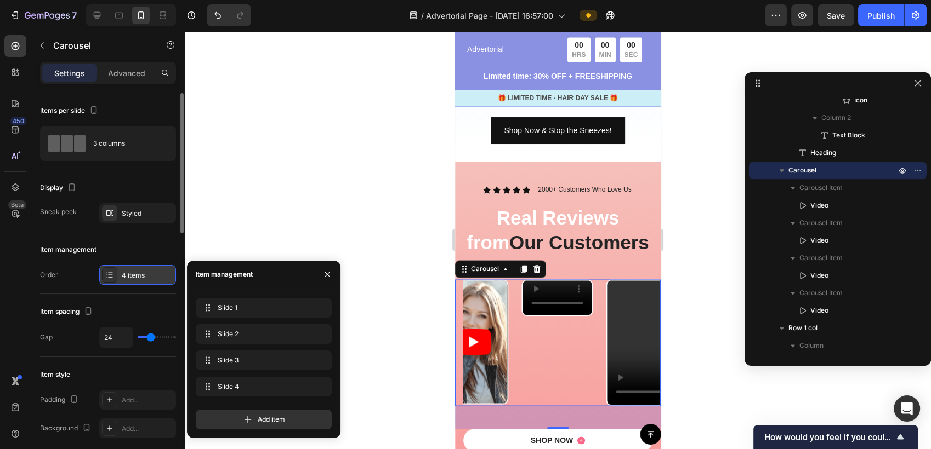
click at [131, 278] on div "4 items" at bounding box center [148, 276] width 52 height 10
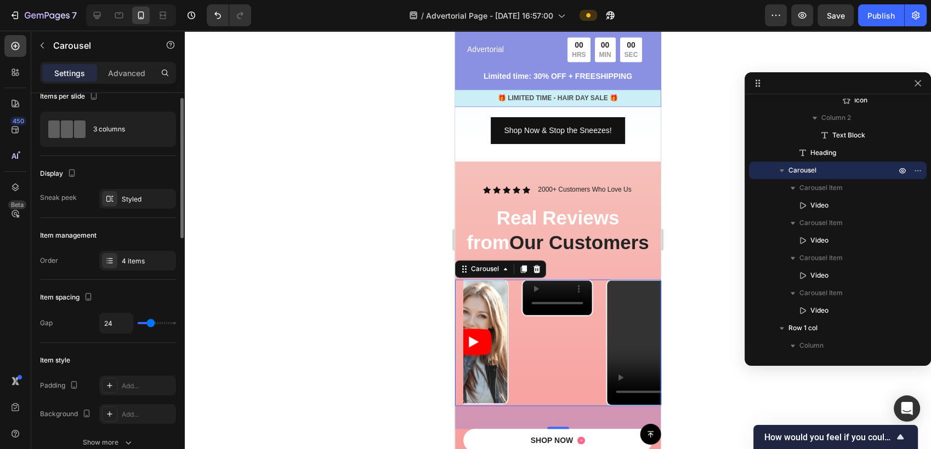
scroll to position [0, 0]
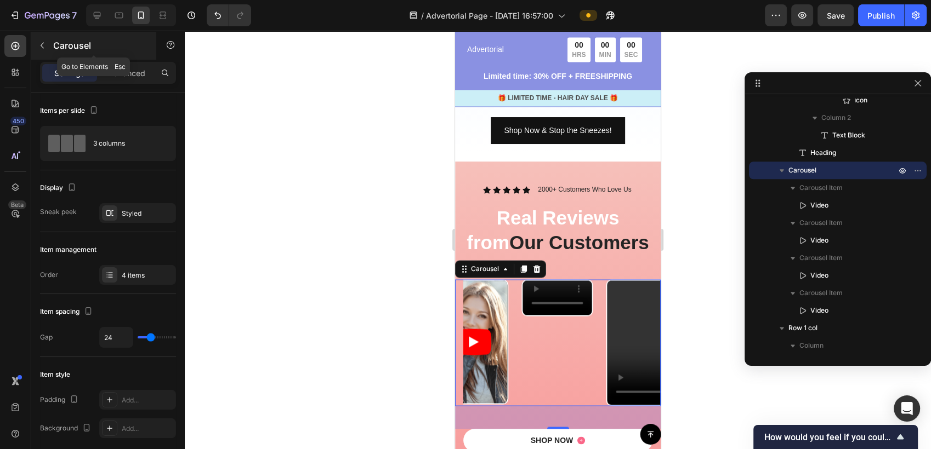
click at [127, 58] on div "Carousel" at bounding box center [93, 45] width 125 height 29
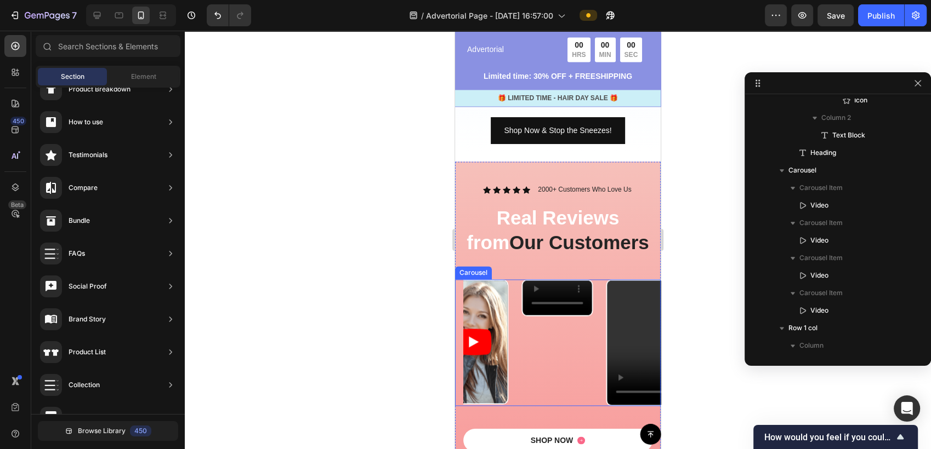
click at [512, 292] on div "Video Video Video Video" at bounding box center [561, 343] width 197 height 127
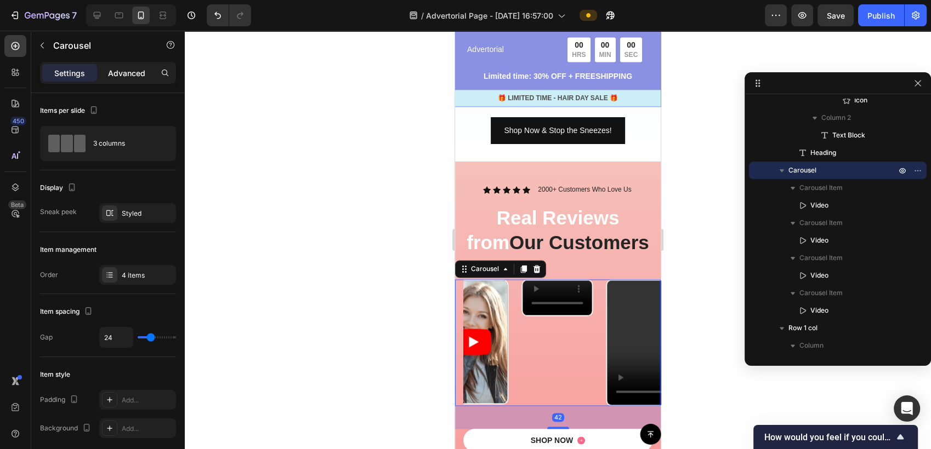
click at [115, 68] on p "Advanced" at bounding box center [126, 73] width 37 height 12
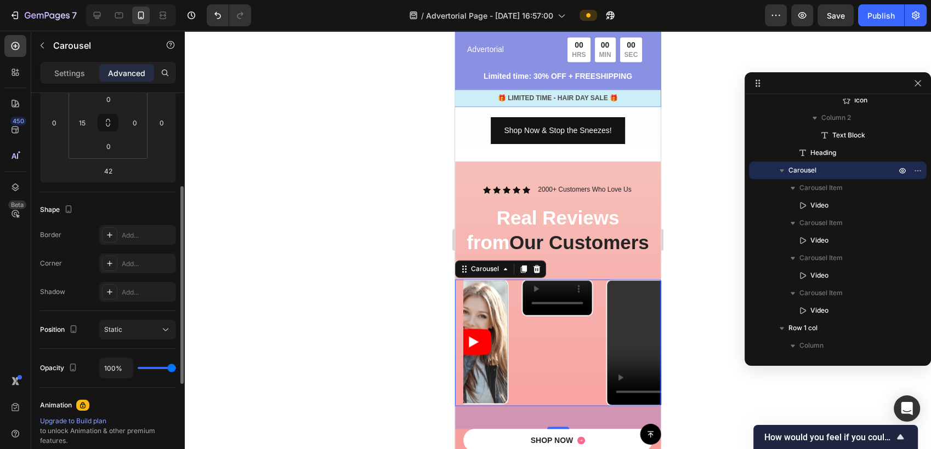
scroll to position [243, 0]
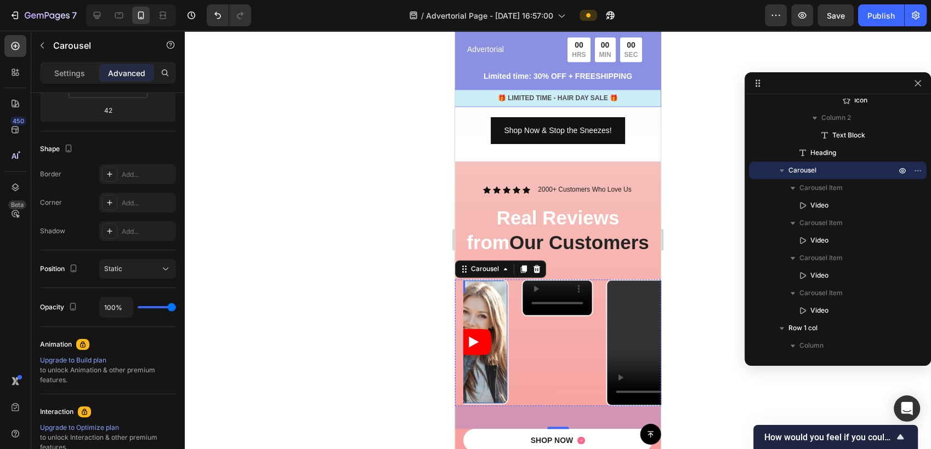
click at [500, 315] on article at bounding box center [472, 342] width 69 height 123
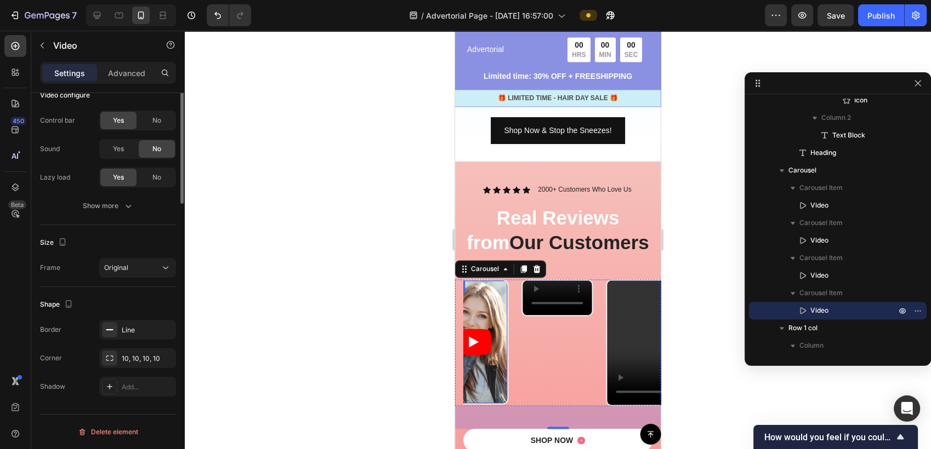
scroll to position [0, 0]
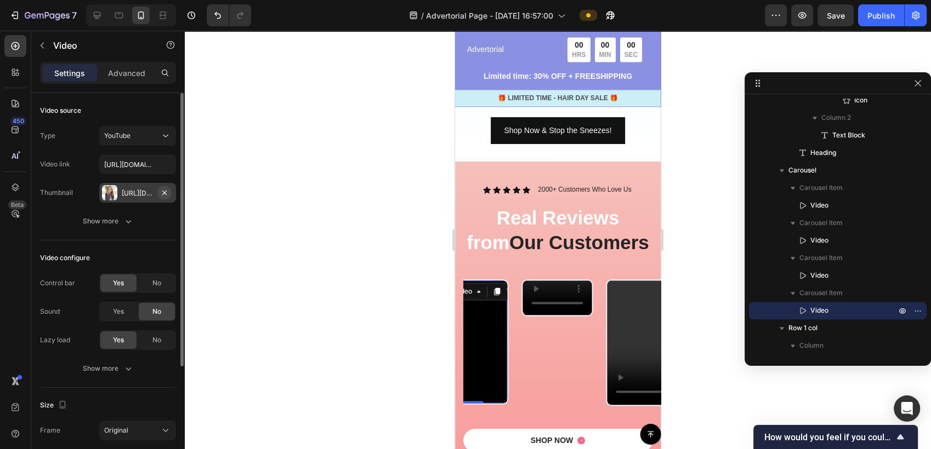
click at [166, 194] on icon "button" at bounding box center [164, 192] width 4 height 4
click at [122, 194] on div "Add..." at bounding box center [148, 194] width 52 height 10
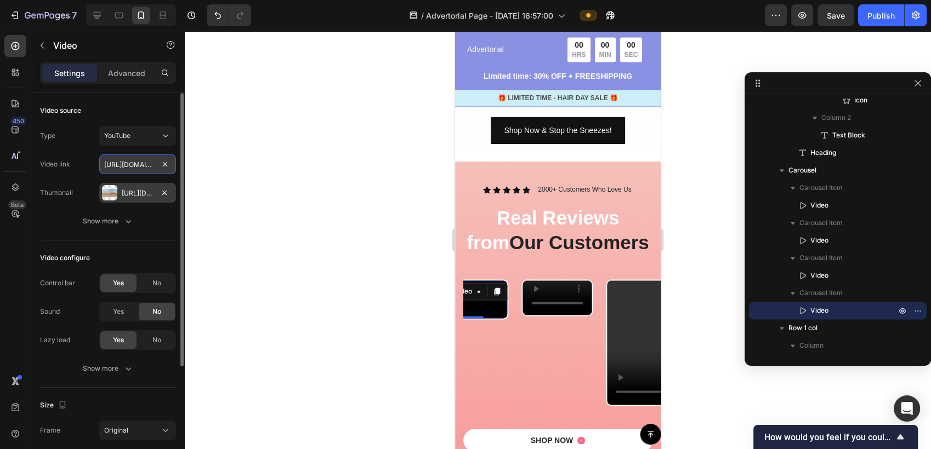
click at [140, 160] on input "[URL][DOMAIN_NAME]" at bounding box center [137, 165] width 77 height 20
paste input "[DOMAIN_NAME][URL]"
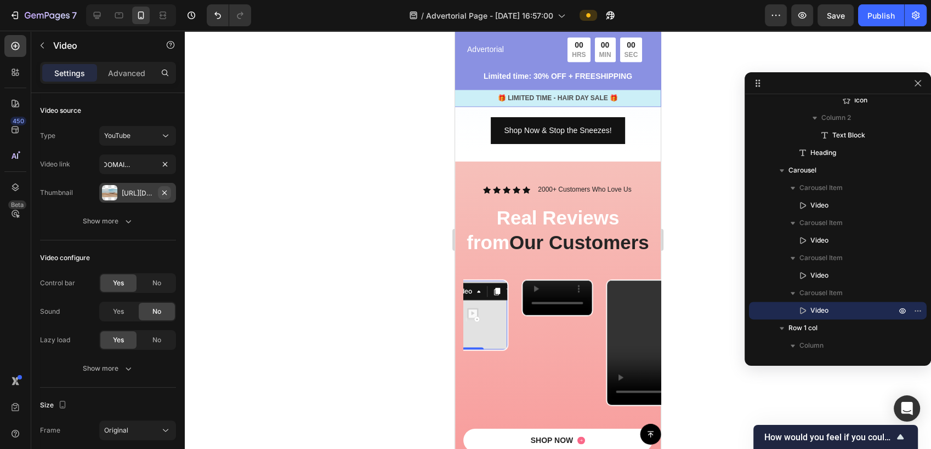
click at [161, 192] on icon "button" at bounding box center [164, 193] width 9 height 9
click at [140, 133] on div "YouTube" at bounding box center [132, 136] width 56 height 10
click at [132, 205] on span "Video hosting" at bounding box center [125, 205] width 42 height 10
type input "[URL][DOMAIN_NAME]"
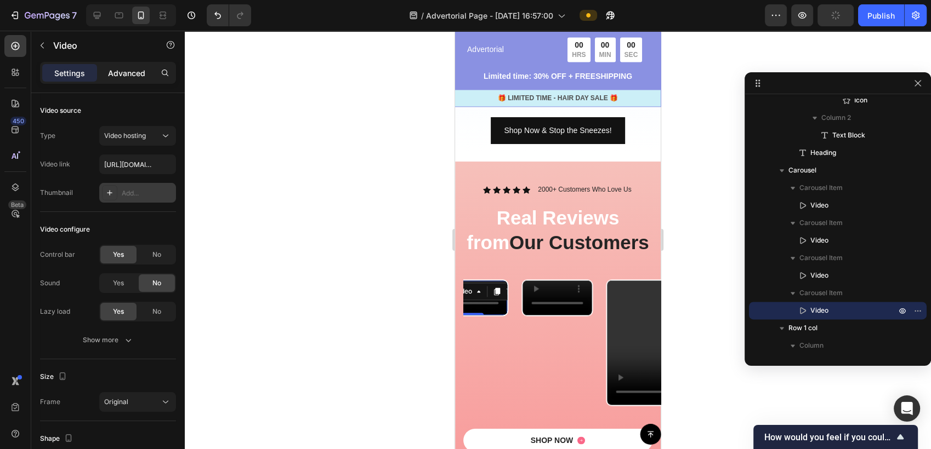
click at [128, 76] on p "Advanced" at bounding box center [126, 73] width 37 height 12
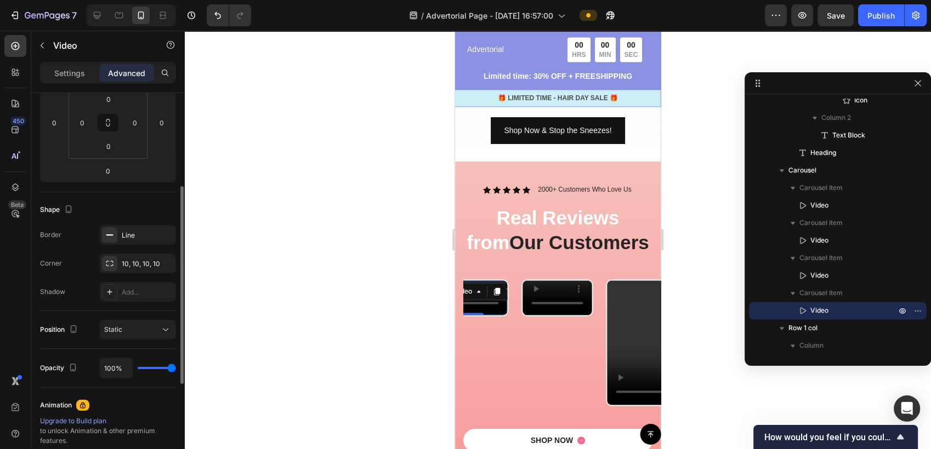
scroll to position [243, 0]
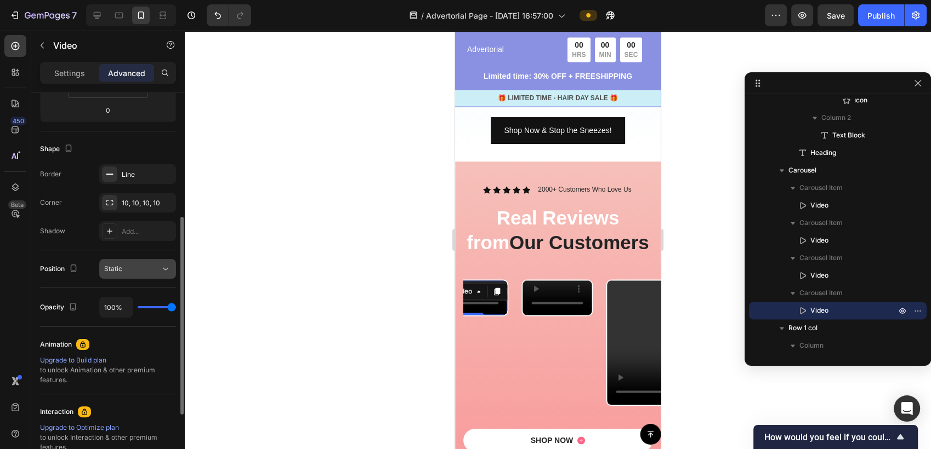
click at [136, 269] on div "Static" at bounding box center [132, 269] width 56 height 10
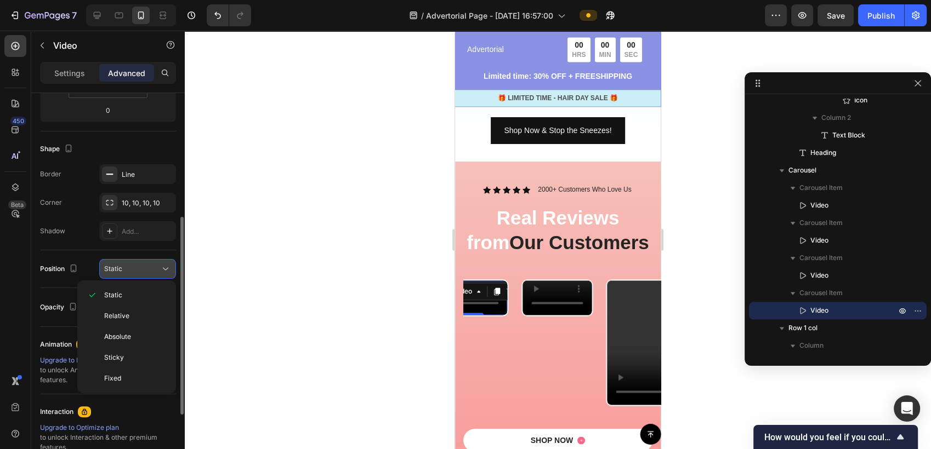
click at [136, 269] on div "Static" at bounding box center [132, 269] width 56 height 10
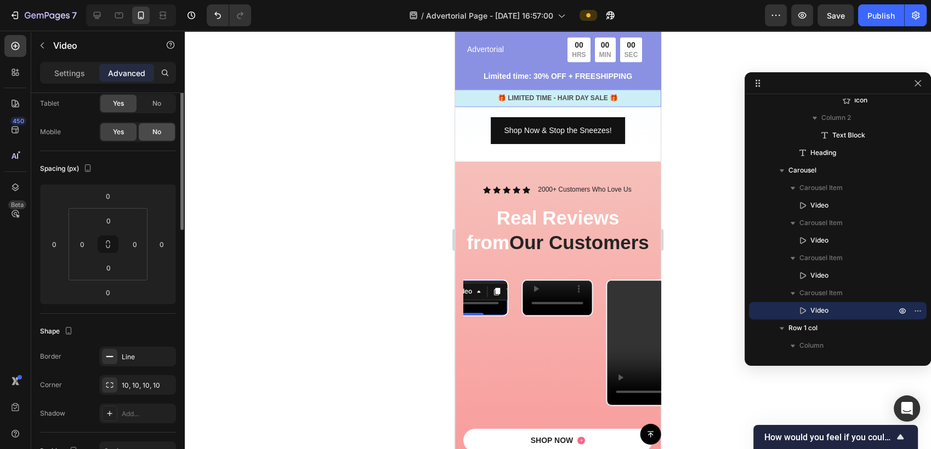
scroll to position [0, 0]
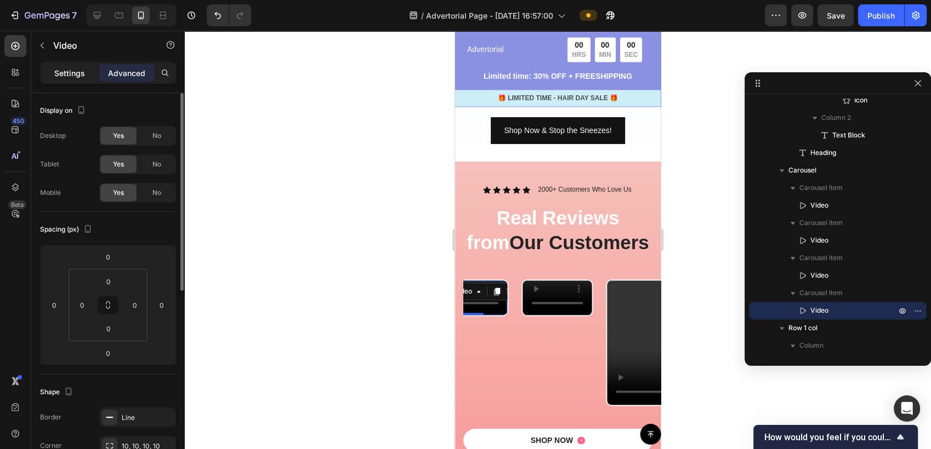
click at [82, 74] on p "Settings" at bounding box center [69, 73] width 31 height 12
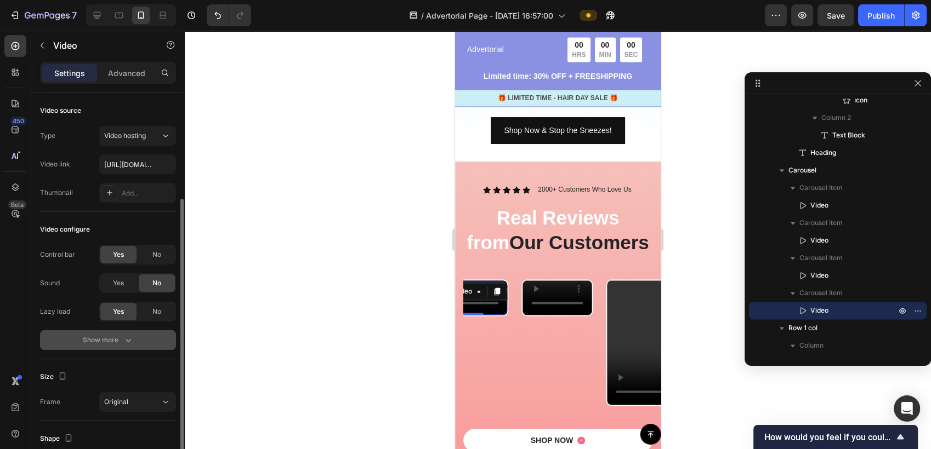
scroll to position [61, 0]
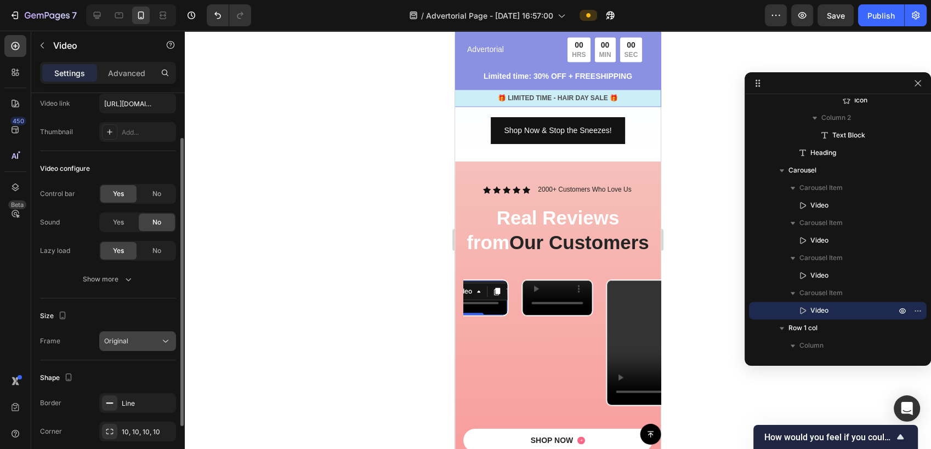
click at [145, 343] on div "Original" at bounding box center [132, 342] width 56 height 10
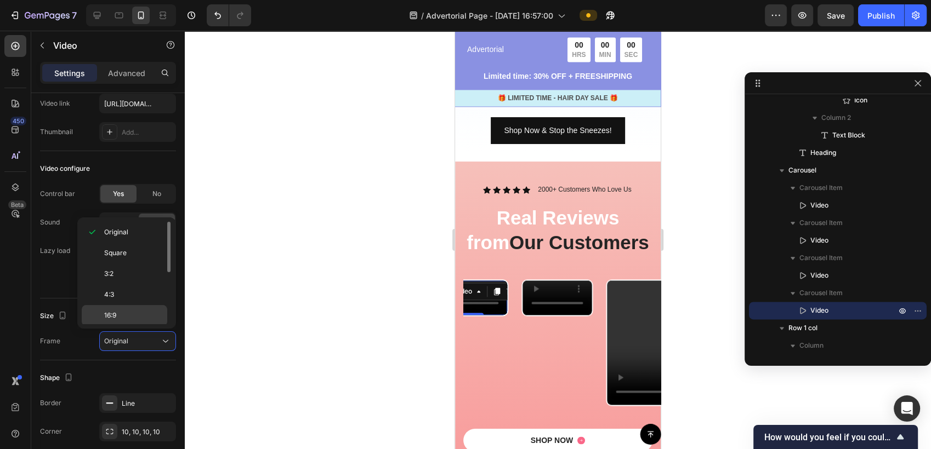
scroll to position [105, 0]
click at [130, 287] on div "9:16" at bounding box center [125, 294] width 86 height 21
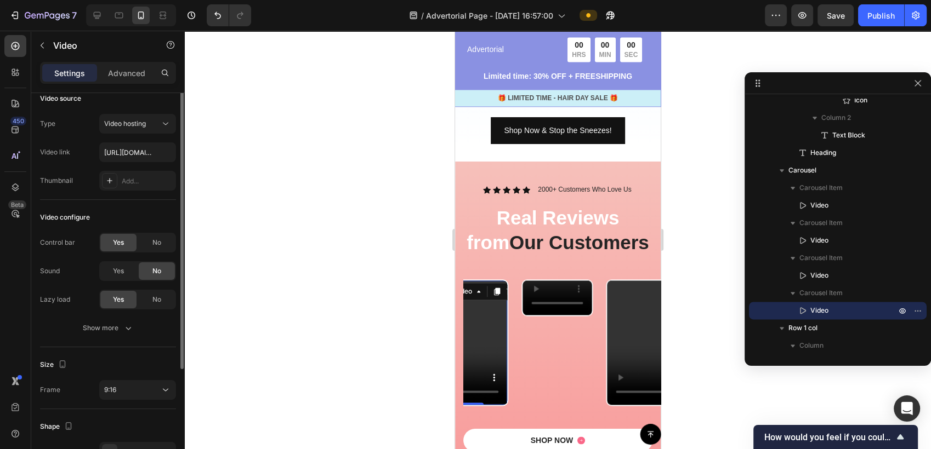
scroll to position [0, 0]
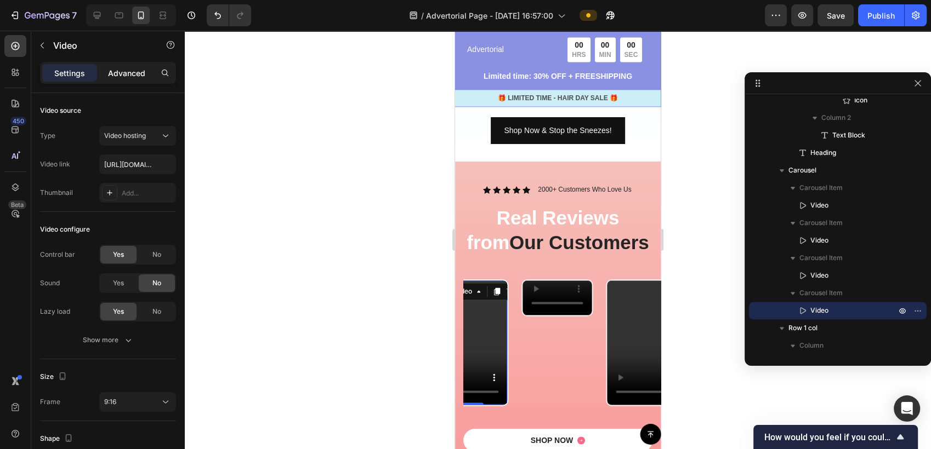
click at [118, 77] on p "Advanced" at bounding box center [126, 73] width 37 height 12
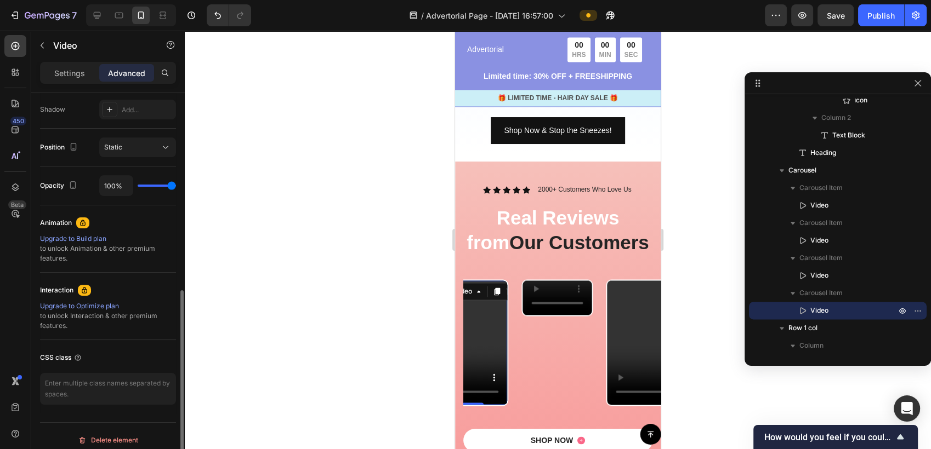
scroll to position [372, 0]
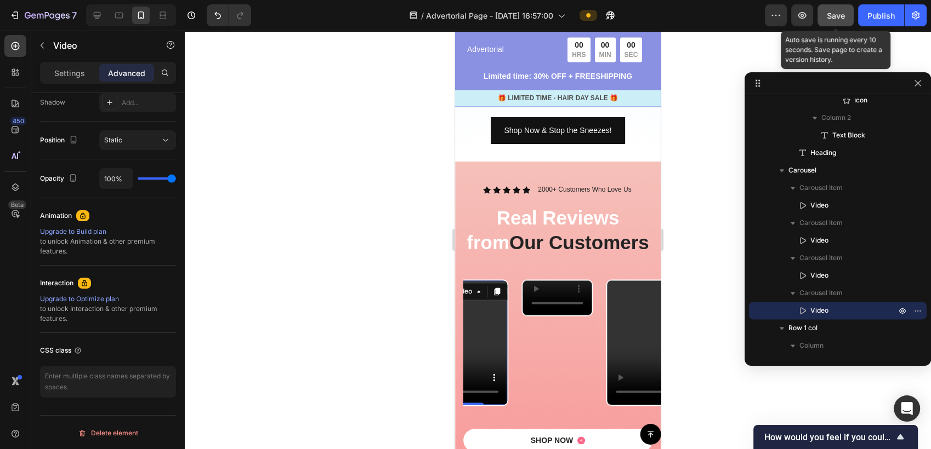
click at [836, 24] on button "Save" at bounding box center [835, 15] width 36 height 22
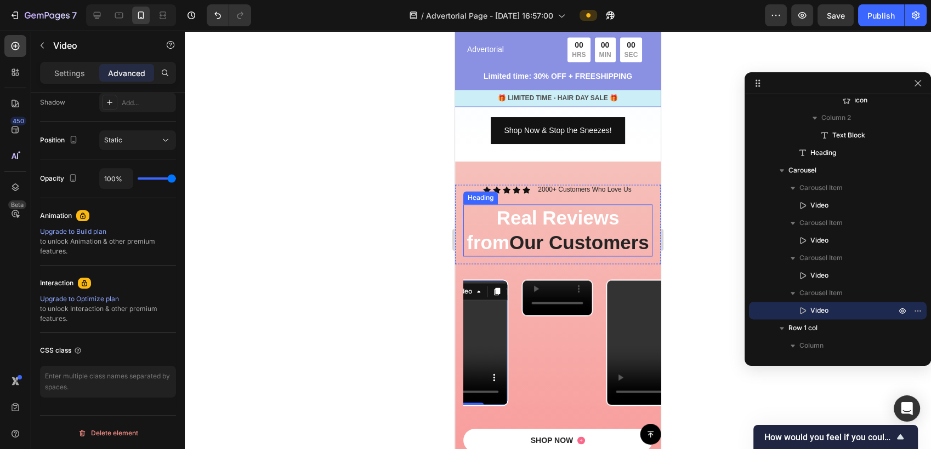
scroll to position [1705, 0]
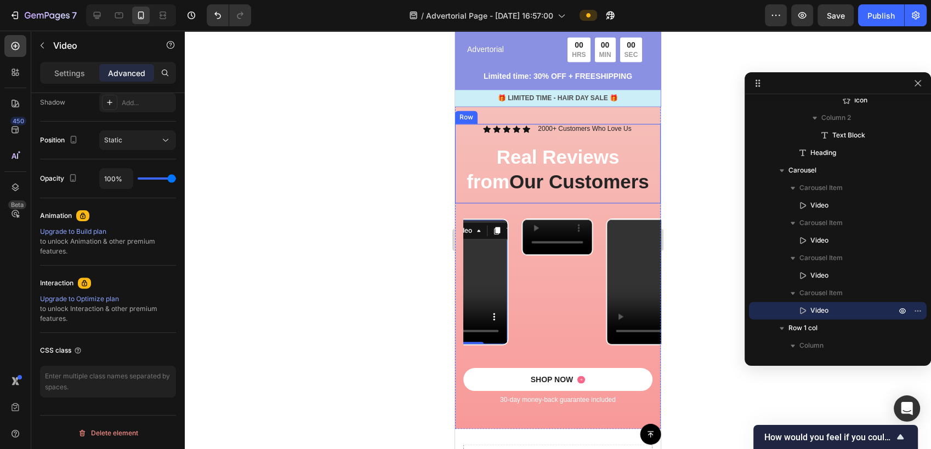
click at [610, 203] on div "Icon Icon Icon Icon Icon Icon List 2000+ Customers Who Love Us Text Block Row R…" at bounding box center [557, 163] width 189 height 79
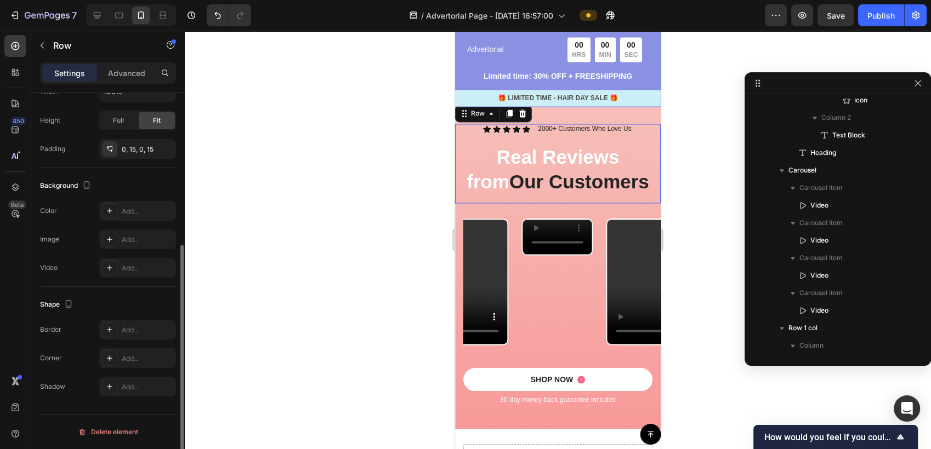
scroll to position [0, 0]
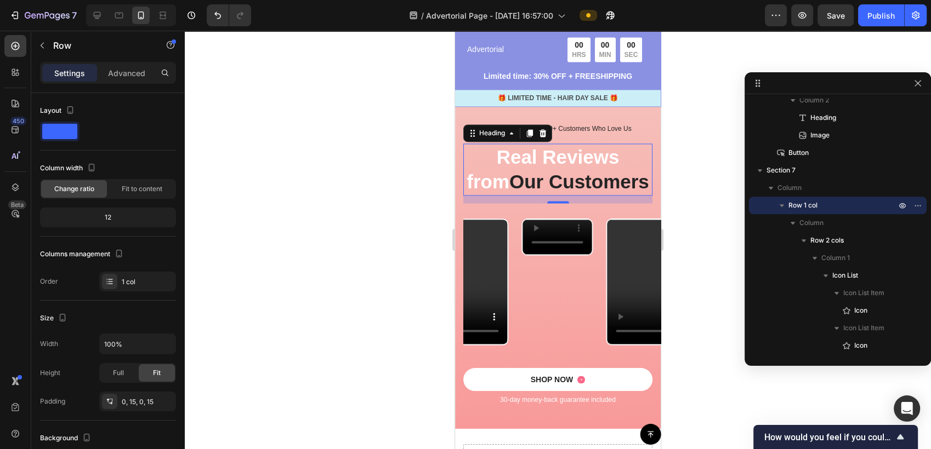
click at [606, 173] on span "Our Customers" at bounding box center [579, 181] width 140 height 21
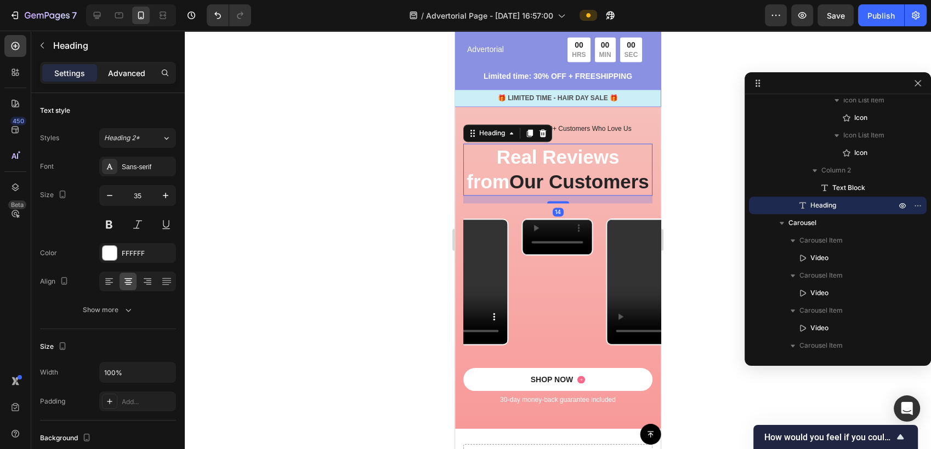
click at [136, 64] on div "Advanced" at bounding box center [126, 73] width 55 height 18
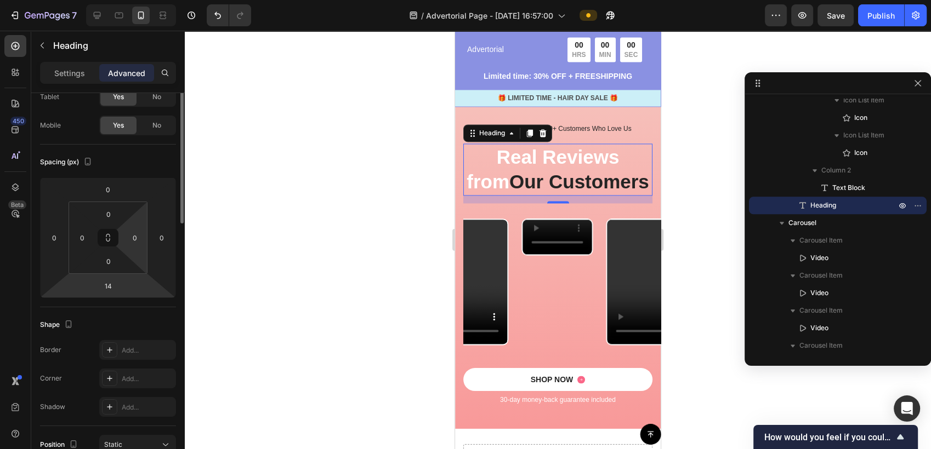
scroll to position [0, 0]
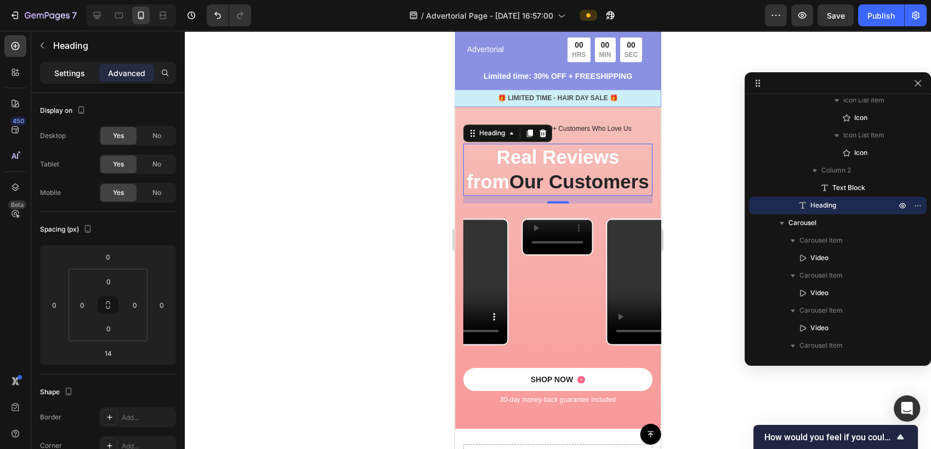
click at [69, 69] on p "Settings" at bounding box center [69, 73] width 31 height 12
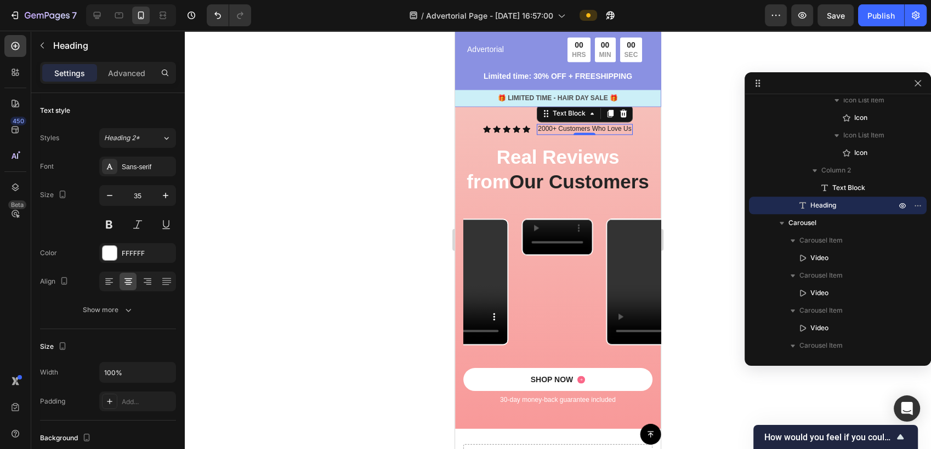
click at [585, 128] on p "2000+ Customers Who Love Us" at bounding box center [584, 129] width 93 height 9
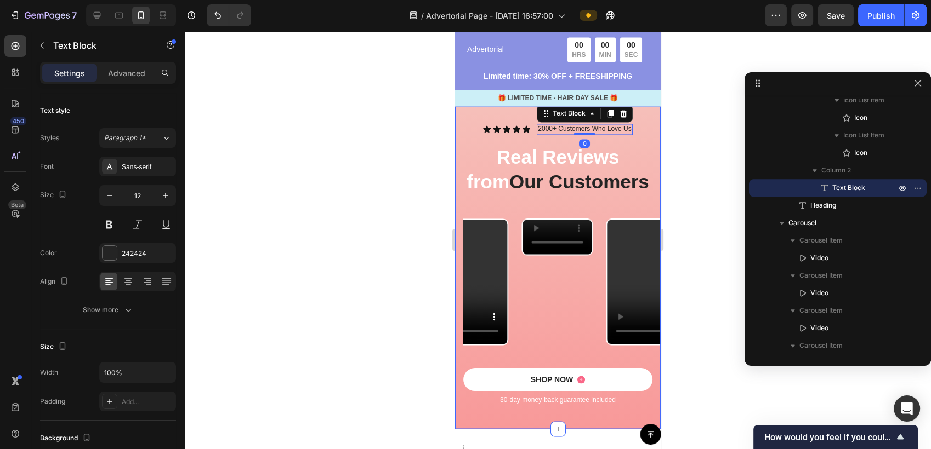
click at [498, 121] on div "Icon Icon Icon Icon Icon Icon List 2000+ Customers Who Love Us Text Block 0 Row…" at bounding box center [558, 265] width 206 height 328
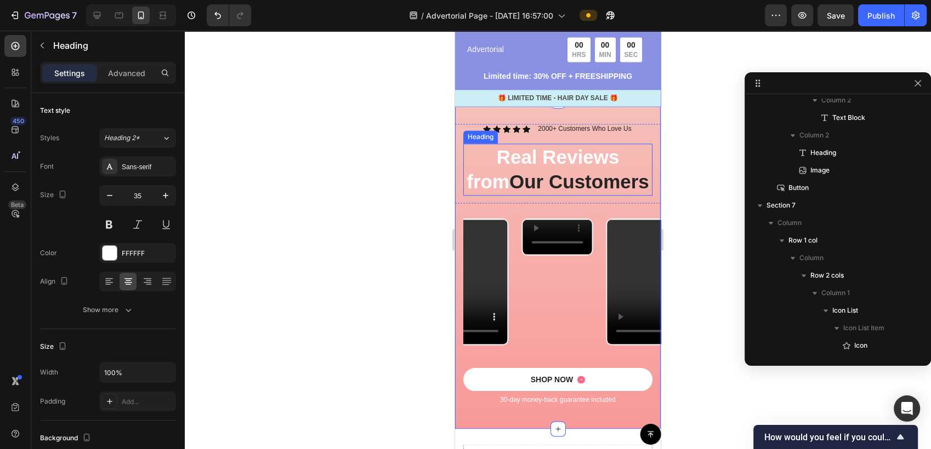
scroll to position [1358, 0]
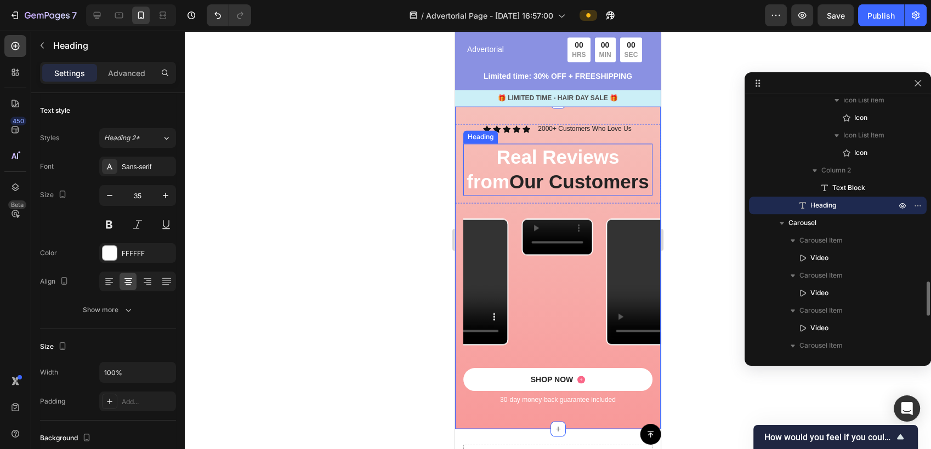
click at [519, 162] on h2 "Real Reviews from Our Customers" at bounding box center [557, 170] width 189 height 52
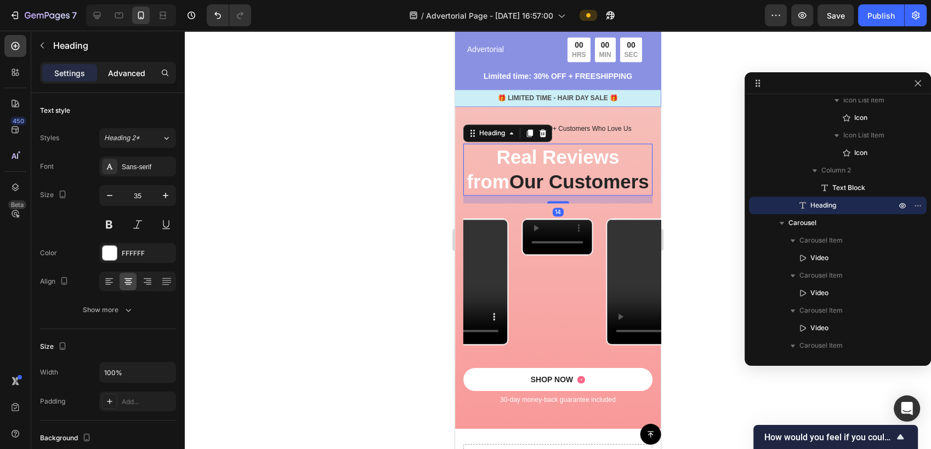
click at [124, 70] on p "Advanced" at bounding box center [126, 73] width 37 height 12
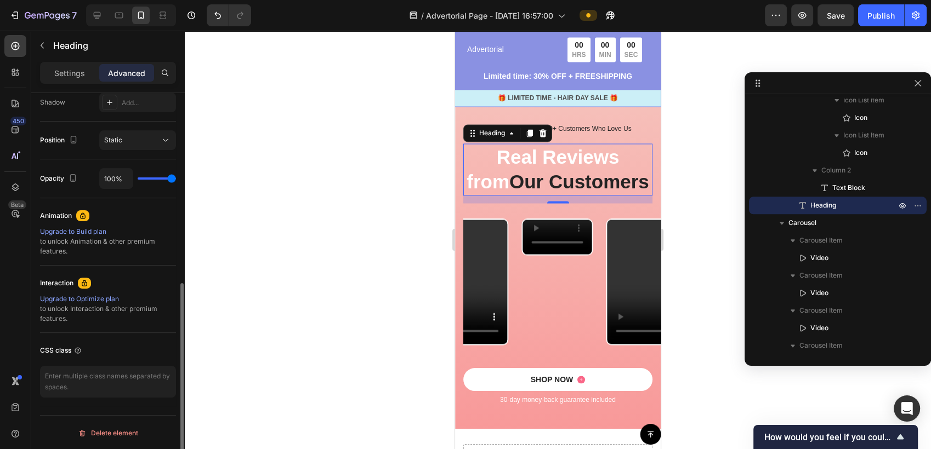
scroll to position [67, 0]
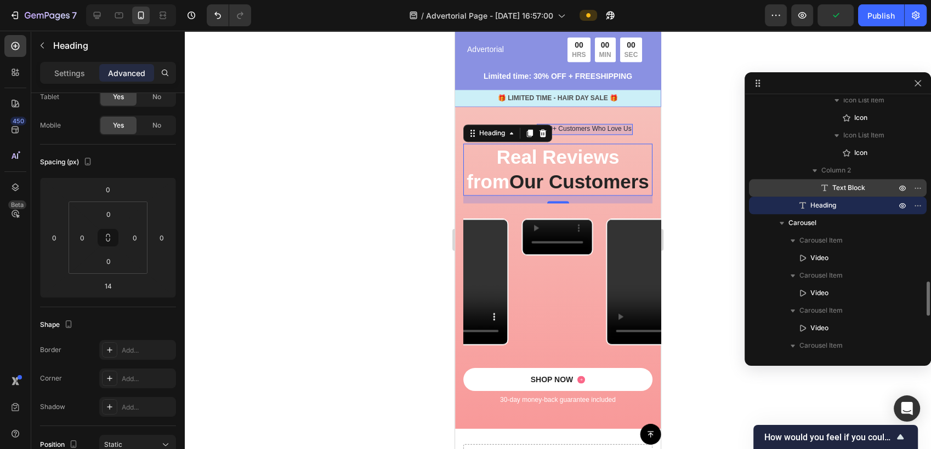
click at [841, 183] on span "Text Block" at bounding box center [848, 188] width 33 height 11
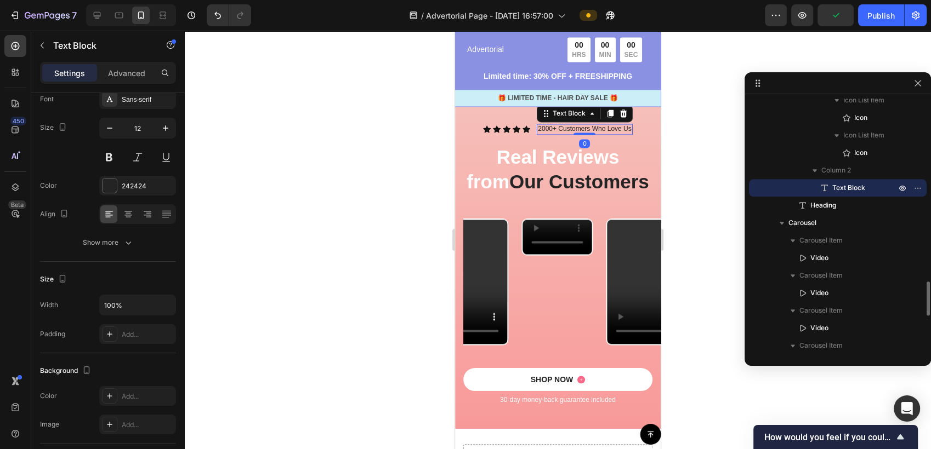
scroll to position [0, 0]
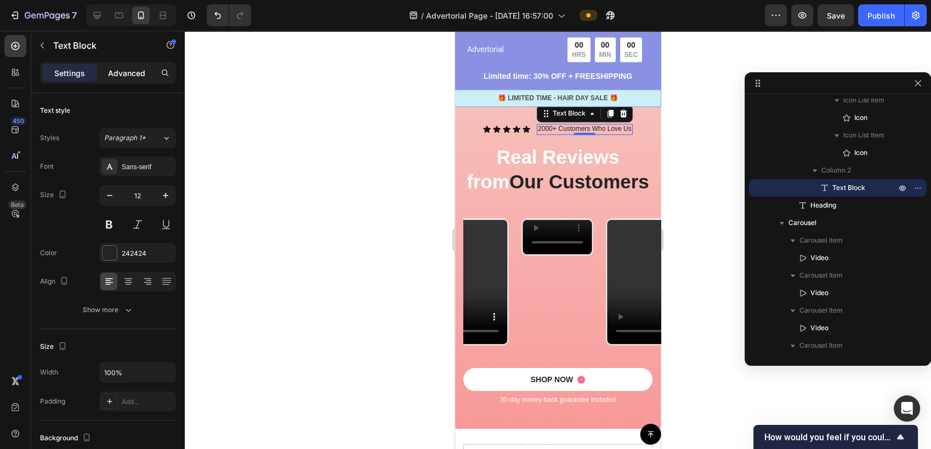
click at [140, 76] on p "Advanced" at bounding box center [126, 73] width 37 height 12
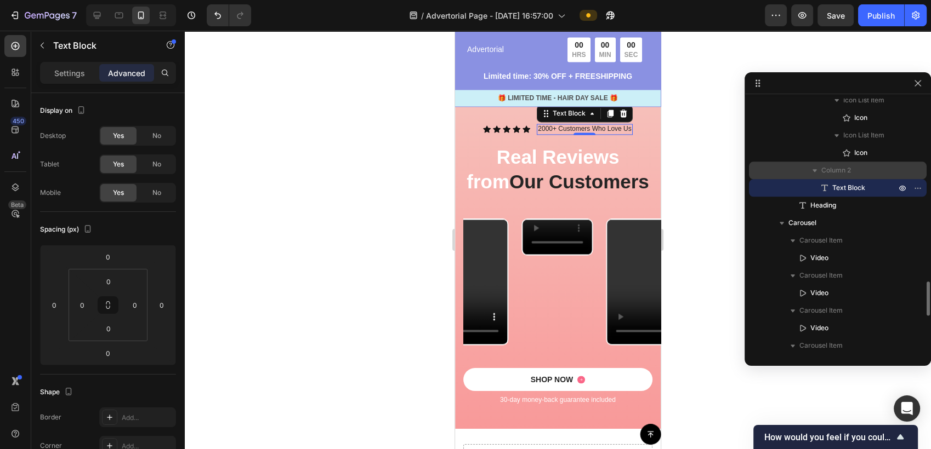
click at [831, 172] on span "Column 2" at bounding box center [836, 170] width 30 height 11
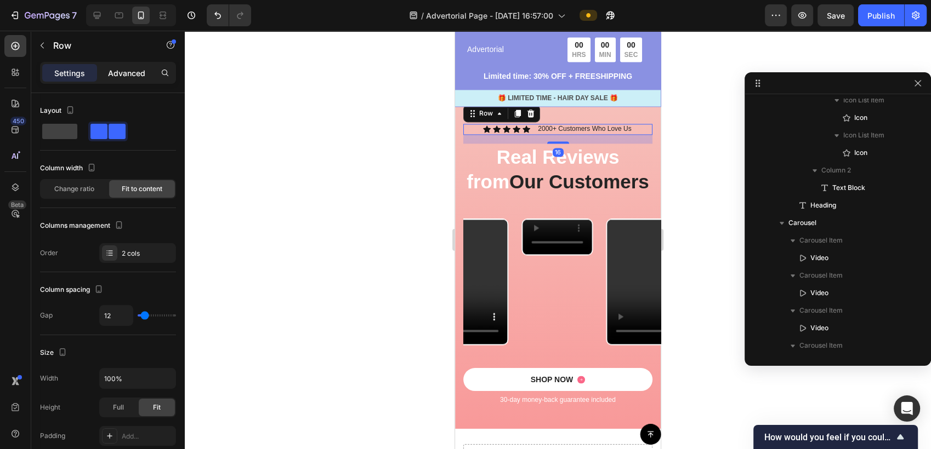
click at [123, 67] on p "Advanced" at bounding box center [126, 73] width 37 height 12
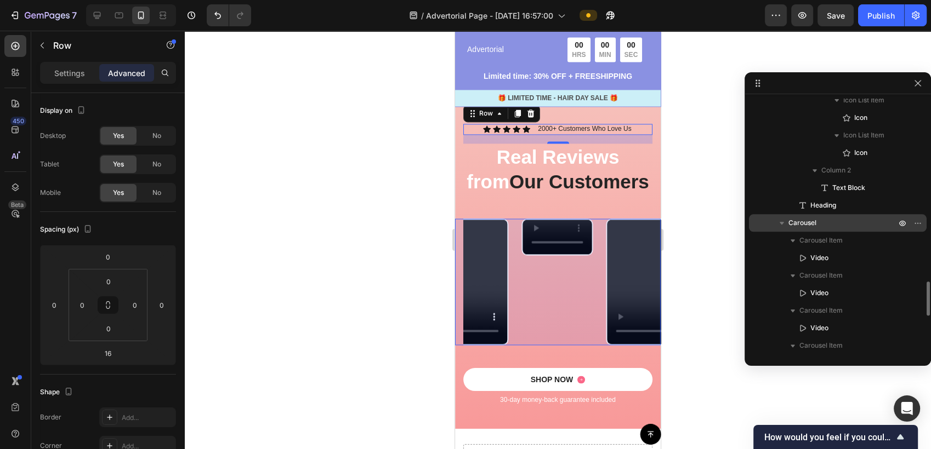
scroll to position [1297, 0]
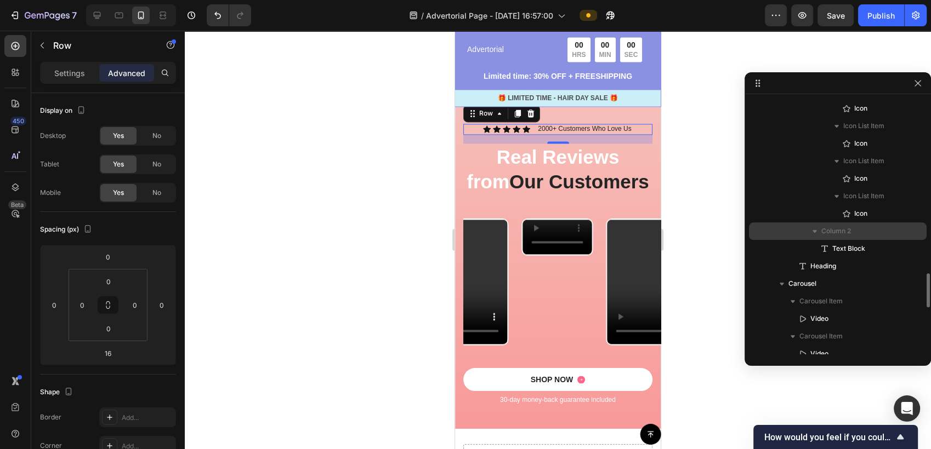
click at [851, 232] on p "Column 2" at bounding box center [859, 231] width 77 height 11
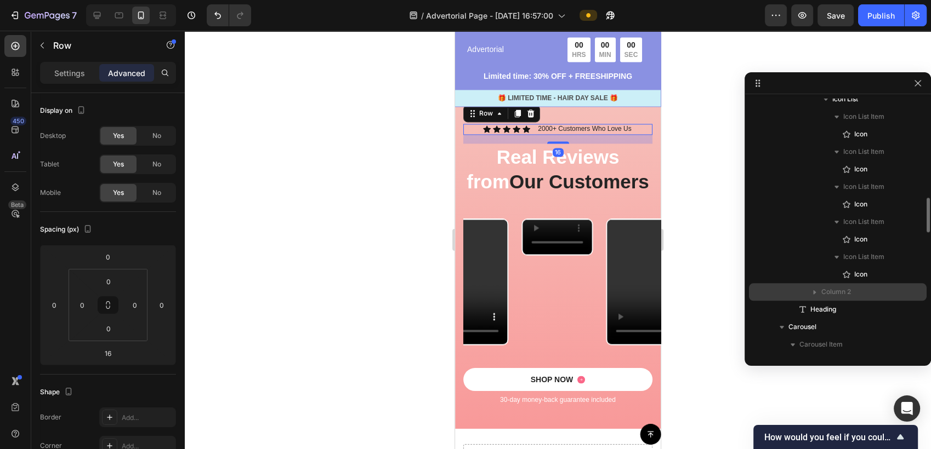
scroll to position [1053, 0]
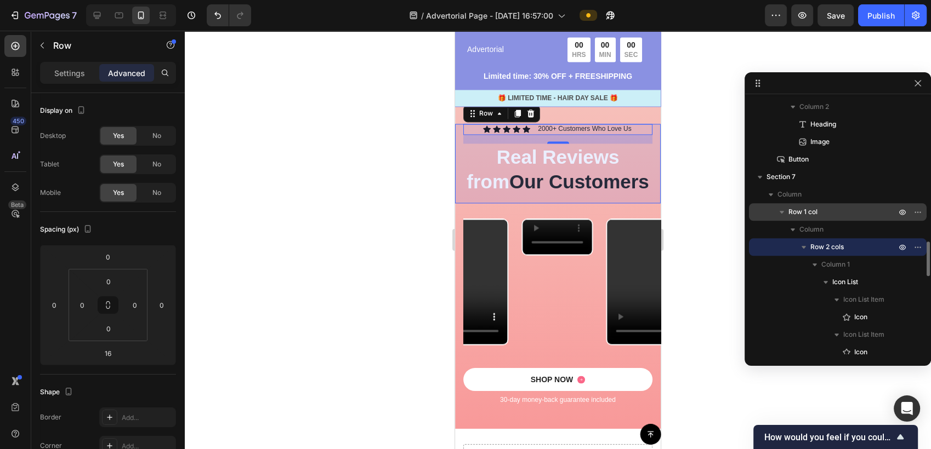
click at [808, 216] on span "Row 1 col" at bounding box center [802, 212] width 29 height 11
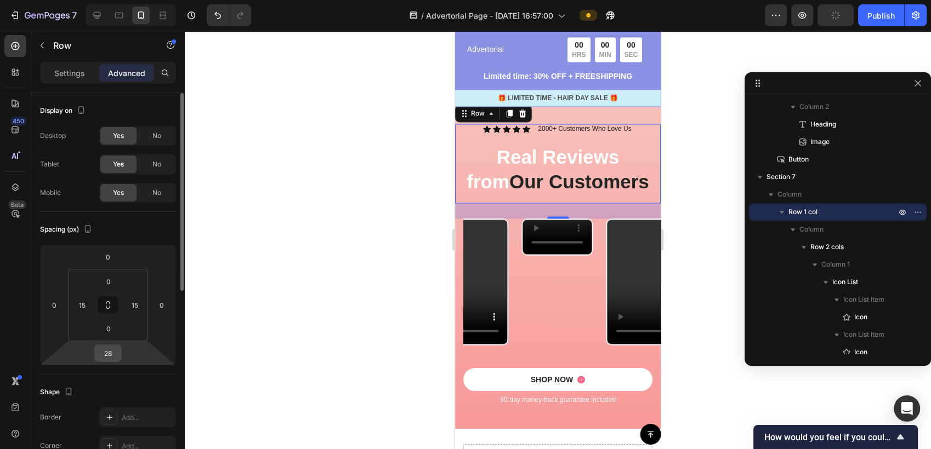
click at [110, 351] on input "28" at bounding box center [108, 353] width 22 height 16
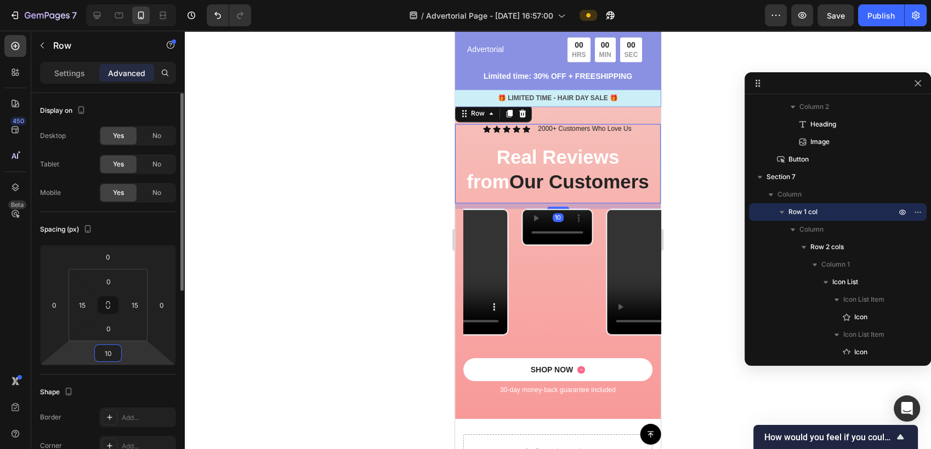
click at [111, 358] on input "10" at bounding box center [108, 353] width 22 height 16
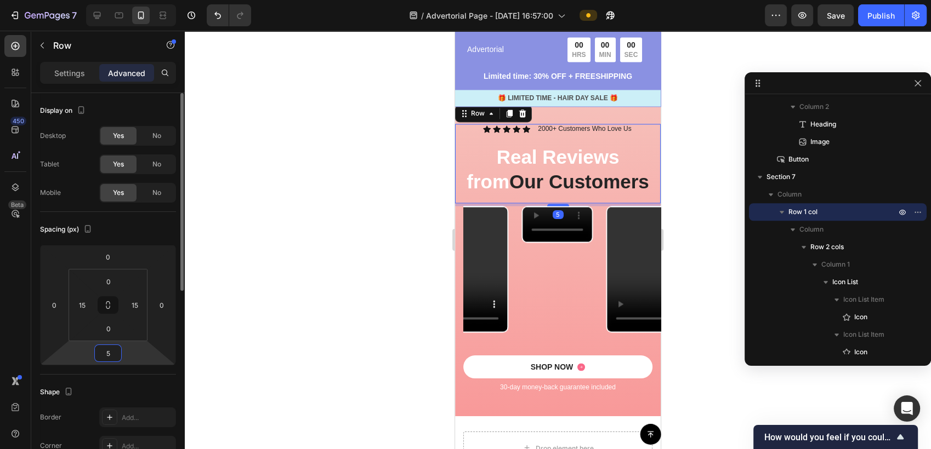
click at [110, 358] on input "5" at bounding box center [108, 353] width 22 height 16
type input "0"
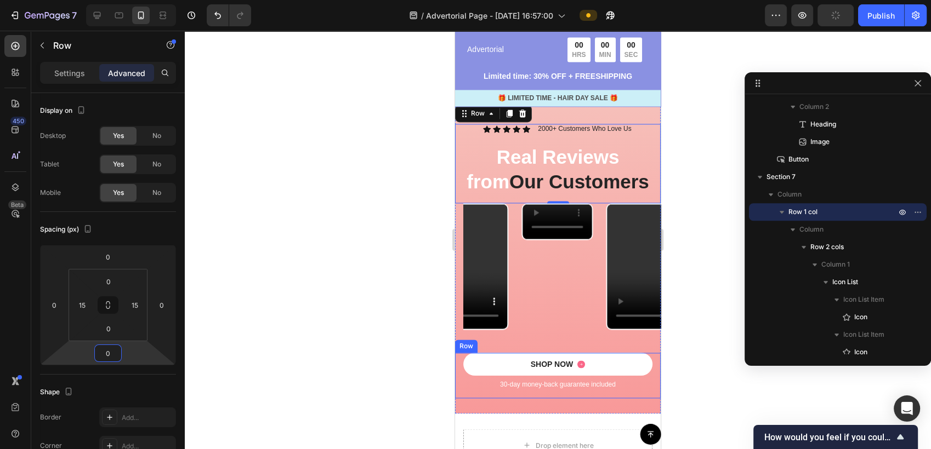
click at [647, 372] on div "SHOP NOW Button 30-day money-back guarantee included Text Block Row" at bounding box center [558, 375] width 206 height 45
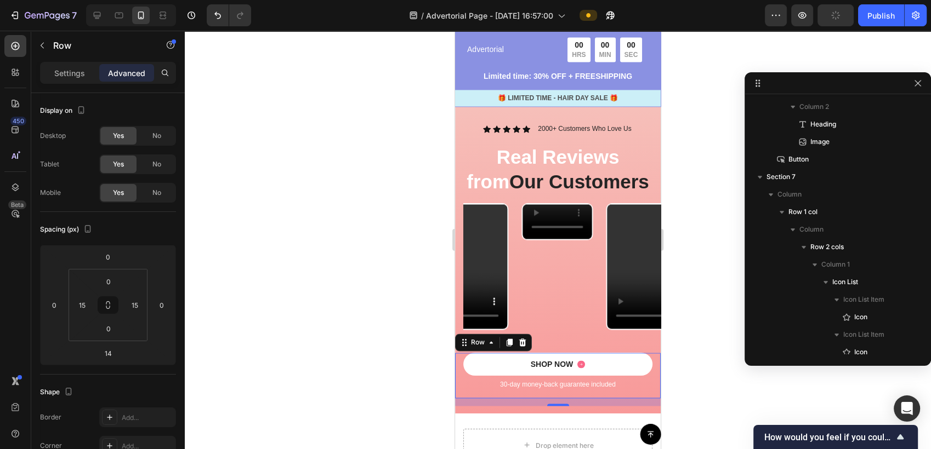
scroll to position [1533, 0]
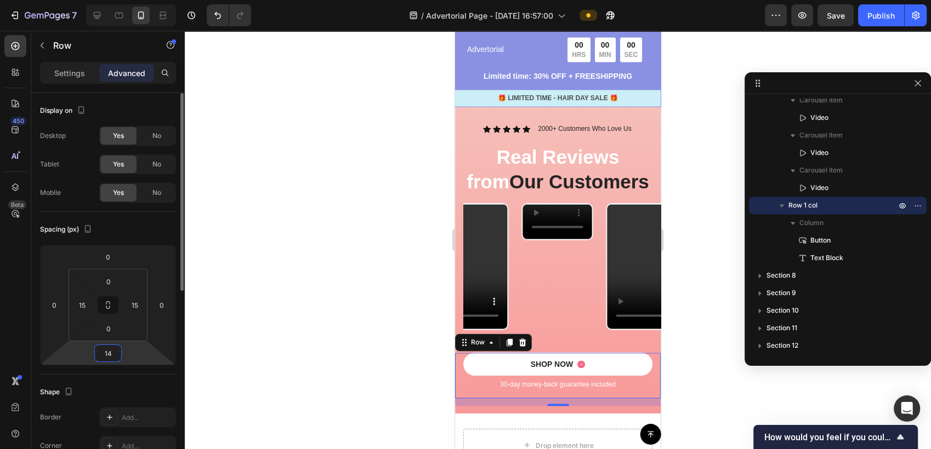
click at [116, 350] on input "14" at bounding box center [108, 353] width 22 height 16
type input "0"
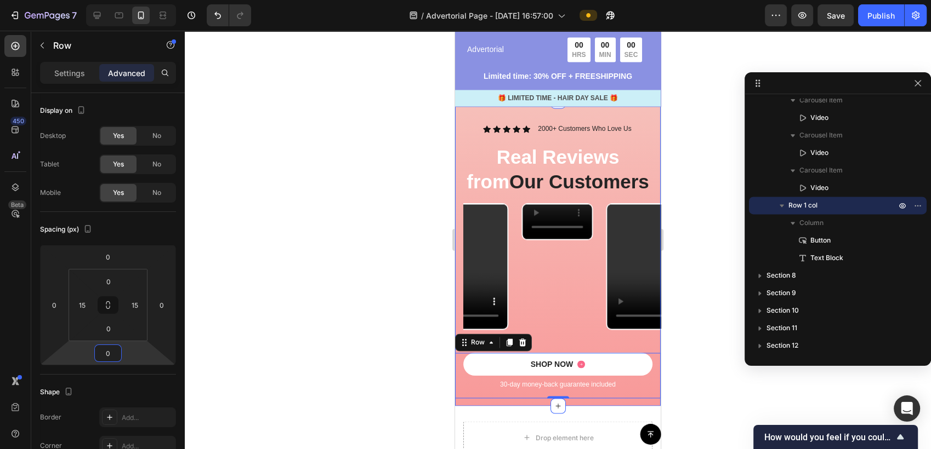
click at [624, 341] on div "Video Video Video Video Carousel" at bounding box center [558, 278] width 206 height 150
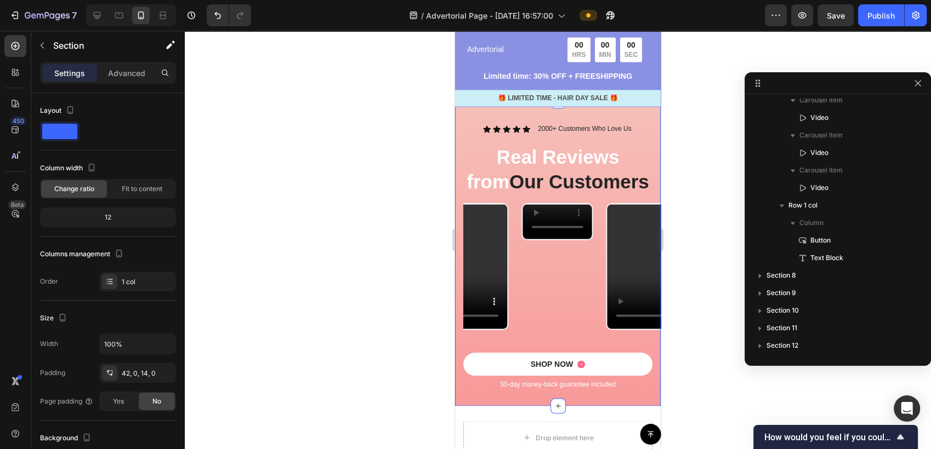
scroll to position [1024, 0]
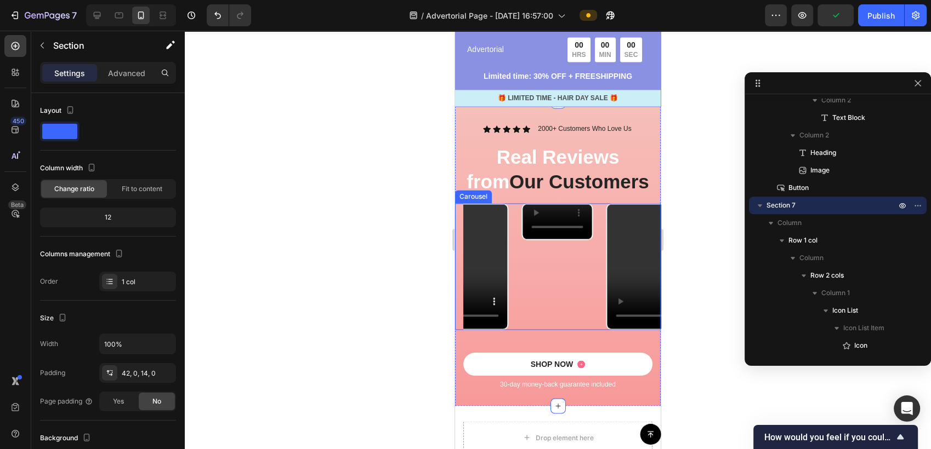
click at [605, 324] on div "Video Video Video Video" at bounding box center [561, 266] width 197 height 127
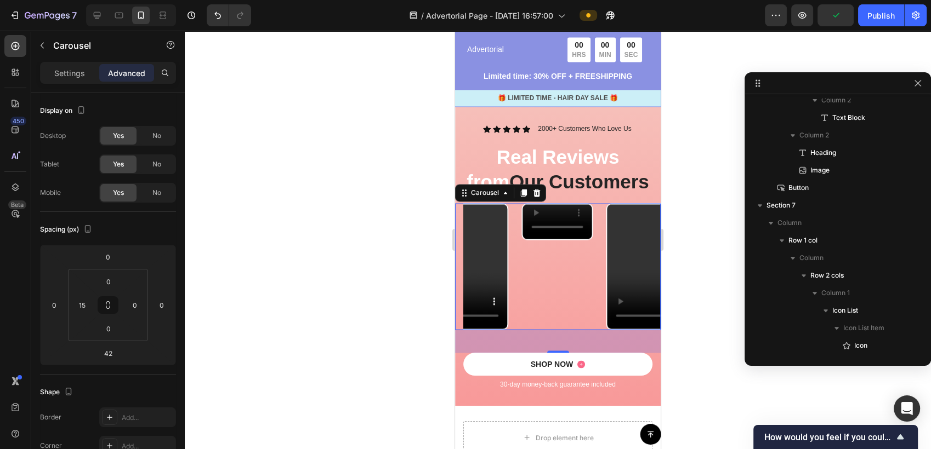
scroll to position [1375, 0]
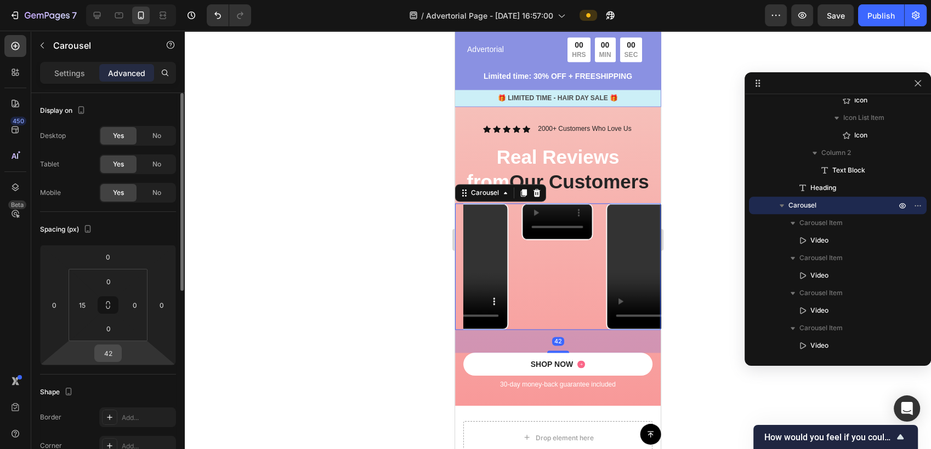
click at [110, 356] on input "42" at bounding box center [108, 353] width 22 height 16
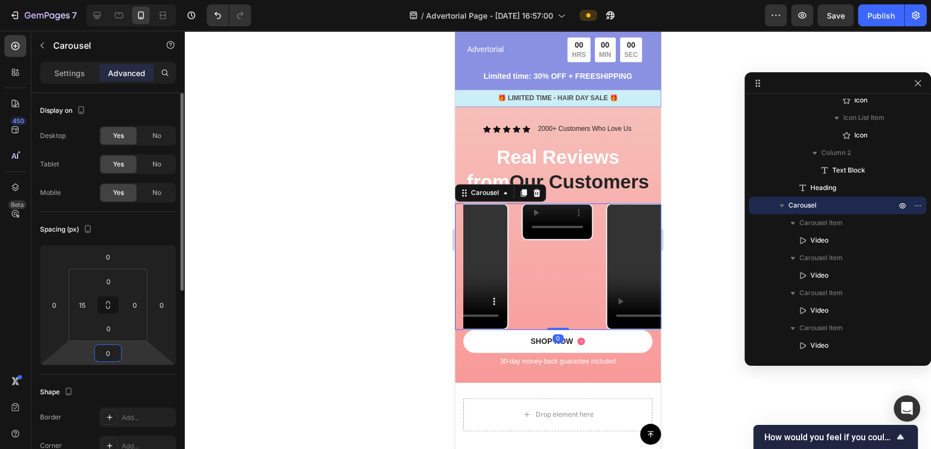
click at [110, 356] on input "0" at bounding box center [108, 353] width 22 height 16
drag, startPoint x: 110, startPoint y: 356, endPoint x: 104, endPoint y: 356, distance: 6.1
click at [104, 356] on input "0" at bounding box center [108, 353] width 22 height 16
type input "10"
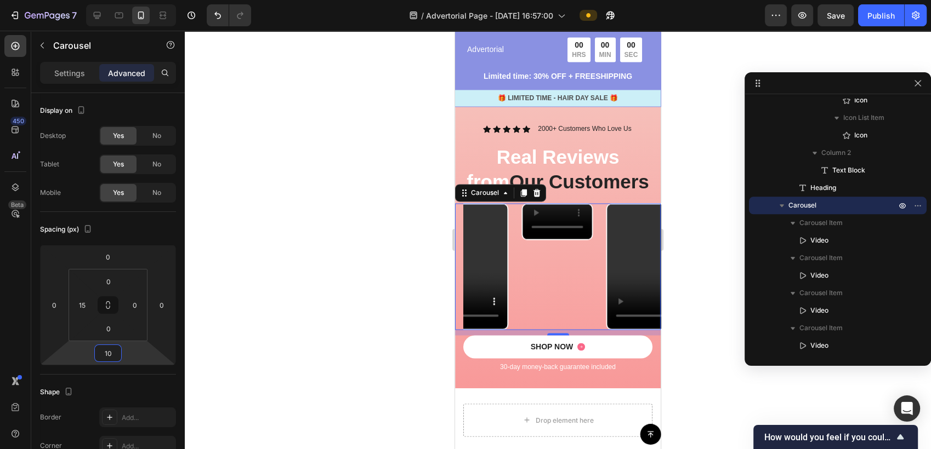
click at [320, 306] on div at bounding box center [558, 240] width 746 height 419
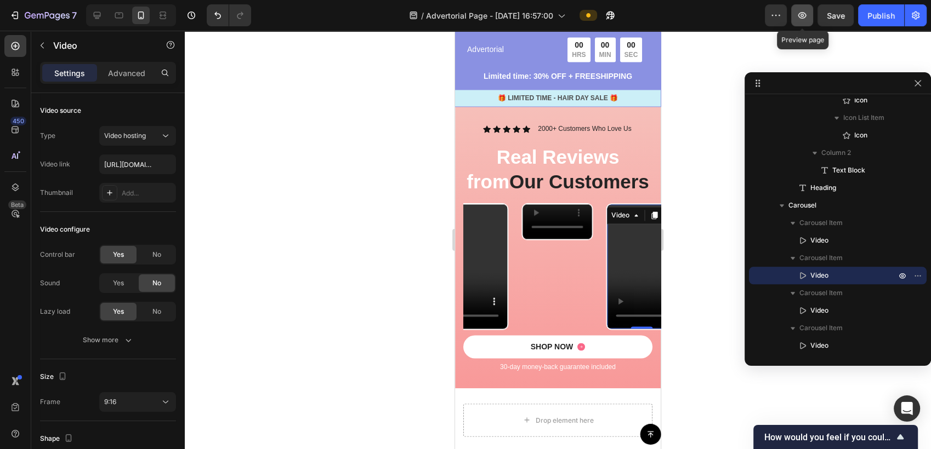
click at [798, 13] on icon "button" at bounding box center [801, 15] width 11 height 11
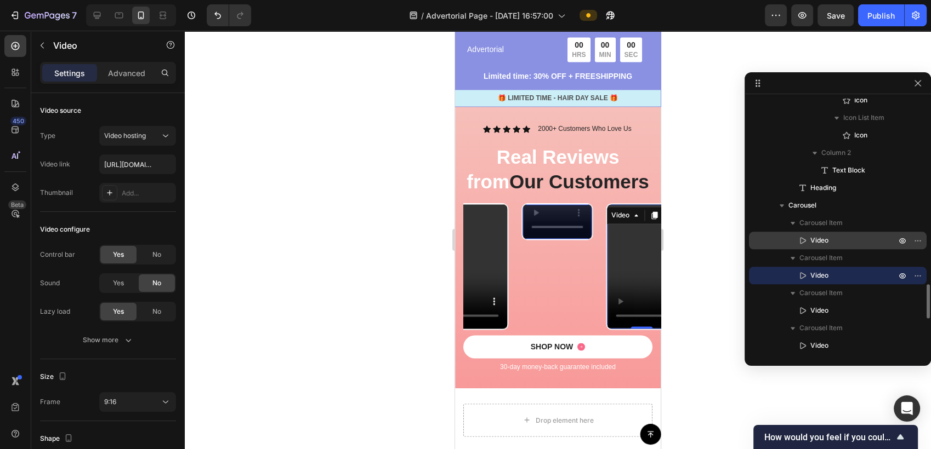
click at [852, 239] on p "Video" at bounding box center [841, 240] width 88 height 11
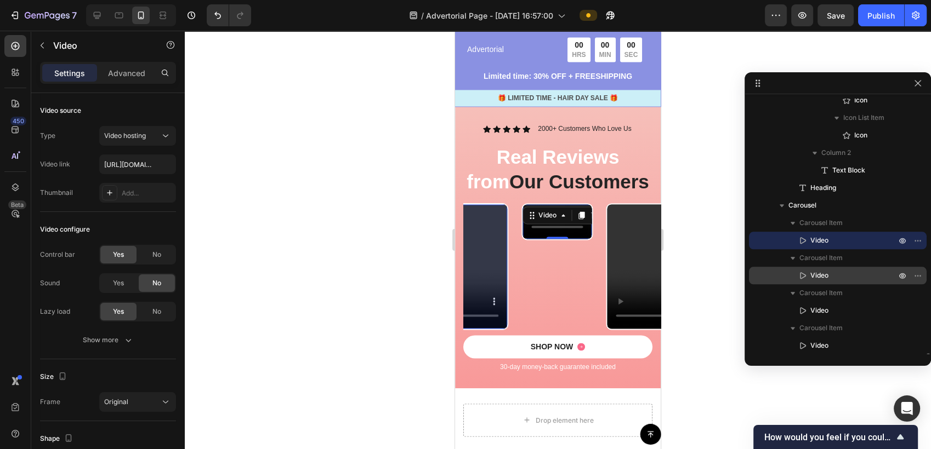
scroll to position [1436, 0]
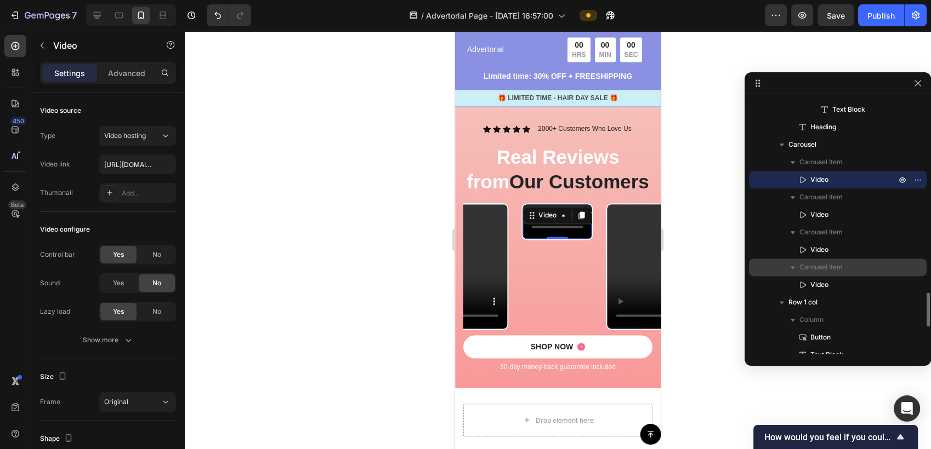
click at [840, 263] on span "Carousel Item" at bounding box center [820, 267] width 43 height 11
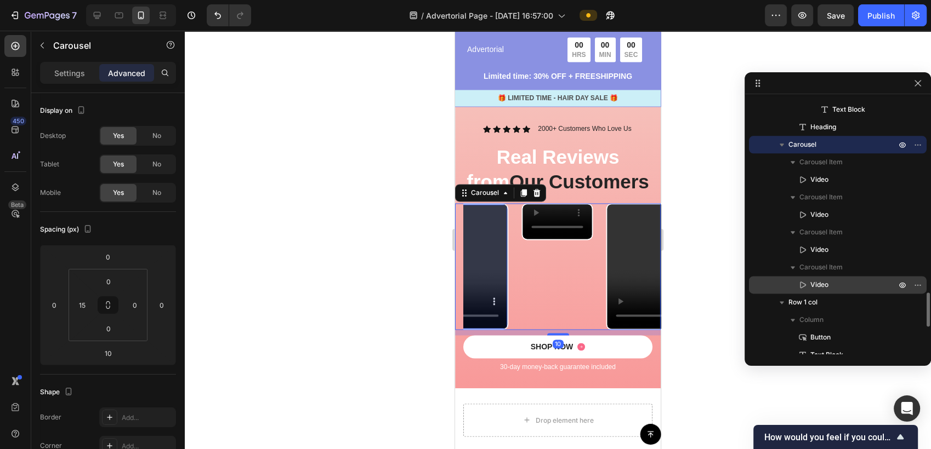
click at [844, 291] on div "Video" at bounding box center [837, 285] width 169 height 18
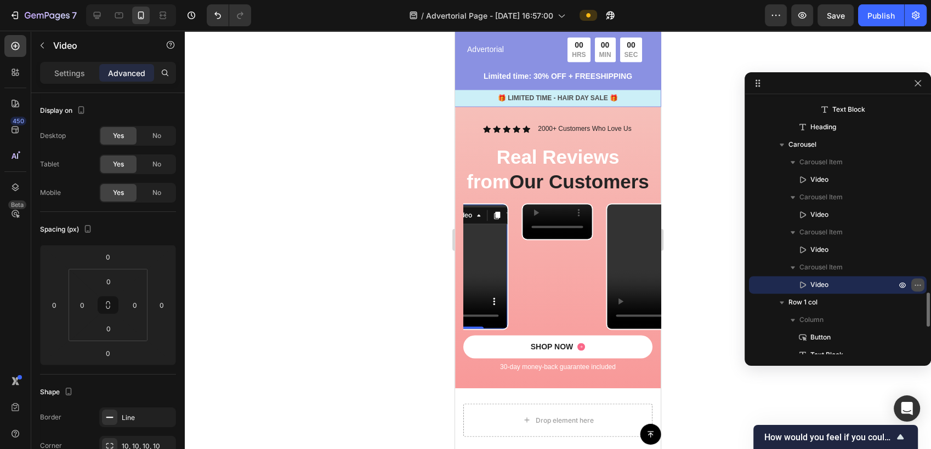
click at [916, 284] on icon "button" at bounding box center [917, 285] width 9 height 9
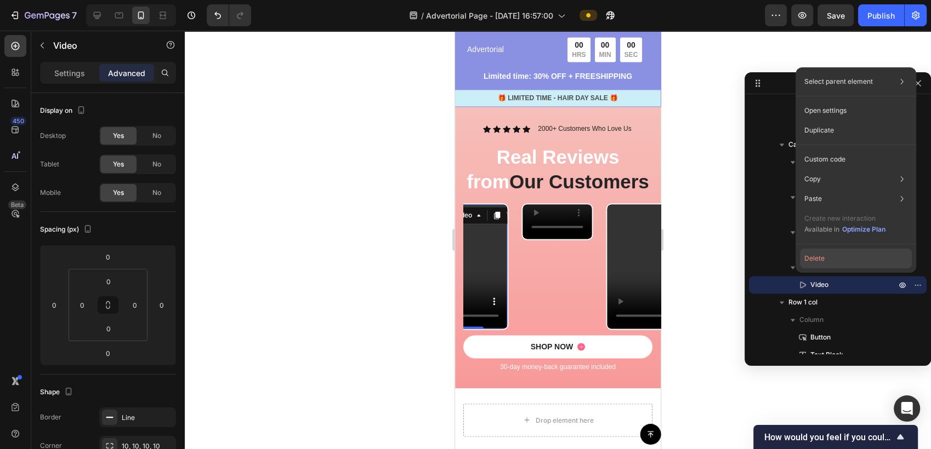
click at [859, 264] on button "Delete" at bounding box center [856, 259] width 112 height 20
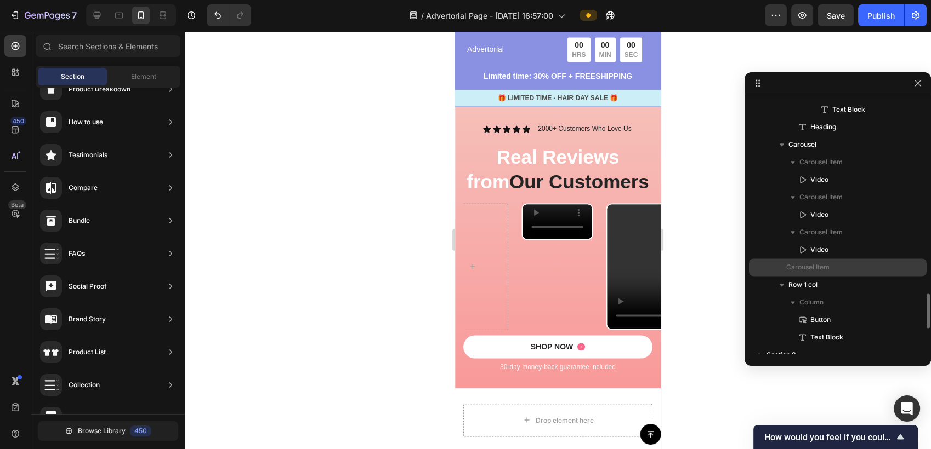
click at [841, 267] on p "Carousel Item" at bounding box center [835, 267] width 99 height 11
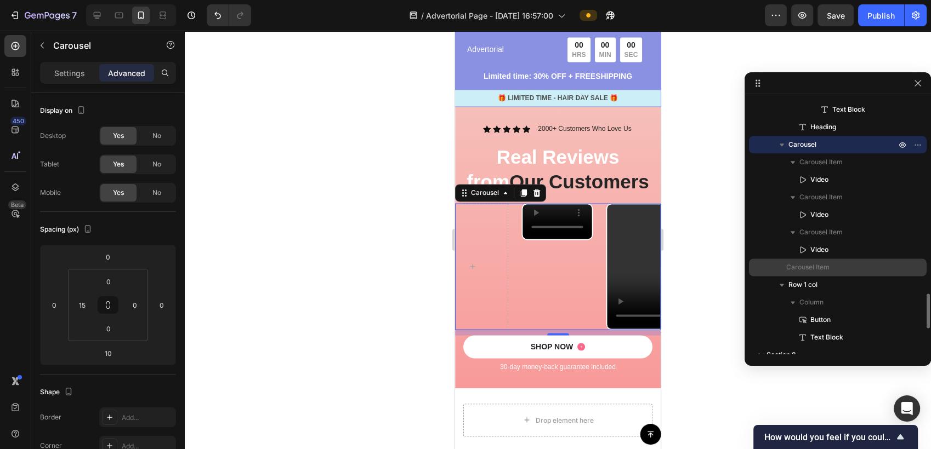
click at [831, 262] on p "Carousel Item" at bounding box center [835, 267] width 99 height 11
click at [830, 145] on p "Carousel" at bounding box center [843, 144] width 110 height 11
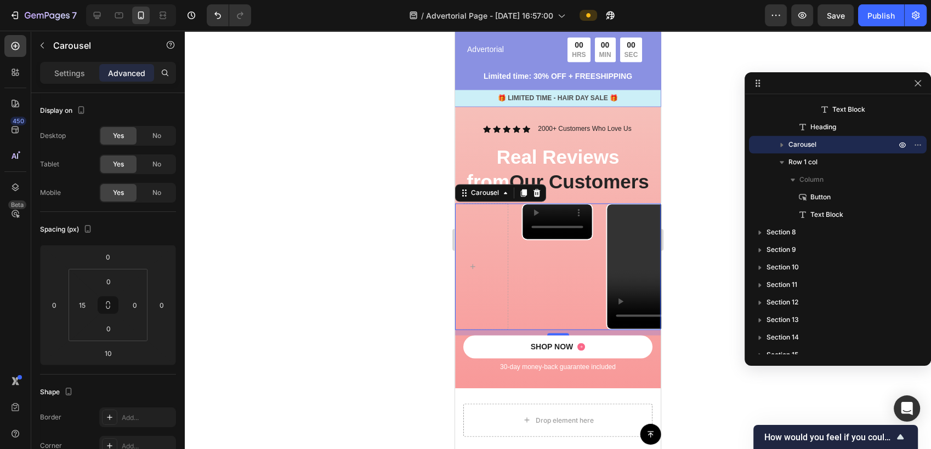
click at [118, 73] on p "Advanced" at bounding box center [126, 73] width 37 height 12
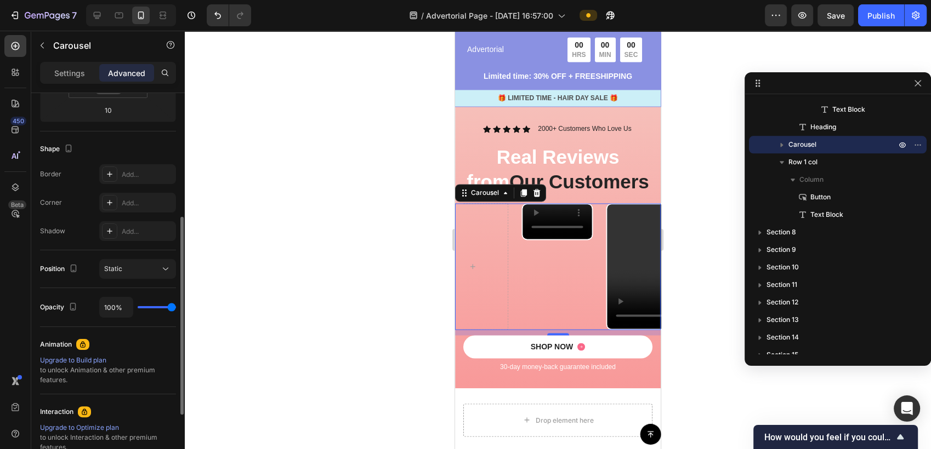
scroll to position [0, 0]
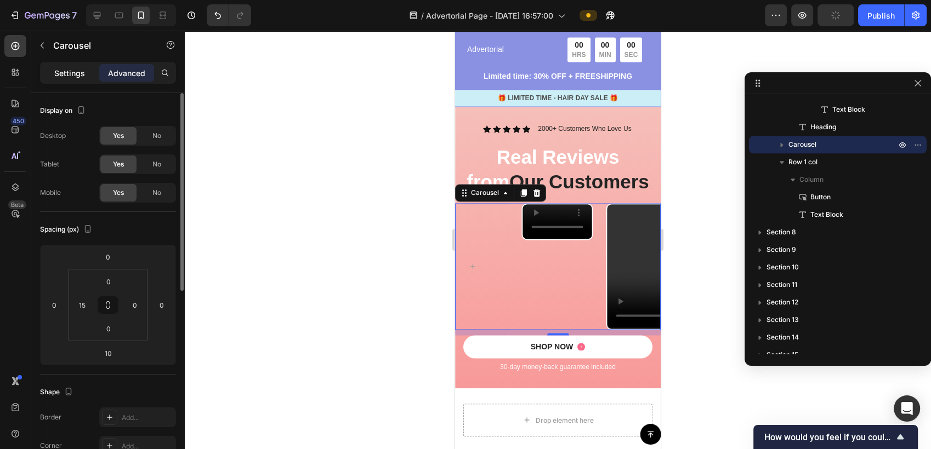
click at [73, 72] on p "Settings" at bounding box center [69, 73] width 31 height 12
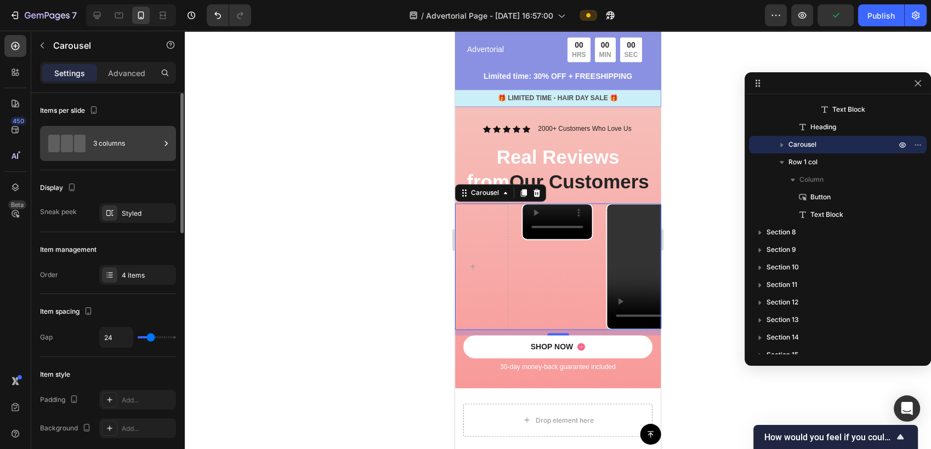
click at [116, 146] on div "3 columns" at bounding box center [126, 143] width 67 height 25
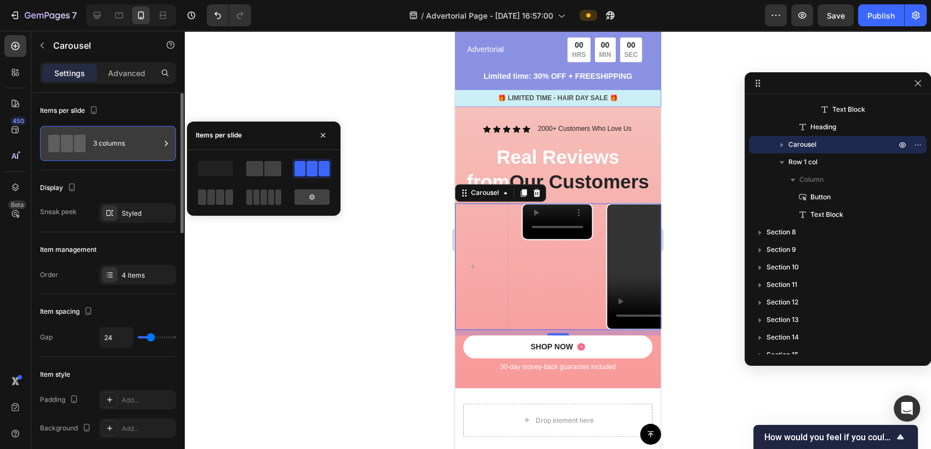
click at [116, 146] on div "3 columns" at bounding box center [126, 143] width 67 height 25
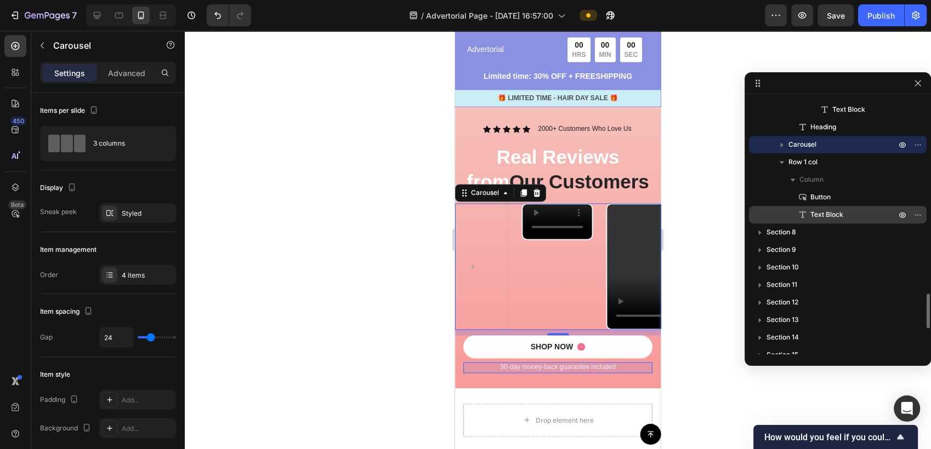
scroll to position [1375, 0]
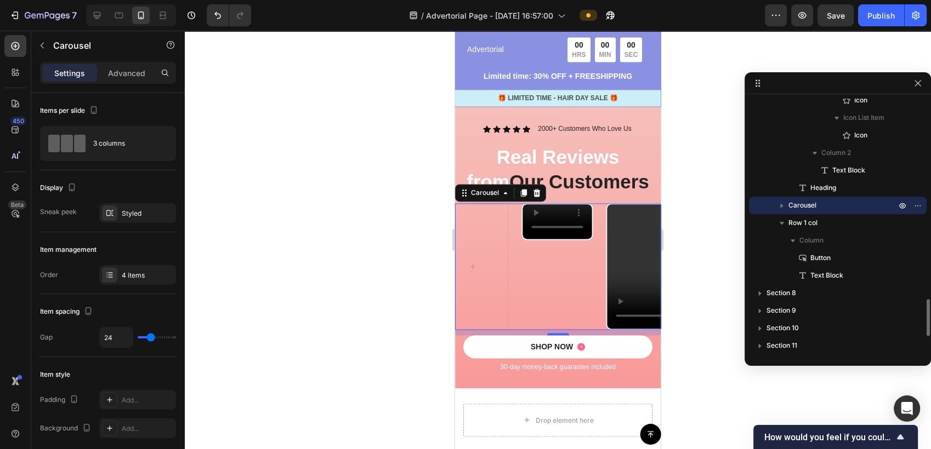
click at [782, 206] on icon "button" at bounding box center [781, 205] width 11 height 11
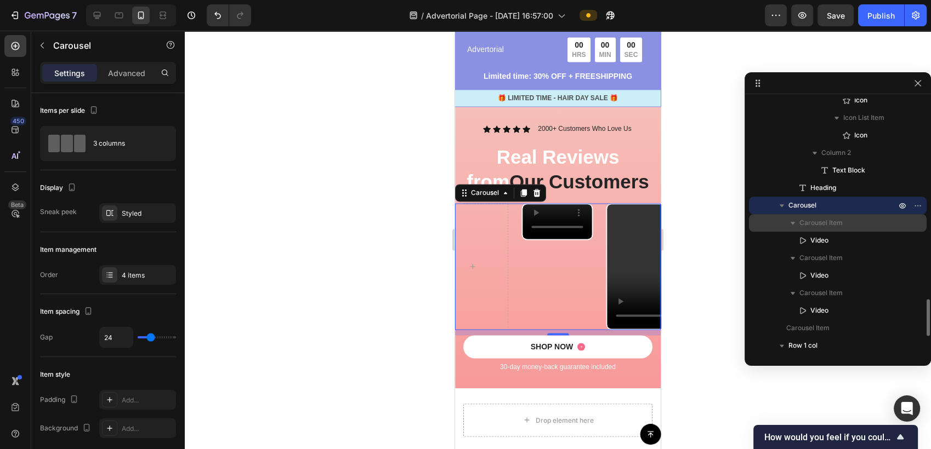
click at [835, 223] on span "Carousel Item" at bounding box center [820, 223] width 43 height 11
click at [831, 224] on span "Carousel Item" at bounding box center [820, 223] width 43 height 11
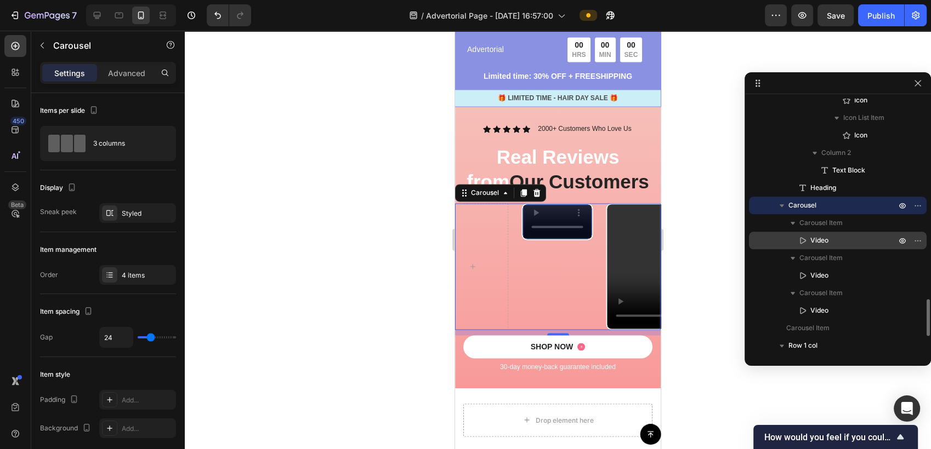
click at [819, 238] on span "Video" at bounding box center [819, 240] width 18 height 11
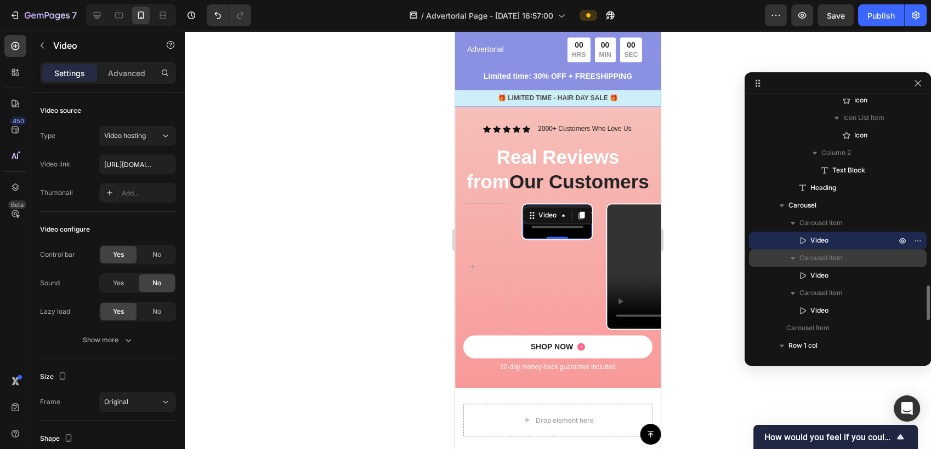
click at [826, 254] on span "Carousel Item" at bounding box center [820, 258] width 43 height 11
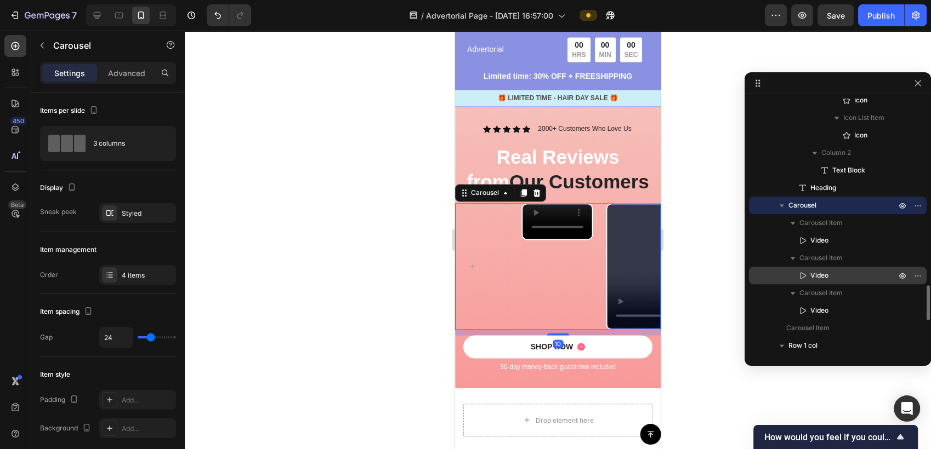
click at [833, 270] on p "Video" at bounding box center [841, 275] width 88 height 11
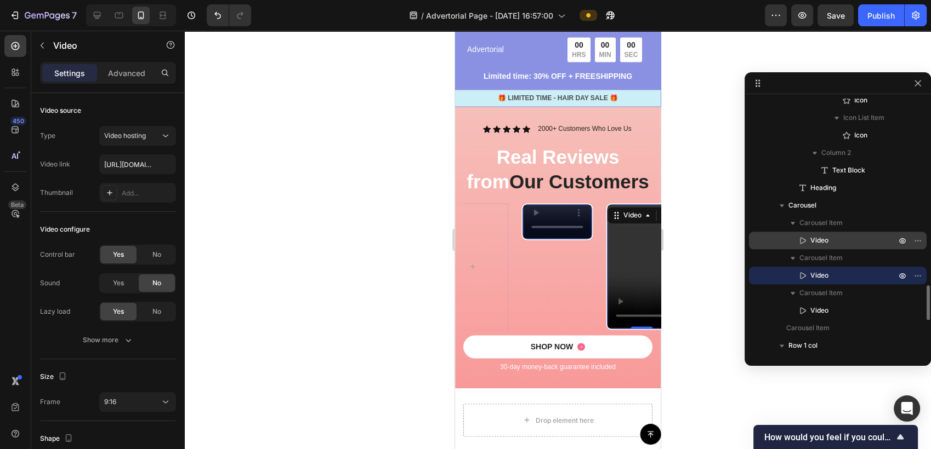
click at [836, 238] on p "Video" at bounding box center [841, 240] width 88 height 11
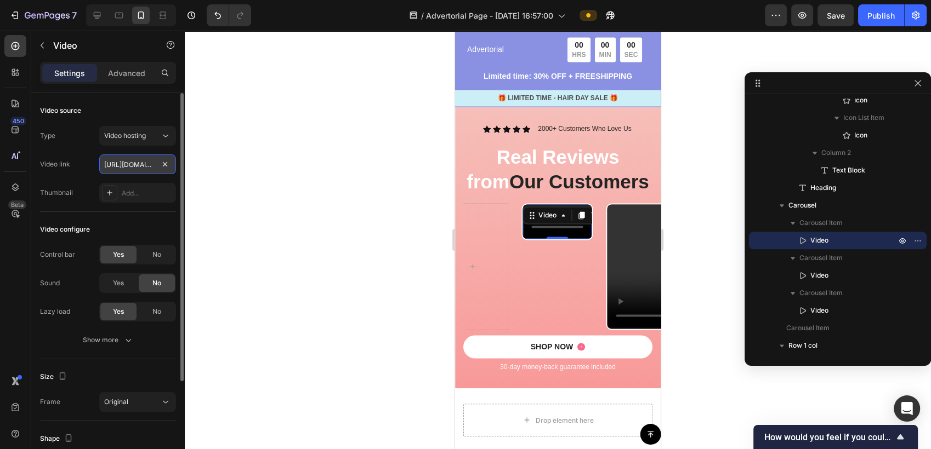
click at [138, 164] on input "[URL][DOMAIN_NAME]" at bounding box center [137, 165] width 77 height 20
click at [139, 164] on input "text" at bounding box center [137, 165] width 77 height 20
paste input "[URL][DOMAIN_NAME]"
type input "[URL][DOMAIN_NAME]"
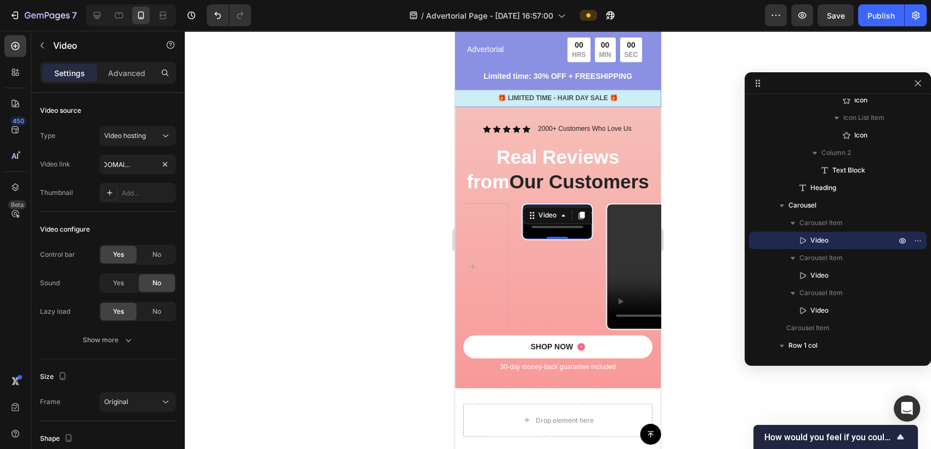
scroll to position [0, 0]
click at [267, 190] on div at bounding box center [558, 240] width 746 height 419
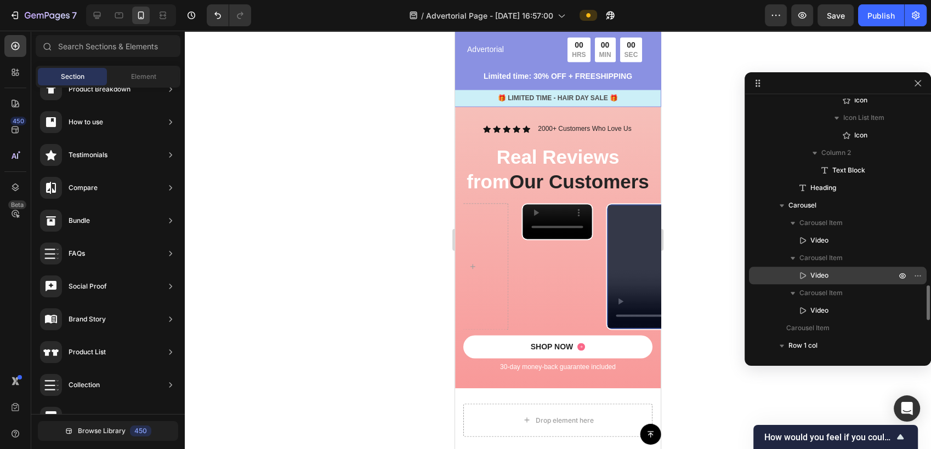
click at [823, 273] on span "Video" at bounding box center [819, 275] width 18 height 11
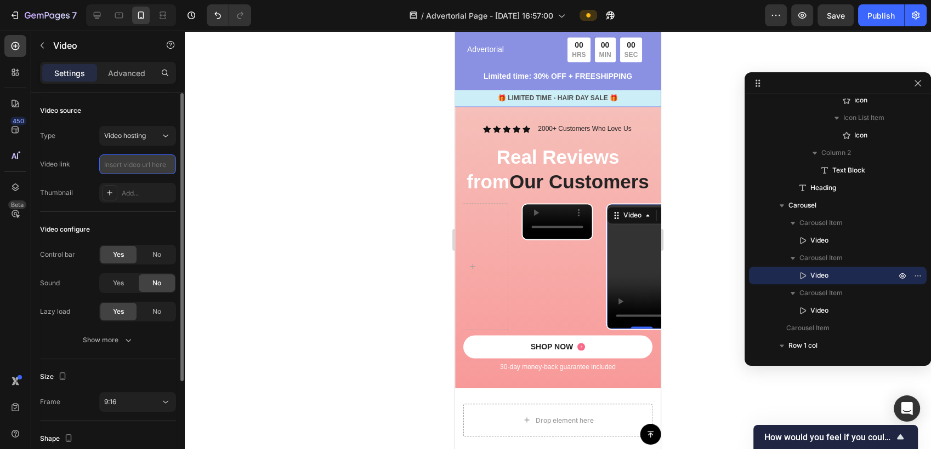
click at [141, 164] on input "text" at bounding box center [137, 165] width 77 height 20
paste input "[URL][DOMAIN_NAME]"
type input "[URL][DOMAIN_NAME]"
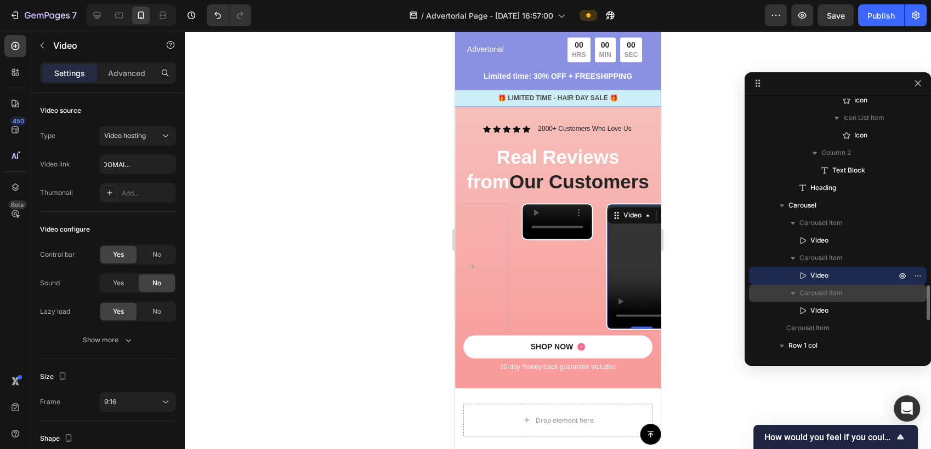
scroll to position [0, 0]
click at [841, 293] on span "Carousel Item" at bounding box center [820, 293] width 43 height 11
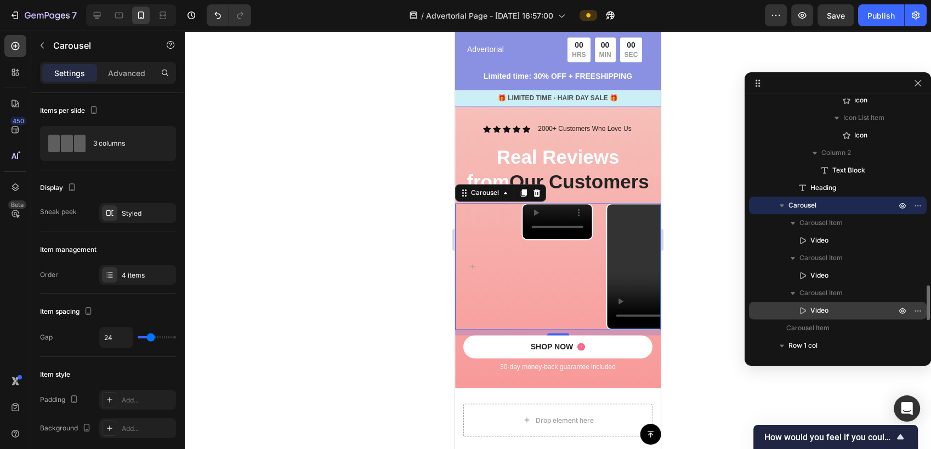
click at [842, 309] on p "Video" at bounding box center [841, 310] width 88 height 11
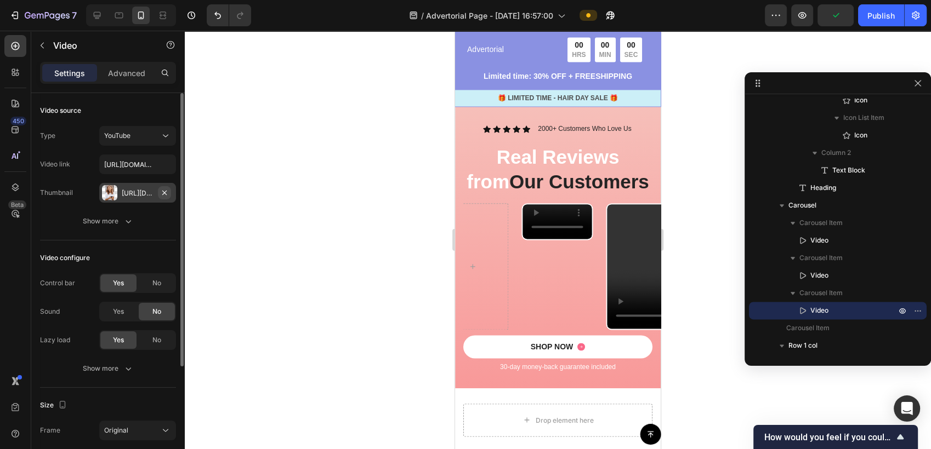
click at [167, 194] on icon "button" at bounding box center [164, 193] width 9 height 9
click at [97, 230] on button "Show more" at bounding box center [108, 222] width 136 height 20
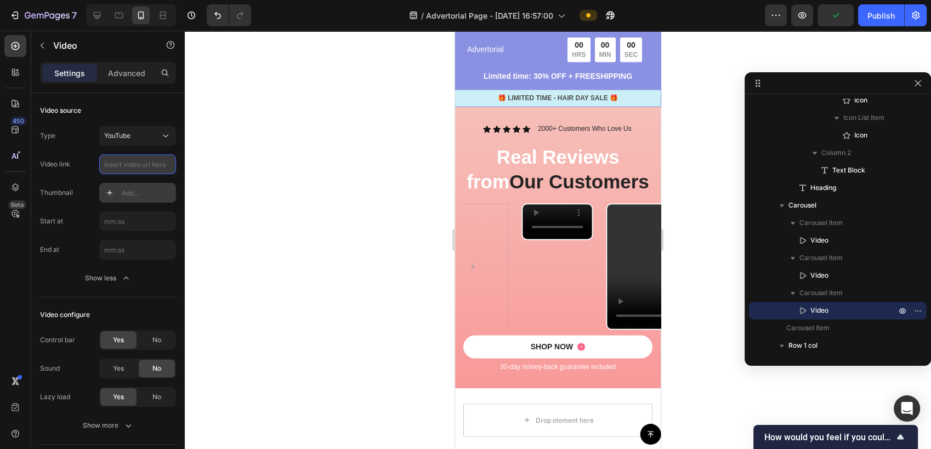
click at [143, 164] on input "text" at bounding box center [137, 165] width 77 height 20
paste input "[URL][DOMAIN_NAME]"
click at [145, 144] on button "YouTube" at bounding box center [137, 136] width 77 height 20
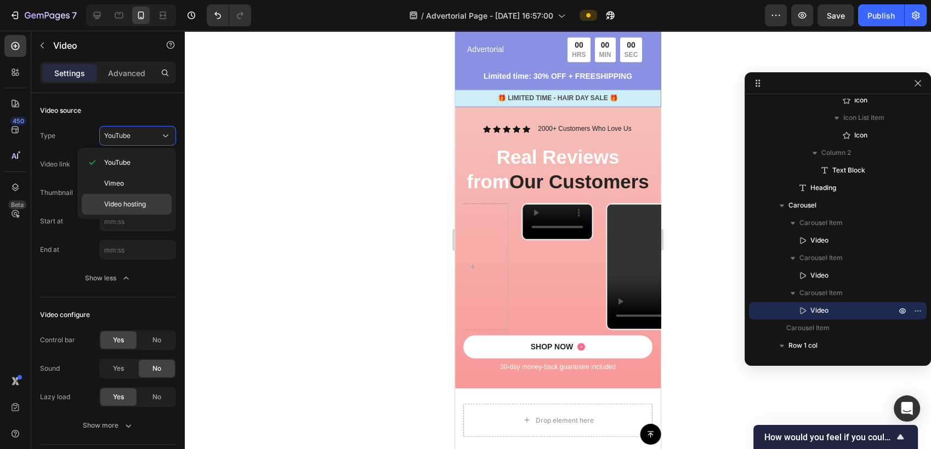
click at [128, 197] on div "Video hosting" at bounding box center [127, 204] width 90 height 21
type input "[URL][DOMAIN_NAME]"
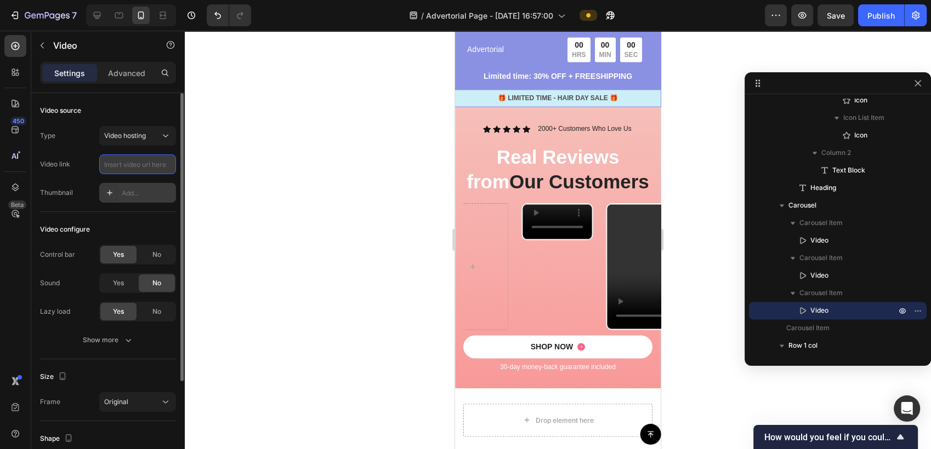
click at [135, 167] on input "text" at bounding box center [137, 165] width 77 height 20
paste input "[URL][DOMAIN_NAME]"
type input "[URL][DOMAIN_NAME]"
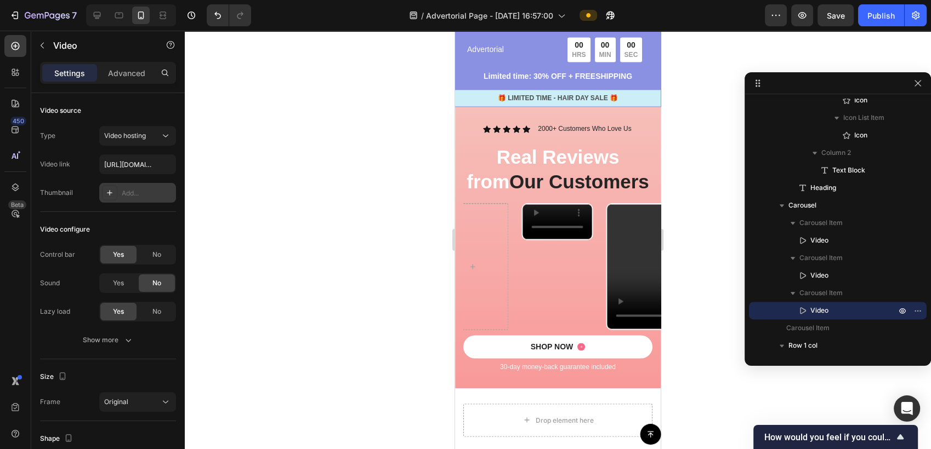
click at [250, 169] on div at bounding box center [558, 240] width 746 height 419
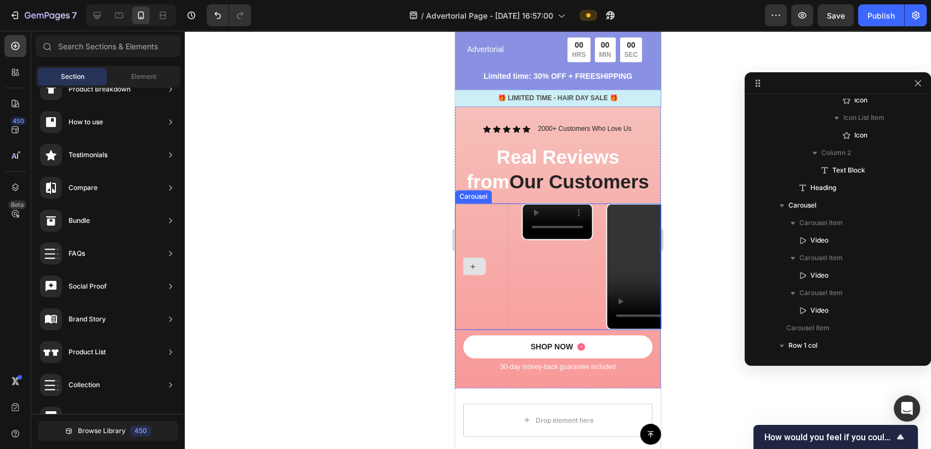
click at [506, 224] on div at bounding box center [472, 266] width 71 height 127
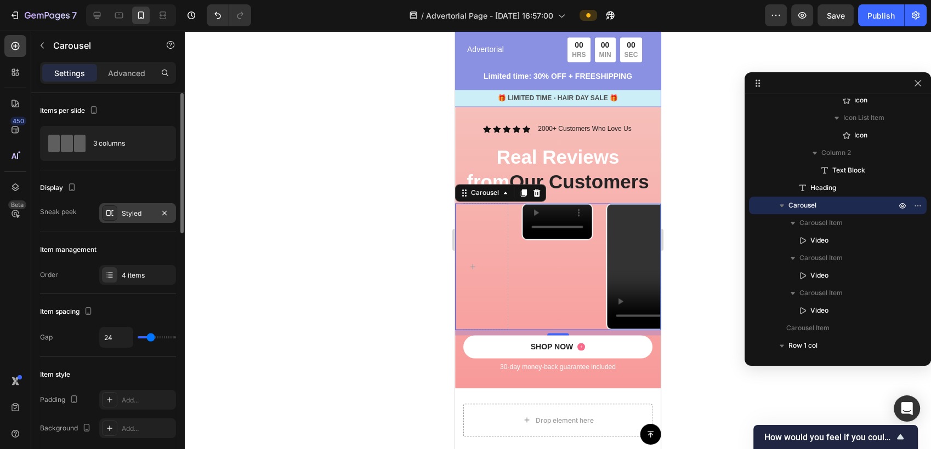
click at [118, 214] on div "Styled" at bounding box center [137, 213] width 77 height 20
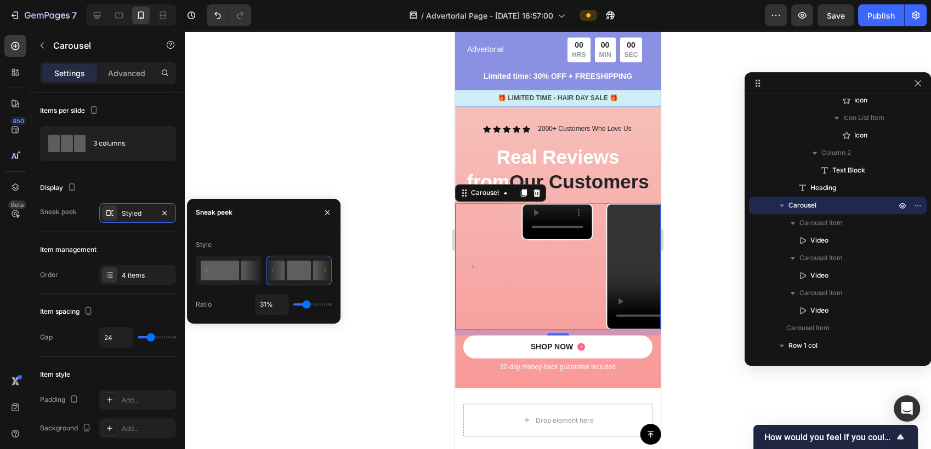
click at [227, 272] on rect at bounding box center [220, 271] width 38 height 20
type input "71%"
type input "71"
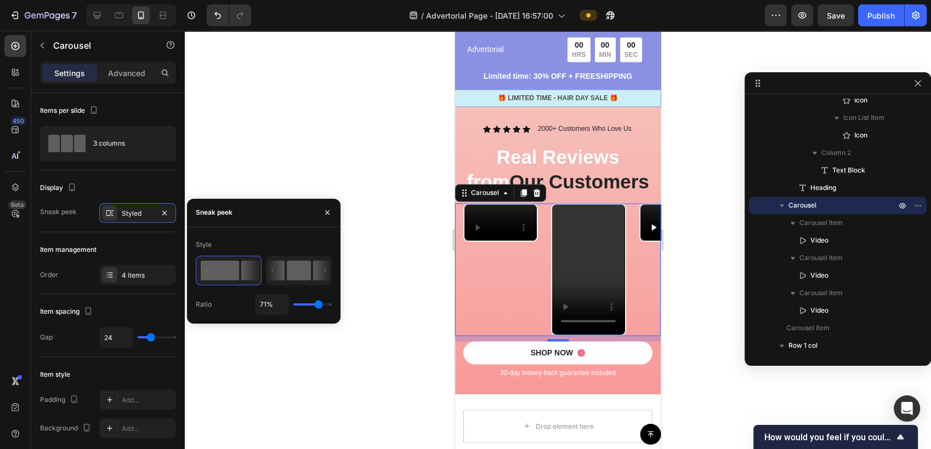
click at [300, 278] on rect at bounding box center [299, 271] width 24 height 20
type input "31%"
type input "31"
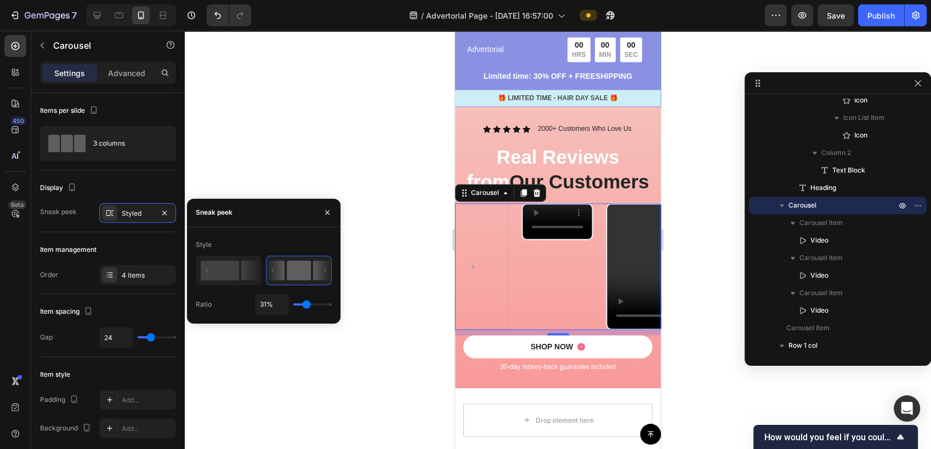
type input "39%"
type input "39"
type input "45%"
type input "45"
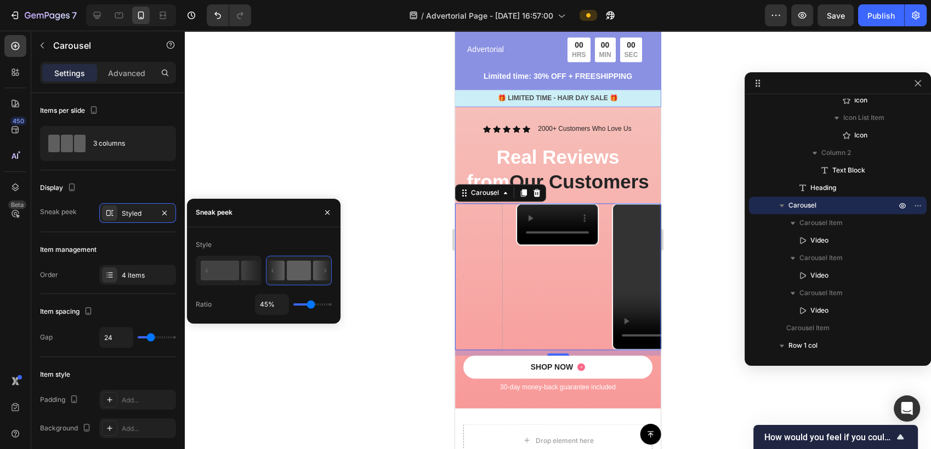
type input "100%"
type input "100"
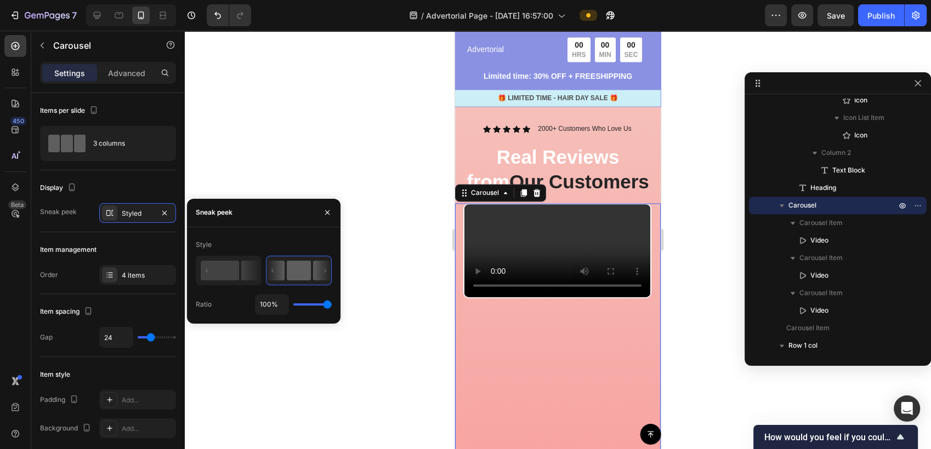
type input "94%"
type input "94"
type input "86%"
type input "86"
type input "83%"
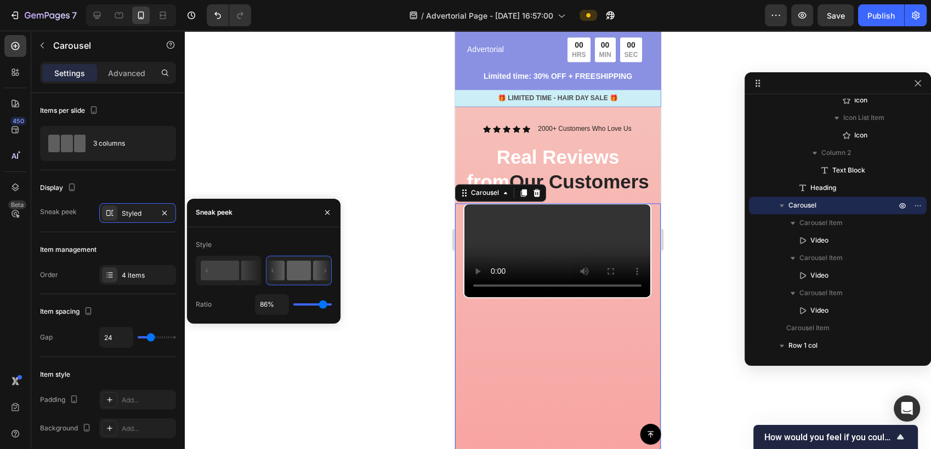
type input "83"
type input "81%"
type input "81"
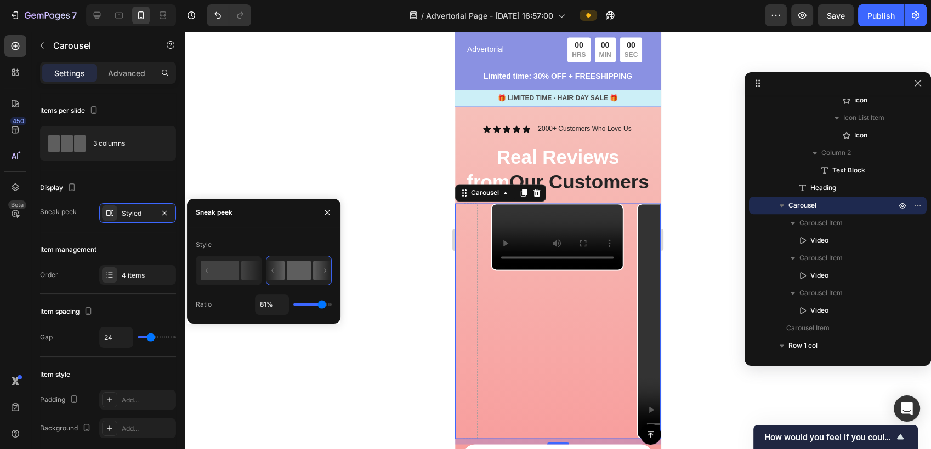
type input "76%"
type input "76"
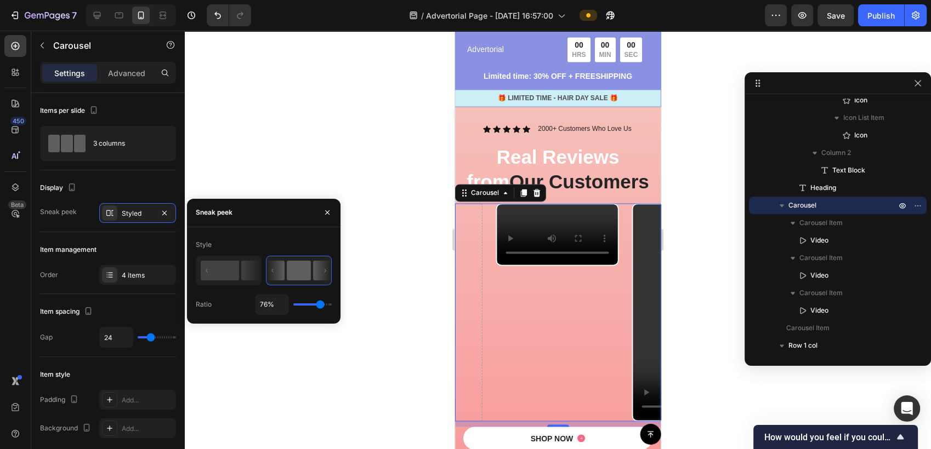
type input "73%"
type input "73"
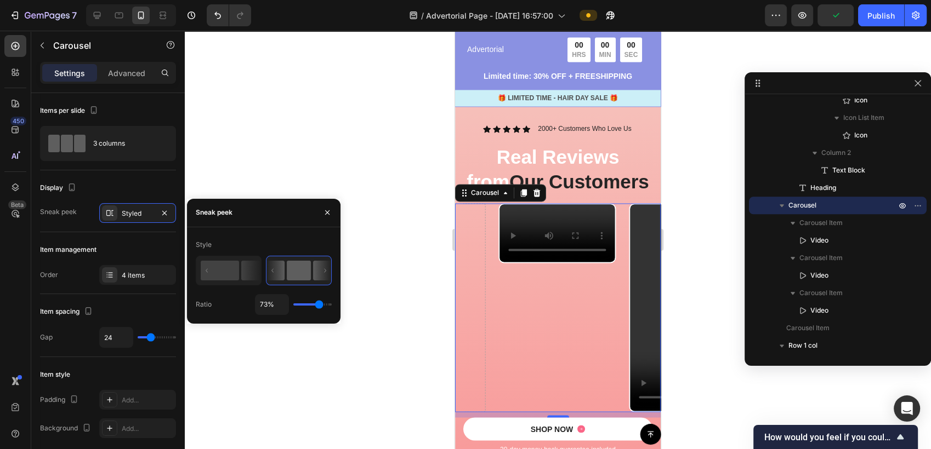
type input "71%"
type input "71"
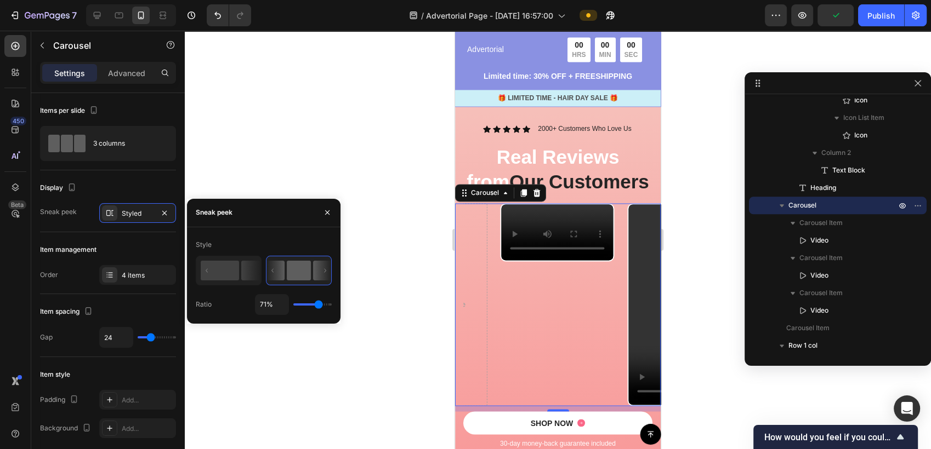
type input "70%"
type input "70"
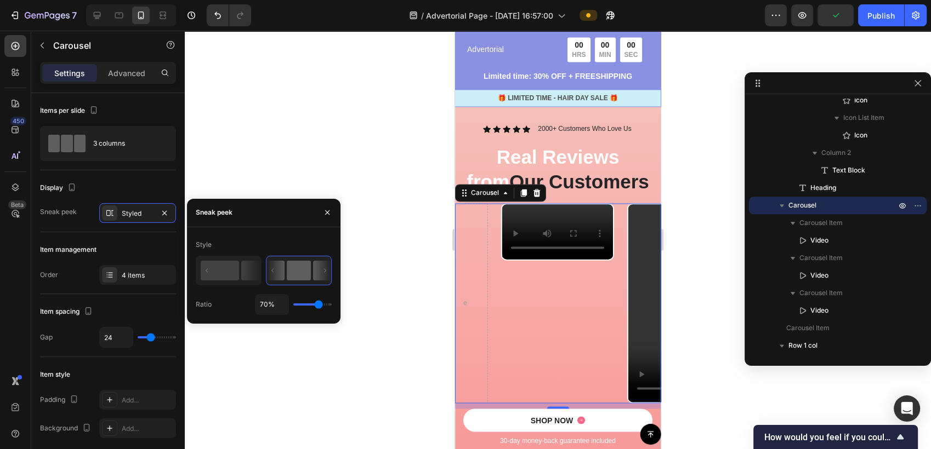
type input "71%"
type input "71"
type input "73%"
type input "73"
type input "79%"
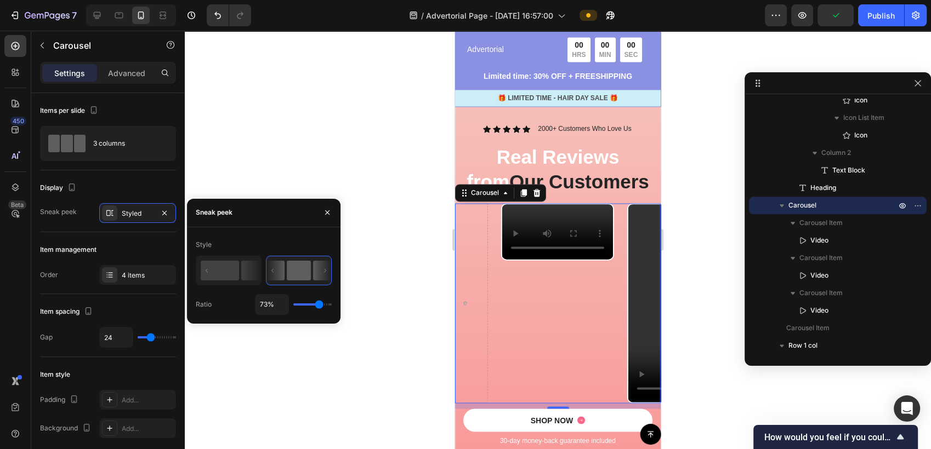
type input "79"
type input "81%"
type input "81"
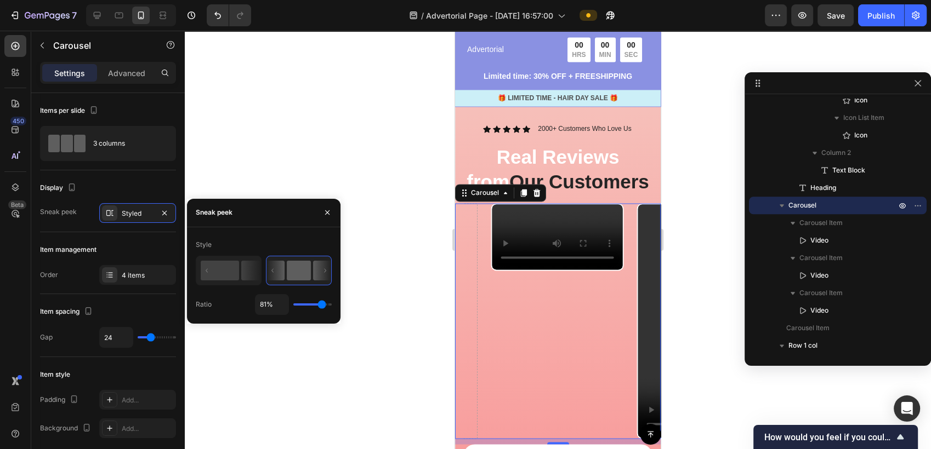
type input "79%"
type input "79"
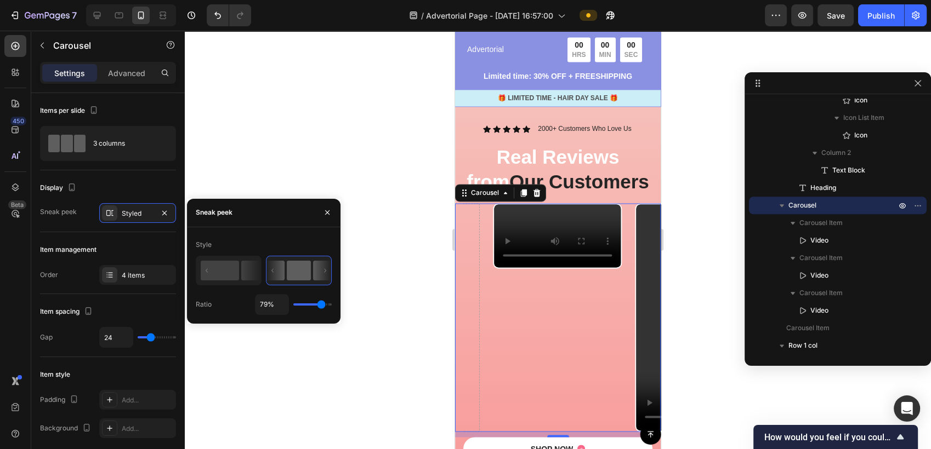
type input "78%"
type input "78"
type input "76%"
type input "76"
type input "75%"
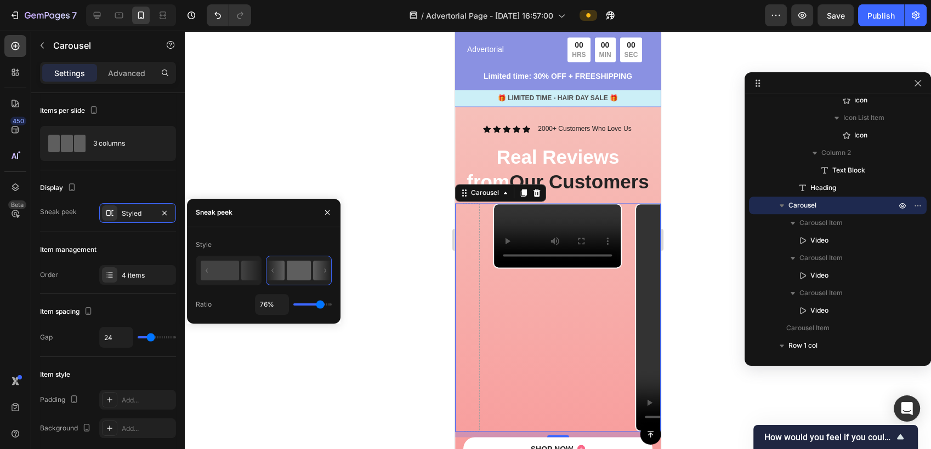
type input "75"
type input "73%"
type input "73"
type input "71%"
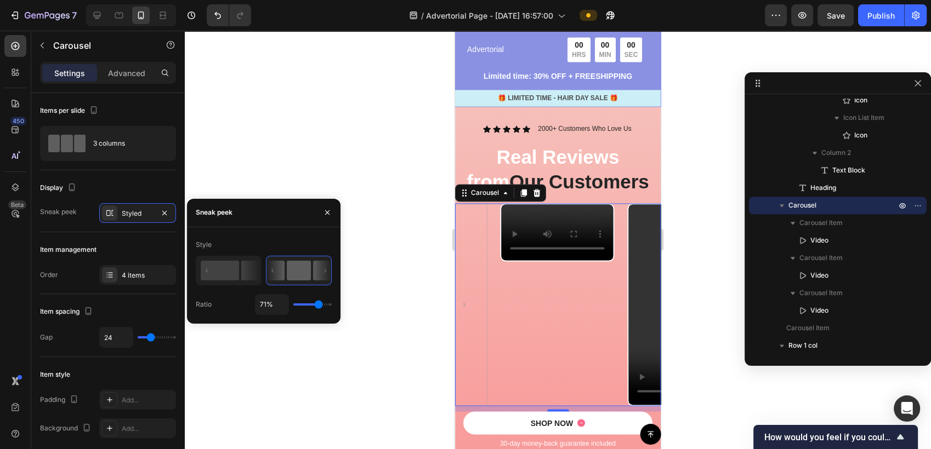
drag, startPoint x: 309, startPoint y: 307, endPoint x: 318, endPoint y: 313, distance: 11.3
type input "71"
click at [318, 306] on input "range" at bounding box center [312, 305] width 38 height 2
click at [243, 270] on icon at bounding box center [250, 271] width 19 height 20
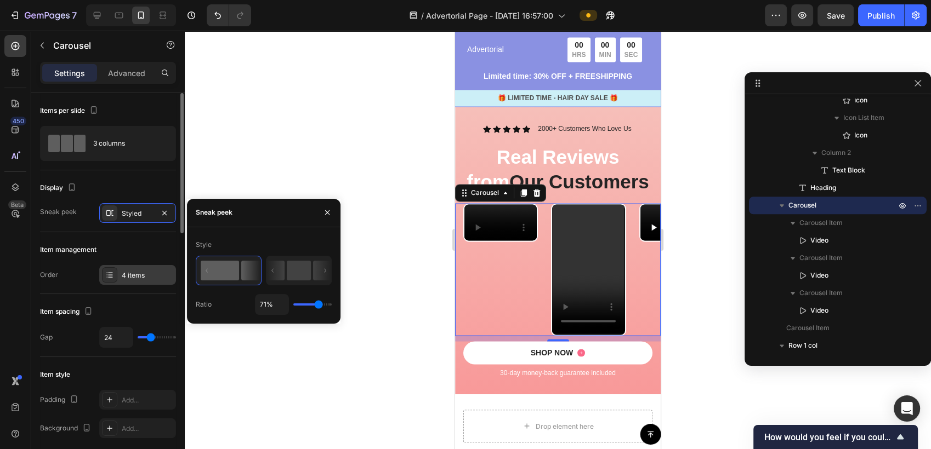
click at [140, 277] on div "4 items" at bounding box center [148, 276] width 52 height 10
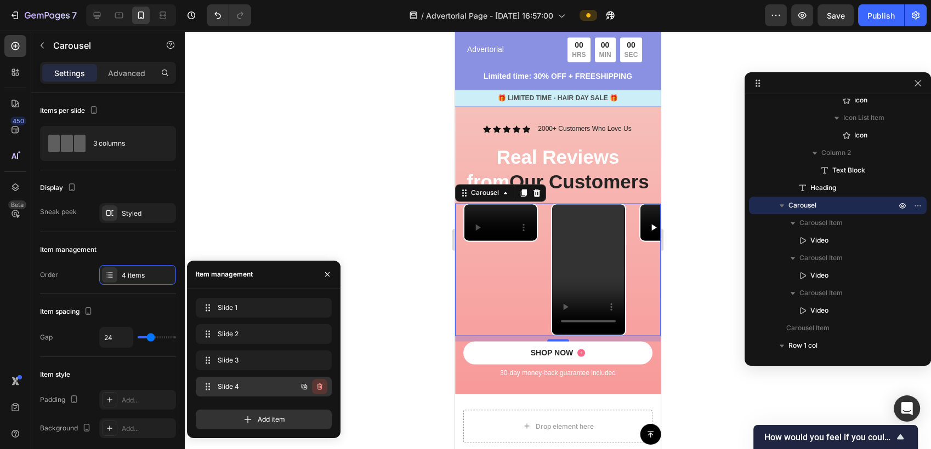
click at [323, 387] on icon "button" at bounding box center [319, 387] width 9 height 9
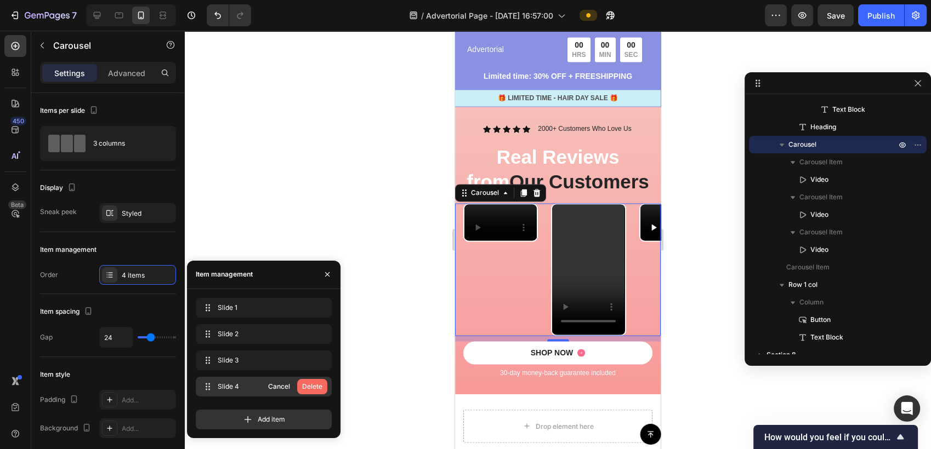
click at [311, 388] on div "Delete" at bounding box center [312, 387] width 20 height 10
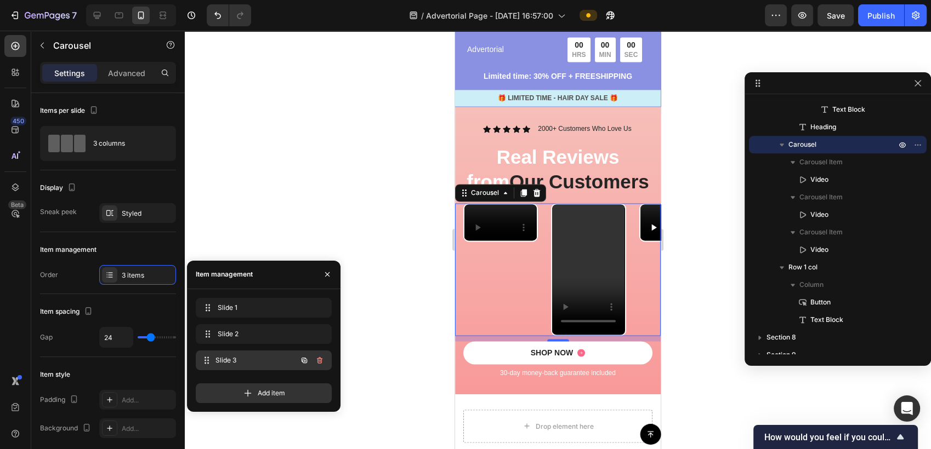
click at [271, 356] on span "Slide 3" at bounding box center [255, 361] width 81 height 10
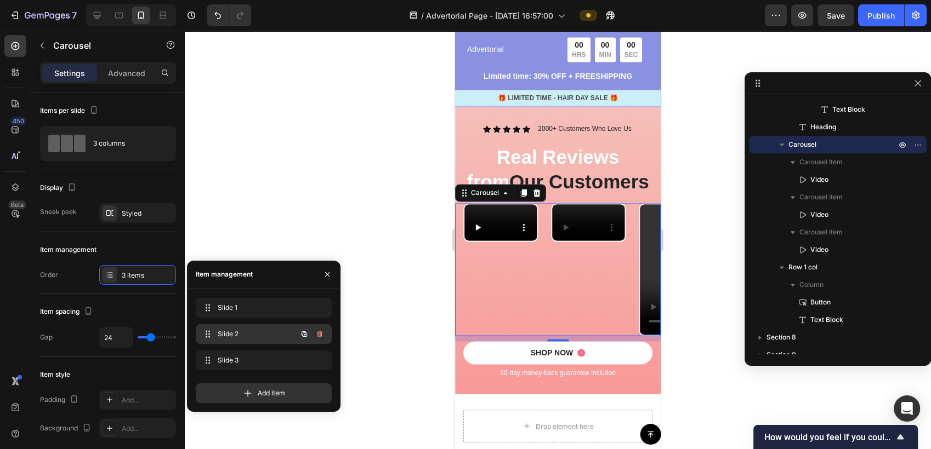
click at [264, 334] on span "Slide 2" at bounding box center [249, 334] width 62 height 10
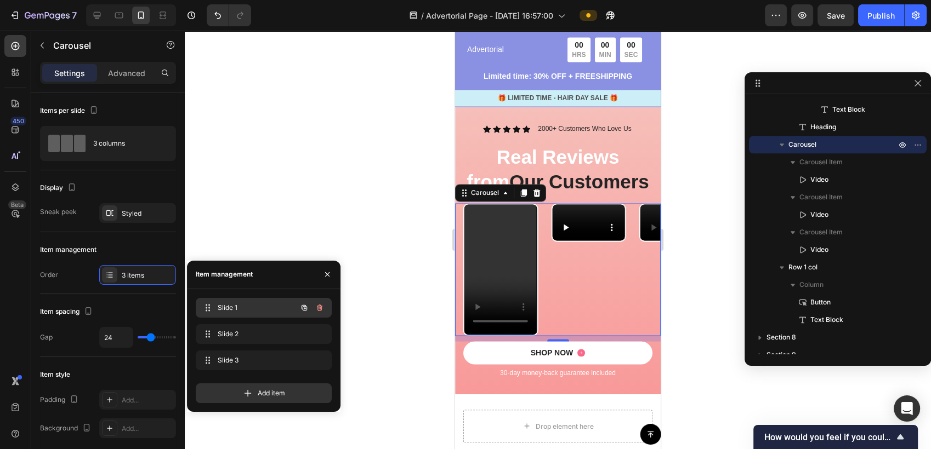
click at [254, 312] on span "Slide 1" at bounding box center [249, 308] width 62 height 10
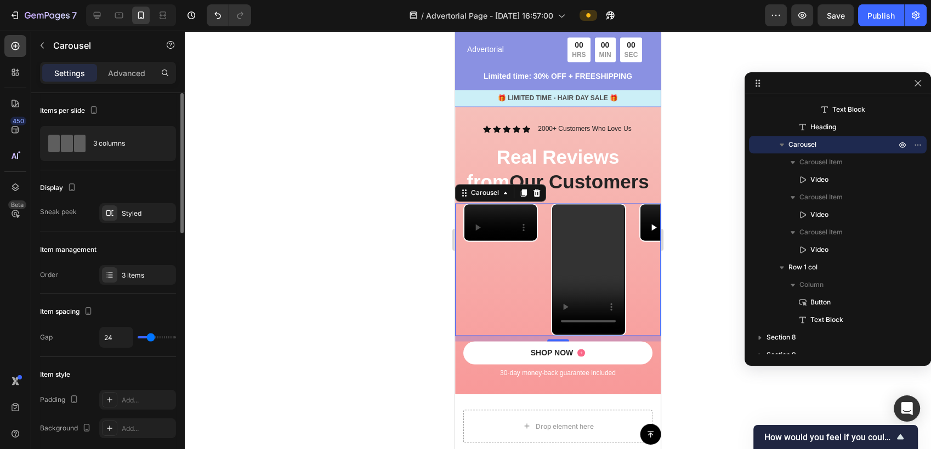
type input "13"
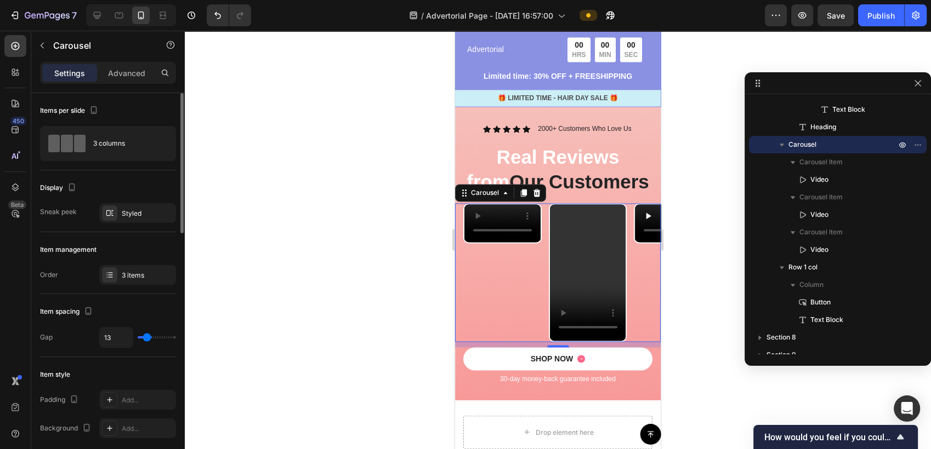
type input "0"
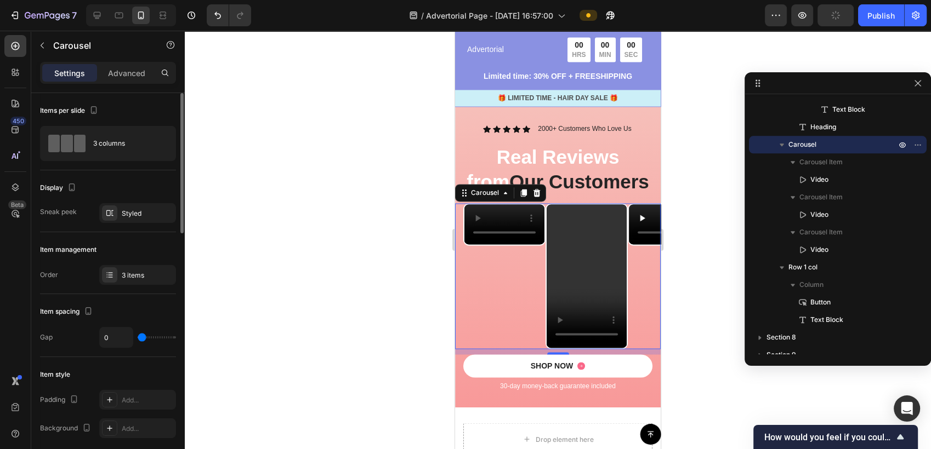
drag, startPoint x: 151, startPoint y: 339, endPoint x: 111, endPoint y: 344, distance: 40.9
type input "0"
click at [138, 339] on input "range" at bounding box center [157, 338] width 38 height 2
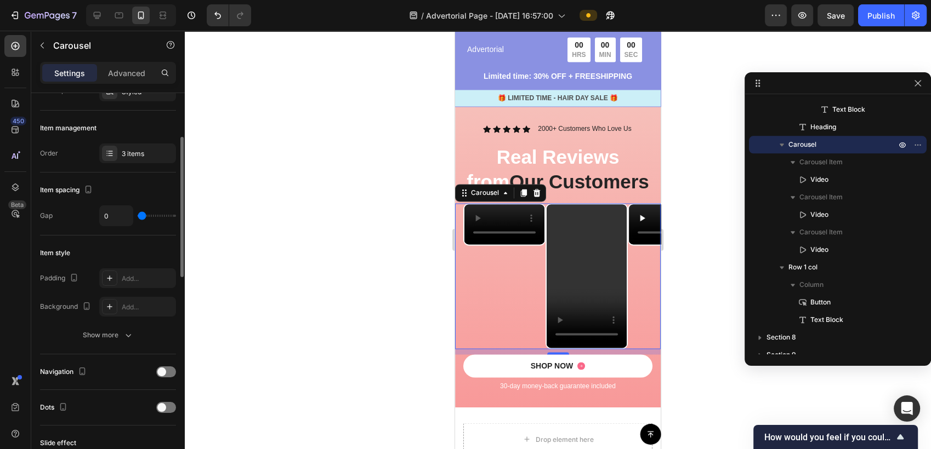
scroll to position [183, 0]
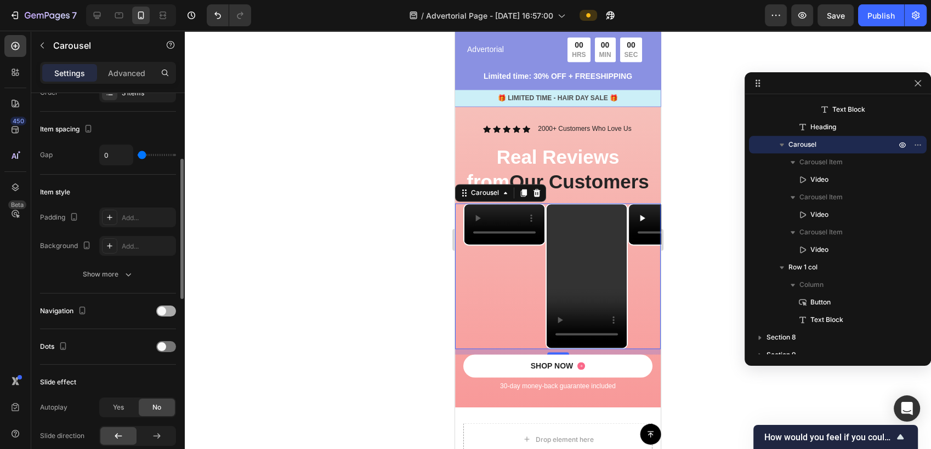
click at [164, 309] on span at bounding box center [161, 311] width 9 height 9
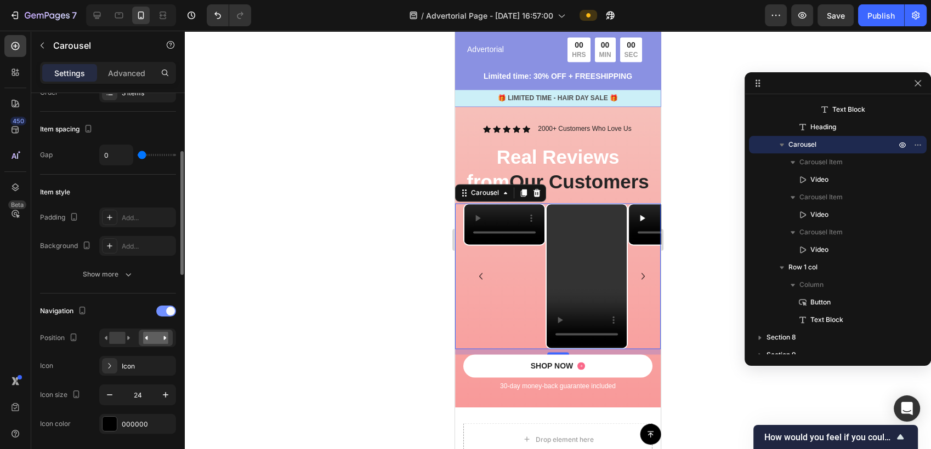
click at [165, 311] on div at bounding box center [166, 311] width 20 height 11
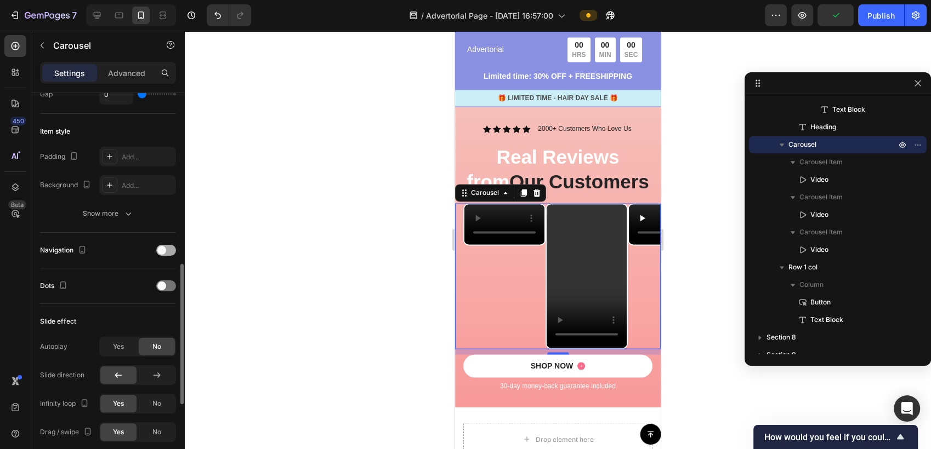
scroll to position [304, 0]
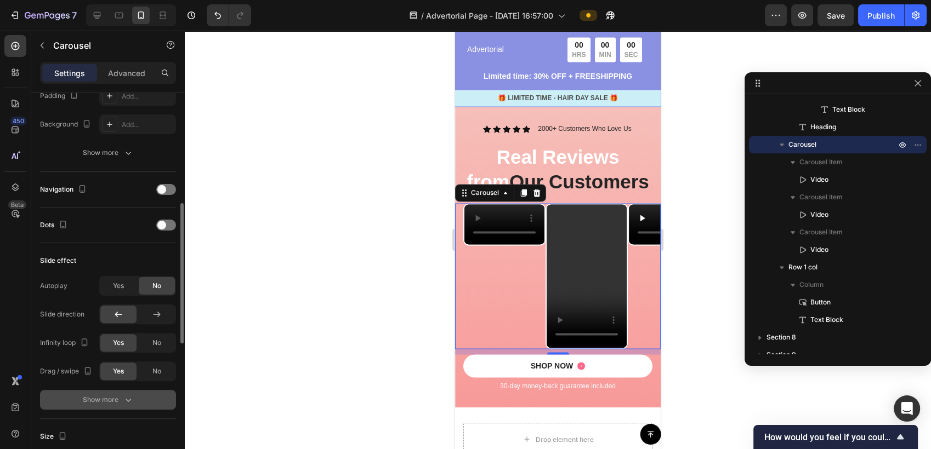
click at [100, 395] on div "Show more" at bounding box center [108, 400] width 51 height 11
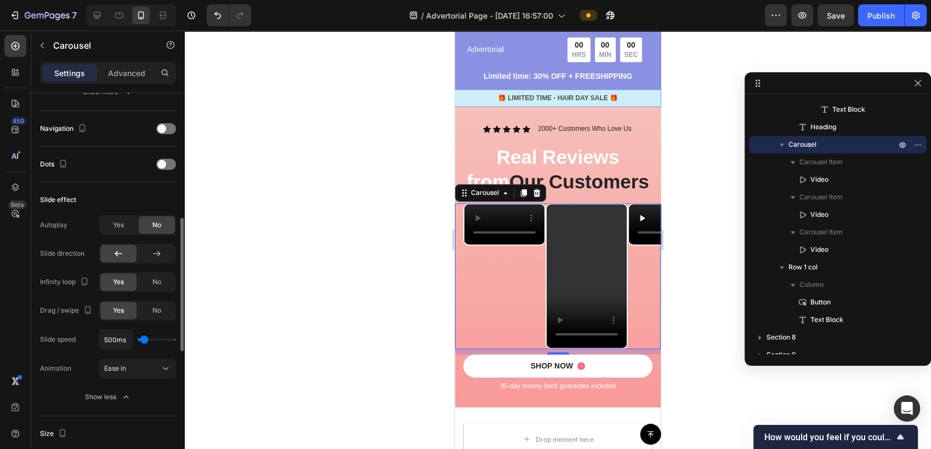
type input "100ms"
type input "100"
click at [138, 340] on input "range" at bounding box center [157, 340] width 38 height 2
type input "5000ms"
drag, startPoint x: 140, startPoint y: 340, endPoint x: 204, endPoint y: 342, distance: 64.7
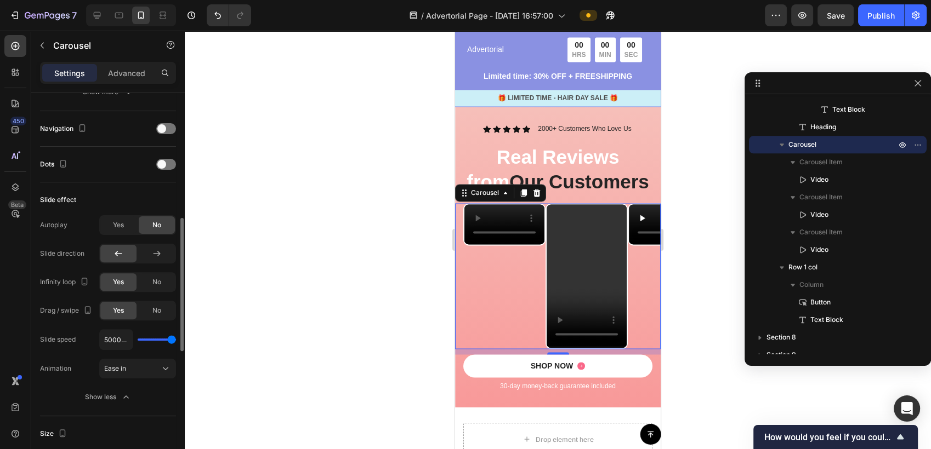
type input "5000"
click at [176, 341] on input "range" at bounding box center [157, 340] width 38 height 2
type input "1600ms"
type input "1600"
type input "1100ms"
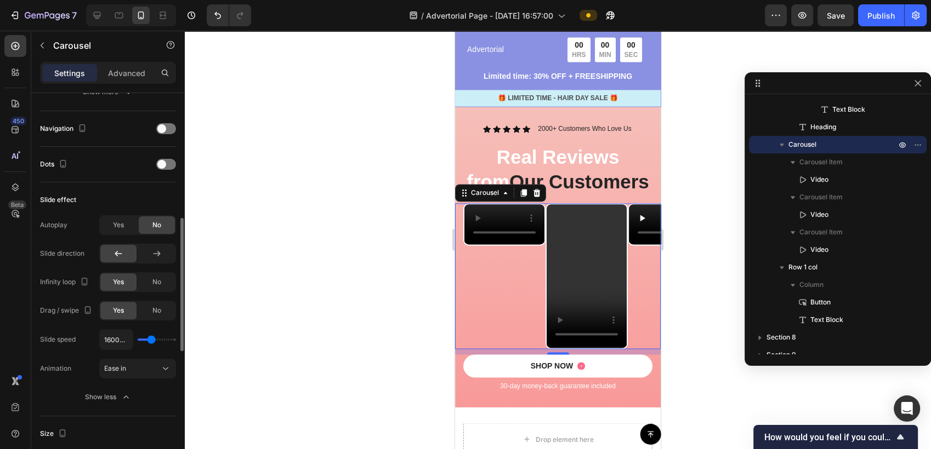
type input "1100"
type input "800ms"
type input "800"
type input "550ms"
type input "550"
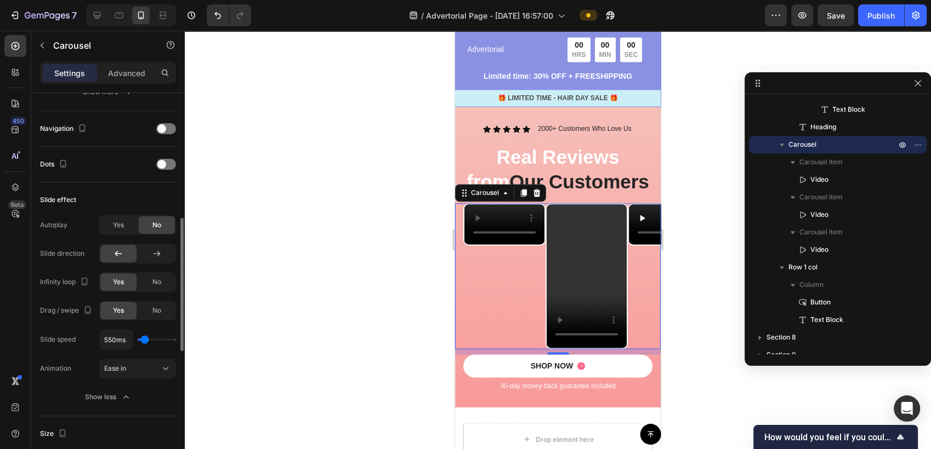
type input "150ms"
type input "150"
type input "100ms"
drag, startPoint x: 174, startPoint y: 339, endPoint x: 135, endPoint y: 344, distance: 39.8
type input "100"
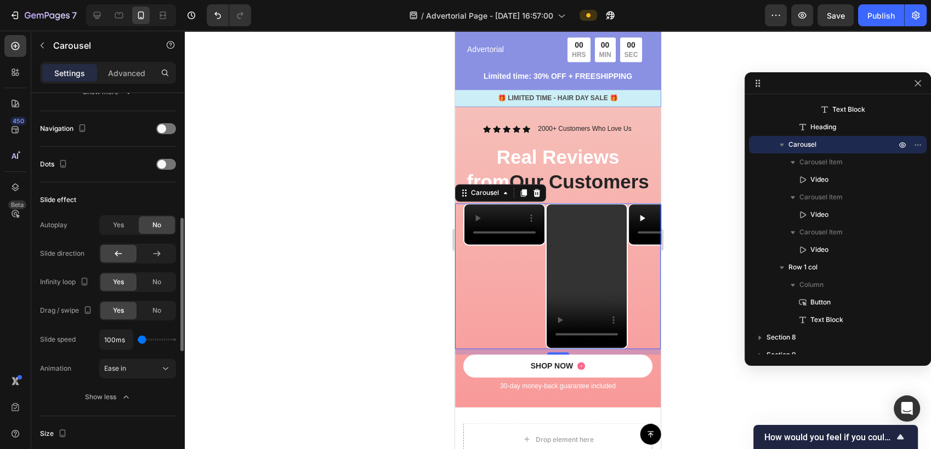
click at [138, 341] on input "range" at bounding box center [157, 340] width 38 height 2
click at [139, 364] on div "Ease in" at bounding box center [132, 369] width 56 height 10
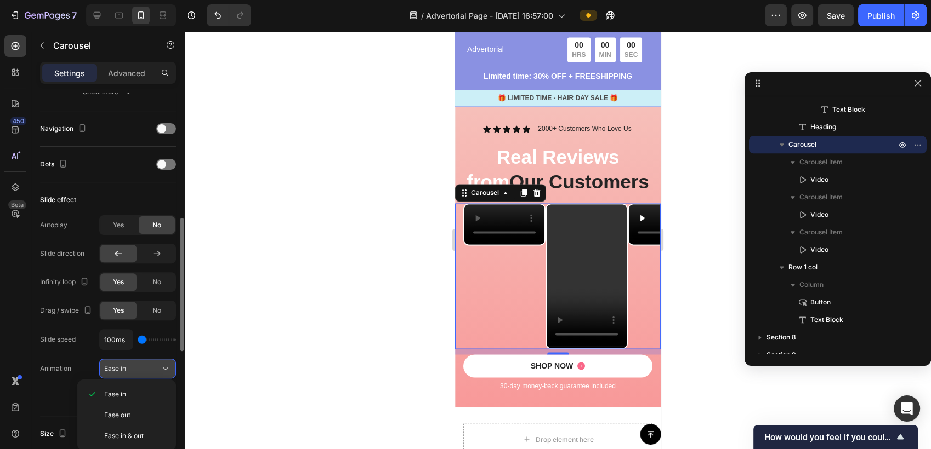
click at [139, 364] on div "Ease in" at bounding box center [132, 369] width 56 height 10
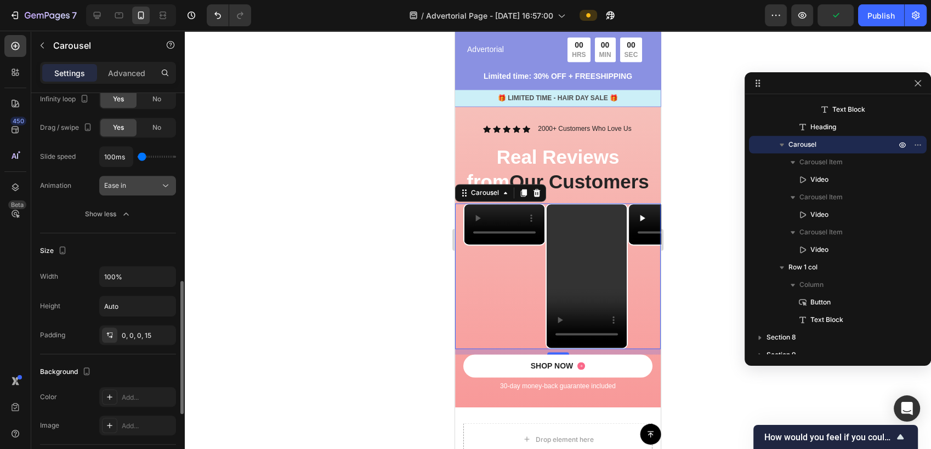
scroll to position [609, 0]
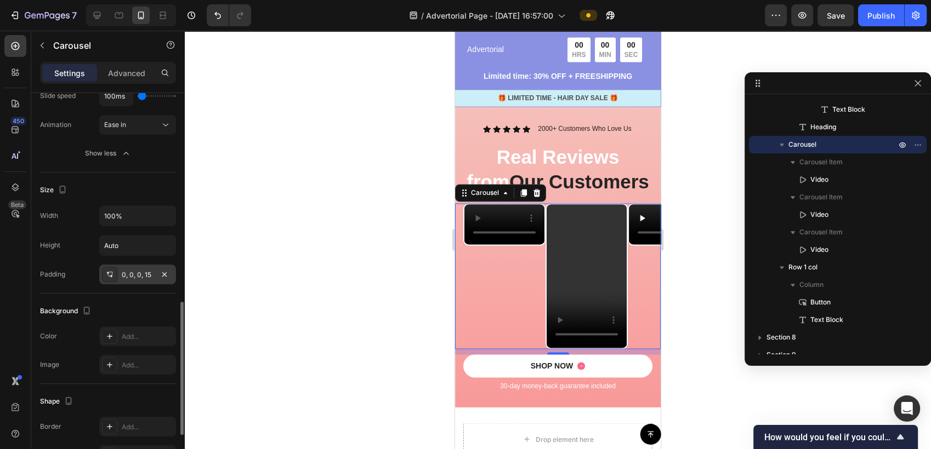
click at [150, 272] on div "0, 0, 0, 15" at bounding box center [138, 275] width 32 height 10
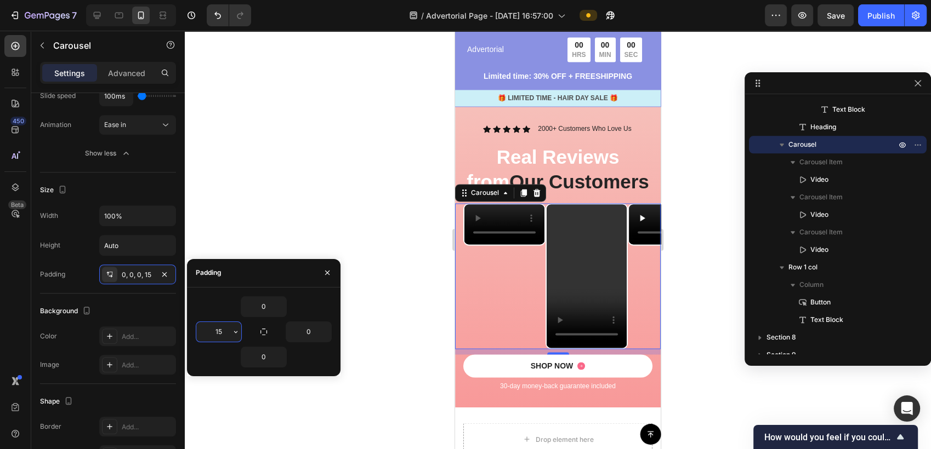
click at [224, 330] on input "15" at bounding box center [218, 332] width 45 height 20
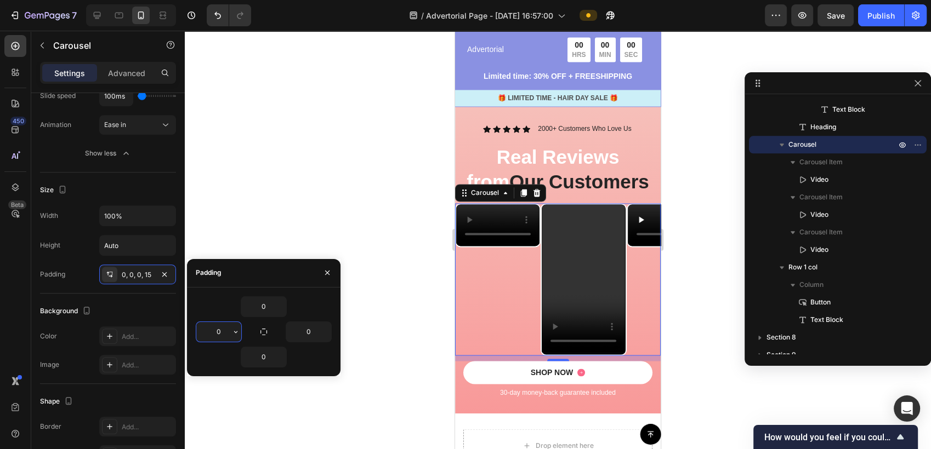
type input "0"
click at [260, 334] on icon "button" at bounding box center [263, 332] width 6 height 6
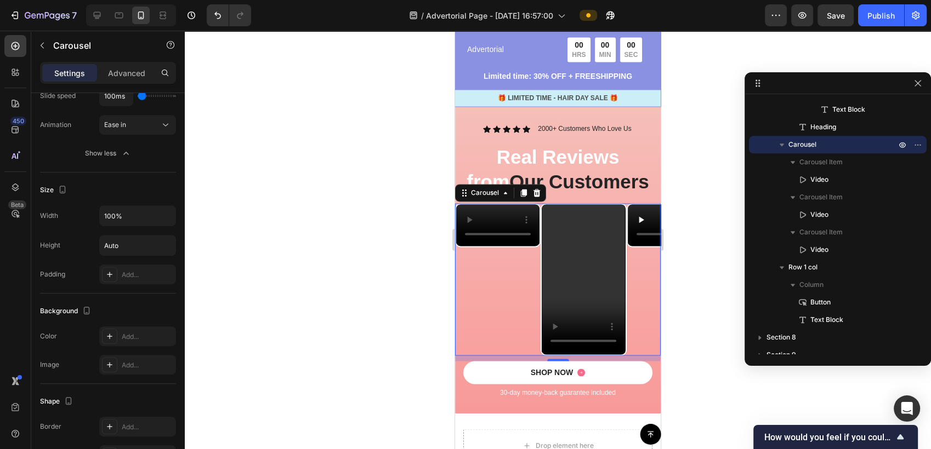
click at [411, 240] on div at bounding box center [558, 240] width 746 height 419
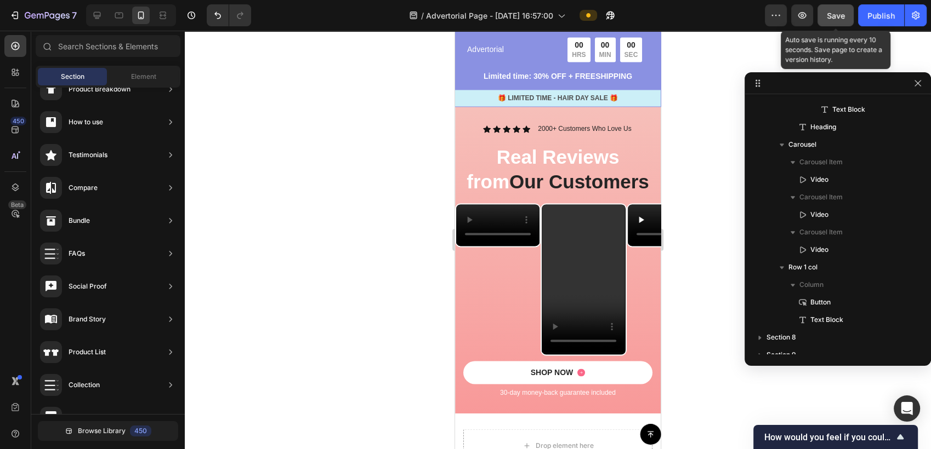
click at [835, 11] on span "Save" at bounding box center [836, 15] width 18 height 9
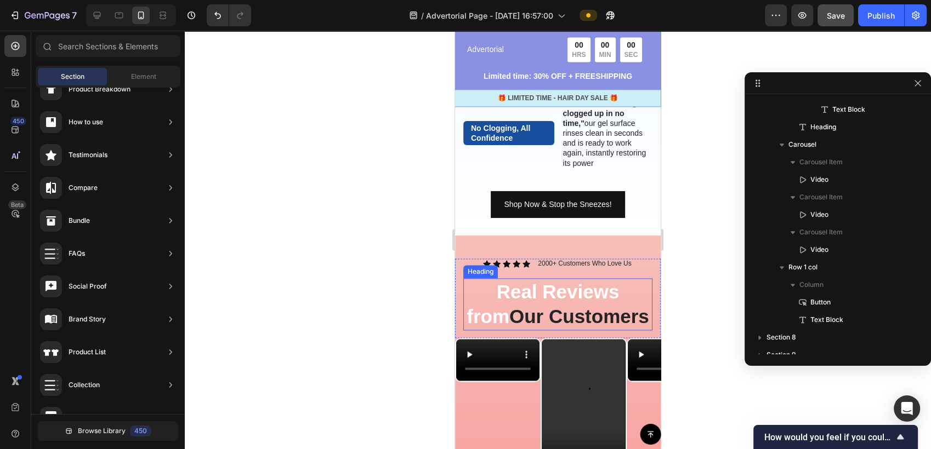
scroll to position [1583, 0]
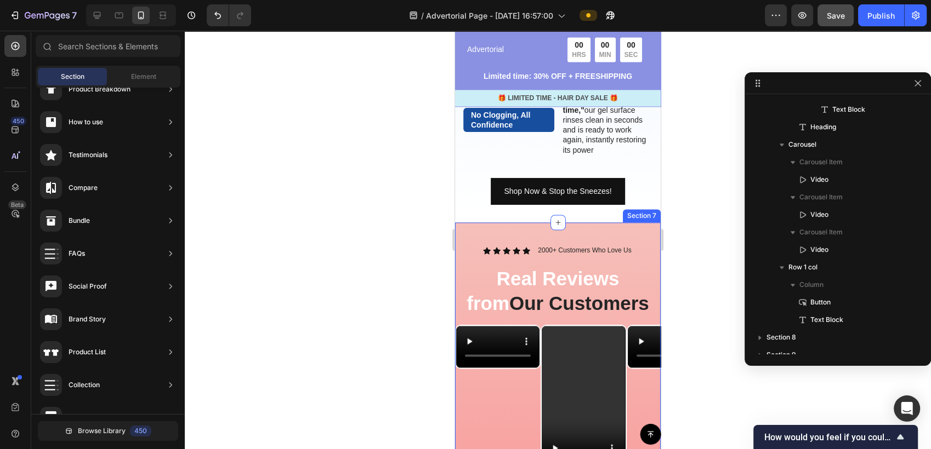
click at [600, 240] on div "Icon Icon Icon Icon Icon Icon List 2000+ Customers Who Love Us Text Block Row R…" at bounding box center [558, 379] width 206 height 313
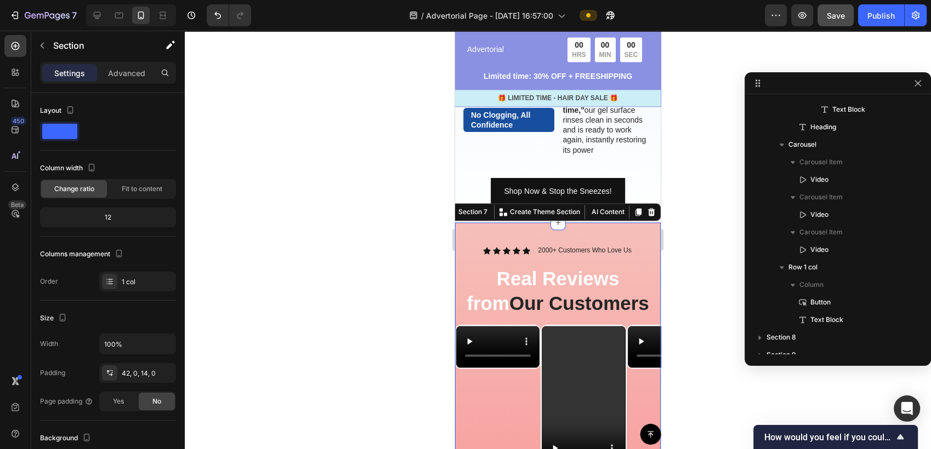
scroll to position [1024, 0]
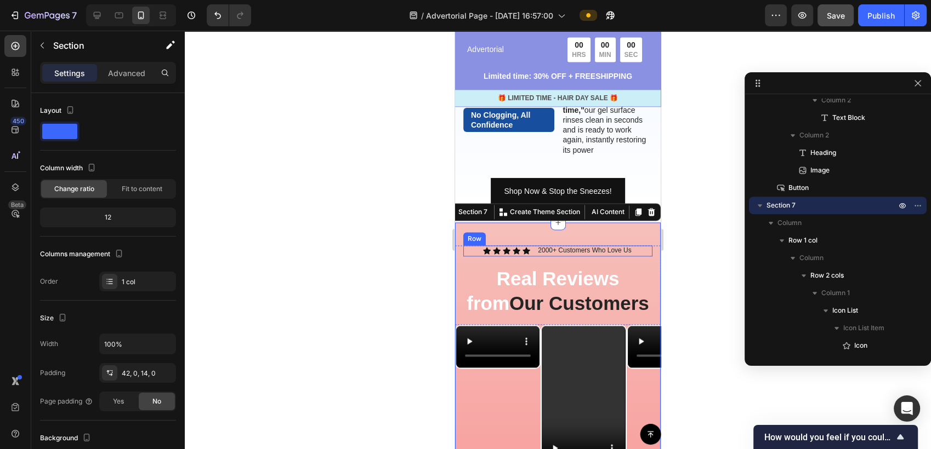
click at [642, 250] on div "Icon Icon Icon Icon Icon Icon List 2000+ Customers Who Love Us Text Block Row" at bounding box center [557, 251] width 189 height 11
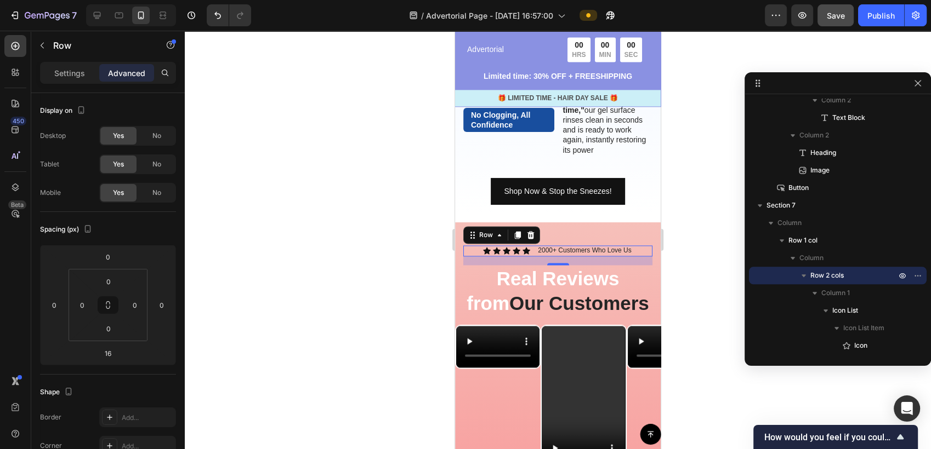
click at [632, 250] on div "Icon Icon Icon Icon Icon Icon List 2000+ Customers Who Love Us Text Block Row 16" at bounding box center [557, 251] width 189 height 11
click at [116, 351] on input "16" at bounding box center [108, 353] width 22 height 16
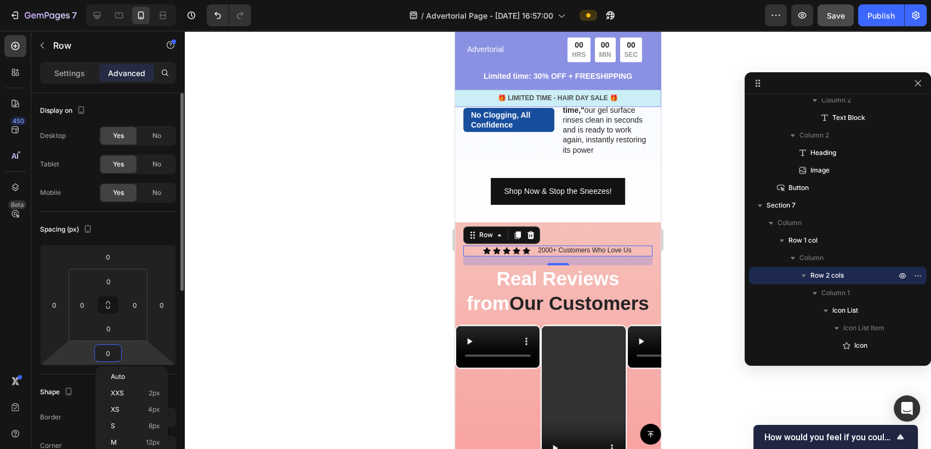
type input "0"
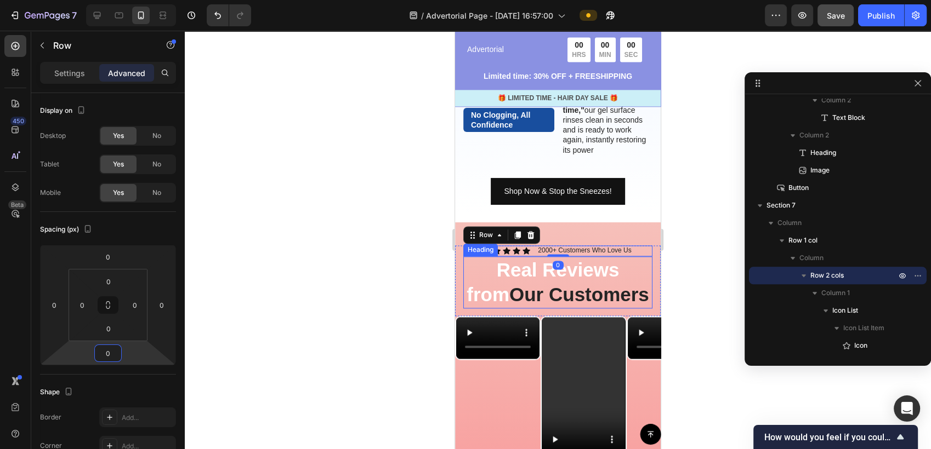
click at [510, 288] on span "Our Customers" at bounding box center [579, 294] width 140 height 21
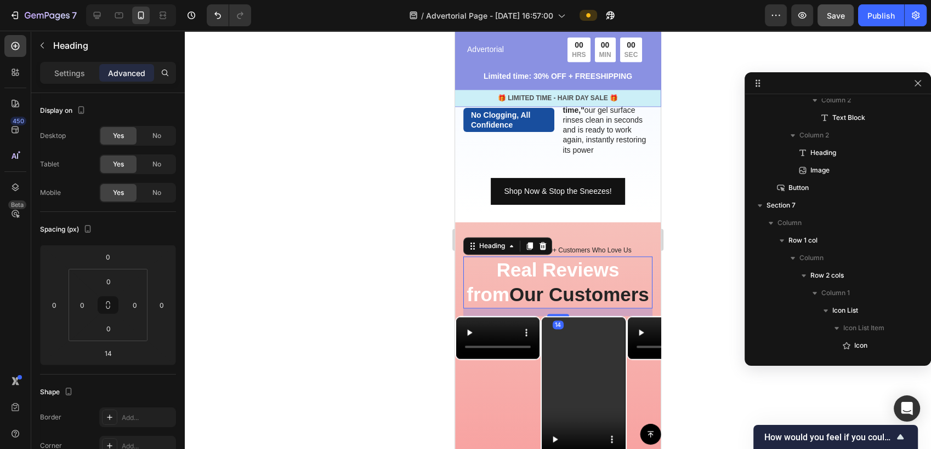
scroll to position [1358, 0]
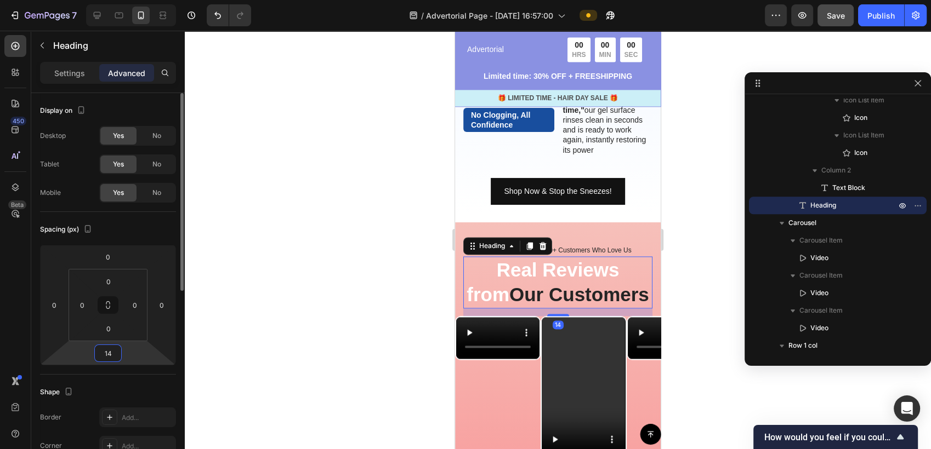
click at [114, 351] on input "14" at bounding box center [108, 353] width 22 height 16
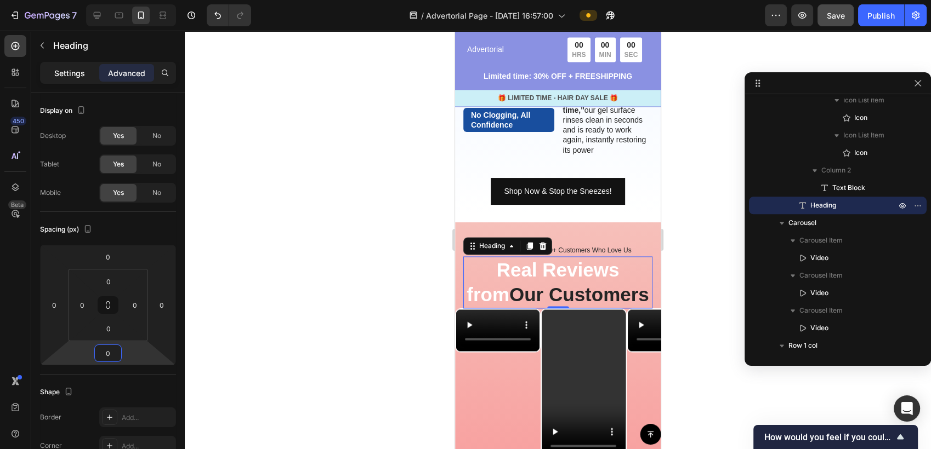
type input "0"
click at [86, 69] on div "Settings" at bounding box center [69, 73] width 55 height 18
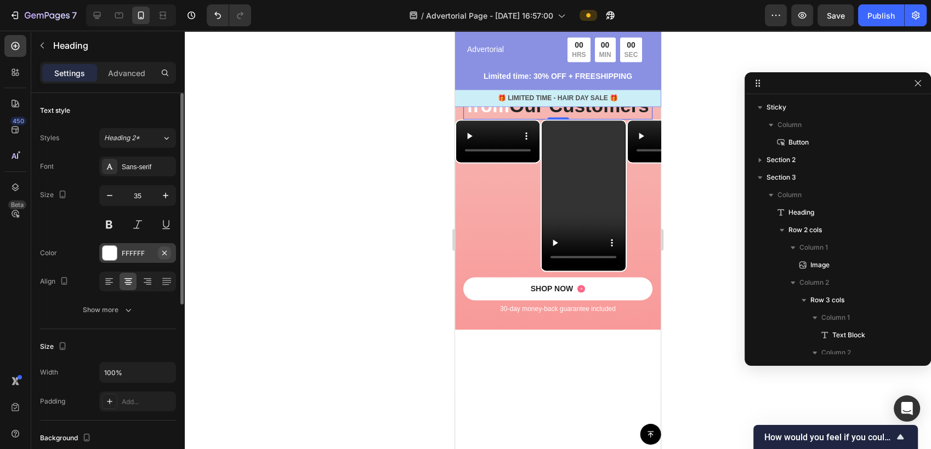
scroll to position [1358, 0]
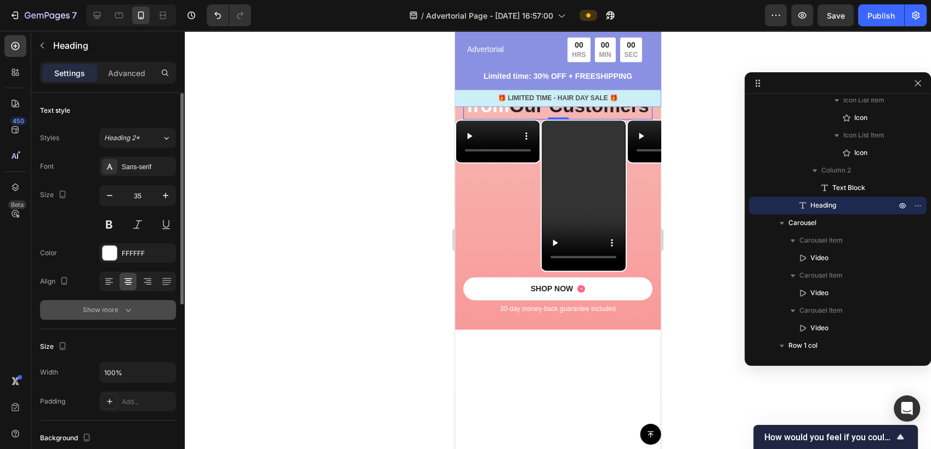
click at [129, 312] on icon "button" at bounding box center [128, 310] width 11 height 11
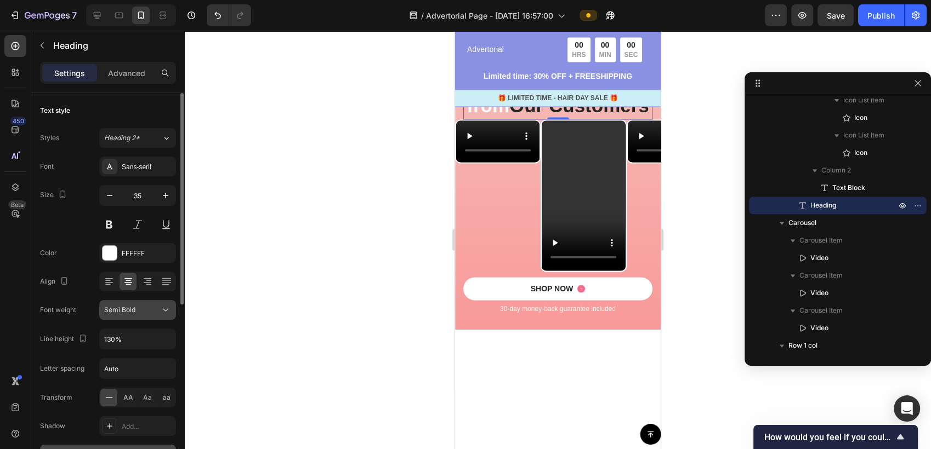
scroll to position [61, 0]
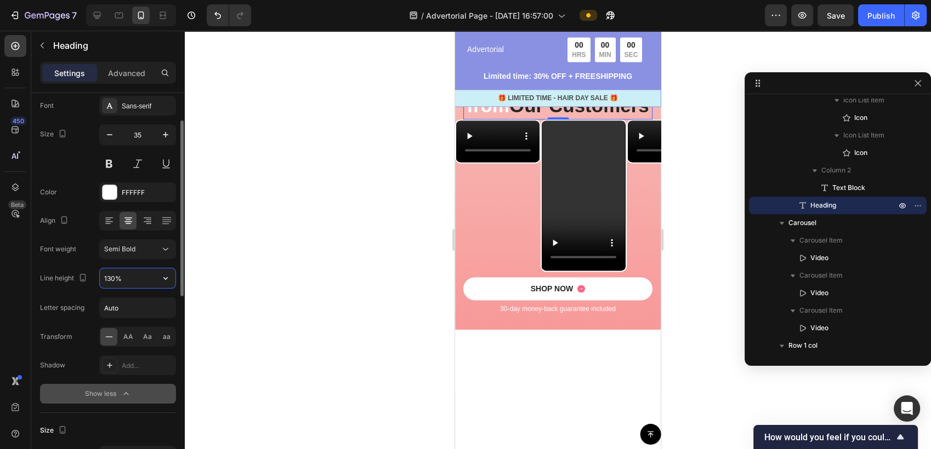
click at [127, 283] on input "130%" at bounding box center [138, 279] width 76 height 20
click at [164, 281] on icon "button" at bounding box center [165, 278] width 11 height 11
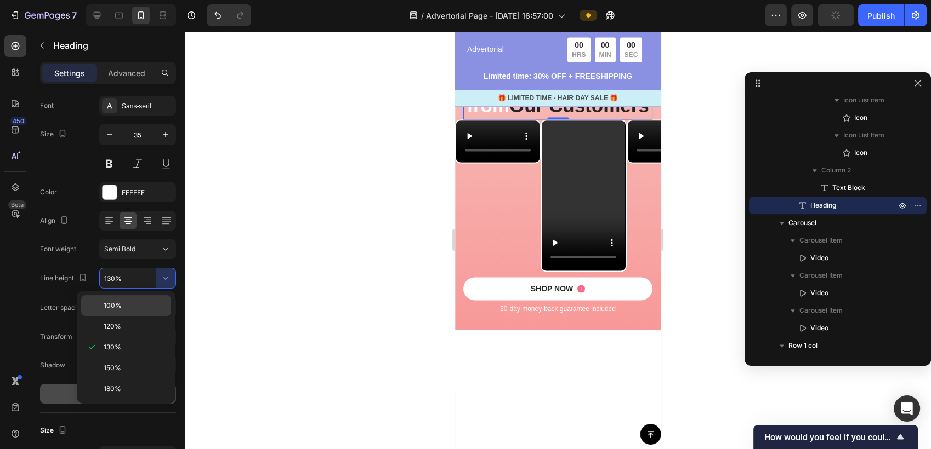
click at [132, 310] on p "100%" at bounding box center [135, 306] width 62 height 10
type input "100%"
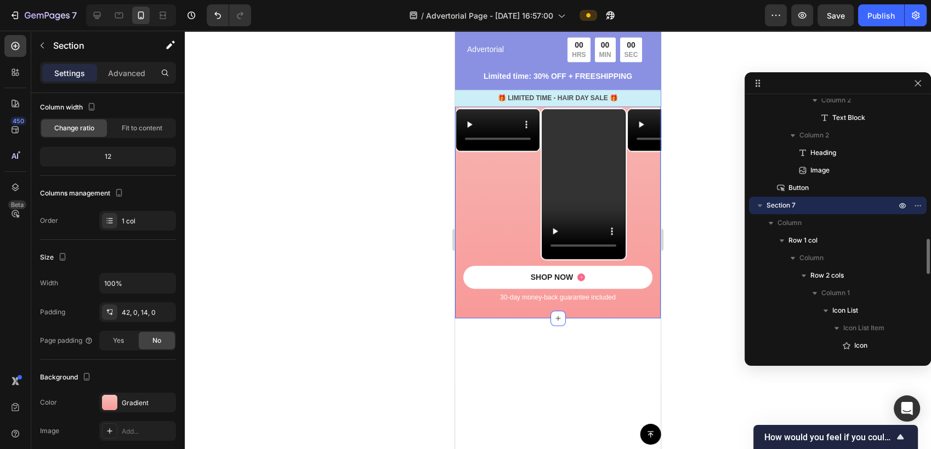
scroll to position [0, 0]
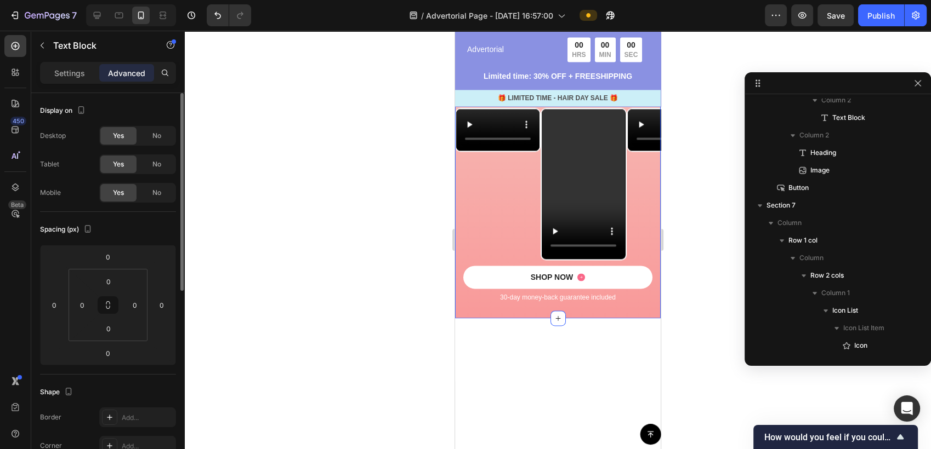
click at [594, 66] on p "2000+ Customers Who Love Us" at bounding box center [584, 62] width 93 height 9
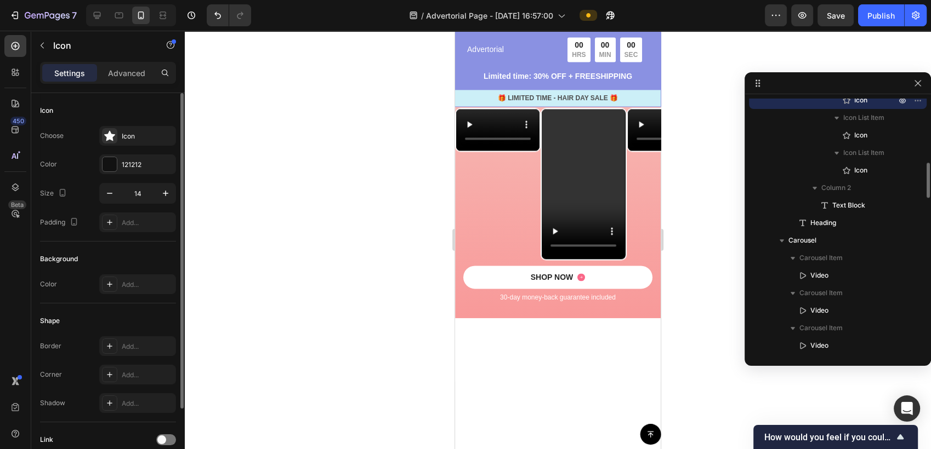
scroll to position [1235, 0]
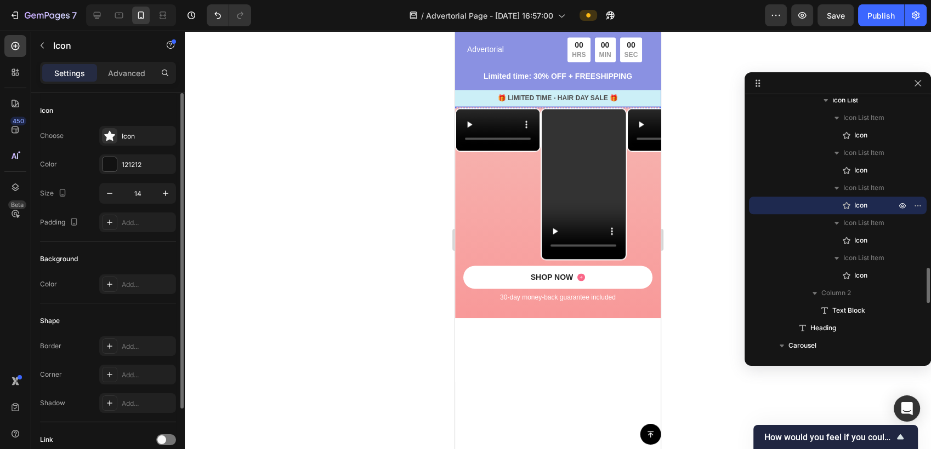
click at [471, 67] on div "Icon Icon Icon 0 Icon Icon Icon List 2000+ Customers Who Love Us Text Block Row" at bounding box center [557, 61] width 189 height 11
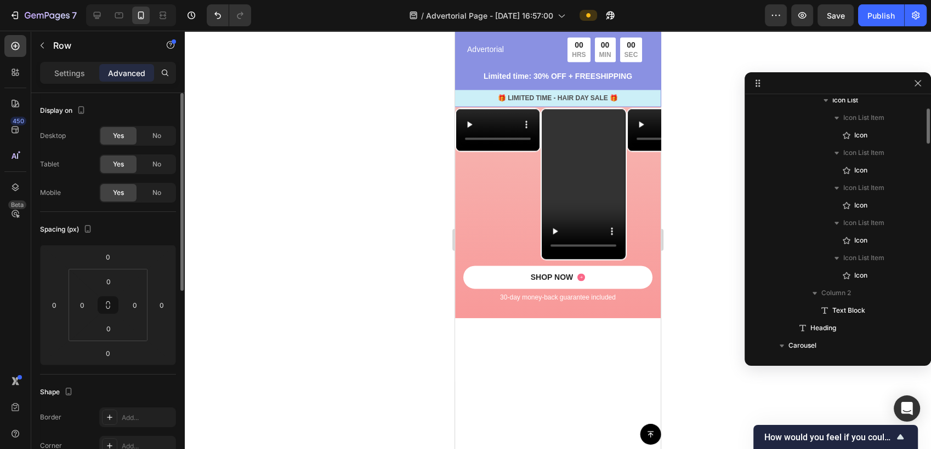
scroll to position [1095, 0]
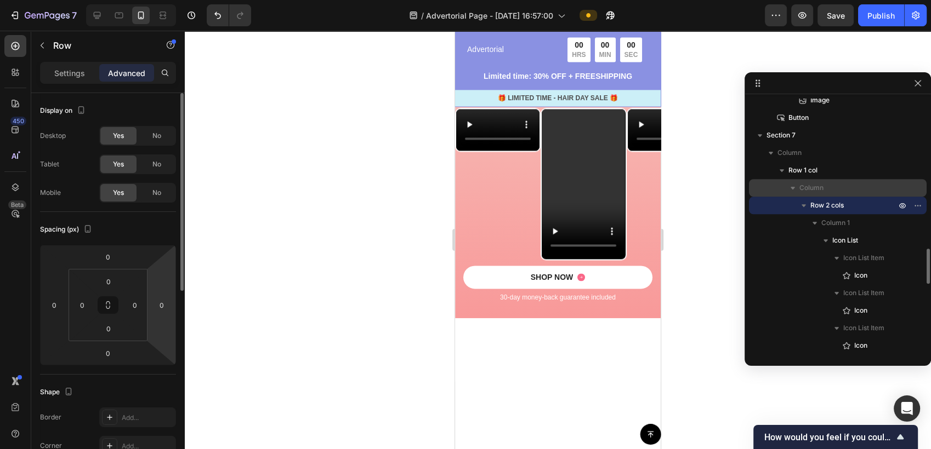
click at [808, 187] on span "Column" at bounding box center [811, 188] width 24 height 11
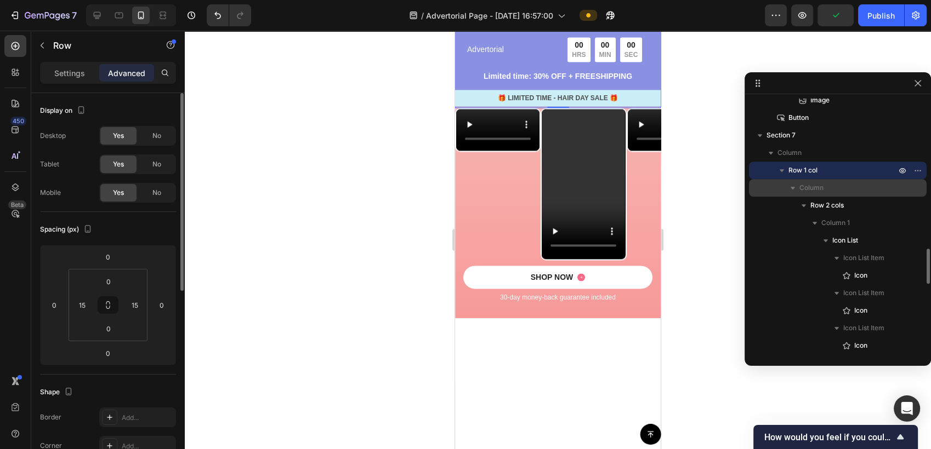
click at [816, 191] on span "Column" at bounding box center [811, 188] width 24 height 11
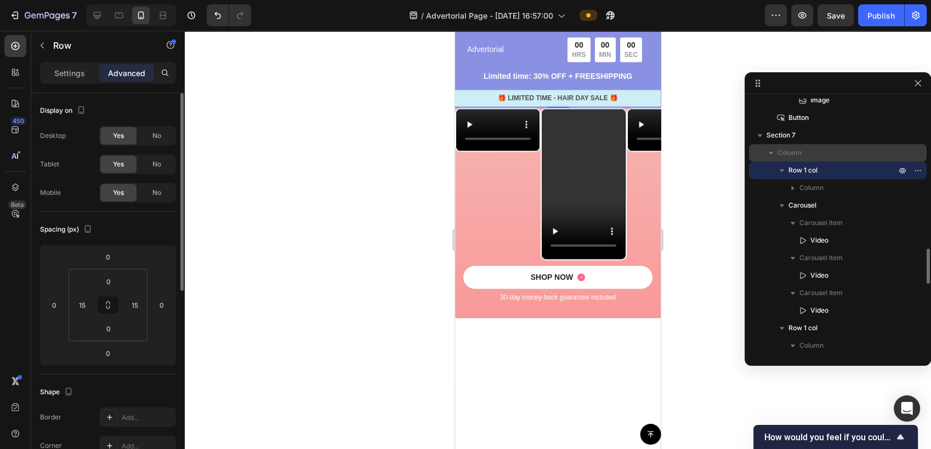
click at [798, 154] on span "Column" at bounding box center [789, 152] width 24 height 11
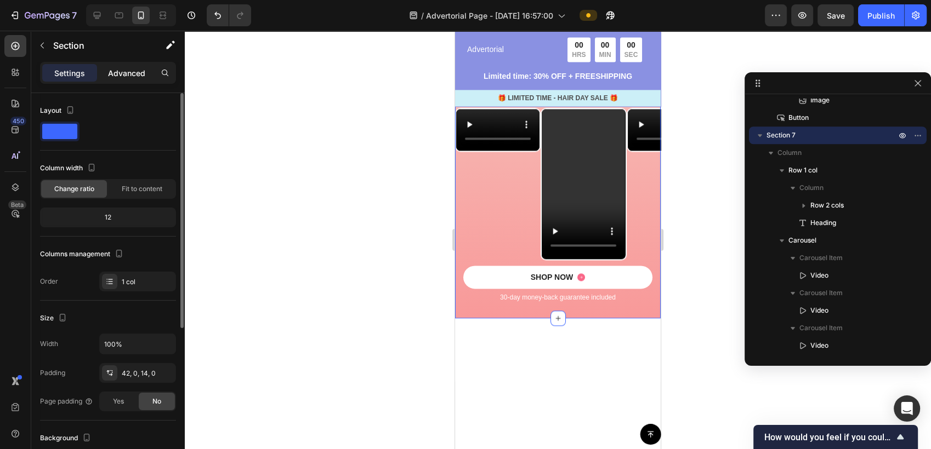
click at [123, 73] on p "Advanced" at bounding box center [126, 73] width 37 height 12
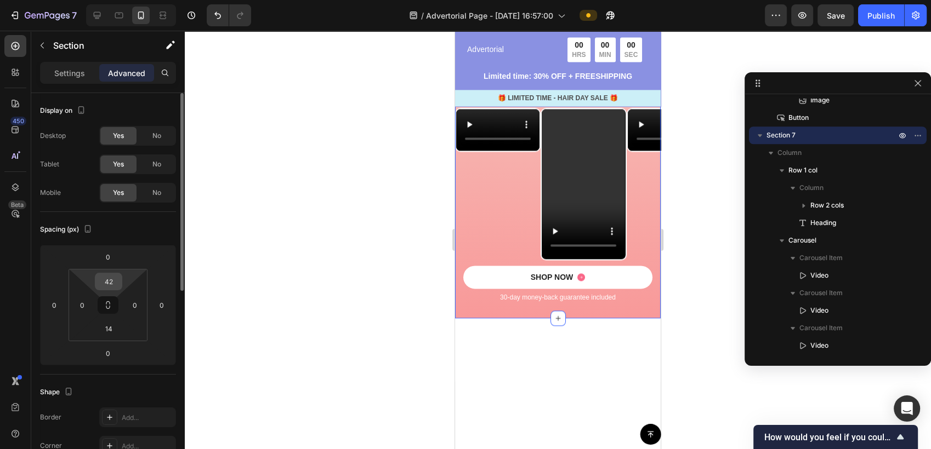
click at [119, 280] on div "42" at bounding box center [108, 282] width 27 height 18
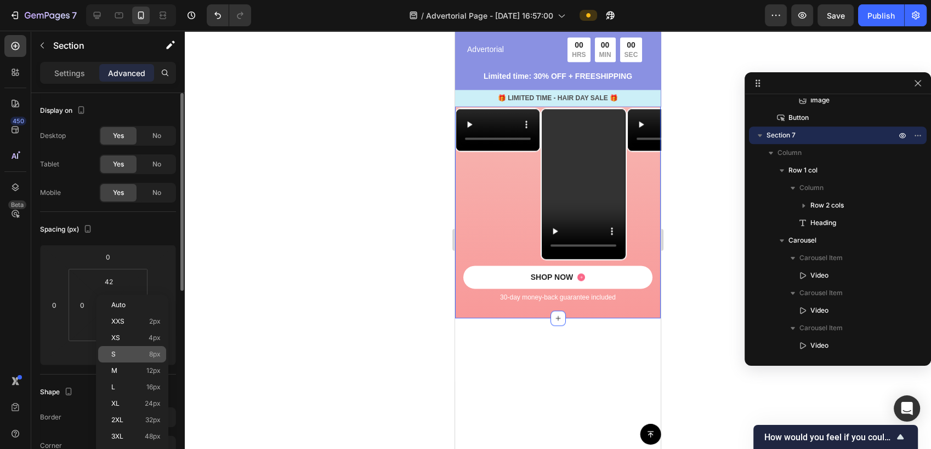
click at [126, 351] on p "S 8px" at bounding box center [135, 355] width 49 height 8
type input "8"
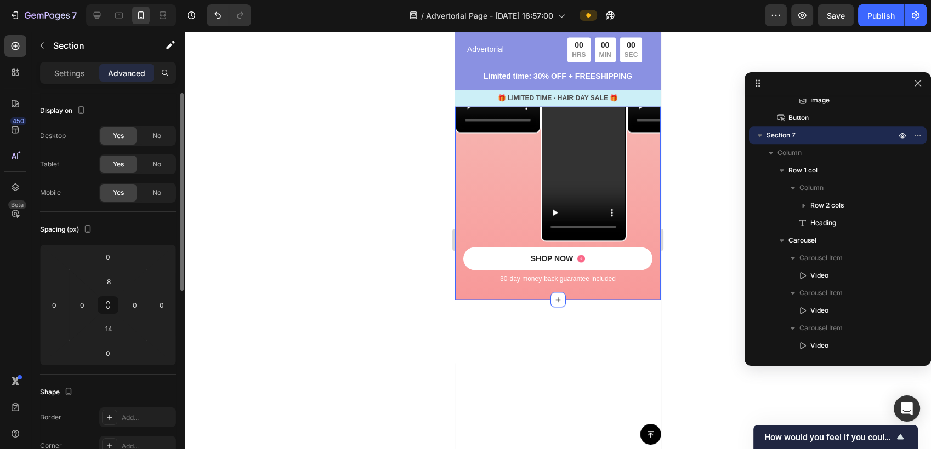
click at [417, 274] on div at bounding box center [558, 240] width 746 height 419
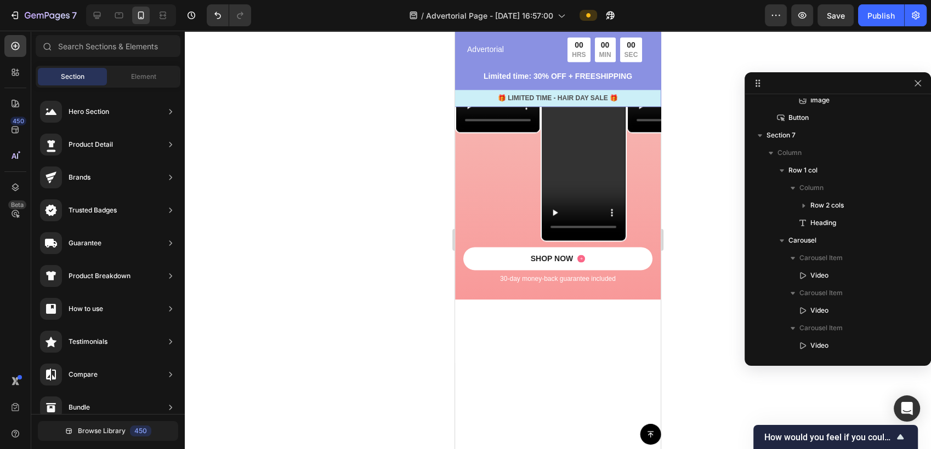
click at [611, 89] on span "Our Customers" at bounding box center [579, 78] width 140 height 21
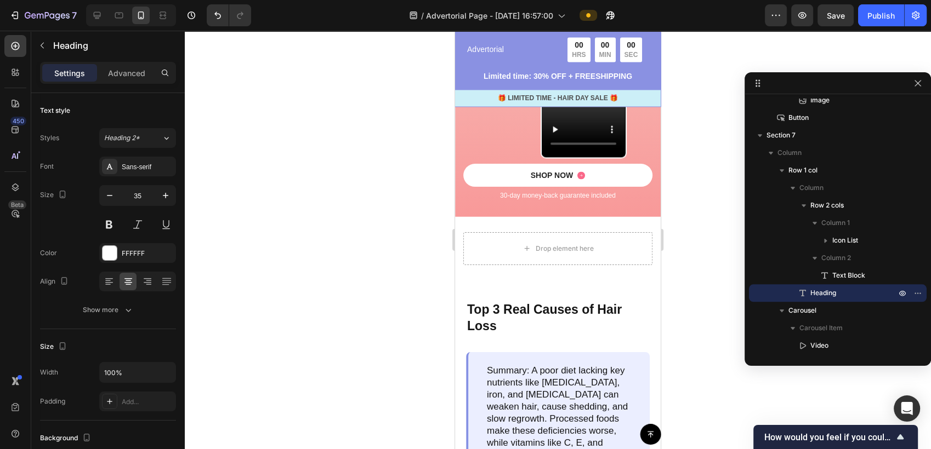
scroll to position [1887, 0]
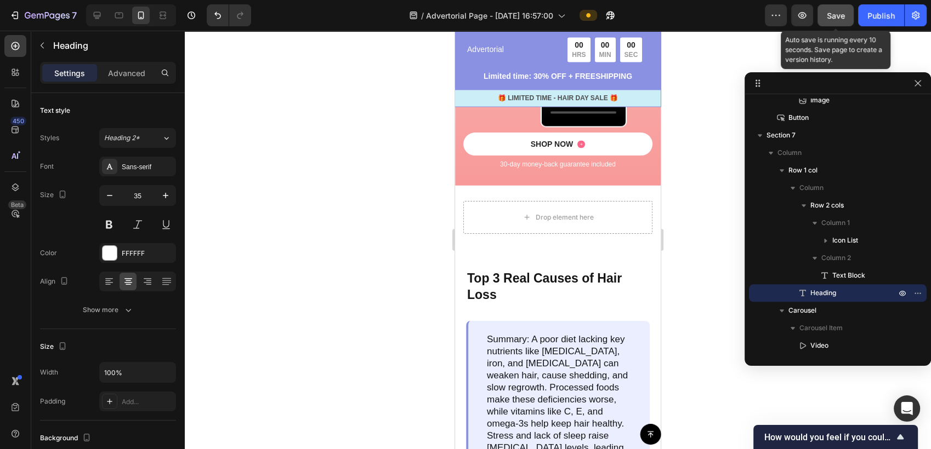
click at [834, 16] on span "Save" at bounding box center [836, 15] width 18 height 9
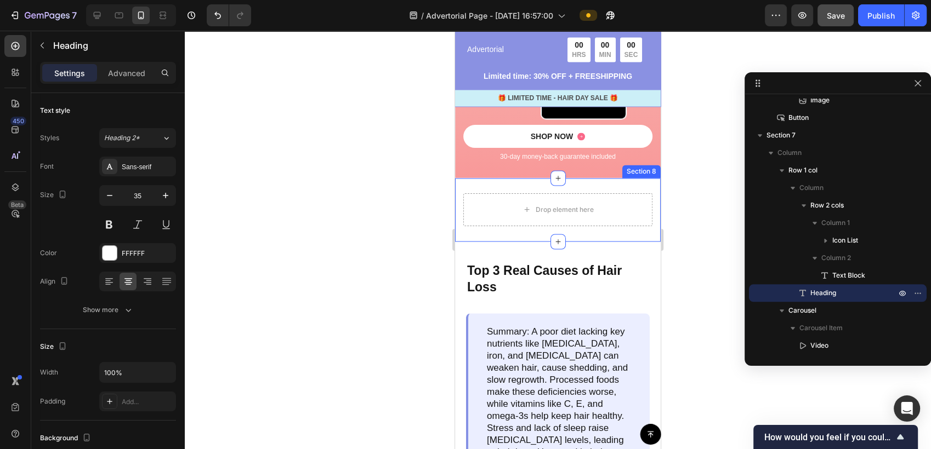
scroll to position [1948, 0]
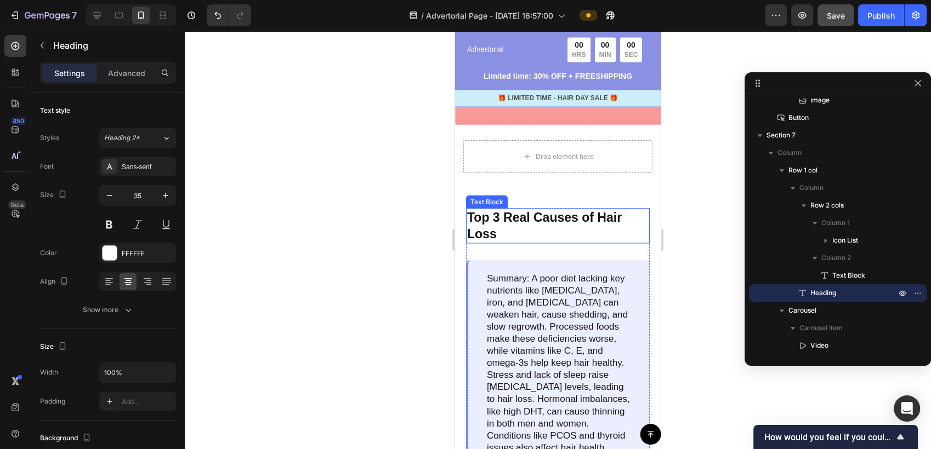
click at [552, 230] on p "Top 3 Real Causes of Hair Loss" at bounding box center [557, 225] width 181 height 33
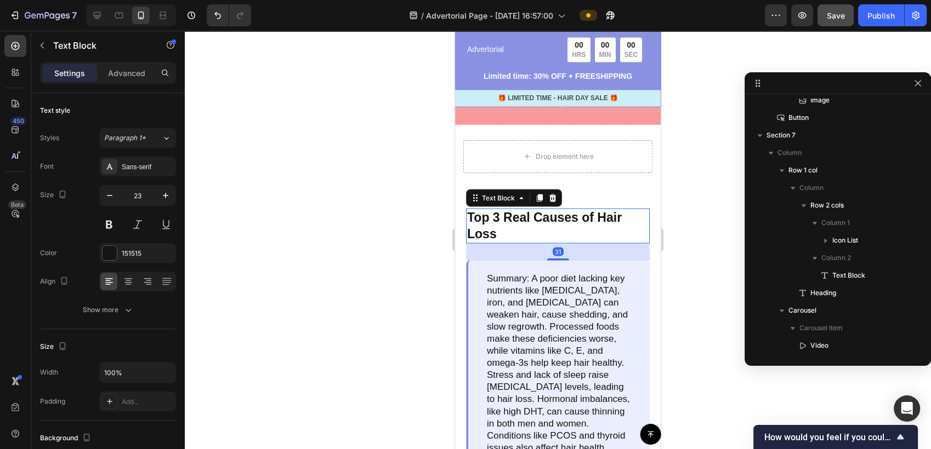
click at [501, 230] on p "Top 3 Real Causes of Hair Loss" at bounding box center [557, 225] width 181 height 33
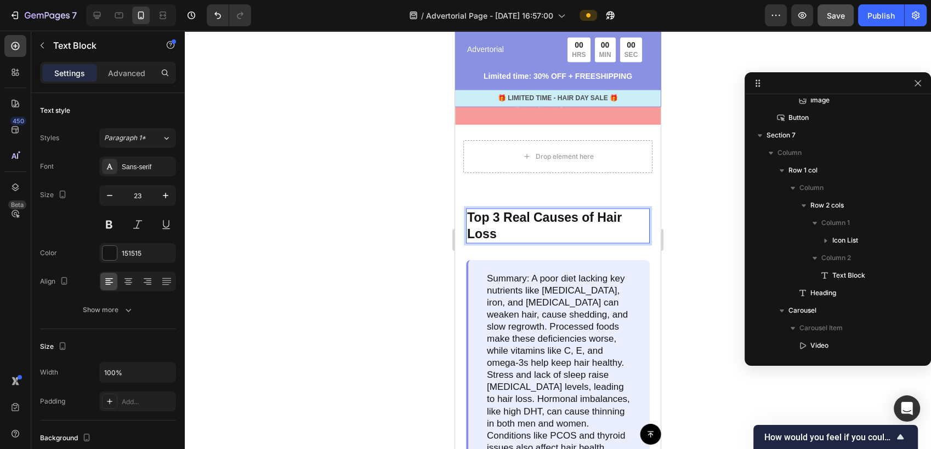
click at [501, 230] on p "Top 3 Real Causes of Hair Loss" at bounding box center [557, 225] width 181 height 33
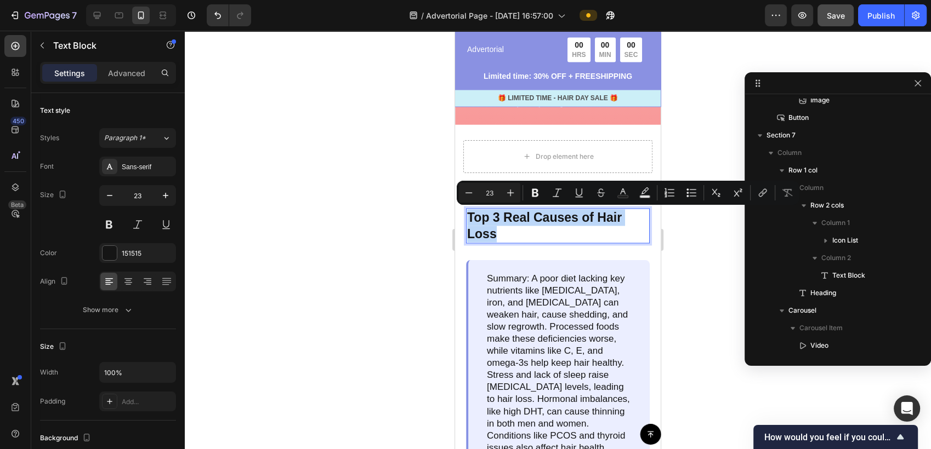
drag, startPoint x: 496, startPoint y: 234, endPoint x: 467, endPoint y: 218, distance: 33.1
click at [467, 218] on p "Top 3 Real Causes of Hair Loss" at bounding box center [557, 225] width 181 height 33
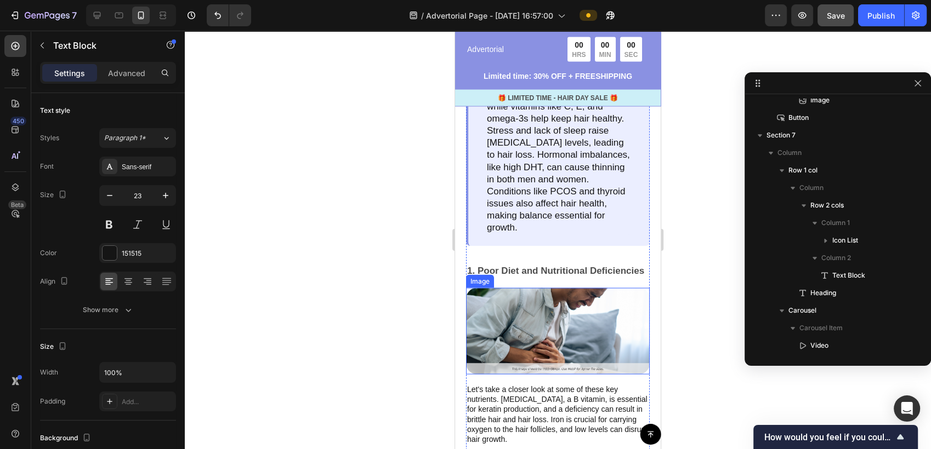
scroll to position [2253, 0]
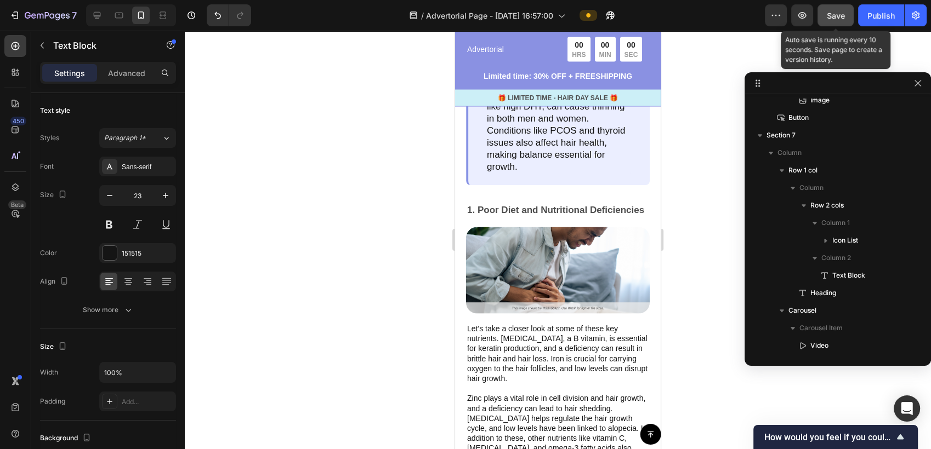
click at [834, 16] on span "Save" at bounding box center [836, 15] width 18 height 9
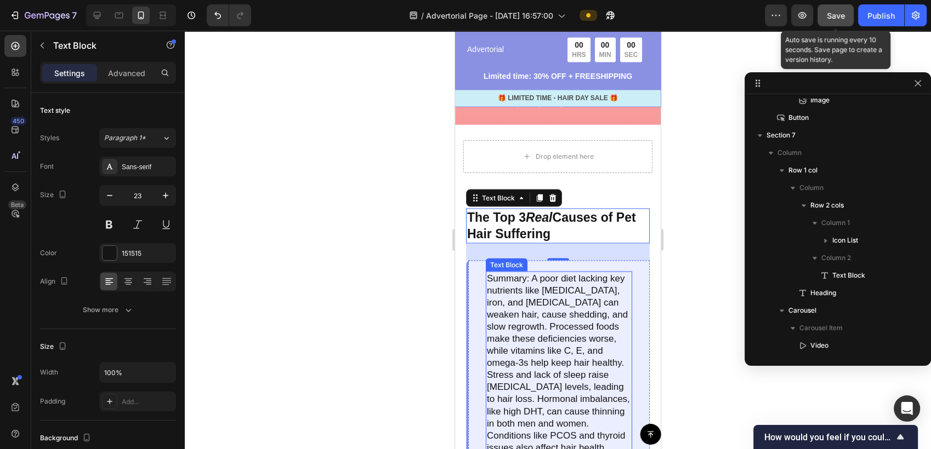
scroll to position [2070, 0]
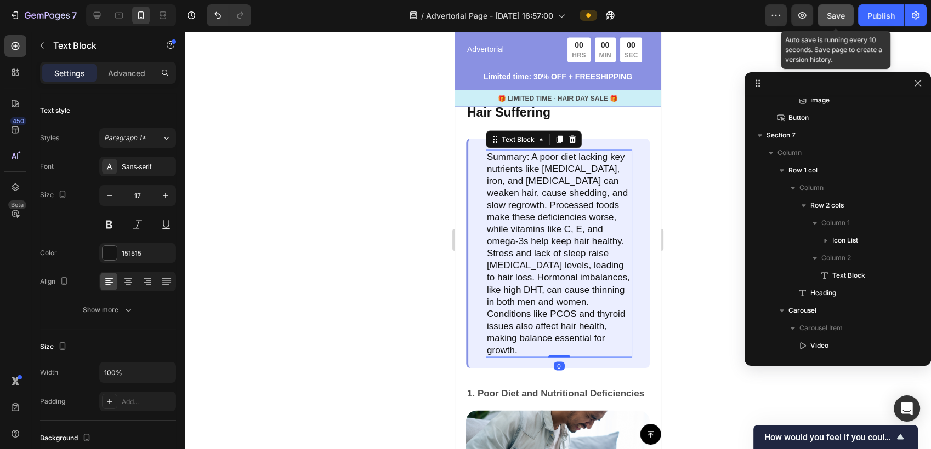
click at [567, 272] on p "Summary: A poor diet lacking key nutrients like [MEDICAL_DATA], iron, and [MEDI…" at bounding box center [559, 254] width 144 height 206
click at [566, 349] on p "Summary: A poor diet lacking key nutrients like [MEDICAL_DATA], iron, and [MEDI…" at bounding box center [559, 254] width 144 height 206
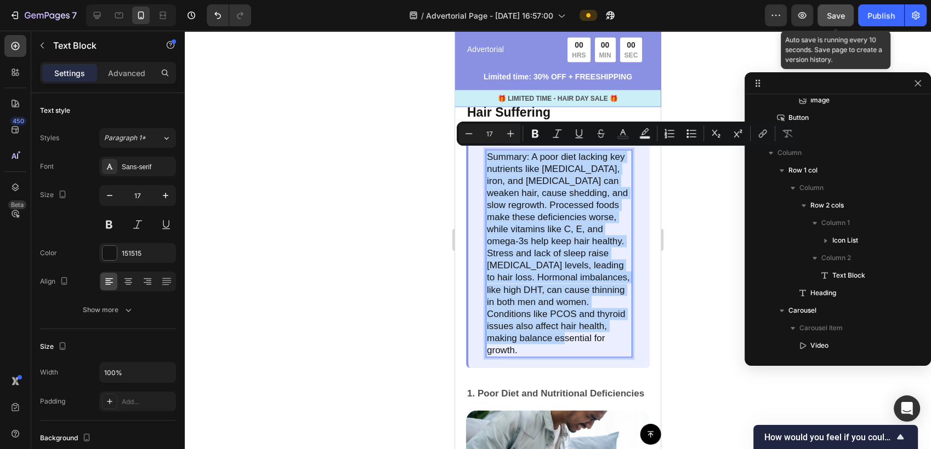
drag, startPoint x: 572, startPoint y: 349, endPoint x: 488, endPoint y: 158, distance: 208.1
click at [488, 158] on p "Summary: A poor diet lacking key nutrients like [MEDICAL_DATA], iron, and [MEDI…" at bounding box center [559, 254] width 144 height 206
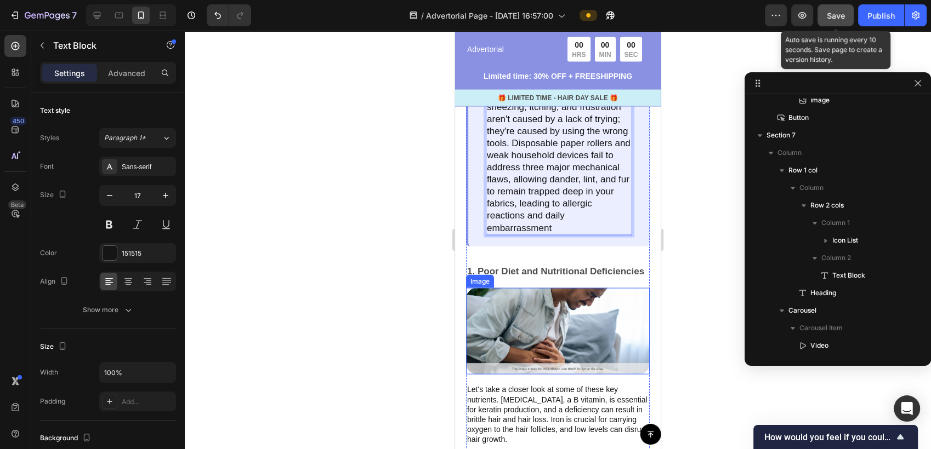
scroll to position [2192, 0]
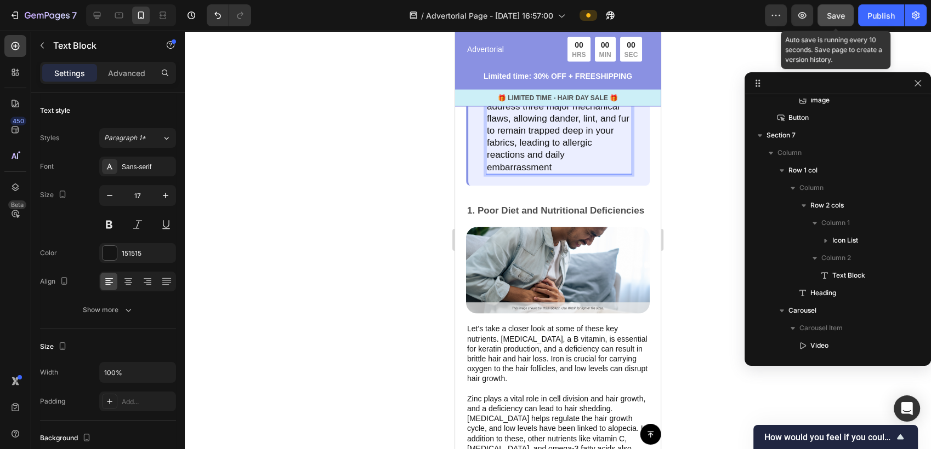
click at [846, 18] on button "Save" at bounding box center [835, 15] width 36 height 22
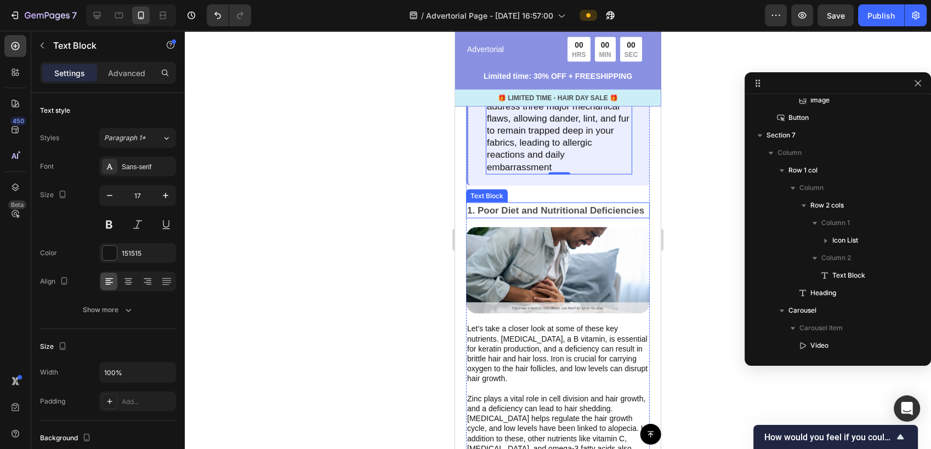
click at [515, 218] on p "1. Poor Diet and Nutritional Deficiencies" at bounding box center [557, 211] width 181 height 14
click at [527, 218] on p "1. Poor Diet and Nutritional Deficiencies" at bounding box center [557, 211] width 181 height 14
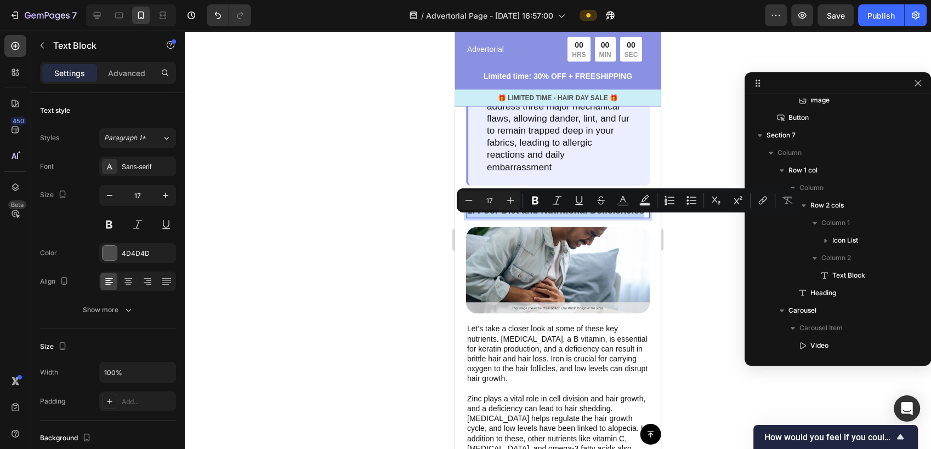
drag, startPoint x: 527, startPoint y: 238, endPoint x: 512, endPoint y: 235, distance: 14.8
click at [512, 218] on p "1. Poor Diet and Nutritional Deficiencies" at bounding box center [557, 211] width 181 height 14
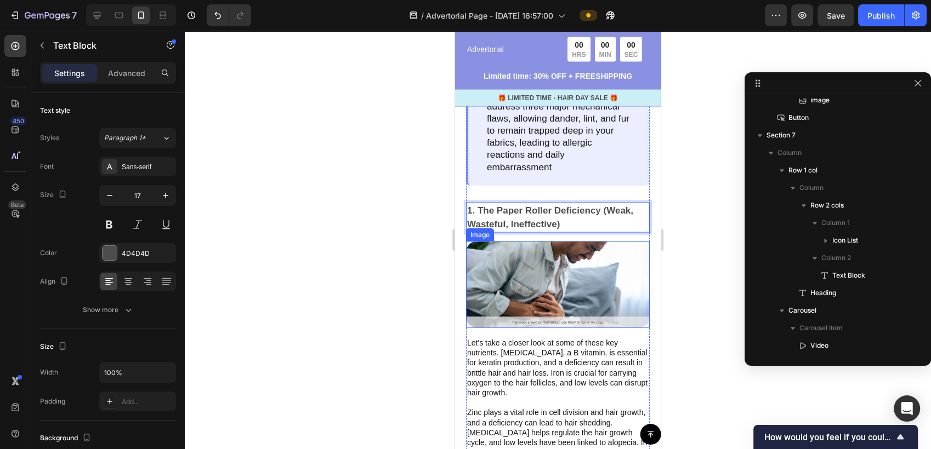
scroll to position [2313, 0]
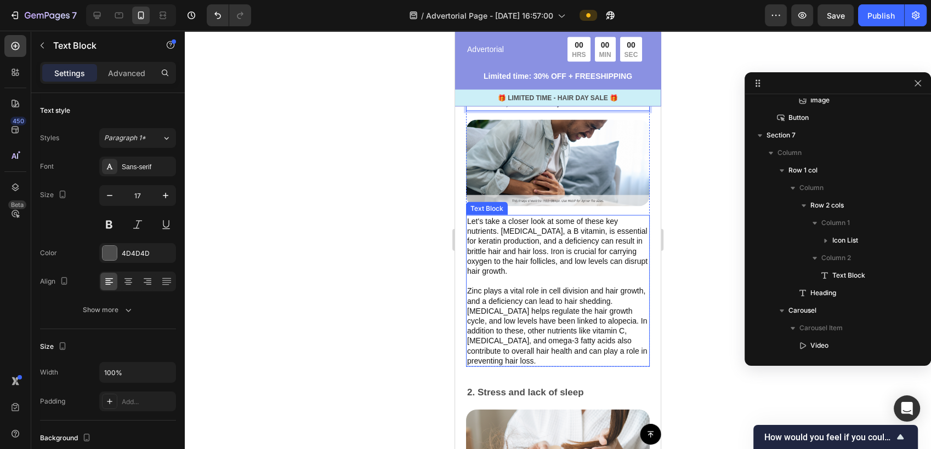
click at [535, 334] on p "Let's take a closer look at some of these key nutrients. Biotin, a B vitamin, i…" at bounding box center [557, 291] width 181 height 150
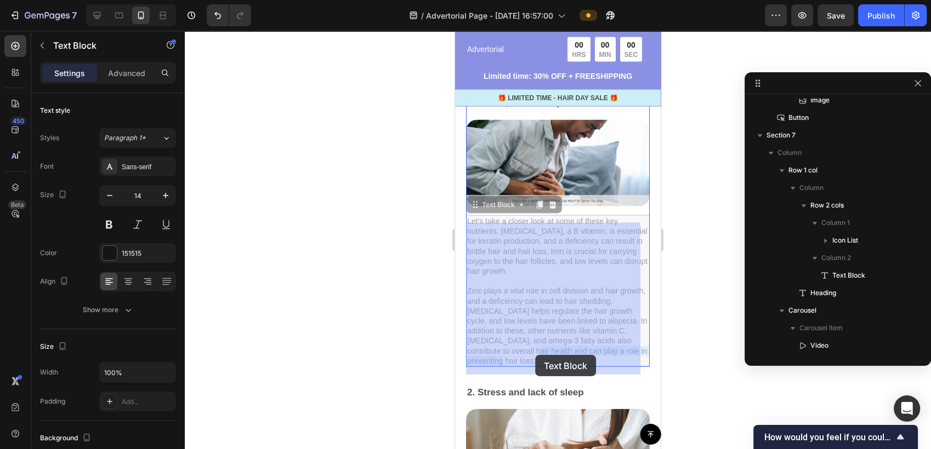
drag, startPoint x: 534, startPoint y: 369, endPoint x: 535, endPoint y: 355, distance: 14.3
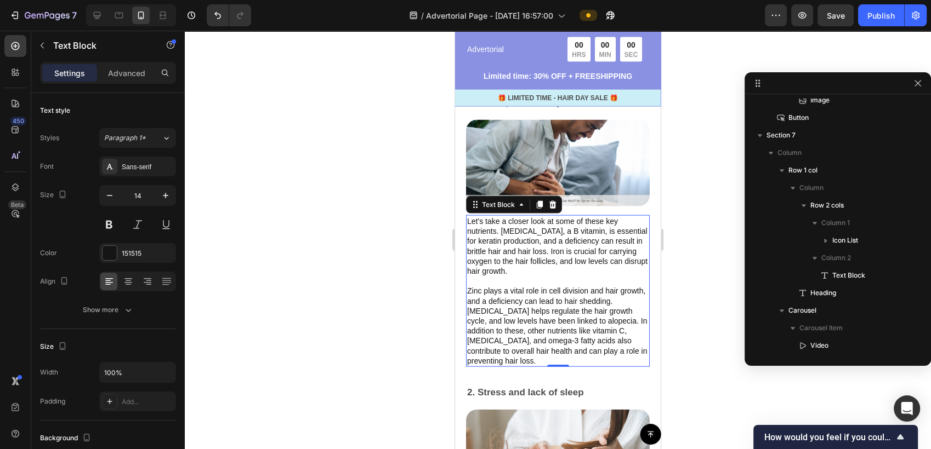
click at [535, 366] on p "Let's take a closer look at some of these key nutrients. Biotin, a B vitamin, i…" at bounding box center [557, 291] width 181 height 150
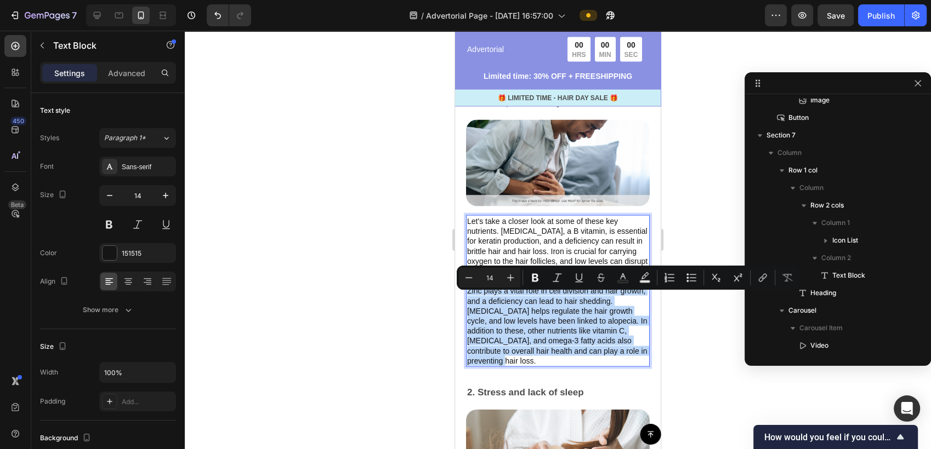
click at [534, 366] on p "Let's take a closer look at some of these key nutrients. Biotin, a B vitamin, i…" at bounding box center [557, 291] width 181 height 150
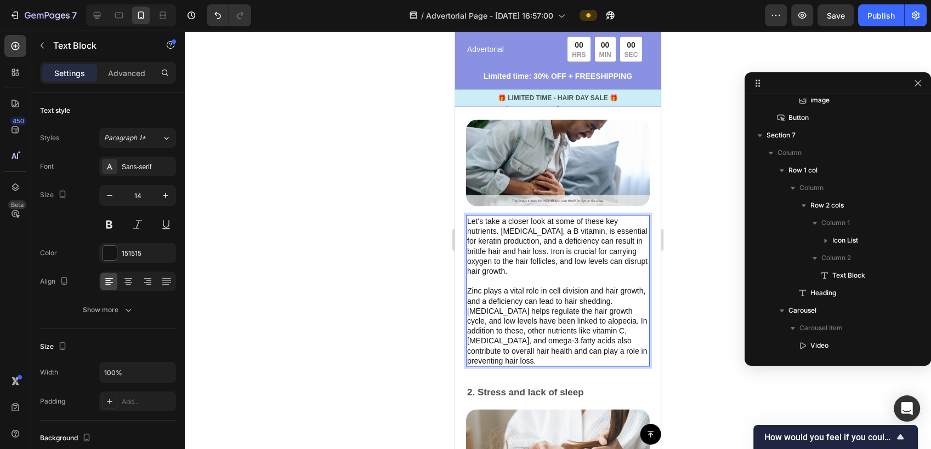
click at [534, 366] on p "Let's take a closer look at some of these key nutrients. Biotin, a B vitamin, i…" at bounding box center [557, 291] width 181 height 150
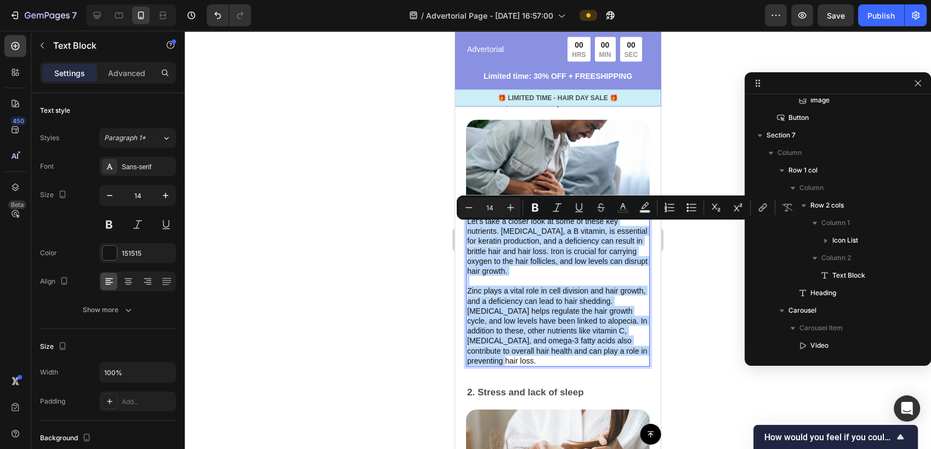
drag, startPoint x: 535, startPoint y: 370, endPoint x: 468, endPoint y: 230, distance: 155.2
click at [468, 230] on p "Let's take a closer look at some of these key nutrients. Biotin, a B vitamin, i…" at bounding box center [557, 291] width 181 height 150
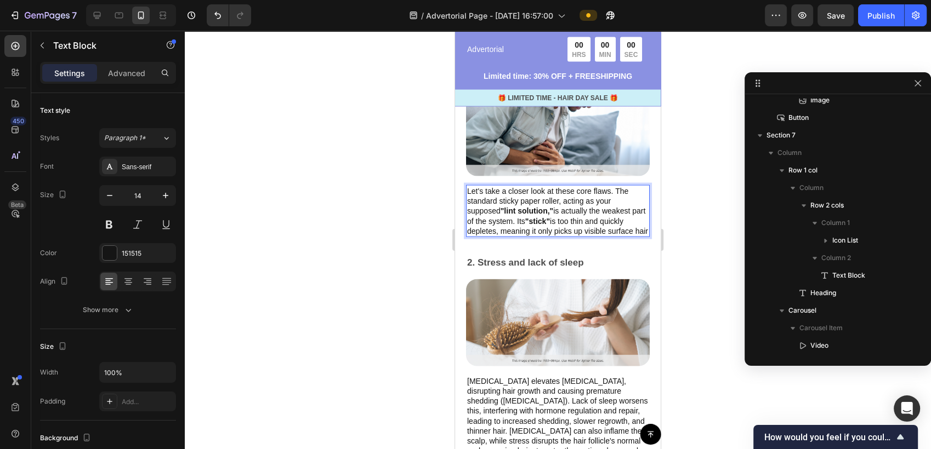
scroll to position [2374, 0]
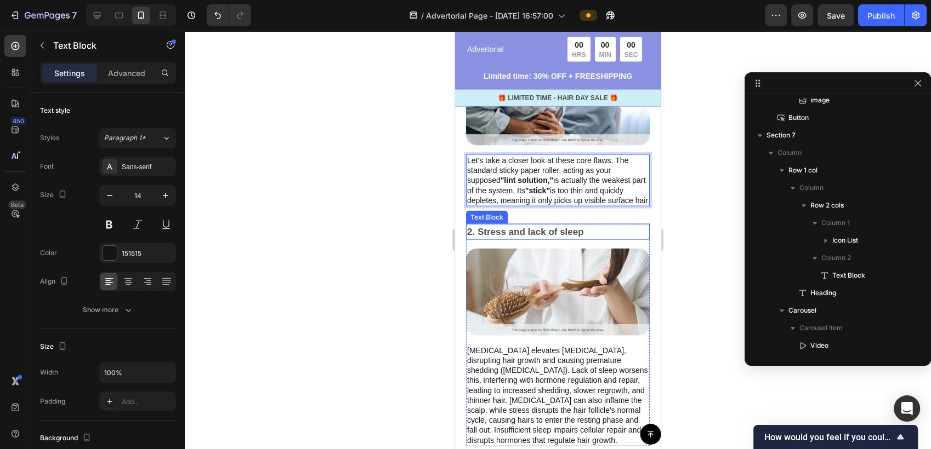
click at [531, 240] on p "2. Stress and lack of sleep" at bounding box center [557, 232] width 181 height 14
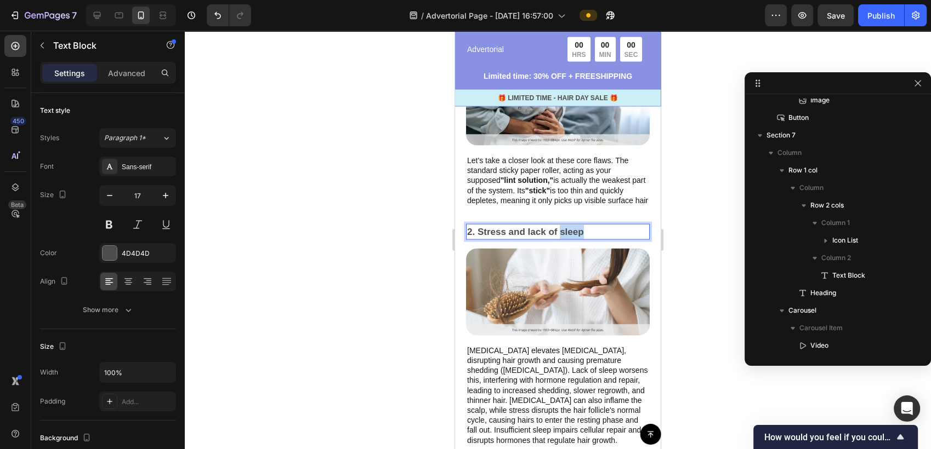
click at [579, 240] on p "2. Stress and lack of sleep" at bounding box center [557, 232] width 181 height 14
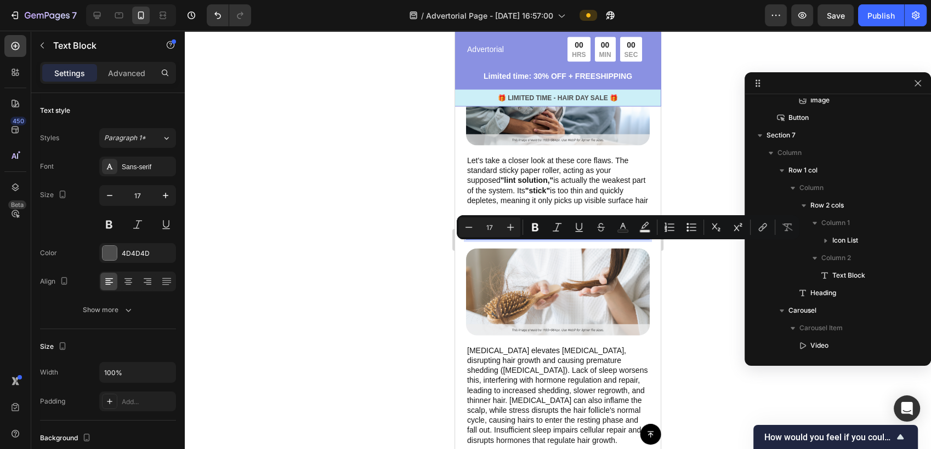
click at [583, 240] on p "2. Stress and lack of sleep" at bounding box center [557, 232] width 181 height 14
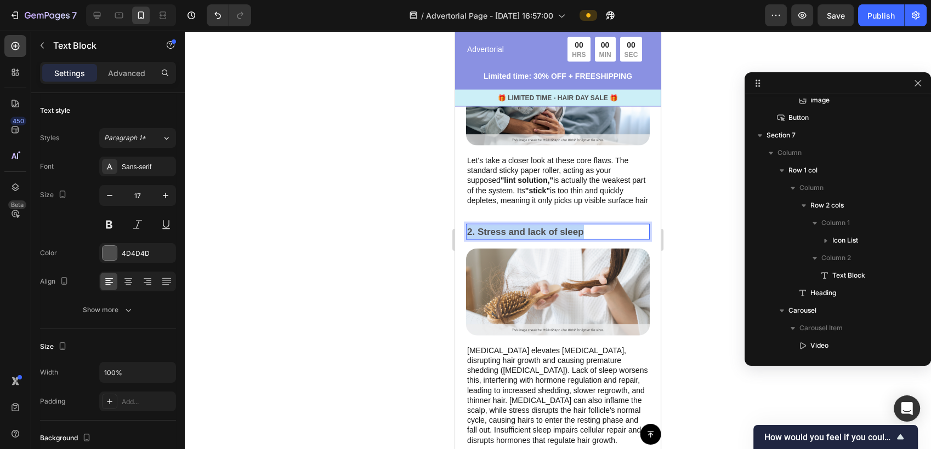
drag, startPoint x: 585, startPoint y: 250, endPoint x: 468, endPoint y: 254, distance: 117.9
click at [468, 240] on p "2. Stress and lack of sleep" at bounding box center [557, 232] width 181 height 14
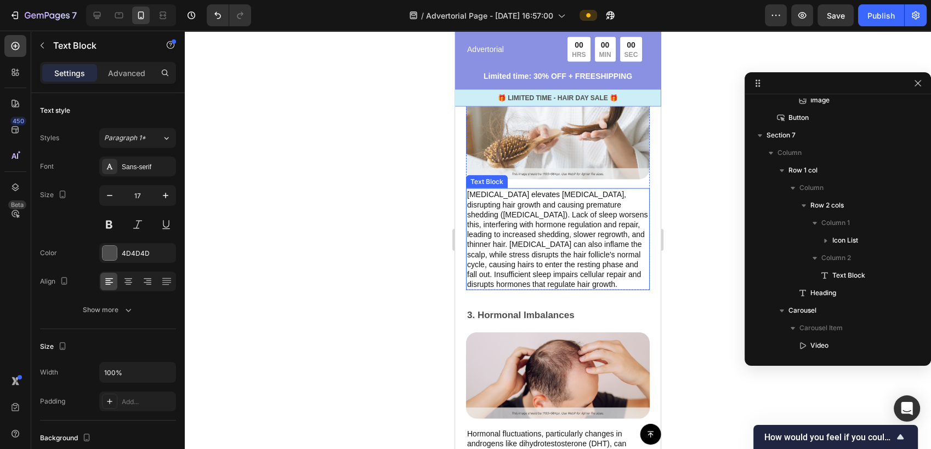
scroll to position [2557, 0]
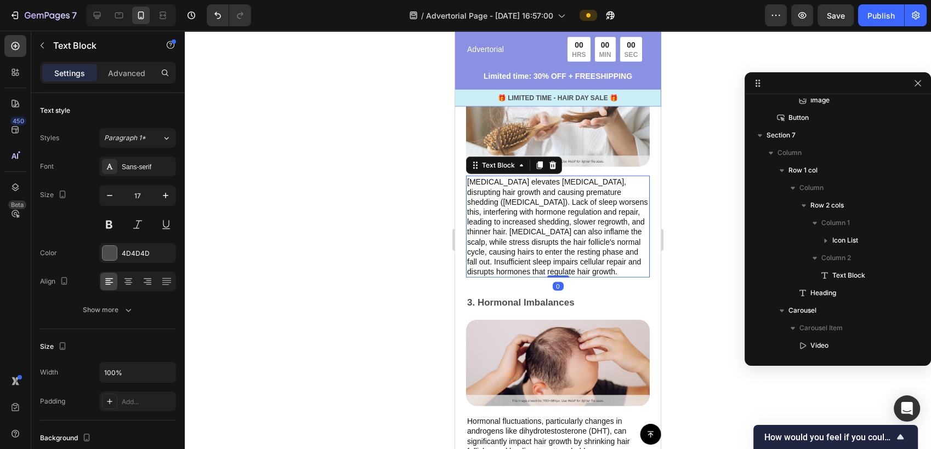
click at [534, 266] on p "Chronic stress elevates cortisol, disrupting hair growth and causing premature …" at bounding box center [557, 227] width 181 height 100
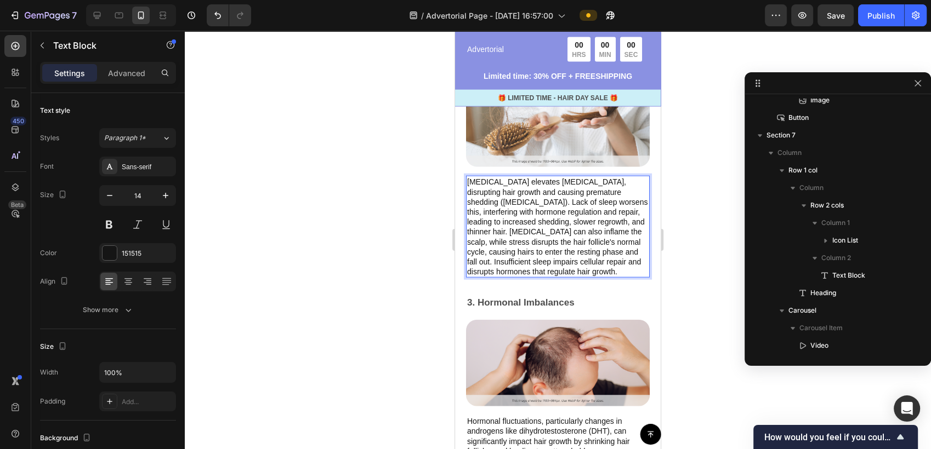
click at [620, 277] on p "Chronic stress elevates cortisol, disrupting hair growth and causing premature …" at bounding box center [557, 227] width 181 height 100
click at [621, 277] on p "Chronic stress elevates cortisol, disrupting hair growth and causing premature …" at bounding box center [557, 227] width 181 height 100
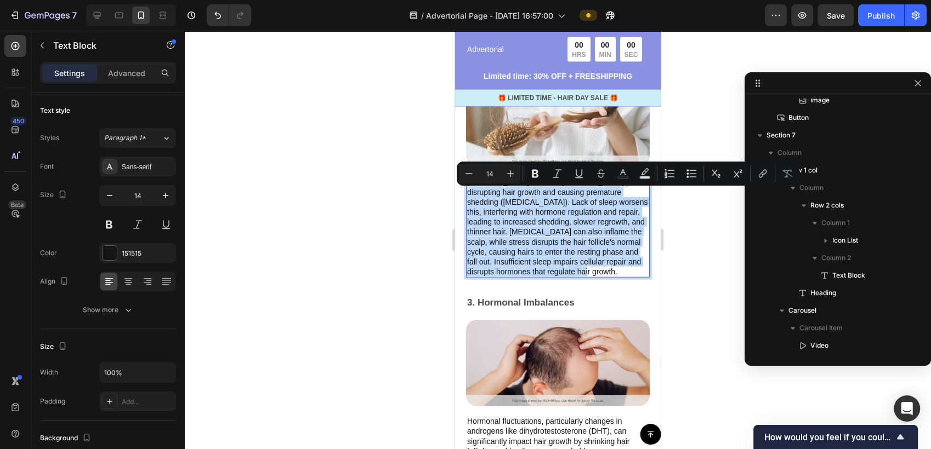
drag, startPoint x: 619, startPoint y: 286, endPoint x: 468, endPoint y: 197, distance: 175.4
click at [468, 197] on p "Chronic stress elevates cortisol, disrupting hair growth and causing premature …" at bounding box center [557, 227] width 181 height 100
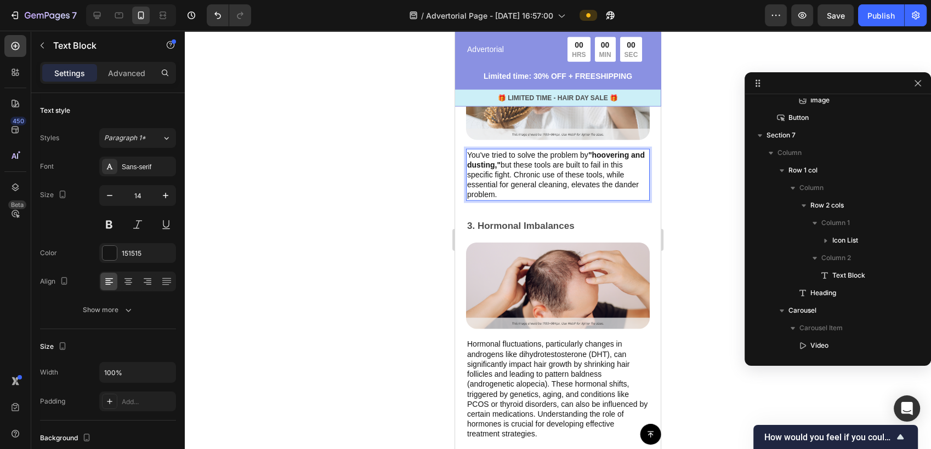
scroll to position [2618, 0]
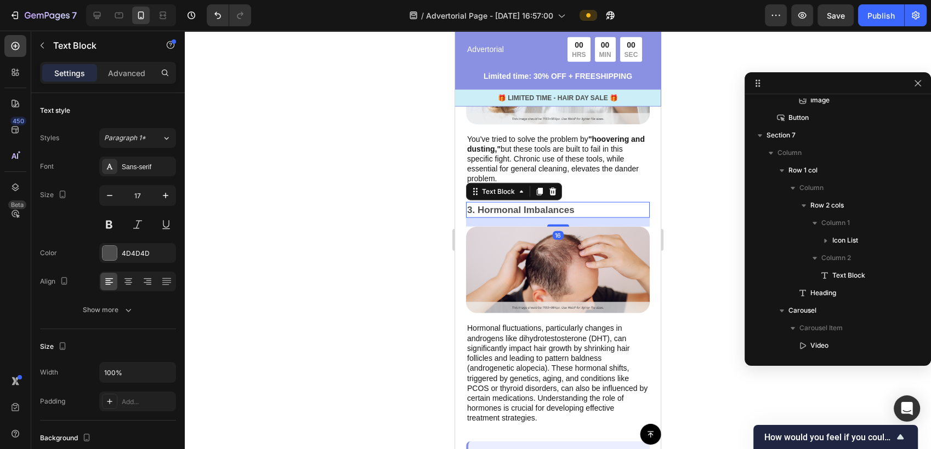
click at [555, 204] on p "3. Hormonal Imbalances" at bounding box center [557, 210] width 181 height 14
click at [574, 203] on p "3. Hormonal Imbalances" at bounding box center [557, 210] width 181 height 14
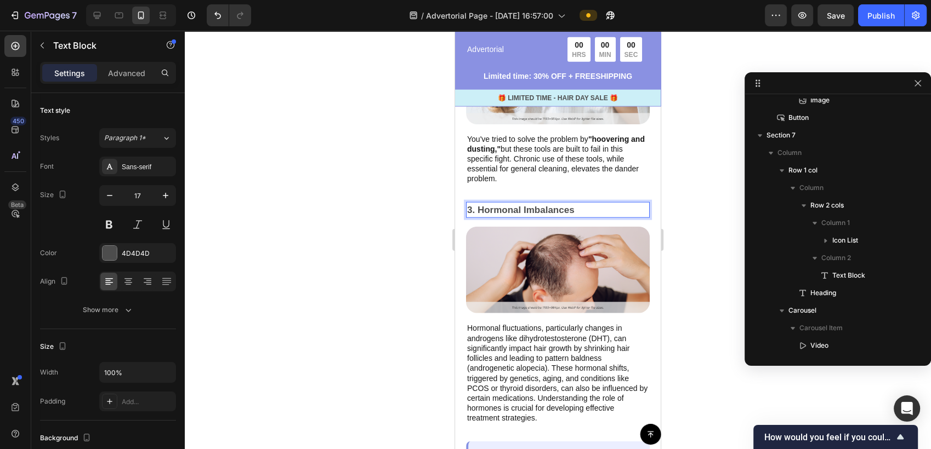
click at [574, 203] on p "3. Hormonal Imbalances" at bounding box center [557, 210] width 181 height 14
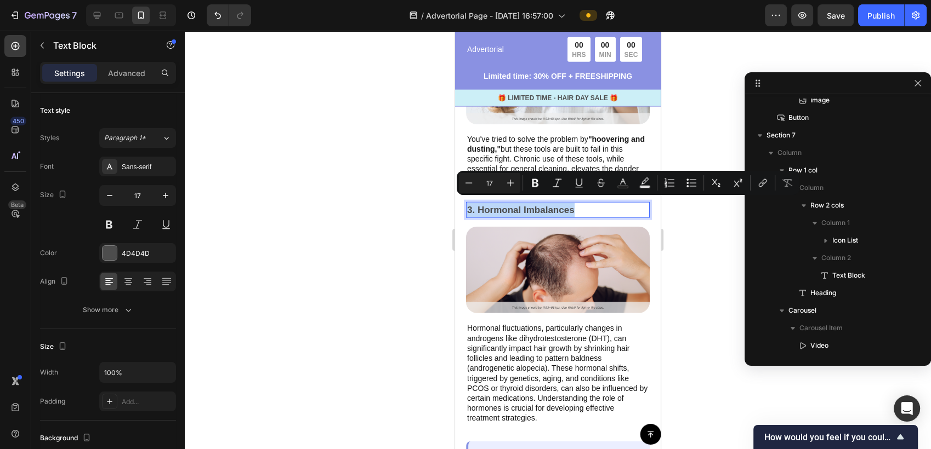
drag, startPoint x: 575, startPoint y: 203, endPoint x: 469, endPoint y: 207, distance: 106.9
click at [469, 207] on p "3. Hormonal Imbalances" at bounding box center [557, 210] width 181 height 14
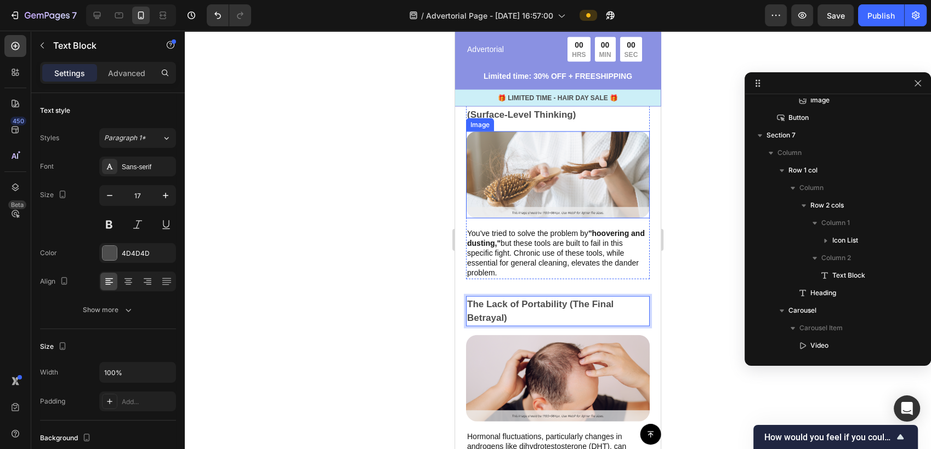
scroll to position [2557, 0]
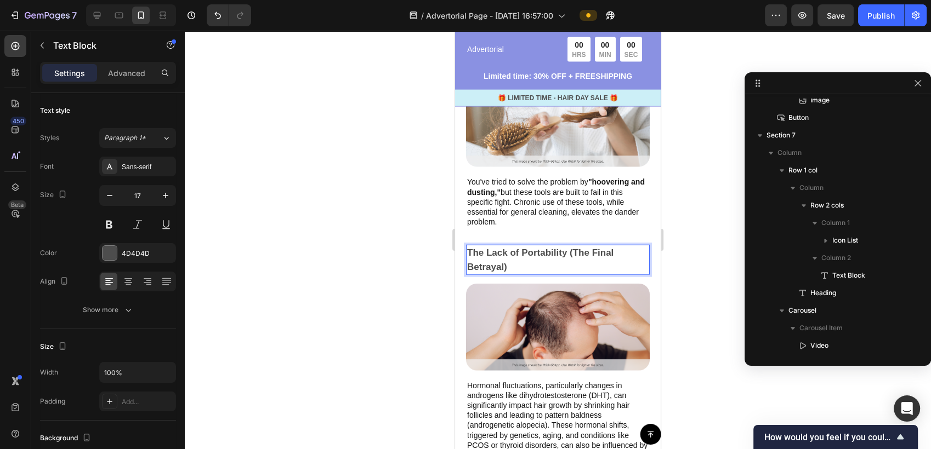
click at [468, 266] on p "The Lack of Portability (The Final Betrayal)" at bounding box center [557, 260] width 181 height 28
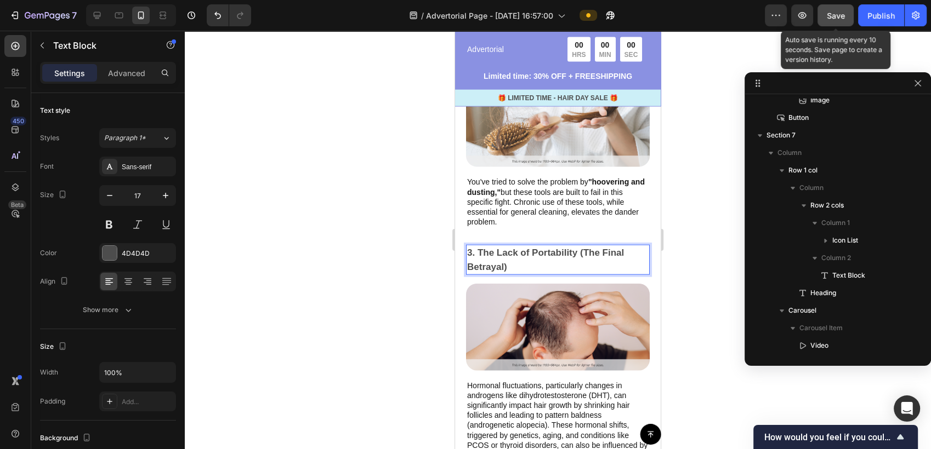
click at [837, 21] on button "Save" at bounding box center [835, 15] width 36 height 22
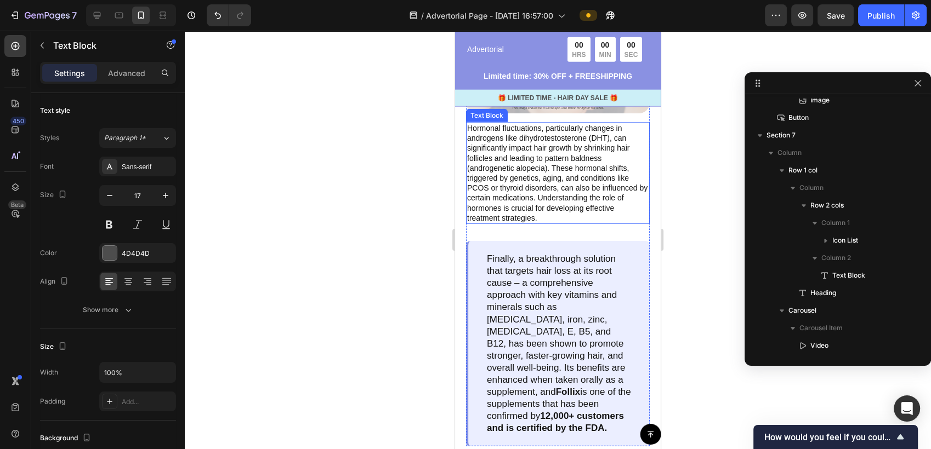
scroll to position [2801, 0]
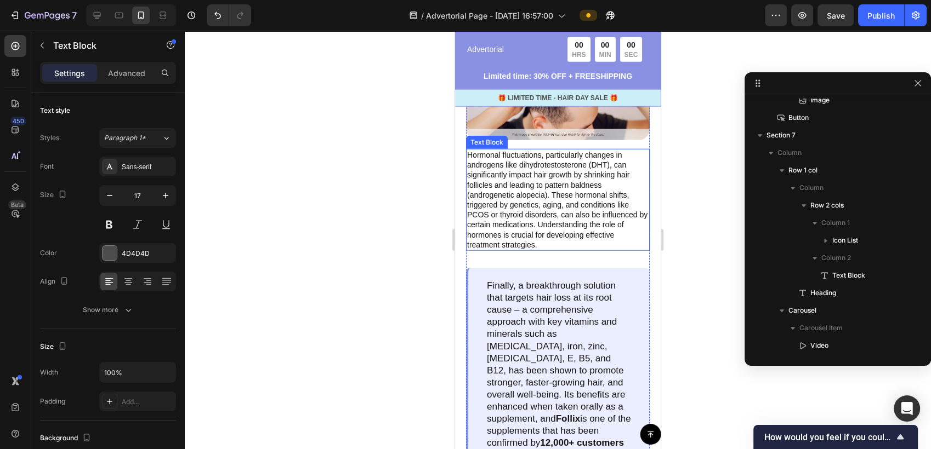
click at [536, 200] on p "Hormonal fluctuations, particularly changes in androgens like dihydrotestostero…" at bounding box center [557, 200] width 181 height 100
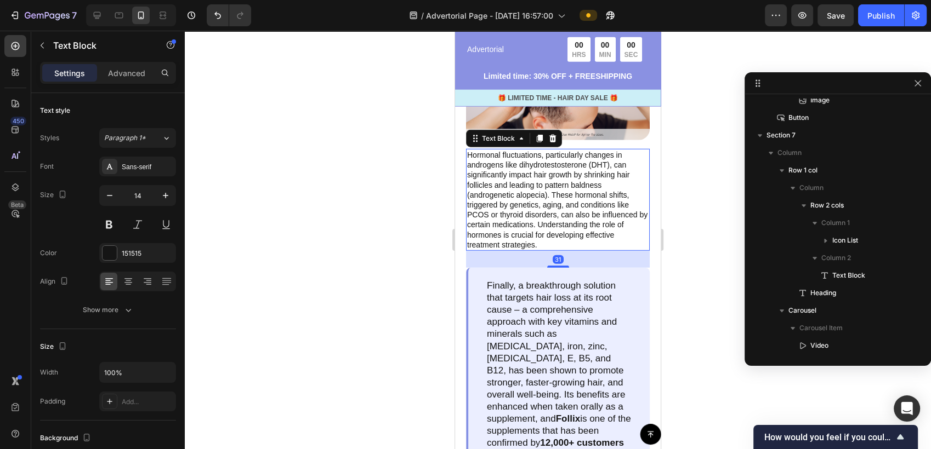
click at [533, 243] on p "Hormonal fluctuations, particularly changes in androgens like dihydrotestostero…" at bounding box center [557, 200] width 181 height 100
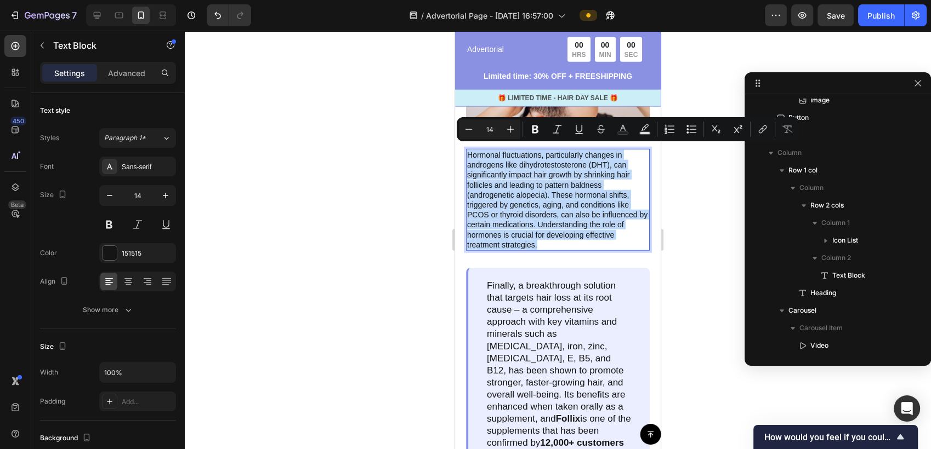
drag, startPoint x: 539, startPoint y: 241, endPoint x: 466, endPoint y: 147, distance: 119.1
click at [466, 149] on div "Hormonal fluctuations, particularly changes in androgens like dihydrotestostero…" at bounding box center [558, 200] width 184 height 102
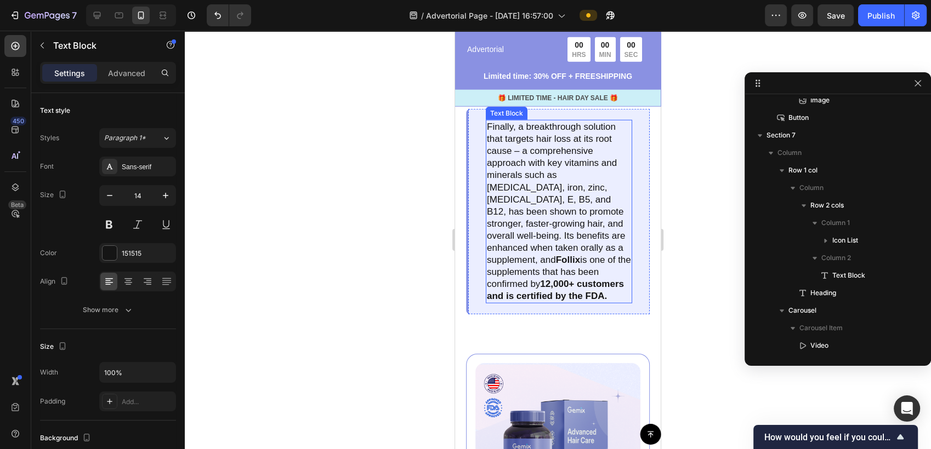
scroll to position [2983, 0]
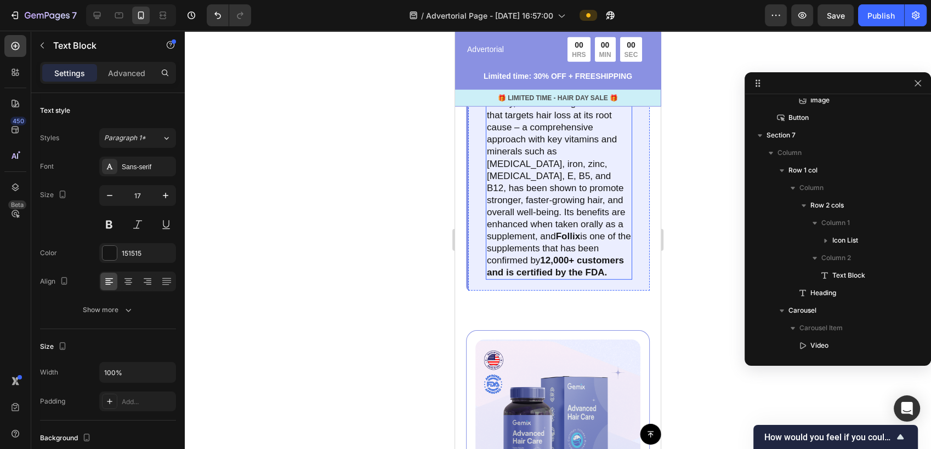
click at [536, 237] on p "Finally, a breakthrough solution that targets hair loss at its root cause – a c…" at bounding box center [559, 188] width 144 height 181
click at [528, 279] on p "Finally, a breakthrough solution that targets hair loss at its root cause – a c…" at bounding box center [559, 188] width 144 height 181
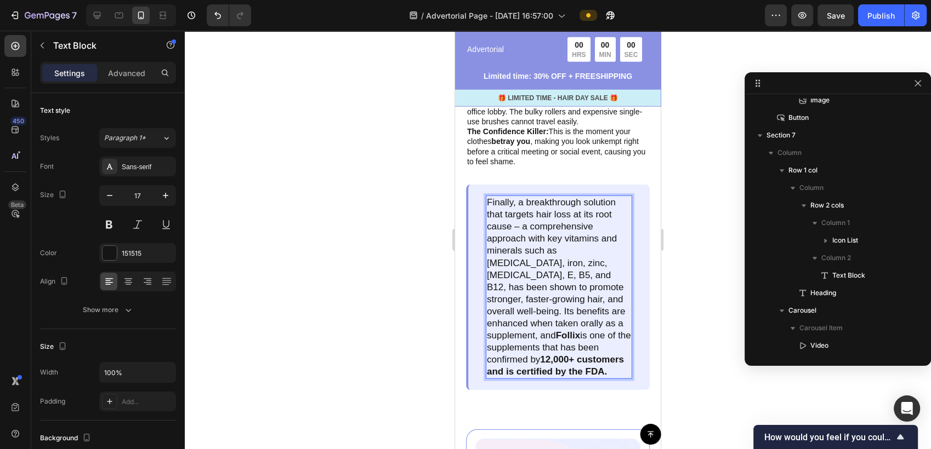
scroll to position [2862, 0]
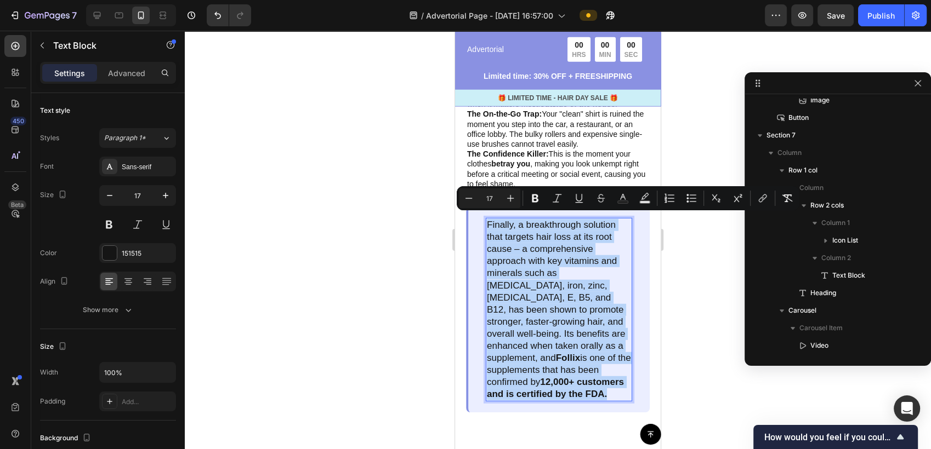
drag, startPoint x: 527, startPoint y: 403, endPoint x: 488, endPoint y: 220, distance: 187.0
click at [488, 220] on p "Finally, a breakthrough solution that targets hair loss at its root cause – a c…" at bounding box center [559, 309] width 144 height 181
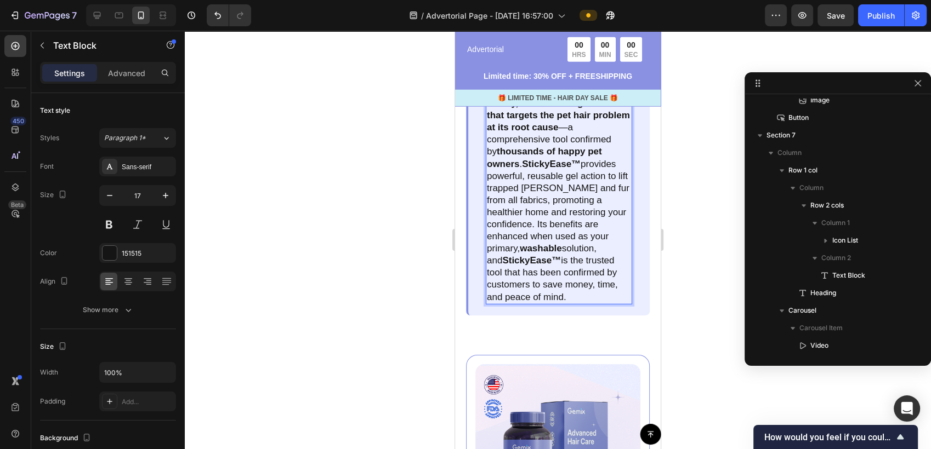
scroll to position [3044, 0]
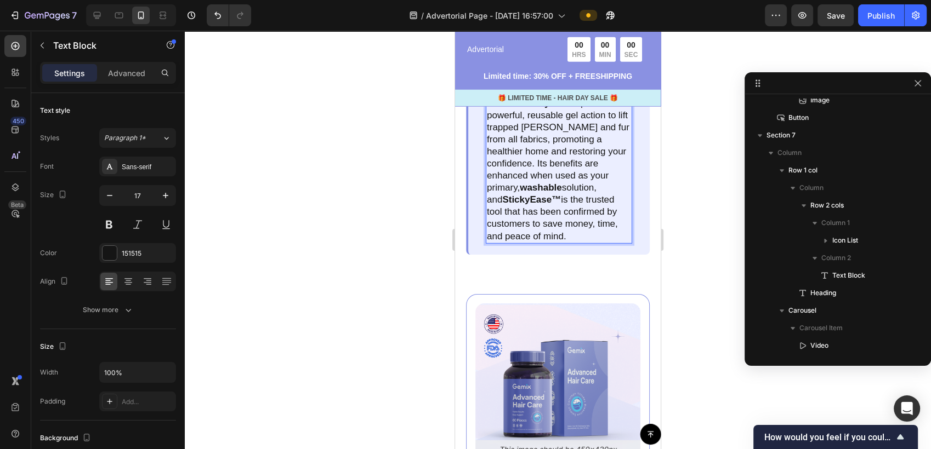
click at [385, 265] on div at bounding box center [558, 240] width 746 height 419
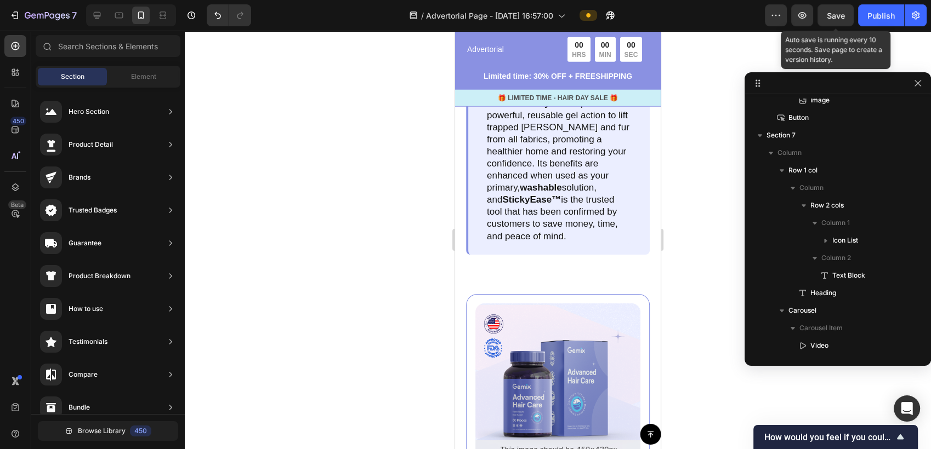
click at [836, 17] on span "Save" at bounding box center [836, 15] width 18 height 9
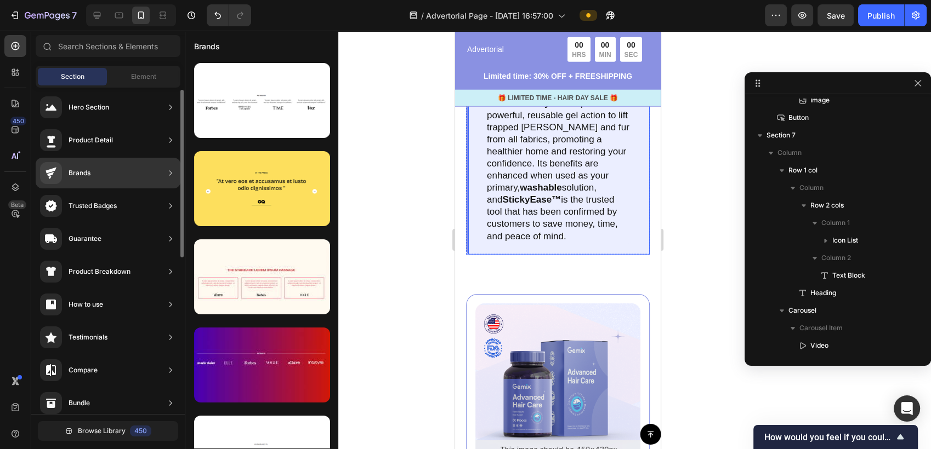
scroll to position [0, 0]
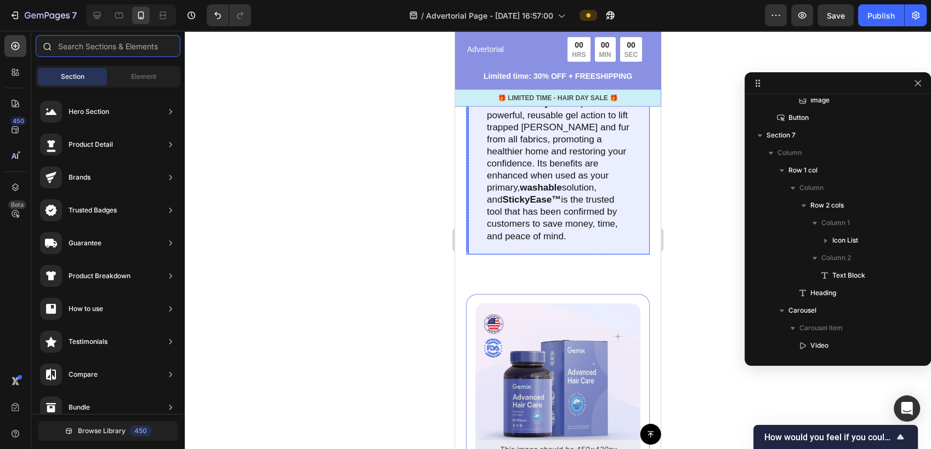
click at [134, 51] on input "text" at bounding box center [108, 46] width 145 height 22
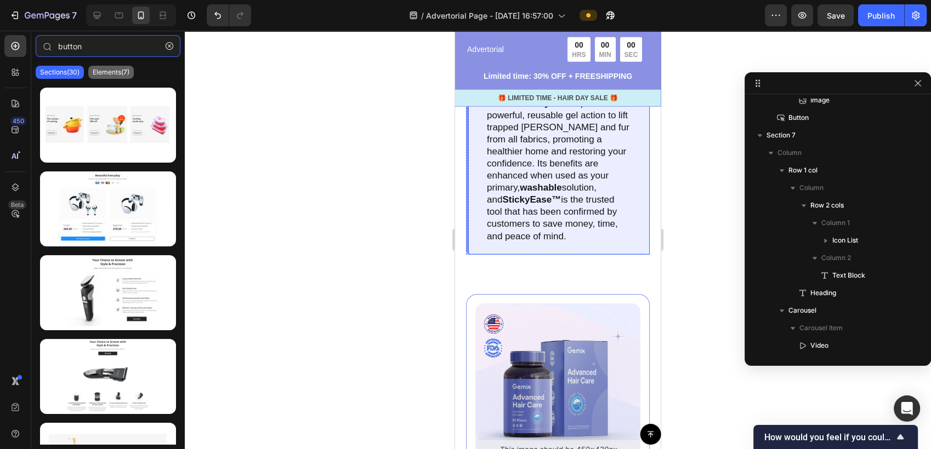
type input "button"
click at [110, 68] on p "Elements(7)" at bounding box center [111, 72] width 37 height 9
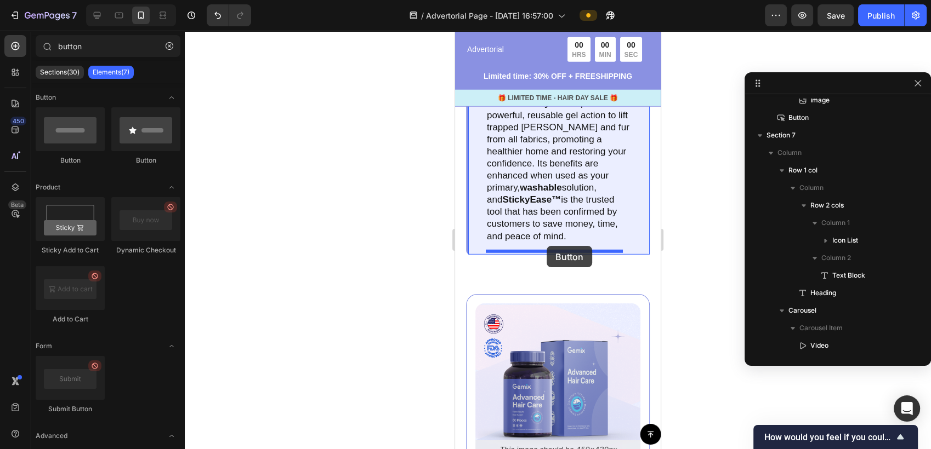
drag, startPoint x: 528, startPoint y: 169, endPoint x: 546, endPoint y: 246, distance: 78.8
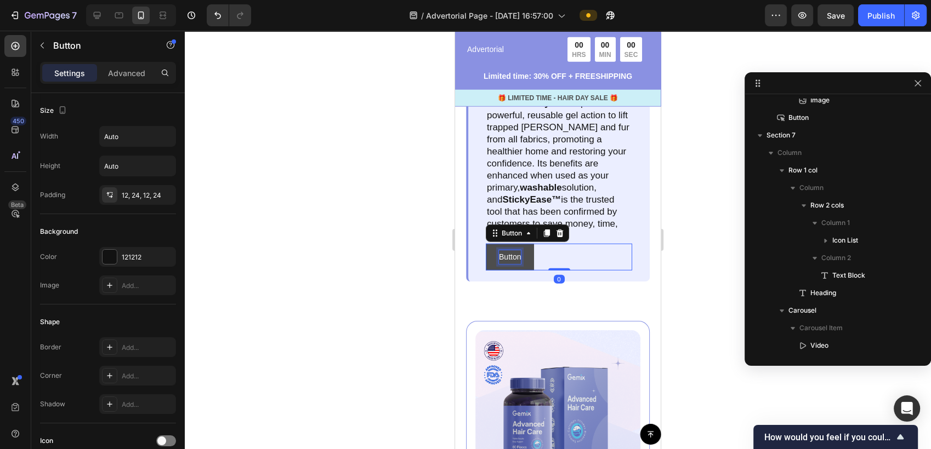
click at [520, 264] on p "Button" at bounding box center [510, 257] width 22 height 14
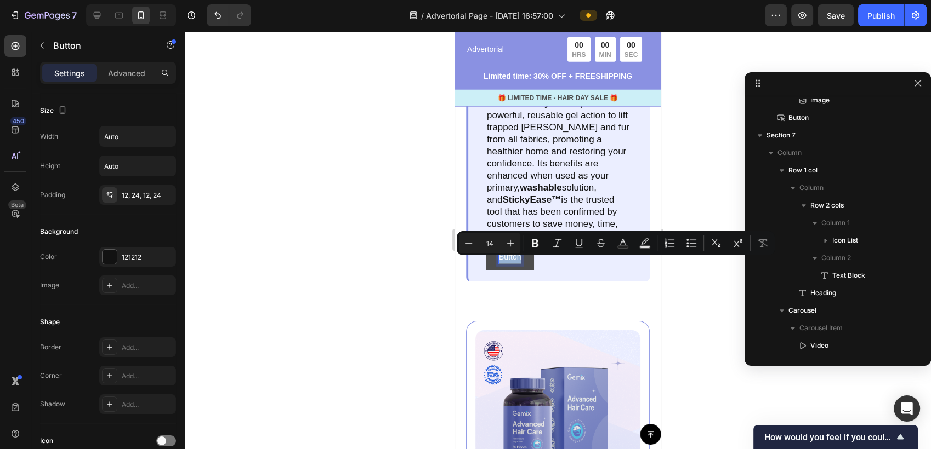
drag, startPoint x: 520, startPoint y: 266, endPoint x: 497, endPoint y: 265, distance: 23.1
click at [497, 265] on button "Button" at bounding box center [510, 257] width 48 height 27
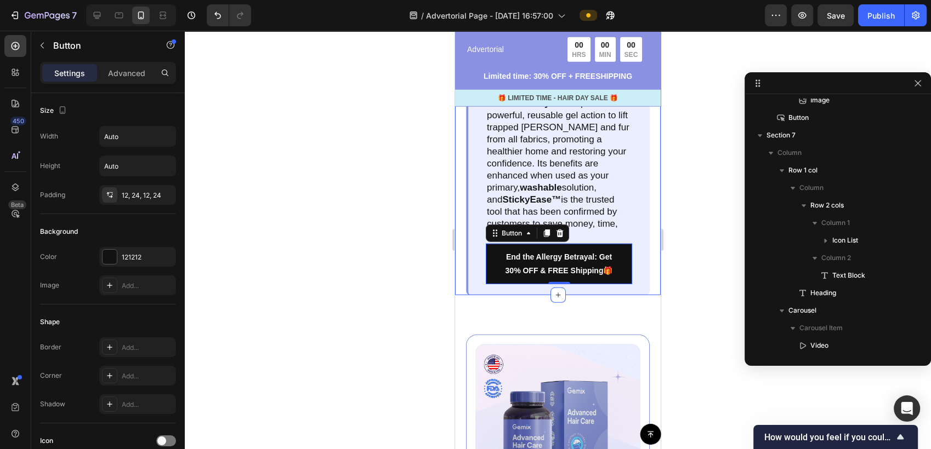
click at [371, 336] on div at bounding box center [558, 240] width 746 height 419
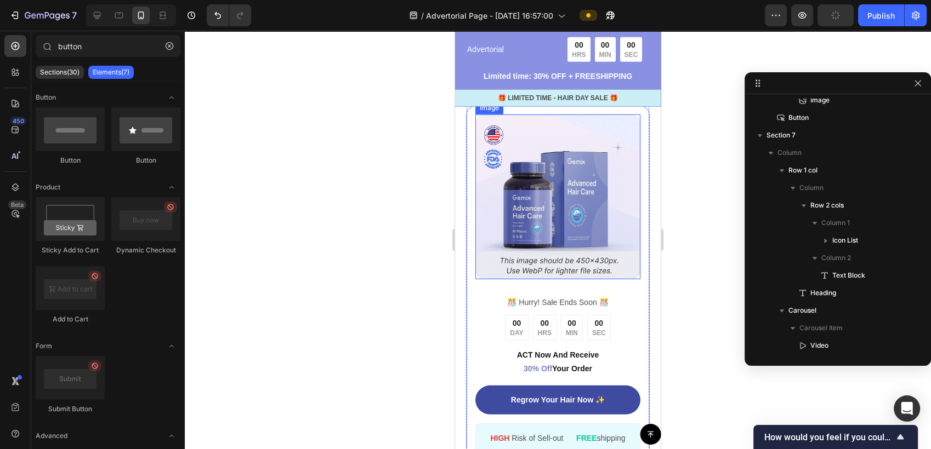
scroll to position [3288, 0]
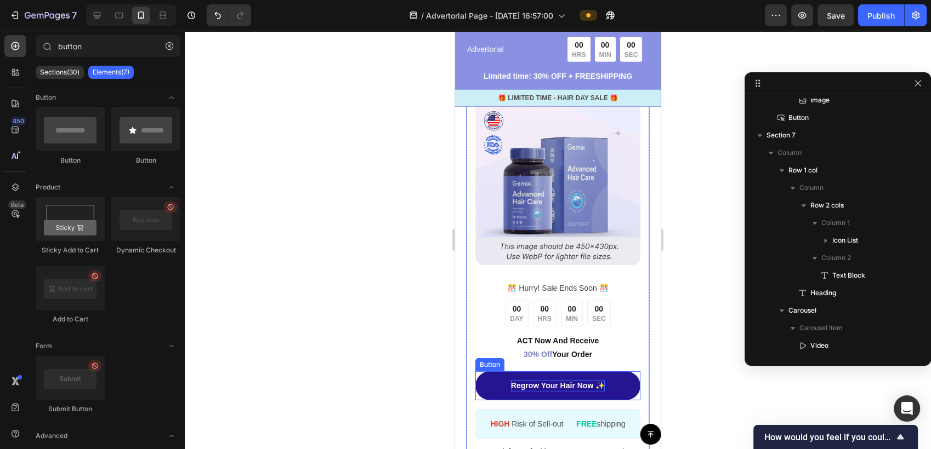
click at [585, 385] on p "Regrow Your Hair Now ✨" at bounding box center [558, 386] width 94 height 12
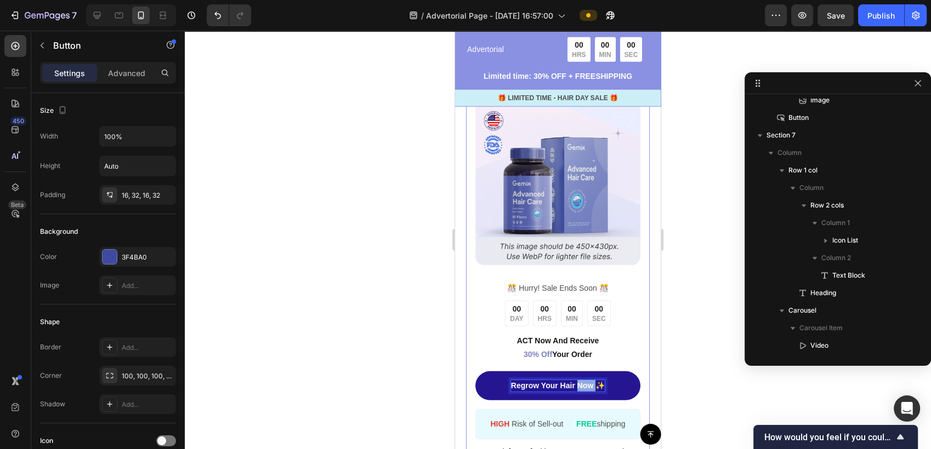
click at [584, 385] on p "Regrow Your Hair Now ✨" at bounding box center [558, 386] width 94 height 12
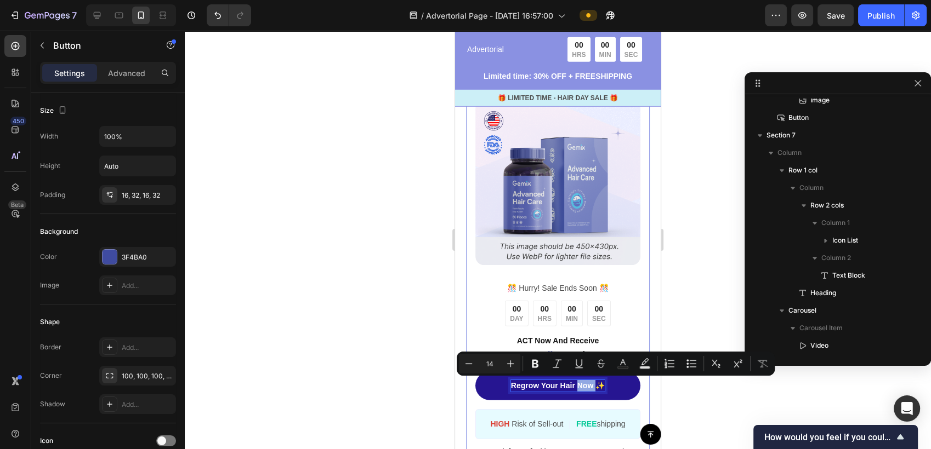
click at [584, 385] on p "Regrow Your Hair Now ✨" at bounding box center [558, 386] width 94 height 12
drag, startPoint x: 588, startPoint y: 384, endPoint x: 506, endPoint y: 387, distance: 81.8
click at [511, 387] on p "Regrow Your Hair Now ✨" at bounding box center [558, 386] width 94 height 12
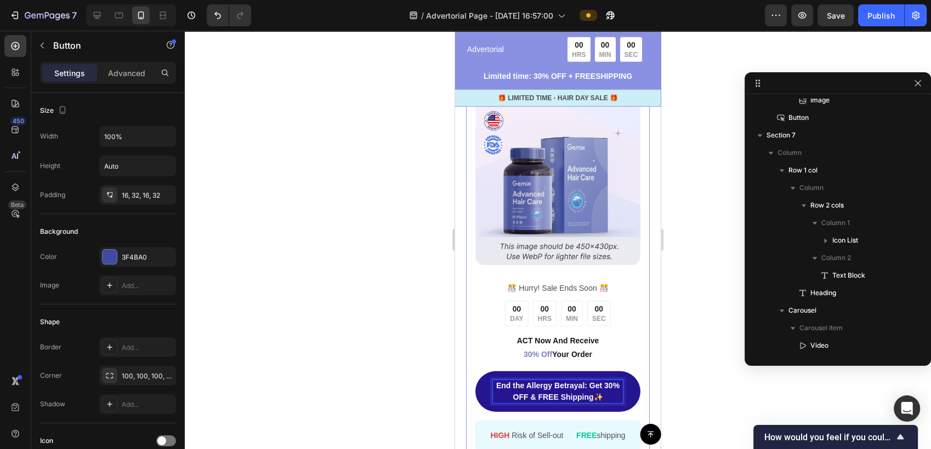
click at [413, 372] on div at bounding box center [558, 240] width 746 height 419
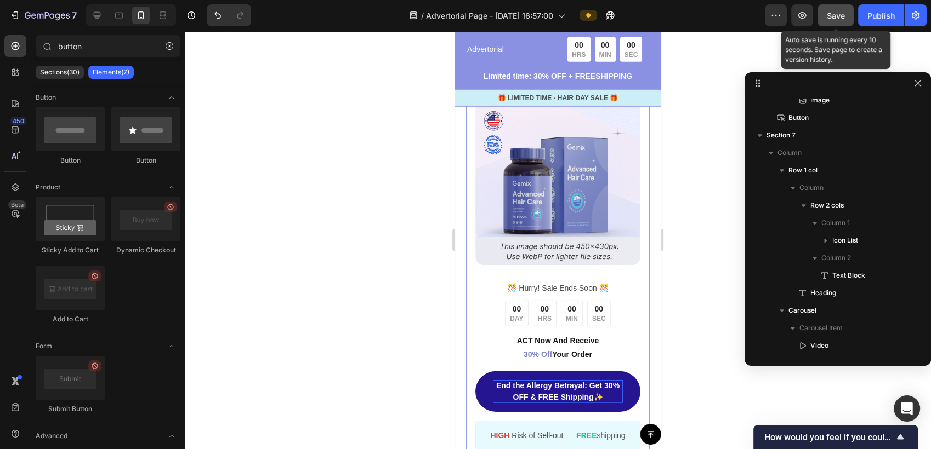
click at [826, 14] on button "Save" at bounding box center [835, 15] width 36 height 22
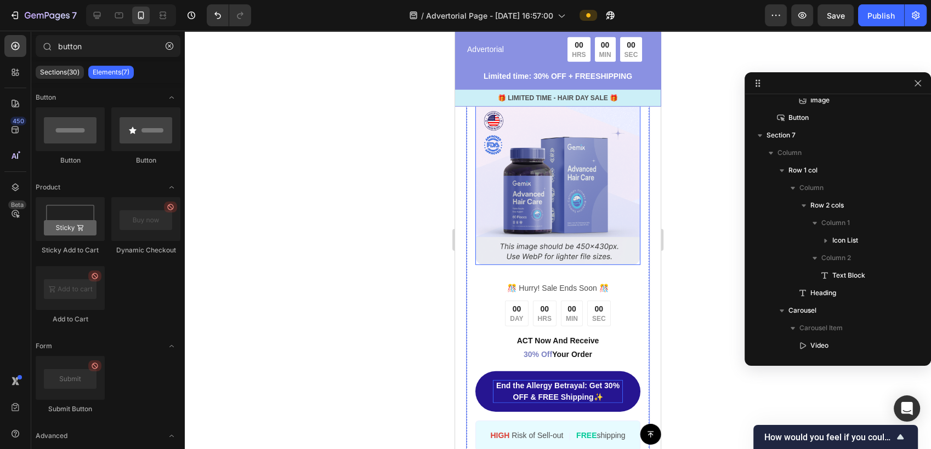
scroll to position [3044, 0]
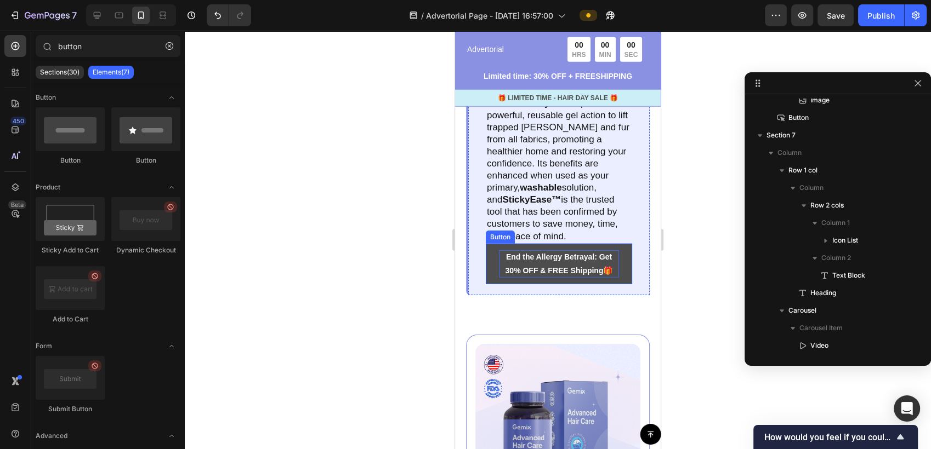
click at [574, 275] on strong "End the Allergy Betrayal: Get 30% OFF & FREE Shipping" at bounding box center [558, 264] width 107 height 22
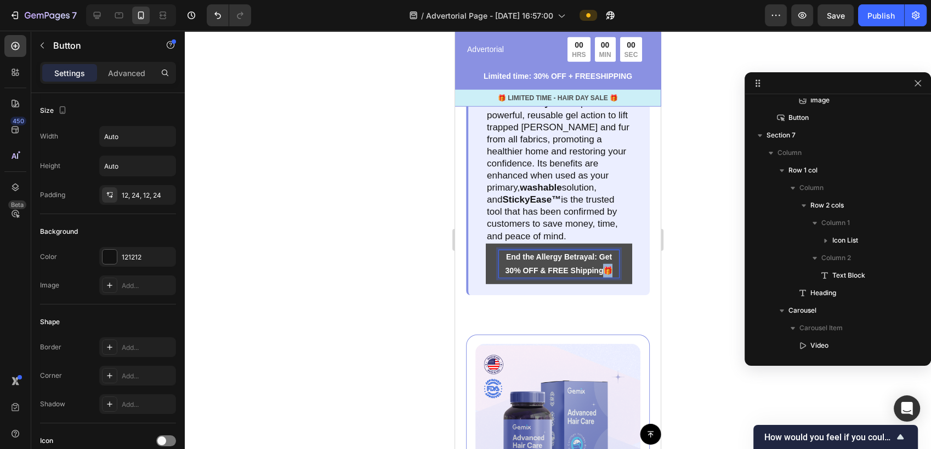
click at [595, 275] on strong "End the Allergy Betrayal: Get 30% OFF & FREE Shipping" at bounding box center [558, 264] width 107 height 22
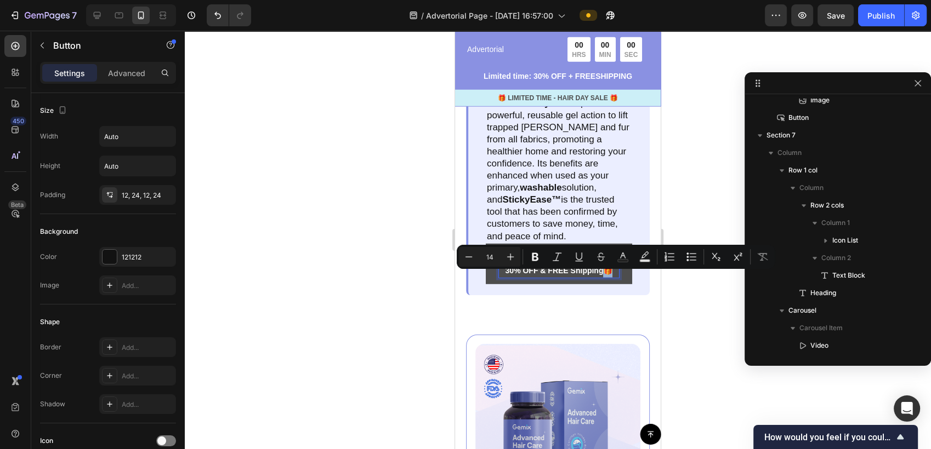
click at [595, 275] on strong "End the Allergy Betrayal: Get 30% OFF & FREE Shipping" at bounding box center [558, 264] width 107 height 22
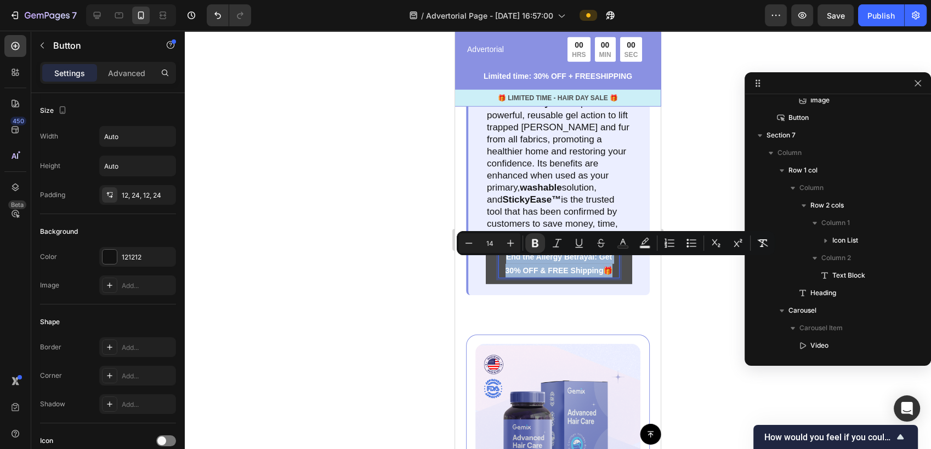
drag, startPoint x: 598, startPoint y: 278, endPoint x: 500, endPoint y: 265, distance: 99.1
click at [500, 265] on p "End the Allergy Betrayal: Get 30% OFF & FREE Shipping 🎁" at bounding box center [559, 263] width 120 height 27
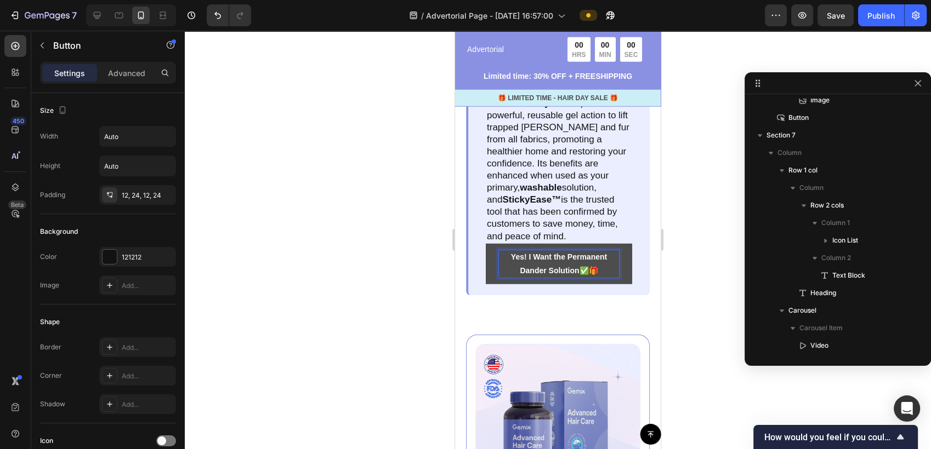
click at [403, 298] on div at bounding box center [558, 240] width 746 height 419
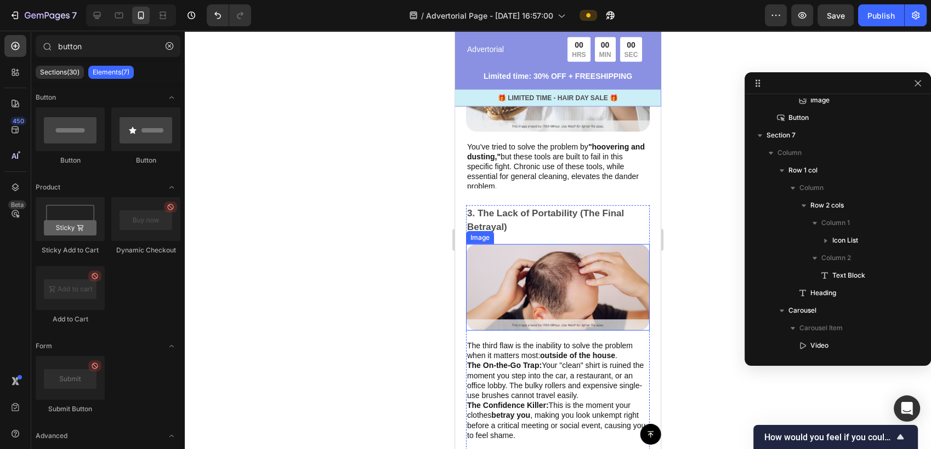
scroll to position [2496, 0]
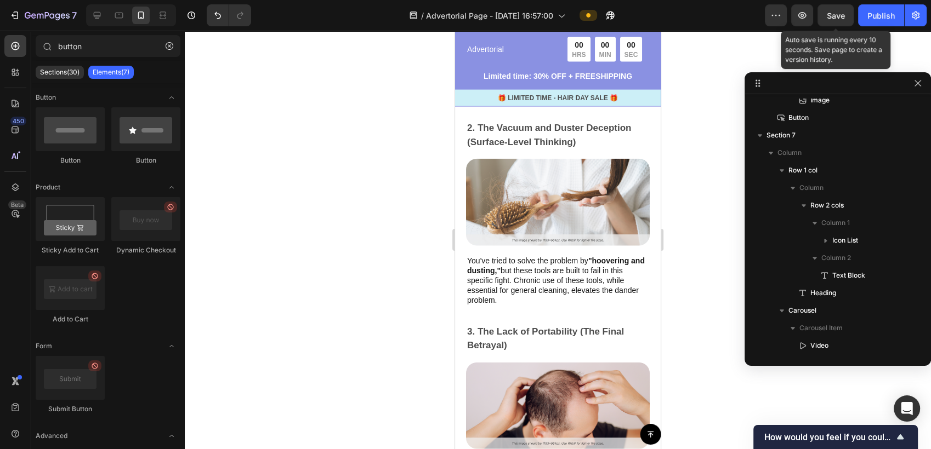
click at [840, 11] on span "Save" at bounding box center [836, 15] width 18 height 9
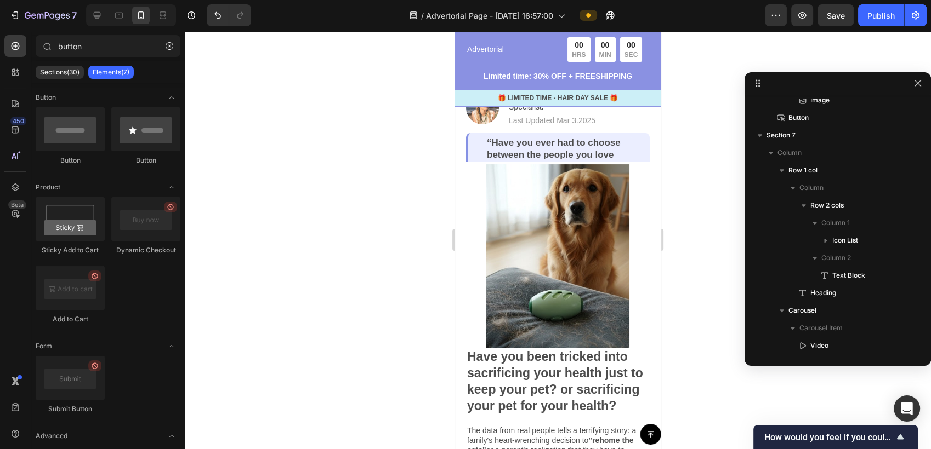
scroll to position [0, 0]
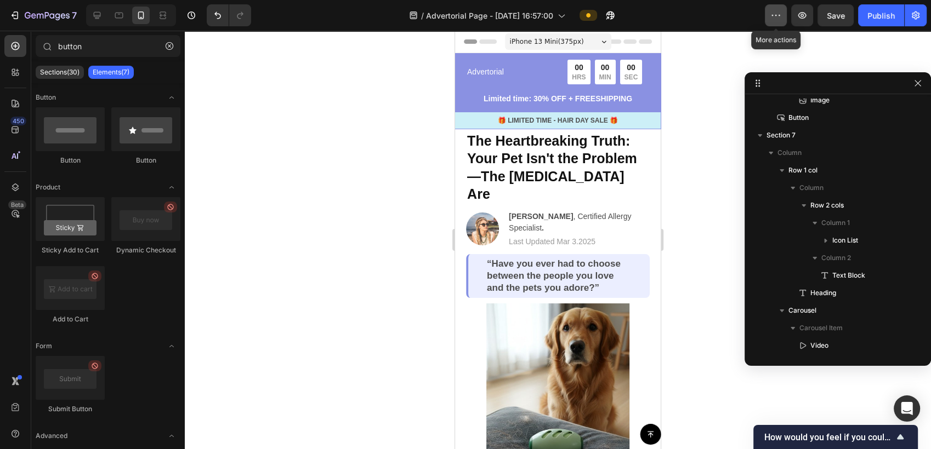
click at [780, 8] on button "button" at bounding box center [776, 15] width 22 height 22
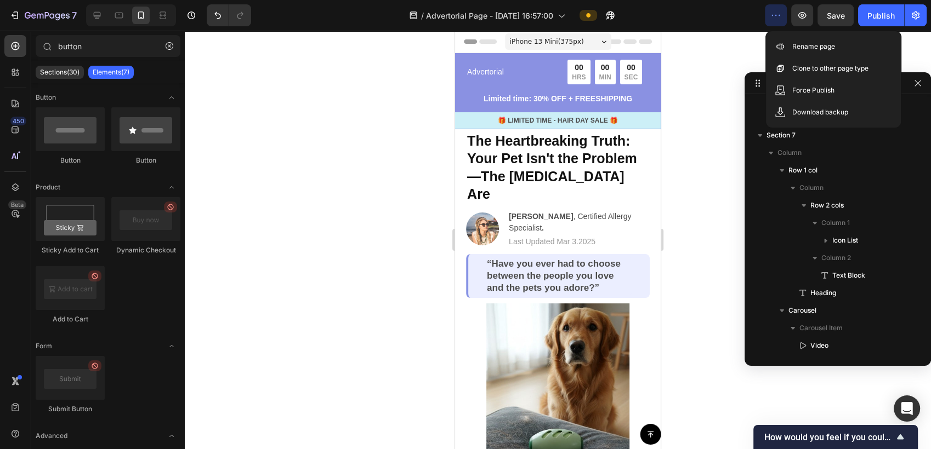
click at [780, 8] on button "button" at bounding box center [776, 15] width 22 height 22
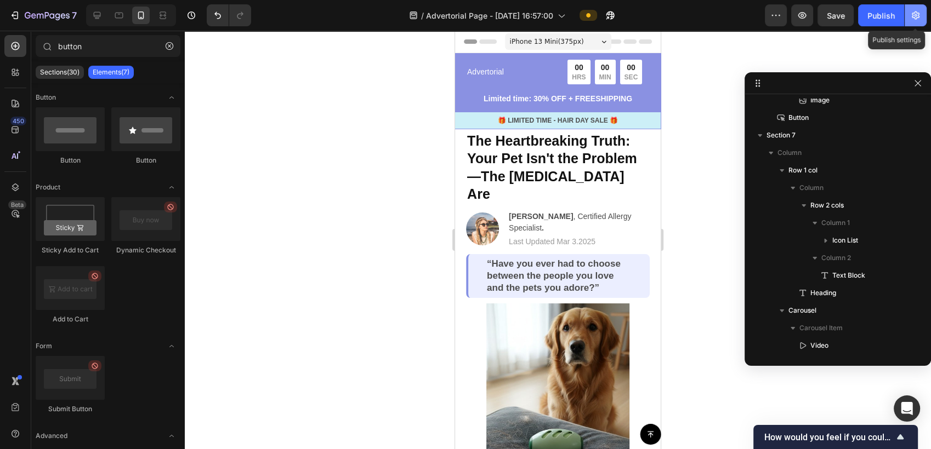
click at [917, 20] on icon "button" at bounding box center [915, 15] width 11 height 11
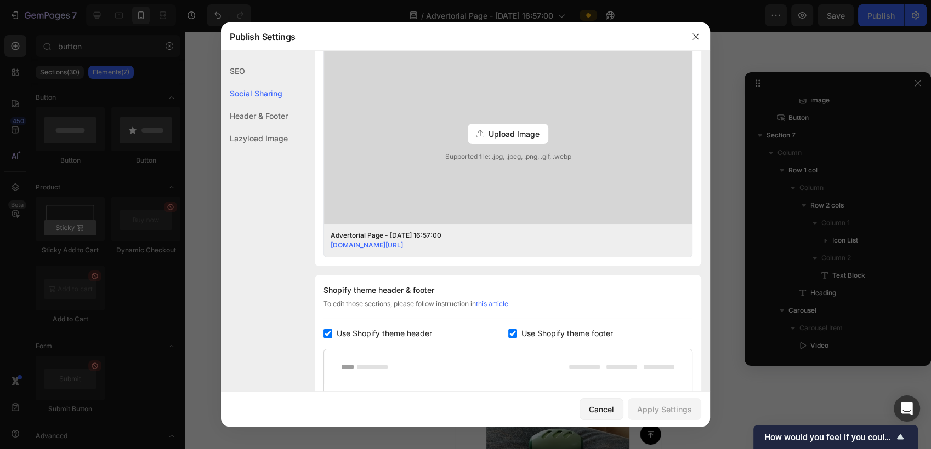
scroll to position [304, 0]
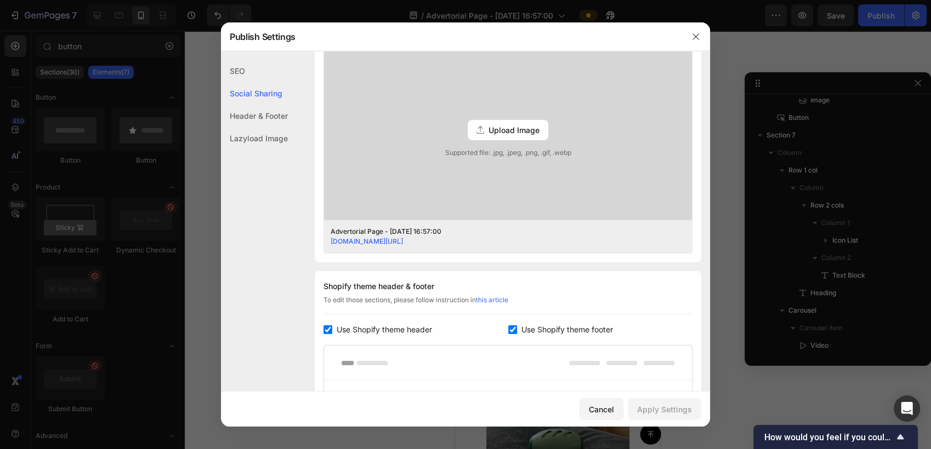
click at [330, 332] on input "checkbox" at bounding box center [327, 330] width 9 height 9
checkbox input "false"
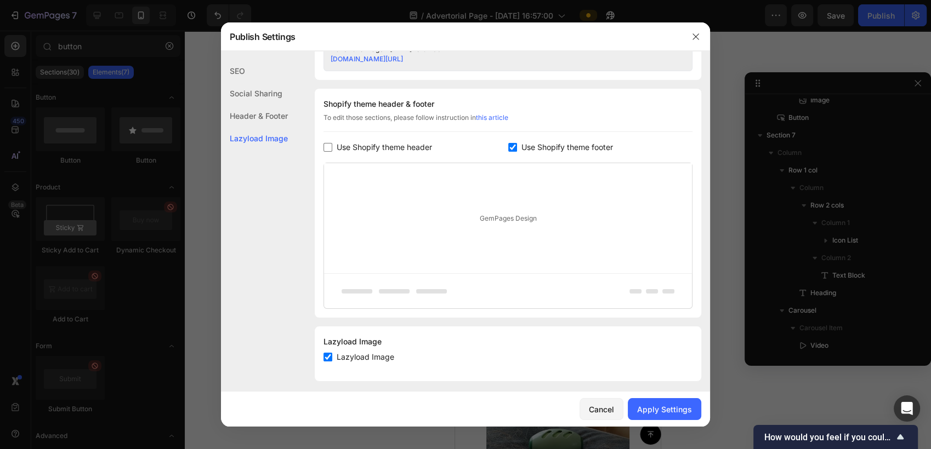
scroll to position [493, 0]
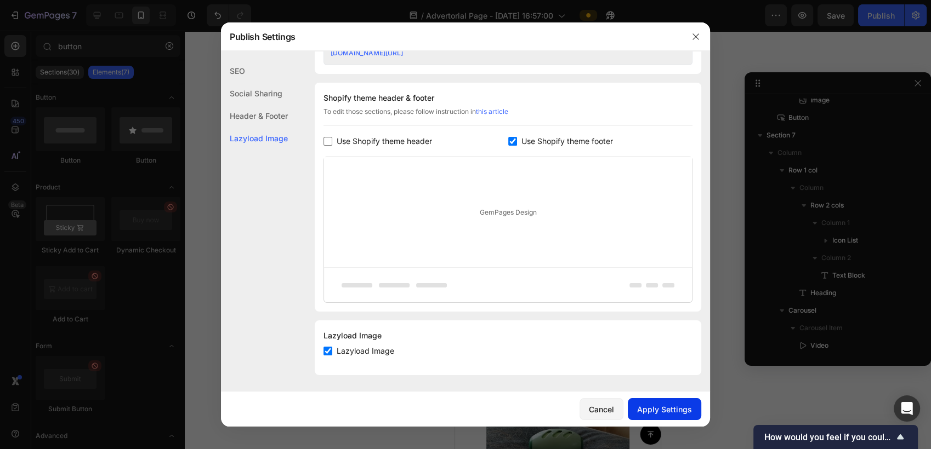
click at [660, 409] on div "Apply Settings" at bounding box center [664, 410] width 55 height 12
click at [695, 36] on icon "button" at bounding box center [695, 36] width 6 height 6
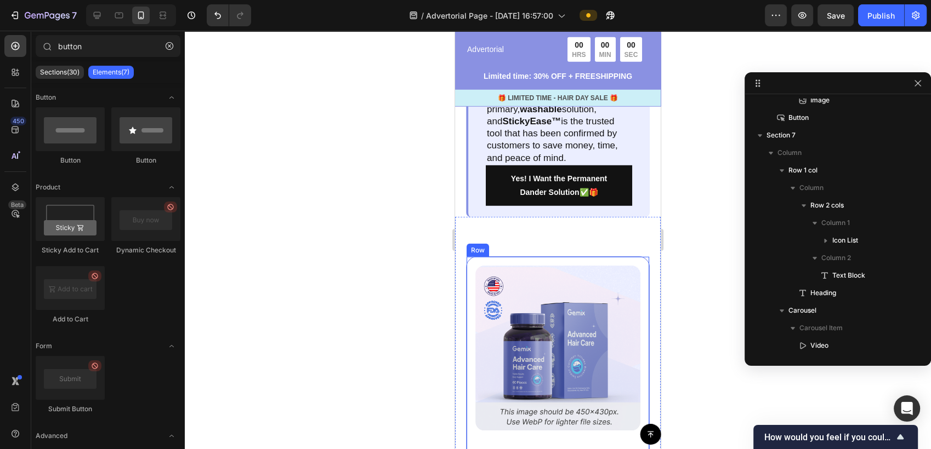
scroll to position [3105, 0]
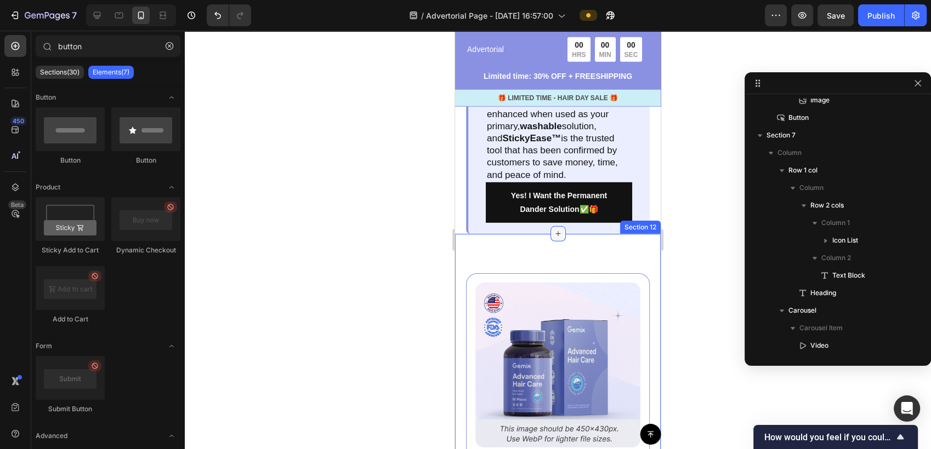
click at [556, 238] on icon at bounding box center [558, 234] width 9 height 9
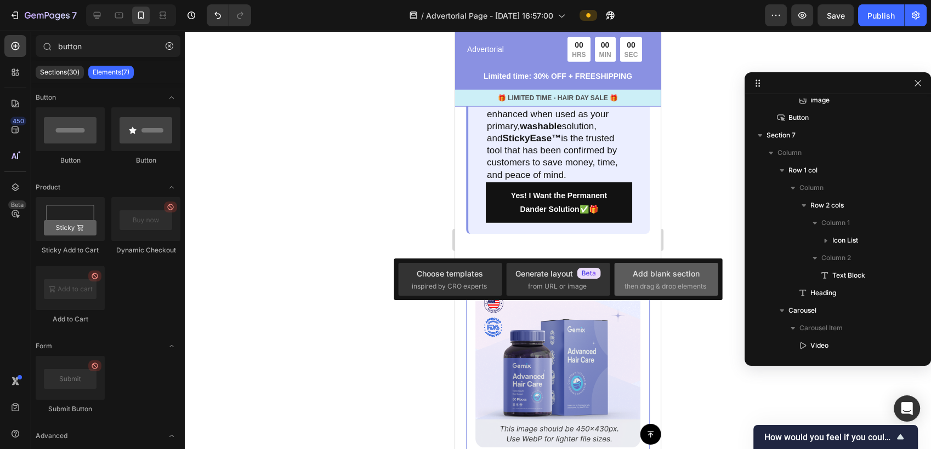
click at [658, 281] on div "Add blank section then drag & drop elements" at bounding box center [665, 280] width 83 height 24
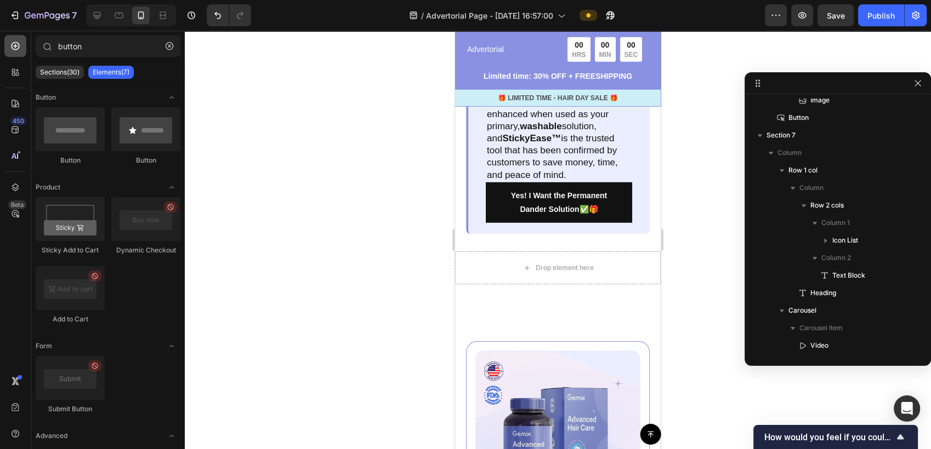
click at [15, 47] on icon at bounding box center [15, 46] width 4 height 4
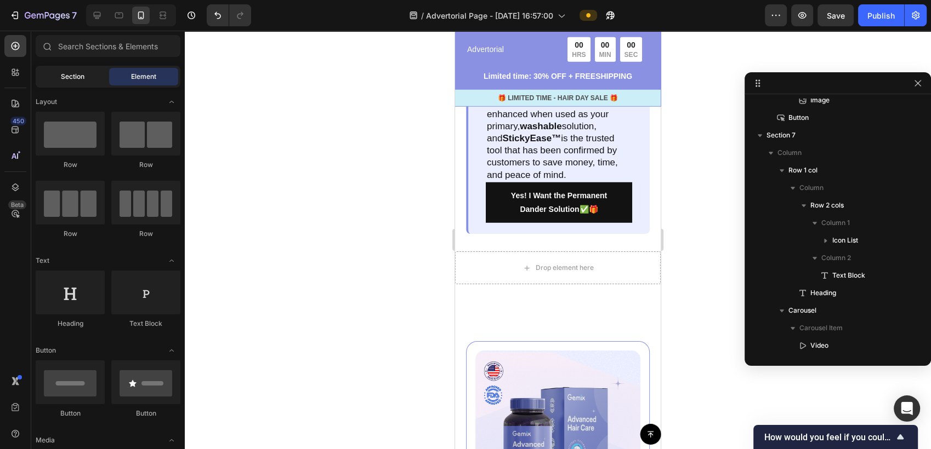
click at [77, 71] on div "Section" at bounding box center [72, 77] width 69 height 18
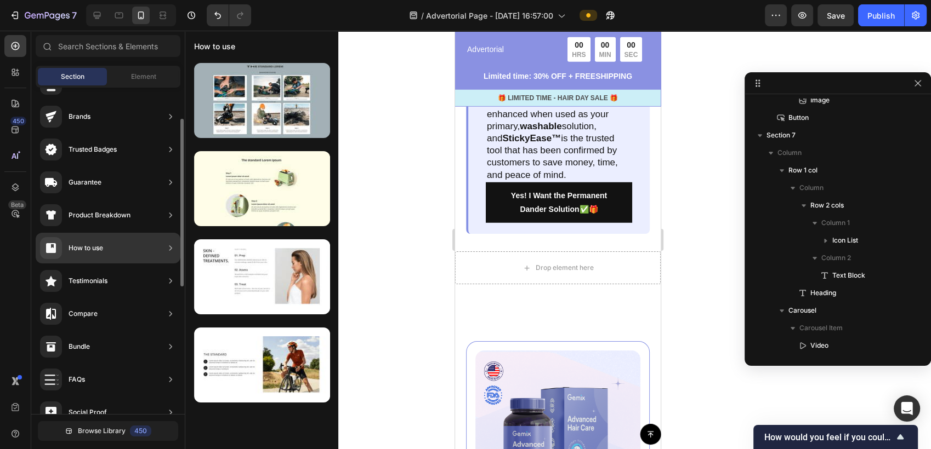
scroll to position [122, 0]
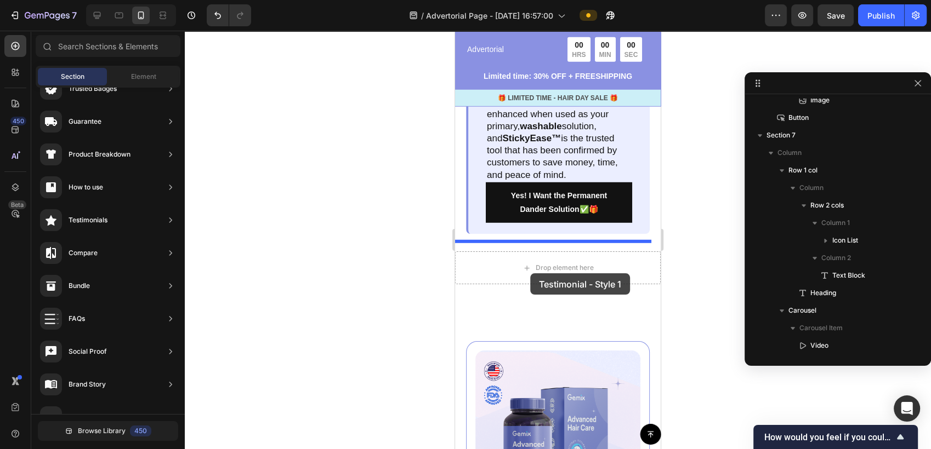
drag, startPoint x: 709, startPoint y: 154, endPoint x: 530, endPoint y: 273, distance: 215.4
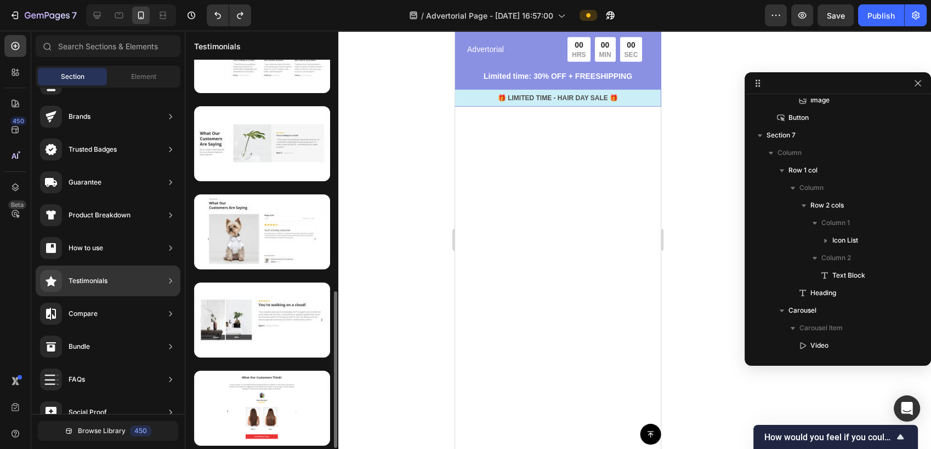
scroll to position [270, 0]
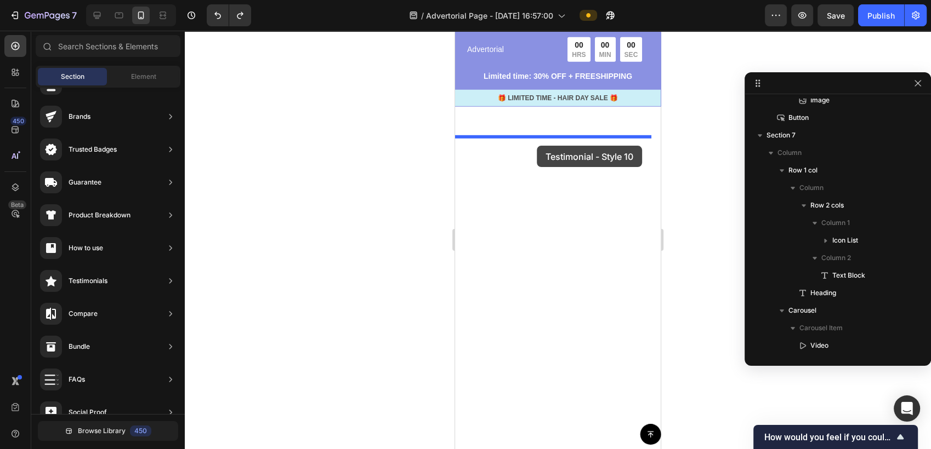
drag, startPoint x: 723, startPoint y: 323, endPoint x: 537, endPoint y: 146, distance: 257.4
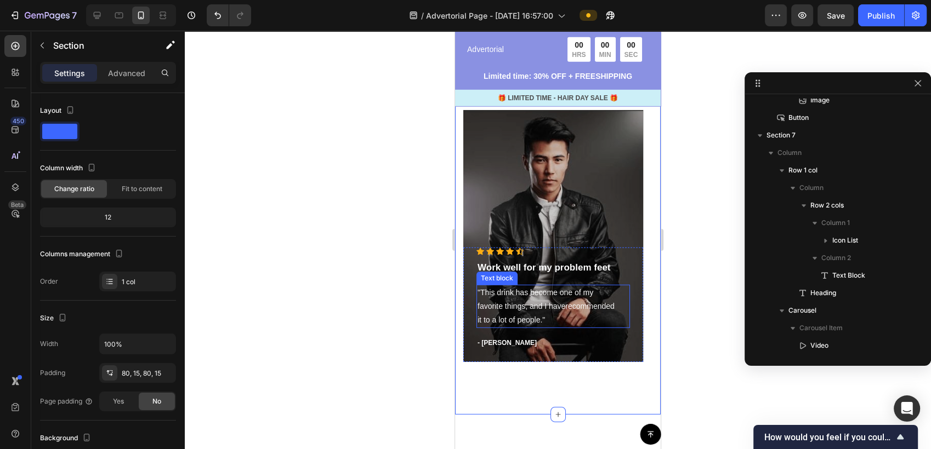
scroll to position [3400, 0]
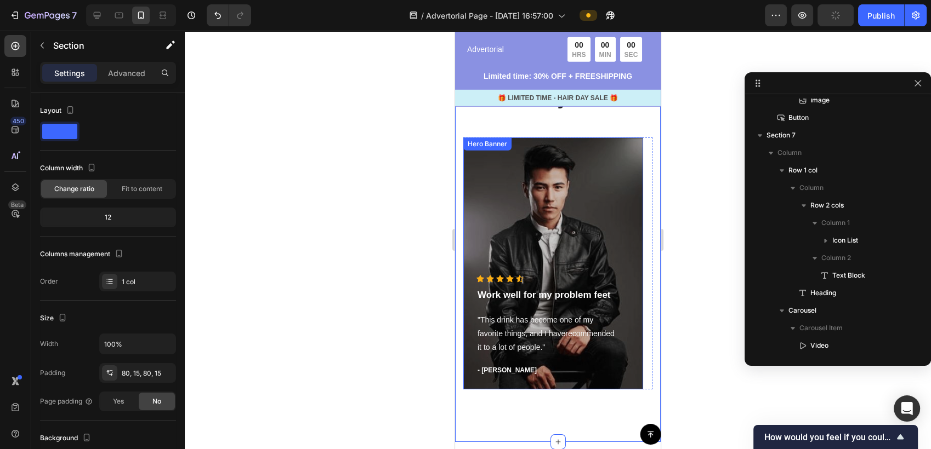
click at [595, 232] on div "Overlay" at bounding box center [553, 264] width 180 height 252
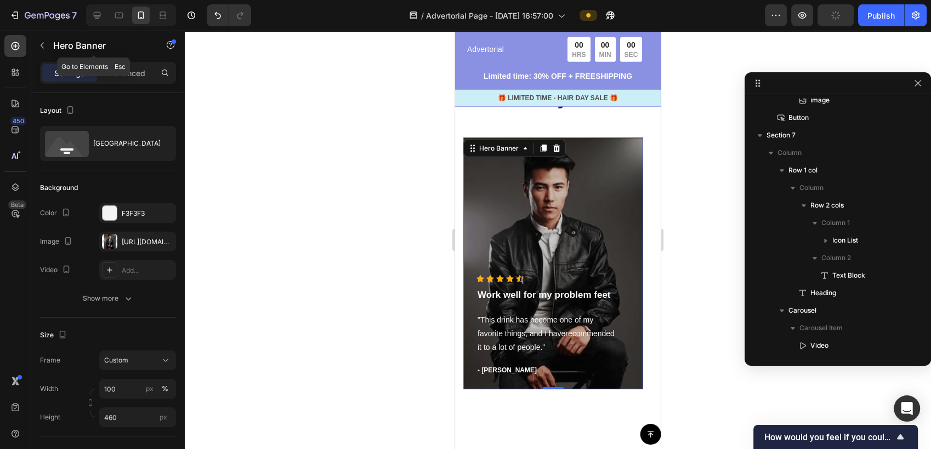
click at [43, 43] on icon "button" at bounding box center [42, 45] width 9 height 9
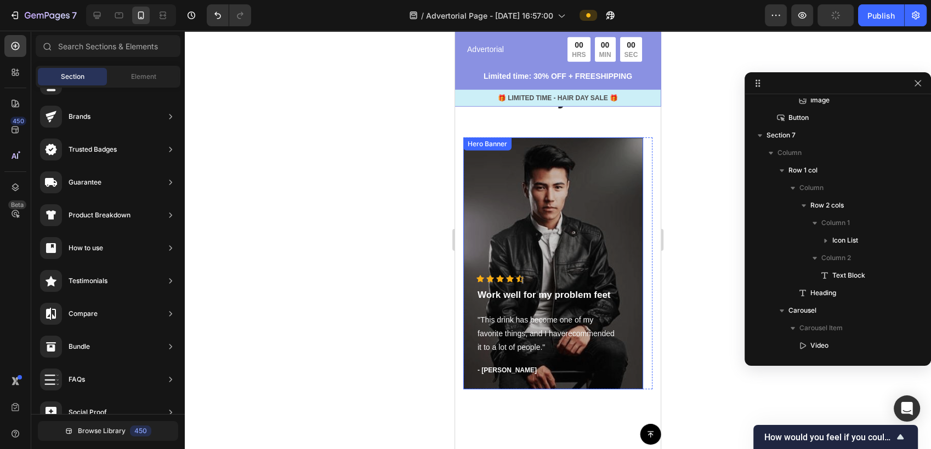
click at [536, 152] on div "Overlay" at bounding box center [553, 264] width 180 height 252
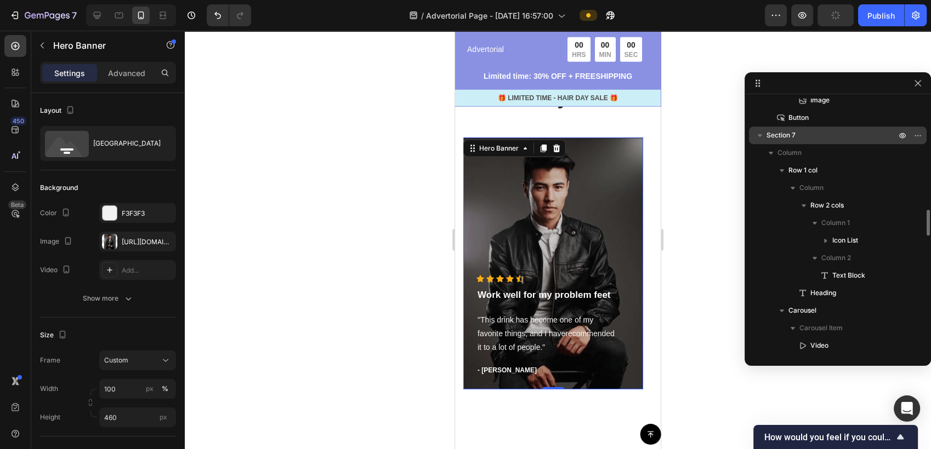
click at [804, 140] on p "Section 7" at bounding box center [832, 135] width 132 height 11
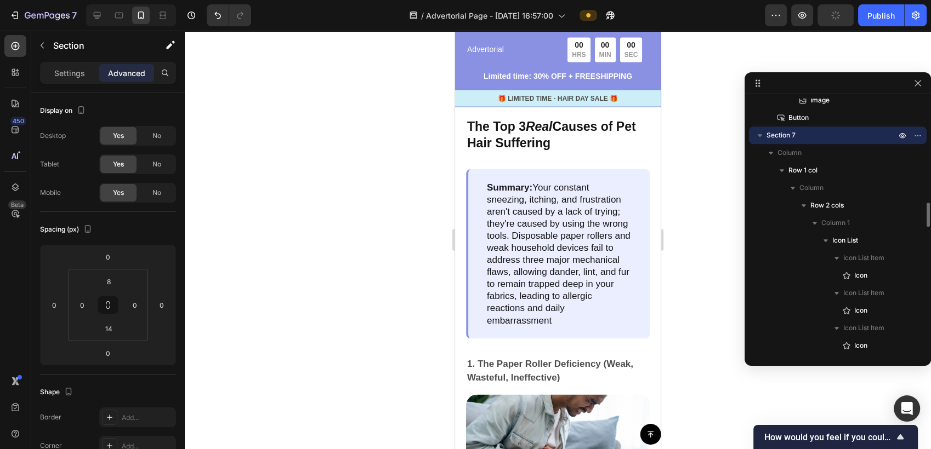
scroll to position [1736, 0]
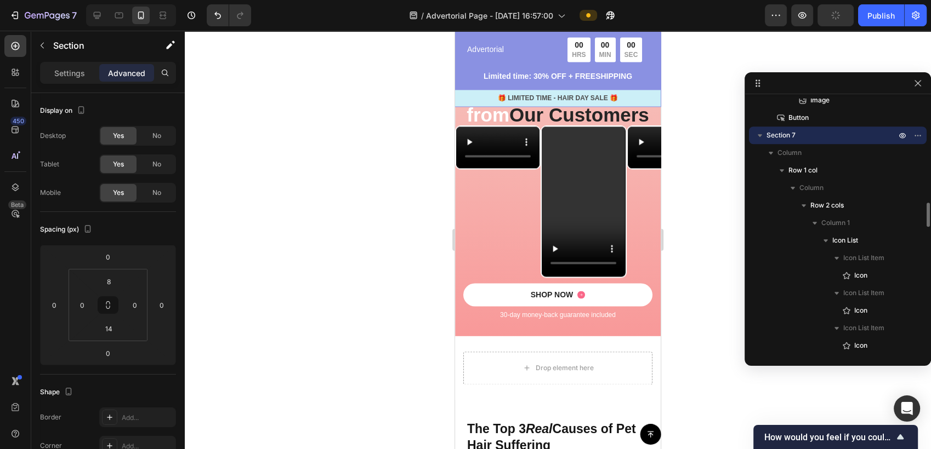
click at [759, 136] on icon "button" at bounding box center [759, 135] width 4 height 3
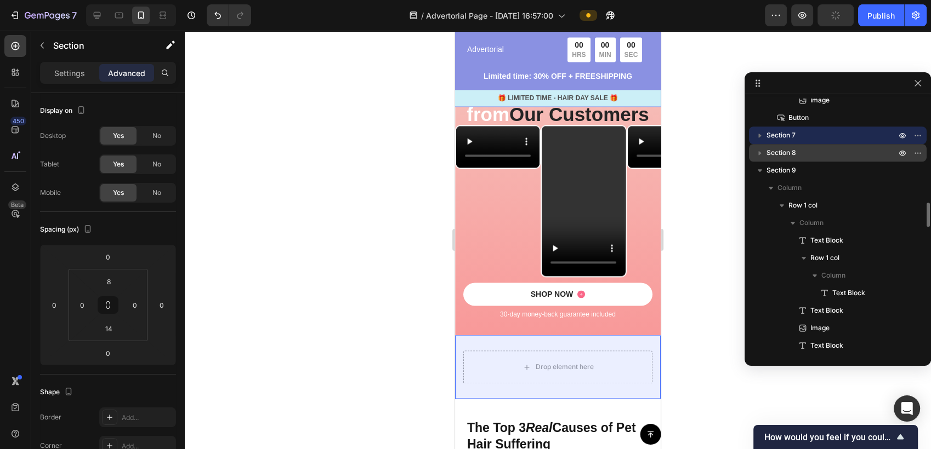
click at [776, 155] on span "Section 8" at bounding box center [781, 152] width 30 height 11
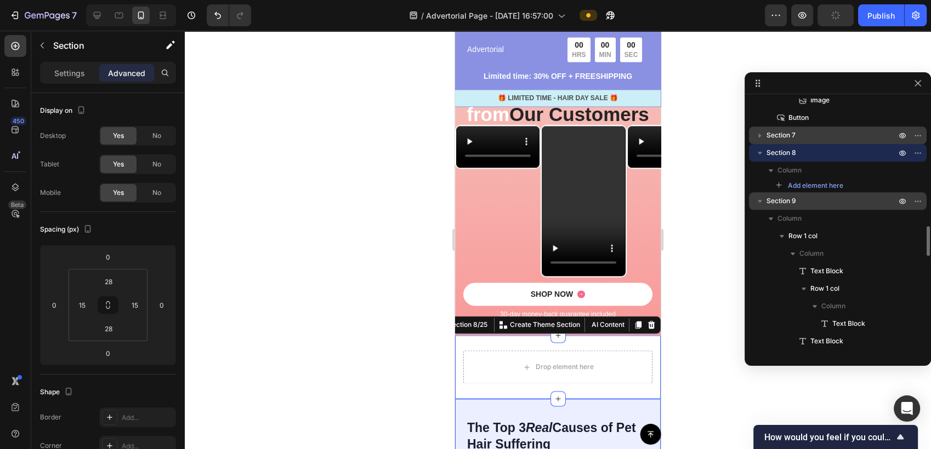
click at [792, 198] on span "Section 9" at bounding box center [781, 201] width 30 height 11
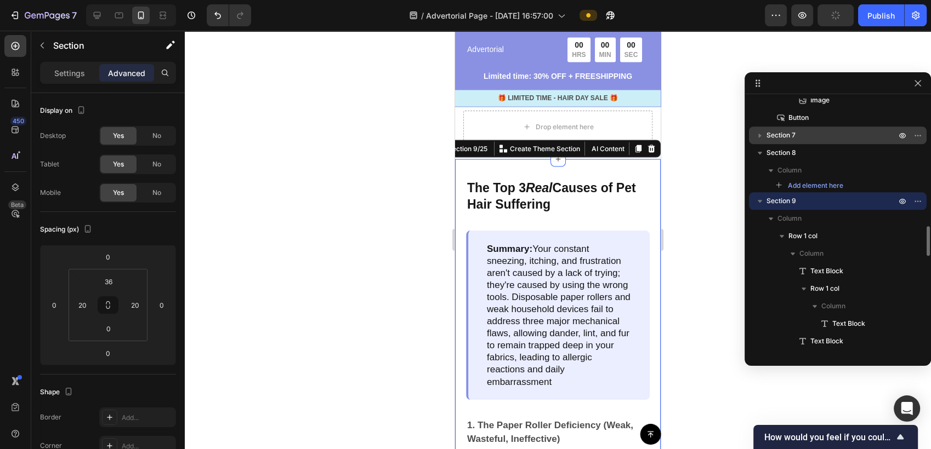
scroll to position [2067, 0]
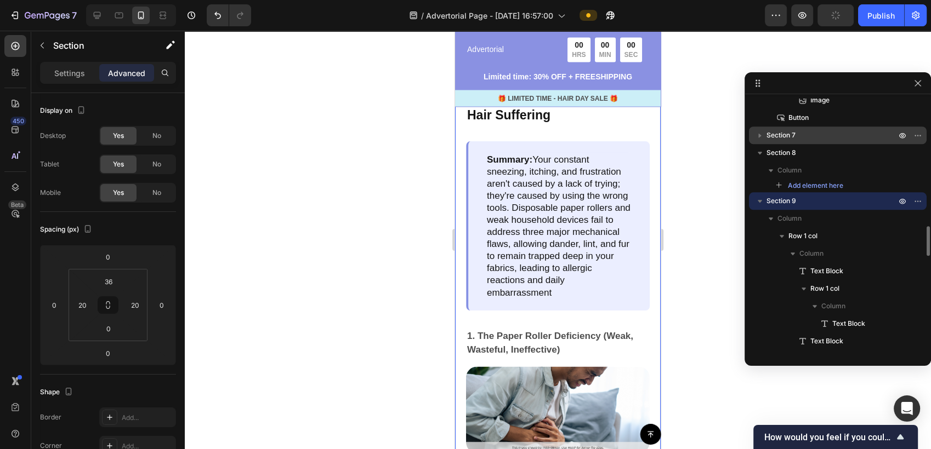
click at [757, 203] on icon "button" at bounding box center [759, 201] width 11 height 11
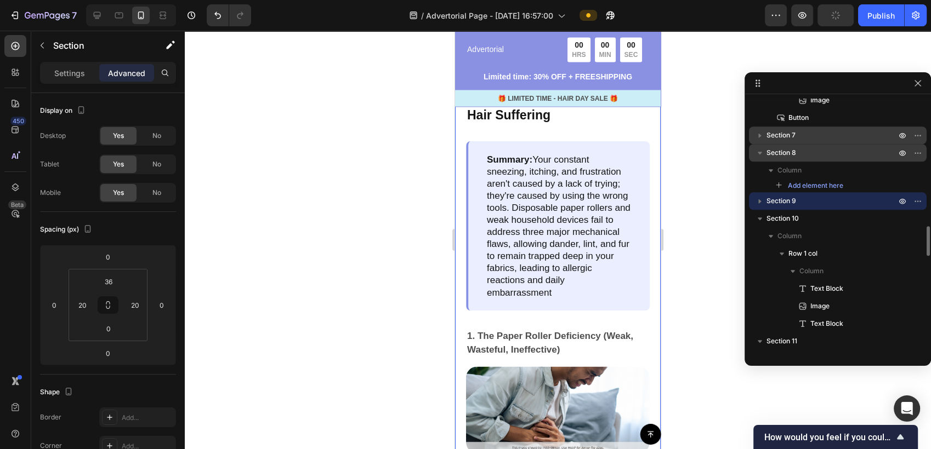
click at [758, 153] on icon "button" at bounding box center [759, 152] width 11 height 11
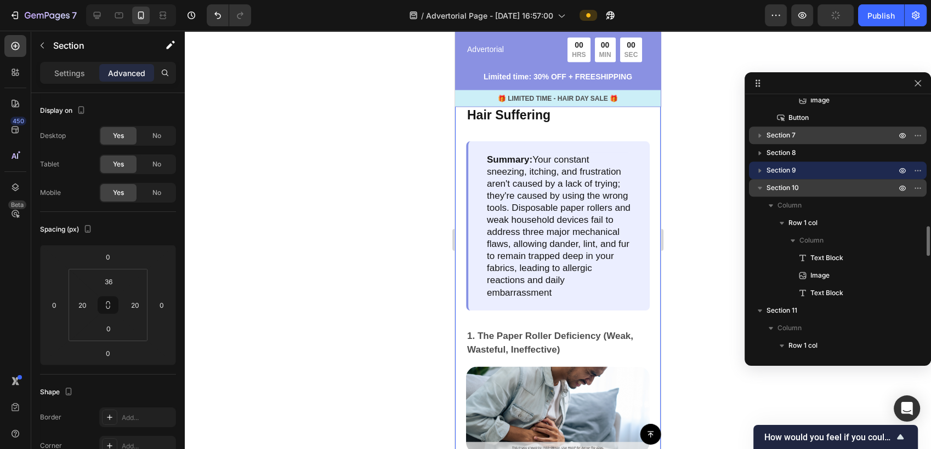
click at [784, 184] on span "Section 10" at bounding box center [782, 188] width 32 height 11
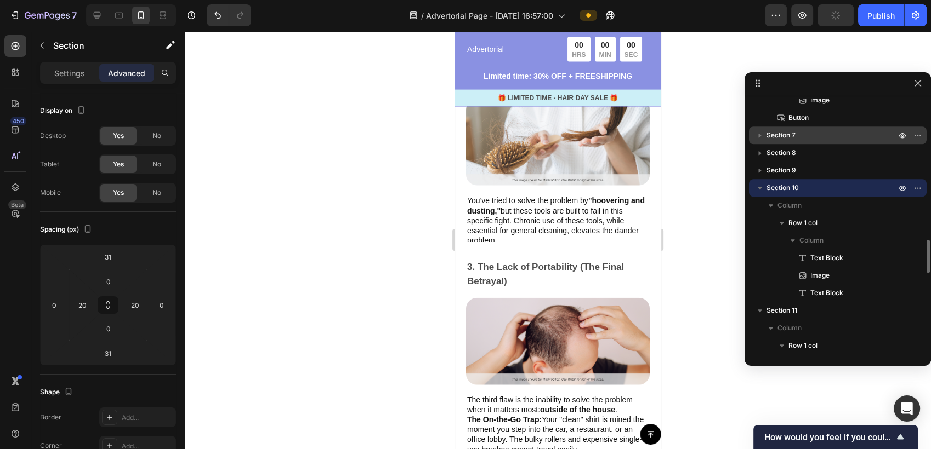
scroll to position [2547, 0]
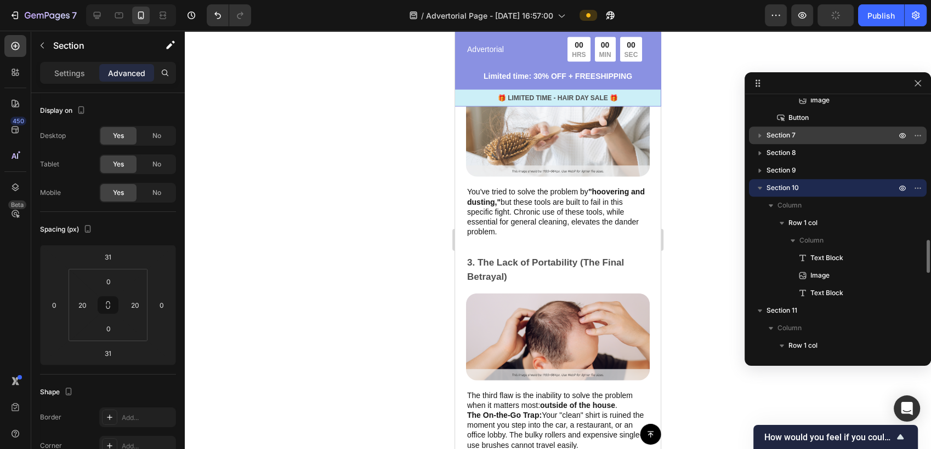
click at [757, 186] on icon "button" at bounding box center [759, 188] width 11 height 11
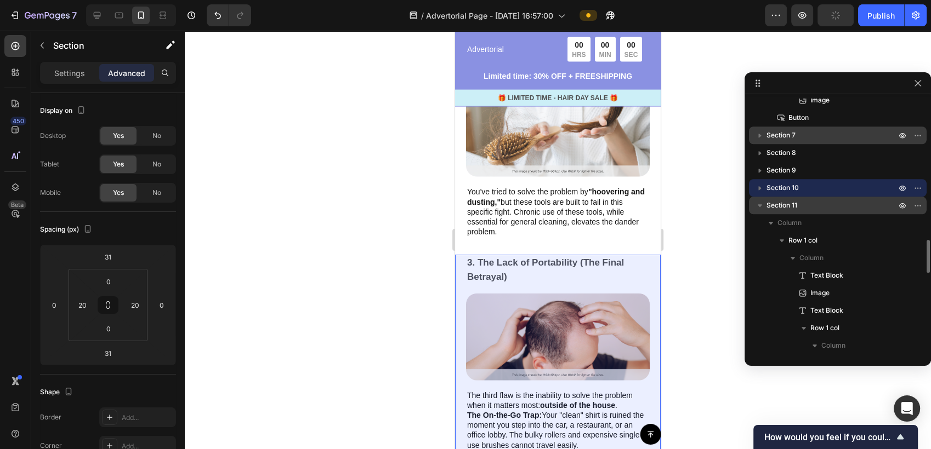
click at [801, 204] on p "Section 11" at bounding box center [832, 205] width 132 height 11
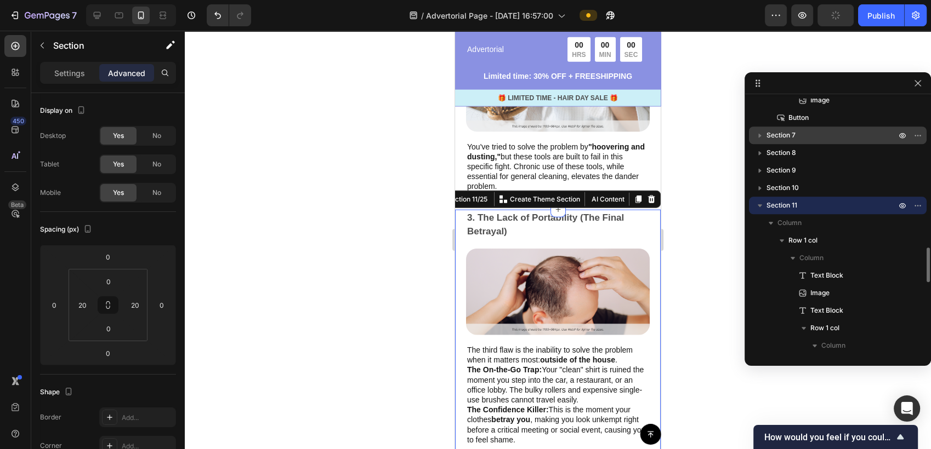
scroll to position [2746, 0]
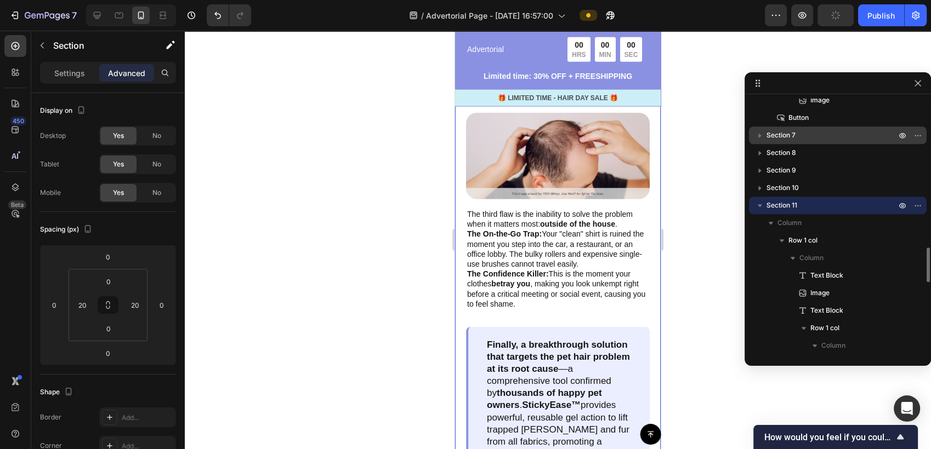
click at [763, 206] on icon "button" at bounding box center [759, 205] width 11 height 11
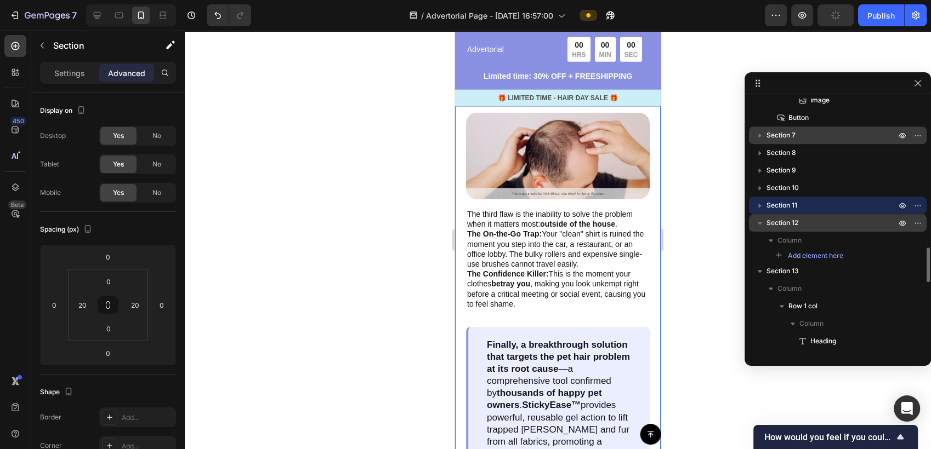
click at [789, 221] on span "Section 12" at bounding box center [782, 223] width 32 height 11
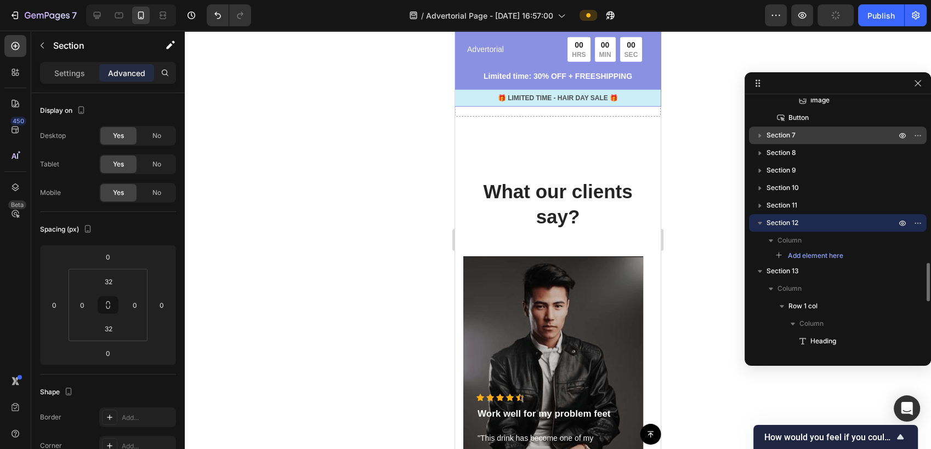
scroll to position [3278, 0]
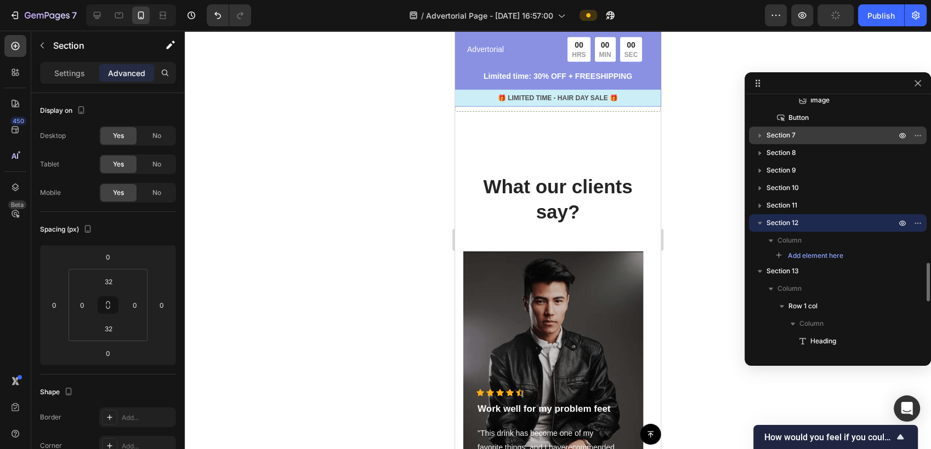
click at [763, 221] on icon "button" at bounding box center [759, 223] width 11 height 11
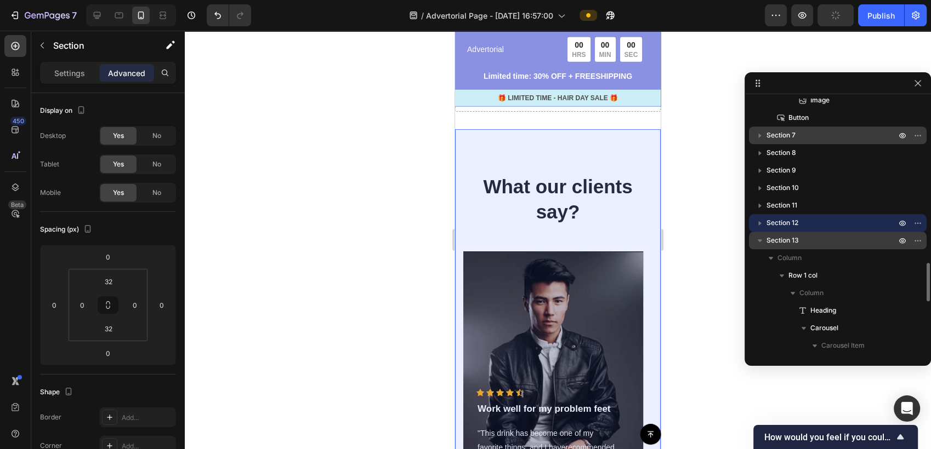
click at [782, 241] on span "Section 13" at bounding box center [782, 240] width 32 height 11
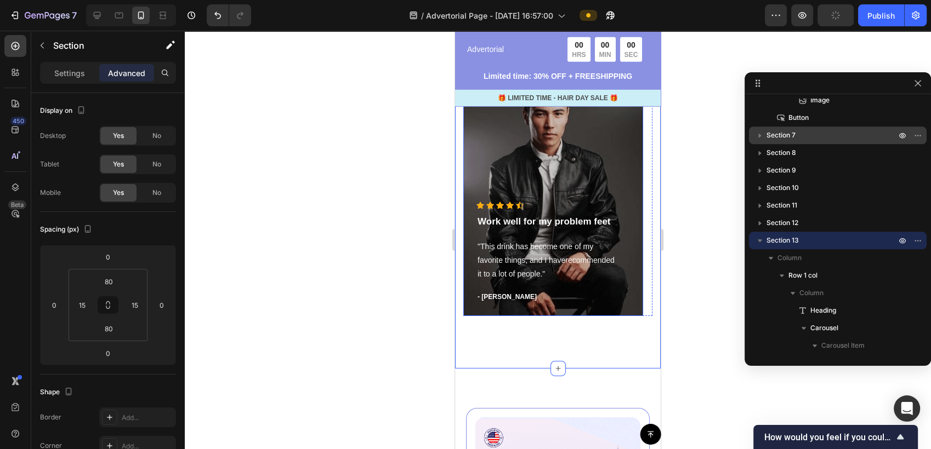
scroll to position [3521, 0]
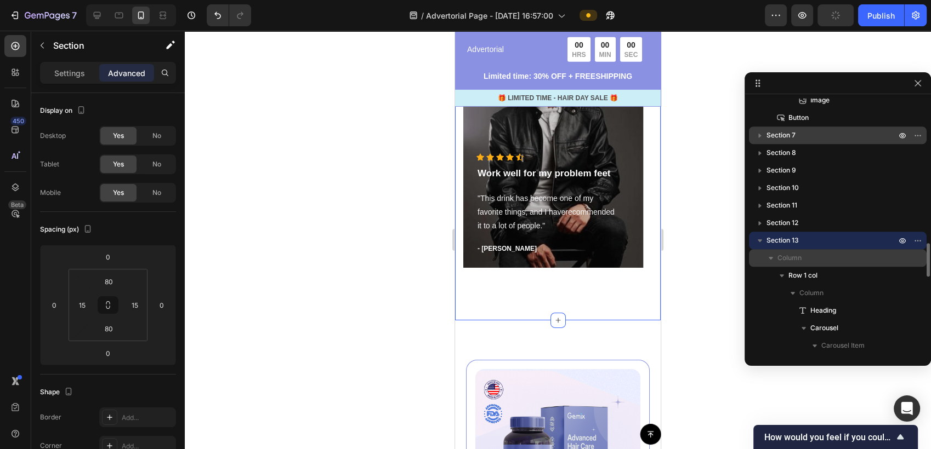
click at [770, 260] on icon "button" at bounding box center [770, 258] width 11 height 11
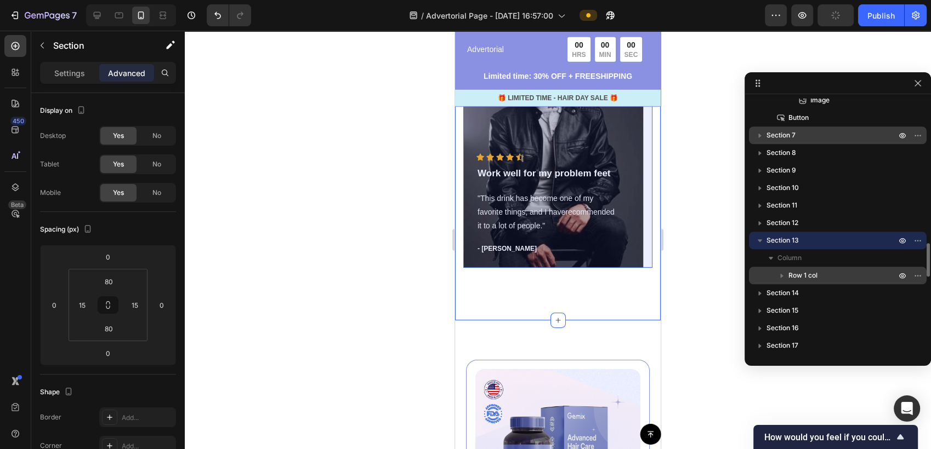
click at [782, 274] on icon "button" at bounding box center [781, 275] width 11 height 11
click at [782, 275] on icon "button" at bounding box center [781, 276] width 4 height 3
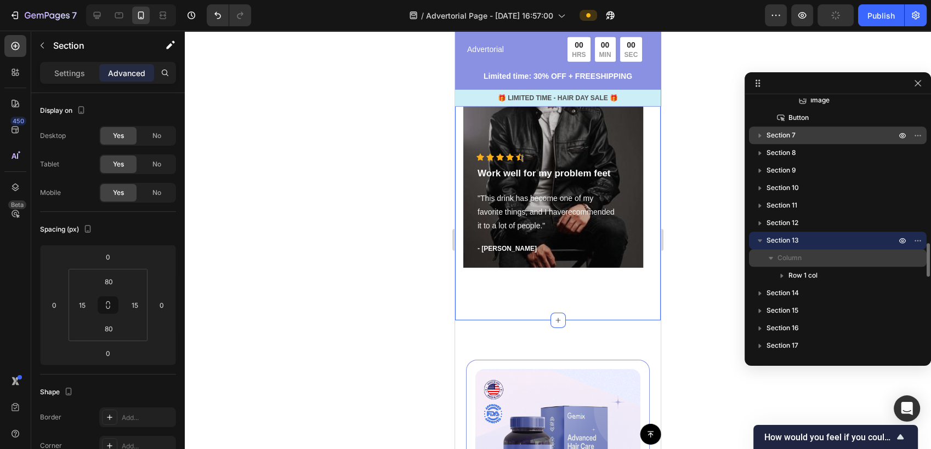
click at [766, 261] on icon "button" at bounding box center [770, 258] width 11 height 11
click at [766, 243] on button "button" at bounding box center [759, 240] width 13 height 13
click at [802, 243] on p "Section 13" at bounding box center [832, 240] width 132 height 11
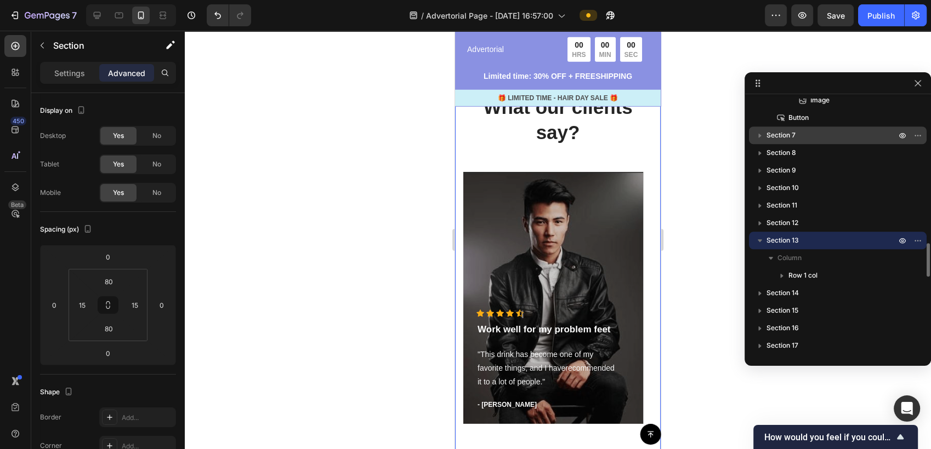
scroll to position [3346, 0]
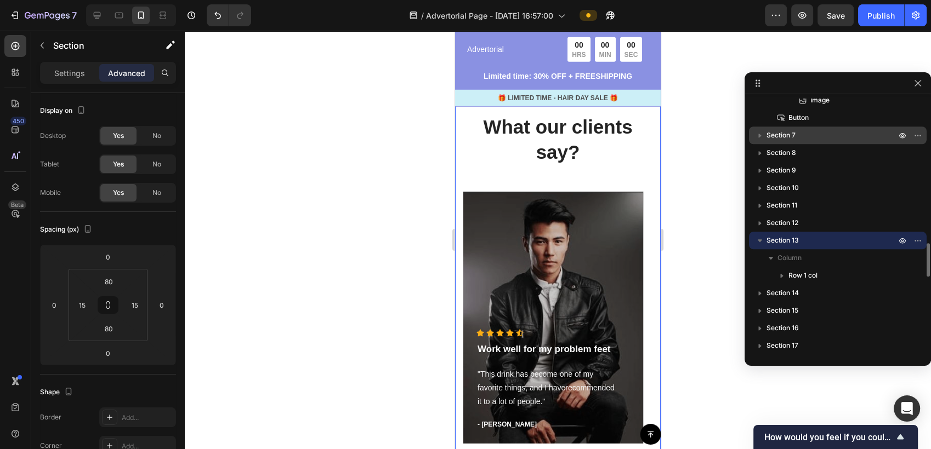
click at [819, 241] on p "Section 13" at bounding box center [832, 240] width 132 height 11
click at [760, 238] on icon "button" at bounding box center [759, 240] width 11 height 11
click at [916, 240] on icon "button" at bounding box center [917, 240] width 9 height 9
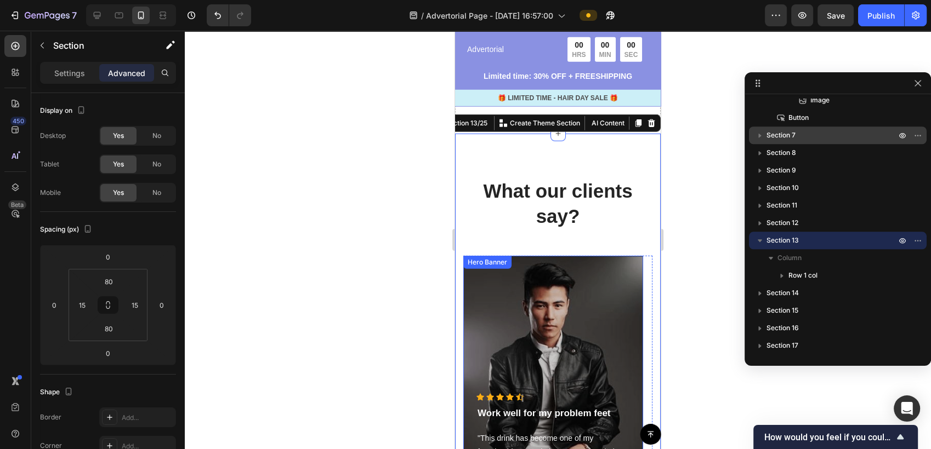
scroll to position [3224, 0]
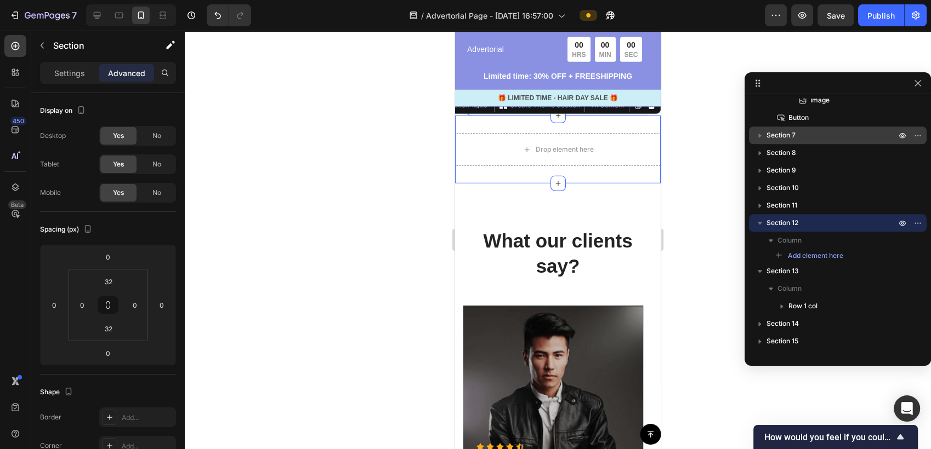
click at [606, 136] on div "Drop element here Section 12/25 You can create reusable sections Create Theme S…" at bounding box center [558, 150] width 206 height 68
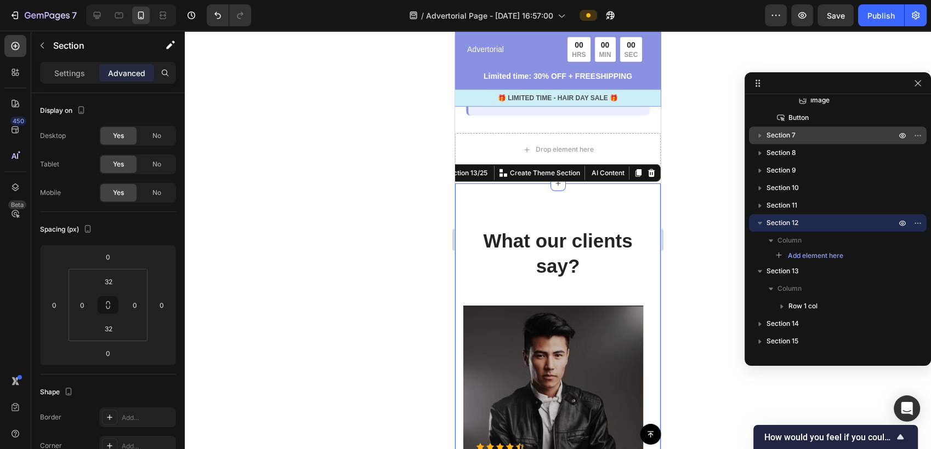
click at [629, 214] on div "What our clients say? Heading Icon Icon Icon Icon Icon Icon List Hoz Work well …" at bounding box center [558, 397] width 206 height 427
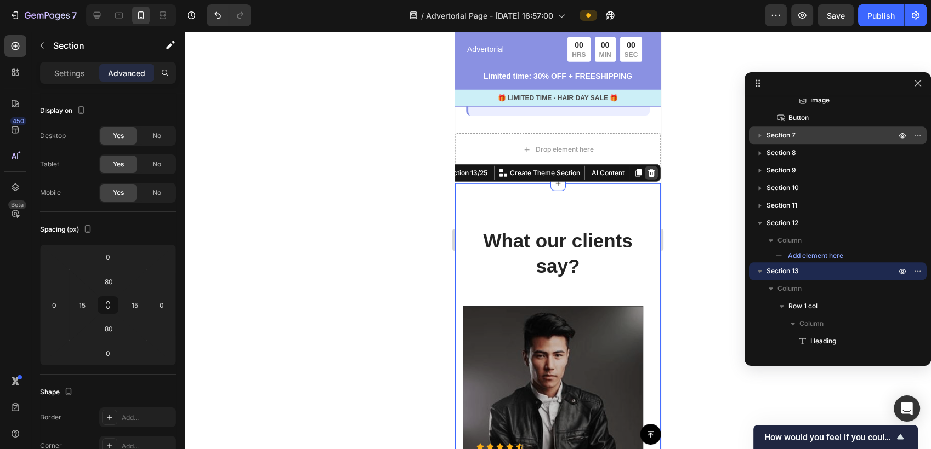
click at [645, 180] on div at bounding box center [651, 173] width 13 height 13
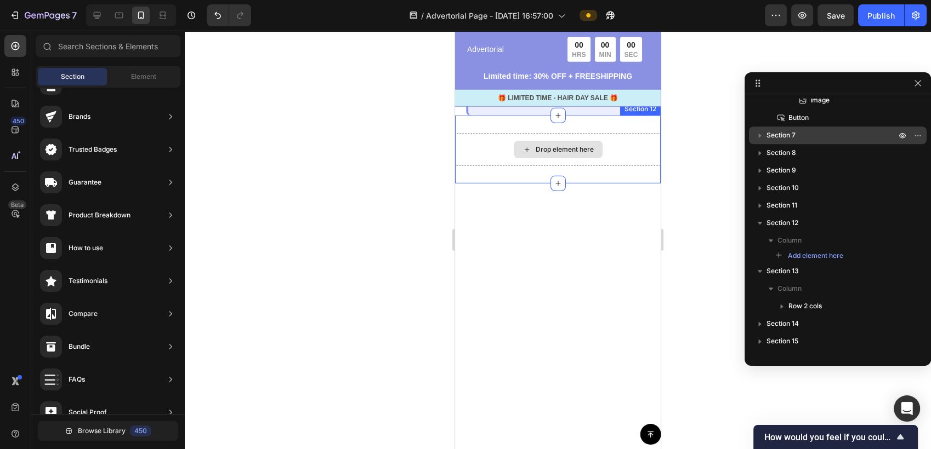
click at [583, 154] on div "Drop element here" at bounding box center [564, 149] width 58 height 9
click at [618, 156] on div "Drop element here" at bounding box center [558, 149] width 206 height 33
click at [560, 154] on div "Drop element here" at bounding box center [564, 149] width 58 height 9
click at [146, 84] on div "Element" at bounding box center [143, 77] width 69 height 18
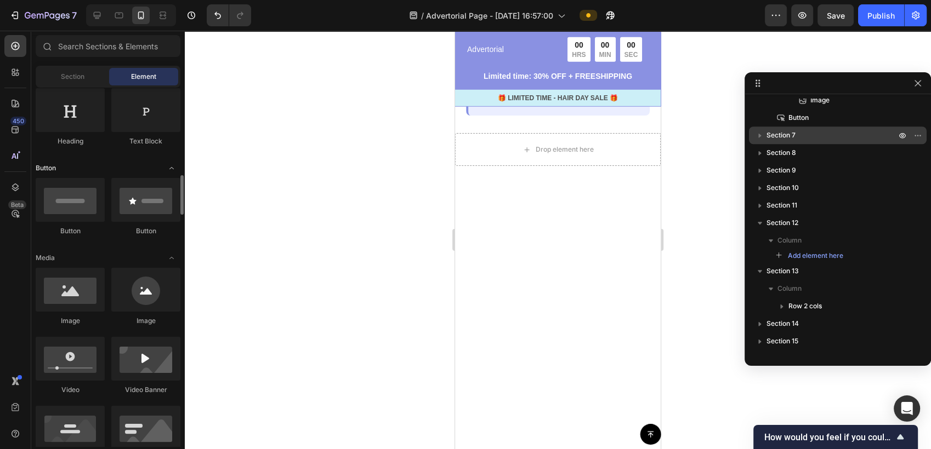
scroll to position [243, 0]
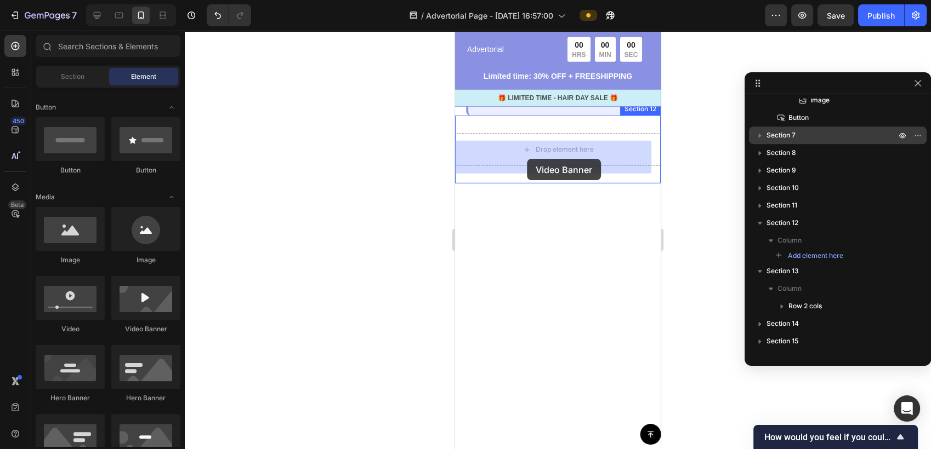
drag, startPoint x: 612, startPoint y: 344, endPoint x: 527, endPoint y: 159, distance: 203.3
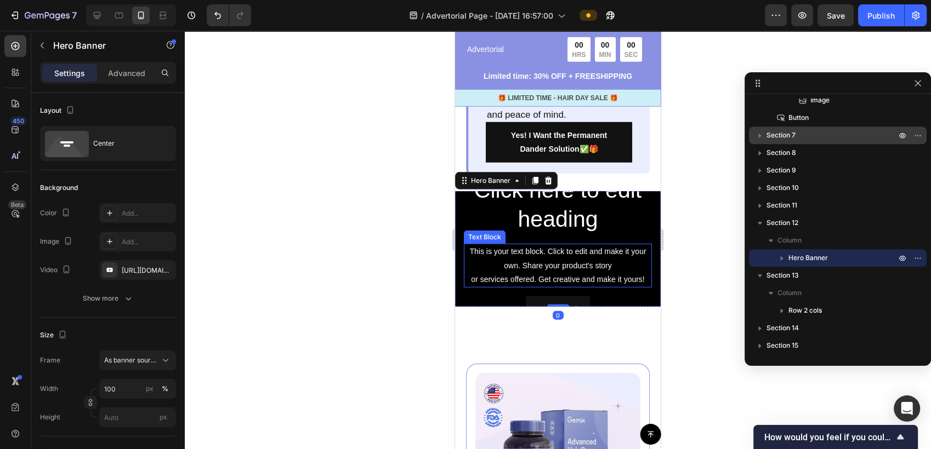
scroll to position [3163, 0]
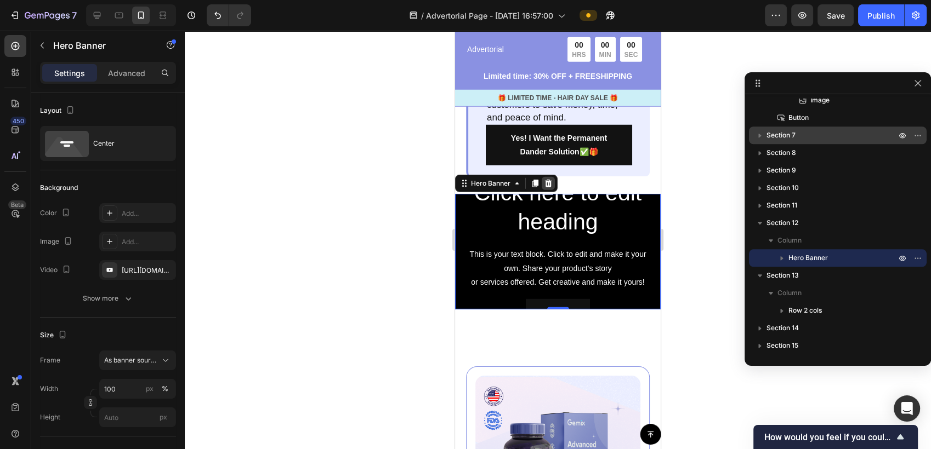
click at [550, 187] on icon at bounding box center [548, 184] width 7 height 8
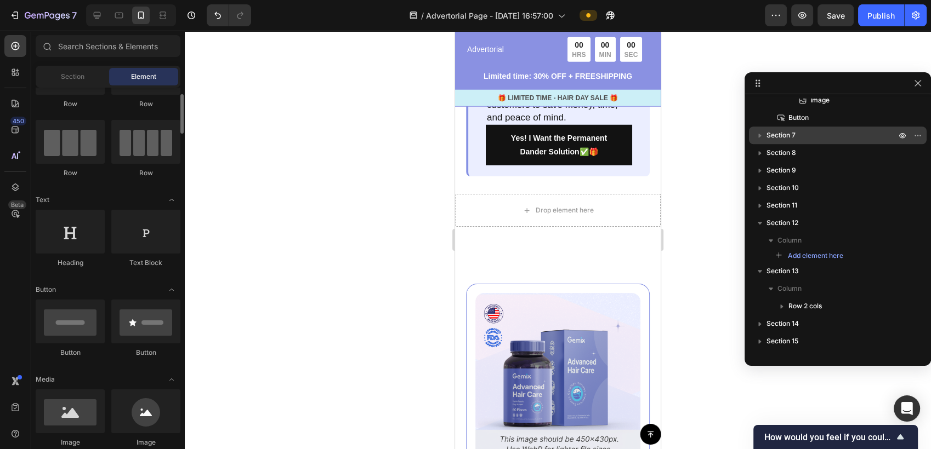
scroll to position [0, 0]
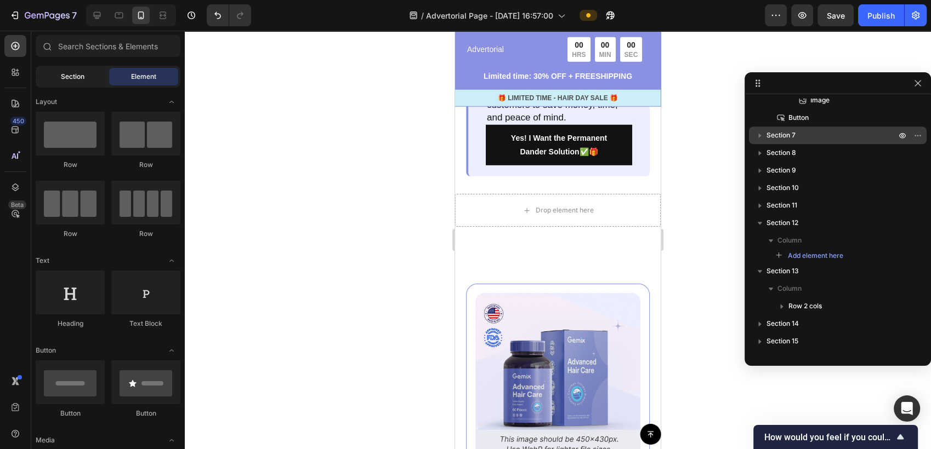
click at [91, 71] on div "Section" at bounding box center [72, 77] width 69 height 18
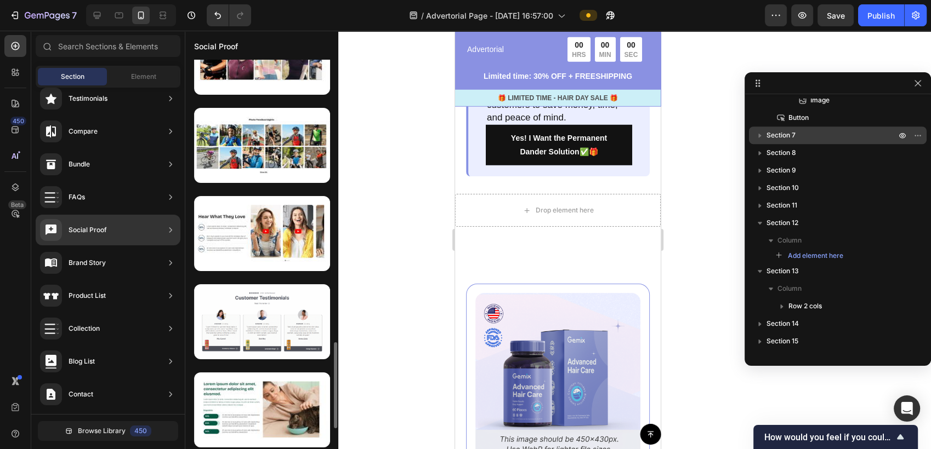
scroll to position [1340, 0]
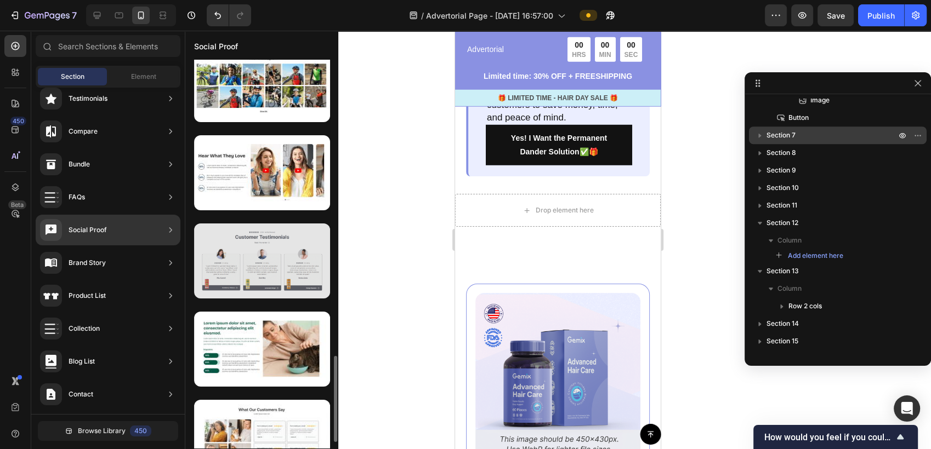
click at [270, 273] on div at bounding box center [262, 261] width 136 height 75
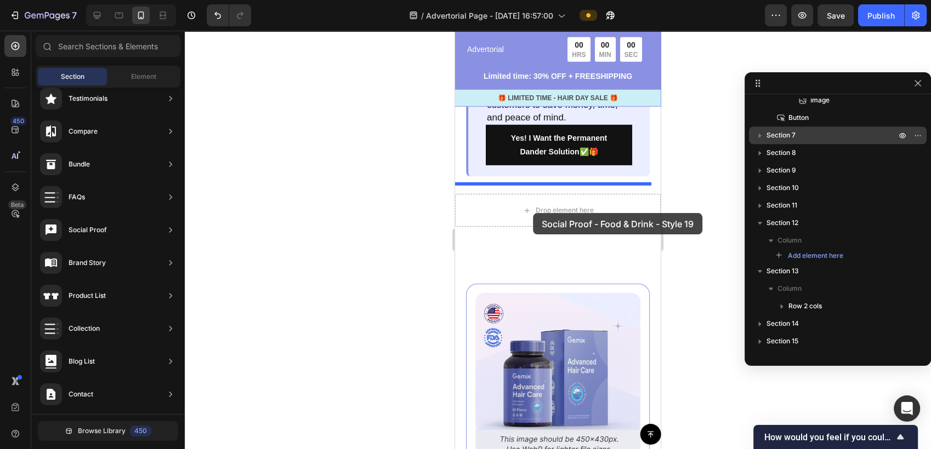
drag, startPoint x: 701, startPoint y: 312, endPoint x: 533, endPoint y: 213, distance: 195.3
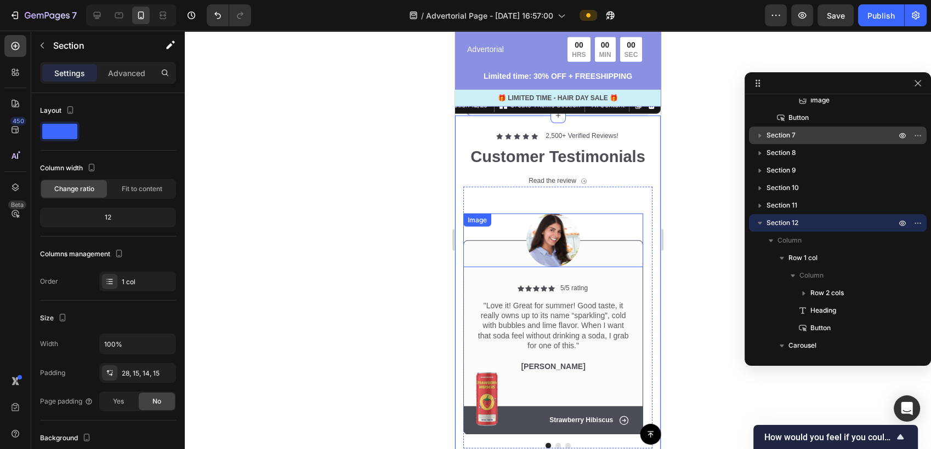
scroll to position [3285, 0]
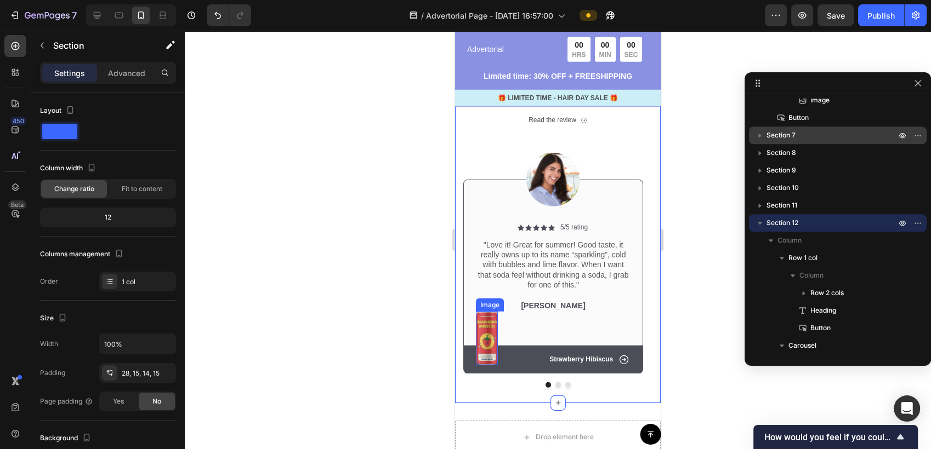
click at [484, 363] on img at bounding box center [487, 339] width 22 height 54
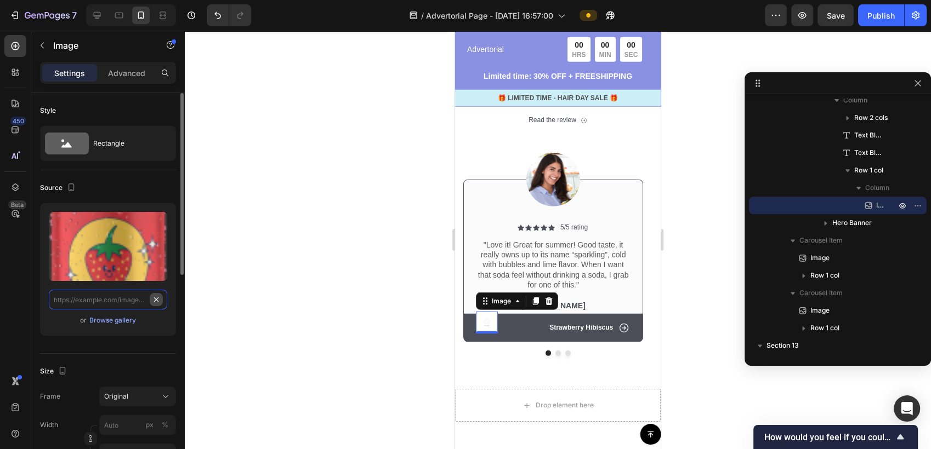
scroll to position [0, 0]
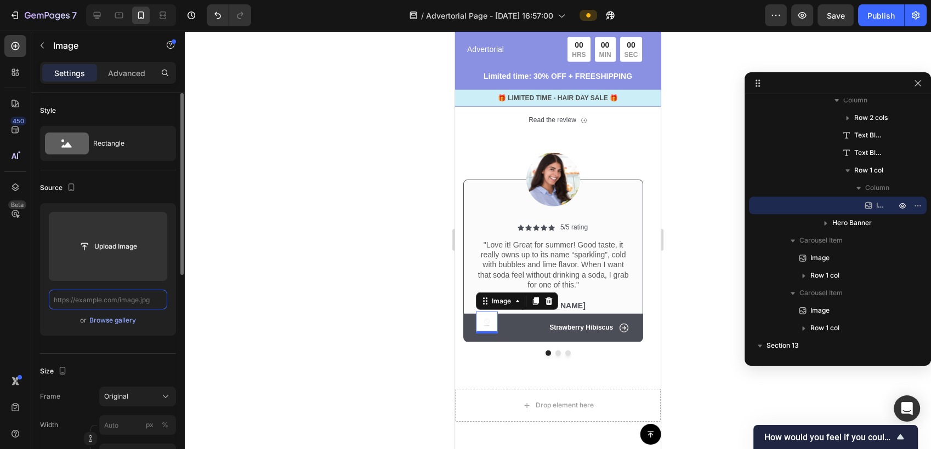
click at [140, 300] on input "text" at bounding box center [108, 300] width 118 height 20
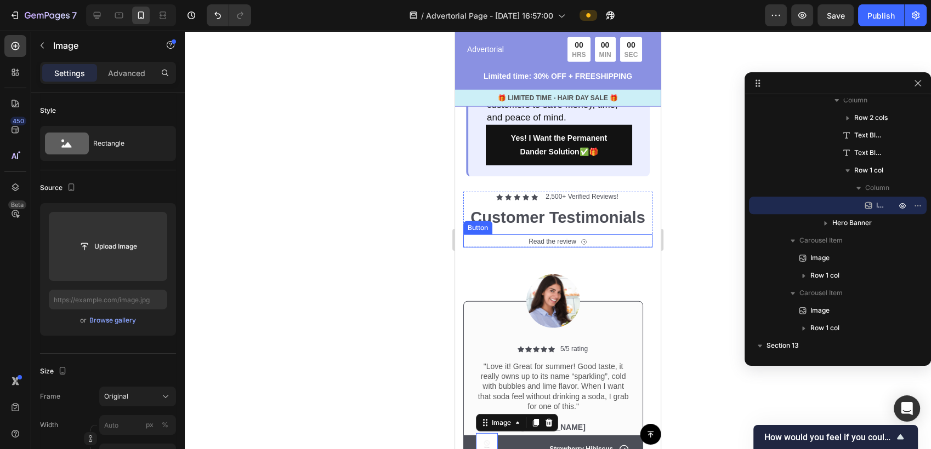
click at [585, 248] on div "Read the review Button" at bounding box center [557, 241] width 189 height 13
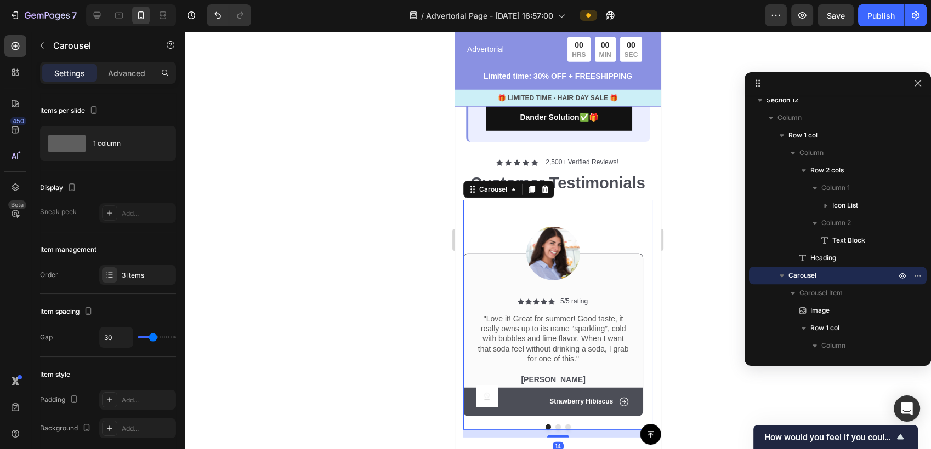
scroll to position [3224, 0]
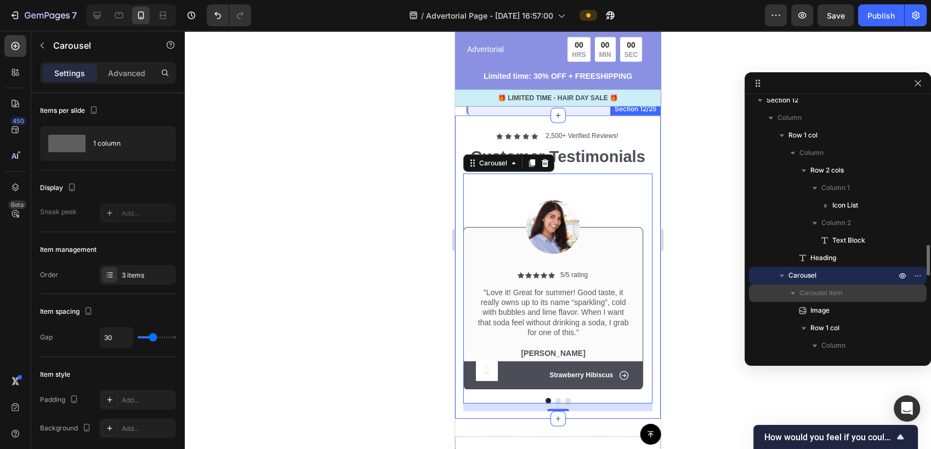
click at [853, 296] on p "Carousel Item" at bounding box center [848, 293] width 99 height 11
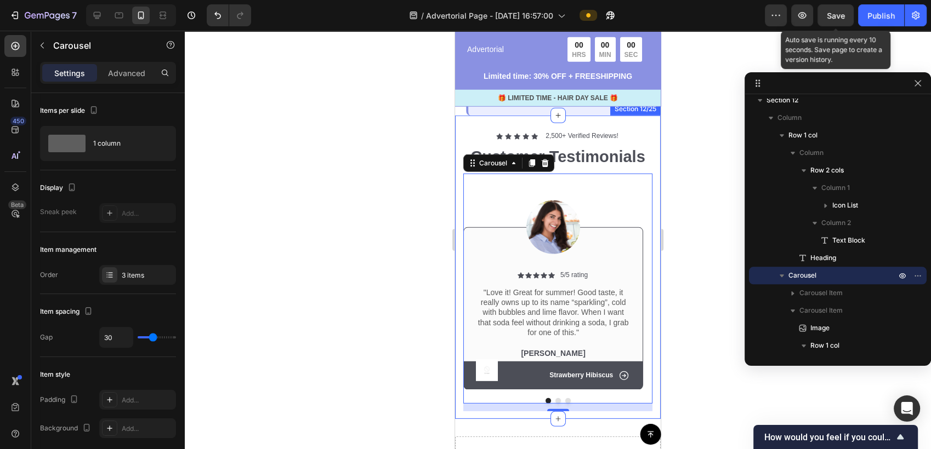
click at [837, 17] on span "Save" at bounding box center [836, 15] width 18 height 9
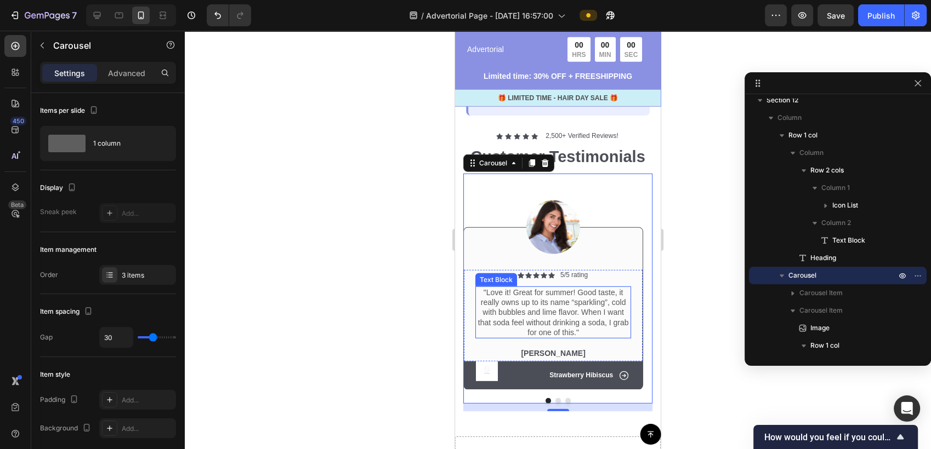
click at [570, 306] on p ""Love it! Great for summer! Good taste, it really owns up to its name “sparklin…" at bounding box center [552, 313] width 153 height 50
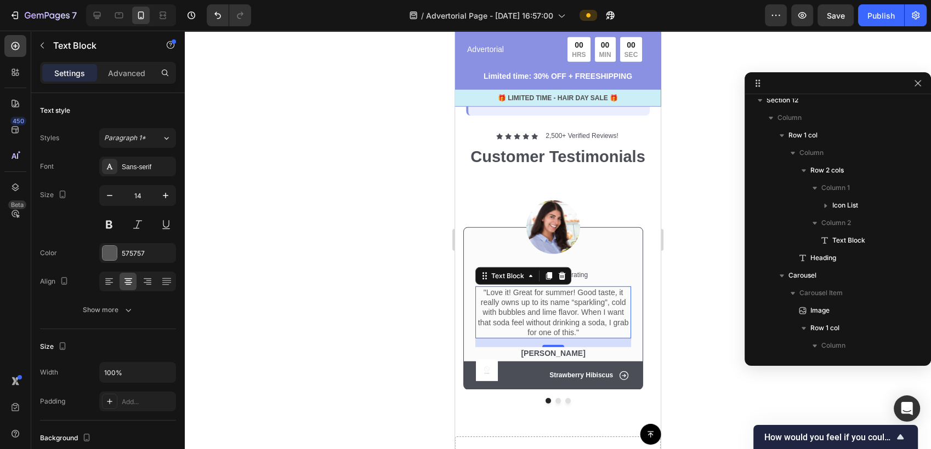
click at [579, 338] on p ""Love it! Great for summer! Good taste, it really owns up to its name “sparklin…" at bounding box center [552, 313] width 153 height 50
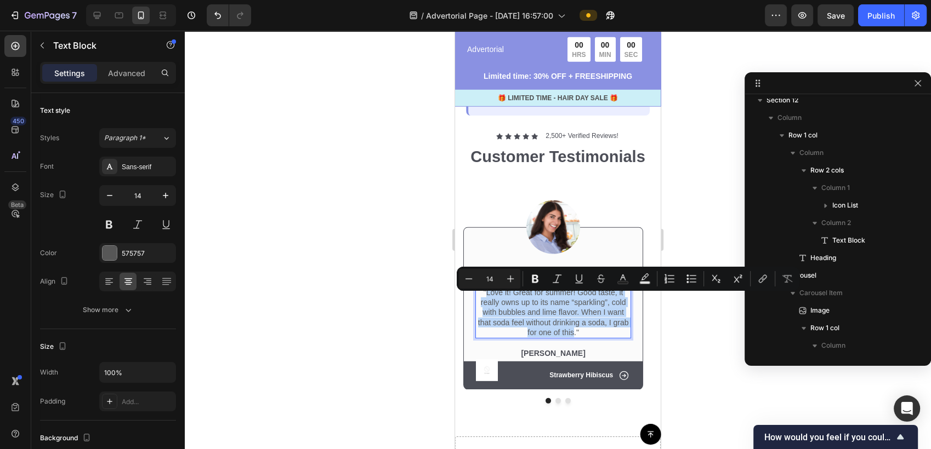
drag, startPoint x: 575, startPoint y: 340, endPoint x: 486, endPoint y: 301, distance: 97.7
click at [486, 301] on p ""Love it! Great for summer! Good taste, it really owns up to its name “sparklin…" at bounding box center [552, 313] width 153 height 50
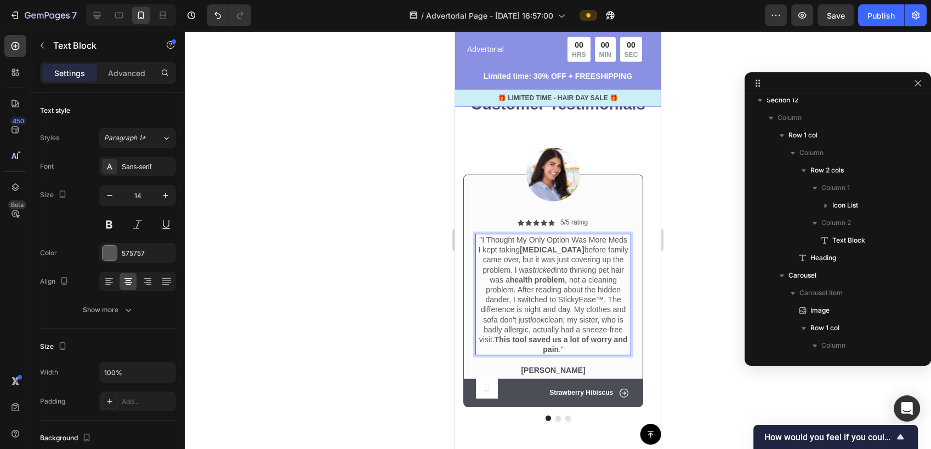
scroll to position [3285, 0]
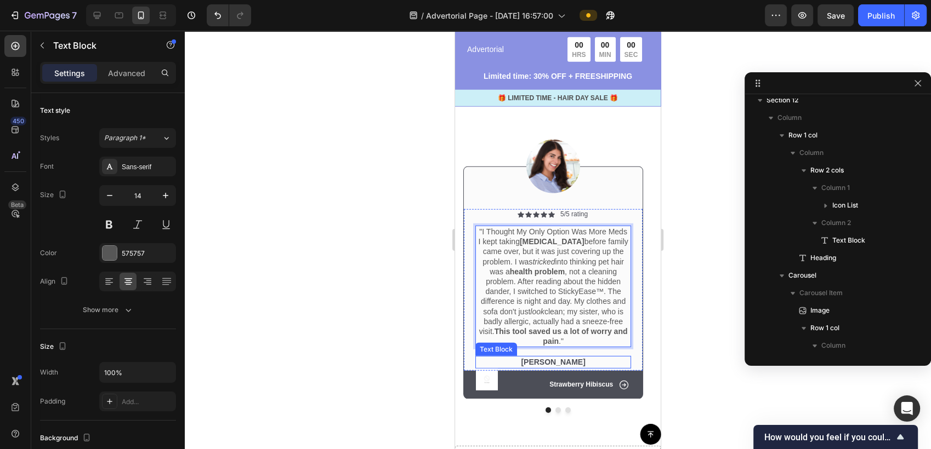
click at [559, 358] on p "Rita Carroll" at bounding box center [552, 362] width 153 height 10
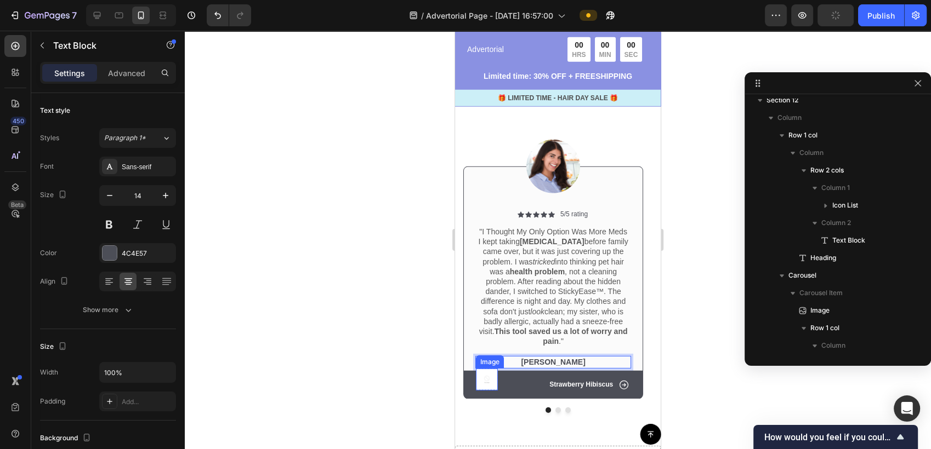
click at [483, 376] on img at bounding box center [487, 380] width 22 height 22
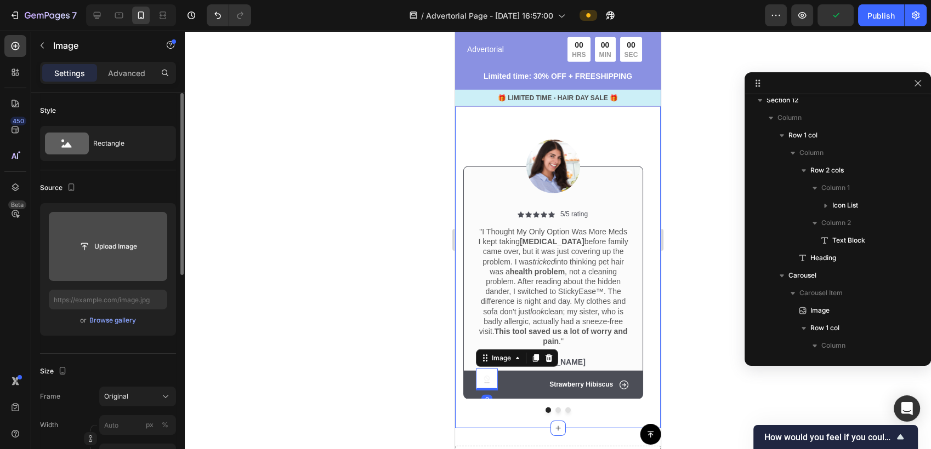
click at [126, 236] on input "file" at bounding box center [108, 246] width 118 height 69
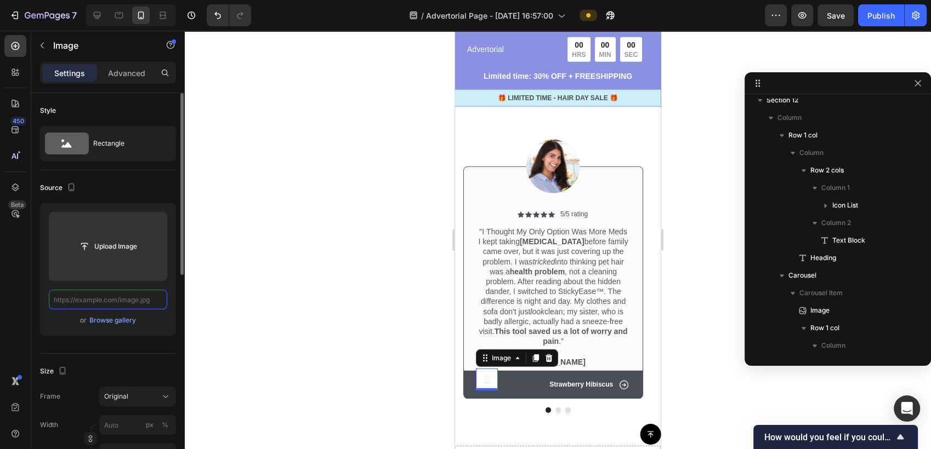
click at [121, 304] on input "text" at bounding box center [108, 300] width 118 height 20
paste input "https://cdn.shopify.com/s/files/1/0674/9978/6498/files/Lint_Reviews_4.jpg?v=175…"
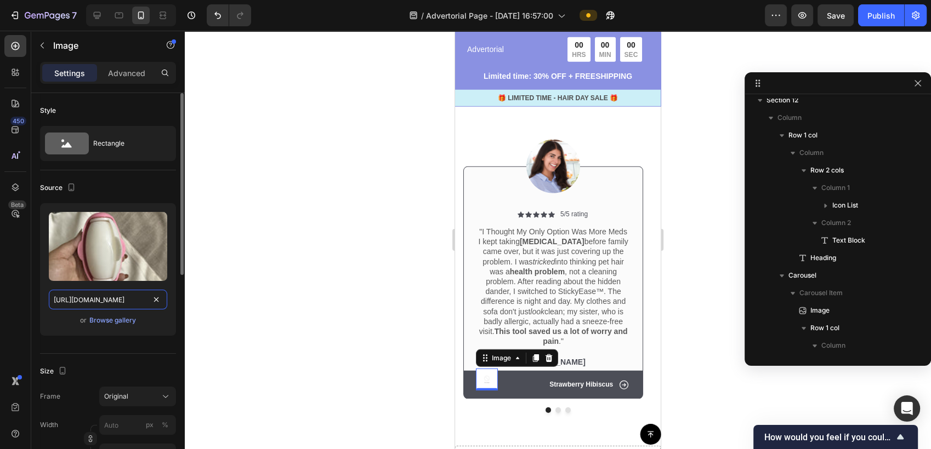
scroll to position [0, 190]
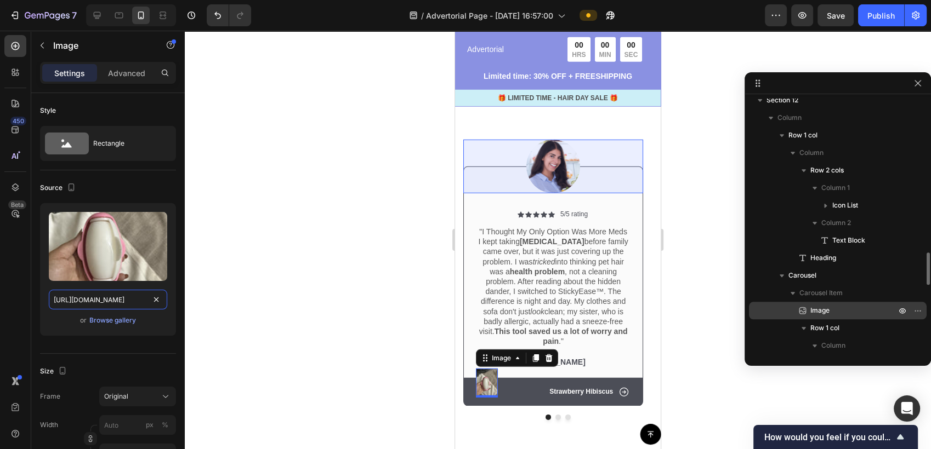
type input "https://cdn.shopify.com/s/files/1/0674/9978/6498/files/Lint_Reviews_4.jpg?v=175…"
click at [824, 309] on span "Image" at bounding box center [819, 310] width 19 height 11
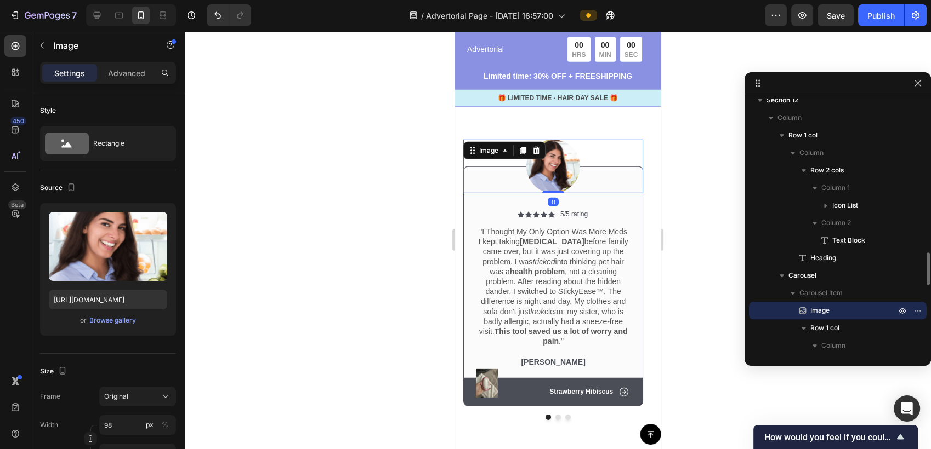
scroll to position [1278, 0]
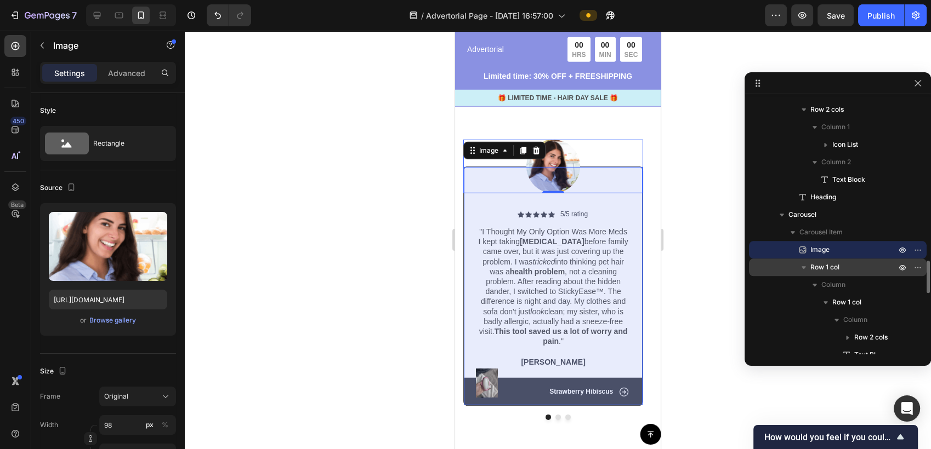
click at [803, 266] on icon "button" at bounding box center [803, 267] width 4 height 3
click at [803, 266] on icon "button" at bounding box center [803, 268] width 3 height 4
click at [801, 265] on icon "button" at bounding box center [803, 267] width 11 height 11
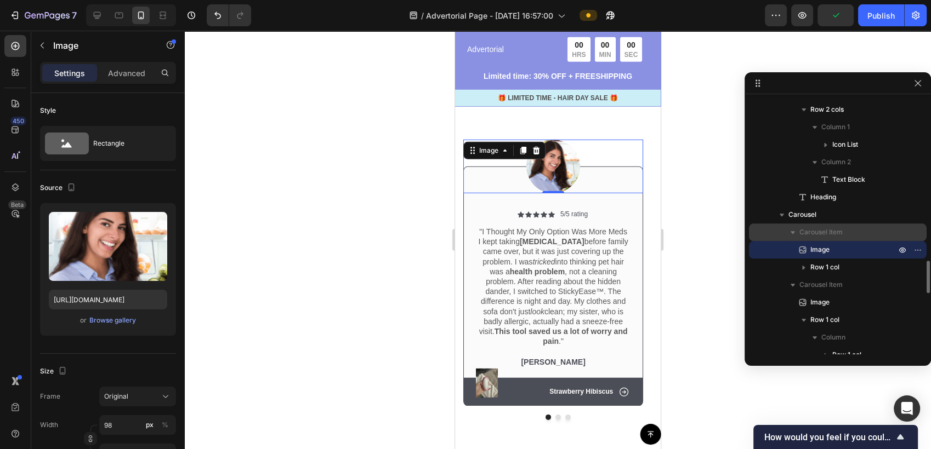
click at [795, 233] on icon "button" at bounding box center [792, 232] width 11 height 11
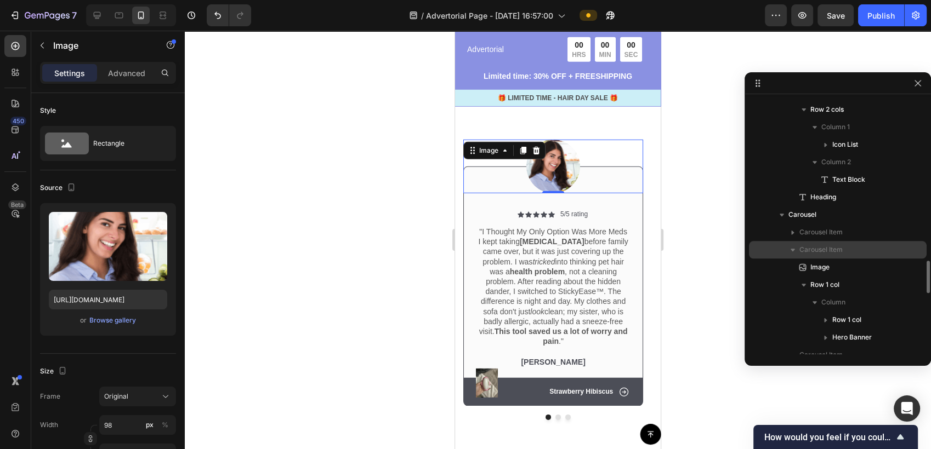
click at [828, 252] on span "Carousel Item" at bounding box center [820, 249] width 43 height 11
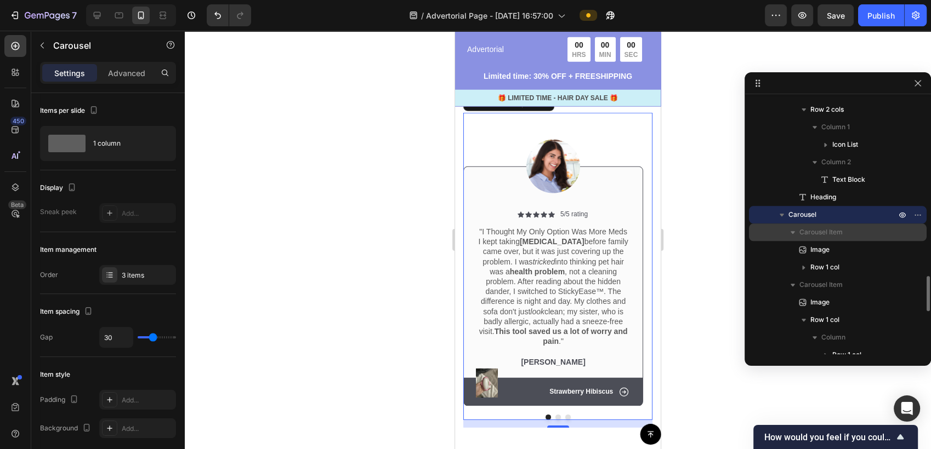
click at [831, 238] on div "Carousel Item" at bounding box center [837, 233] width 169 height 18
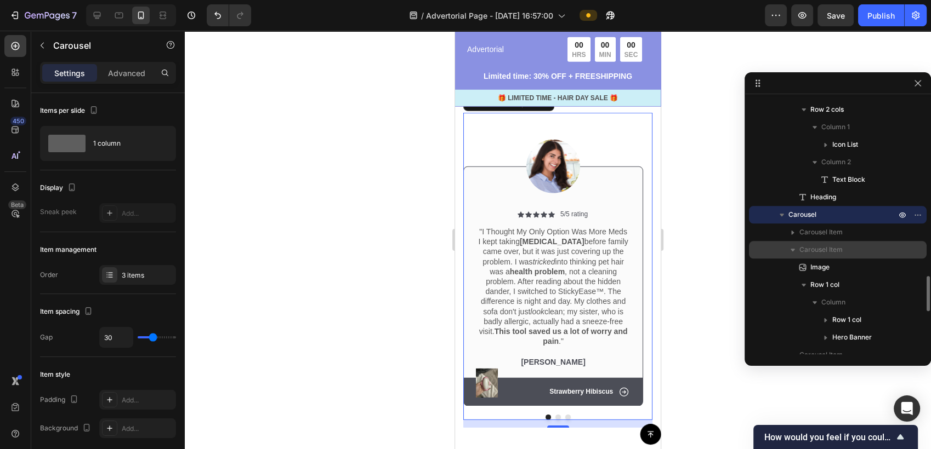
click at [837, 249] on span "Carousel Item" at bounding box center [820, 249] width 43 height 11
click at [793, 252] on icon "button" at bounding box center [792, 249] width 11 height 11
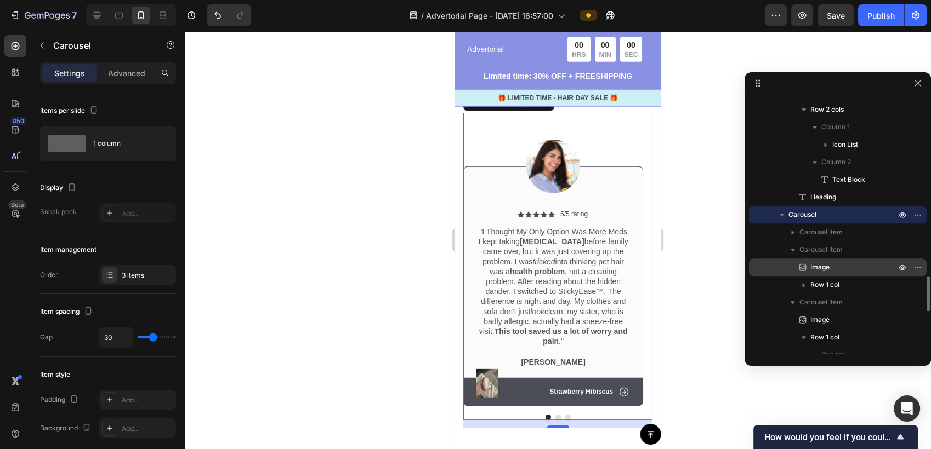
click at [812, 266] on span "Image" at bounding box center [819, 267] width 19 height 11
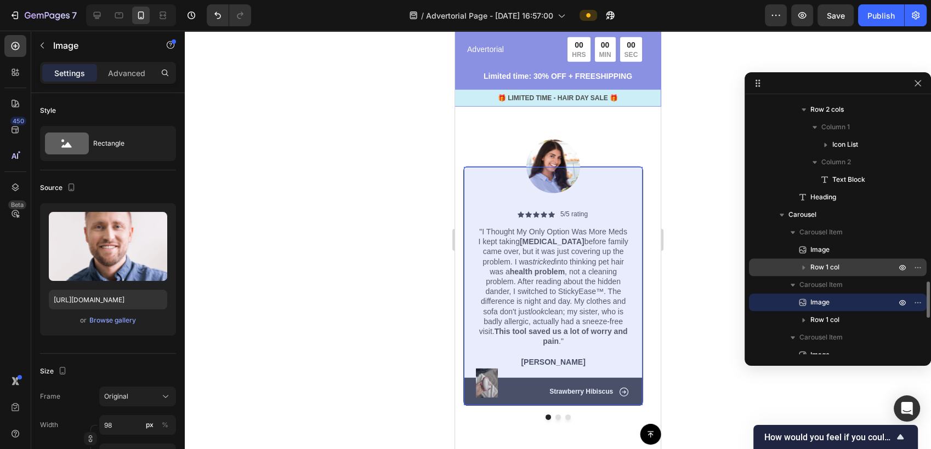
click at [824, 271] on span "Row 1 col" at bounding box center [824, 267] width 29 height 11
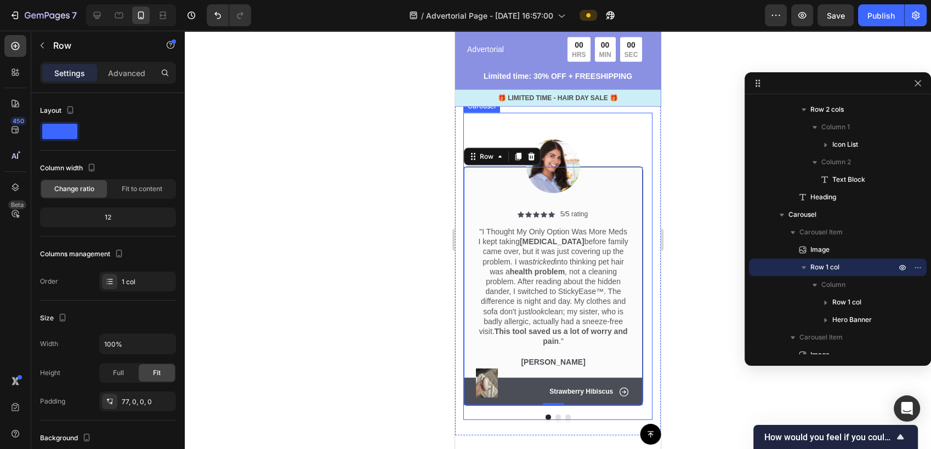
click at [555, 415] on button "Dot" at bounding box center [557, 417] width 5 height 5
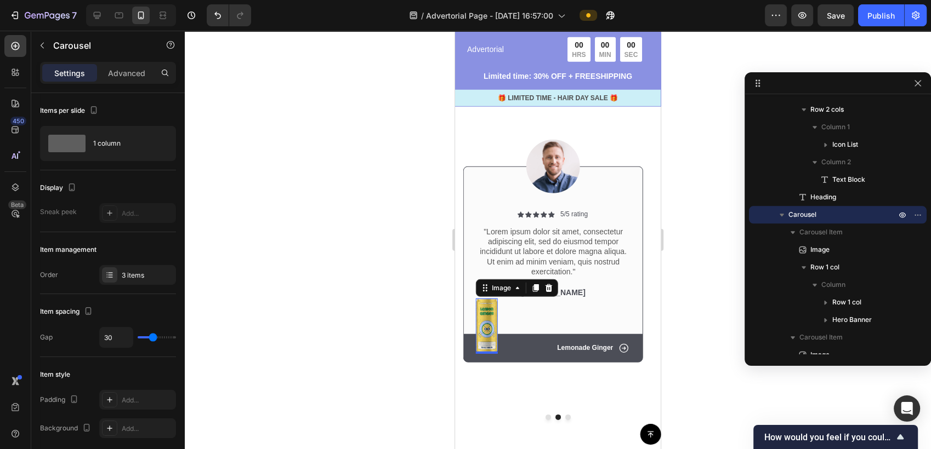
click at [490, 337] on img at bounding box center [487, 326] width 22 height 55
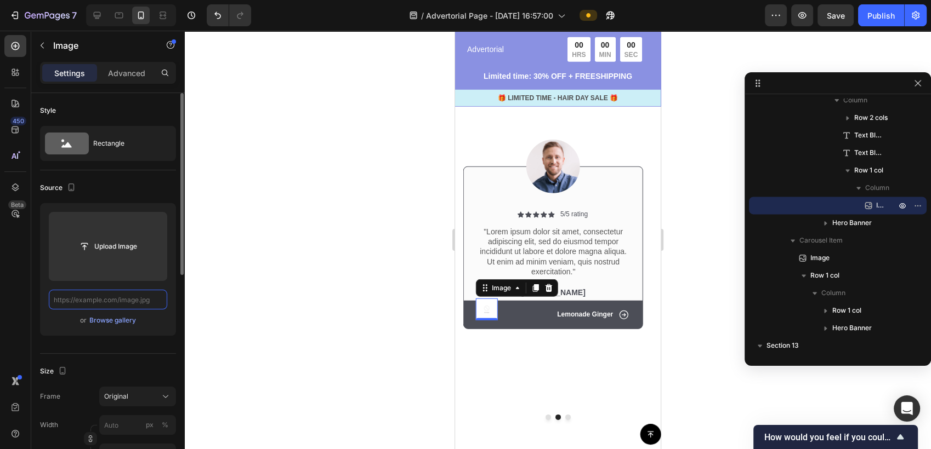
scroll to position [0, 0]
click at [126, 299] on input "text" at bounding box center [108, 300] width 118 height 20
paste input "https://cdn.shopify.com/s/files/1/0674/9978/6498/files/Lint_Reviews_5.jpg?v=175…"
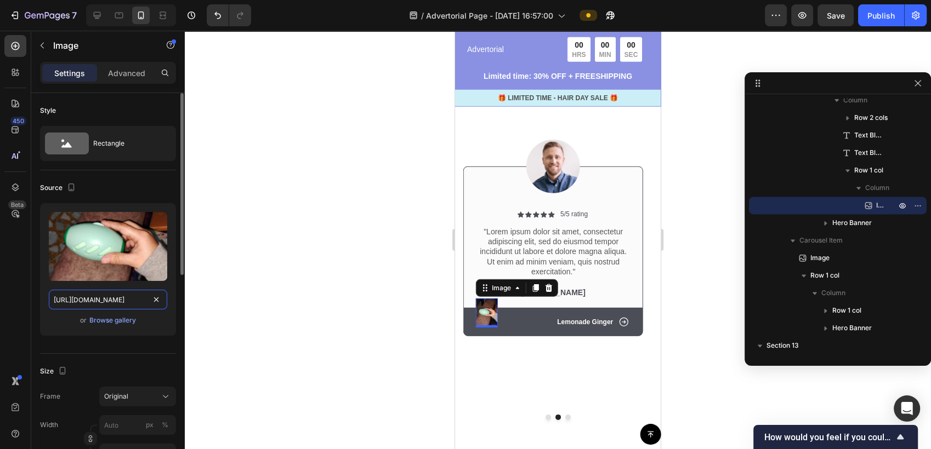
click at [126, 299] on input "https://cdn.shopify.com/s/files/1/0674/9978/6498/files/Lint_Reviews_5.jpg?v=175…" at bounding box center [108, 300] width 118 height 20
type input "https://cdn.shopify.com/s/files/1/0674/9978/6498/files/Lint_Reviews_5.jpg?v=175…"
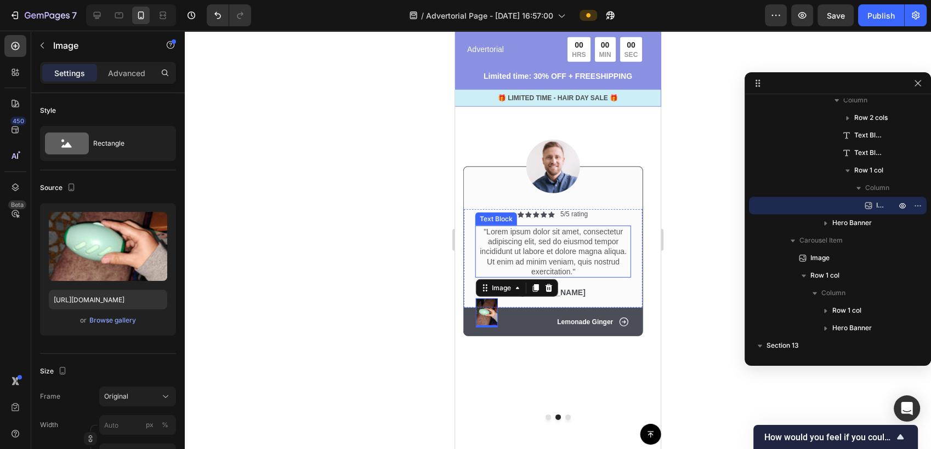
click at [574, 270] on p ""Lorem ipsum dolor sit amet, consectetur adipiscing elit, sed do eiusmod tempor…" at bounding box center [552, 252] width 153 height 50
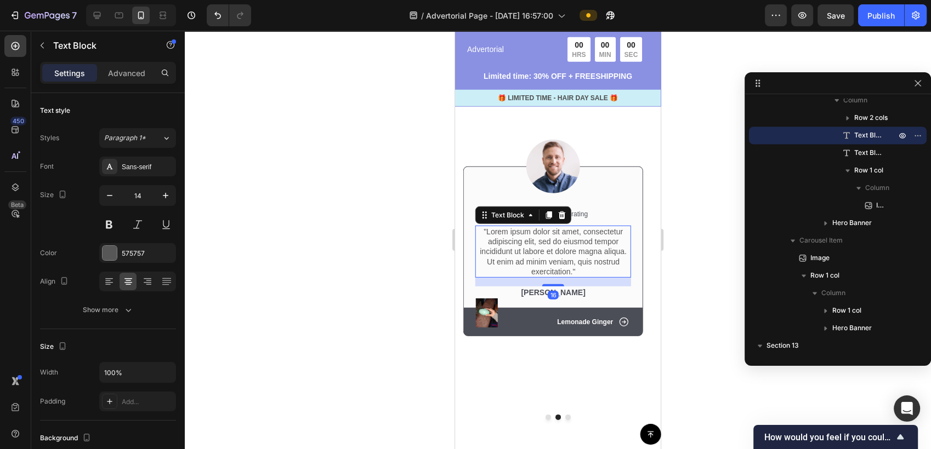
click at [574, 270] on p ""Lorem ipsum dolor sit amet, consectetur adipiscing elit, sed do eiusmod tempor…" at bounding box center [552, 252] width 153 height 50
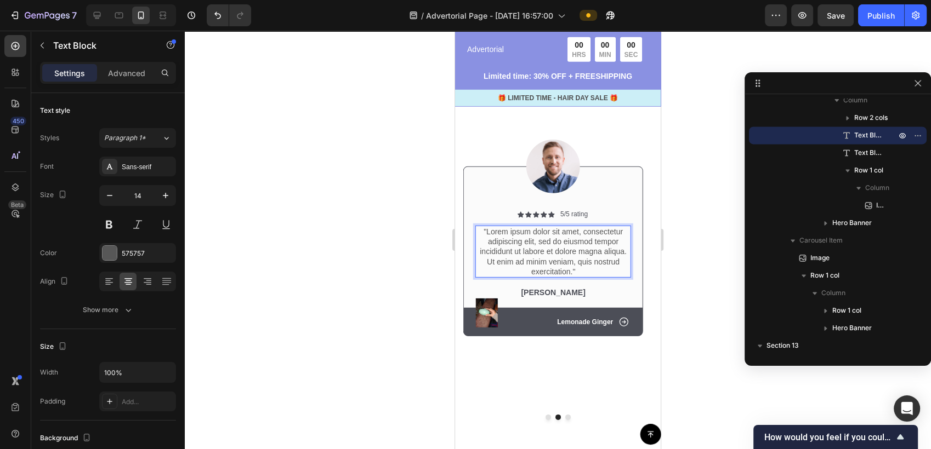
click at [585, 277] on p ""Lorem ipsum dolor sit amet, consectetur adipiscing elit, sed do eiusmod tempor…" at bounding box center [552, 252] width 153 height 50
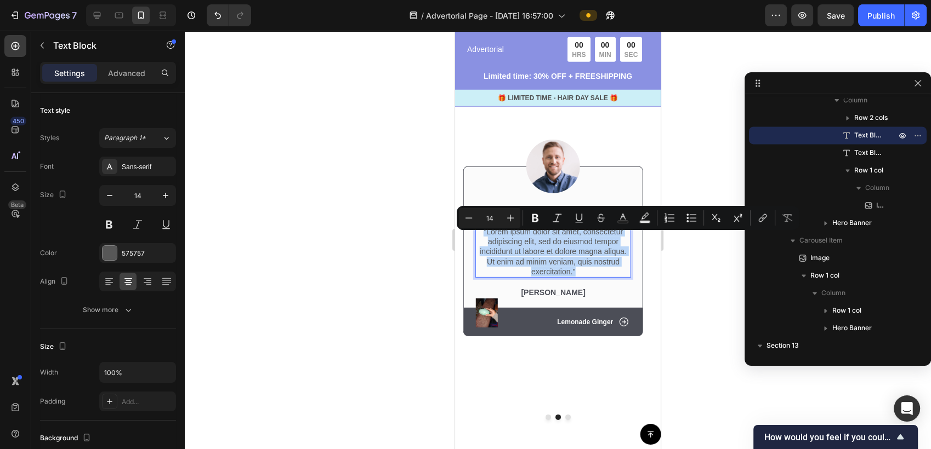
drag, startPoint x: 580, startPoint y: 282, endPoint x: 484, endPoint y: 237, distance: 106.4
click at [484, 237] on p ""Lorem ipsum dolor sit amet, consectetur adipiscing elit, sed do eiusmod tempor…" at bounding box center [552, 252] width 153 height 50
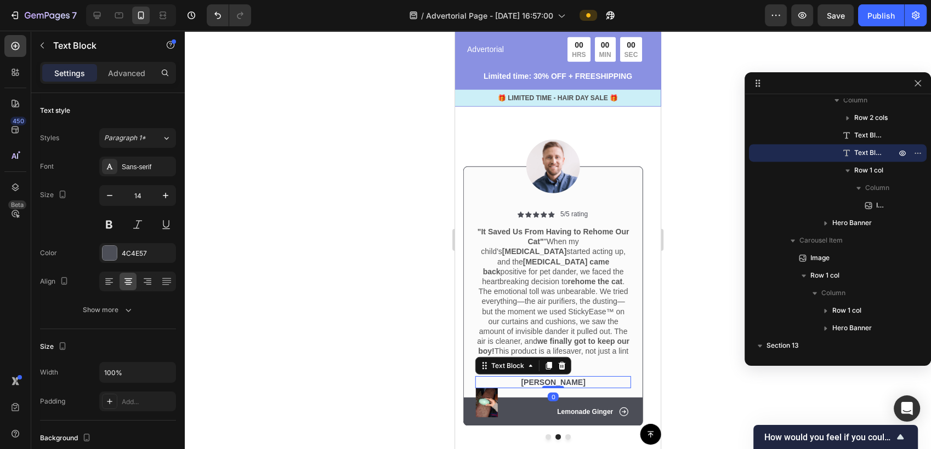
click at [549, 378] on p "Dick Rey" at bounding box center [552, 383] width 153 height 10
click at [580, 378] on p "Dick Rey" at bounding box center [552, 383] width 153 height 10
click at [574, 378] on p "Dick Rey" at bounding box center [552, 383] width 153 height 10
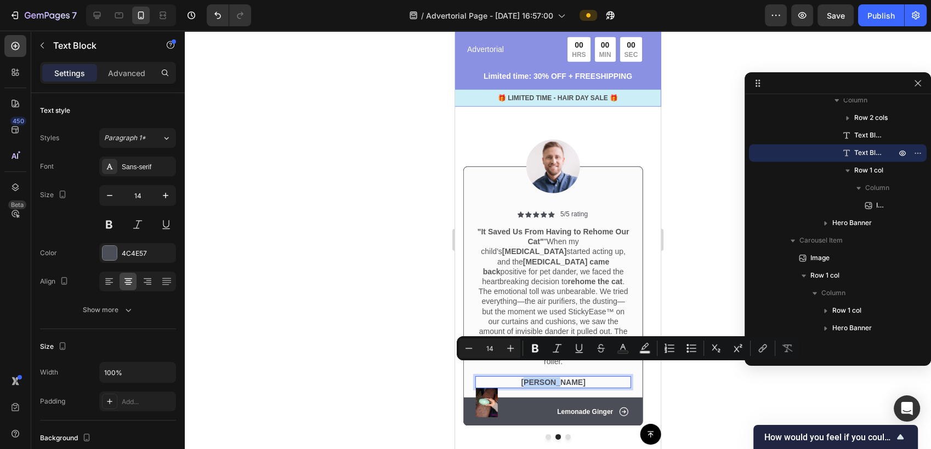
drag, startPoint x: 569, startPoint y: 369, endPoint x: 543, endPoint y: 372, distance: 25.9
click at [543, 378] on p "Dick Rey" at bounding box center [552, 383] width 153 height 10
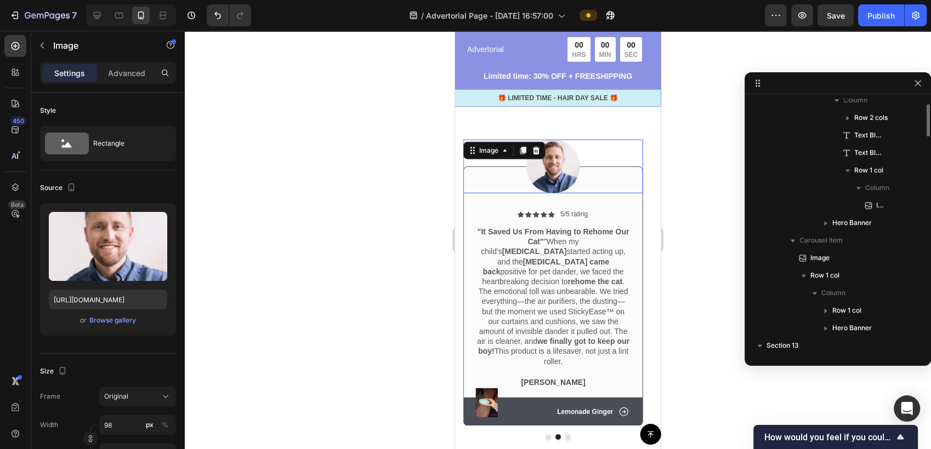
click at [548, 179] on img at bounding box center [553, 167] width 54 height 54
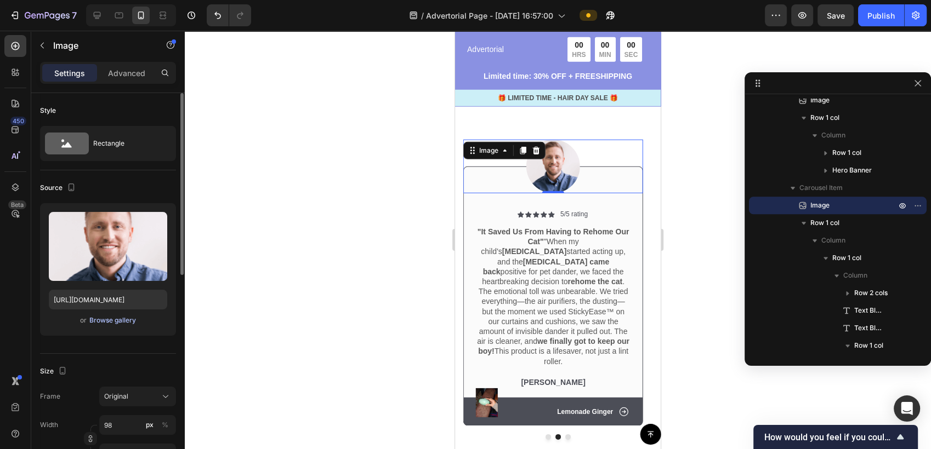
click at [118, 318] on div "Browse gallery" at bounding box center [112, 321] width 47 height 10
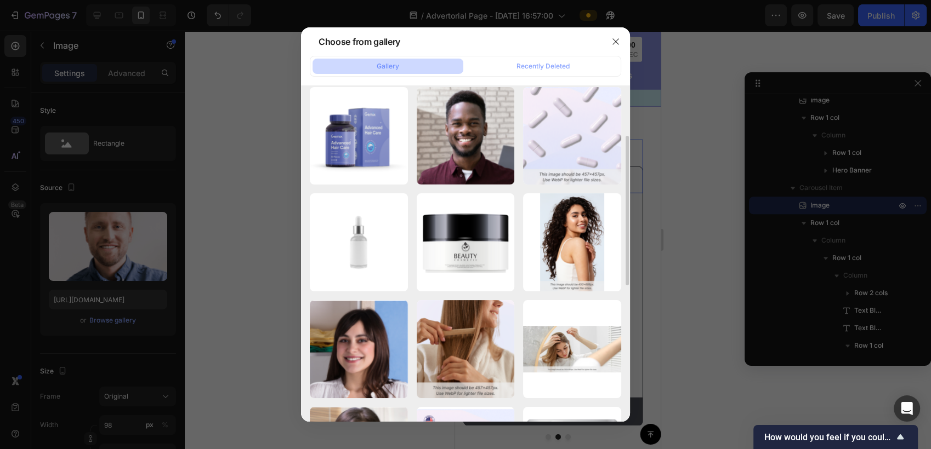
scroll to position [0, 0]
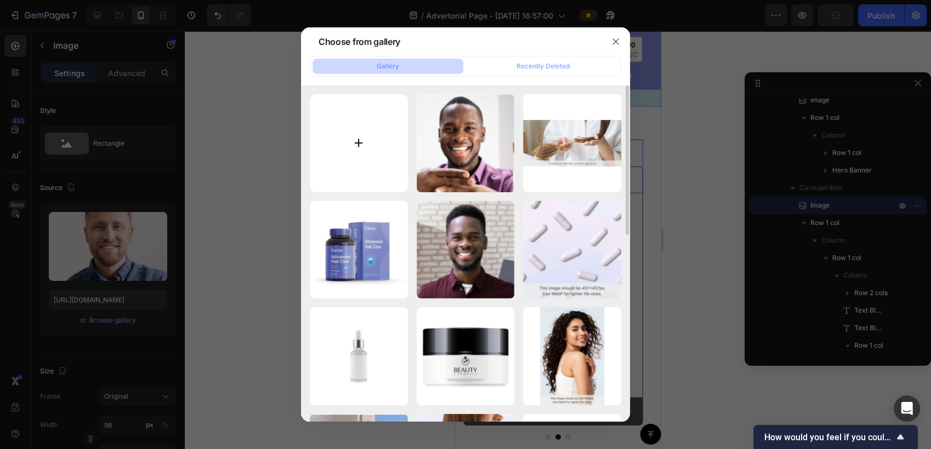
click at [348, 138] on input "file" at bounding box center [359, 143] width 98 height 98
click at [531, 71] on div "Recently Deleted" at bounding box center [542, 66] width 53 height 10
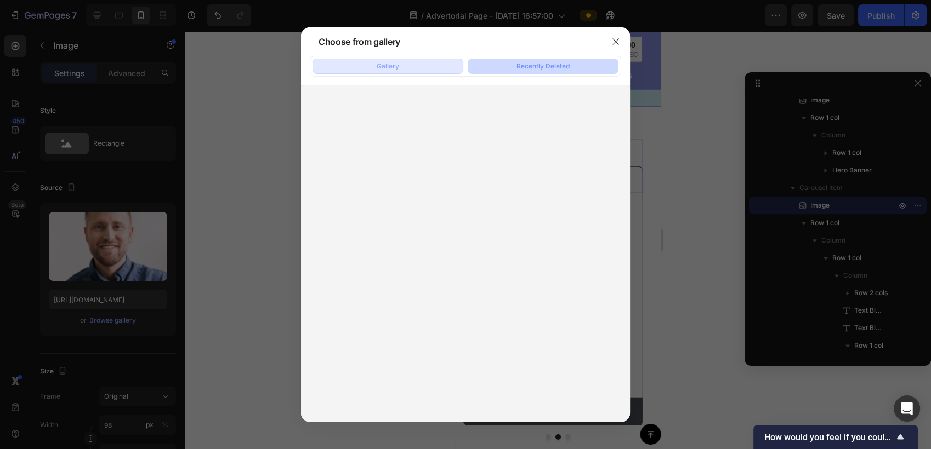
click at [398, 65] on div "Gallery" at bounding box center [388, 66] width 22 height 10
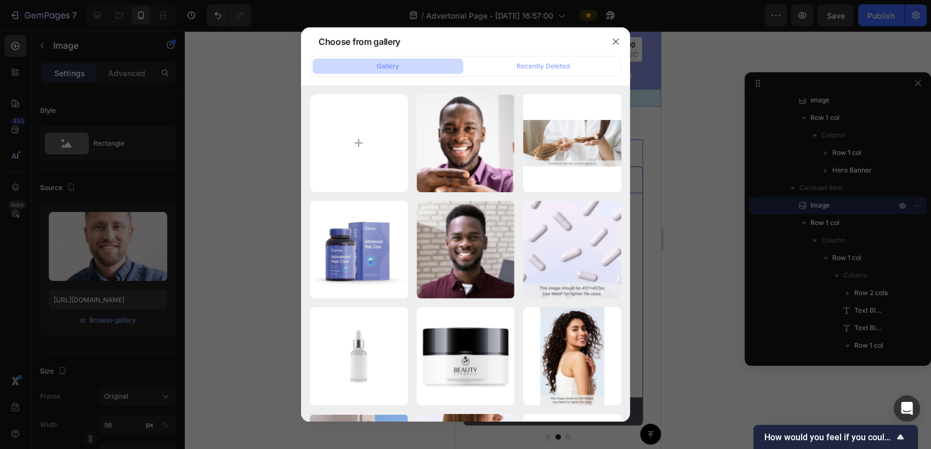
click at [689, 126] on div at bounding box center [465, 224] width 931 height 449
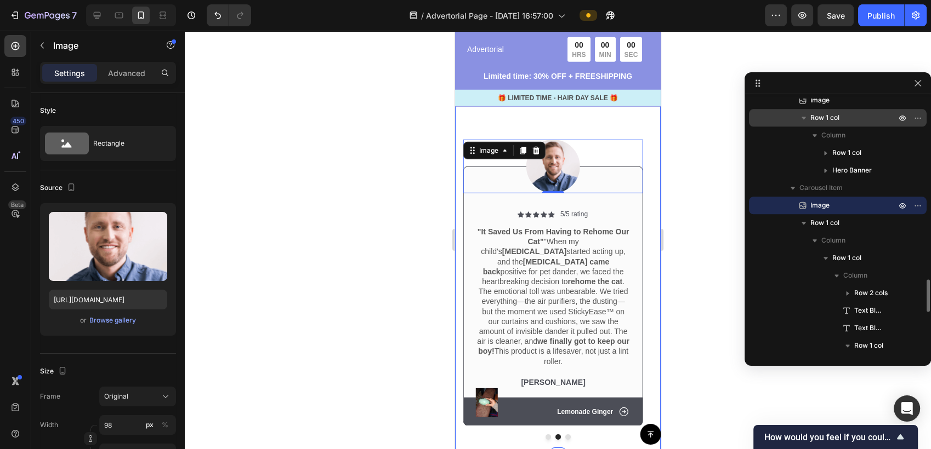
click at [834, 117] on span "Row 1 col" at bounding box center [824, 117] width 29 height 11
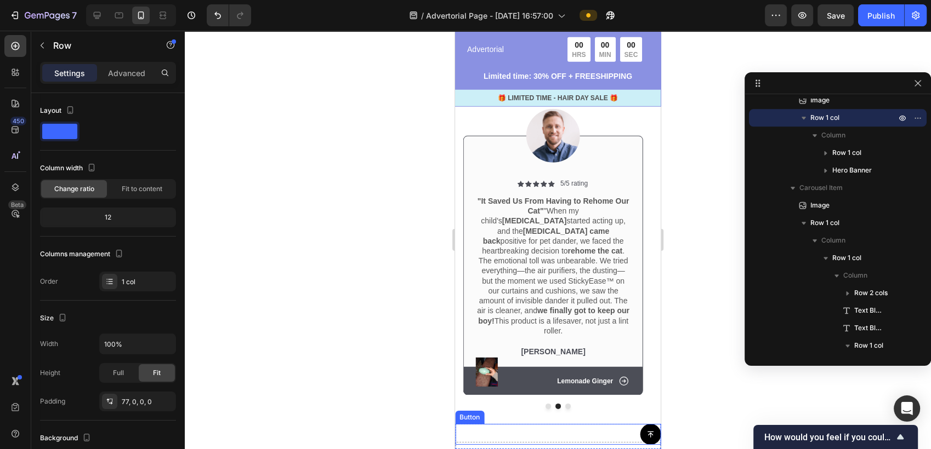
scroll to position [3346, 0]
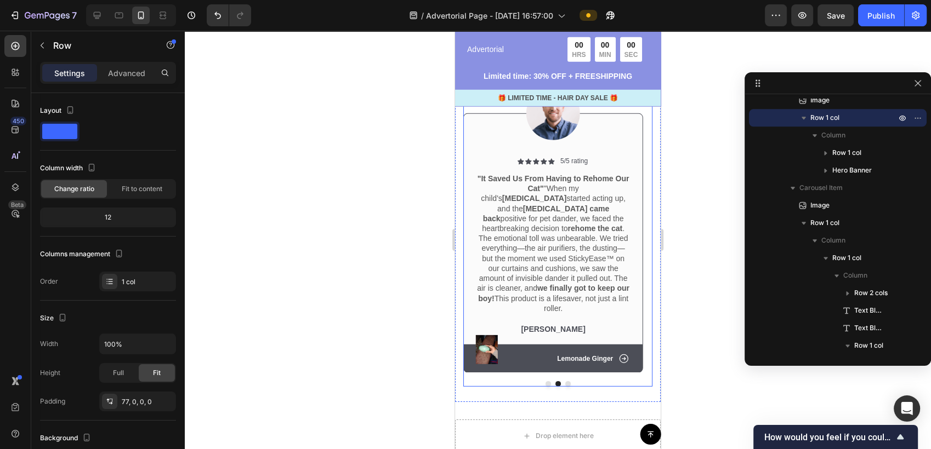
click at [545, 381] on button "Dot" at bounding box center [547, 383] width 5 height 5
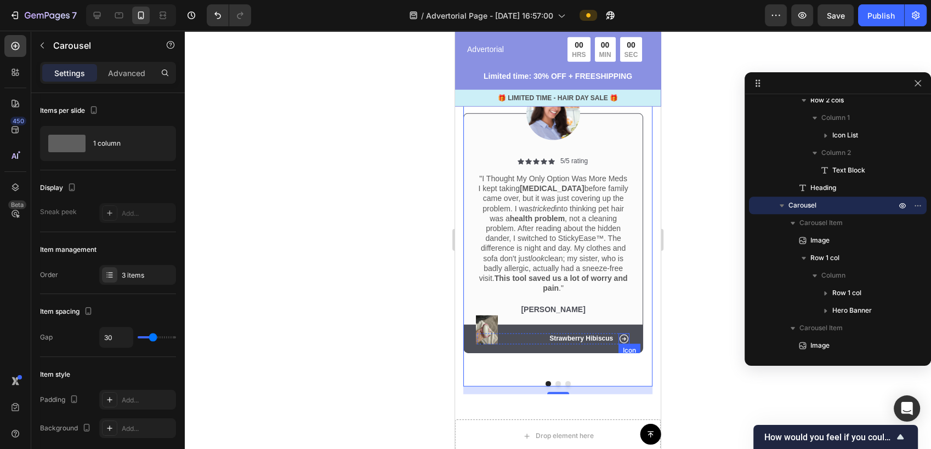
scroll to position [1463, 0]
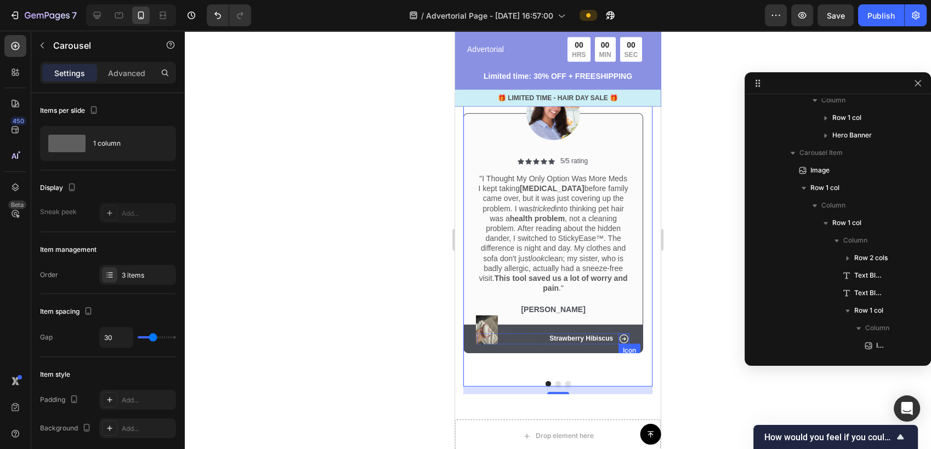
click at [627, 334] on icon at bounding box center [623, 339] width 11 height 11
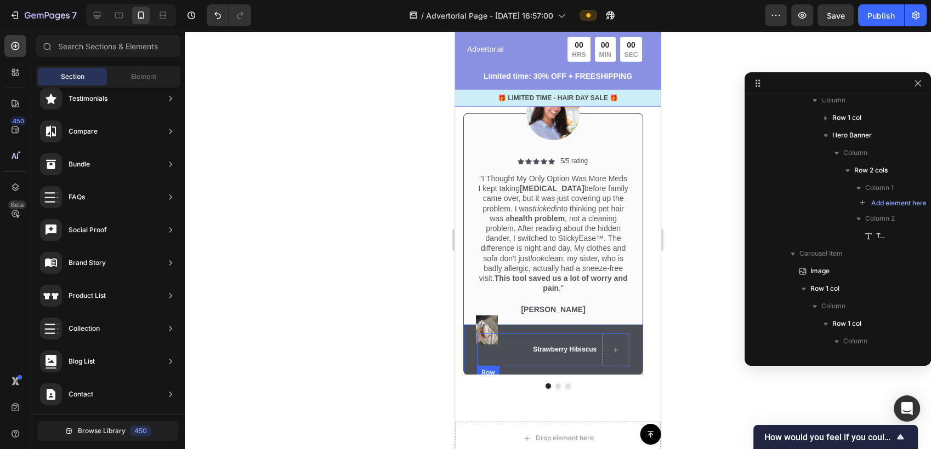
click at [568, 346] on p "Strawberry Hibiscus" at bounding box center [565, 350] width 64 height 9
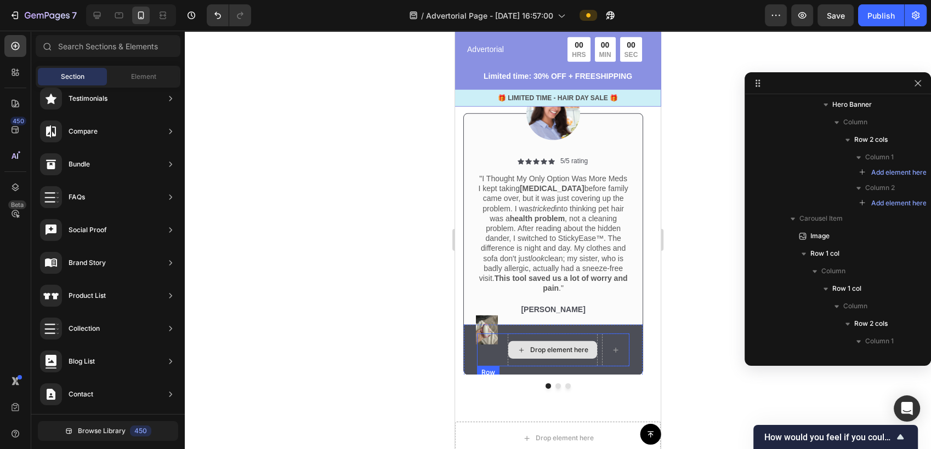
click at [576, 341] on div "Drop element here" at bounding box center [552, 350] width 89 height 18
click at [588, 334] on div "Drop element here" at bounding box center [553, 350] width 90 height 33
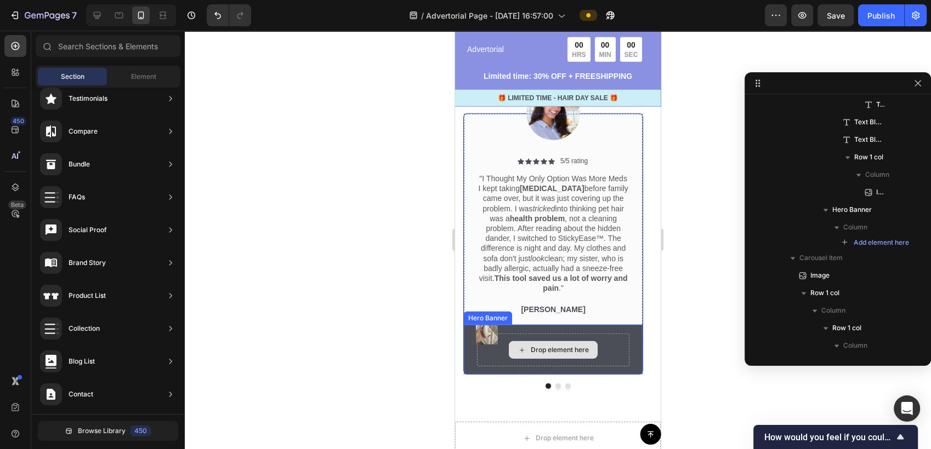
click at [605, 334] on div "Drop element here" at bounding box center [553, 350] width 152 height 33
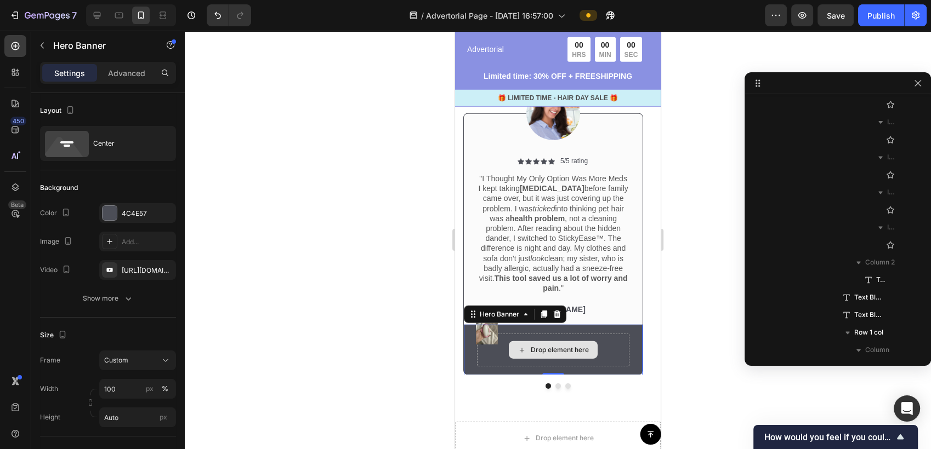
scroll to position [1936, 0]
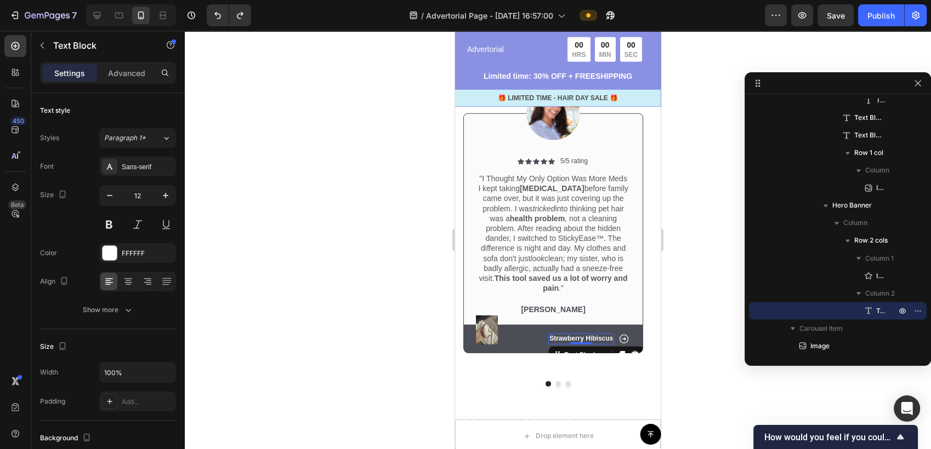
click at [601, 335] on p "Strawberry Hibiscus" at bounding box center [581, 339] width 64 height 9
click at [723, 331] on div at bounding box center [558, 240] width 746 height 419
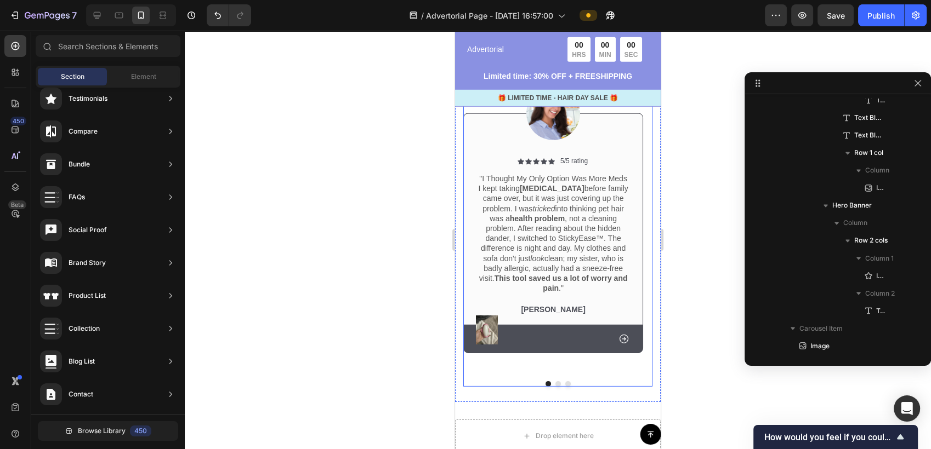
click at [555, 381] on button "Dot" at bounding box center [557, 383] width 5 height 5
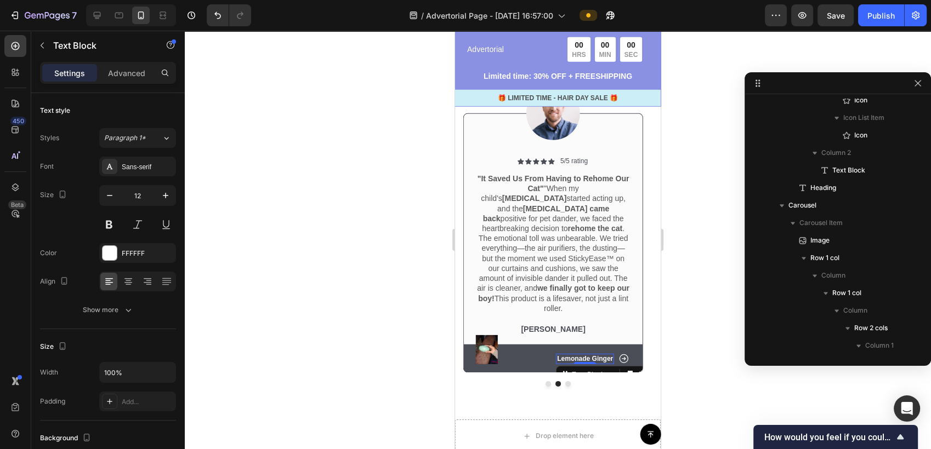
scroll to position [2620, 0]
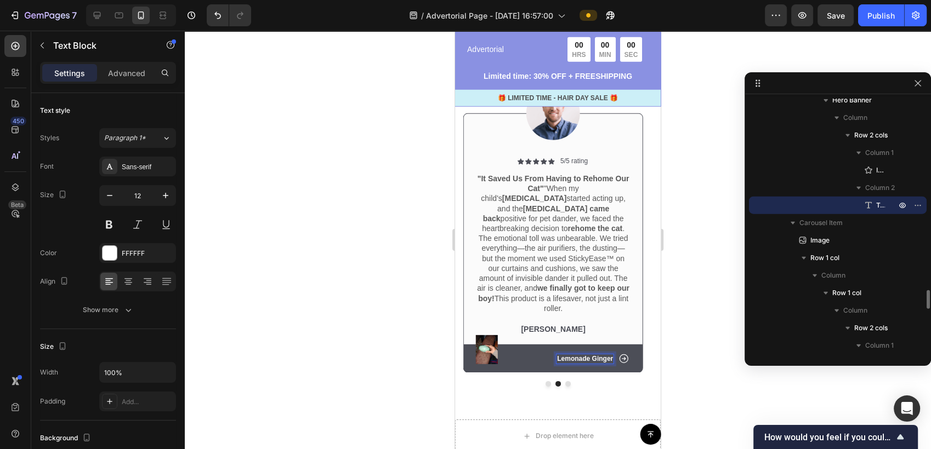
click at [575, 355] on p "Lemonade Ginger" at bounding box center [585, 359] width 56 height 9
click at [607, 355] on p "Ginger" at bounding box center [602, 359] width 21 height 9
click at [606, 355] on p "Ginger" at bounding box center [602, 359] width 21 height 9
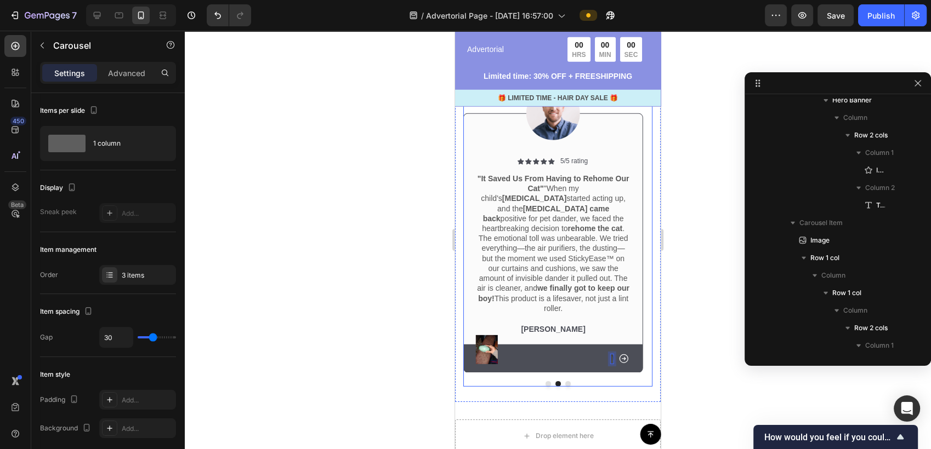
click at [562, 366] on div "Image Icon Icon Icon Icon Icon Icon List 5/5 rating Text Block Row "I Thought M…" at bounding box center [557, 223] width 189 height 327
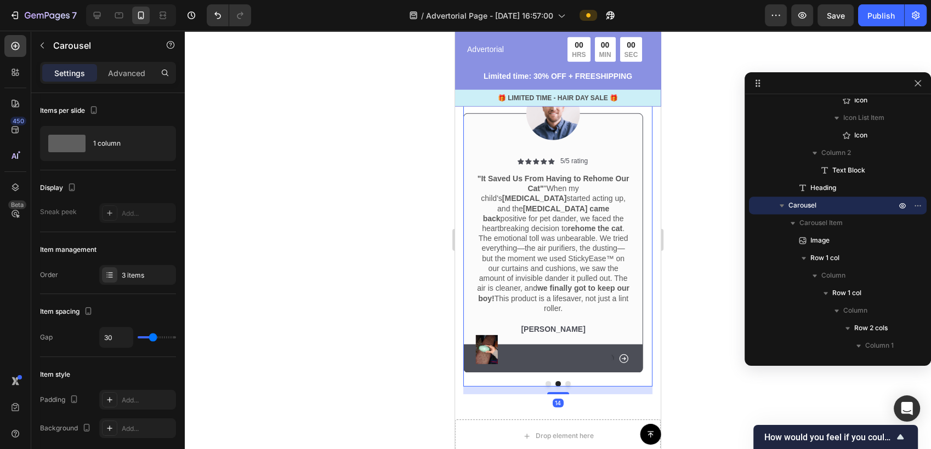
click at [695, 320] on div at bounding box center [558, 240] width 746 height 419
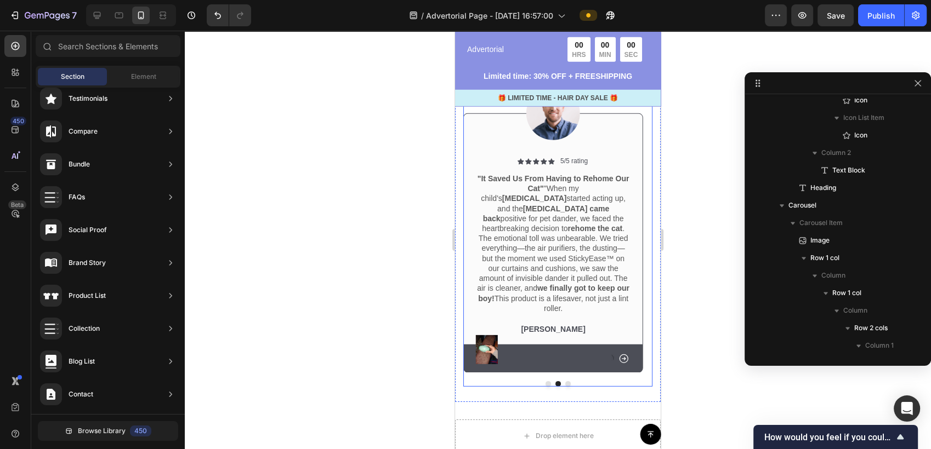
click at [565, 381] on button "Dot" at bounding box center [567, 383] width 5 height 5
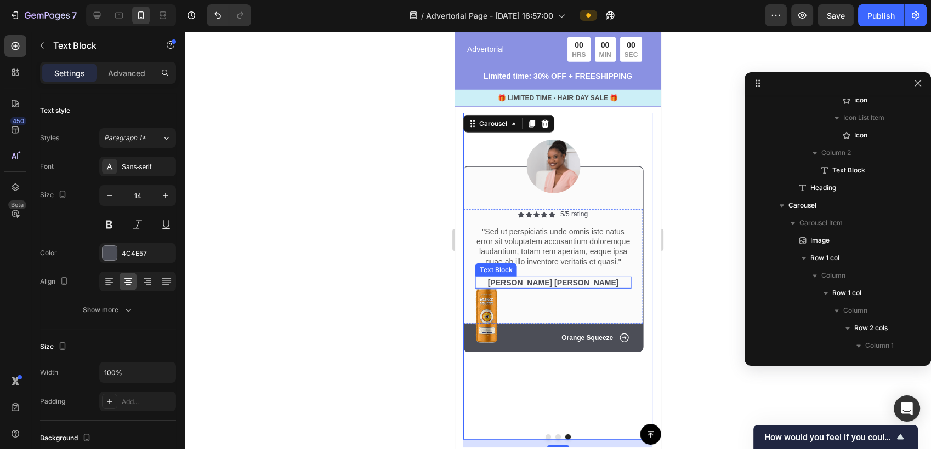
scroll to position [3024, 0]
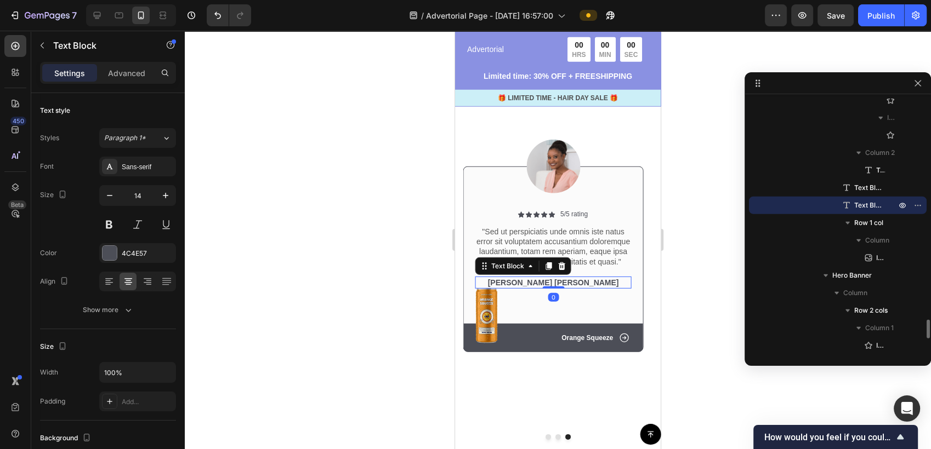
click at [564, 288] on p "Emma Zalia" at bounding box center [552, 283] width 153 height 10
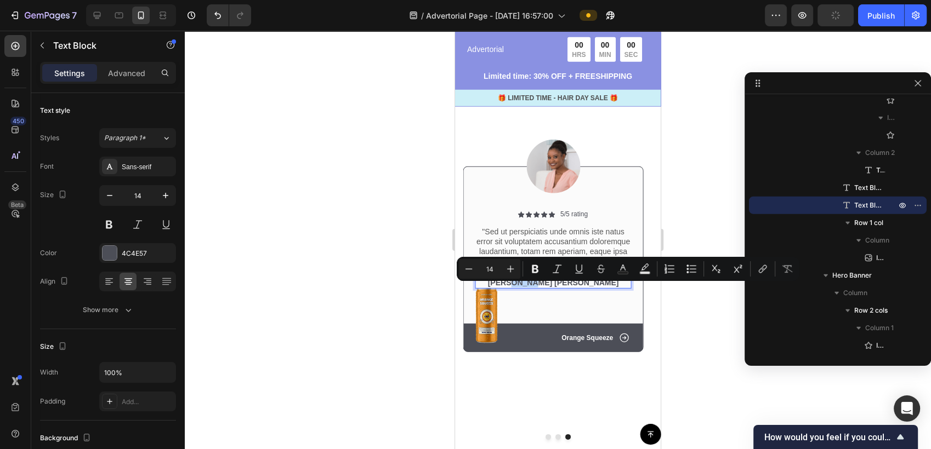
click at [566, 288] on p "Emma Zalia" at bounding box center [552, 283] width 153 height 10
click at [579, 288] on p "Emma Zalia" at bounding box center [552, 283] width 153 height 10
drag, startPoint x: 554, startPoint y: 290, endPoint x: 527, endPoint y: 290, distance: 27.4
click at [527, 288] on p "Emma Zalia" at bounding box center [552, 283] width 153 height 10
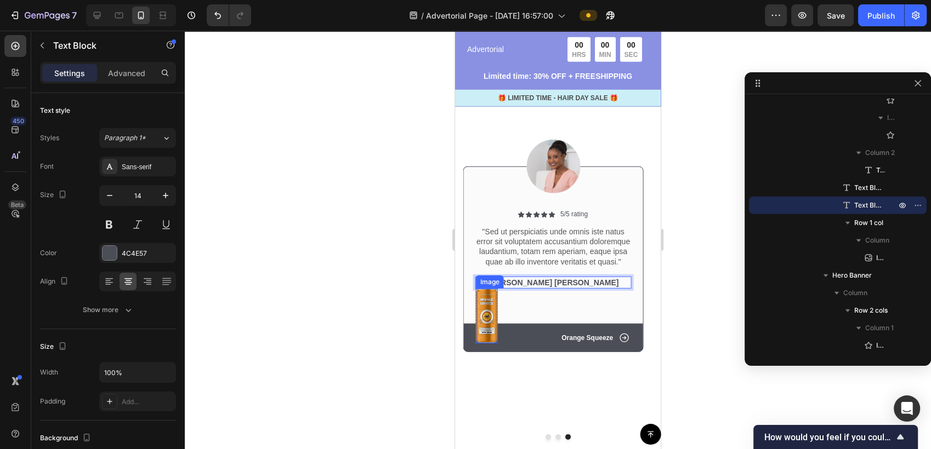
click at [487, 331] on img at bounding box center [487, 316] width 22 height 55
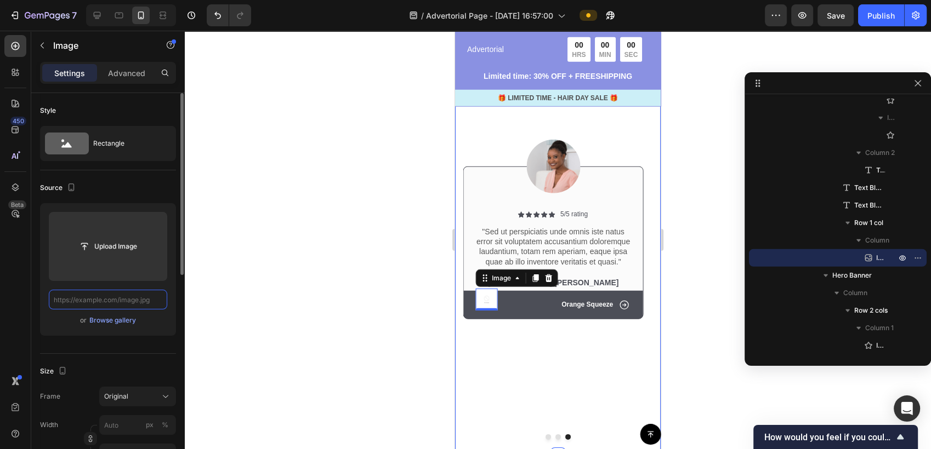
scroll to position [0, 0]
click at [124, 301] on input "text" at bounding box center [108, 300] width 118 height 20
paste input "https://cdn.shopify.com/s/files/1/0674/9978/6498/files/Lint_Reviews_3.png?v=175…"
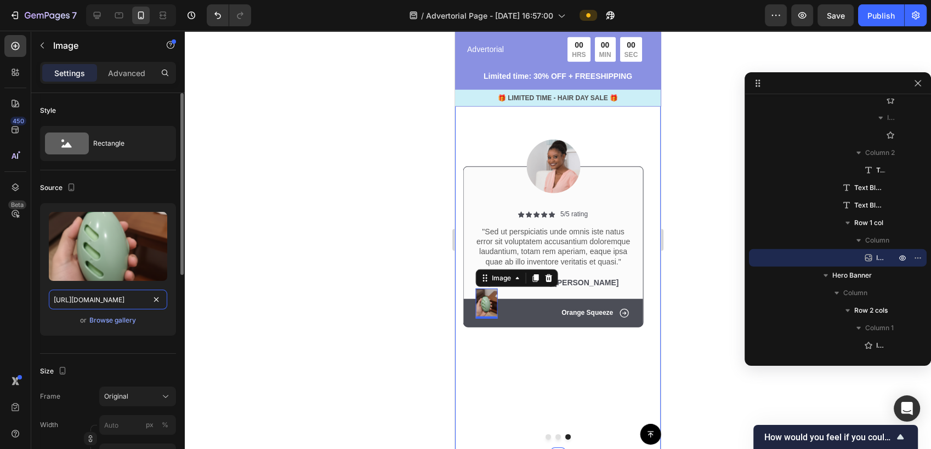
scroll to position [0, 192]
type input "https://cdn.shopify.com/s/files/1/0674/9978/6498/files/Lint_Reviews_3.png?v=175…"
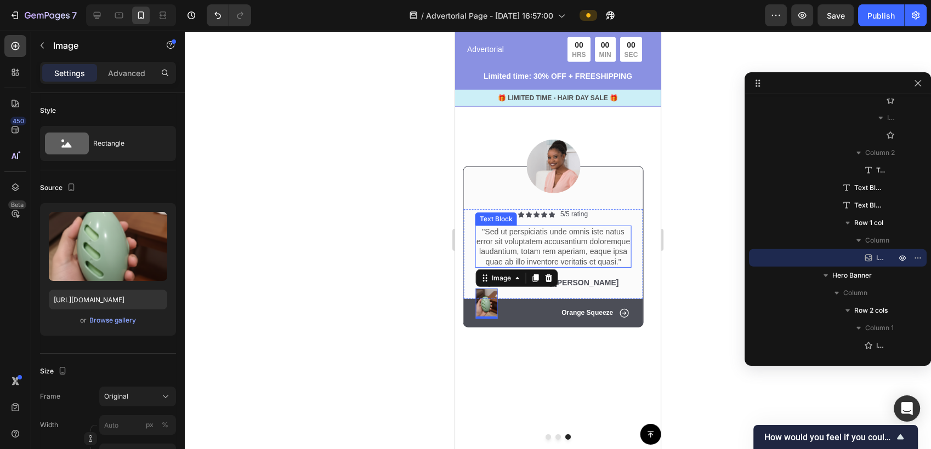
click at [585, 267] on p ""Sed ut perspiciatis unde omnis iste natus error sit voluptatem accusantium dol…" at bounding box center [552, 247] width 153 height 40
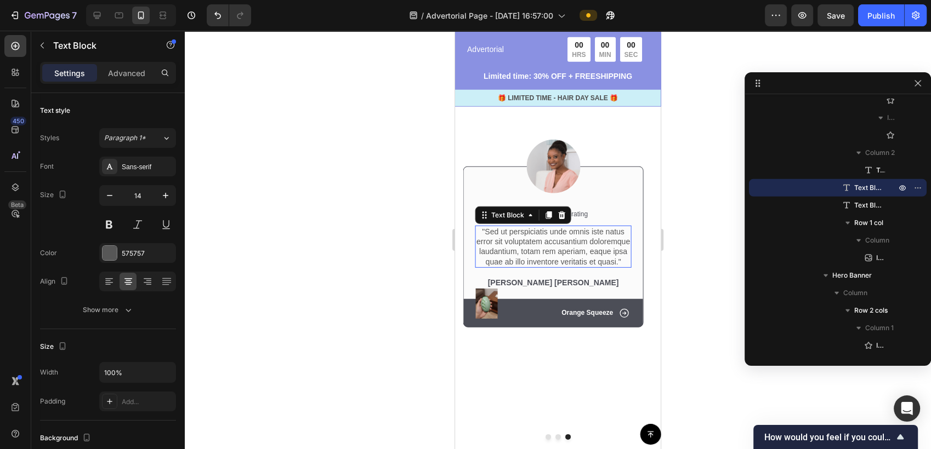
click at [585, 267] on p ""Sed ut perspiciatis unde omnis iste natus error sit voluptatem accusantium dol…" at bounding box center [552, 247] width 153 height 40
click at [617, 267] on p ""Sed ut perspiciatis unde omnis iste natus error sit voluptatem accusantium dol…" at bounding box center [552, 247] width 153 height 40
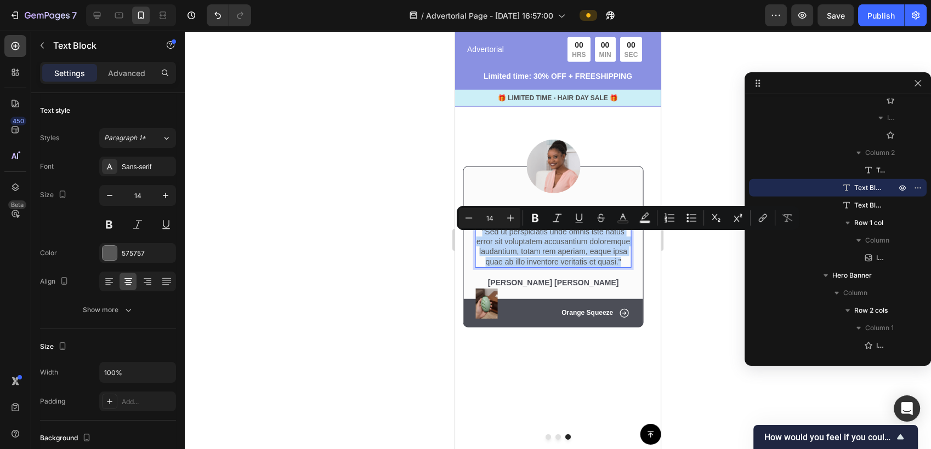
drag, startPoint x: 621, startPoint y: 269, endPoint x: 483, endPoint y: 238, distance: 141.6
click at [483, 238] on p ""Sed ut perspiciatis unde omnis iste natus error sit voluptatem accusantium dol…" at bounding box center [552, 247] width 153 height 40
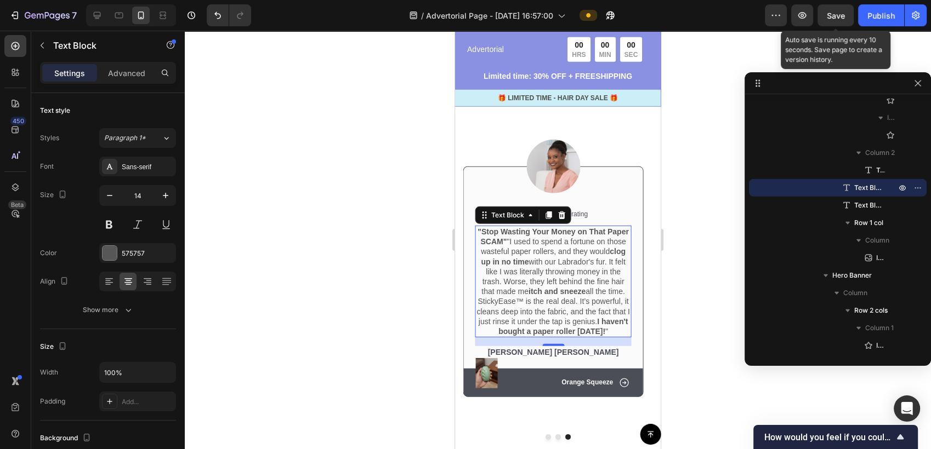
click at [833, 15] on span "Save" at bounding box center [836, 15] width 18 height 9
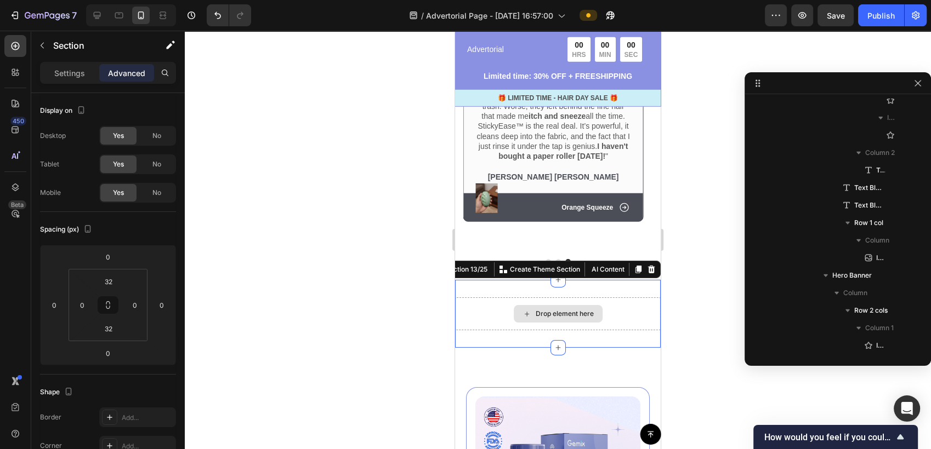
scroll to position [3217, 0]
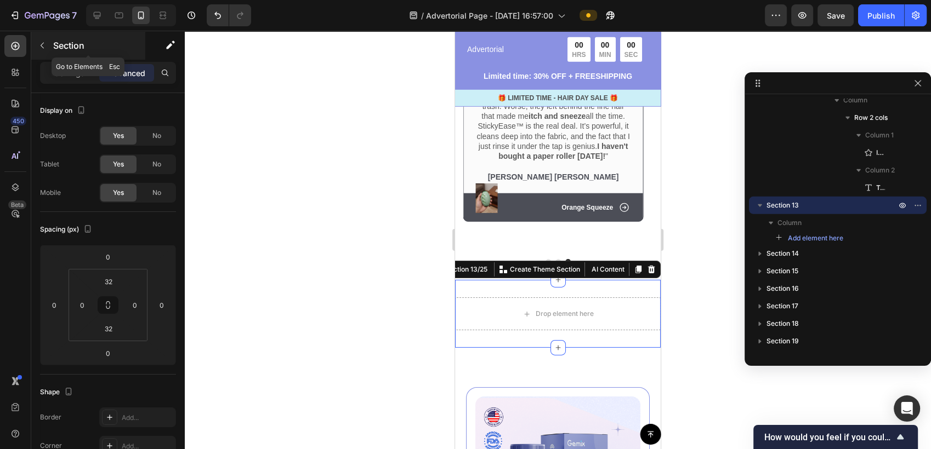
click at [56, 39] on p "Section" at bounding box center [98, 45] width 90 height 13
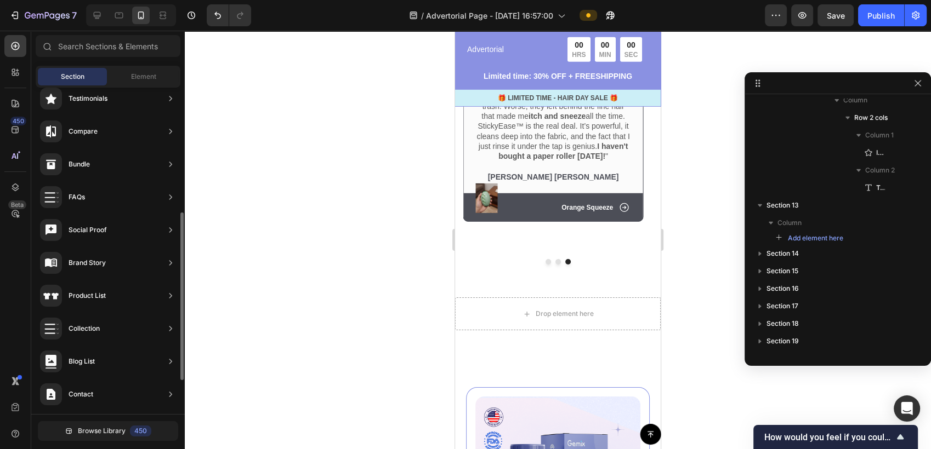
scroll to position [574, 0]
click at [121, 47] on input "text" at bounding box center [108, 46] width 145 height 22
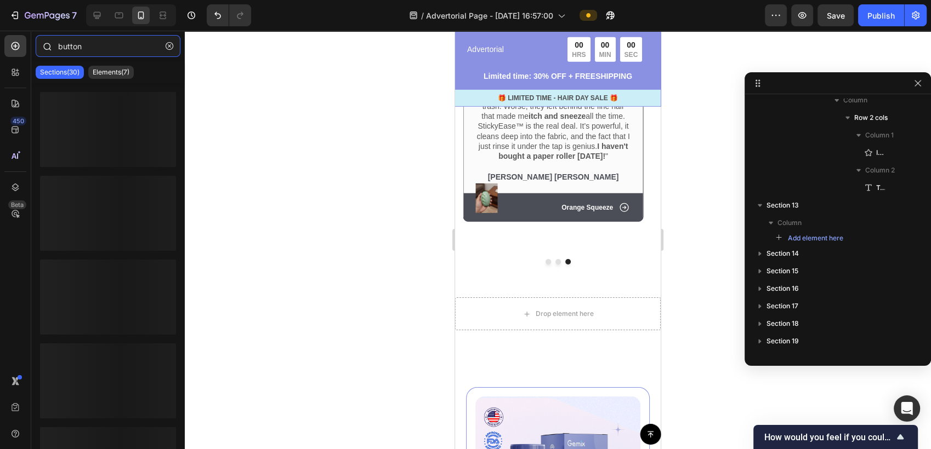
type input "button"
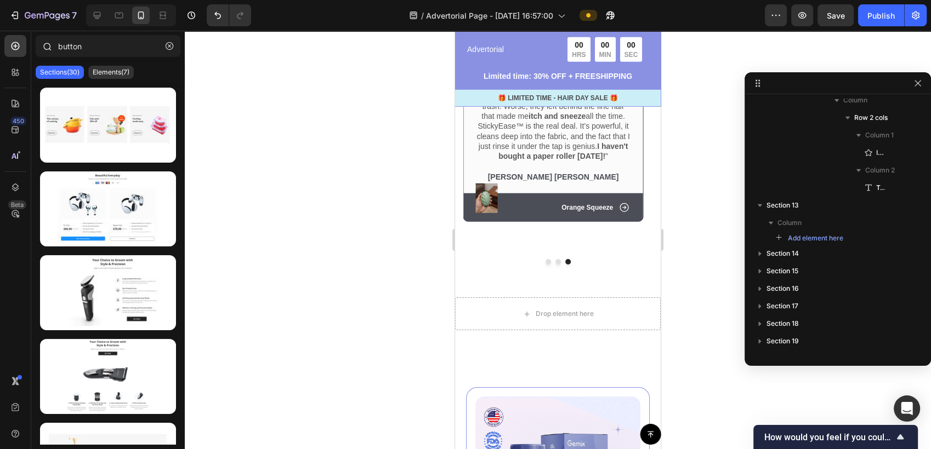
click at [122, 60] on div "button" at bounding box center [107, 48] width 153 height 26
click at [121, 72] on p "Elements(7)" at bounding box center [111, 72] width 37 height 9
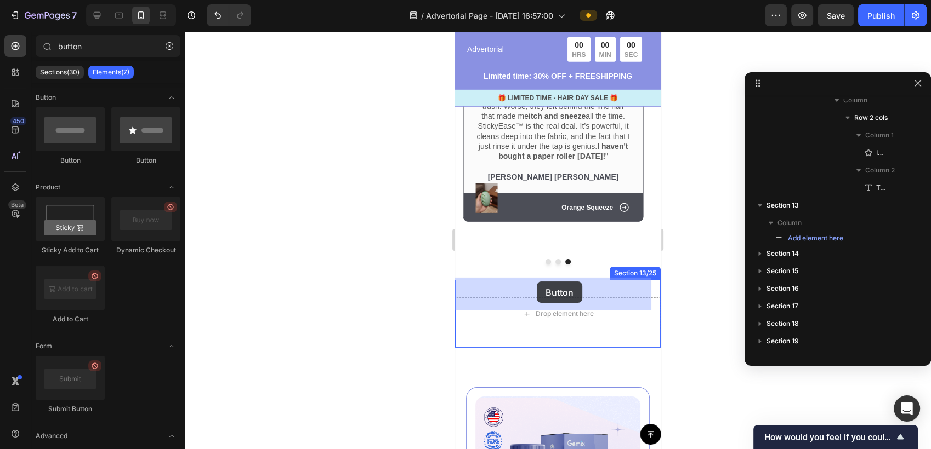
drag, startPoint x: 516, startPoint y: 180, endPoint x: 537, endPoint y: 282, distance: 104.6
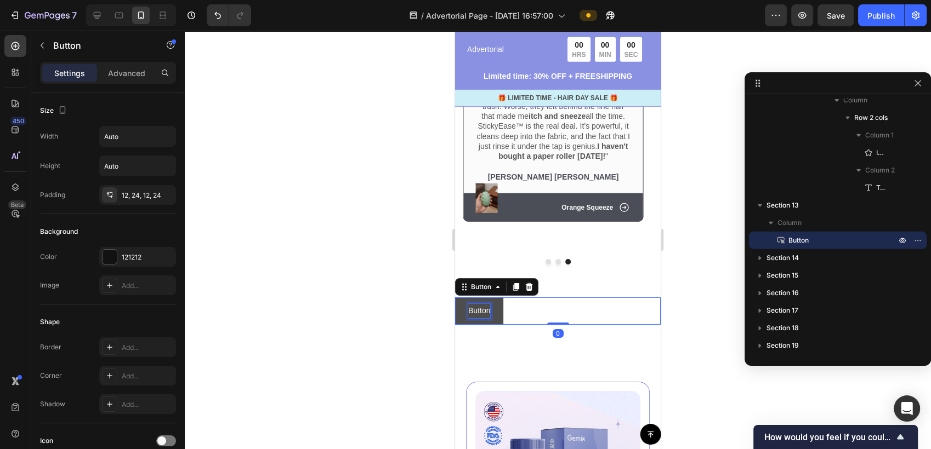
click at [481, 304] on p "Button" at bounding box center [479, 311] width 22 height 14
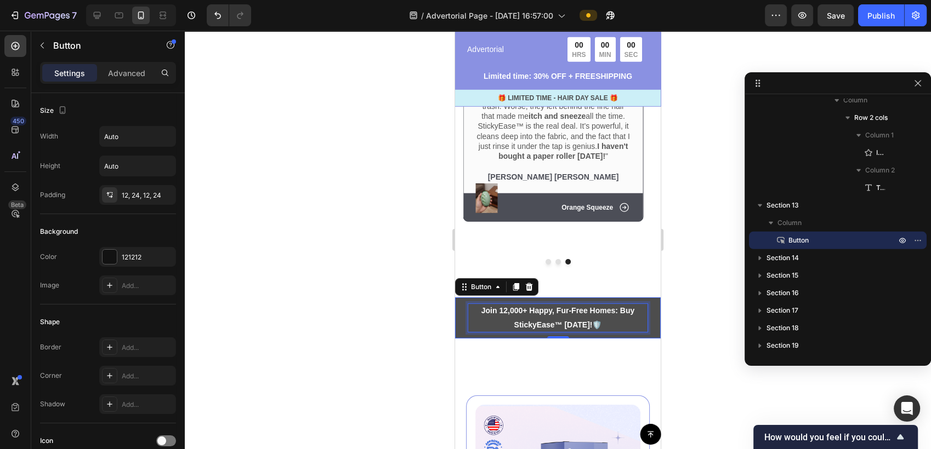
click at [375, 313] on div at bounding box center [558, 240] width 746 height 419
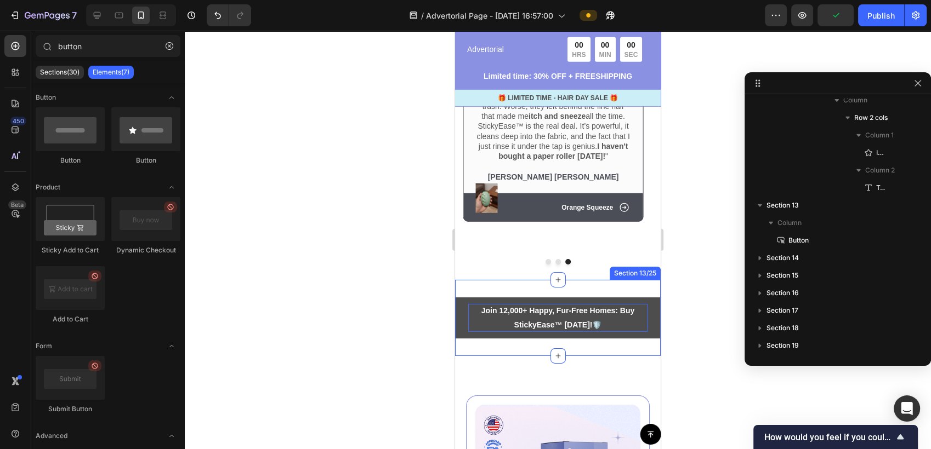
click at [639, 280] on div "Join 12,000+ Happy, Fur-Free Homes: Buy StickyEase™ Today! 🛡️ Button Section 13…" at bounding box center [558, 318] width 206 height 76
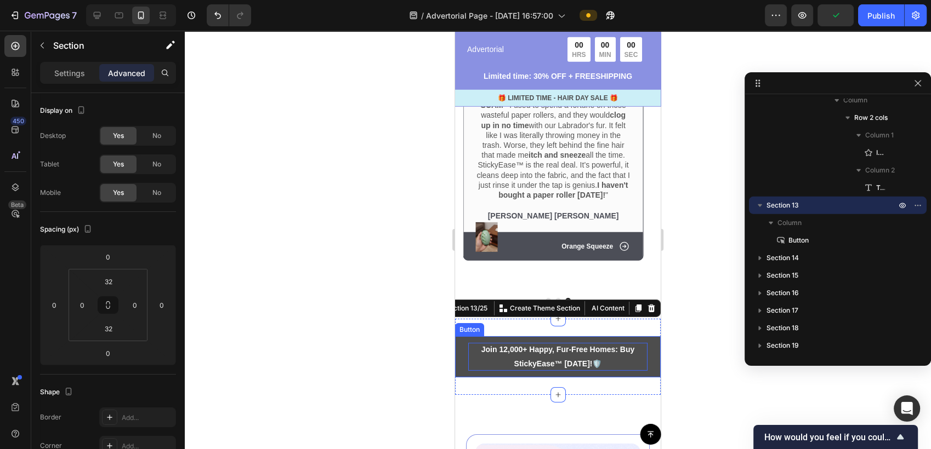
scroll to position [3346, 0]
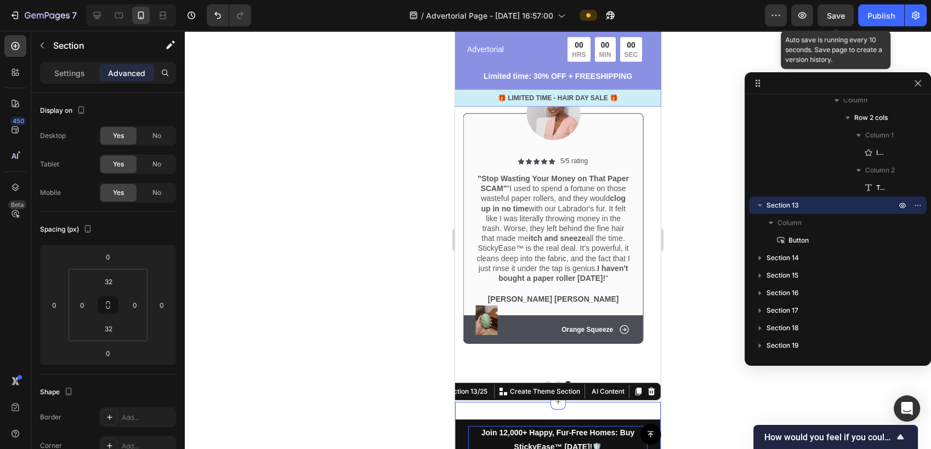
click at [835, 11] on span "Save" at bounding box center [836, 15] width 18 height 9
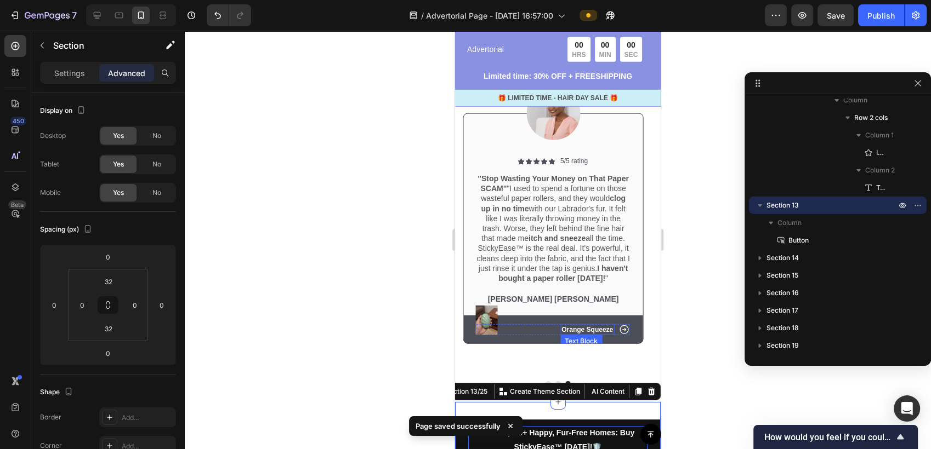
click at [595, 330] on p "Orange Squeeze" at bounding box center [587, 330] width 52 height 9
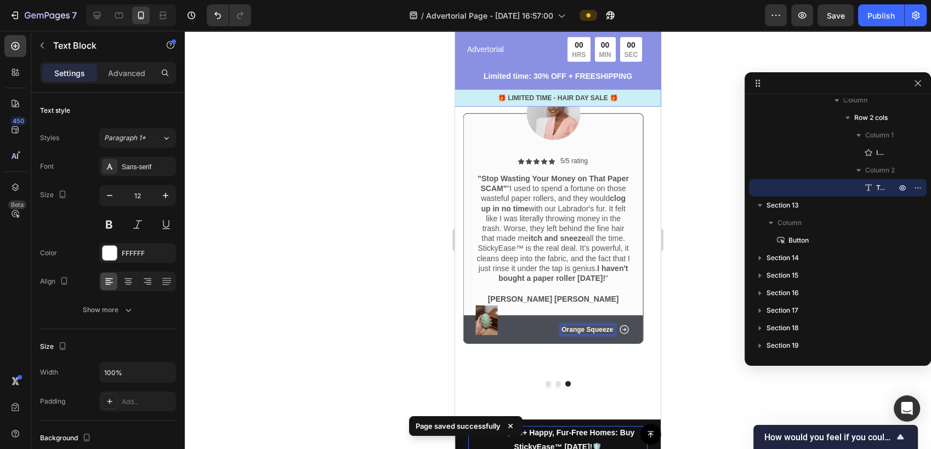
click at [595, 330] on p "Orange Squeeze" at bounding box center [587, 330] width 52 height 9
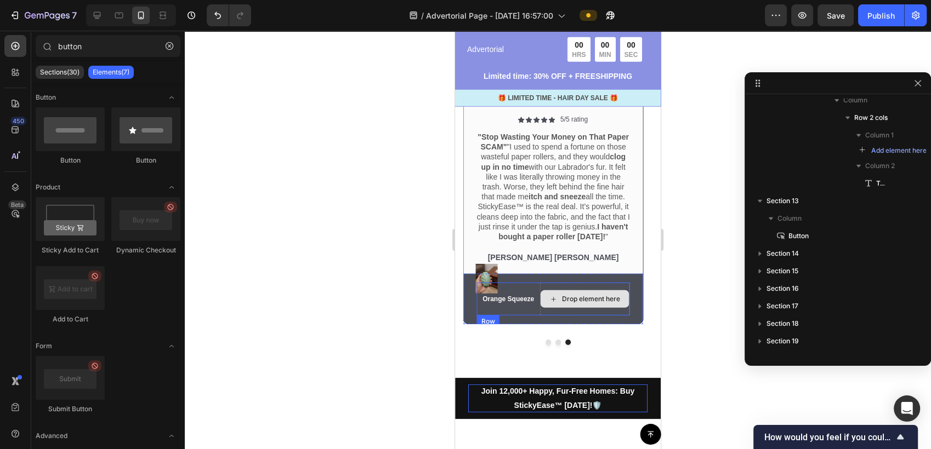
scroll to position [3407, 0]
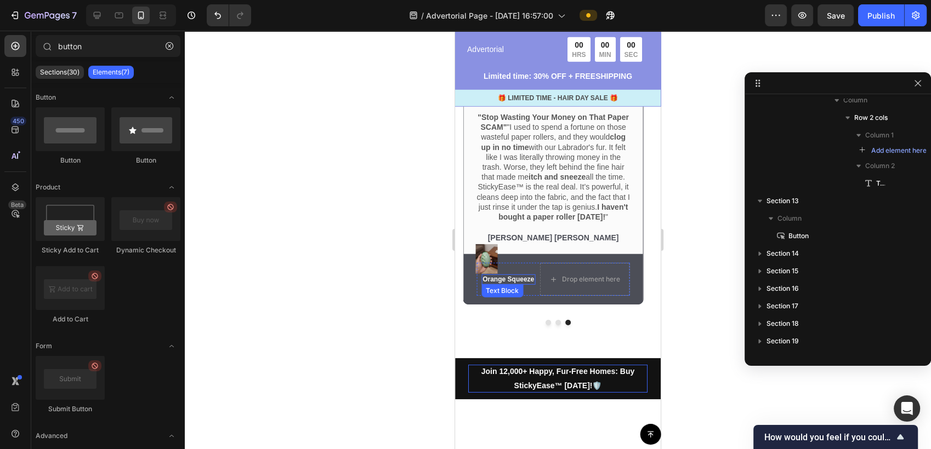
click at [514, 282] on div "Orange Squeeze Text Block" at bounding box center [508, 280] width 54 height 11
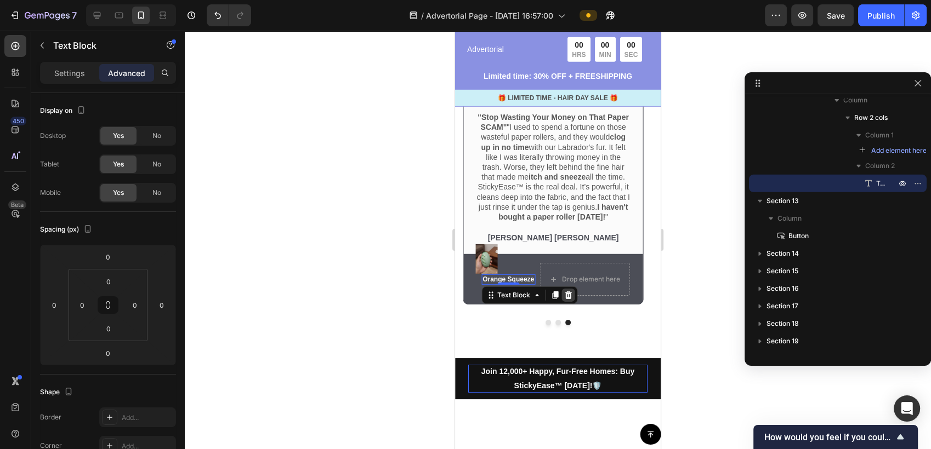
click at [563, 292] on icon at bounding box center [567, 295] width 9 height 9
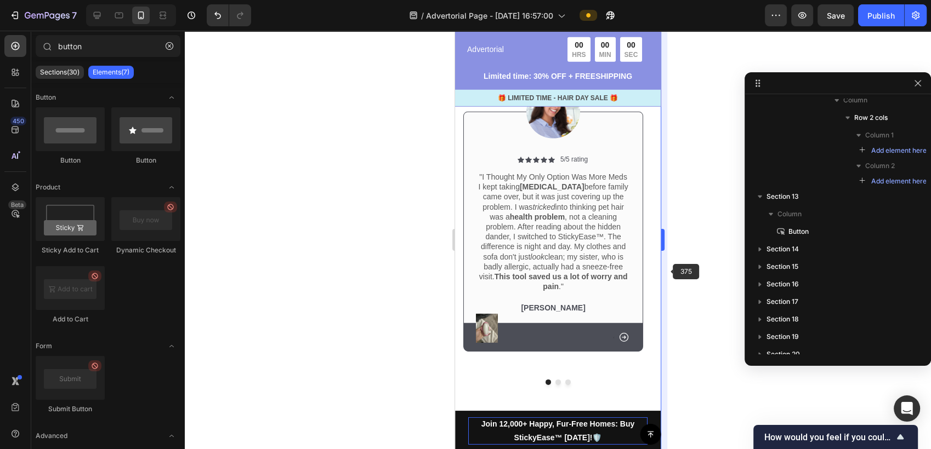
scroll to position [3347, 0]
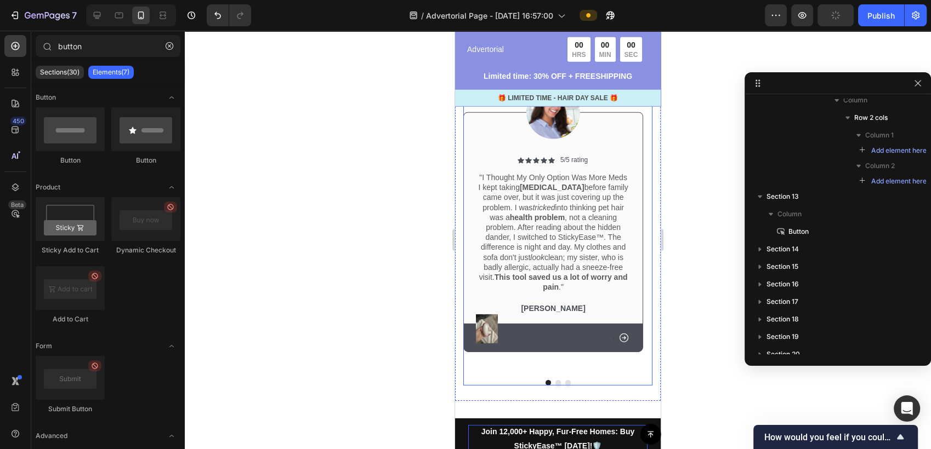
click at [555, 380] on button "Dot" at bounding box center [557, 382] width 5 height 5
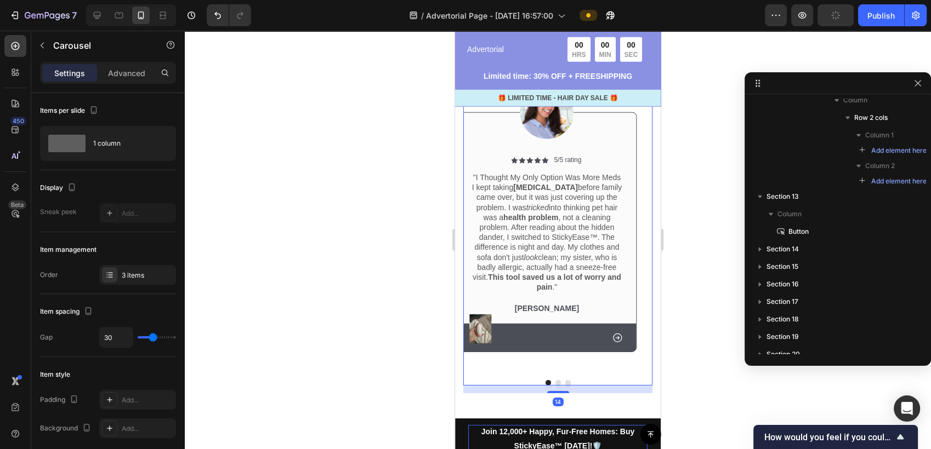
scroll to position [1463, 0]
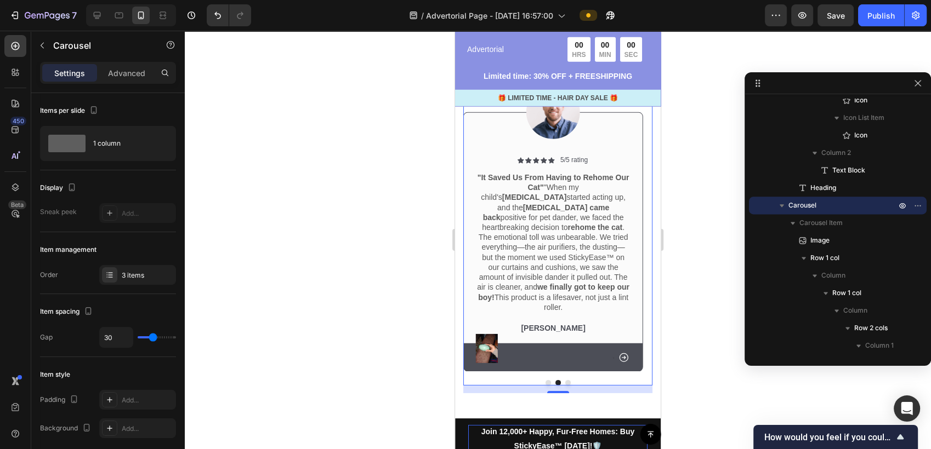
click at [565, 380] on button "Dot" at bounding box center [567, 382] width 5 height 5
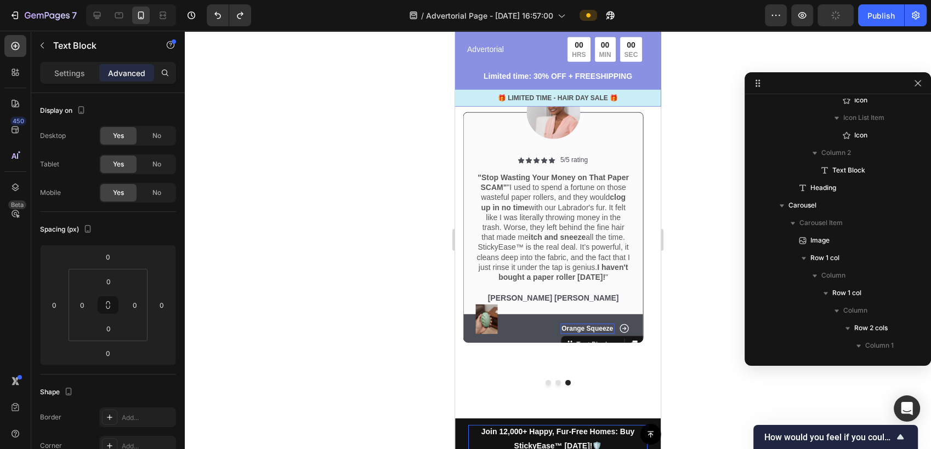
scroll to position [3199, 0]
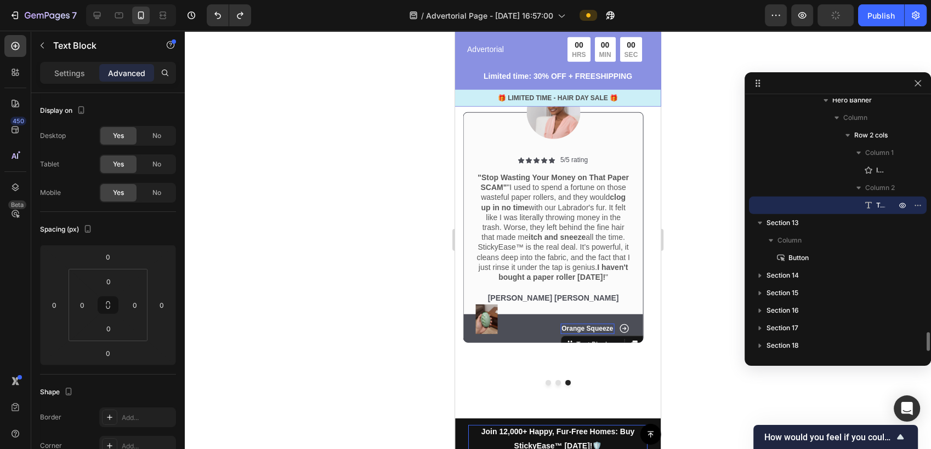
click at [602, 329] on p "Orange Squeeze" at bounding box center [587, 329] width 52 height 9
click at [676, 309] on div at bounding box center [558, 240] width 746 height 419
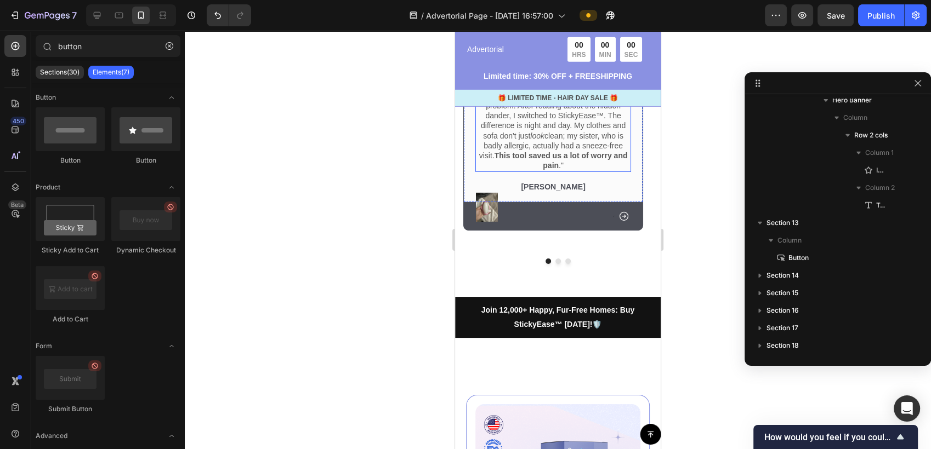
scroll to position [3530, 0]
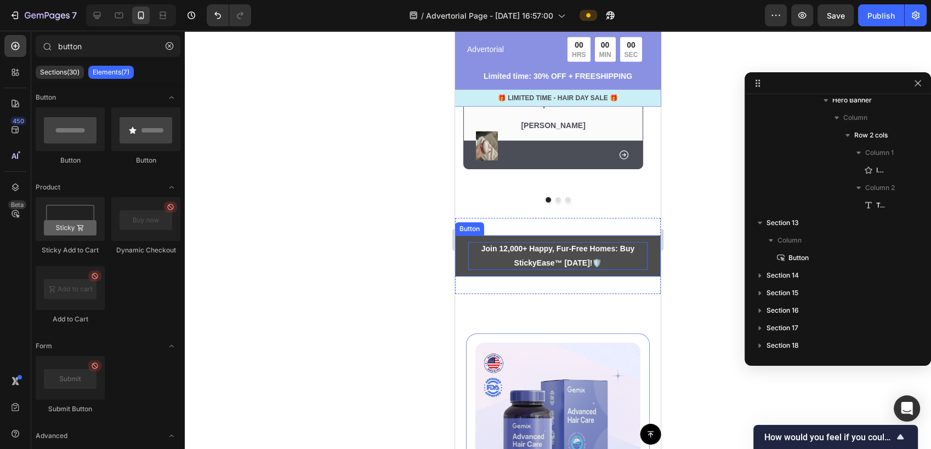
click at [608, 243] on p "Join 12,000+ Happy, Fur-Free Homes: Buy StickyEase™ Today! 🛡️" at bounding box center [557, 255] width 179 height 27
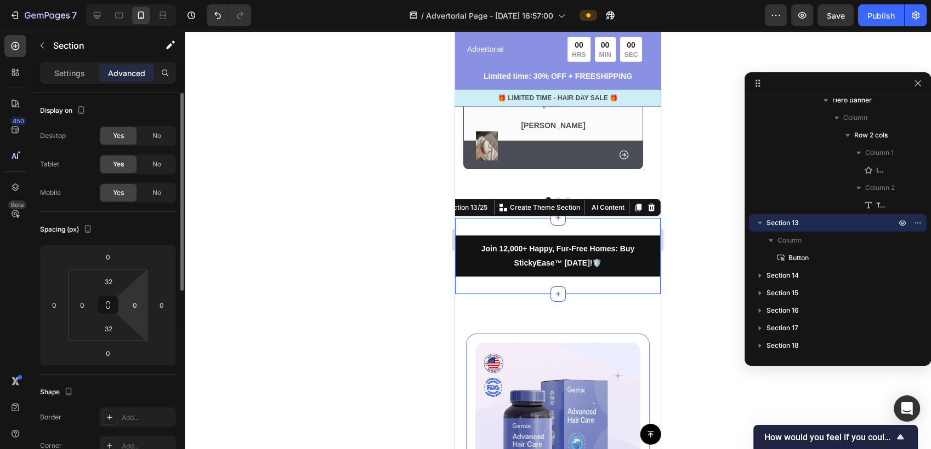
scroll to position [61, 0]
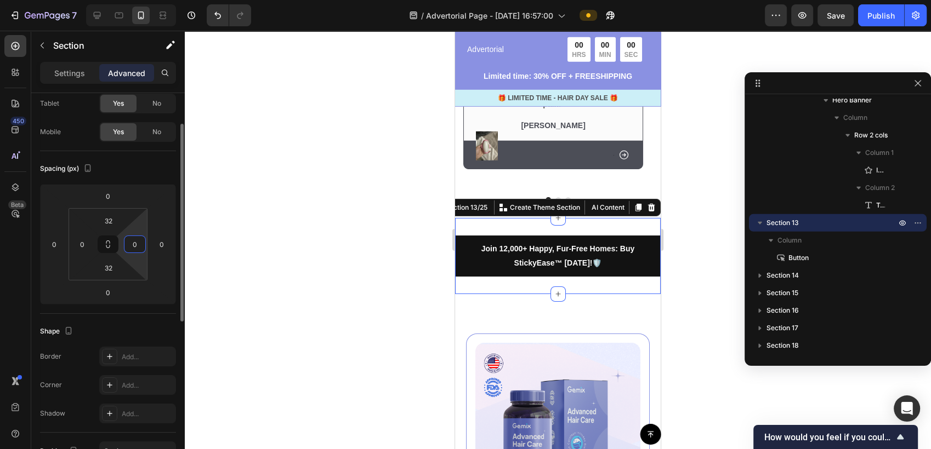
click at [141, 250] on input "0" at bounding box center [135, 244] width 16 height 16
type input "10"
click at [93, 0] on html "7 / Advertorial Page - Sep 27, 16:57:00 Preview Save Publish 450 Beta button Se…" at bounding box center [465, 0] width 931 height 0
click at [93, 247] on div "10" at bounding box center [82, 245] width 22 height 18
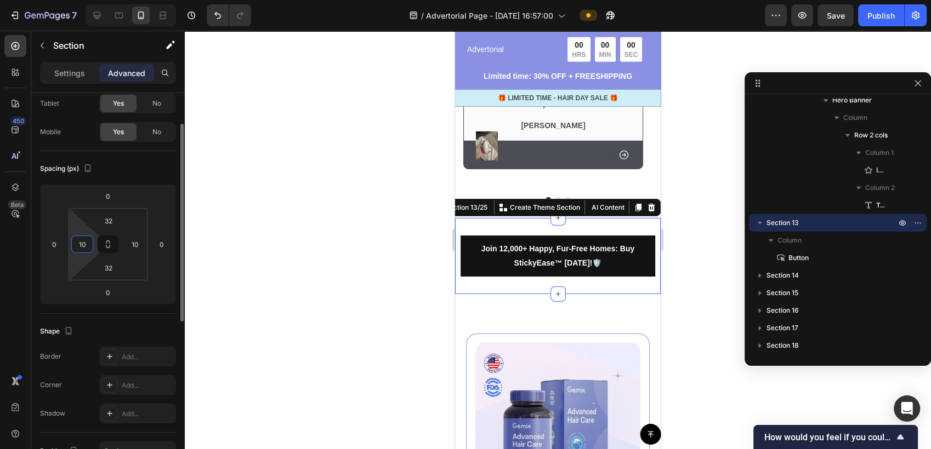
click at [88, 241] on input "10" at bounding box center [82, 244] width 16 height 16
type input "20"
click at [138, 244] on input "10" at bounding box center [135, 244] width 16 height 16
type input "20"
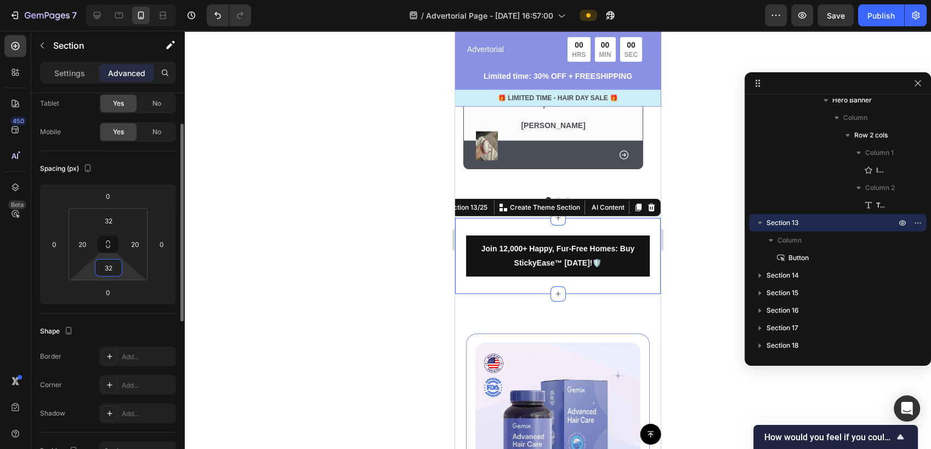
click at [110, 269] on input "32" at bounding box center [109, 268] width 22 height 16
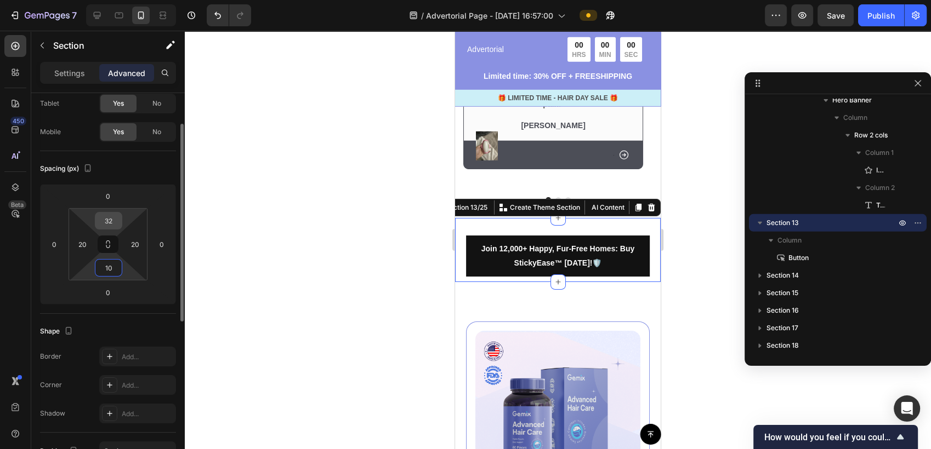
type input "10"
click at [110, 223] on input "32" at bounding box center [109, 221] width 22 height 16
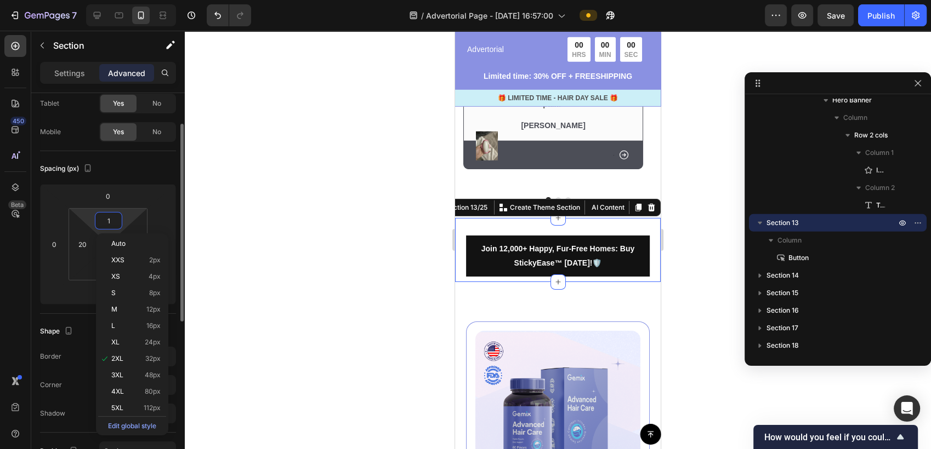
type input "10"
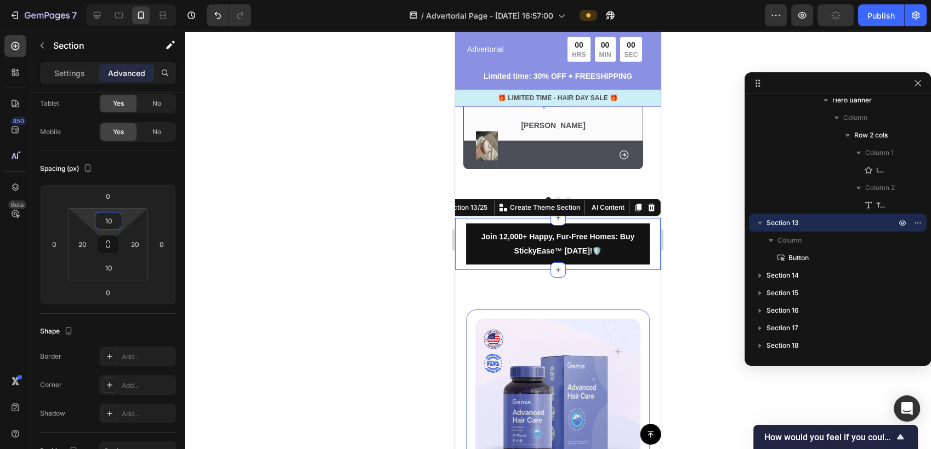
click at [355, 278] on div at bounding box center [558, 240] width 746 height 419
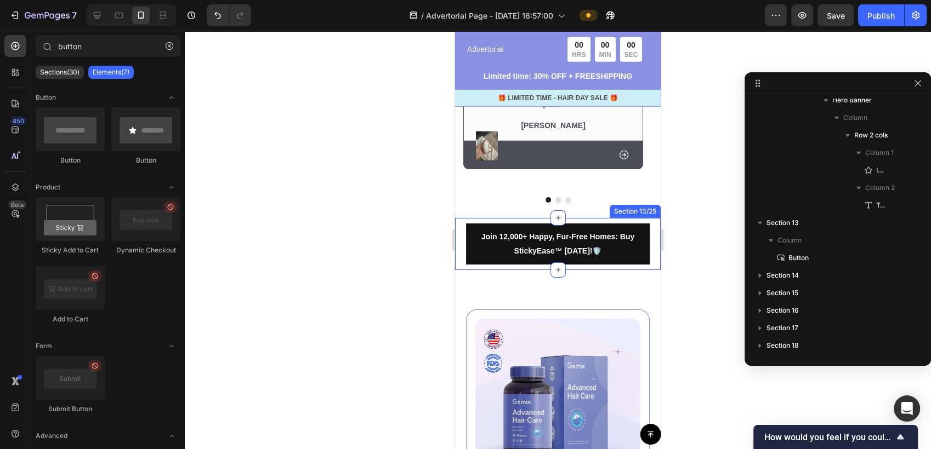
click at [643, 225] on div "Join 12,000+ Happy, Fur-Free Homes: Buy StickyEase™ Today! 🛡️ Button Section 13…" at bounding box center [558, 244] width 206 height 52
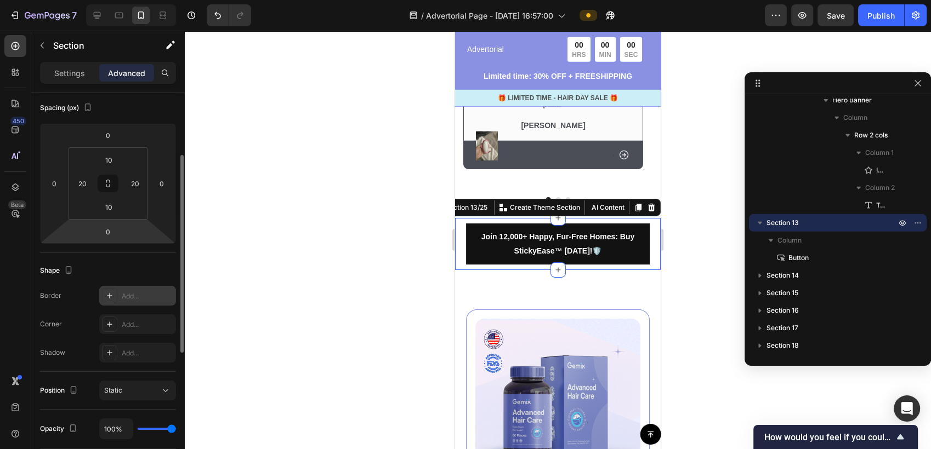
scroll to position [183, 0]
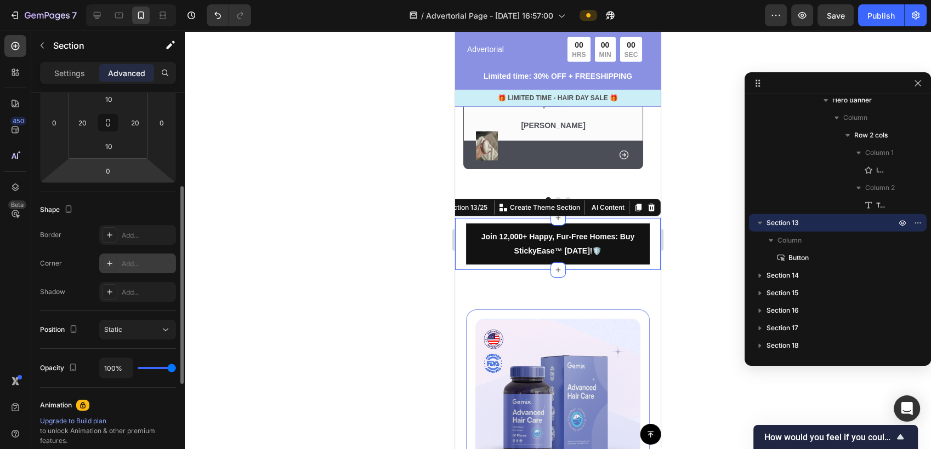
click at [123, 264] on div "Add..." at bounding box center [148, 264] width 52 height 10
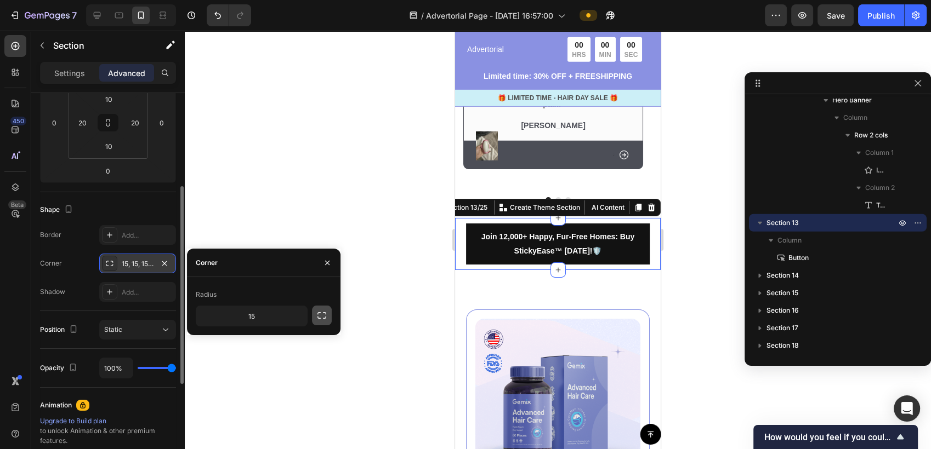
click at [322, 317] on icon "button" at bounding box center [321, 315] width 11 height 11
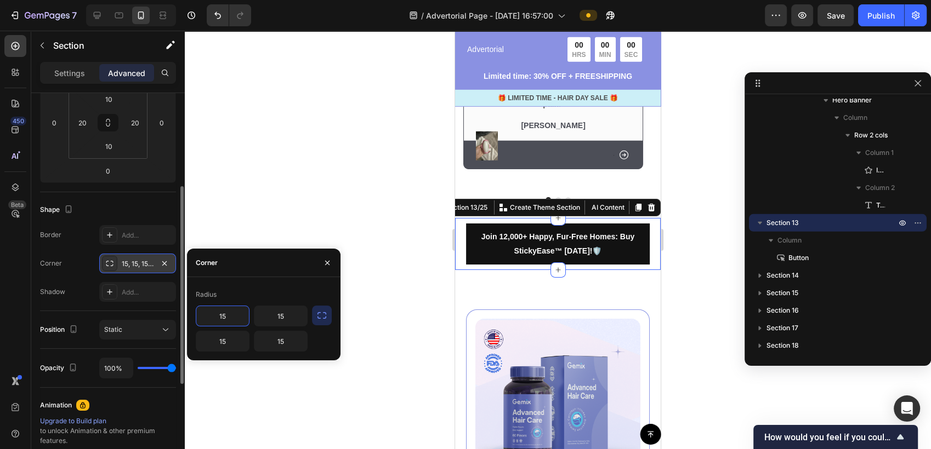
click at [215, 321] on input "15" at bounding box center [222, 316] width 53 height 20
type input "5"
click at [267, 317] on input "15" at bounding box center [280, 316] width 53 height 20
type input "5"
click at [276, 337] on input "15" at bounding box center [280, 342] width 53 height 20
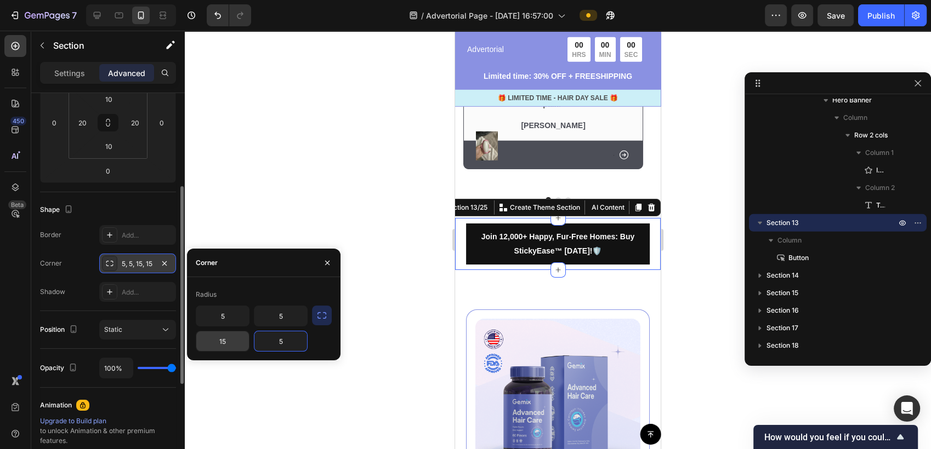
type input "5"
click at [228, 343] on input "15" at bounding box center [222, 342] width 53 height 20
type input "5"
click at [249, 211] on div at bounding box center [558, 240] width 746 height 419
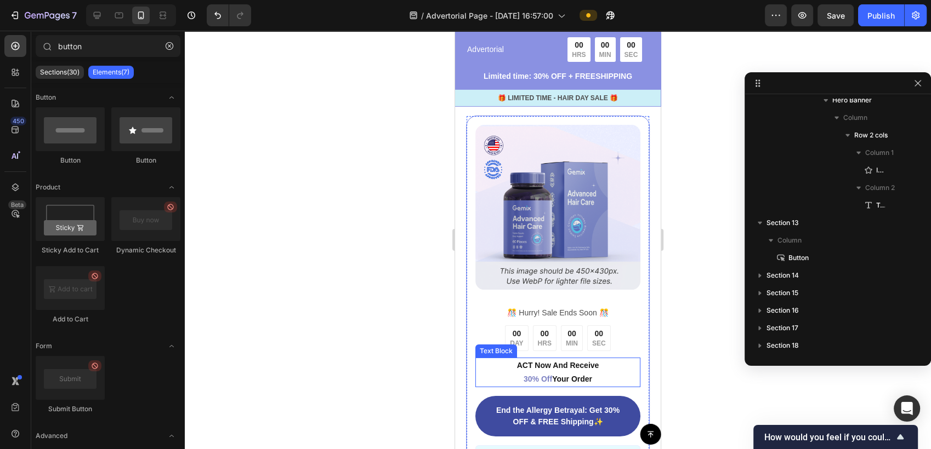
scroll to position [3712, 0]
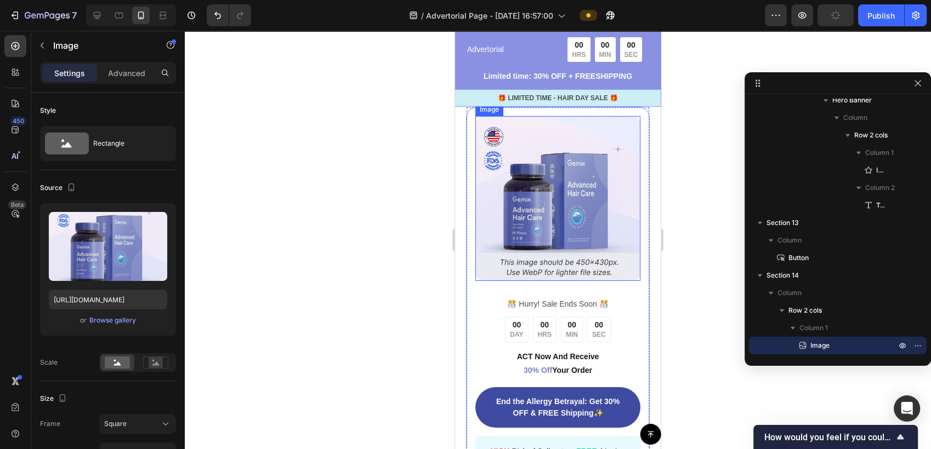
click at [592, 223] on img at bounding box center [557, 198] width 165 height 165
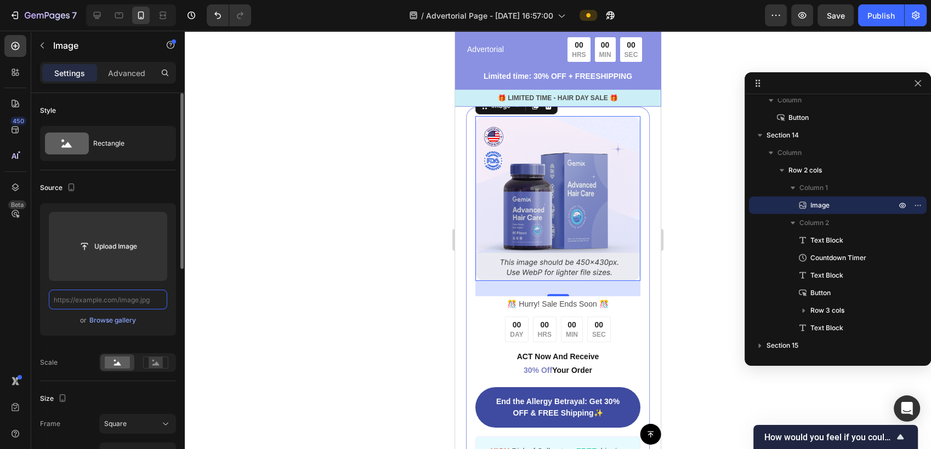
scroll to position [0, 0]
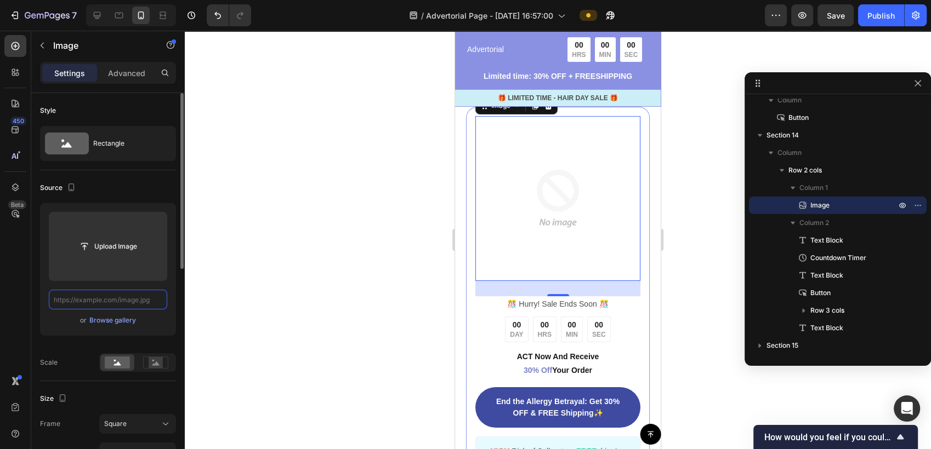
click at [134, 301] on input "text" at bounding box center [108, 300] width 118 height 20
paste input "https://cdn.shopify.com/s/files/1/0674/9978/6498/files/2_999d1eeb-5f7f-4eab-adf…"
type input "https://cdn.shopify.com/s/files/1/0674/9978/6498/files/2_999d1eeb-5f7f-4eab-adf…"
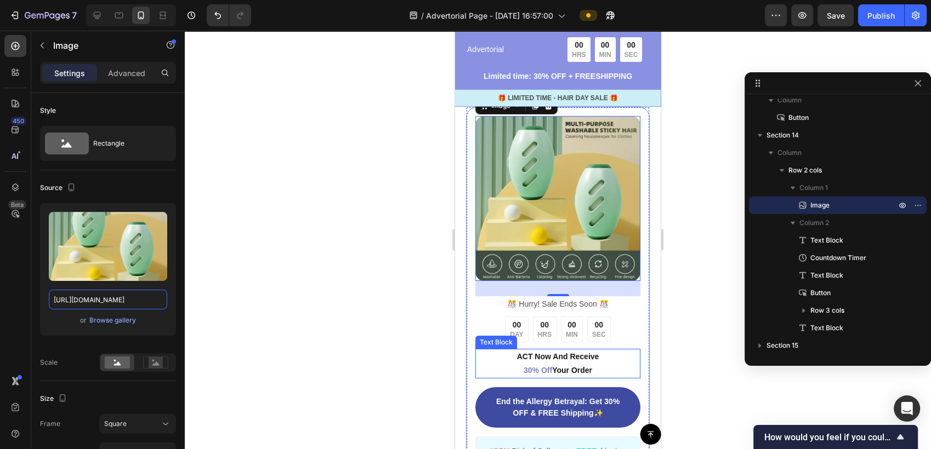
scroll to position [3773, 0]
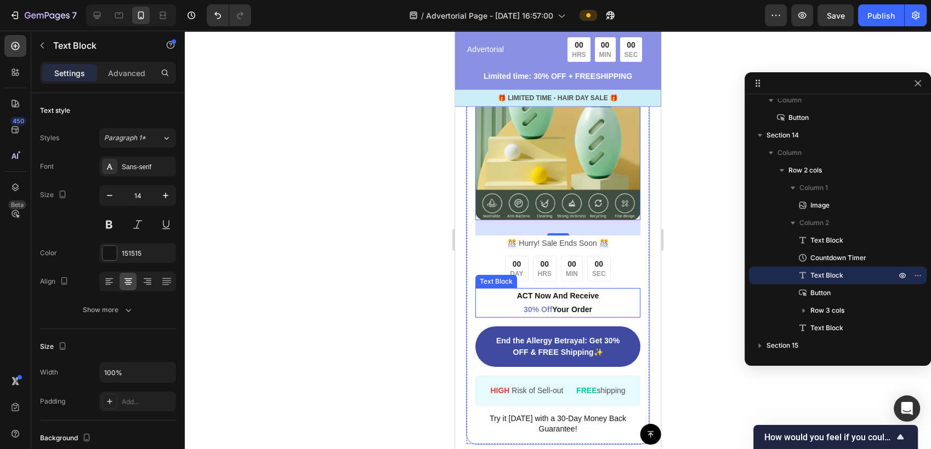
click at [593, 291] on p "ACT Now And Receive 30% Off Your Order" at bounding box center [557, 302] width 163 height 27
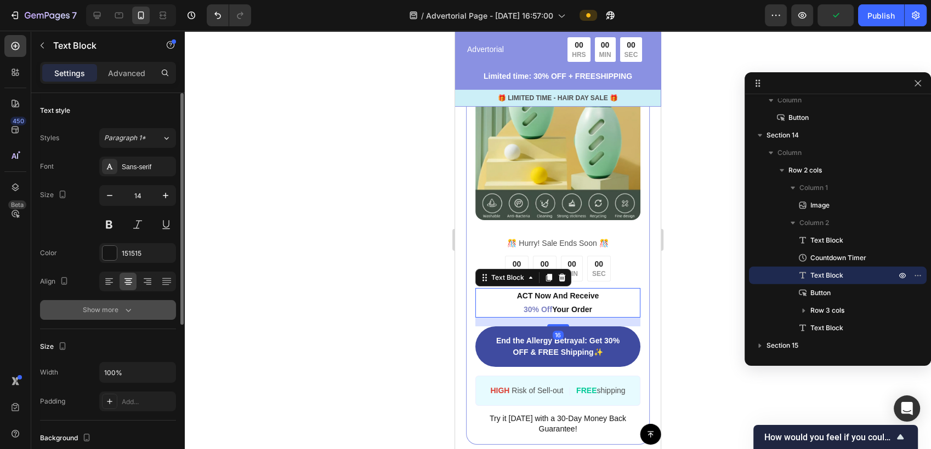
click at [138, 304] on button "Show more" at bounding box center [108, 310] width 136 height 20
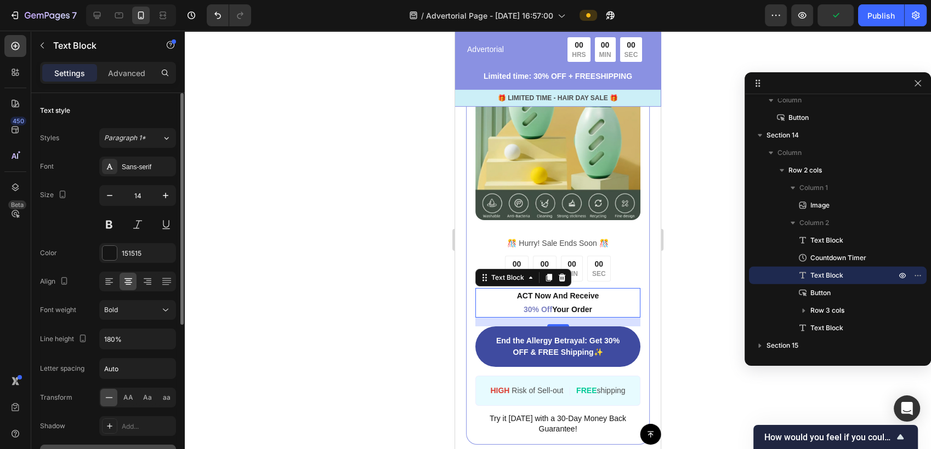
scroll to position [61, 0]
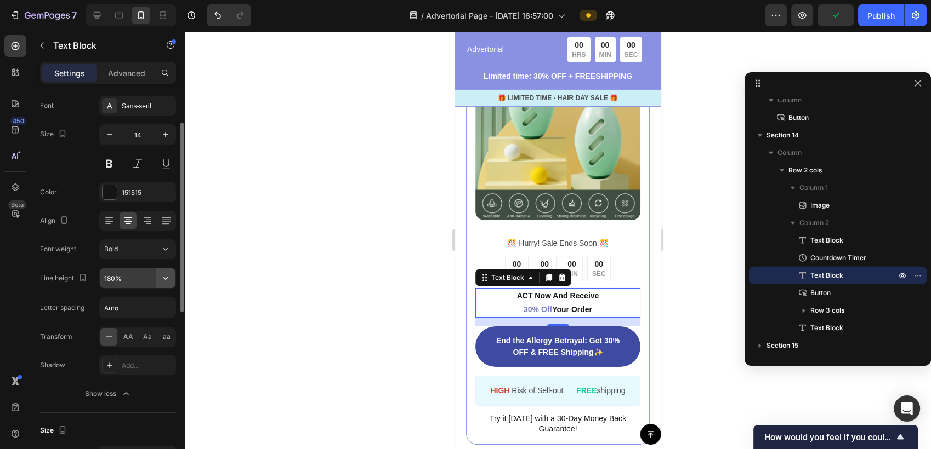
click at [168, 280] on icon "button" at bounding box center [165, 278] width 11 height 11
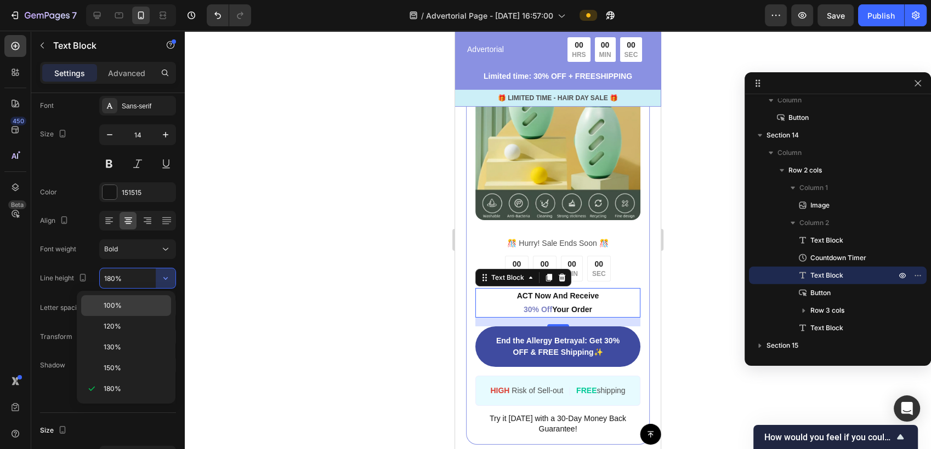
click at [128, 305] on p "100%" at bounding box center [135, 306] width 62 height 10
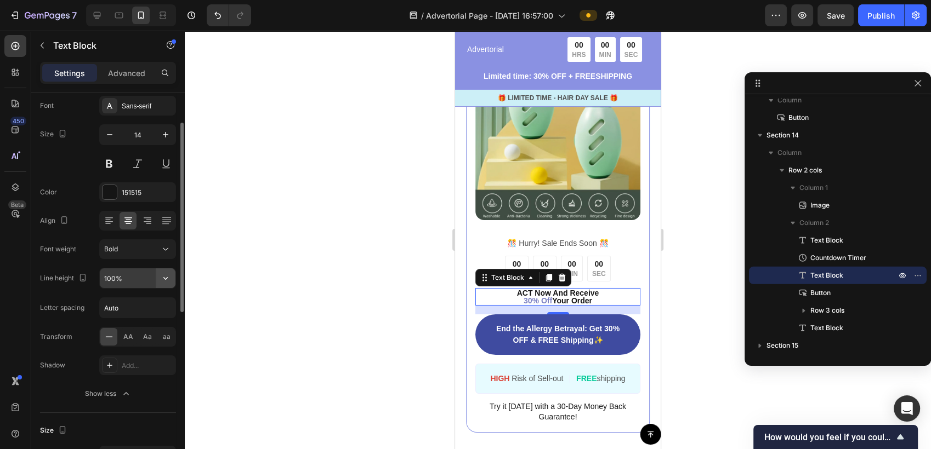
click at [169, 280] on icon "button" at bounding box center [165, 278] width 11 height 11
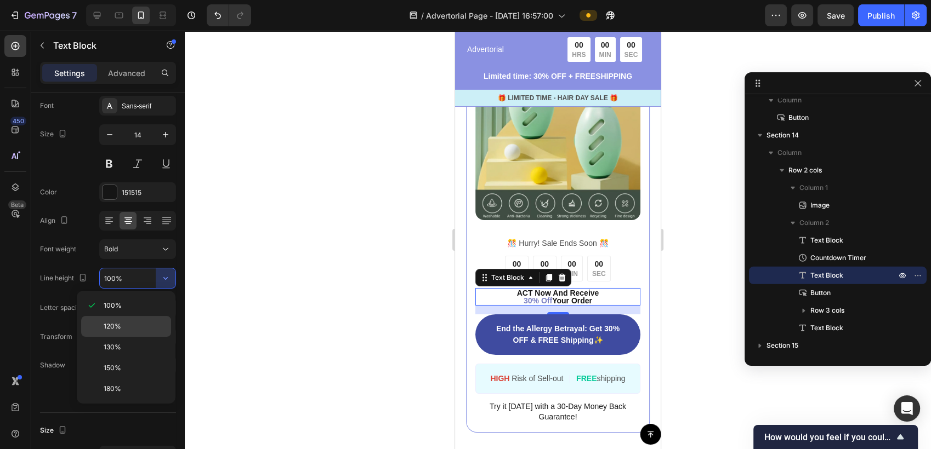
click at [132, 320] on div "120%" at bounding box center [126, 326] width 90 height 21
type input "120%"
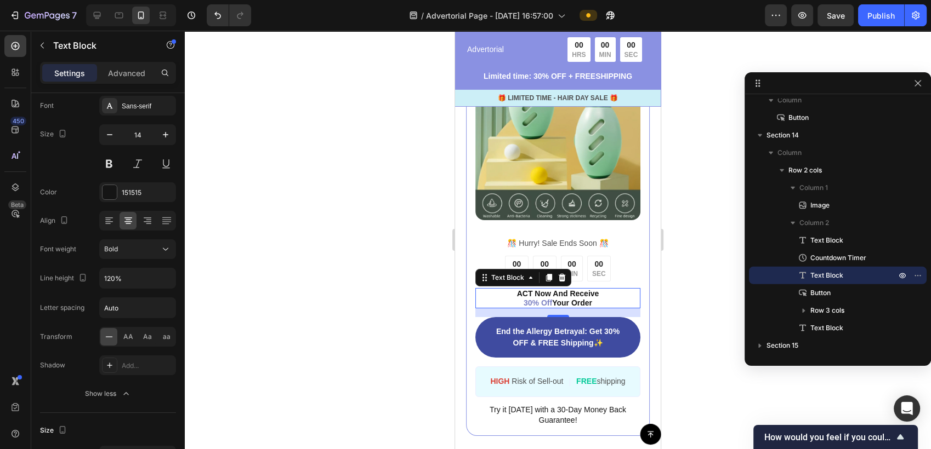
click at [693, 333] on div at bounding box center [558, 240] width 746 height 419
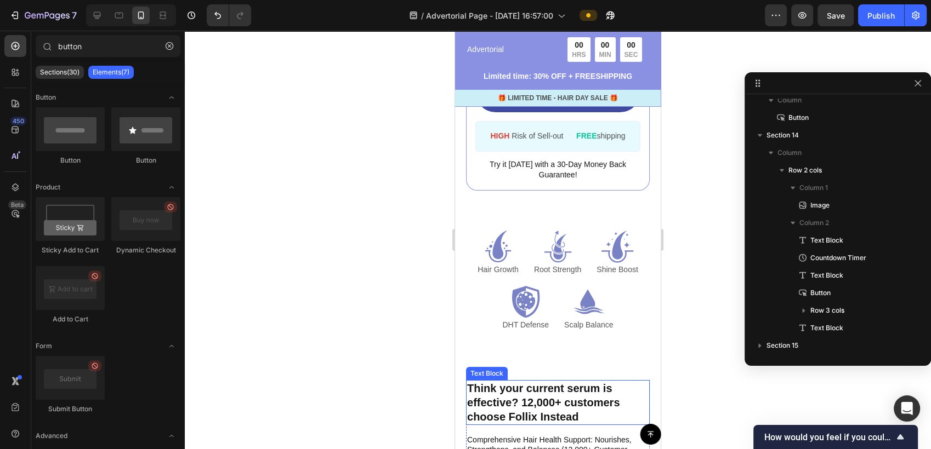
scroll to position [4016, 0]
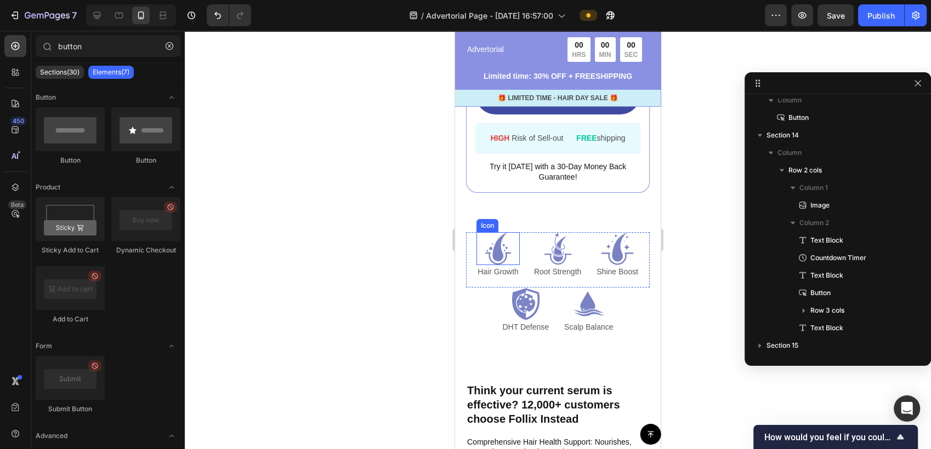
click at [493, 248] on icon at bounding box center [499, 246] width 15 height 29
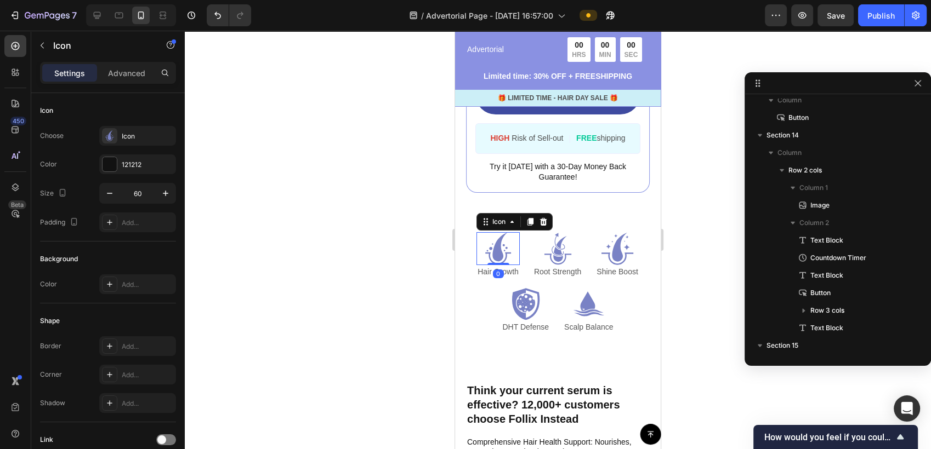
scroll to position [3585, 0]
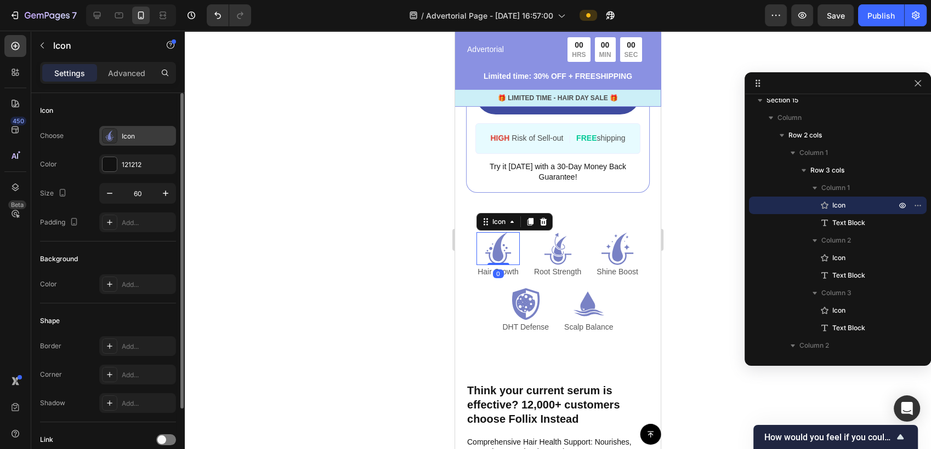
click at [143, 144] on div "Icon" at bounding box center [137, 136] width 77 height 20
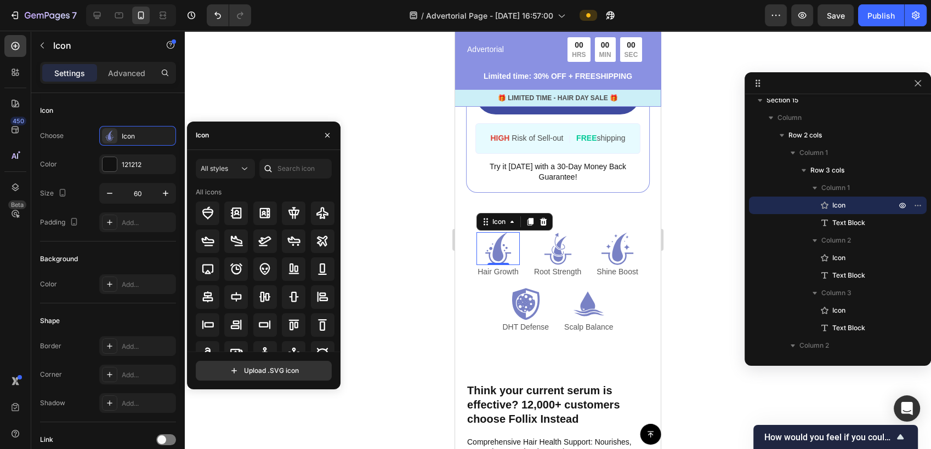
click at [235, 138] on div "Icon" at bounding box center [263, 136] width 153 height 29
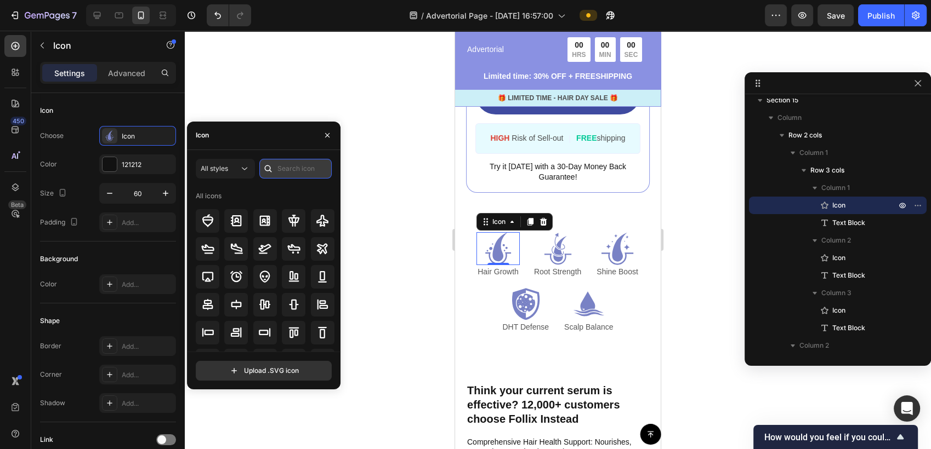
click at [289, 170] on input "text" at bounding box center [295, 169] width 72 height 20
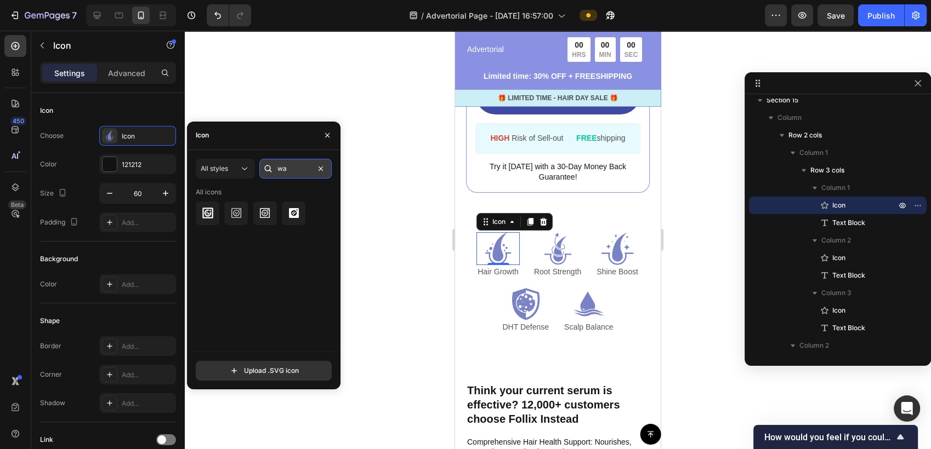
type input "w"
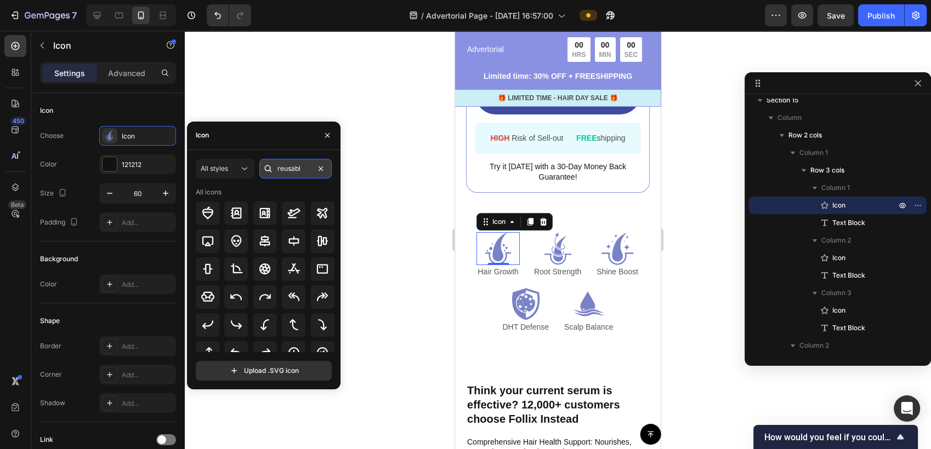
type input "reusable"
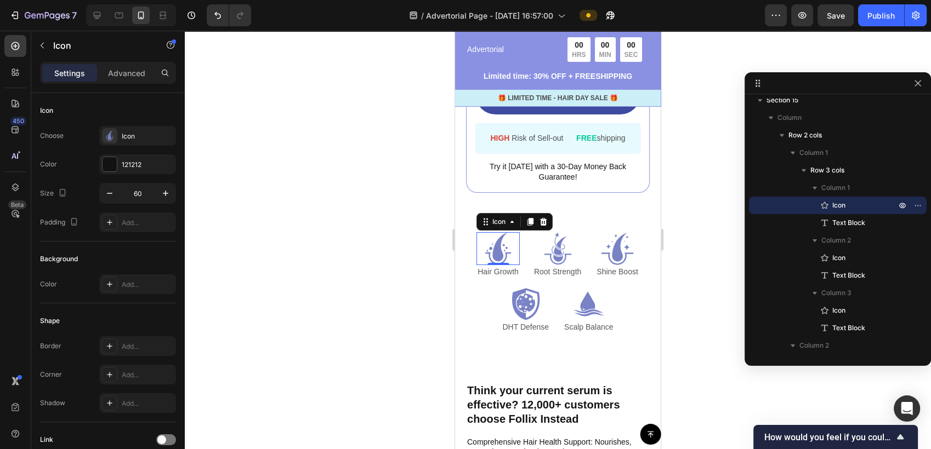
click at [425, 288] on div at bounding box center [558, 240] width 746 height 419
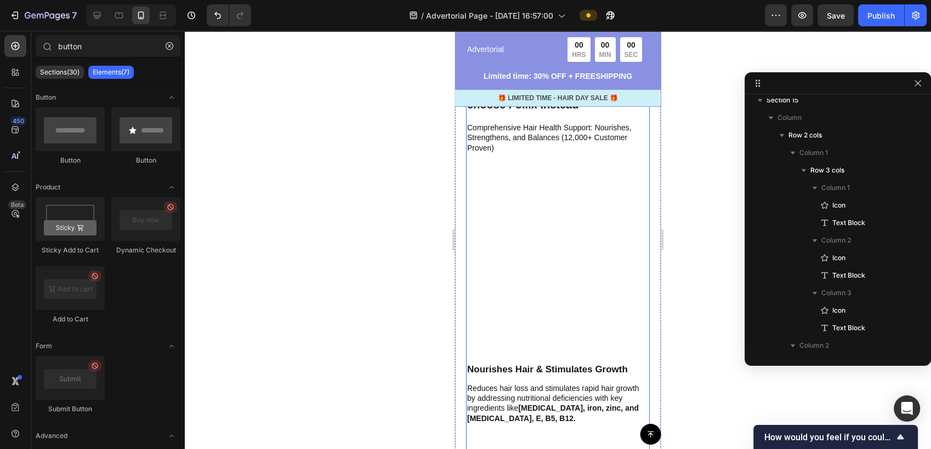
scroll to position [4260, 0]
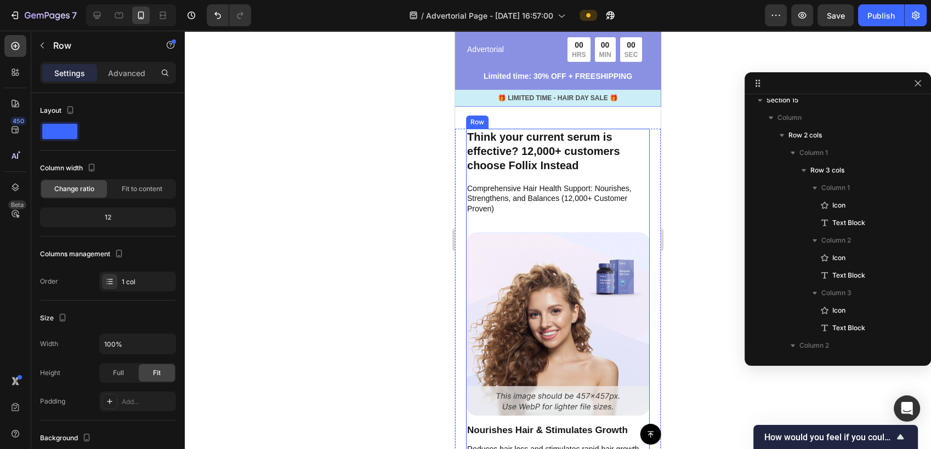
scroll to position [3726, 0]
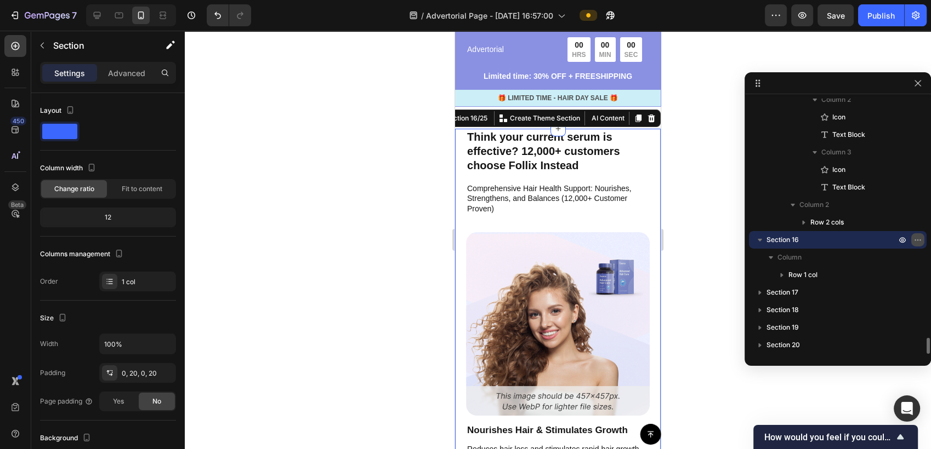
click at [914, 241] on icon "button" at bounding box center [917, 240] width 9 height 9
click at [648, 119] on icon at bounding box center [651, 119] width 7 height 8
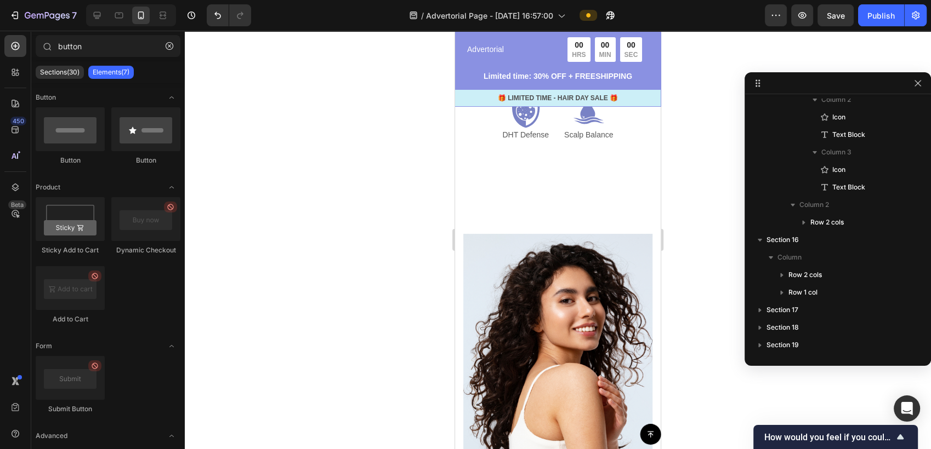
scroll to position [4199, 0]
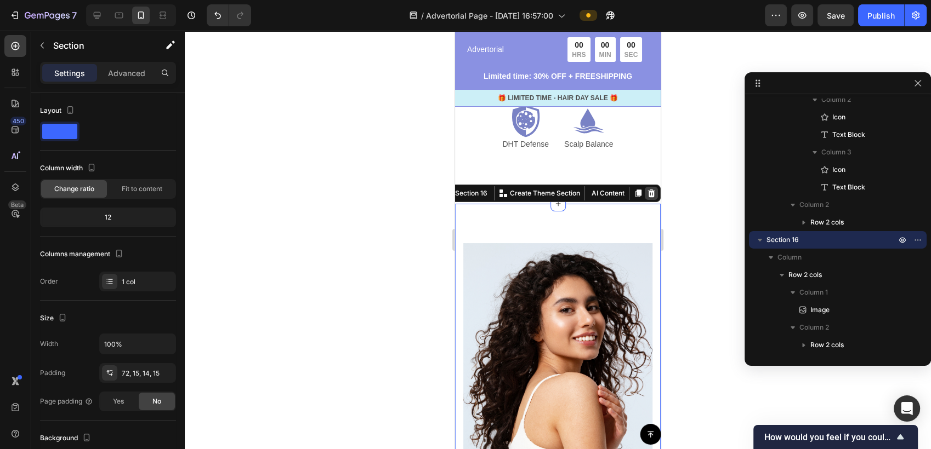
click at [648, 187] on div at bounding box center [651, 193] width 13 height 13
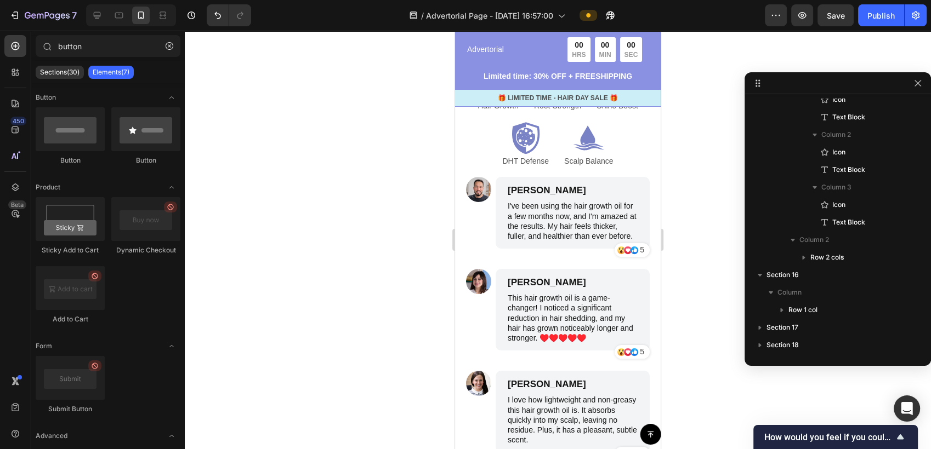
scroll to position [4139, 0]
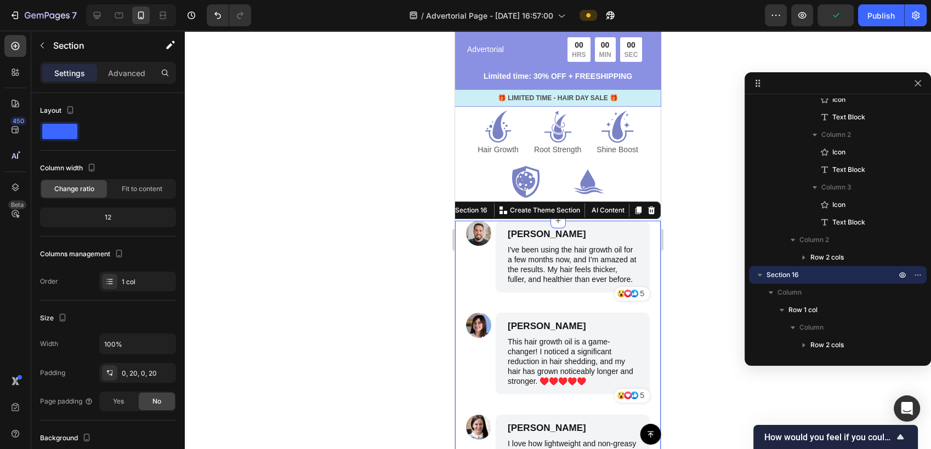
click at [645, 205] on div at bounding box center [651, 210] width 13 height 13
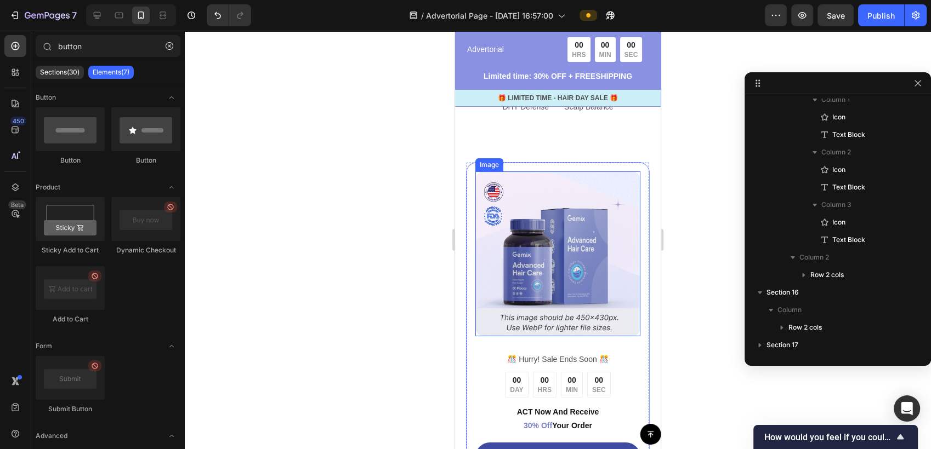
scroll to position [4199, 0]
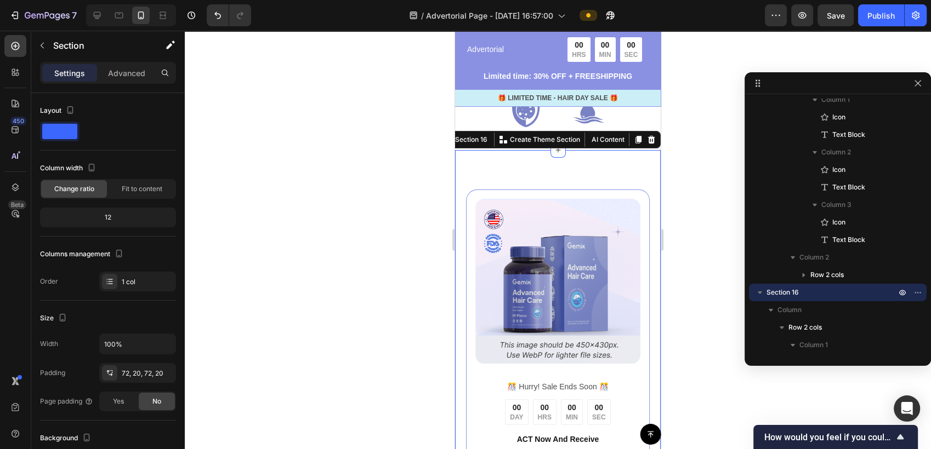
click at [466, 178] on div "Image ️🎊 Hurry! Sale Ends Soon ️🎊 Text Block 00 DAY 00 HRS 00 MIN 00 SEC Countd…" at bounding box center [558, 383] width 206 height 466
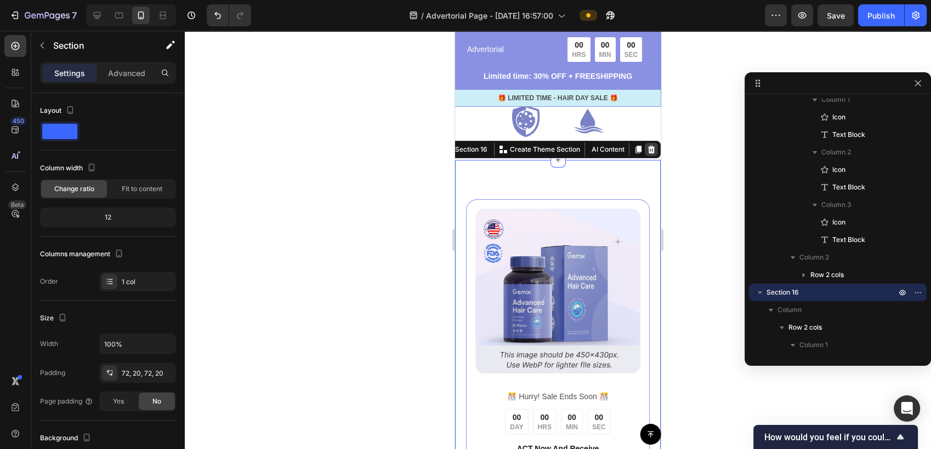
click at [647, 145] on icon at bounding box center [651, 149] width 9 height 9
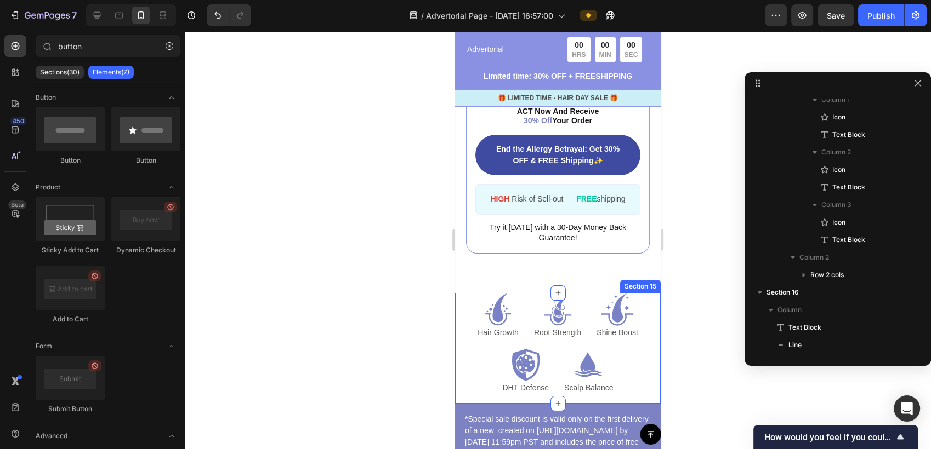
scroll to position [3895, 0]
